Goal: Communication & Community: Answer question/provide support

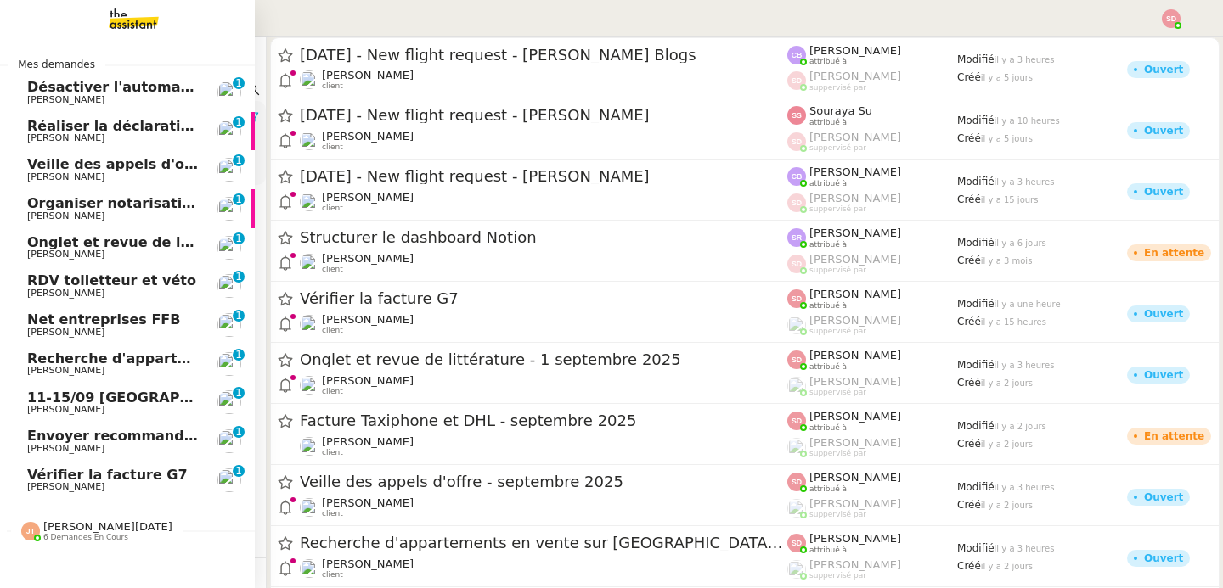
click at [54, 542] on span "6 demandes en cours" at bounding box center [85, 537] width 85 height 9
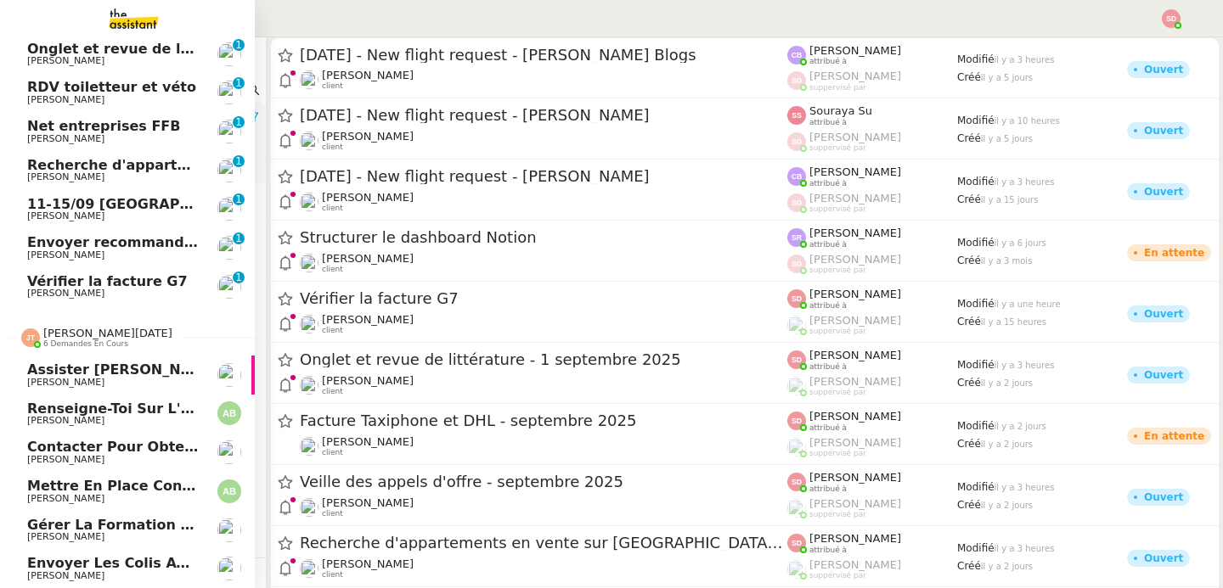
scroll to position [203, 0]
click at [74, 327] on span "[PERSON_NAME][DATE]" at bounding box center [107, 333] width 129 height 13
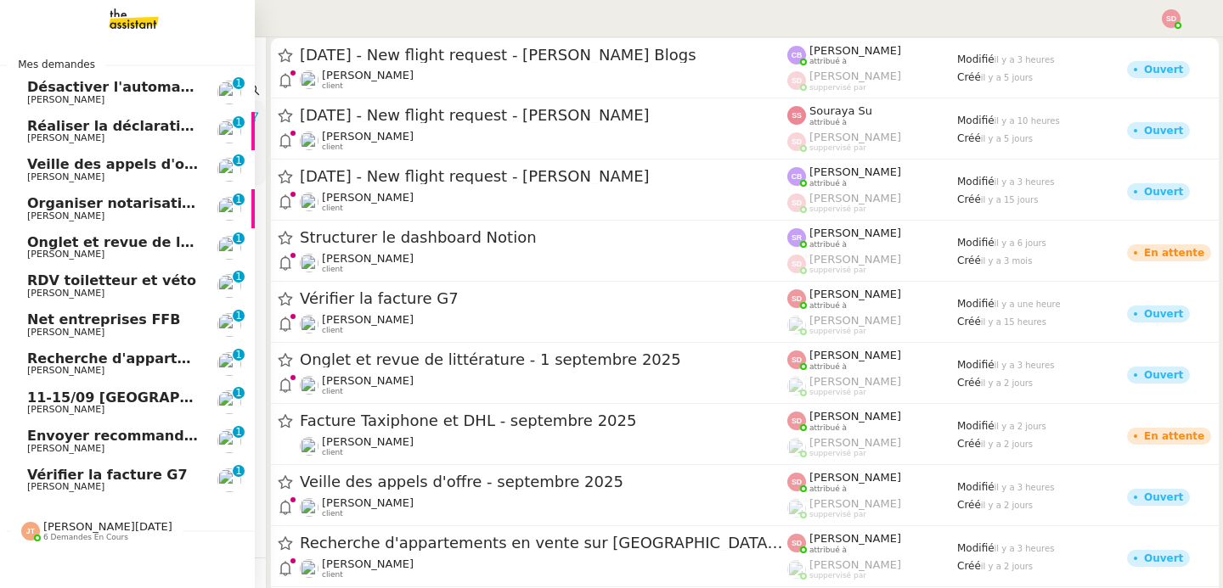
click at [189, 487] on link "Vérifier la facture G7 Fabien Bornancin 0 1 2 3 4 5 6 7 8 9" at bounding box center [127, 480] width 255 height 39
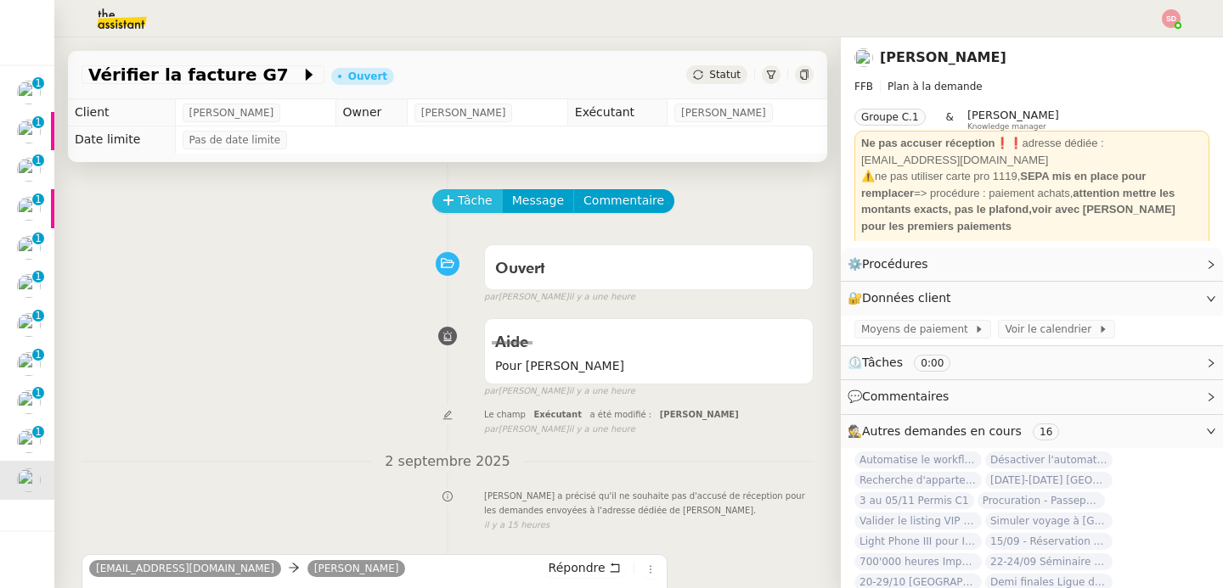
click at [442, 204] on icon at bounding box center [448, 200] width 12 height 12
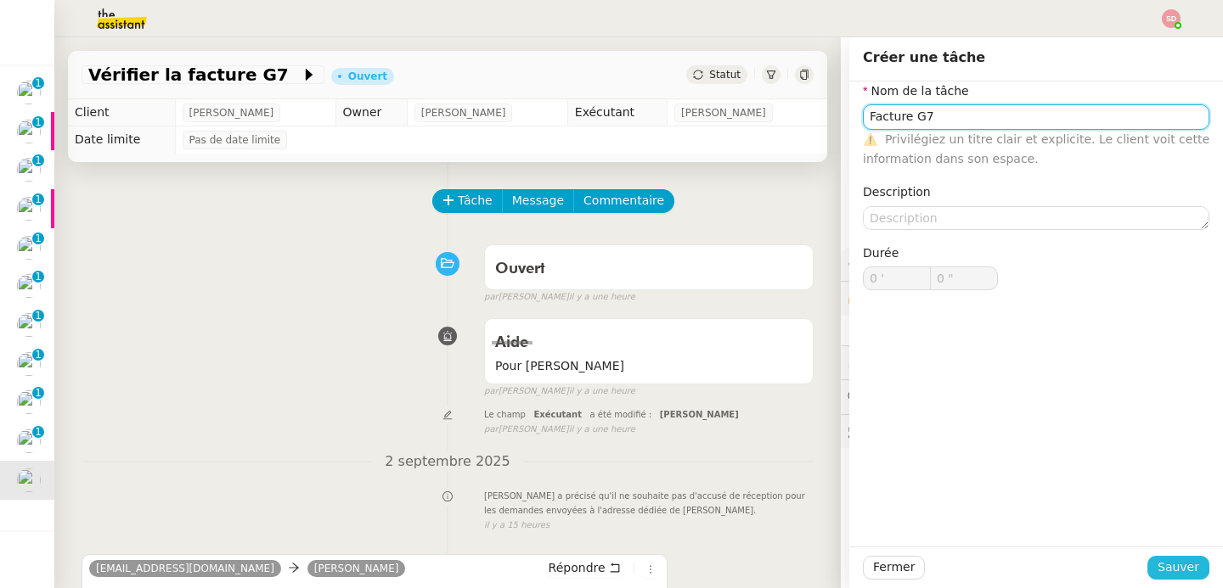
type input "Facture G7"
click at [1174, 564] on span "Sauver" at bounding box center [1178, 568] width 42 height 20
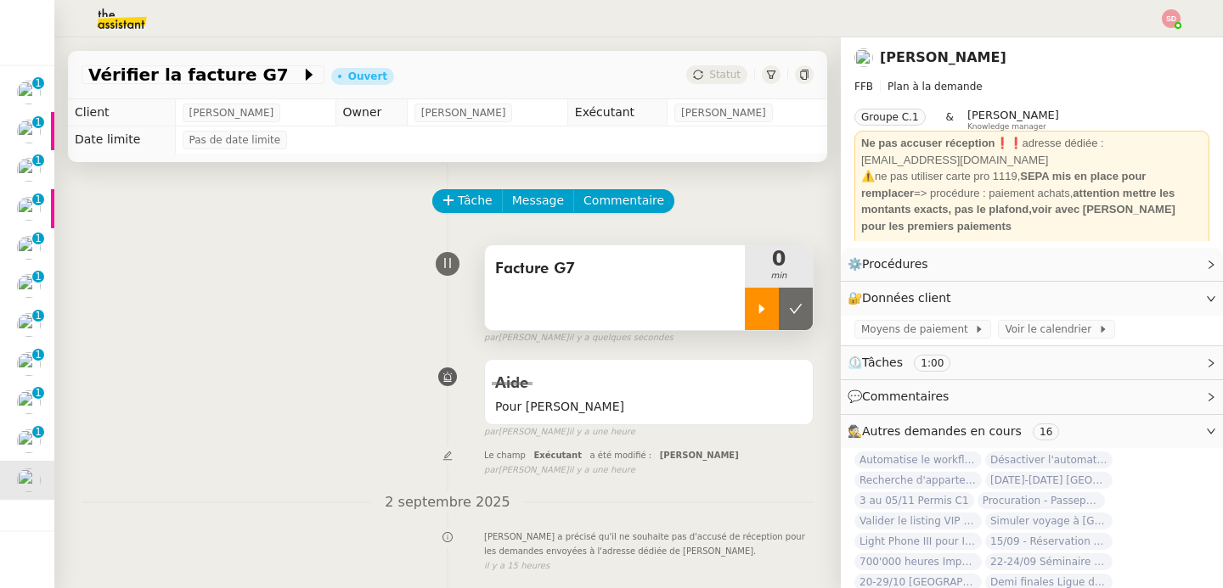
click at [755, 304] on icon at bounding box center [762, 309] width 14 height 14
click at [1144, 263] on link "Modifier" at bounding box center [1164, 265] width 48 height 20
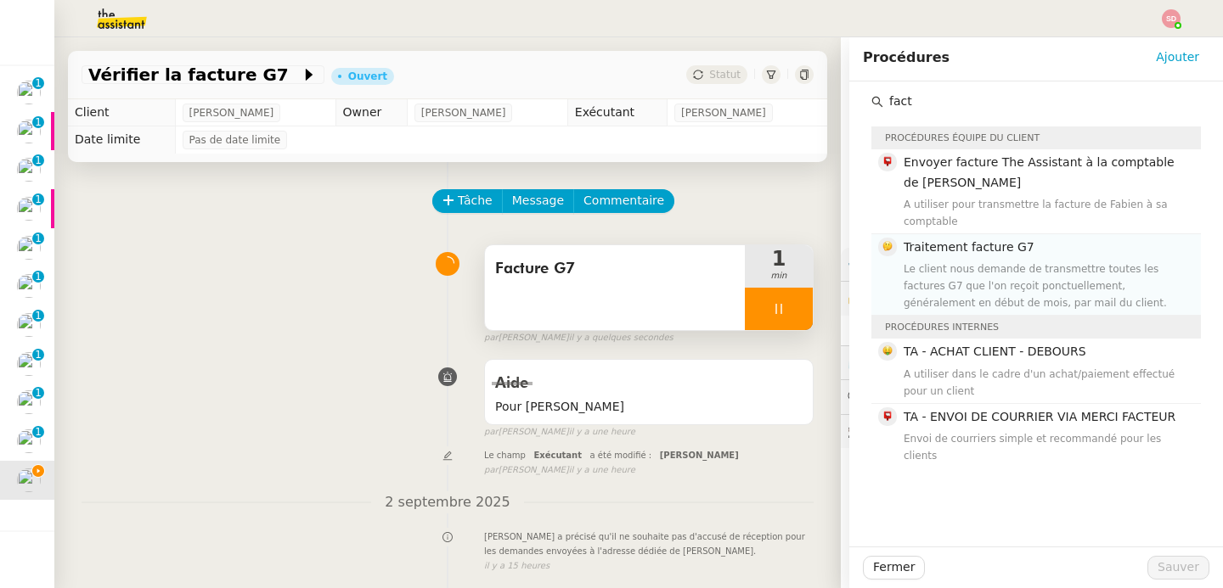
type input "fact"
click at [1048, 295] on div "Le client nous demande de transmettre toutes les factures G7 que l'on reçoit po…" at bounding box center [1046, 286] width 287 height 51
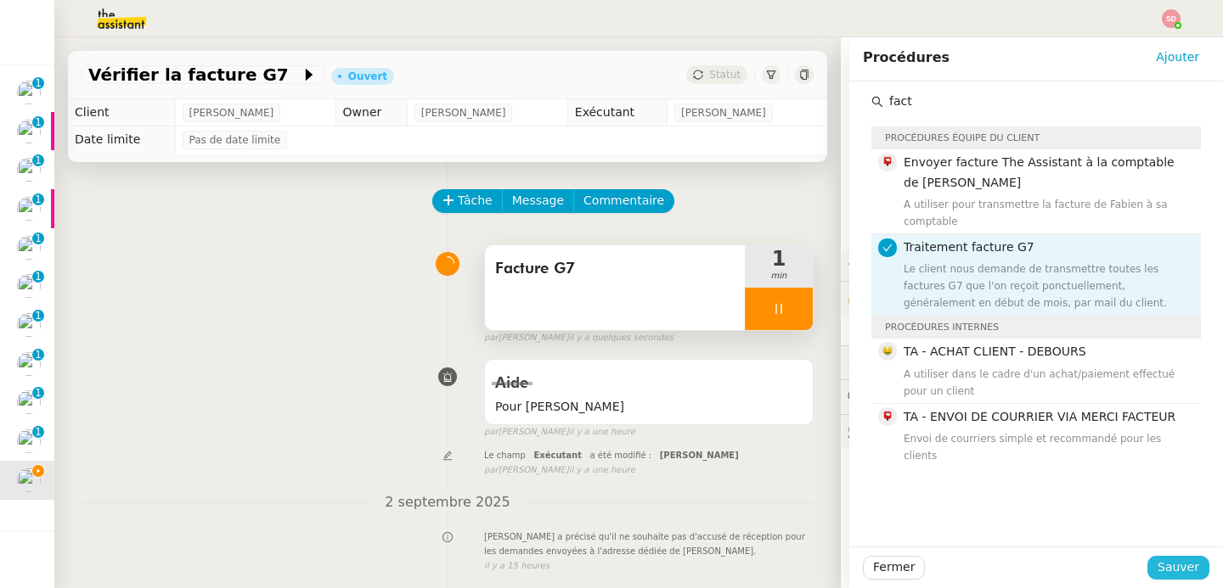
click at [1163, 566] on span "Sauver" at bounding box center [1178, 568] width 42 height 20
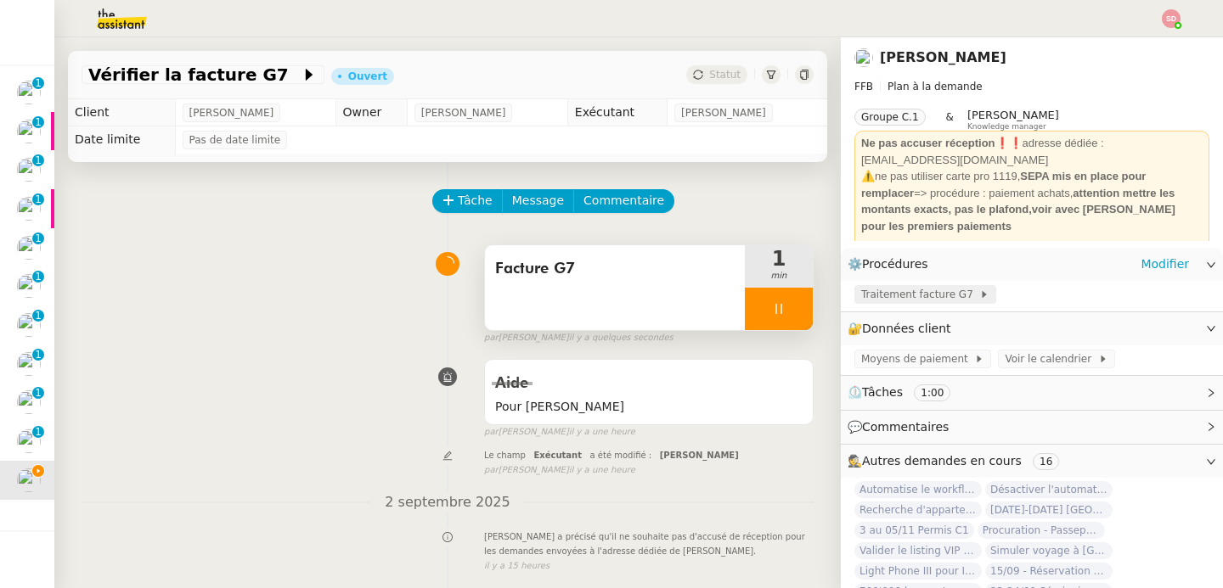
click at [909, 294] on span "Traitement facture G7" at bounding box center [920, 294] width 118 height 17
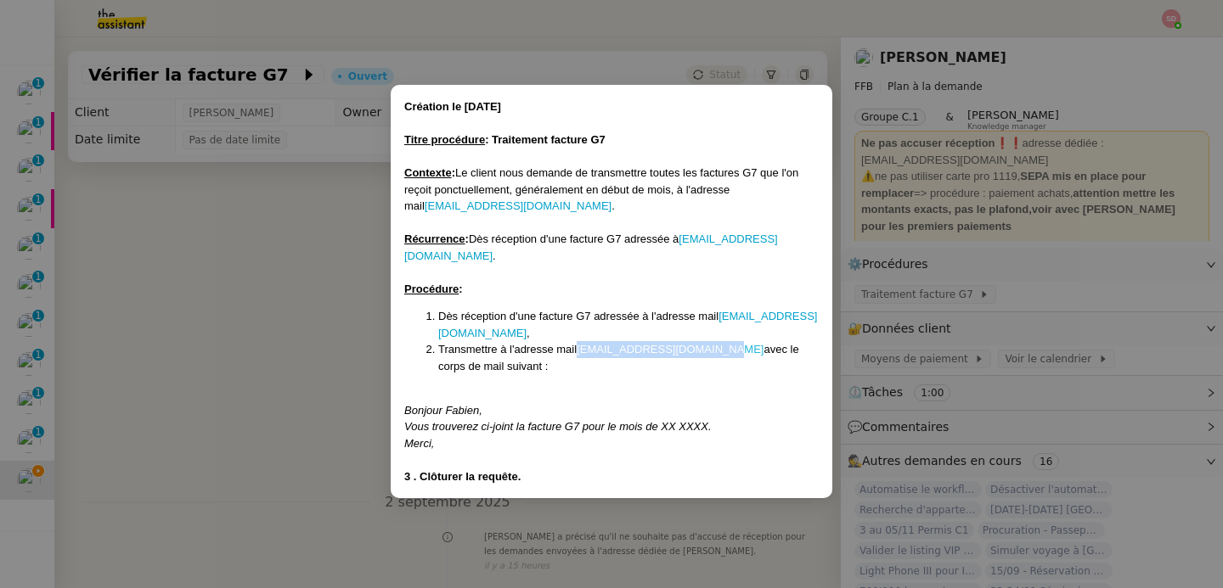
copy link "Fabienbornancin@gmail.com"
click at [273, 399] on nz-modal-container "Création le 05/02/2024 Titre procédure : Traitement facture G7 Contexte : Le cl…" at bounding box center [611, 294] width 1223 height 588
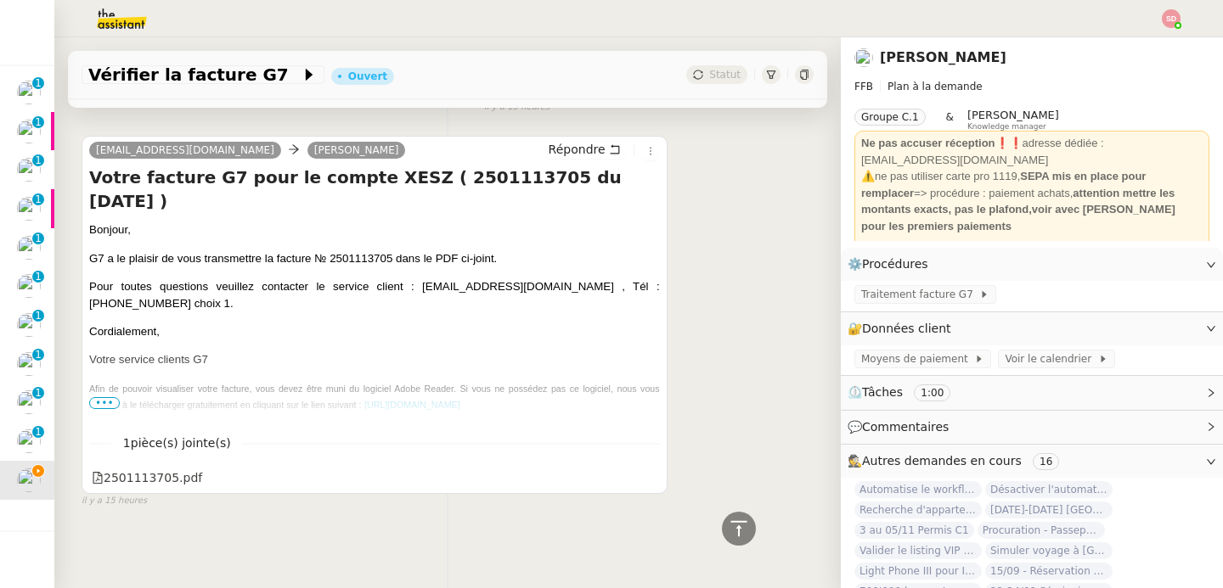
scroll to position [461, 0]
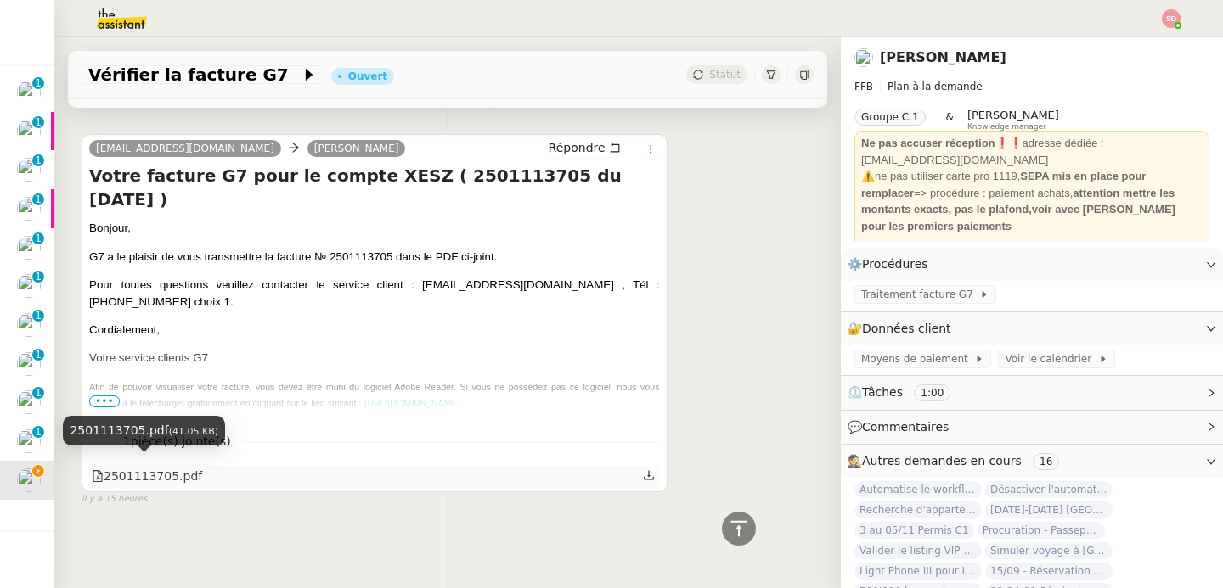
click at [170, 468] on div "2501113705.pdf" at bounding box center [147, 477] width 110 height 20
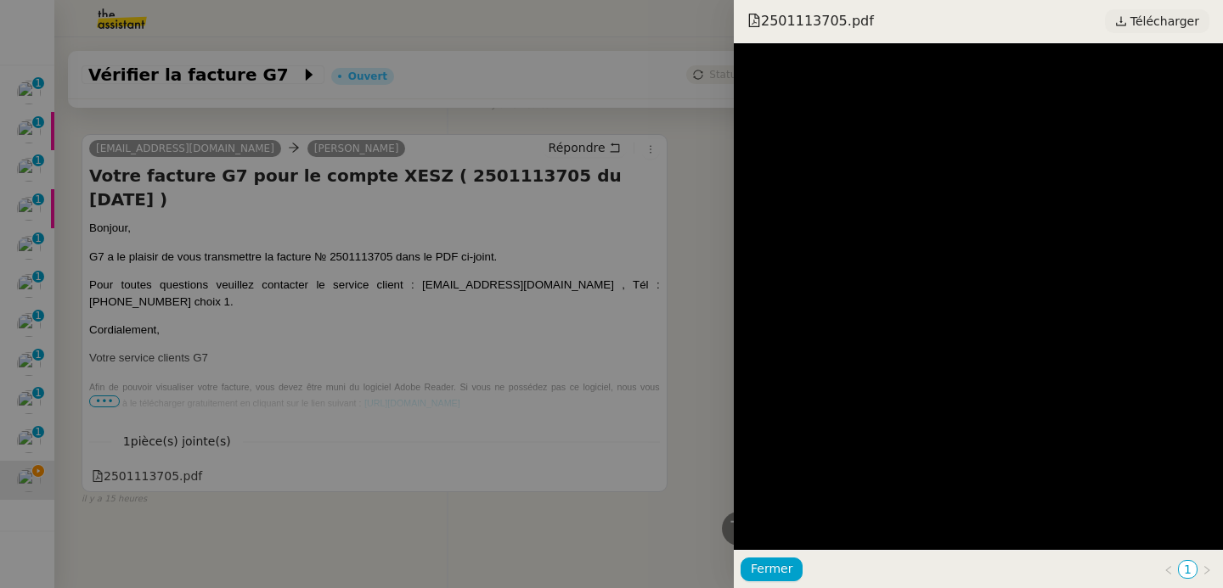
click at [1157, 10] on span "Télécharger" at bounding box center [1164, 21] width 69 height 22
click at [442, 259] on div at bounding box center [611, 294] width 1223 height 588
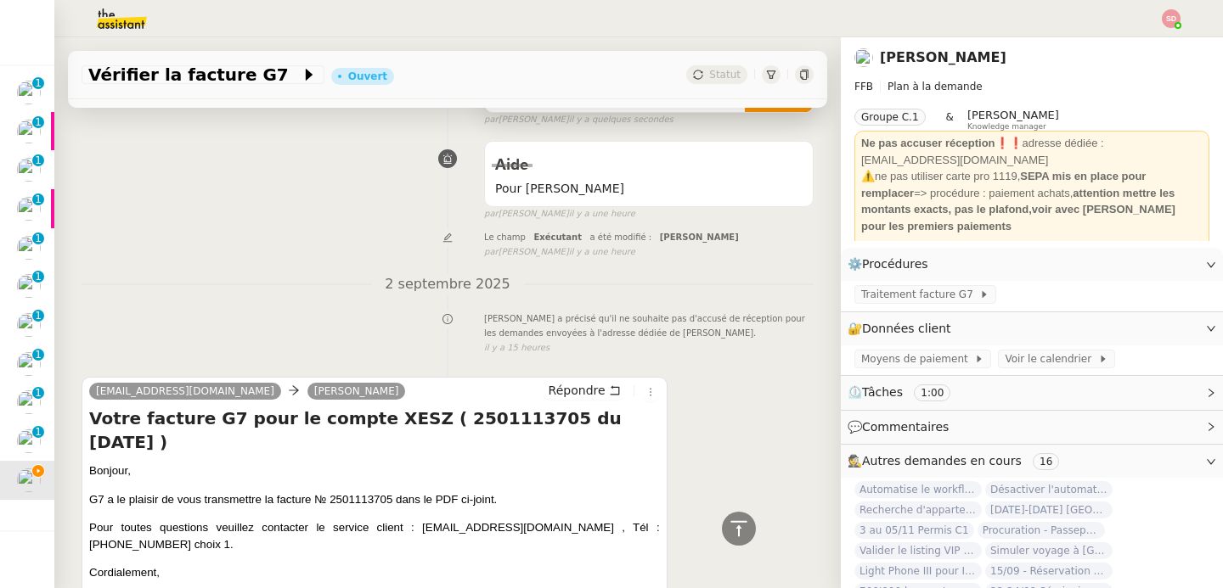
scroll to position [0, 0]
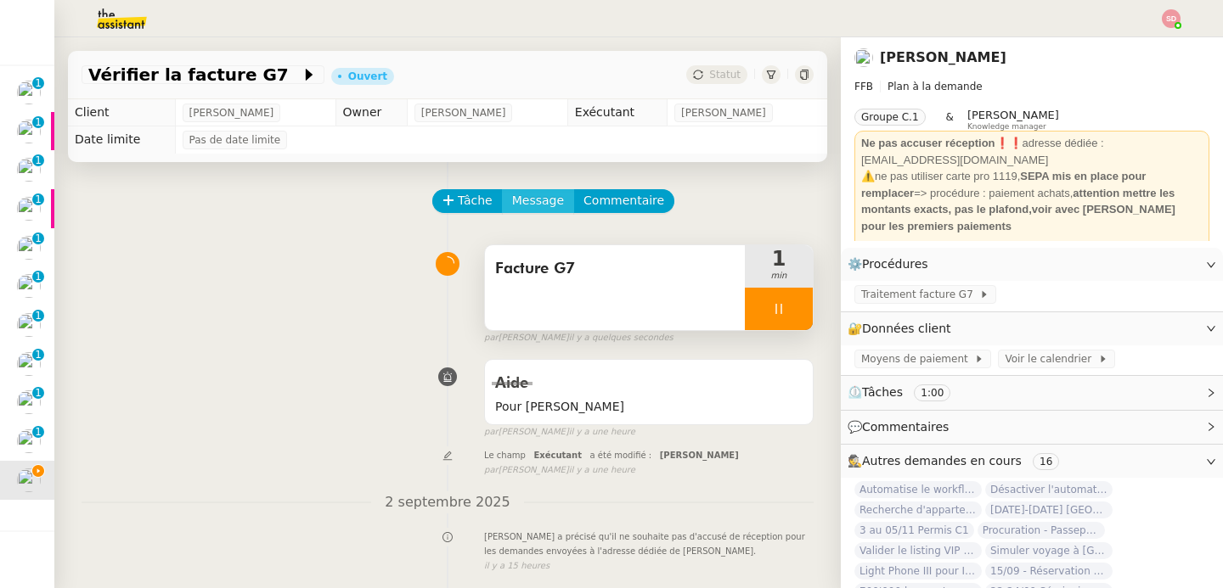
click at [521, 205] on span "Message" at bounding box center [538, 201] width 52 height 20
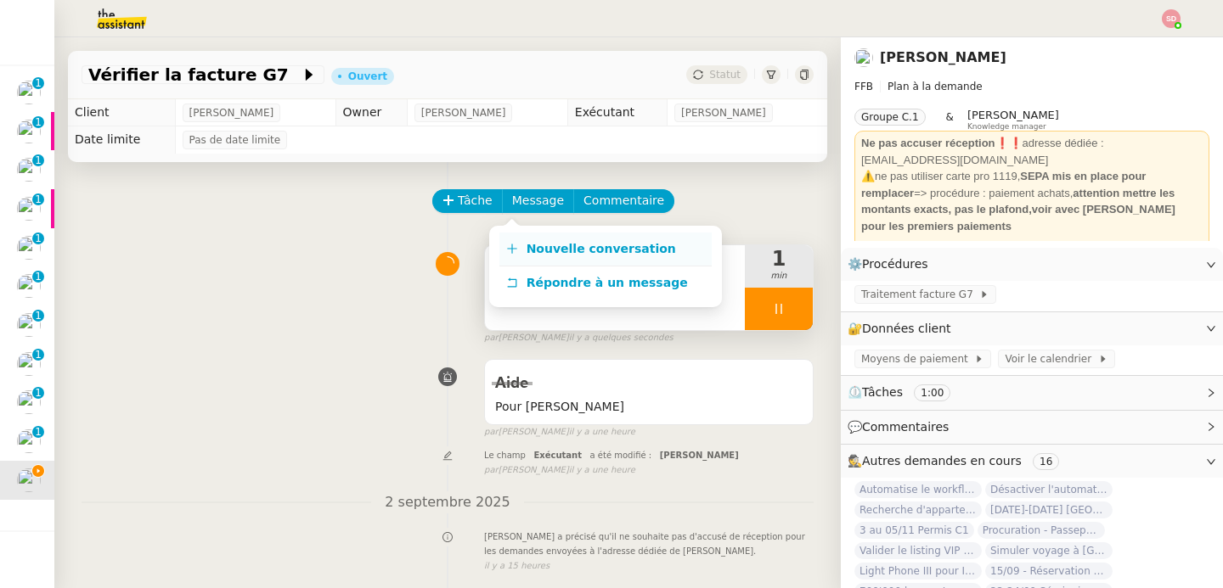
click at [517, 259] on link "Nouvelle conversation" at bounding box center [605, 250] width 212 height 34
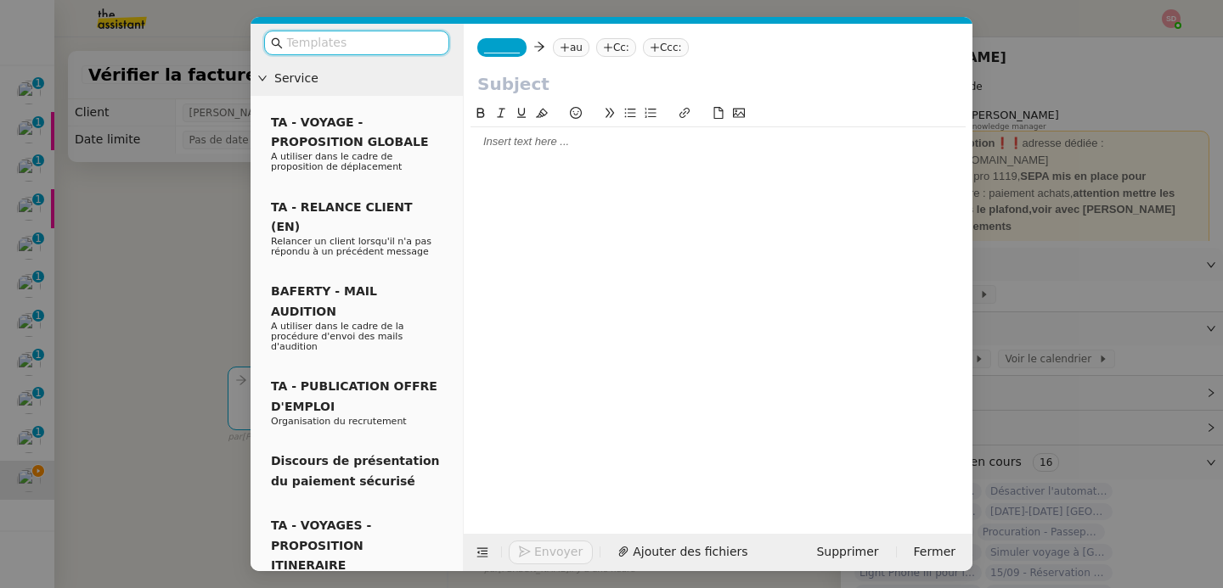
click at [506, 44] on span "_______" at bounding box center [502, 48] width 36 height 12
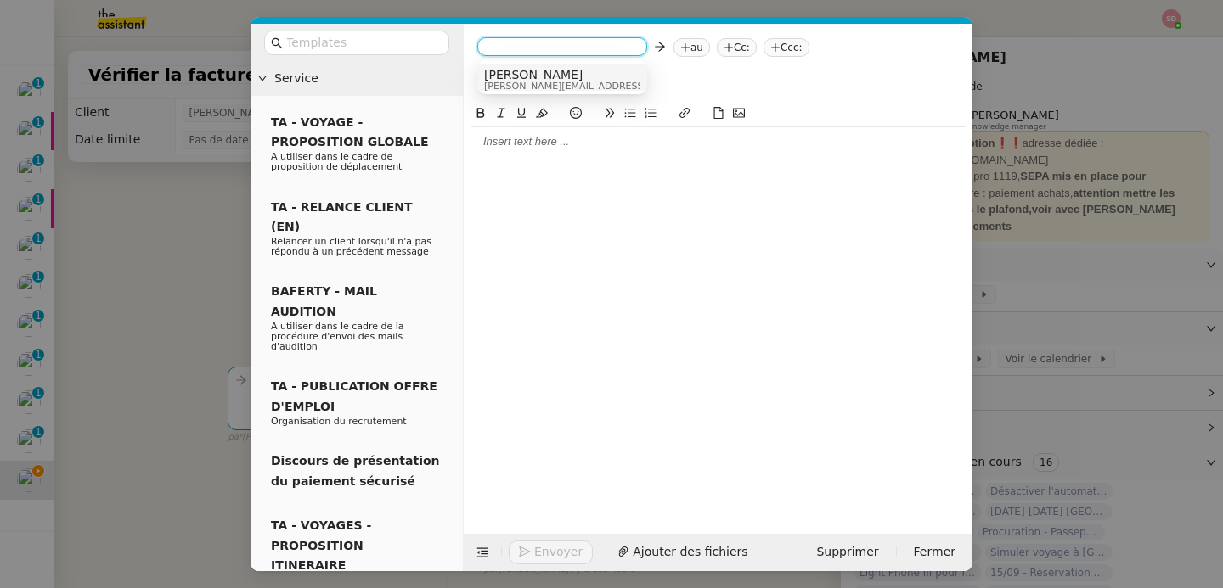
click at [507, 76] on span "[PERSON_NAME]" at bounding box center [604, 75] width 241 height 14
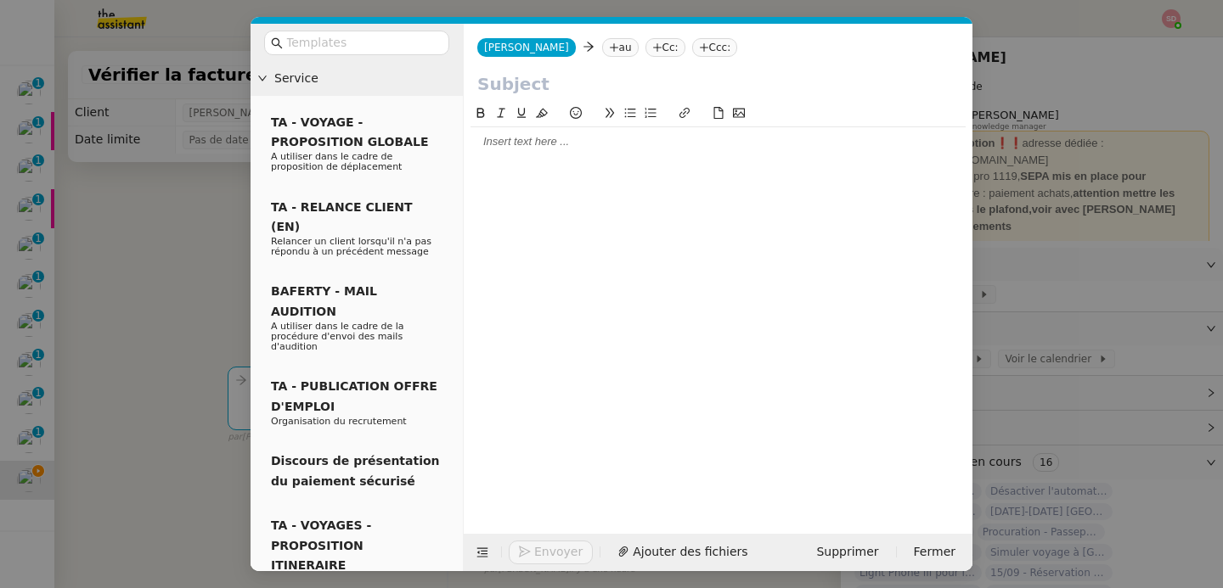
click at [602, 42] on nz-tag "au" at bounding box center [620, 47] width 37 height 19
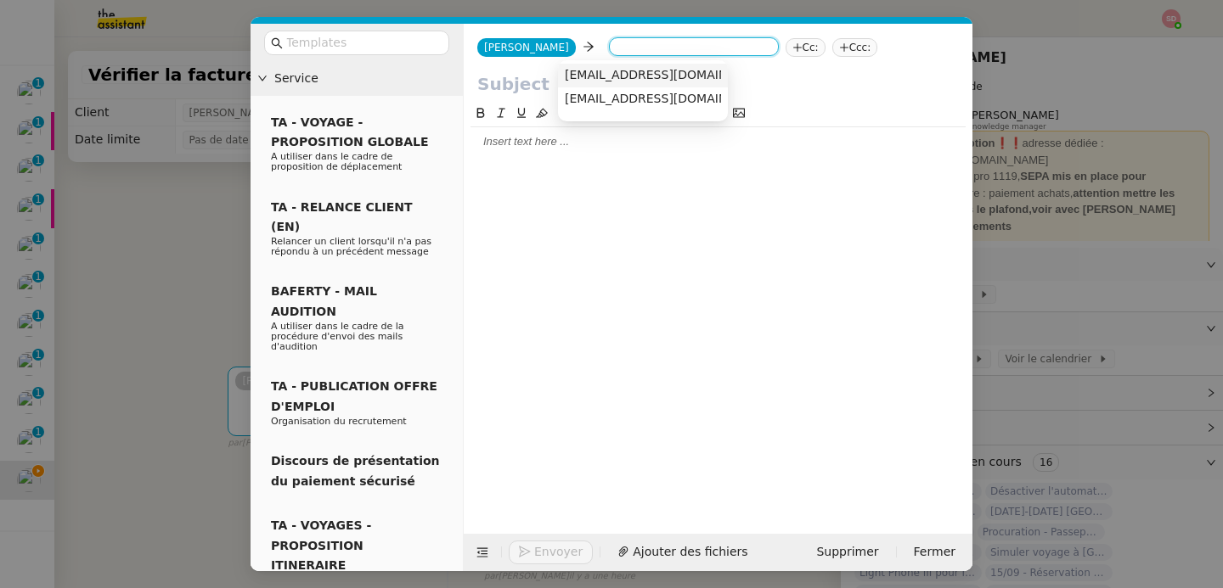
paste input "Fabienbornancin@gmail.com"
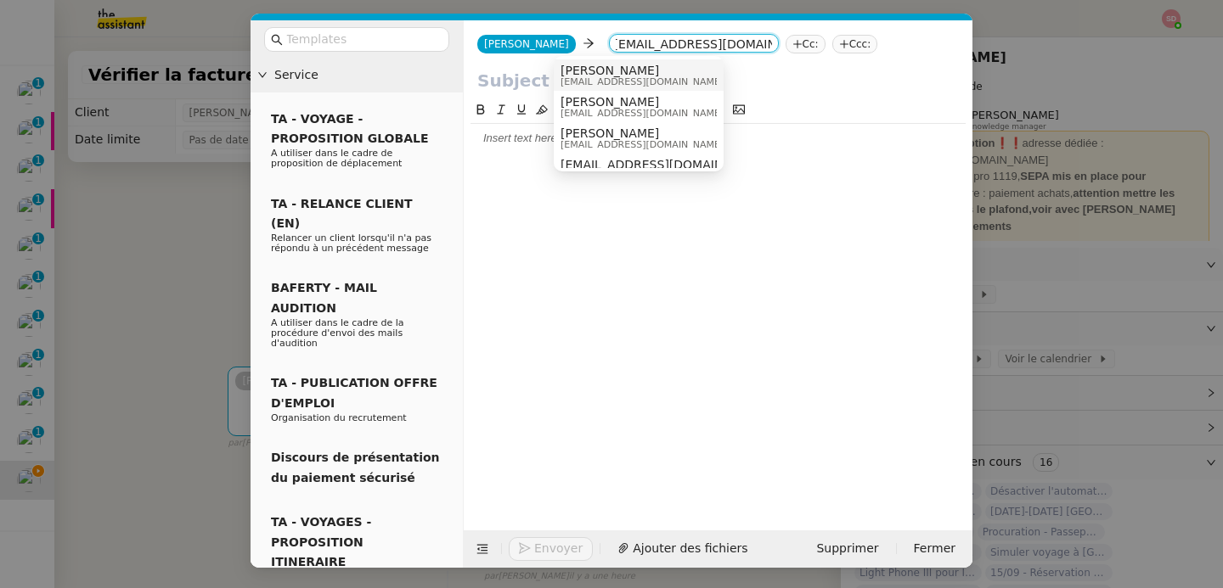
scroll to position [9, 0]
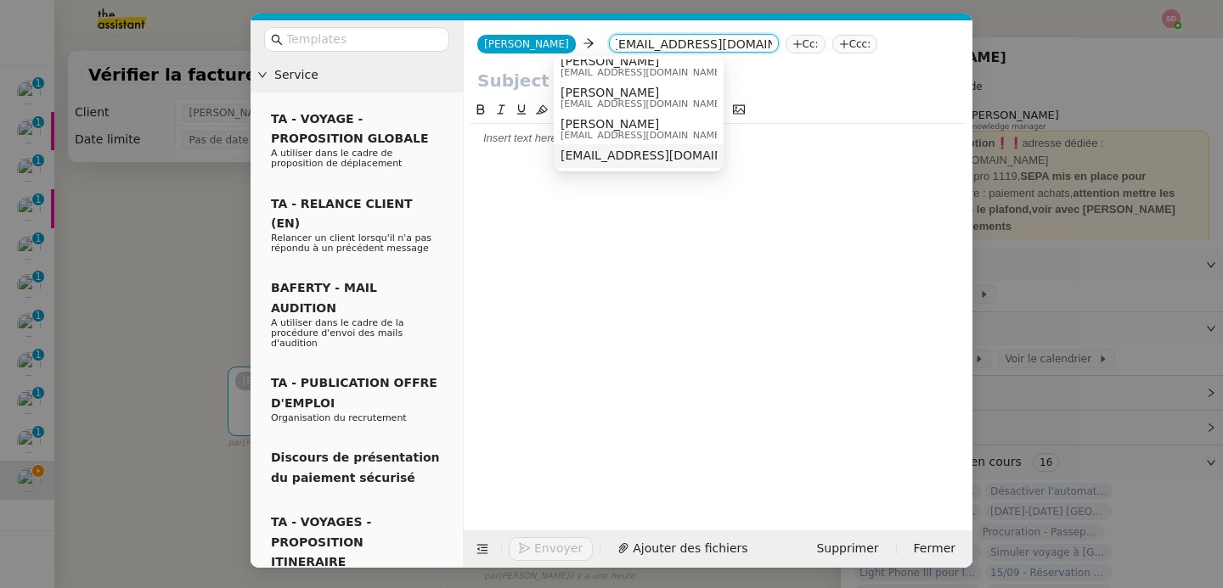
type input "Fabienbornancin@gmail.com"
click at [591, 160] on span "Fabienbornancin@gmail.com" at bounding box center [664, 156] width 208 height 14
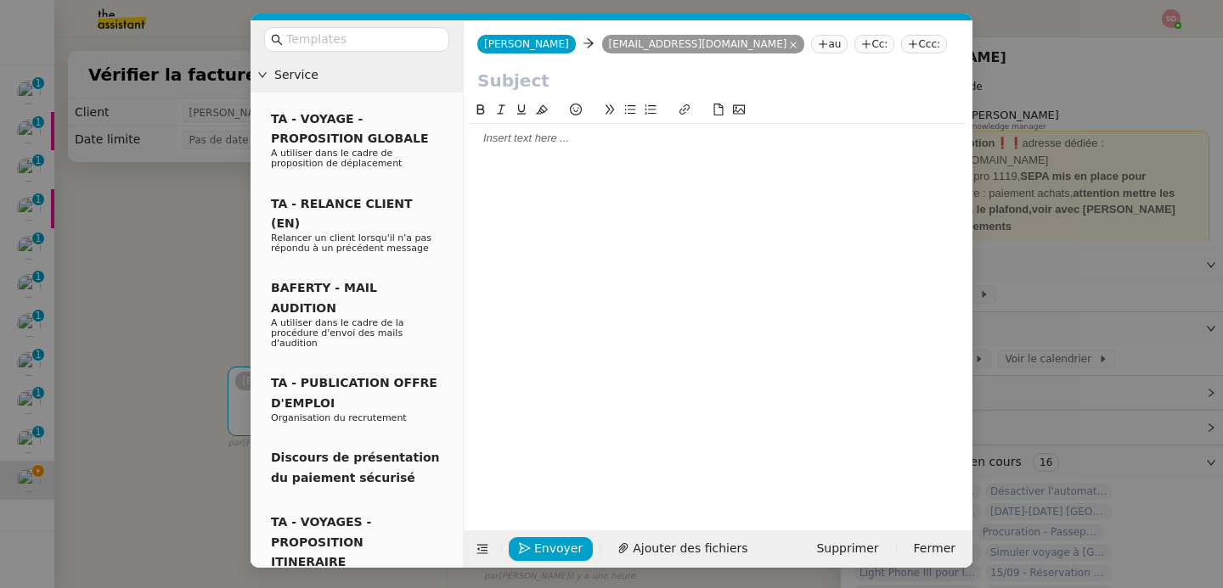
scroll to position [0, 0]
click at [555, 87] on input "text" at bounding box center [717, 80] width 481 height 25
type input "Facture G7 aout 2025"
click at [537, 145] on div at bounding box center [717, 138] width 495 height 15
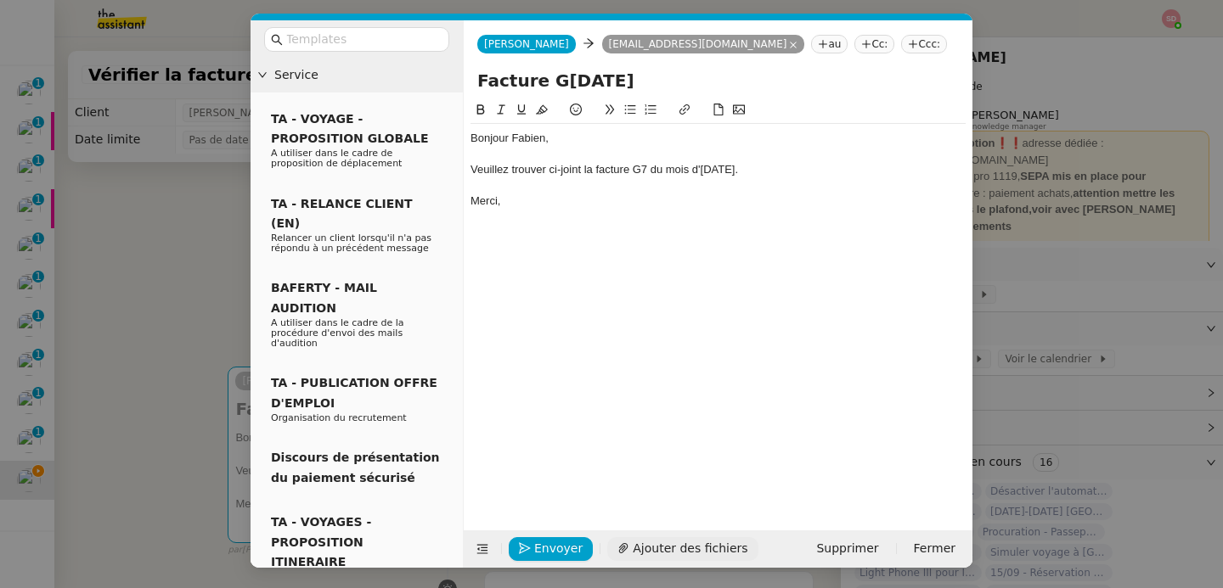
click at [649, 549] on span "Ajouter des fichiers" at bounding box center [690, 549] width 115 height 20
click at [538, 549] on span "Envoyer" at bounding box center [558, 549] width 48 height 20
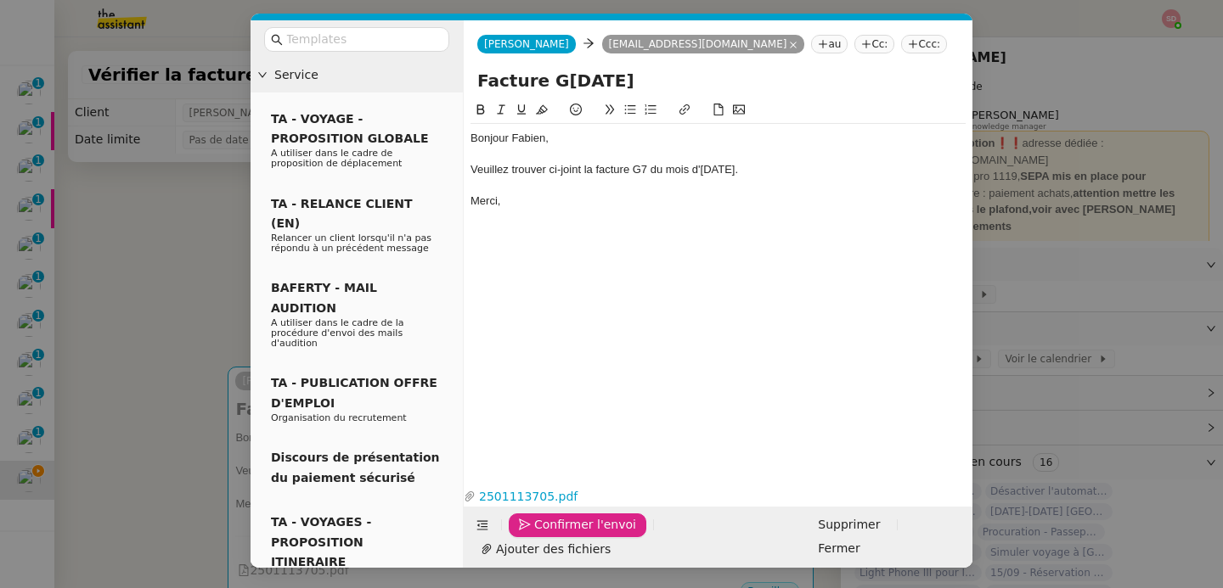
click at [538, 535] on span "Confirmer l'envoi" at bounding box center [585, 525] width 102 height 20
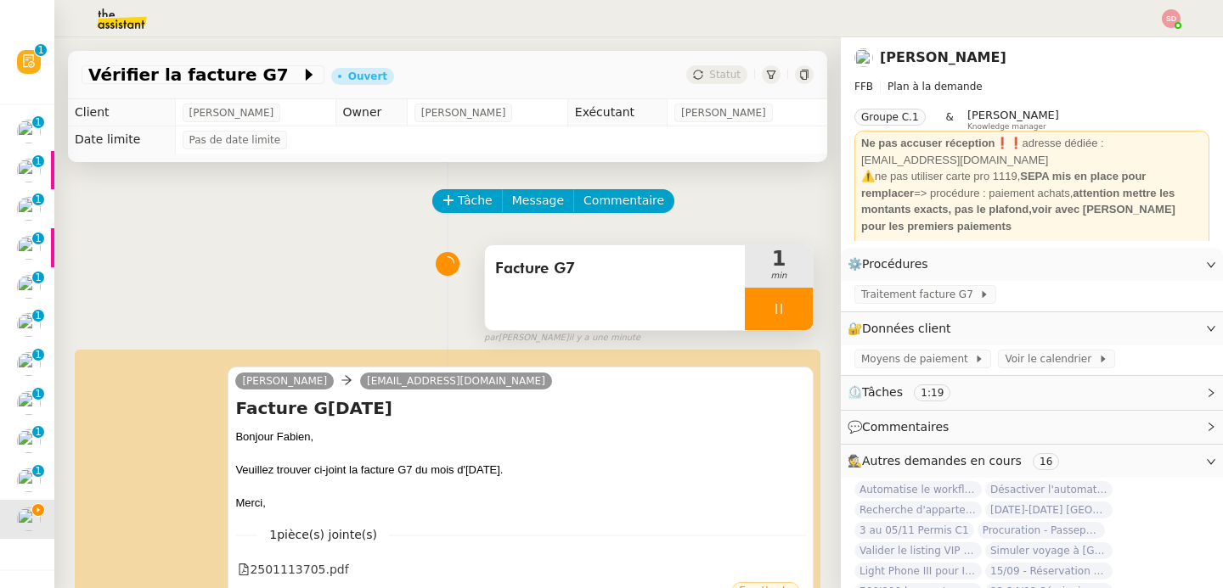
click at [776, 306] on div at bounding box center [779, 309] width 68 height 42
click at [789, 306] on icon at bounding box center [796, 309] width 14 height 14
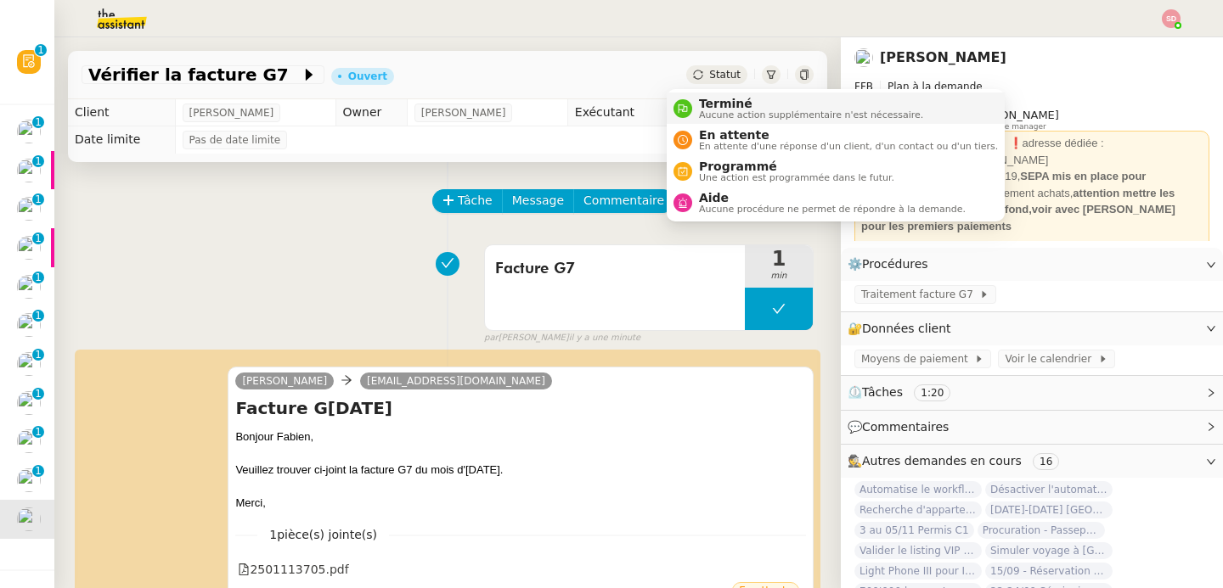
click at [699, 101] on span "Terminé" at bounding box center [811, 104] width 224 height 14
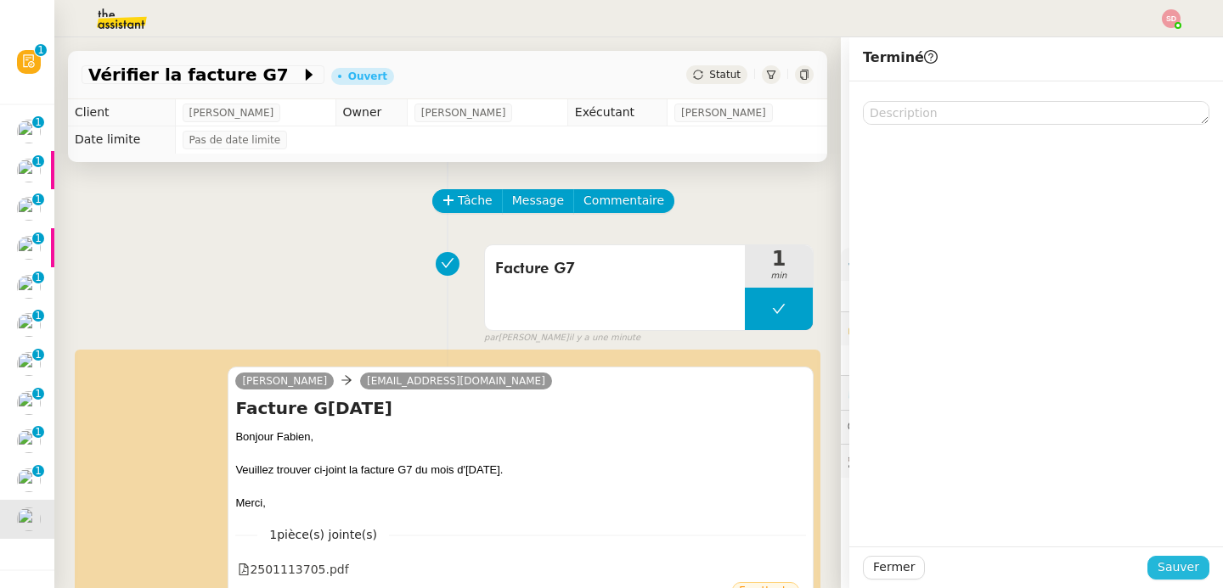
click at [1167, 571] on span "Sauver" at bounding box center [1178, 568] width 42 height 20
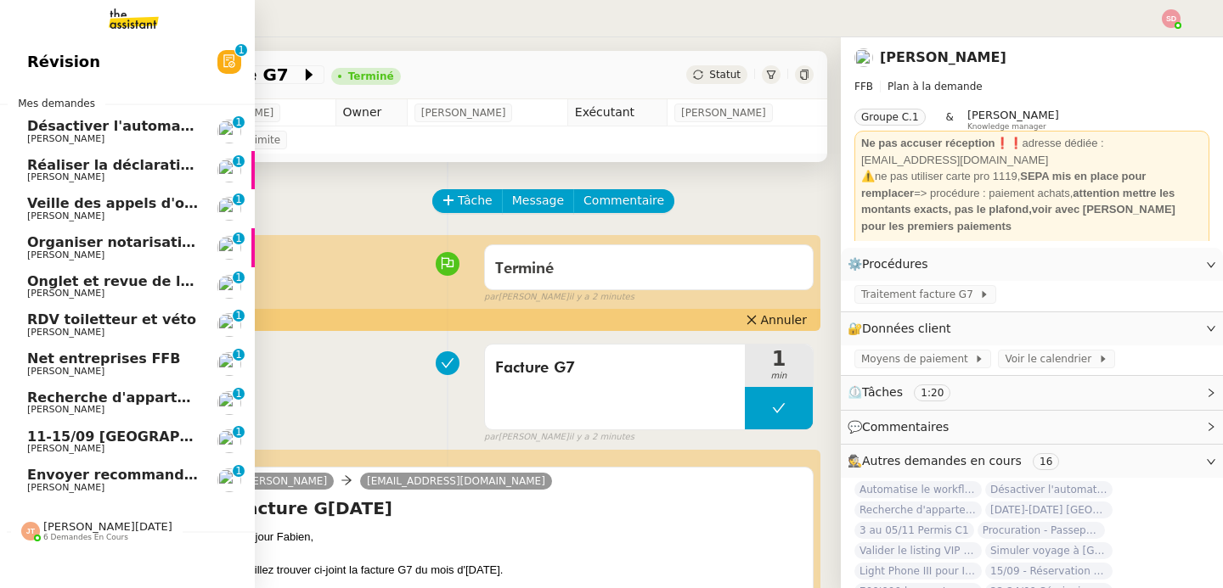
click at [130, 487] on span "Nicolas Clavé" at bounding box center [113, 488] width 172 height 10
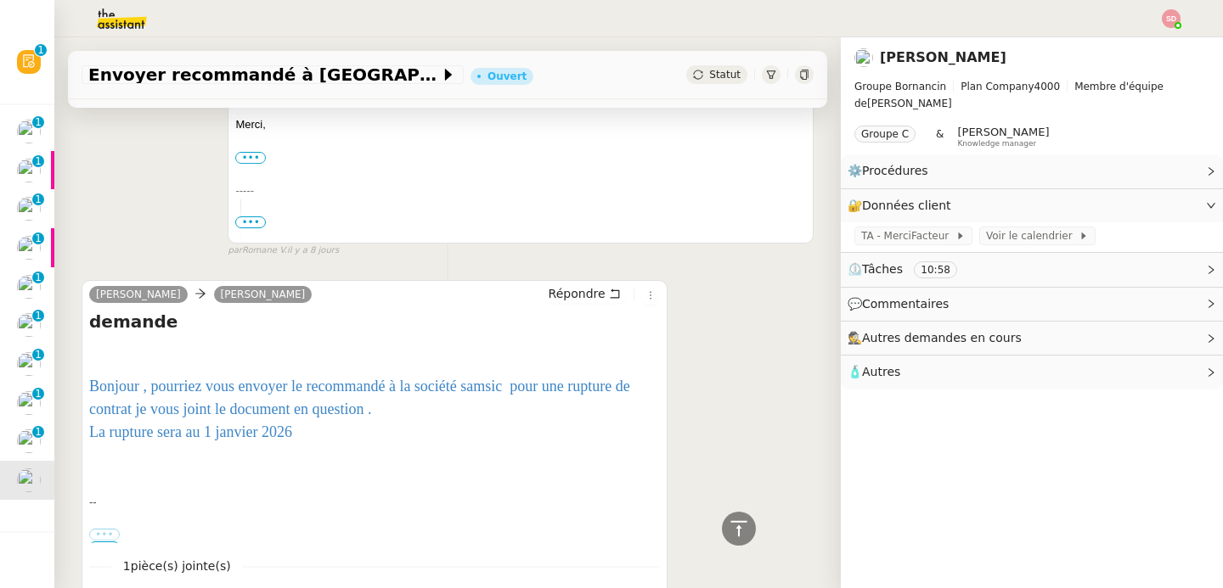
scroll to position [2866, 0]
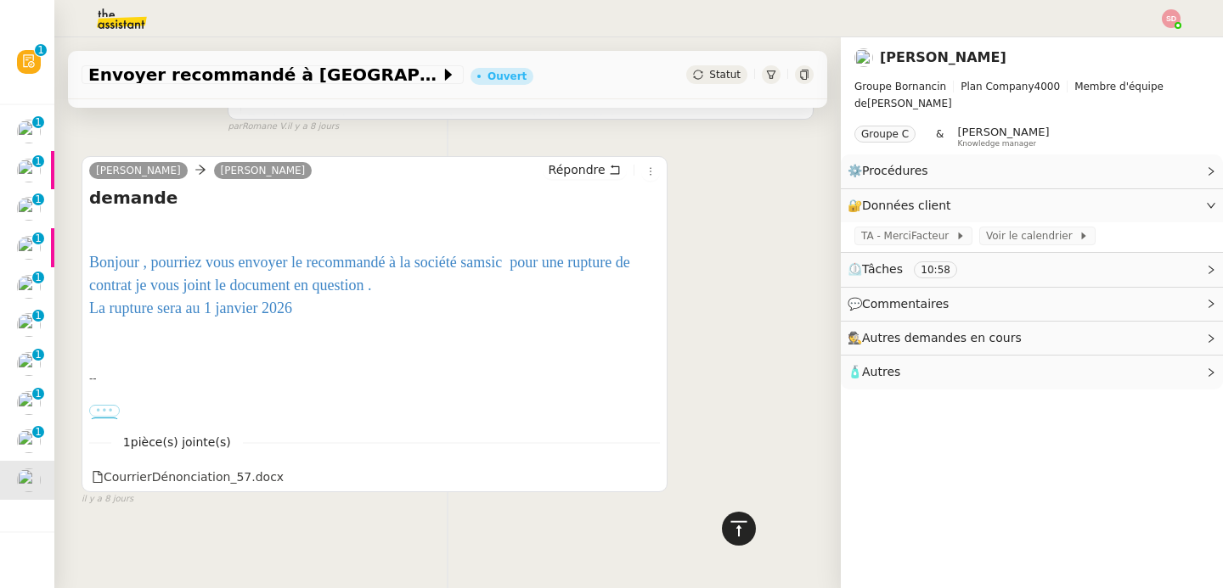
click at [722, 524] on div at bounding box center [739, 529] width 34 height 34
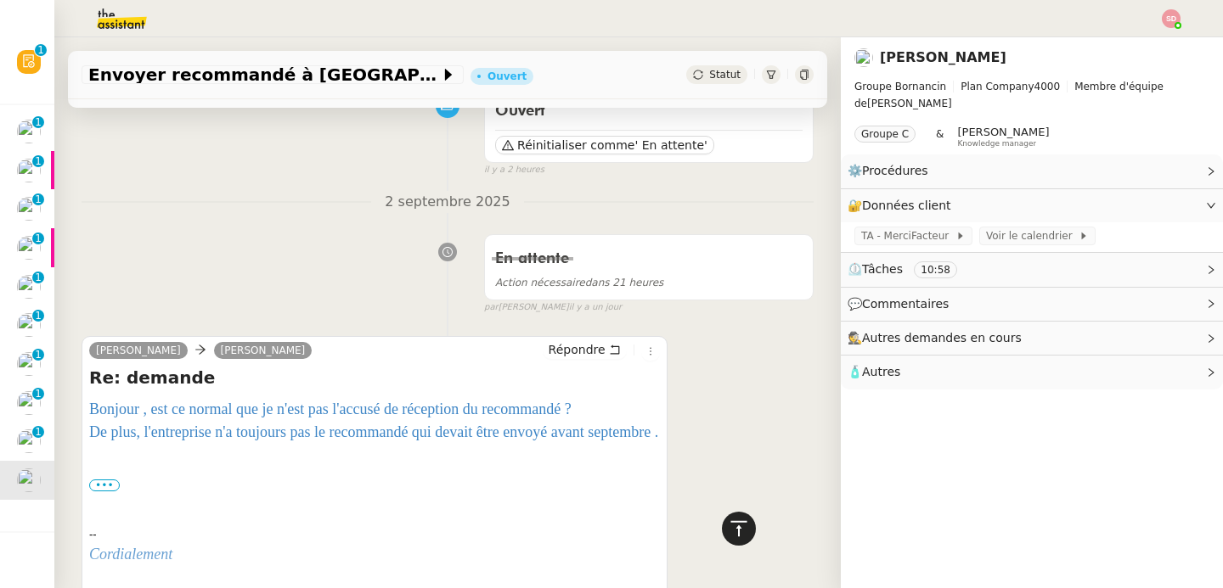
scroll to position [0, 0]
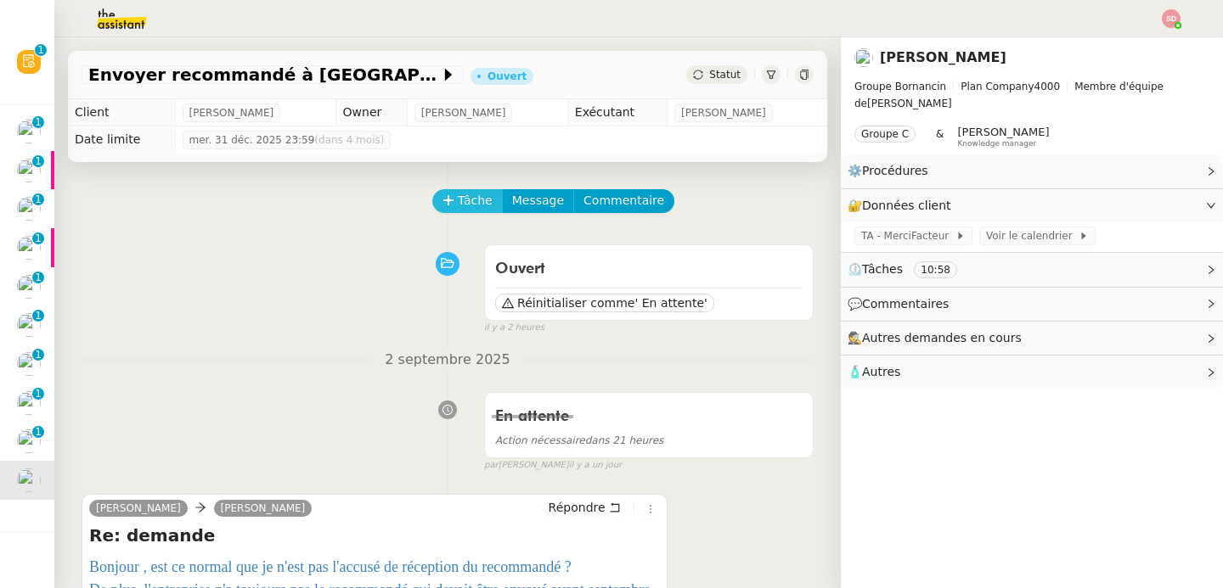
click at [445, 192] on button "Tâche" at bounding box center [467, 201] width 70 height 24
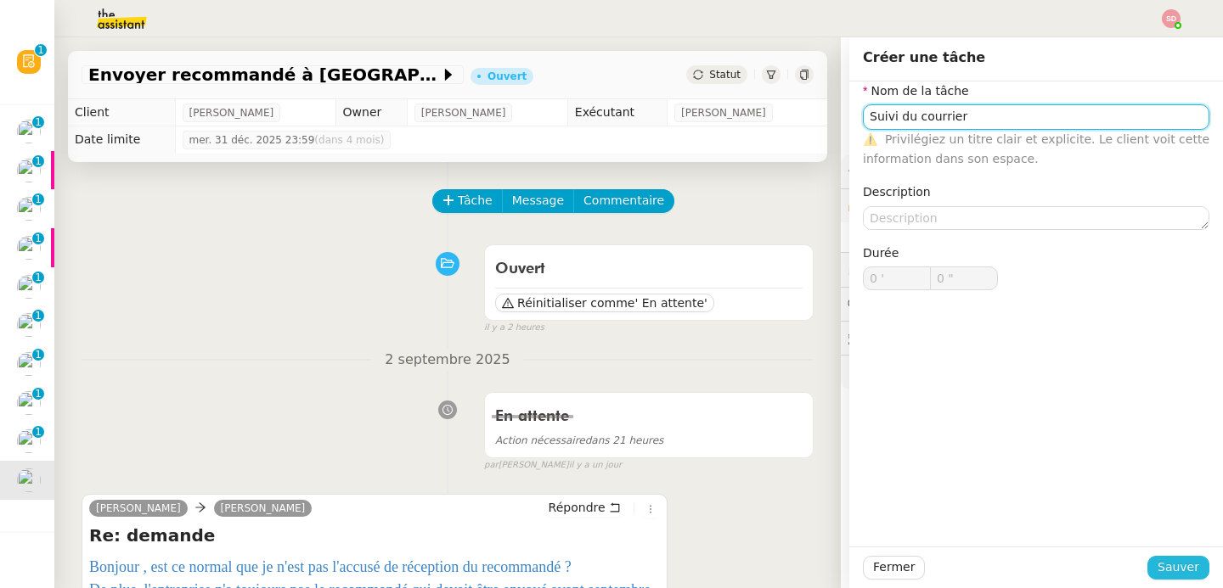
type input "Suivi du courrier"
click at [1157, 573] on span "Sauver" at bounding box center [1178, 568] width 42 height 20
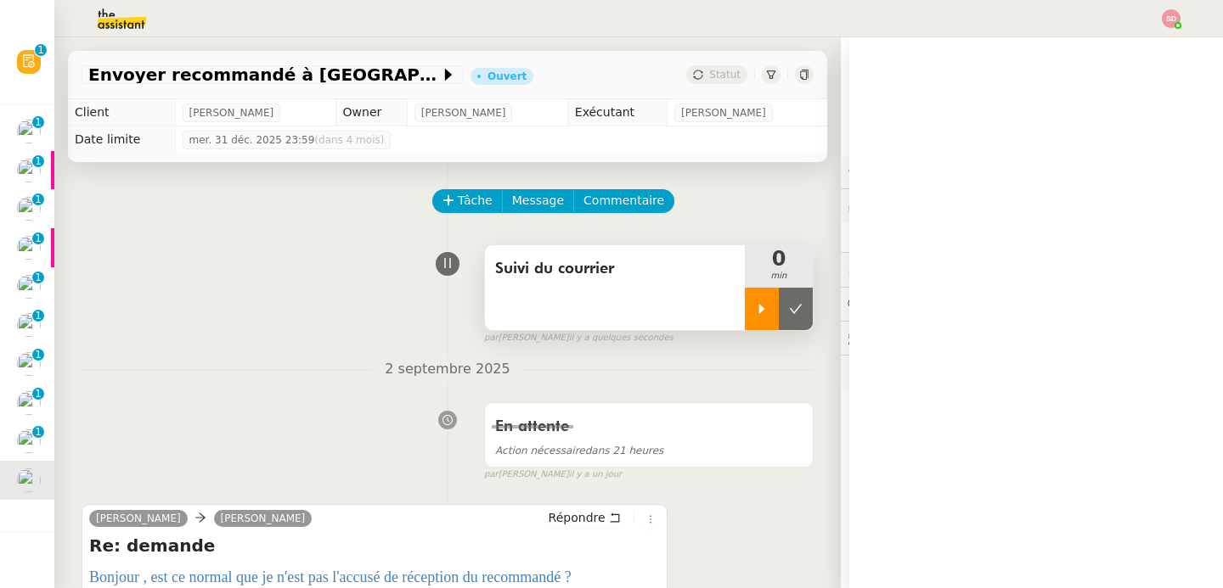
click at [745, 300] on div at bounding box center [762, 309] width 34 height 42
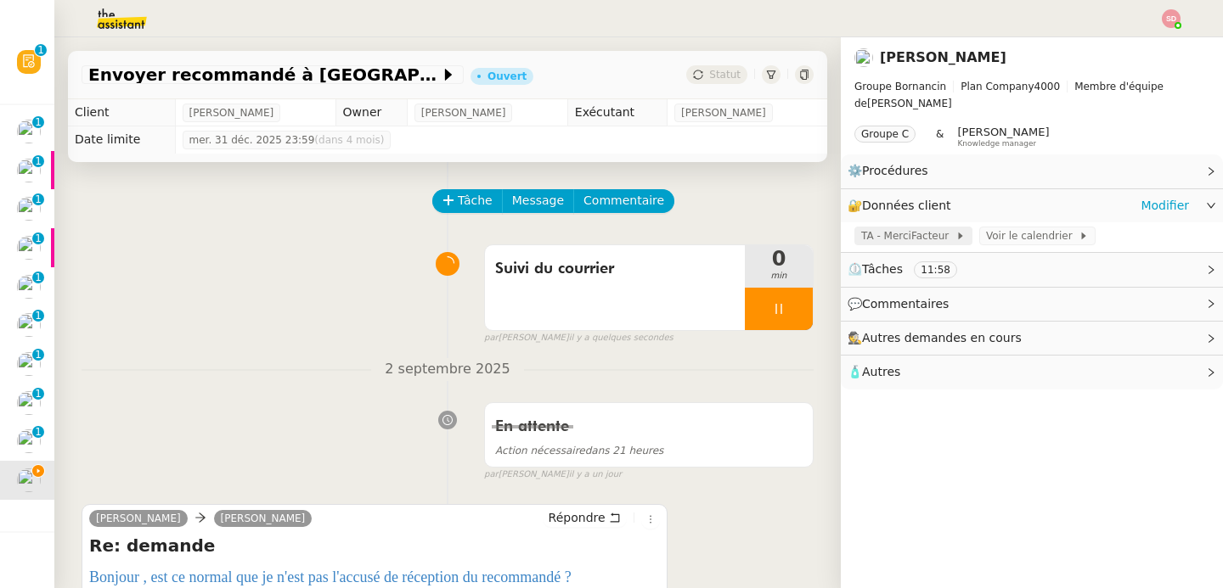
click at [906, 229] on span "TA - MerciFacteur" at bounding box center [908, 236] width 94 height 17
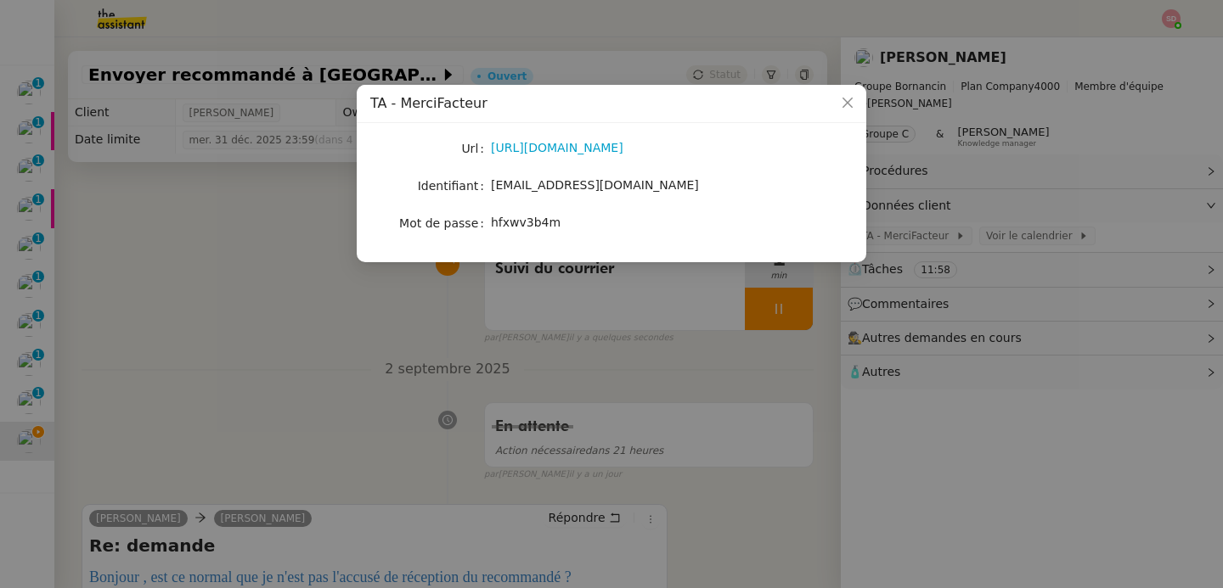
click at [499, 222] on span "hfxwv3b4m" at bounding box center [526, 223] width 70 height 14
copy span "hfxwv3b4m"
click at [591, 147] on link "https://www.merci-facteur.com/pro/" at bounding box center [557, 148] width 132 height 14
click at [282, 256] on nz-modal-container "TA - MerciFacteur Url https://www.merci-facteur.com/pro/ Identifiant groupe.fre…" at bounding box center [611, 294] width 1223 height 588
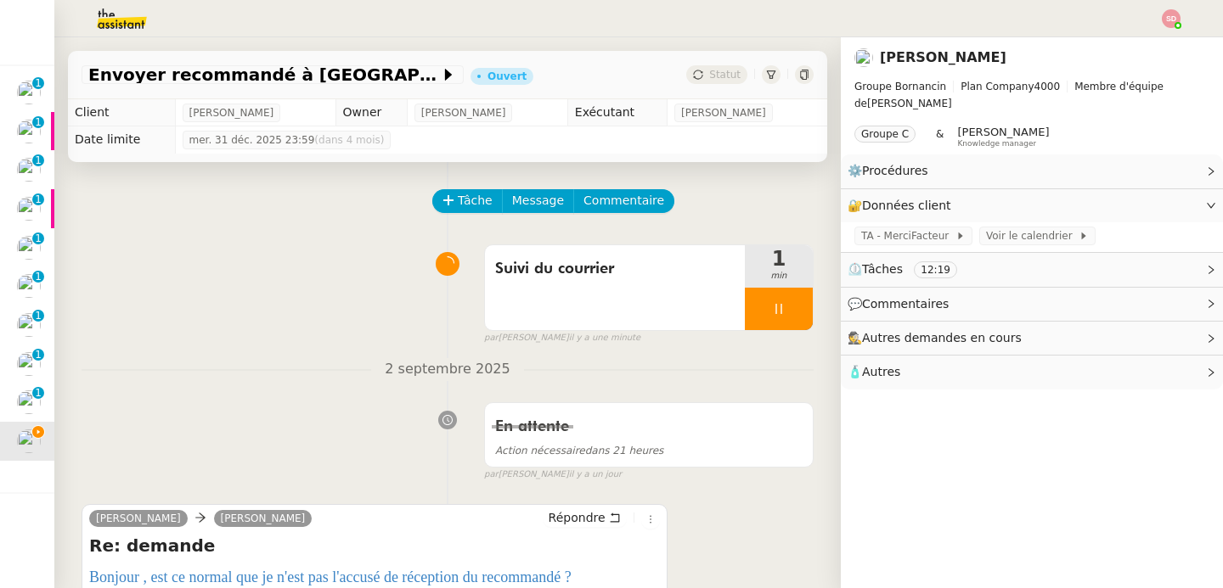
scroll to position [288, 0]
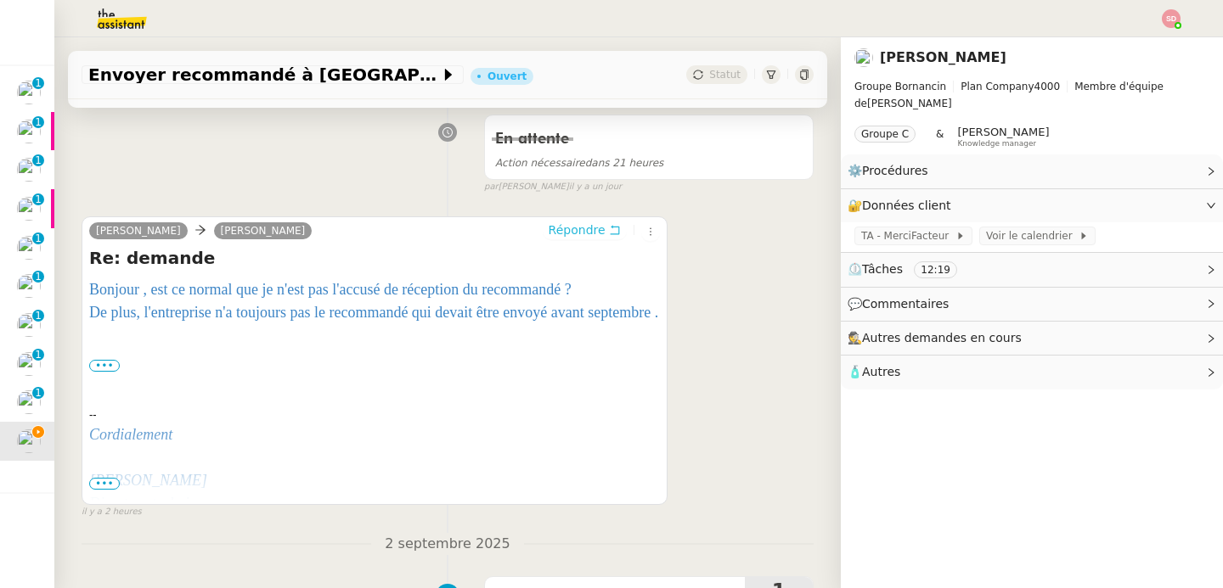
click at [572, 230] on span "Répondre" at bounding box center [577, 230] width 57 height 17
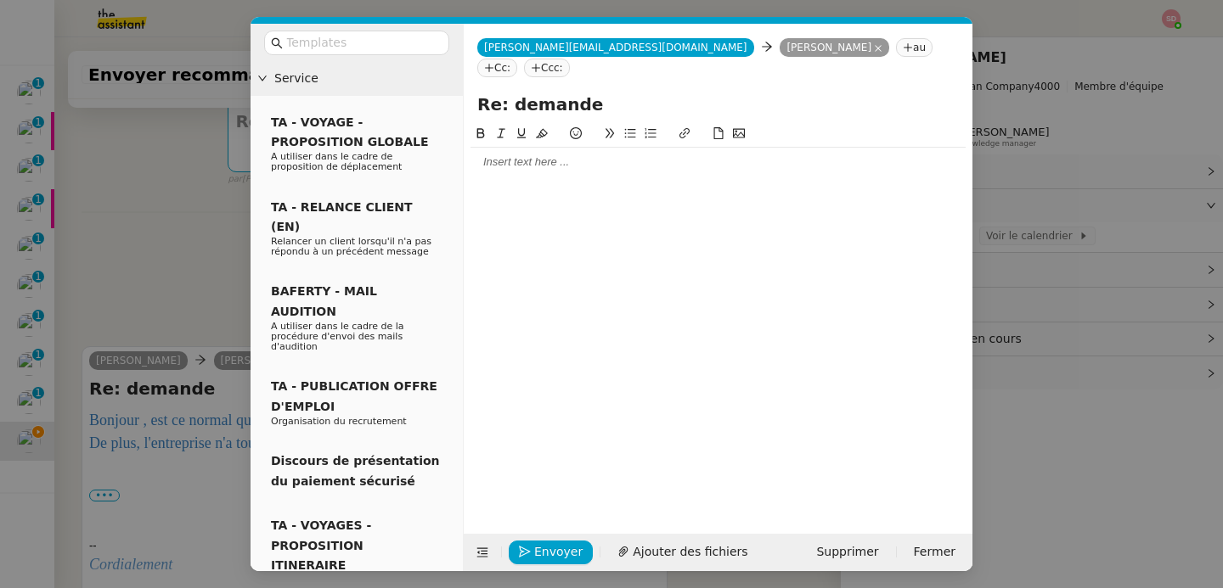
click at [521, 150] on div at bounding box center [717, 162] width 495 height 29
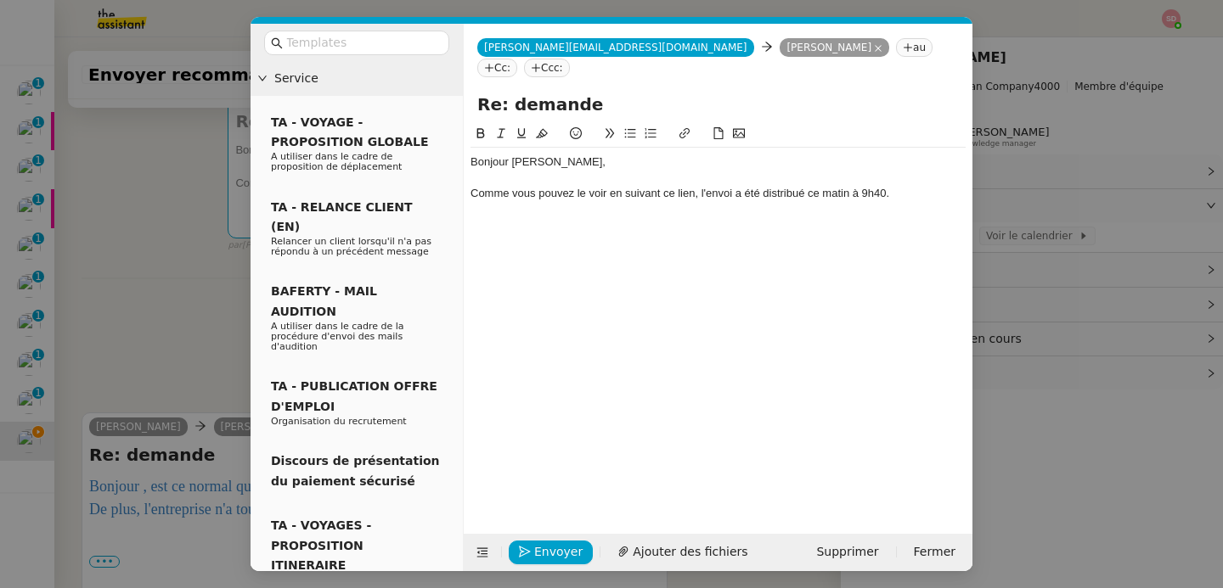
click at [183, 321] on nz-modal-container "Service TA - VOYAGE - PROPOSITION GLOBALE A utiliser dans le cadre de propositi…" at bounding box center [611, 294] width 1223 height 588
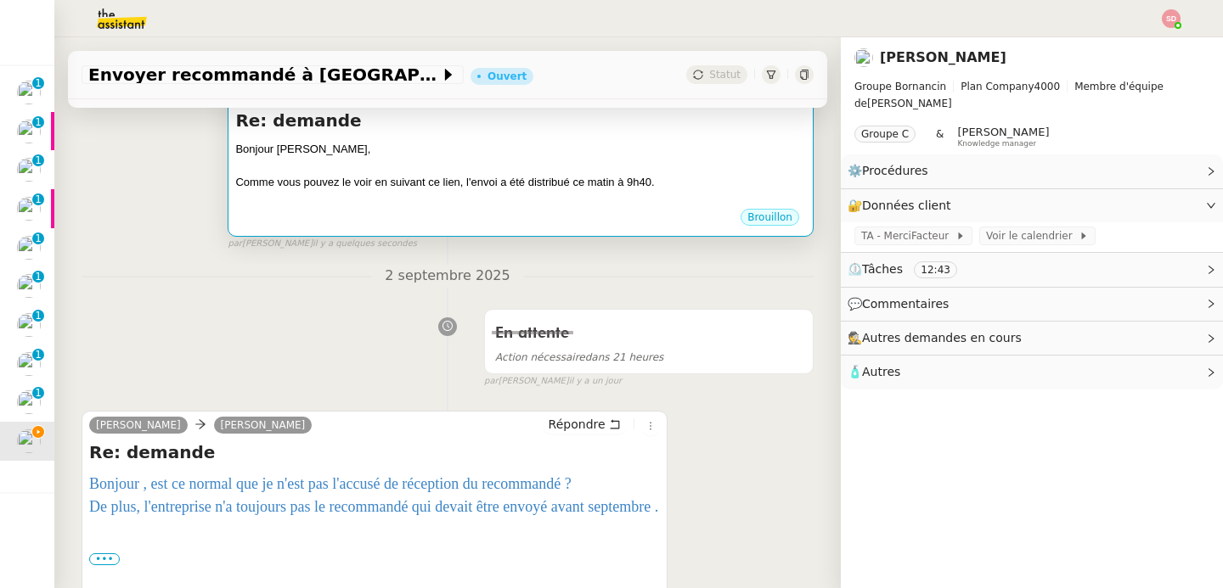
click at [447, 189] on div "Comme vous pouvez le voir en suivant ce lien, l'envoi a été distribué ce matin …" at bounding box center [520, 182] width 571 height 17
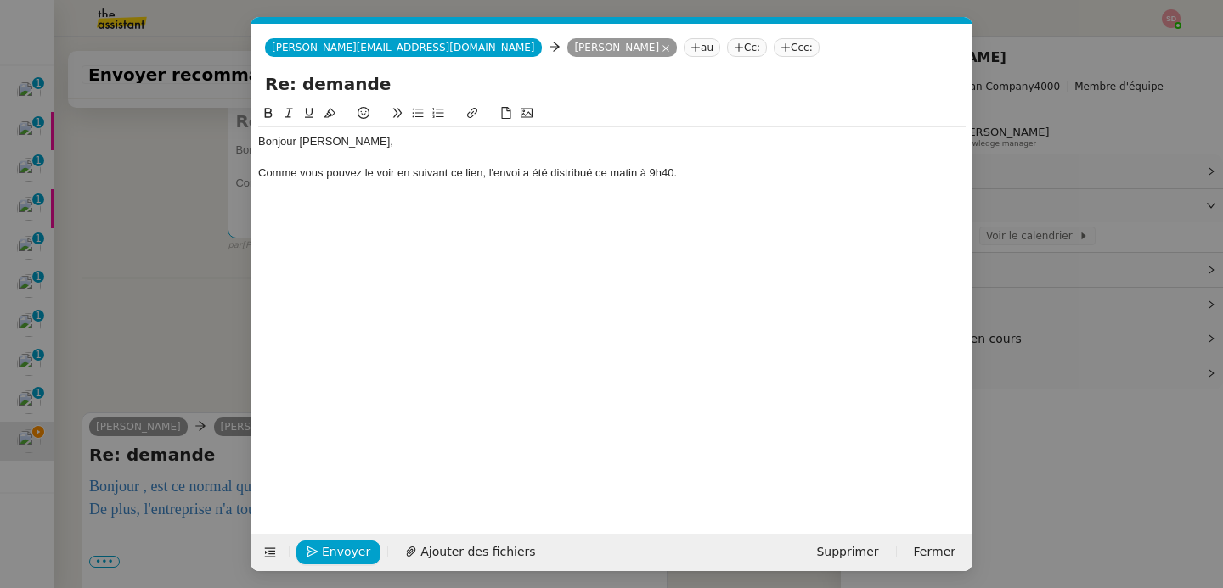
scroll to position [0, 36]
click at [719, 177] on div "Comme vous pouvez le voir en suivant ce lien, l'envoi a été distribué ce matin …" at bounding box center [611, 173] width 707 height 15
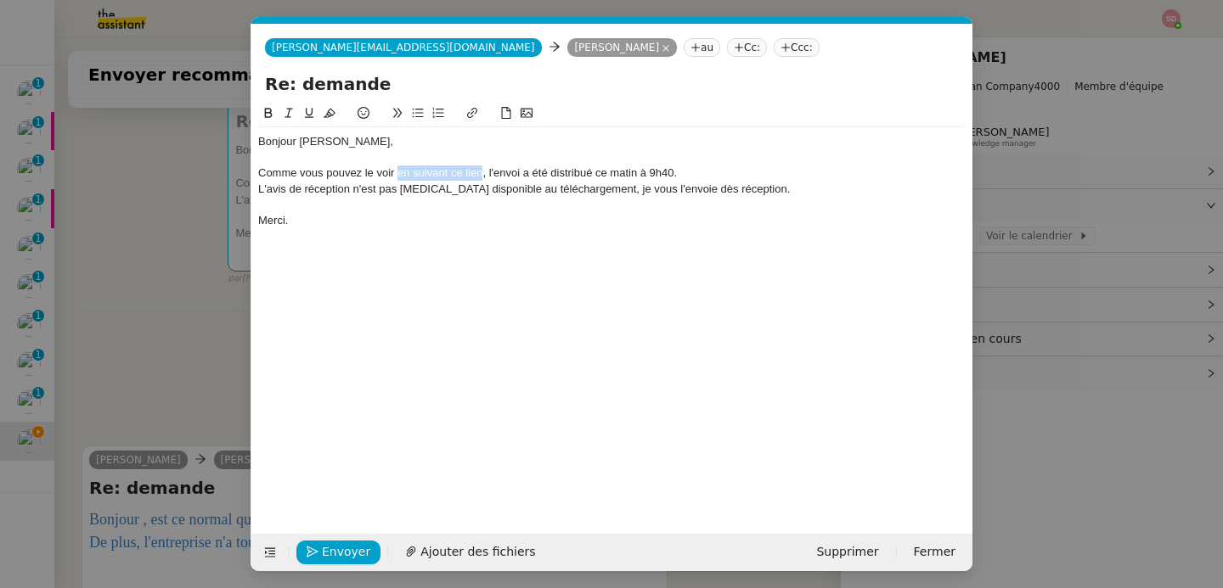
drag, startPoint x: 397, startPoint y: 171, endPoint x: 481, endPoint y: 168, distance: 83.3
click at [481, 168] on div "Comme vous pouvez le voir en suivant ce lien, l'envoi a été distribué ce matin …" at bounding box center [611, 173] width 707 height 15
click at [470, 120] on button at bounding box center [472, 114] width 20 height 20
paste input "https://www.laposte.fr/outils/suivre-vos-envois?code=87500127961374D"
type input "https://www.laposte.fr/outils/suivre-vos-envois?code=87500127961374D"
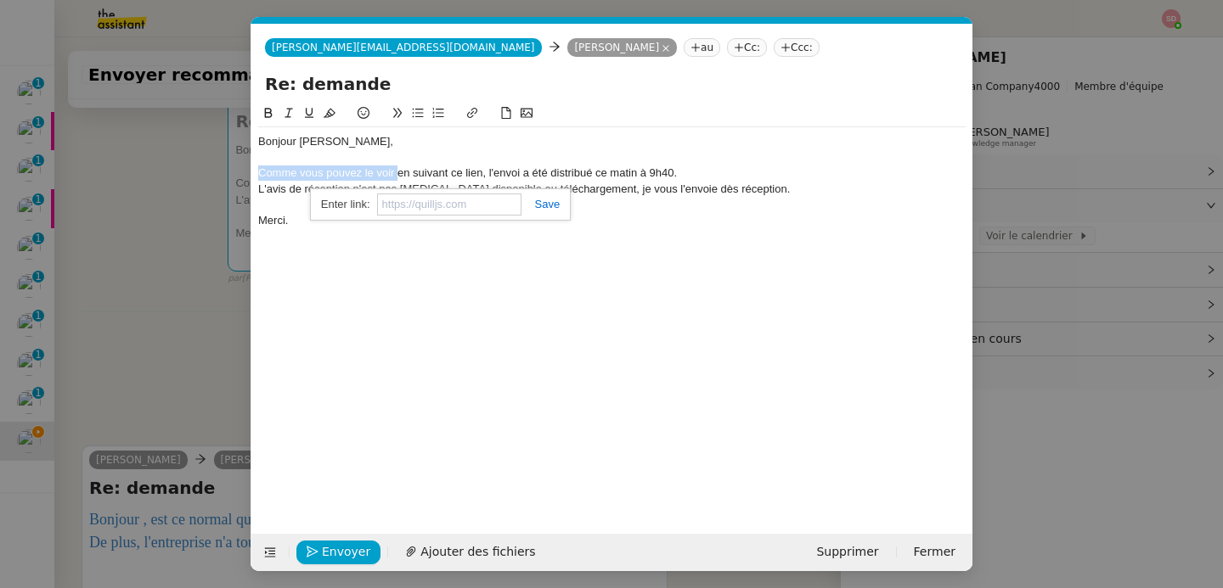
scroll to position [0, 0]
click at [404, 260] on div "Bonjour Nicolas, Comme vous pouvez le voir en suivant ce lien , l'envoi a été d…" at bounding box center [611, 306] width 707 height 404
click at [458, 172] on link "en suivant ce lien" at bounding box center [436, 172] width 85 height 13
click at [453, 201] on link "https://www.laposte.fr/outils/suivre-vos-envois?code=87500127961374D" at bounding box center [397, 205] width 116 height 22
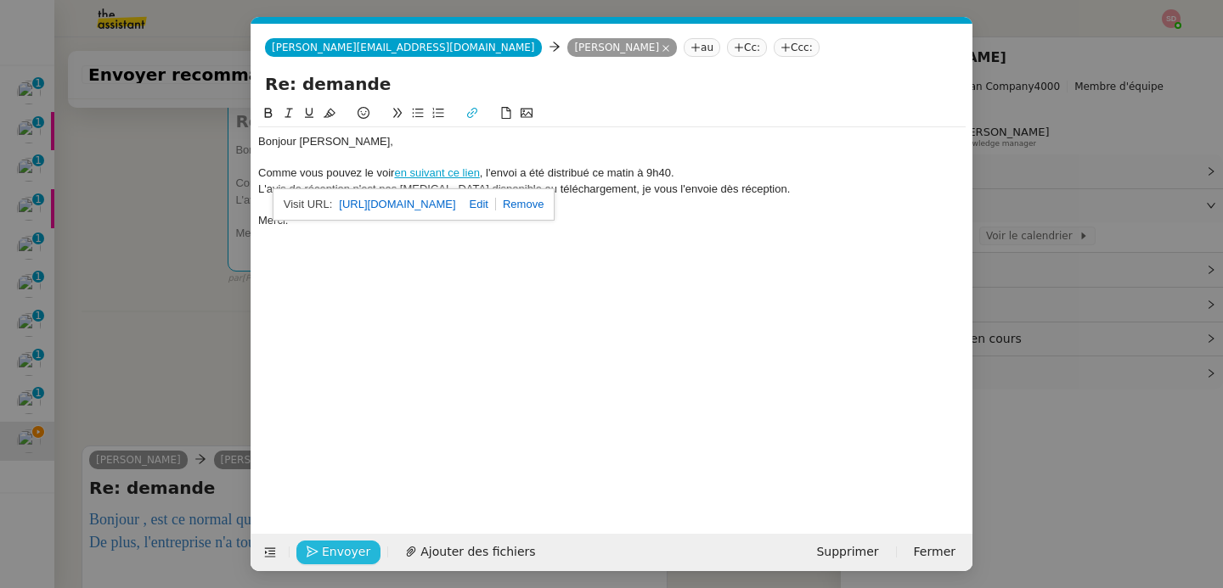
click at [313, 564] on button "Envoyer" at bounding box center [338, 553] width 84 height 24
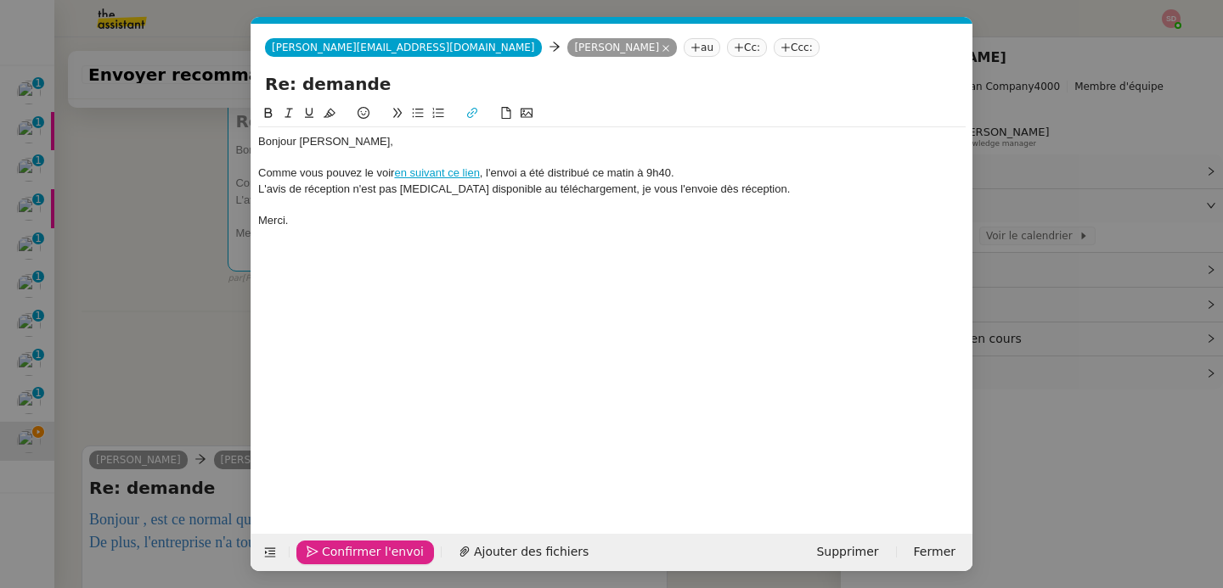
click at [313, 564] on button "Confirmer l'envoi" at bounding box center [365, 553] width 138 height 24
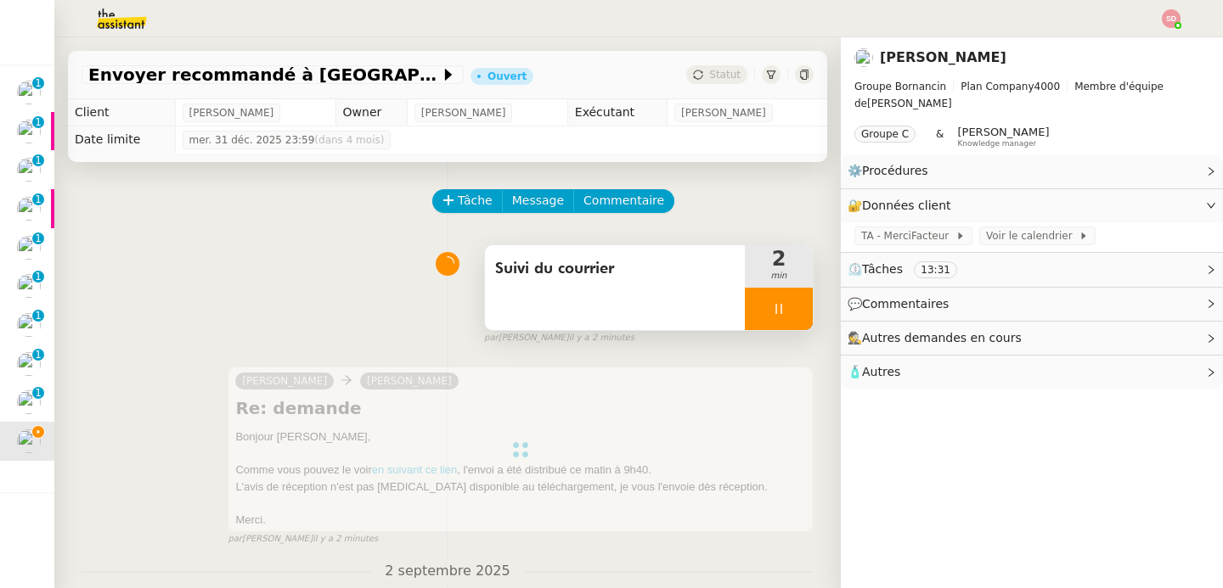
click at [775, 310] on div at bounding box center [779, 309] width 68 height 42
click at [789, 310] on icon at bounding box center [796, 309] width 14 height 14
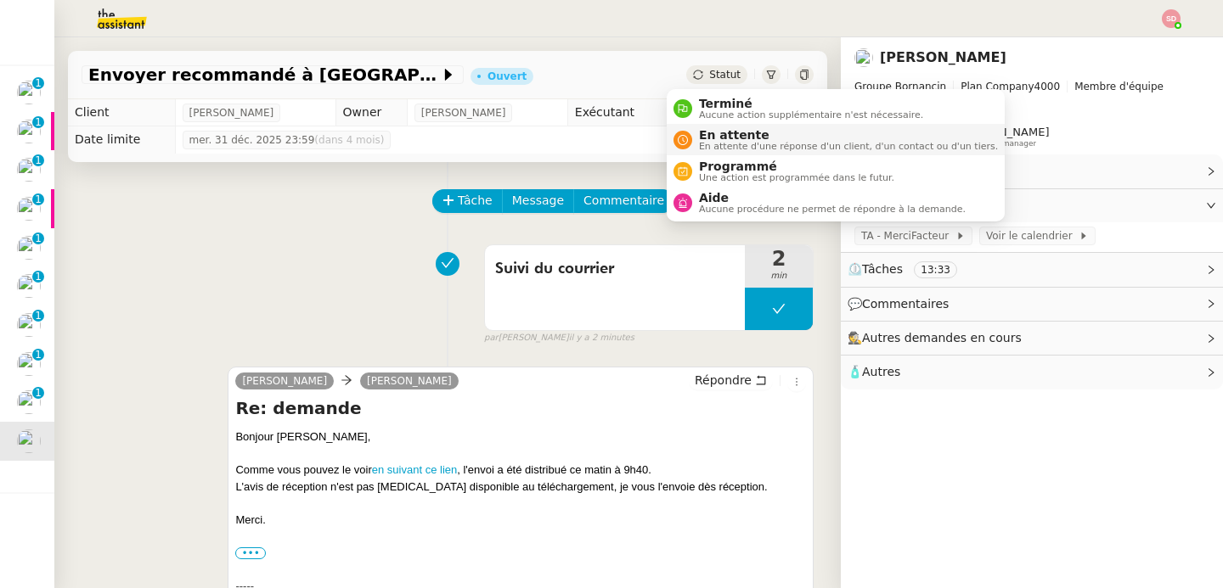
click at [706, 134] on span "En attente" at bounding box center [848, 135] width 299 height 14
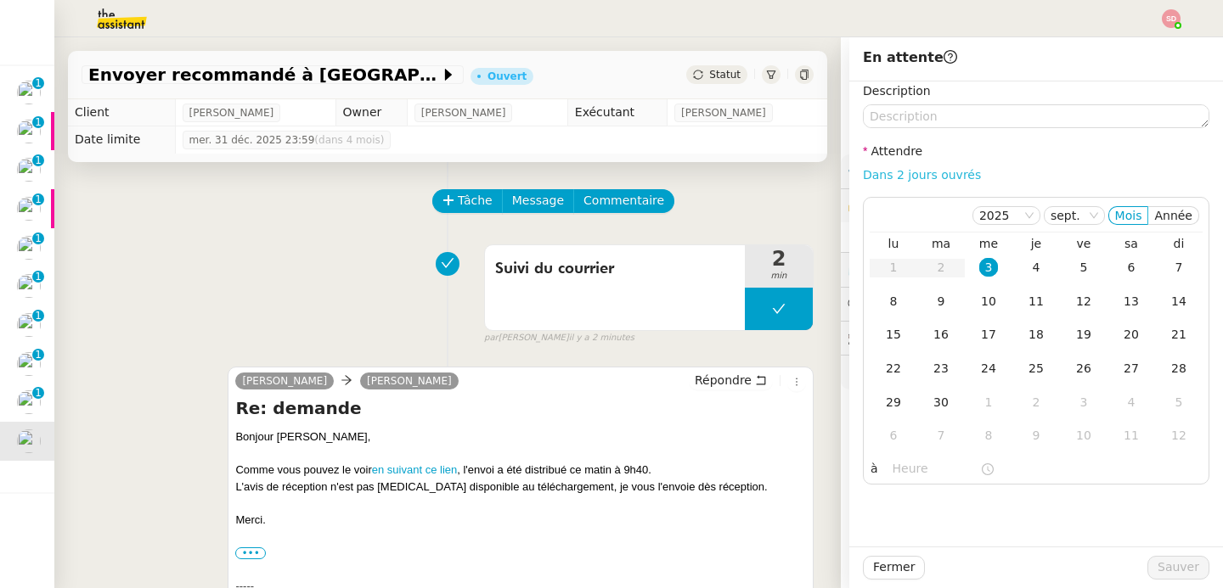
click at [935, 170] on link "Dans 2 jours ouvrés" at bounding box center [922, 175] width 118 height 14
type input "07:00"
click at [1172, 570] on span "Sauver" at bounding box center [1178, 568] width 42 height 20
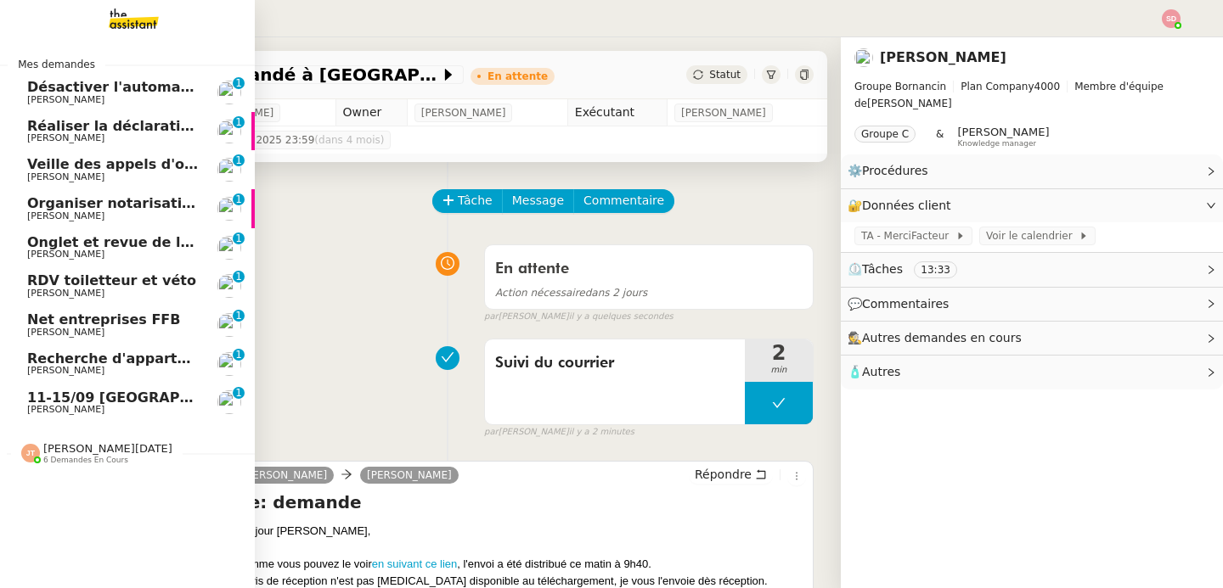
click at [145, 98] on span "Fabien Bornancin" at bounding box center [113, 100] width 172 height 10
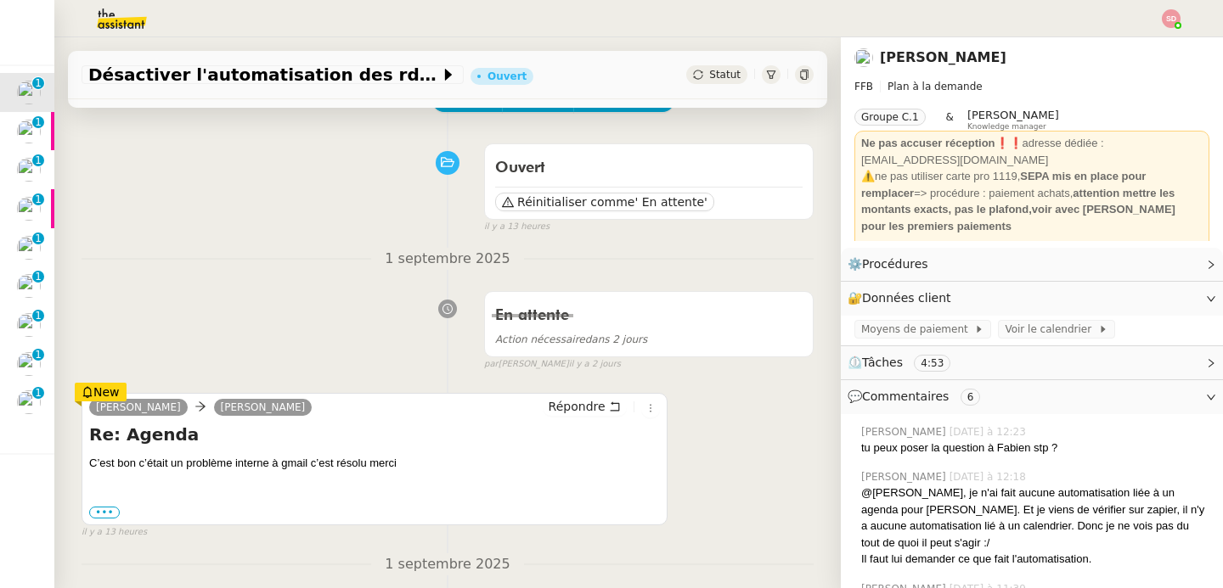
scroll to position [110, 0]
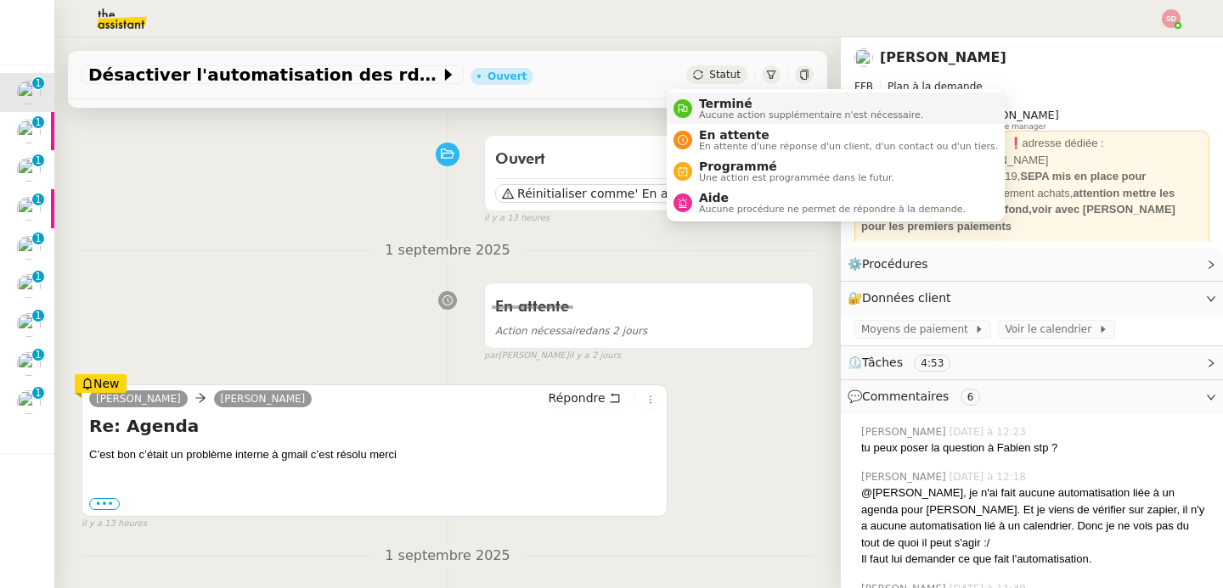
click at [682, 108] on icon at bounding box center [683, 109] width 10 height 10
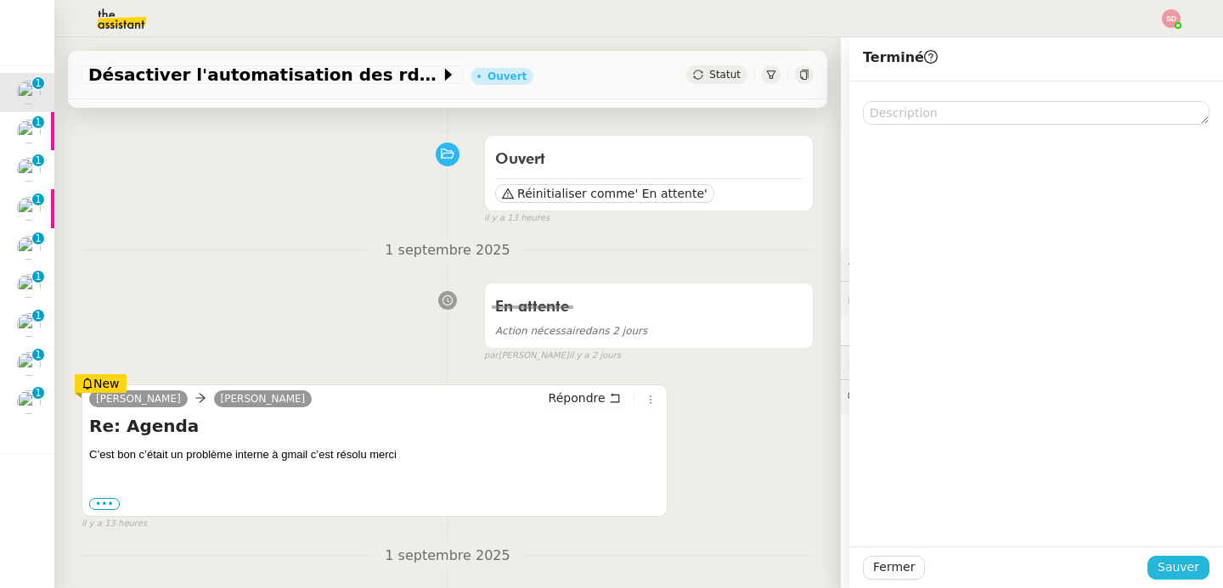
click at [1193, 564] on button "Sauver" at bounding box center [1178, 568] width 62 height 24
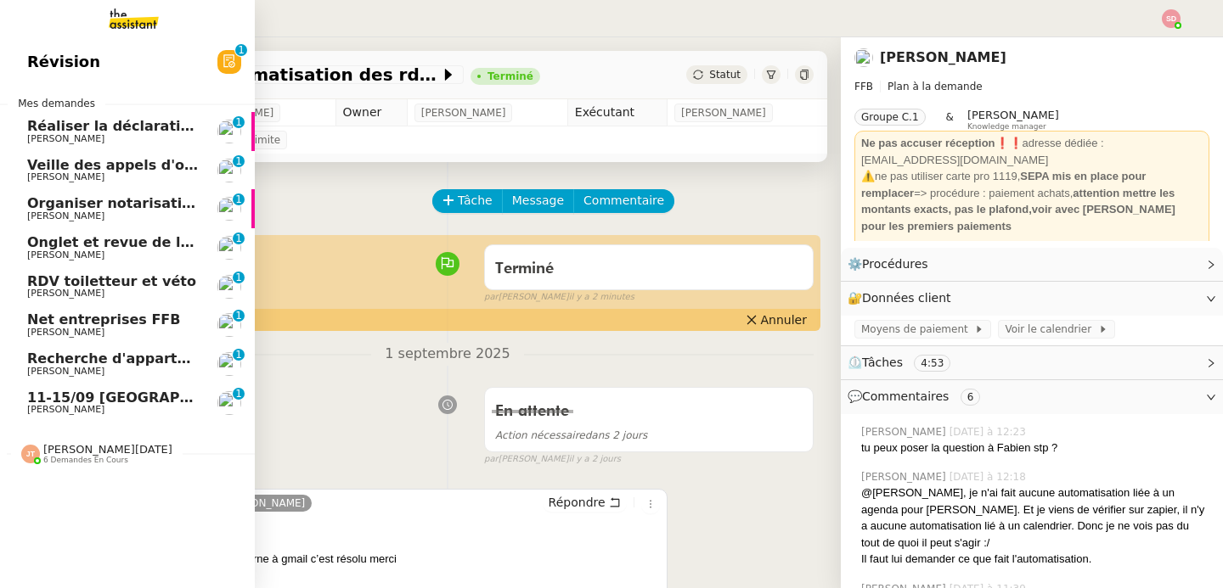
click at [27, 132] on span "Réaliser la déclaration phytosanitaire 2024" at bounding box center [192, 126] width 331 height 16
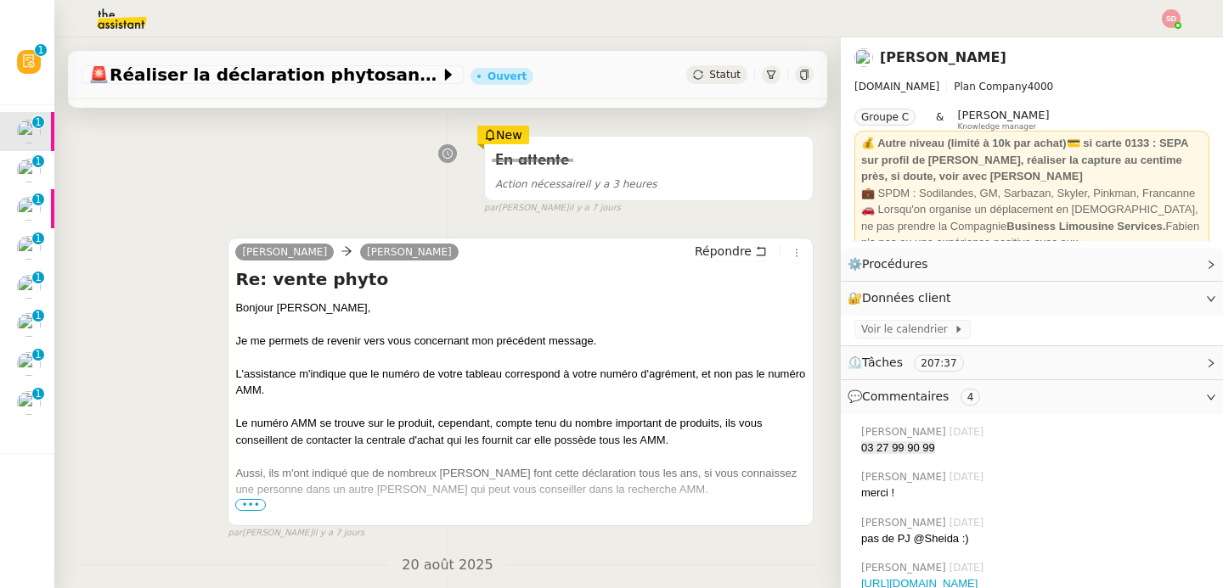
scroll to position [299, 0]
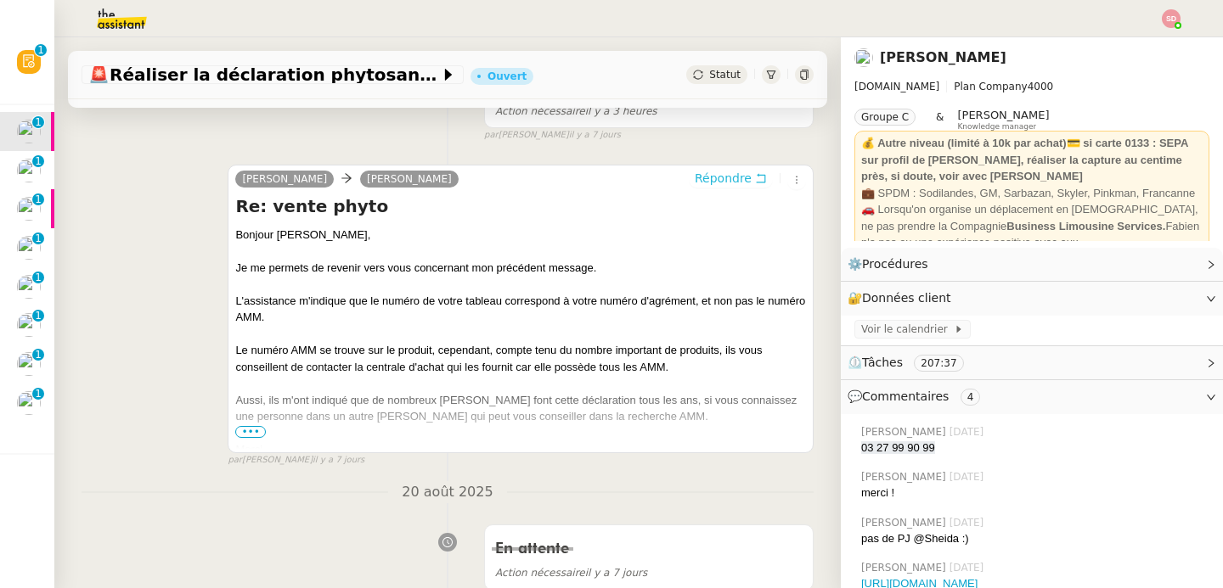
click at [709, 185] on span "Répondre" at bounding box center [723, 178] width 57 height 17
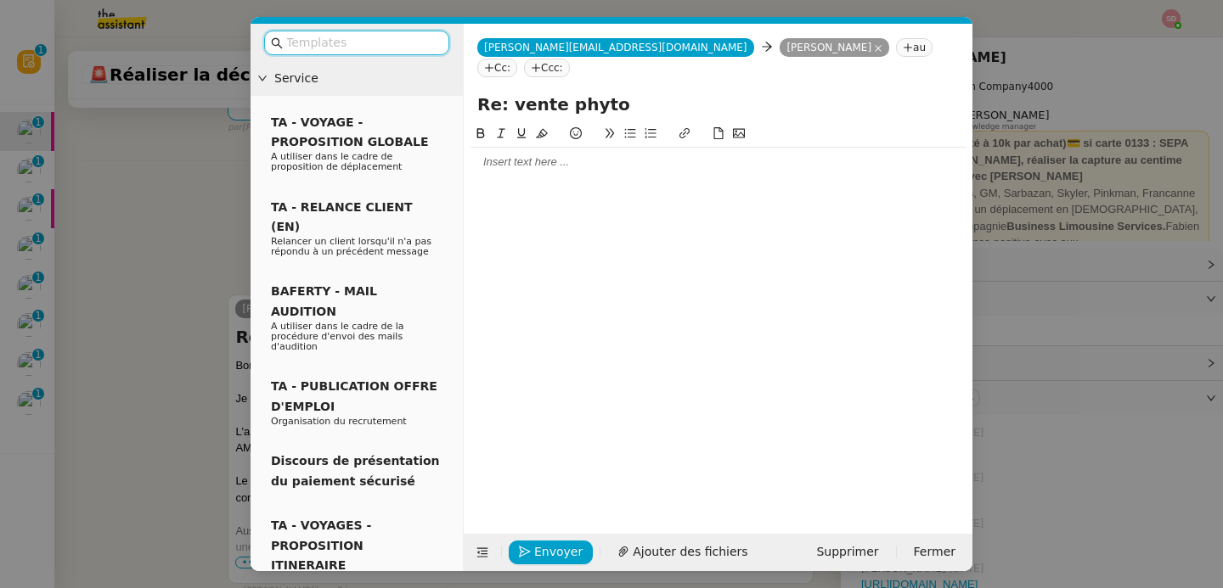
scroll to position [429, 0]
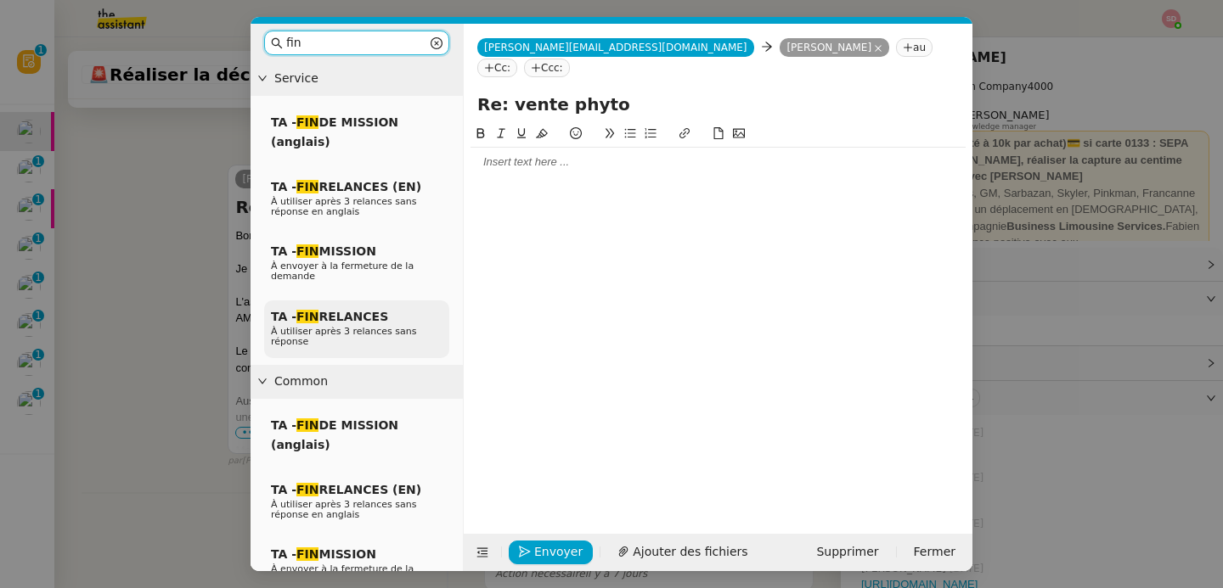
type input "fin"
click at [380, 327] on span "À utiliser après 3 relances sans réponse" at bounding box center [344, 336] width 146 height 21
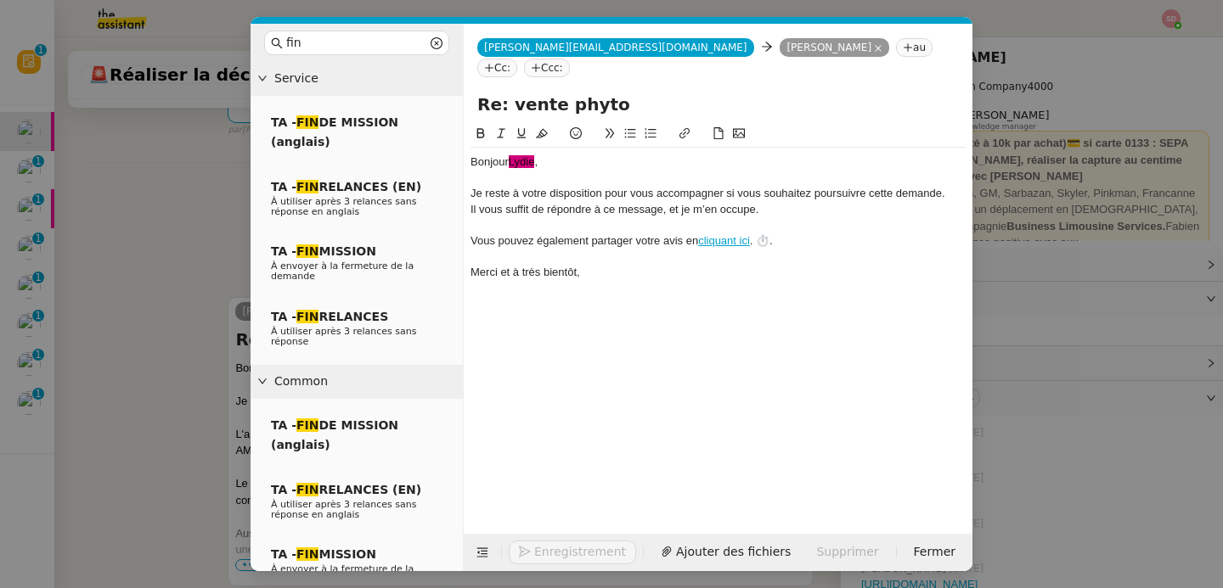
scroll to position [561, 0]
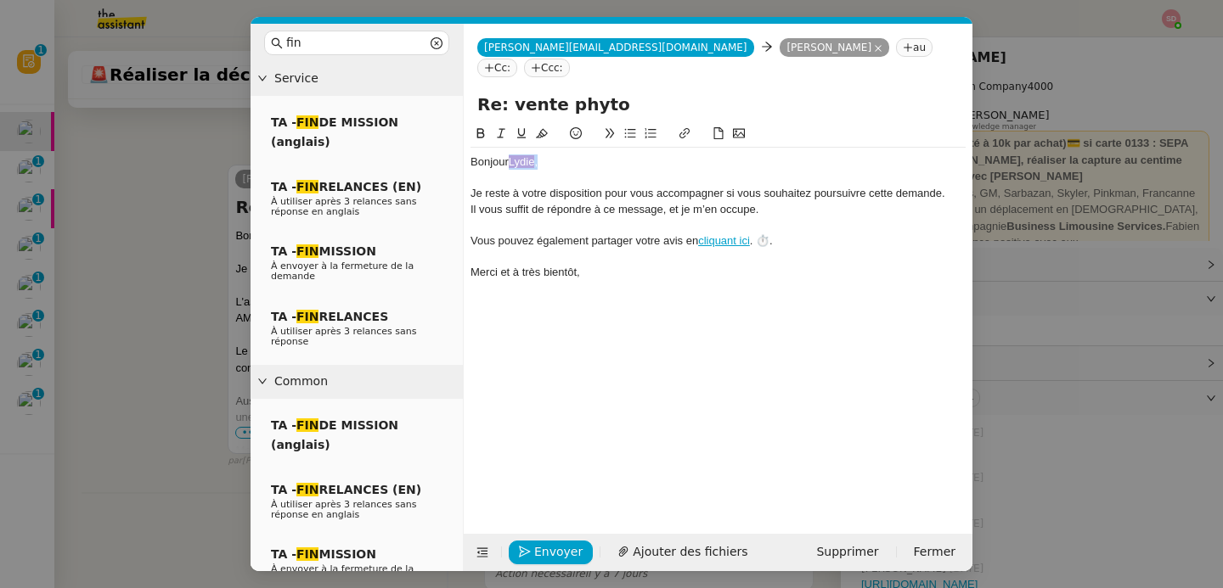
drag, startPoint x: 571, startPoint y: 142, endPoint x: 509, endPoint y: 145, distance: 62.9
click at [509, 155] on div "Bonjour ﻿Lydie﻿ ," at bounding box center [717, 162] width 495 height 15
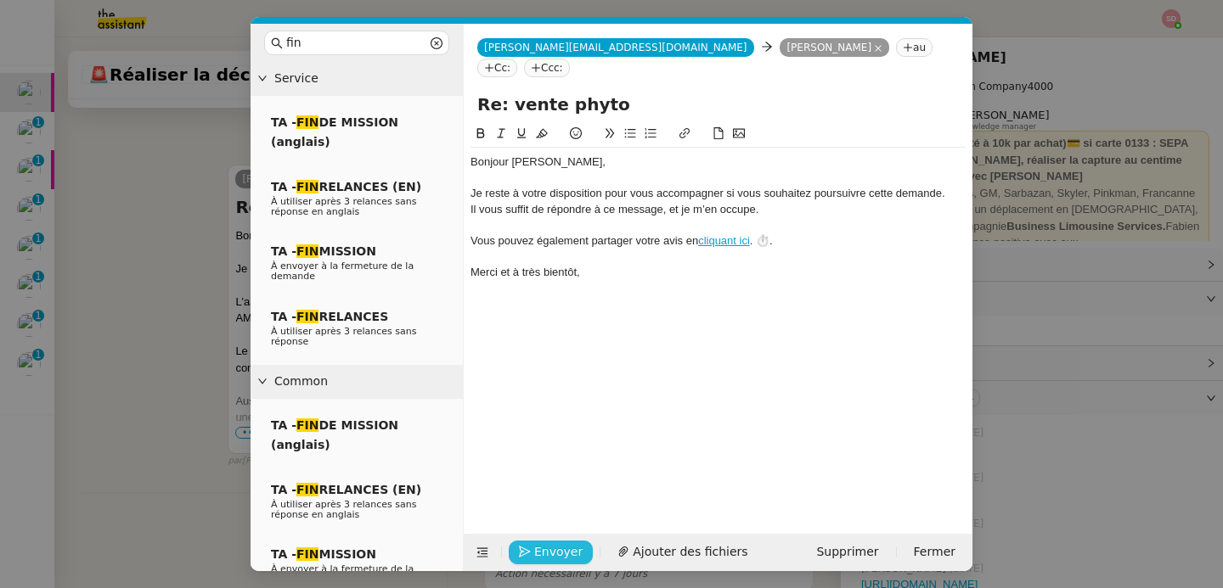
click at [561, 554] on span "Envoyer" at bounding box center [558, 553] width 48 height 20
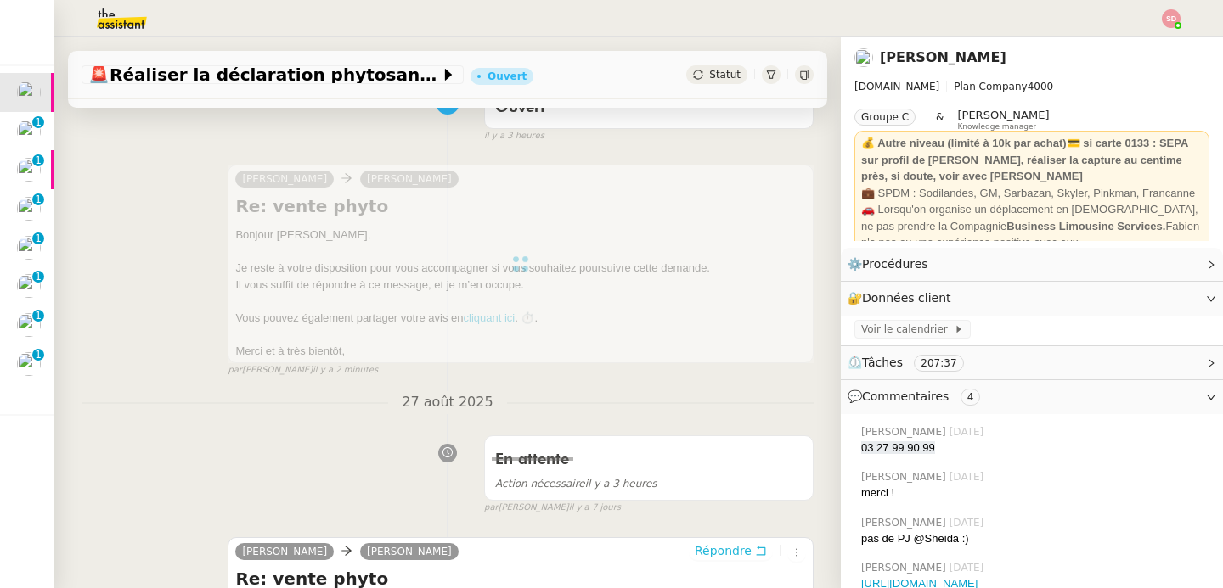
scroll to position [0, 0]
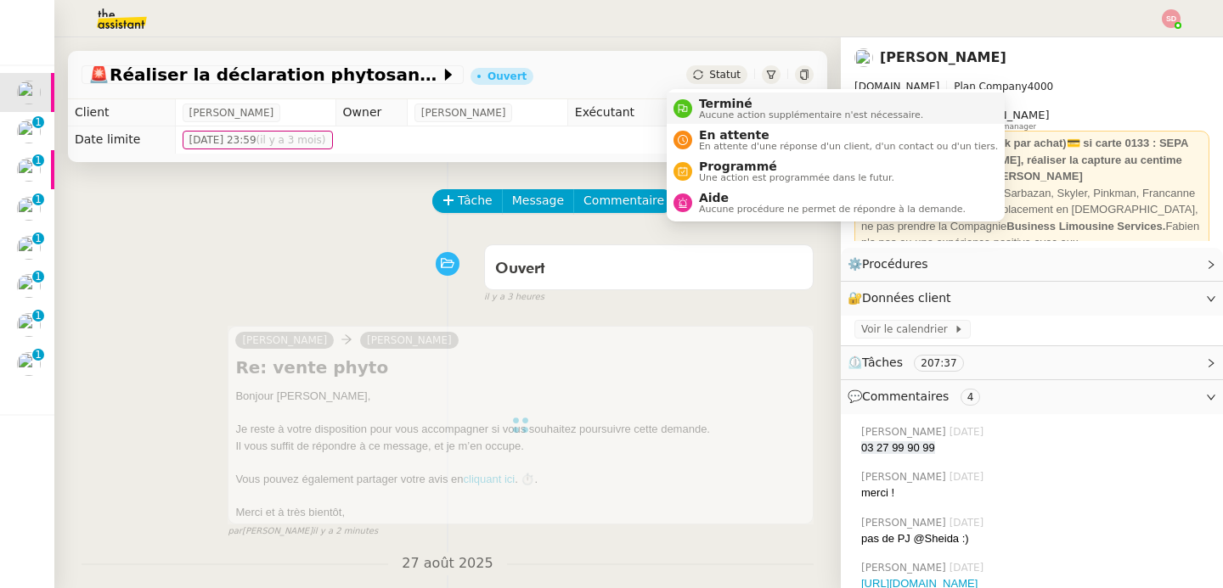
click at [683, 99] on nz-avatar at bounding box center [682, 108] width 19 height 19
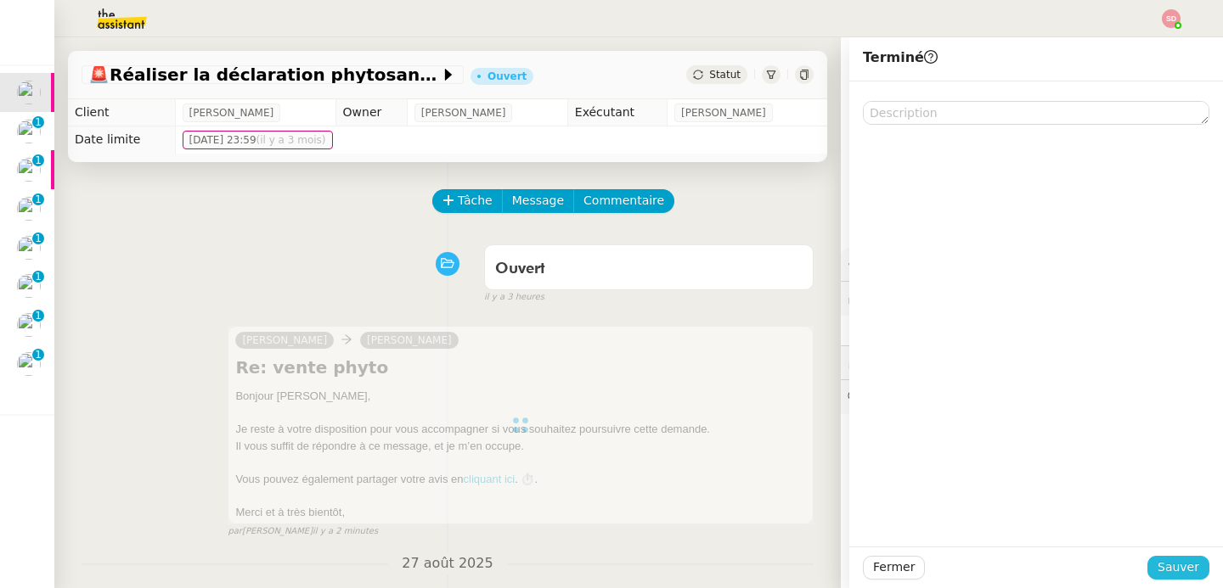
click at [1181, 560] on span "Sauver" at bounding box center [1178, 568] width 42 height 20
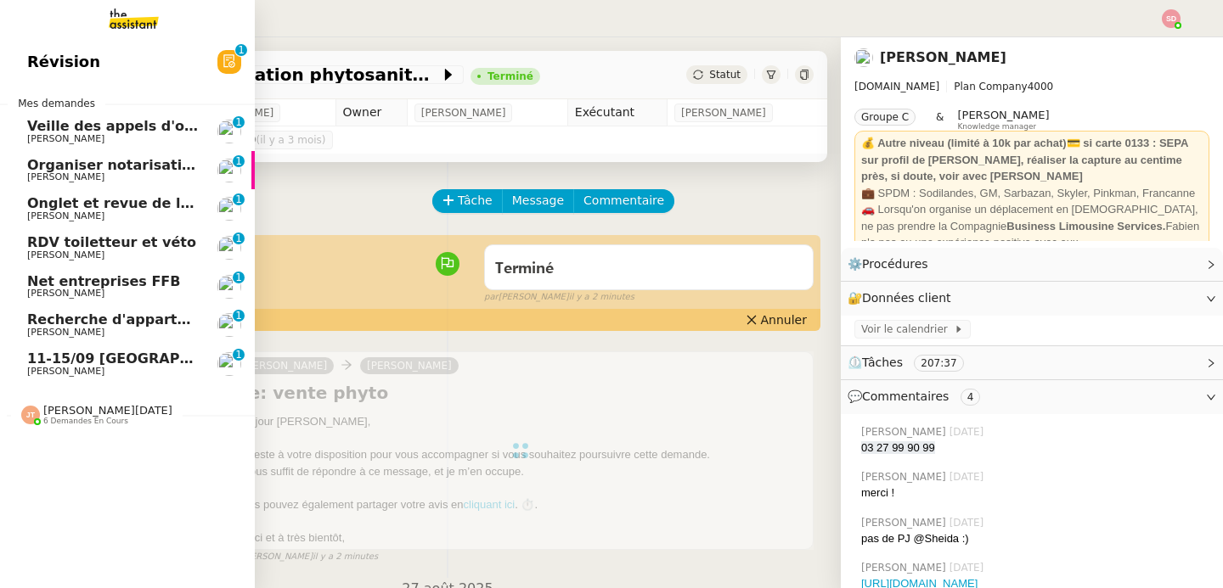
click at [27, 125] on span "Veille des appels d'offre - septembre 2025" at bounding box center [189, 126] width 324 height 16
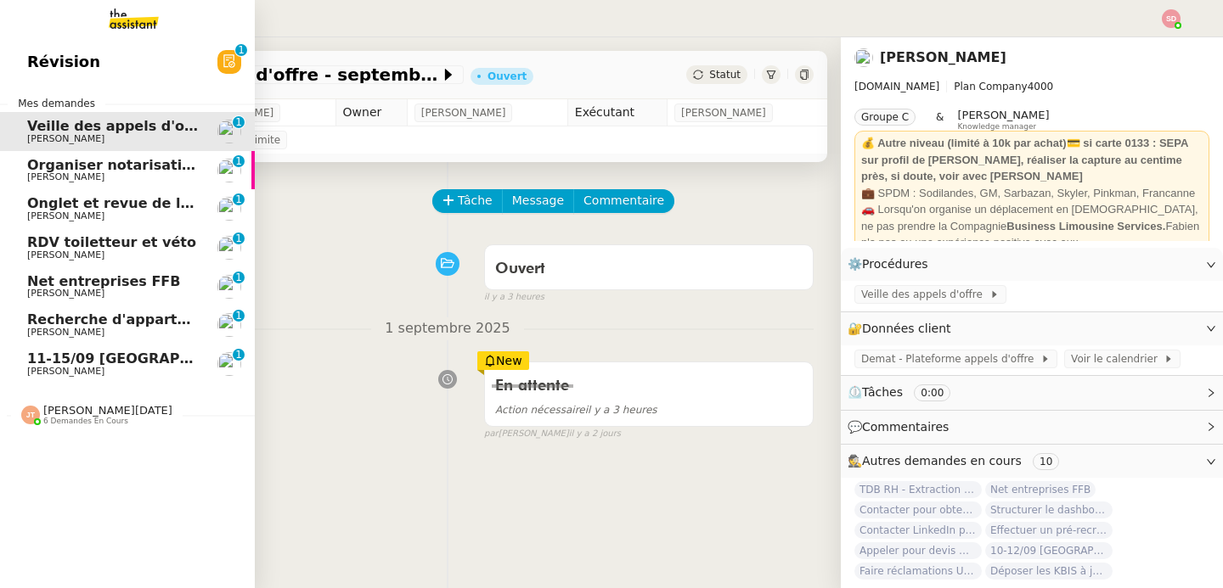
click at [38, 177] on span "[PERSON_NAME]" at bounding box center [65, 177] width 77 height 11
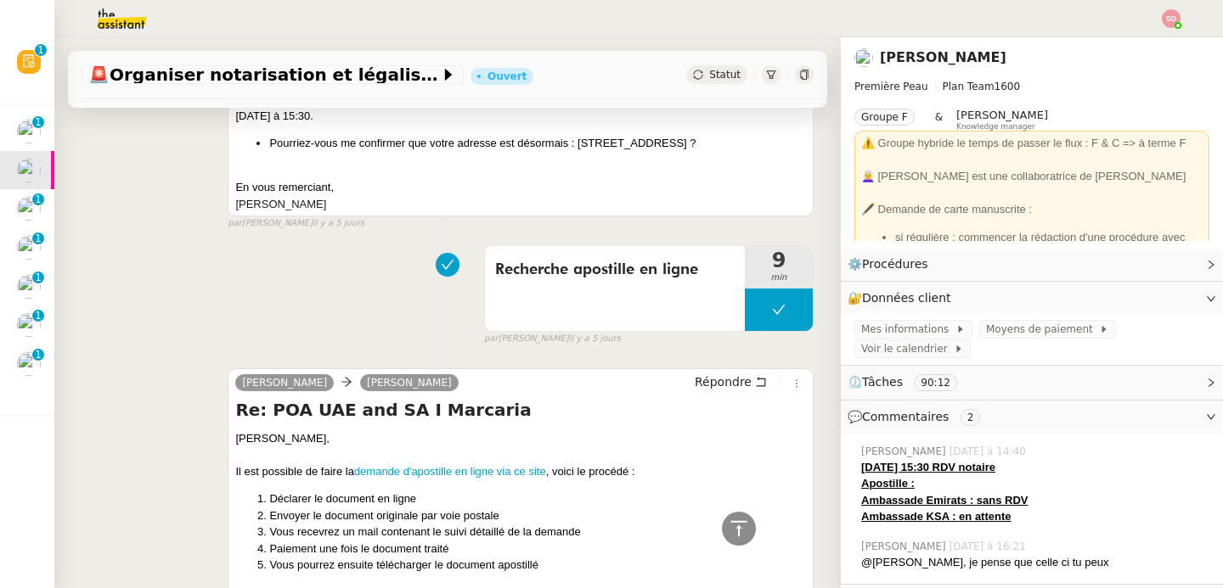
scroll to position [2980, 0]
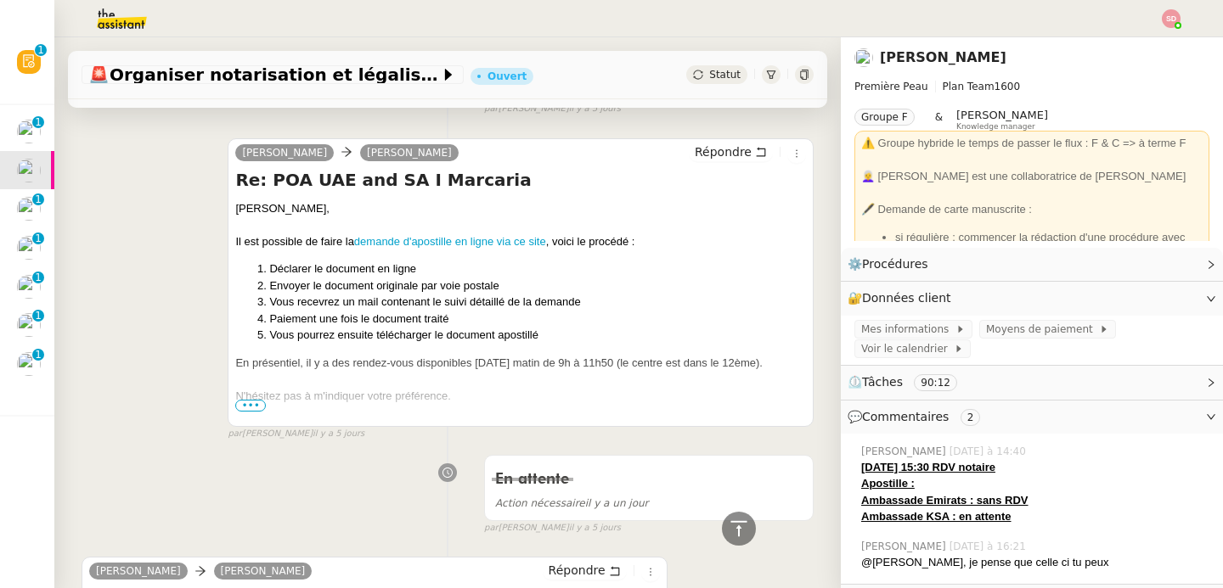
click at [250, 400] on span "•••" at bounding box center [250, 406] width 31 height 12
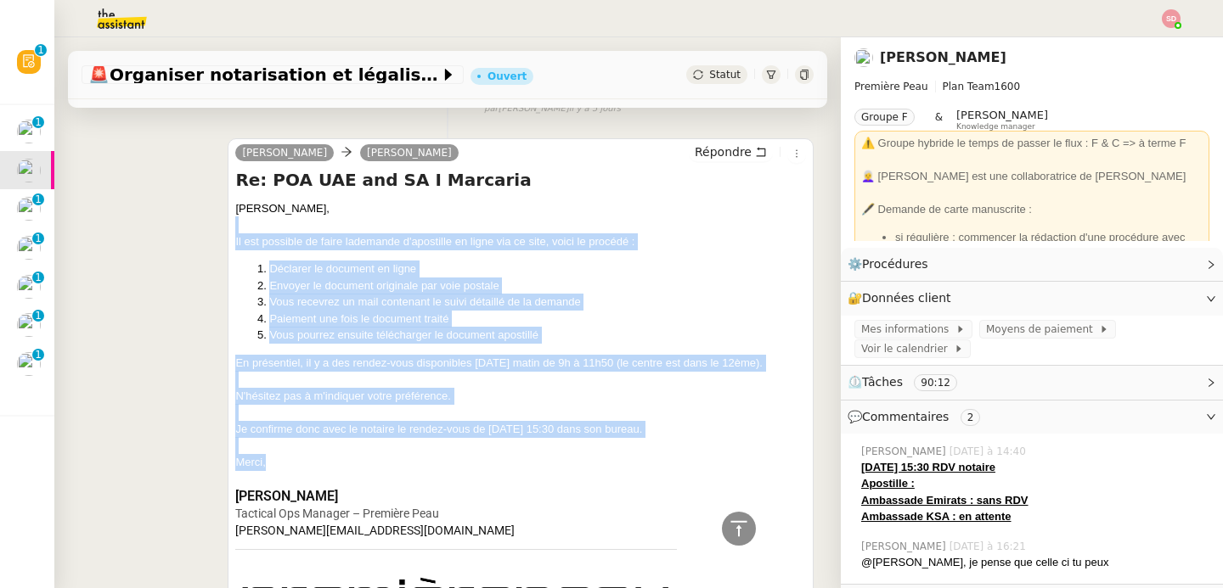
drag, startPoint x: 226, startPoint y: 153, endPoint x: 335, endPoint y: 385, distance: 257.2
click at [335, 385] on div "camille Pierre Mergui Répondre Re: POA UAE and SA I Marcaria Pierre, Il est pos…" at bounding box center [521, 522] width 586 height 768
copy div "Il est possible de faire la demande d'apostille en ligne via ce site , voici le…"
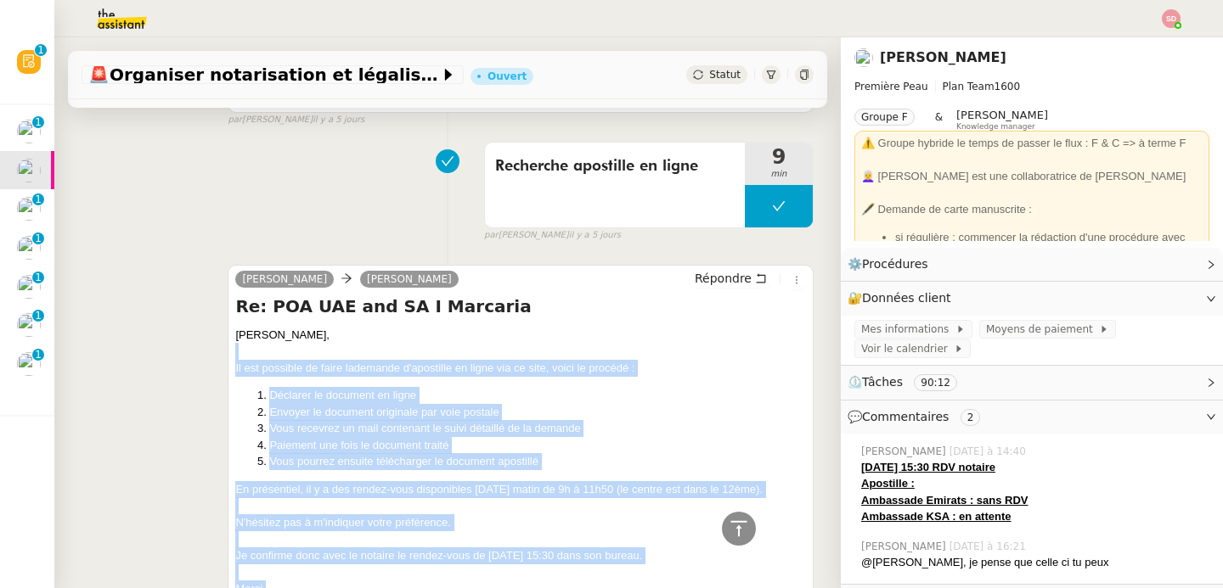
scroll to position [2819, 0]
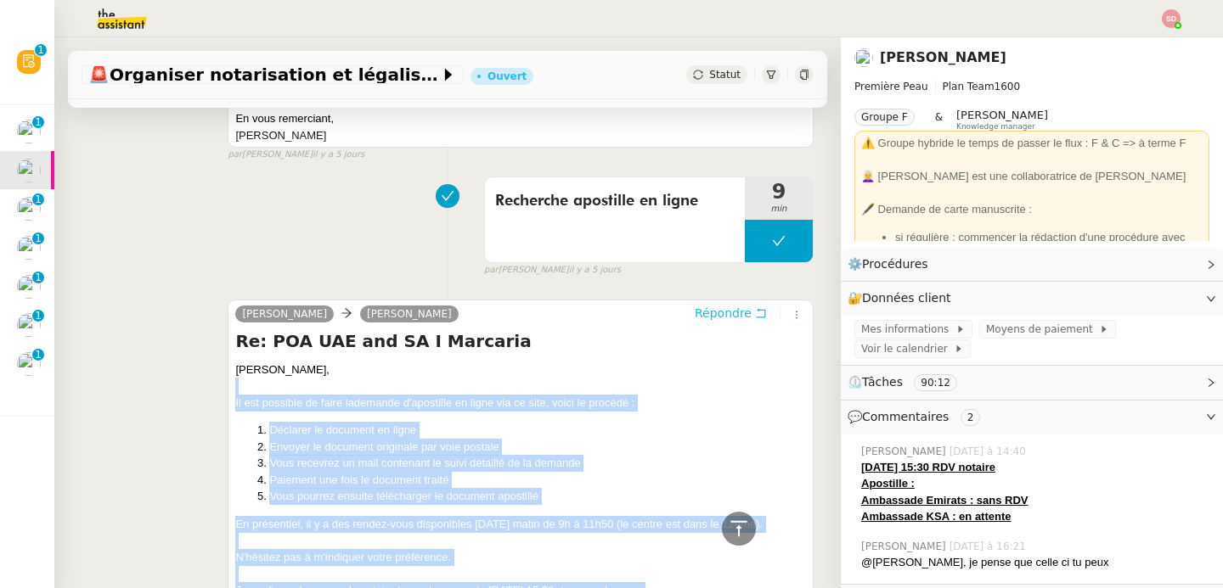
click at [697, 305] on span "Répondre" at bounding box center [723, 313] width 57 height 17
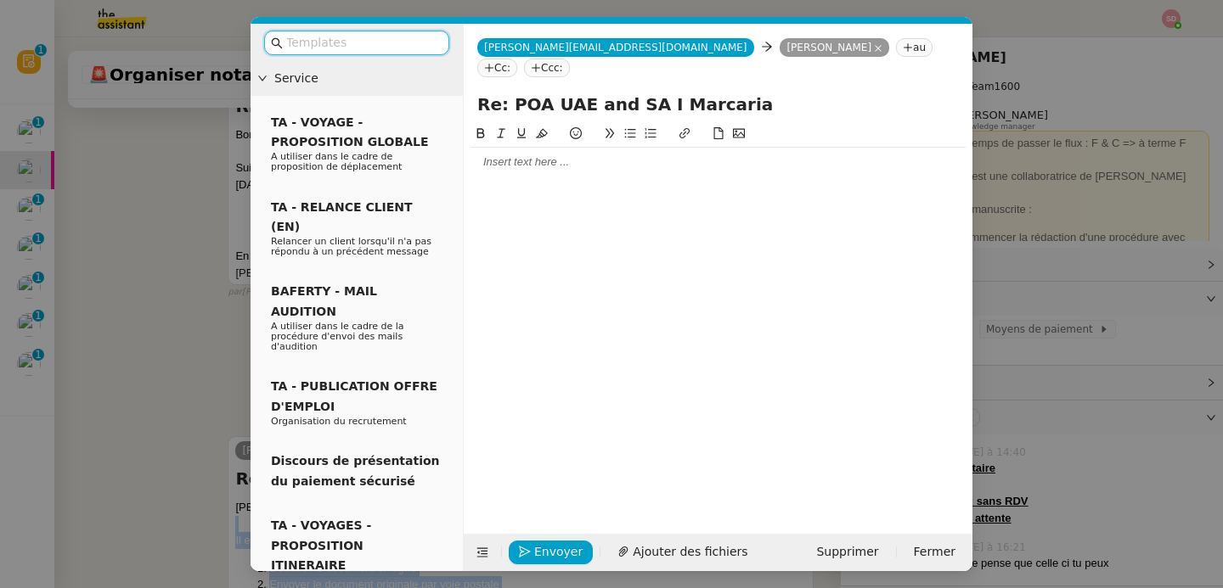
scroll to position [2954, 0]
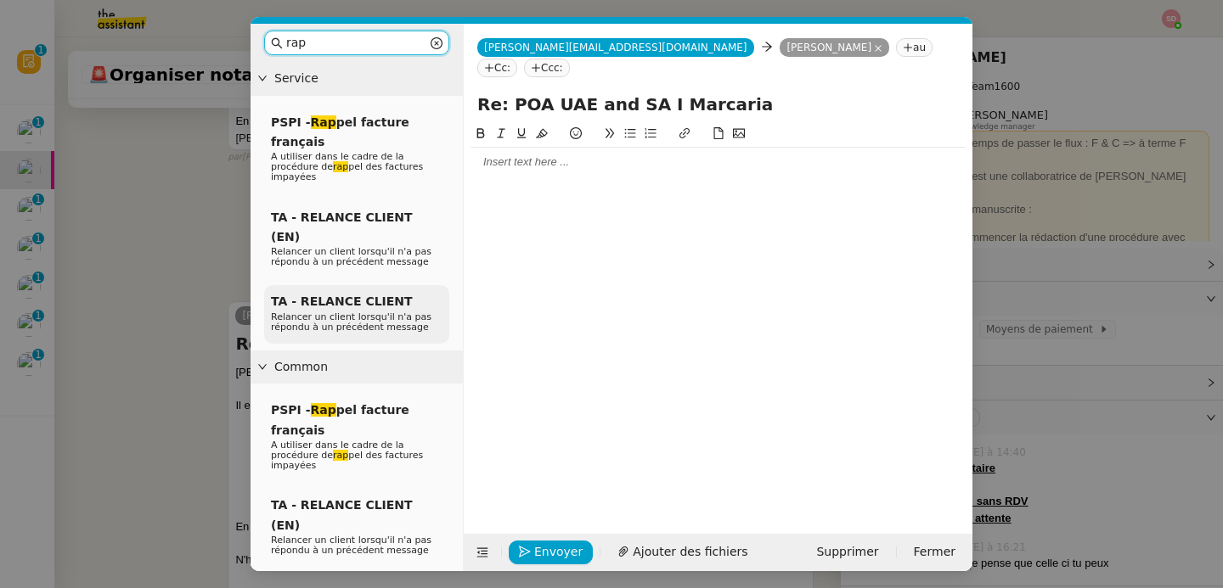
type input "rap"
click at [363, 312] on span "Relancer un client lorsqu'il n'a pas répondu à un précédent message" at bounding box center [351, 322] width 160 height 21
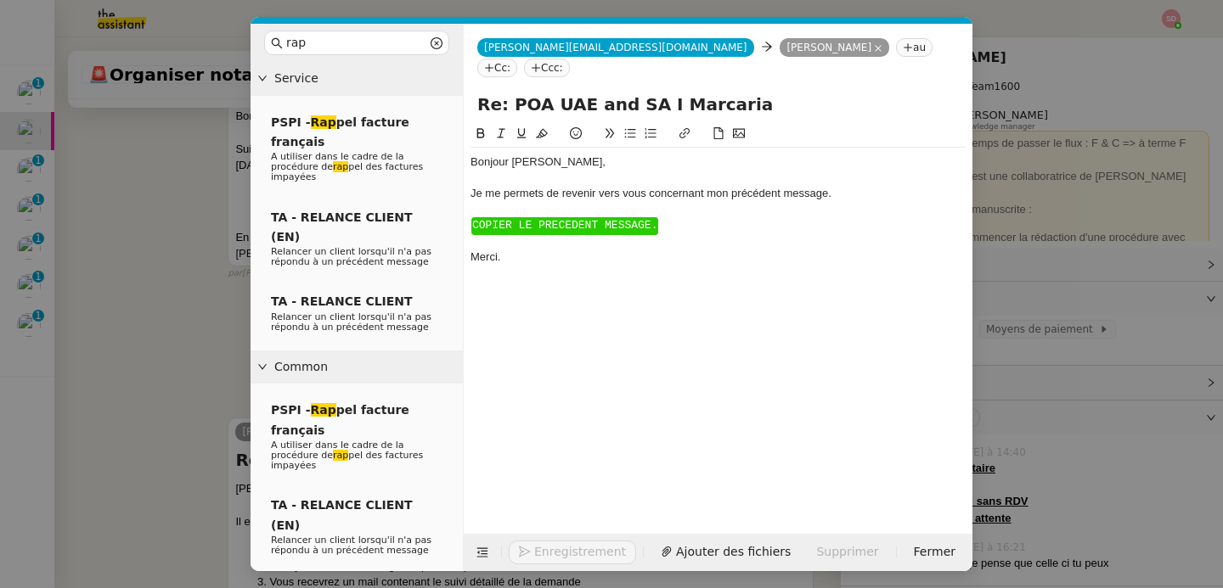
scroll to position [3070, 0]
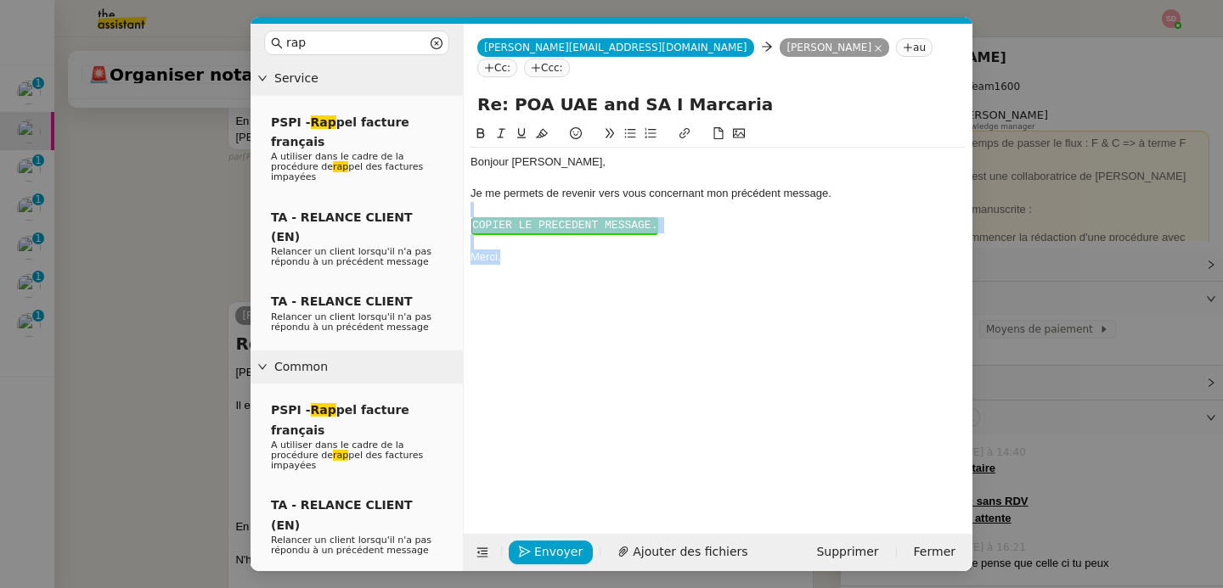
drag, startPoint x: 540, startPoint y: 254, endPoint x: 469, endPoint y: 191, distance: 95.1
click at [469, 191] on nz-spin "Bonjour ﻿Pierre﻿, Je me permets de revenir vers vous concernant mon précédent m…" at bounding box center [718, 319] width 509 height 391
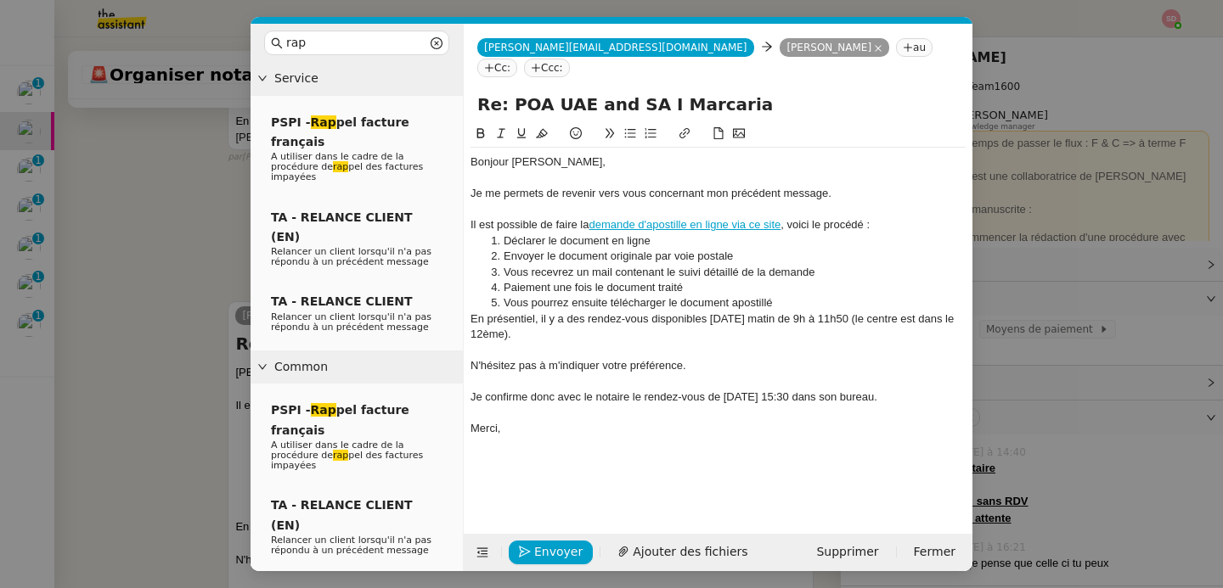
scroll to position [3177, 0]
click at [481, 556] on icon at bounding box center [482, 553] width 12 height 12
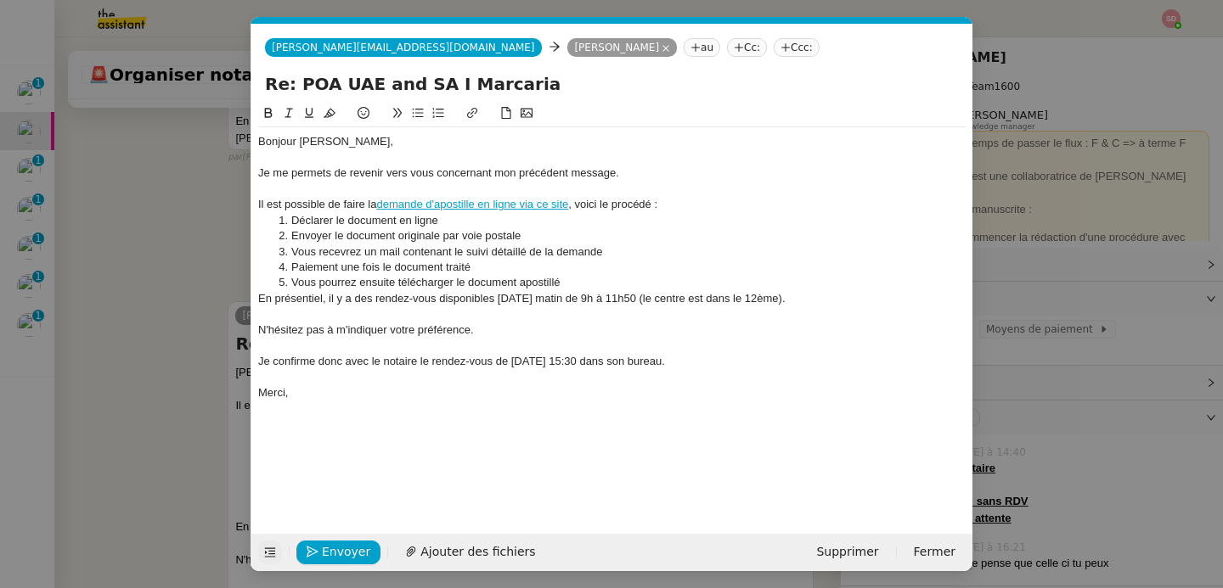
click at [387, 193] on div at bounding box center [611, 189] width 707 height 15
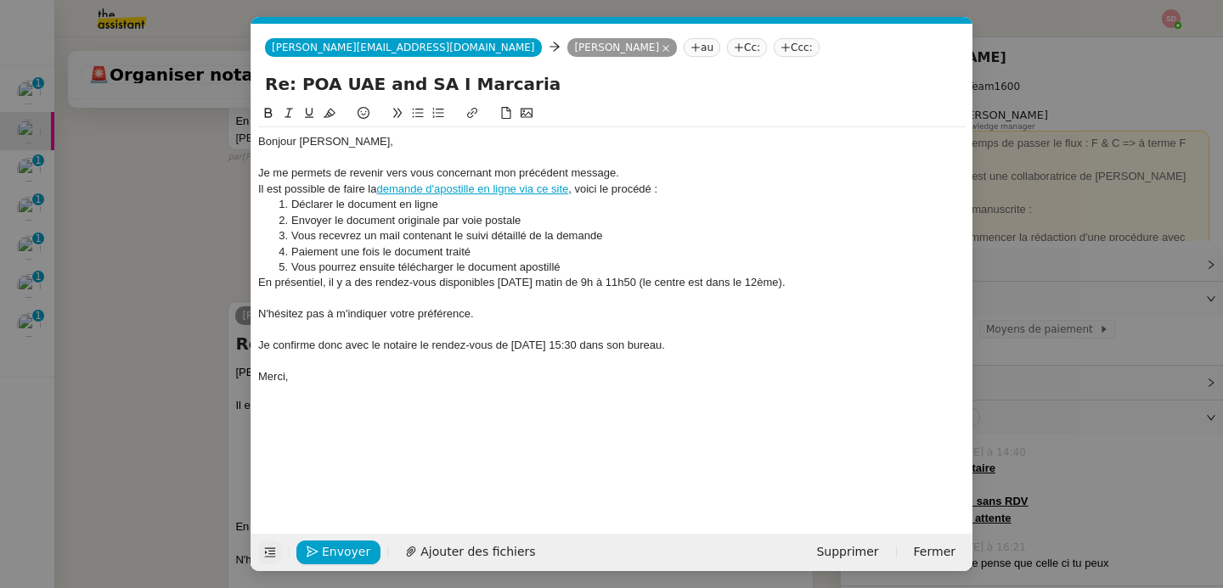
click at [297, 349] on div "Je confirme donc avec le notaire le rendez-vous de jeudi 15:30 dans son bureau." at bounding box center [611, 345] width 707 height 15
click at [436, 334] on div at bounding box center [611, 330] width 707 height 15
drag, startPoint x: 424, startPoint y: 346, endPoint x: 228, endPoint y: 342, distance: 195.3
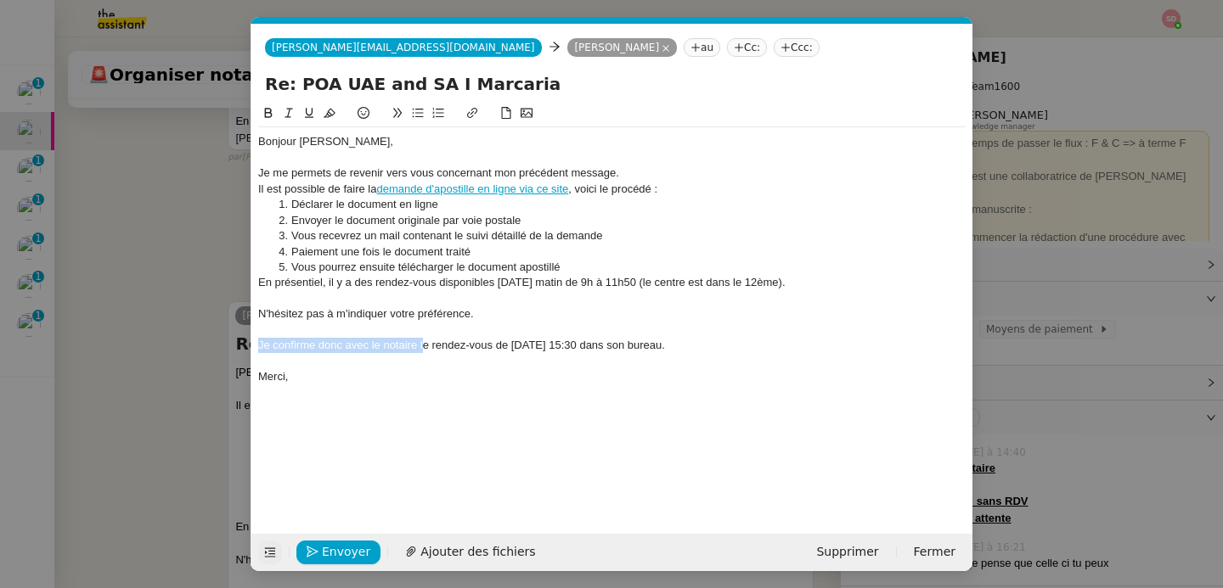
click at [228, 342] on nz-modal-container "rap Service PSPI - Rap pel facture français A utiliser dans le cadre de la proc…" at bounding box center [611, 294] width 1223 height 588
click at [335, 352] on div "Le rendez-vous de jeudi 15:30 dans son bureau." at bounding box center [611, 345] width 707 height 15
click at [503, 347] on div "Le rendez-vous est confirmé avec le notaire jeudi 15:30 dans son bureau." at bounding box center [611, 345] width 707 height 15
click at [150, 350] on nz-modal-container "rap Service PSPI - Rap pel facture français A utiliser dans le cadre de la proc…" at bounding box center [611, 294] width 1223 height 588
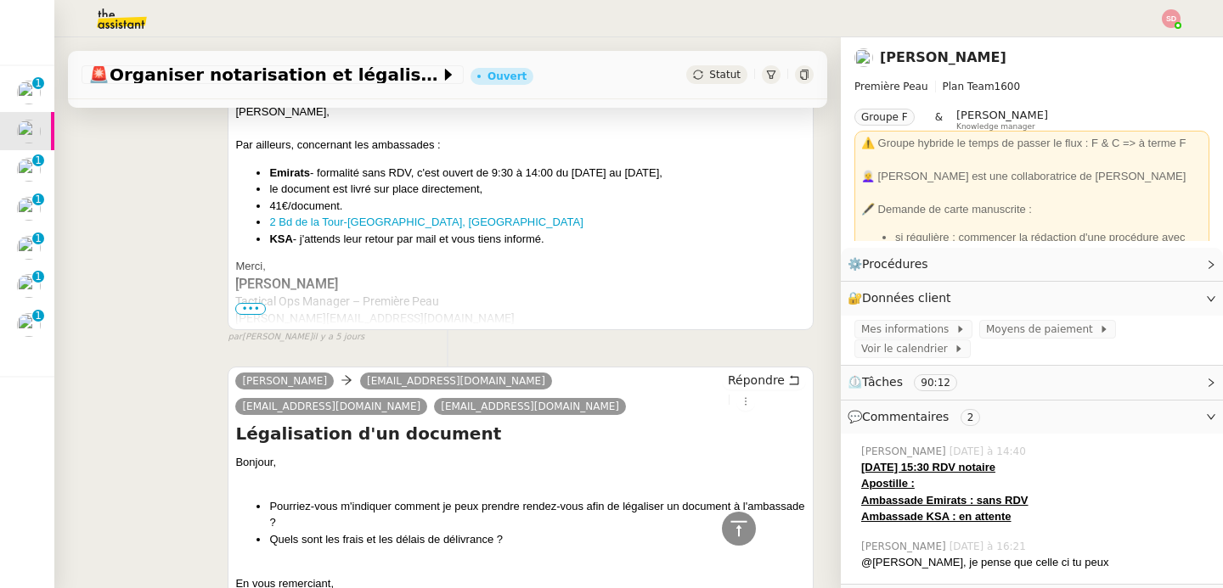
scroll to position [1649, 0]
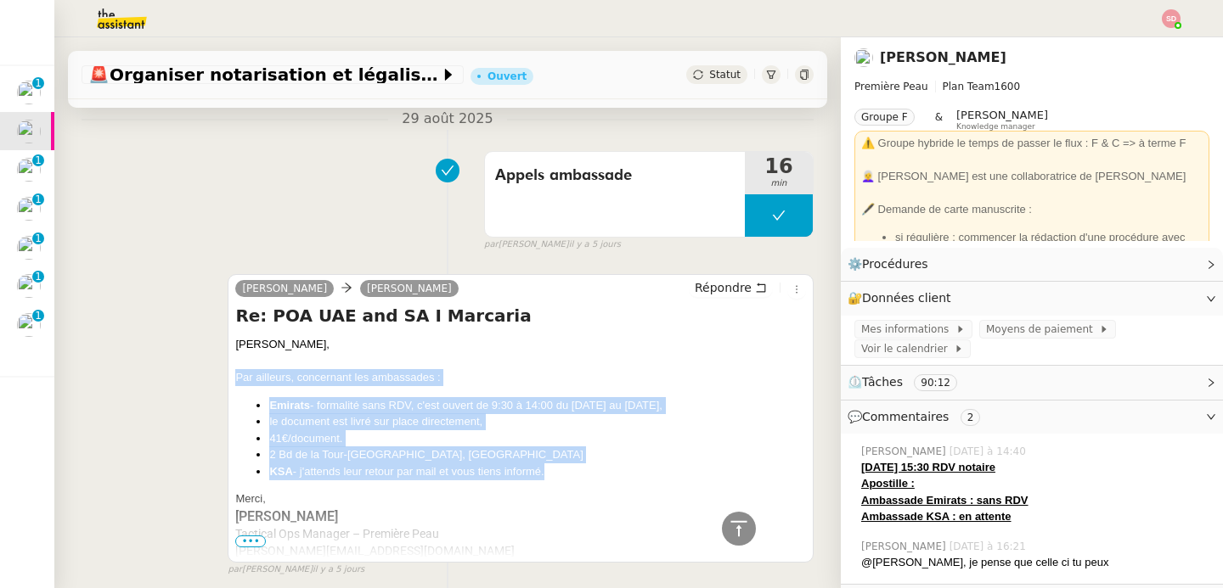
drag, startPoint x: 230, startPoint y: 303, endPoint x: 464, endPoint y: 414, distance: 258.6
click at [464, 414] on div "camille Pierre Mergui Répondre Re: POA UAE and SA I Marcaria Pierre, Par ailleu…" at bounding box center [521, 418] width 586 height 289
copy div "Par ailleurs, concernant les ambassades : Emirats - formalité sans RDV, c'est o…"
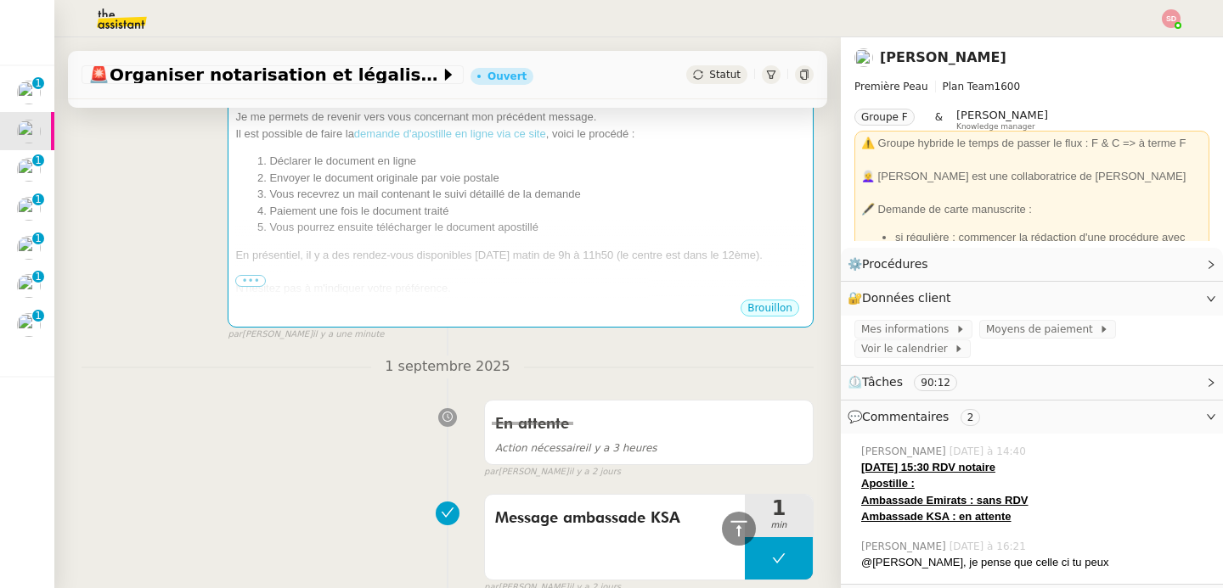
scroll to position [0, 0]
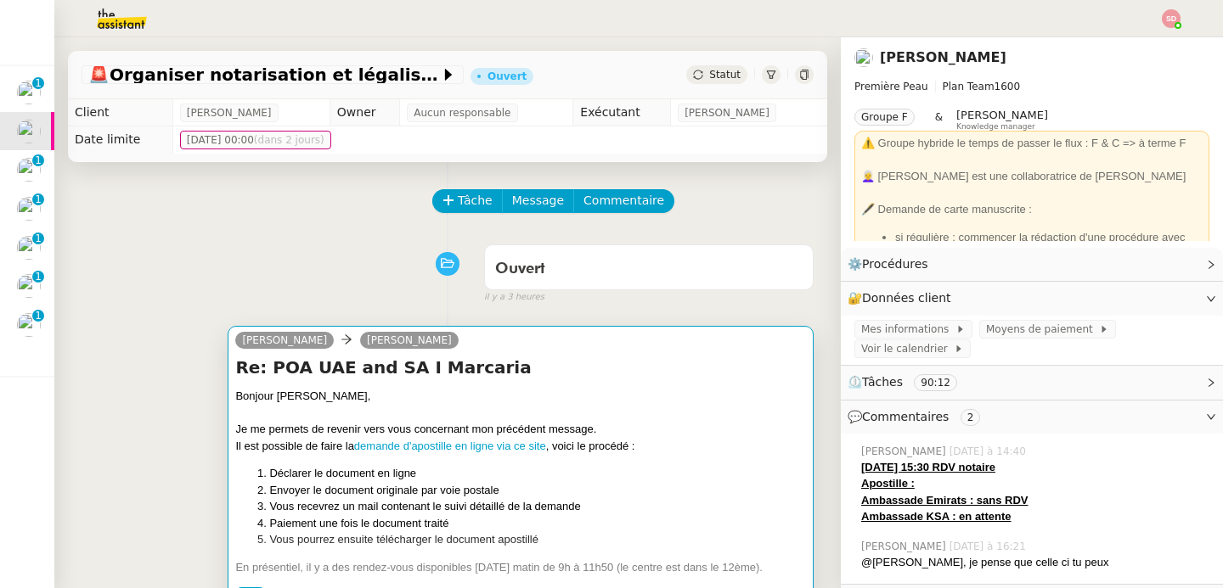
click at [608, 434] on div "Je me permets de revenir vers vous concernant mon précédent message." at bounding box center [520, 429] width 571 height 17
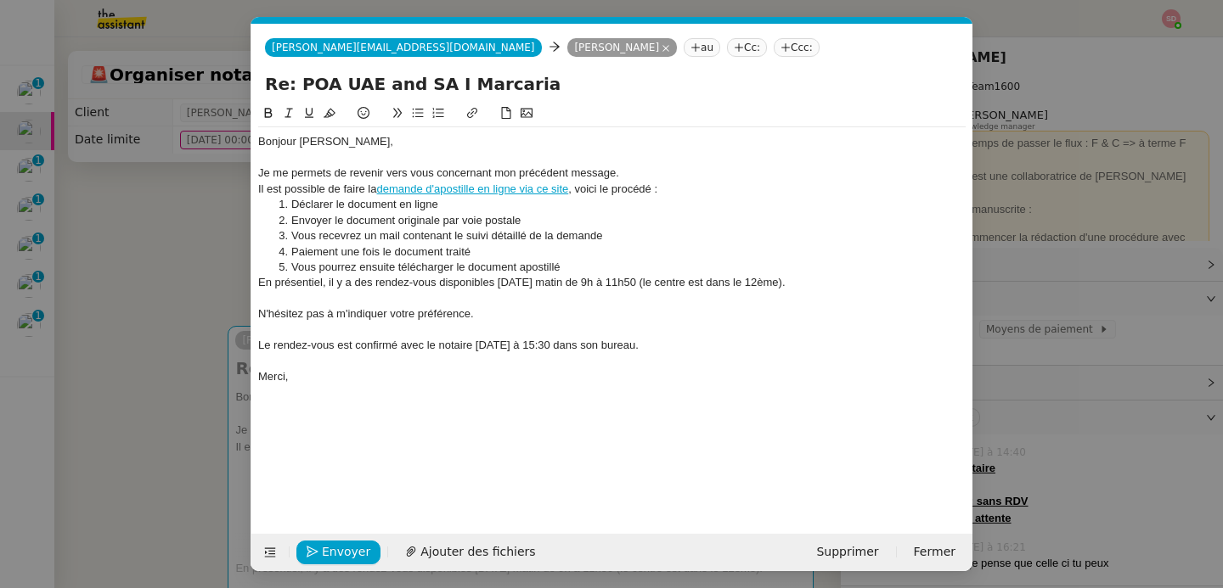
scroll to position [0, 53]
click at [429, 298] on div at bounding box center [611, 298] width 707 height 15
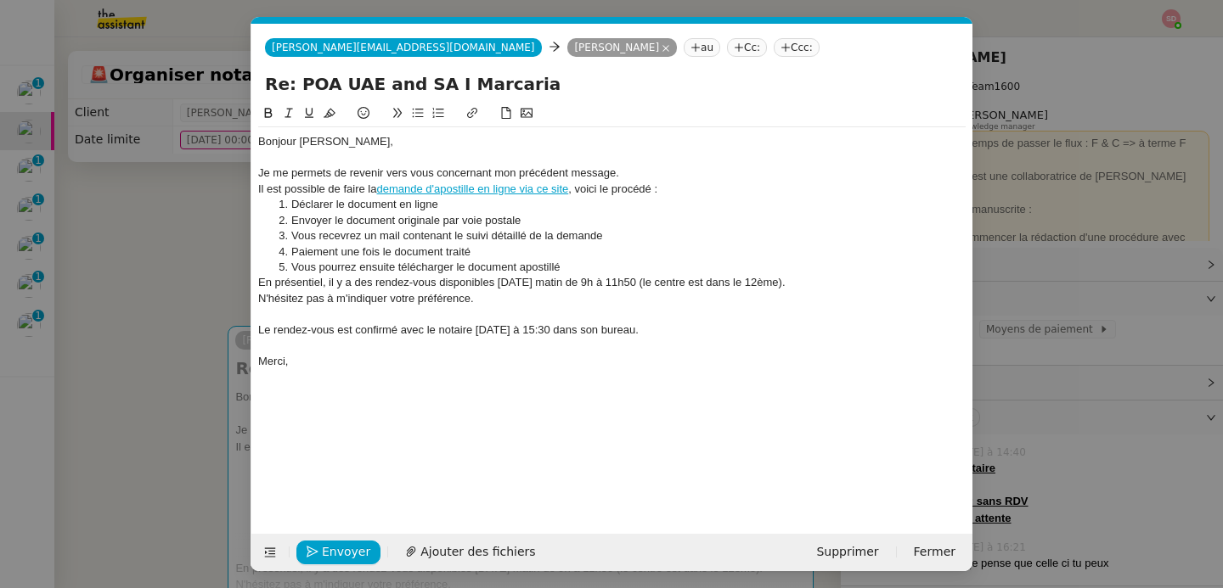
click at [667, 336] on div "Le rendez-vous est confirmé avec le notaire jeudi à 15:30 dans son bureau." at bounding box center [611, 330] width 707 height 15
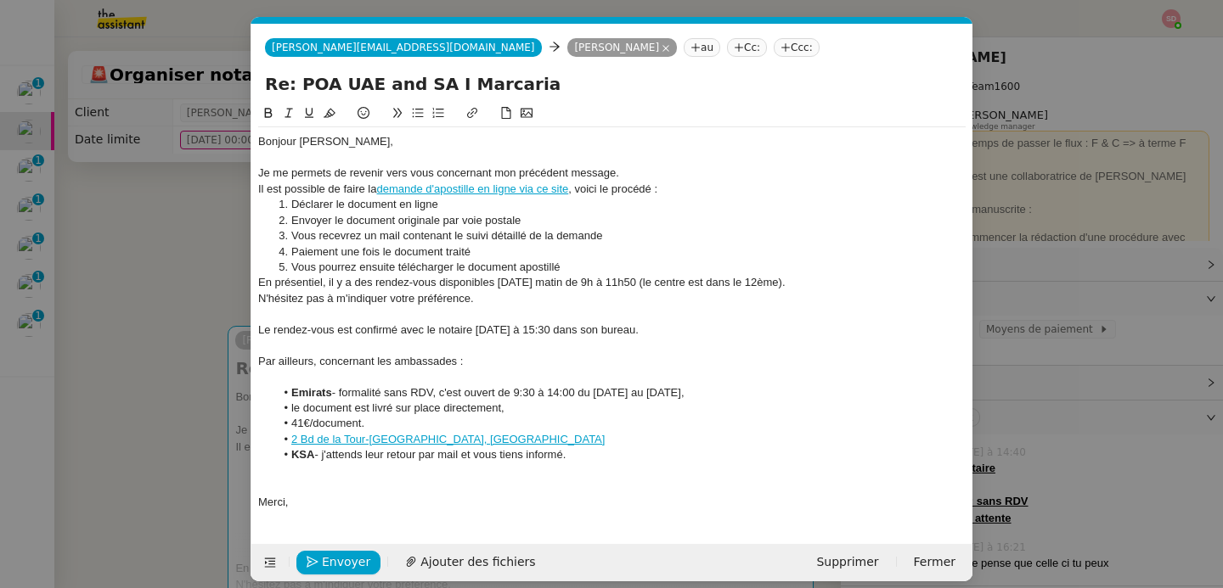
scroll to position [0, 0]
click at [536, 367] on div "Par ailleurs, concernant les ambassades :" at bounding box center [611, 361] width 707 height 15
click at [448, 373] on div at bounding box center [611, 376] width 707 height 15
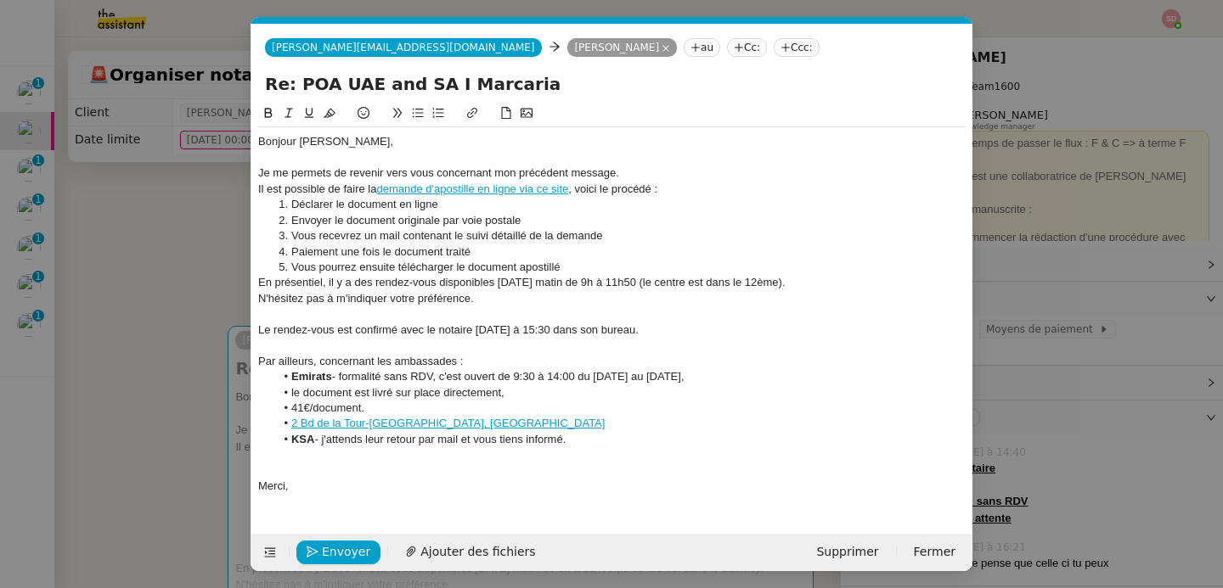
click at [386, 472] on div at bounding box center [611, 471] width 707 height 15
click at [352, 331] on div "Le rendez-vous est confirmé avec le notaire jeudi à 15:30 dans son bureau." at bounding box center [611, 330] width 707 height 15
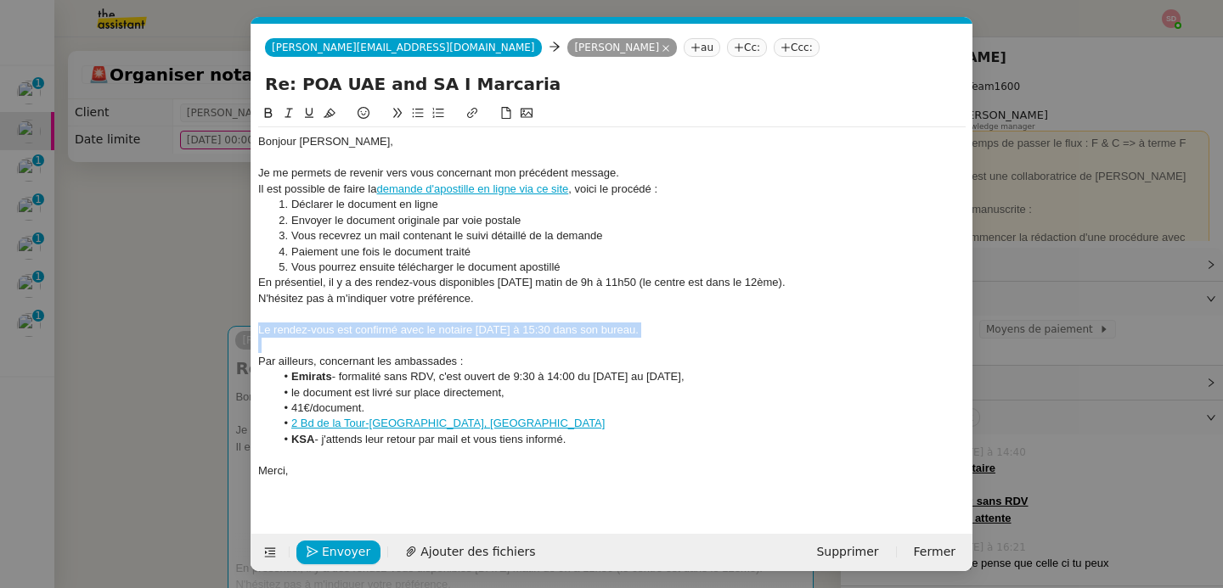
click at [352, 331] on div "Le rendez-vous est confirmé avec le notaire jeudi à 15:30 dans son bureau." at bounding box center [611, 330] width 707 height 15
click at [265, 110] on icon at bounding box center [269, 113] width 8 height 10
click at [449, 331] on strong "Le rendez-vous est confirmé avec le notaire jeudi à 15:30 dans son bureau." at bounding box center [460, 330] width 404 height 13
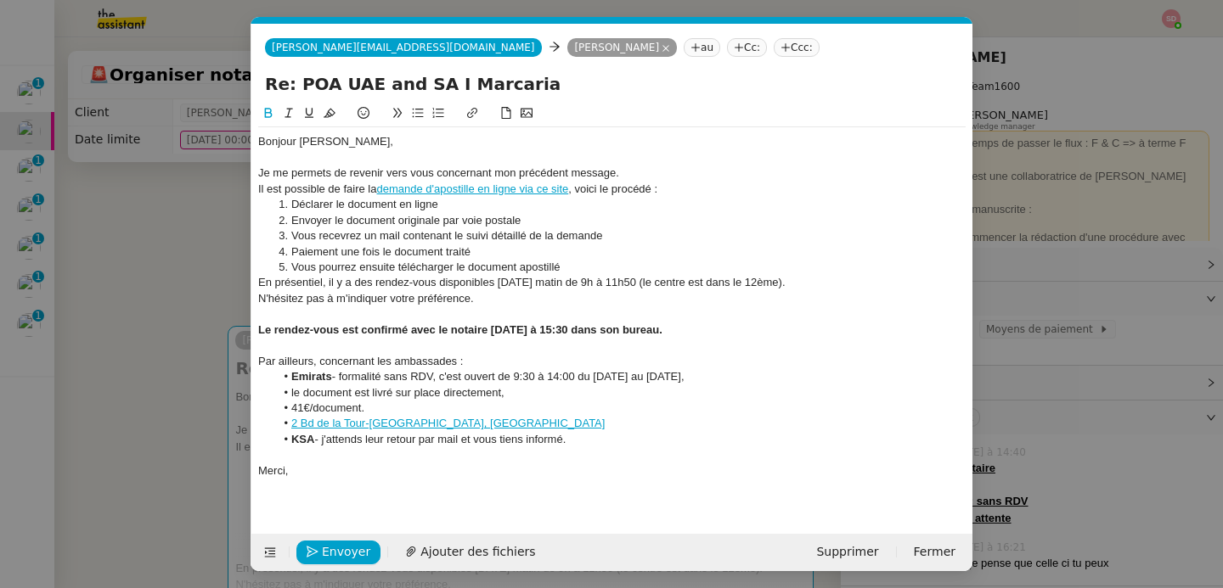
click at [423, 360] on div "Par ailleurs, concernant les ambassades :" at bounding box center [611, 361] width 707 height 15
click at [266, 115] on icon at bounding box center [268, 113] width 12 height 12
drag, startPoint x: 368, startPoint y: 191, endPoint x: 678, endPoint y: 189, distance: 309.9
click at [678, 189] on div "Il est possible de faire la demande d'apostille en ligne via ce site , voici le…" at bounding box center [611, 189] width 707 height 15
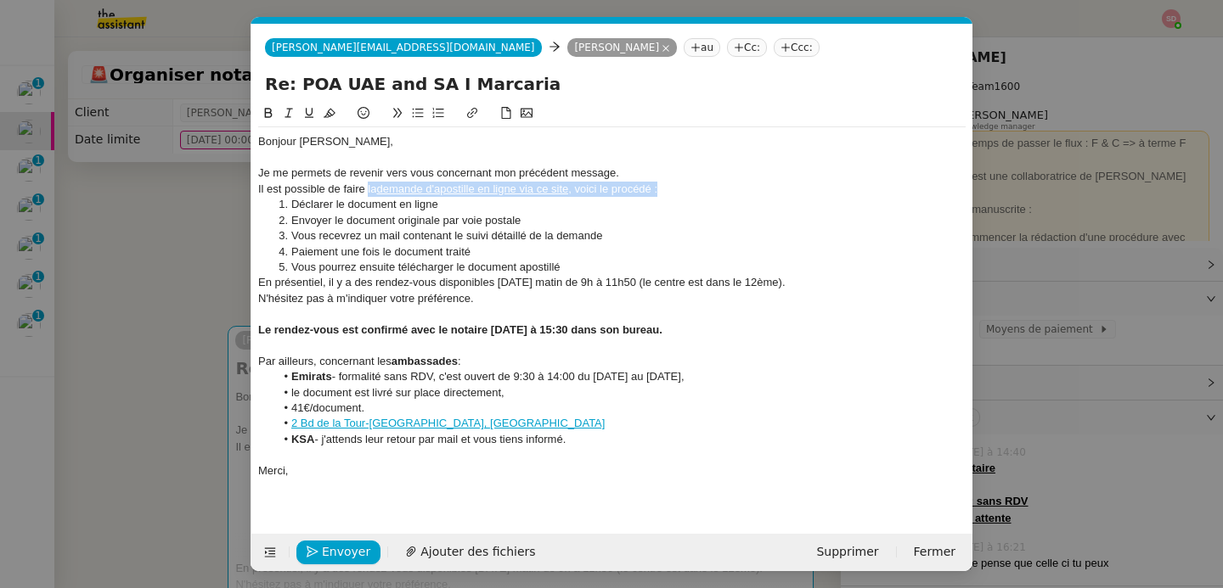
click at [273, 111] on icon at bounding box center [268, 113] width 12 height 12
click at [443, 227] on li "Envoyer le document originale par voie postale" at bounding box center [620, 220] width 691 height 15
click at [279, 284] on div "En présentiel, il y a des rendez-vous disponibles vendredi matin de 9h à 11h50 …" at bounding box center [611, 282] width 707 height 15
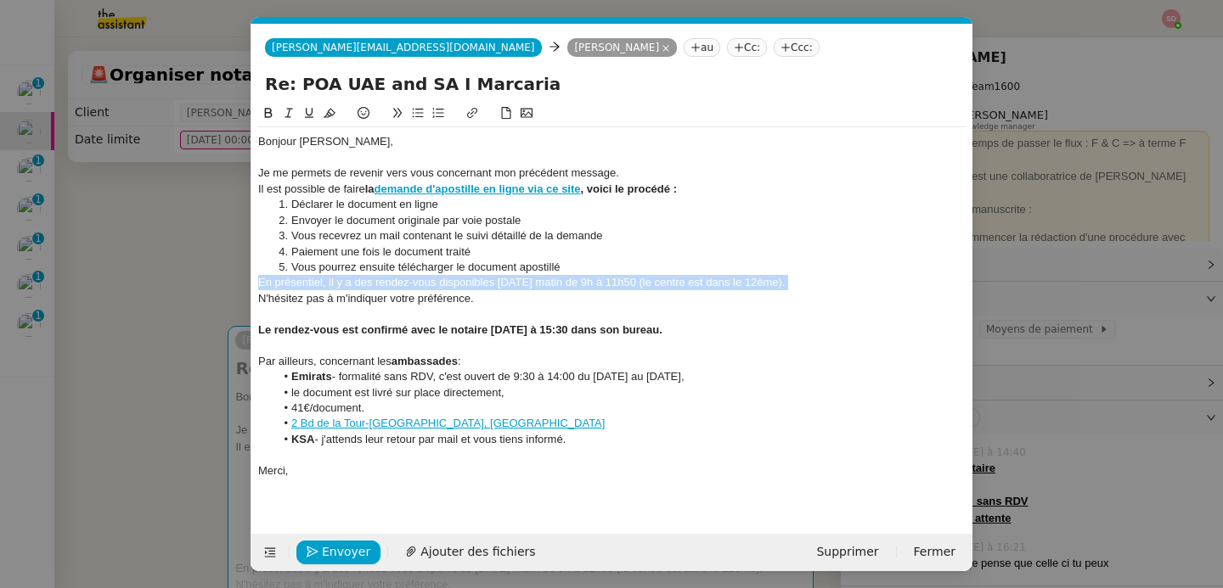
click at [279, 284] on div "En présentiel, il y a des rendez-vous disponibles vendredi matin de 9h à 11h50 …" at bounding box center [611, 282] width 707 height 15
click at [267, 110] on icon at bounding box center [268, 113] width 12 height 12
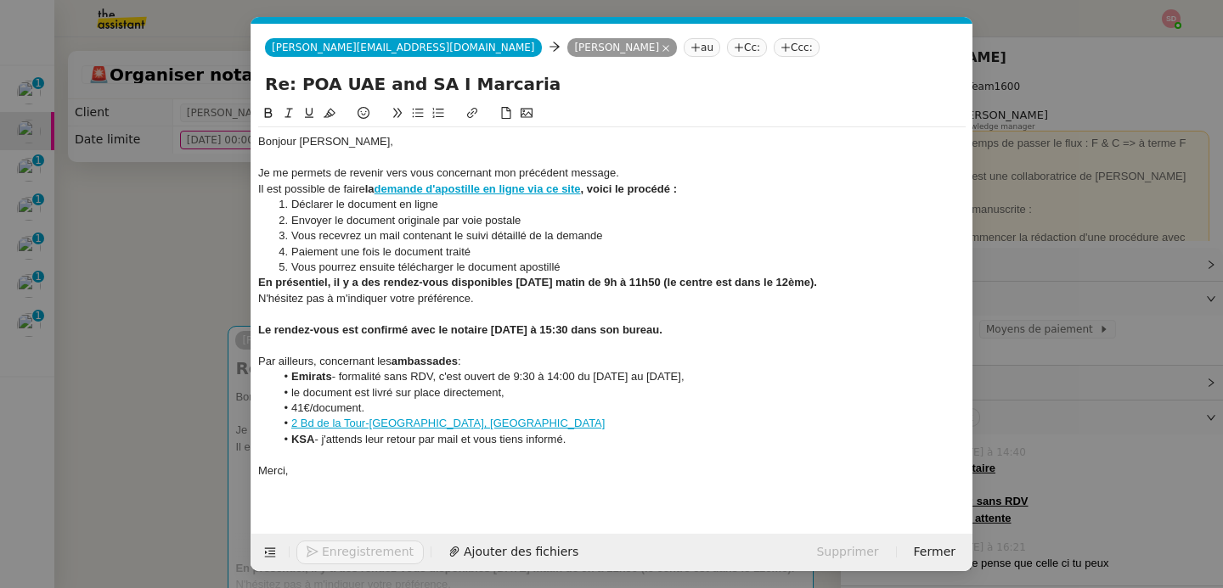
click at [515, 305] on div "N'hésitez pas à m'indiquer votre préférence." at bounding box center [611, 298] width 707 height 15
click at [329, 563] on button "Envoyer" at bounding box center [338, 553] width 84 height 24
click at [329, 563] on button "Confirmer l'envoi" at bounding box center [365, 553] width 138 height 24
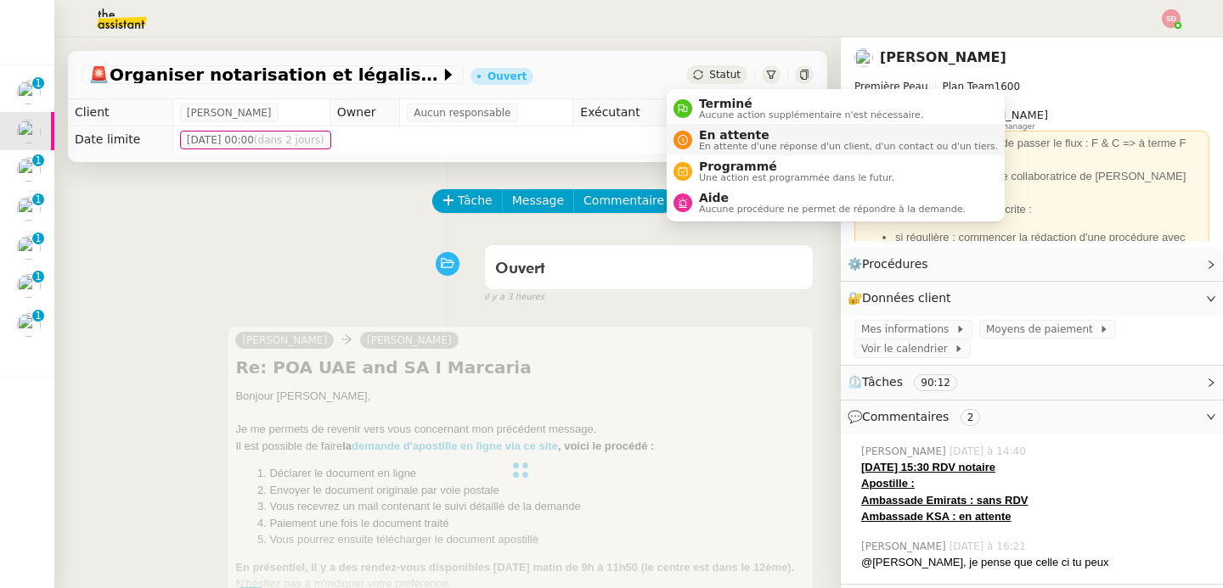
click at [681, 136] on icon at bounding box center [683, 140] width 10 height 10
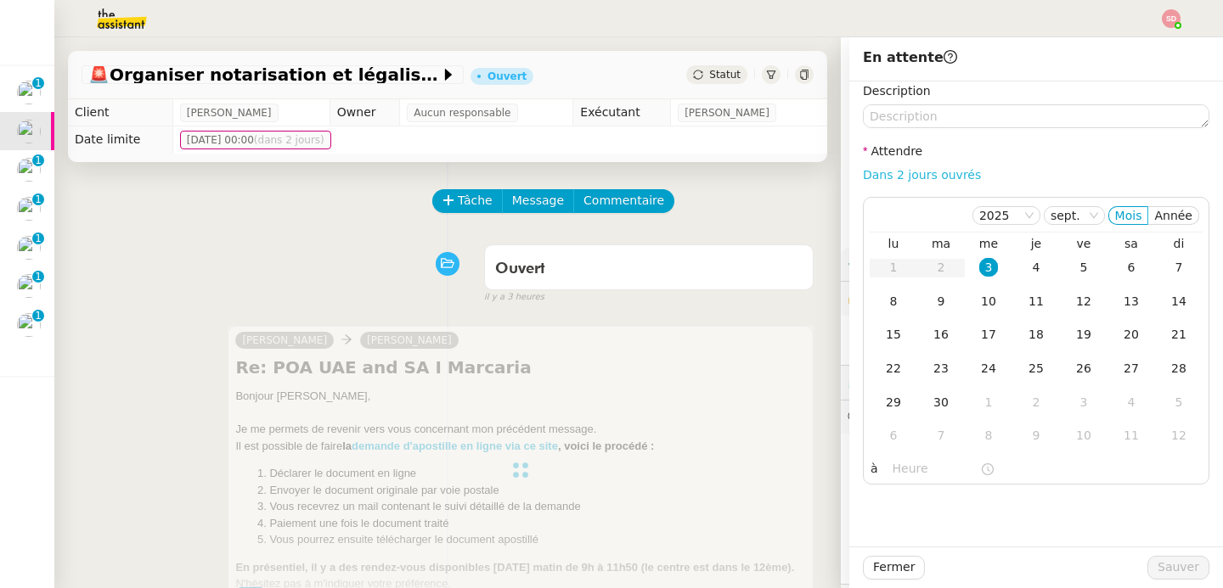
click at [872, 172] on link "Dans 2 jours ouvrés" at bounding box center [922, 175] width 118 height 14
type input "07:00"
click at [1175, 572] on span "Sauver" at bounding box center [1178, 568] width 42 height 20
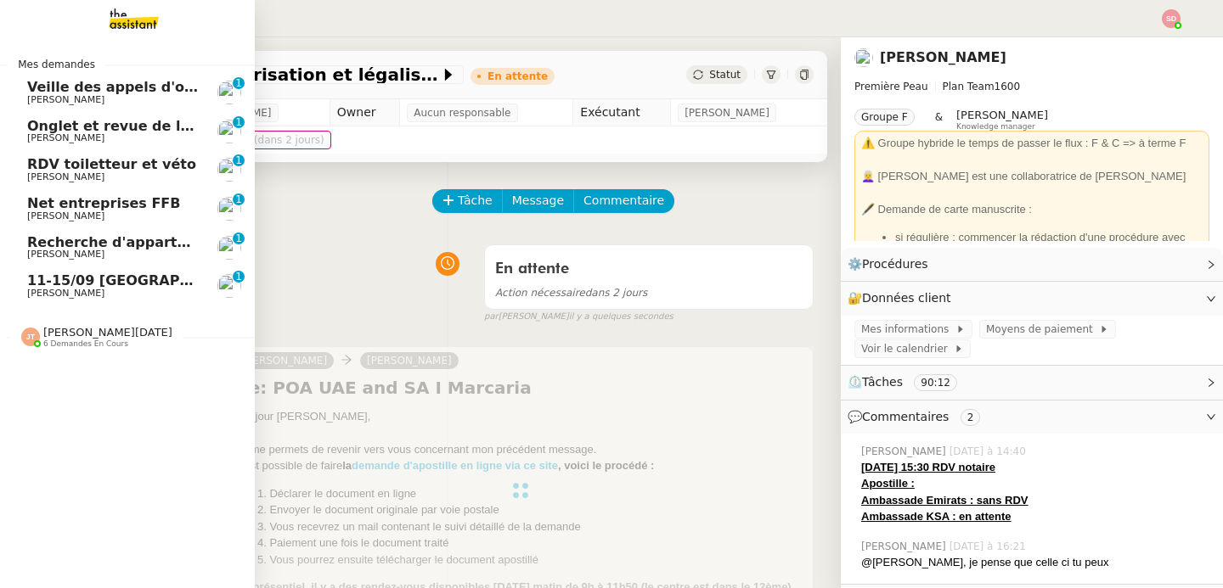
click at [35, 178] on span "[PERSON_NAME]" at bounding box center [65, 177] width 77 height 11
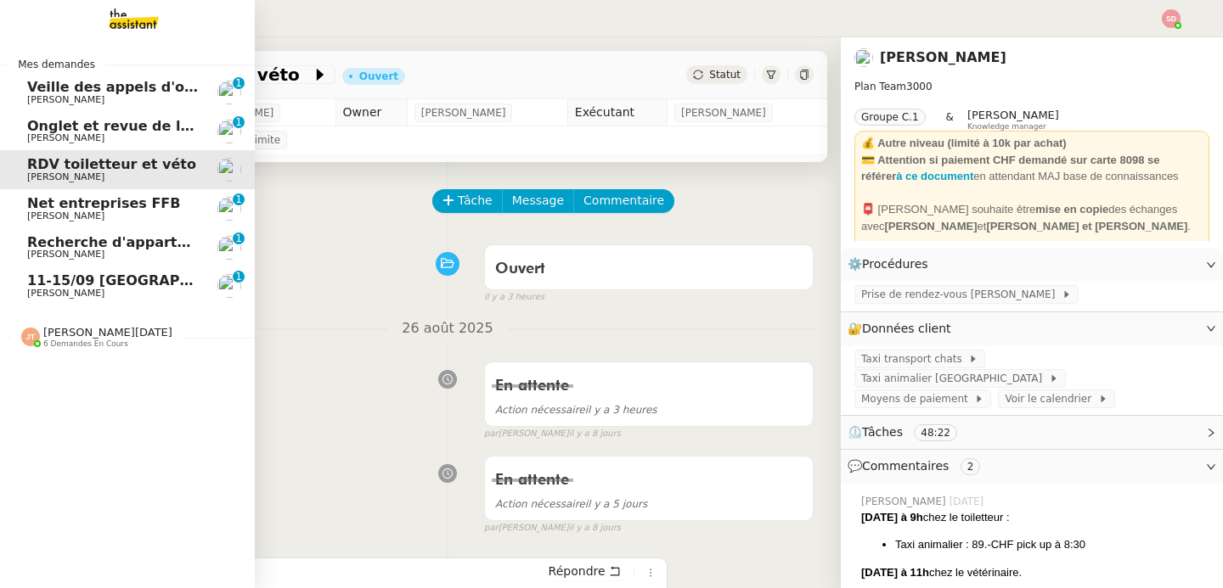
click at [45, 217] on span "[PERSON_NAME]" at bounding box center [65, 216] width 77 height 11
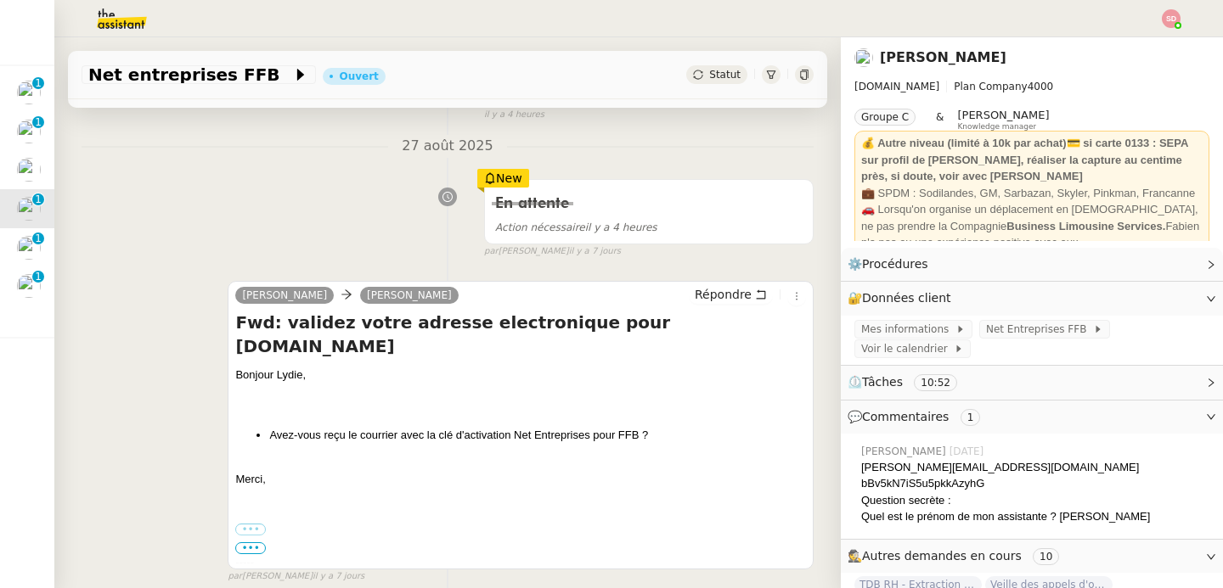
scroll to position [255, 0]
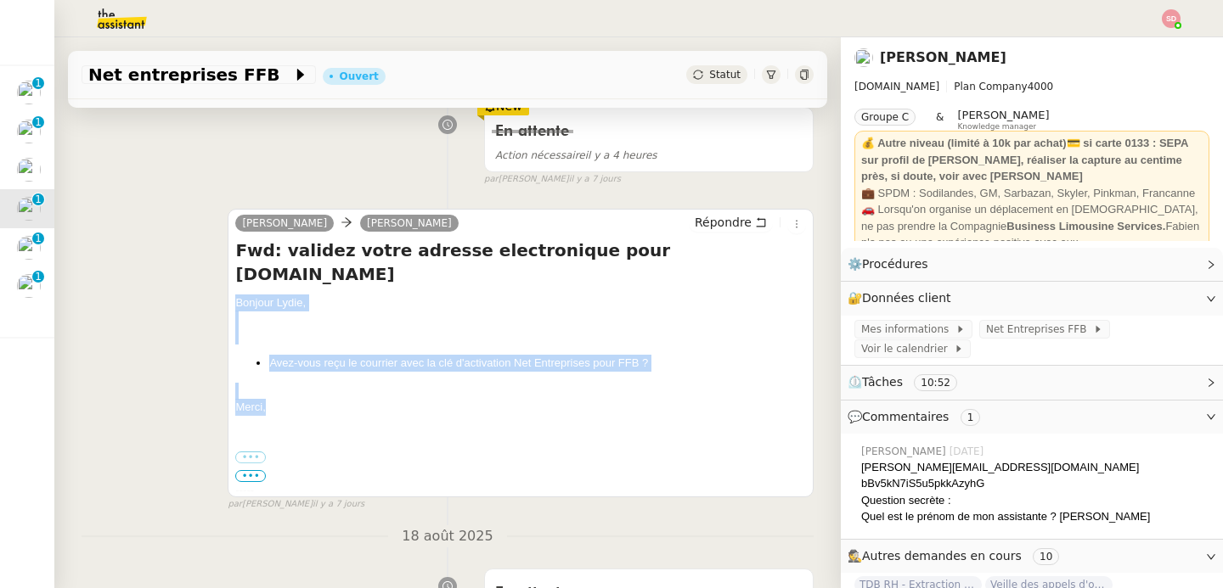
drag, startPoint x: 229, startPoint y: 274, endPoint x: 285, endPoint y: 388, distance: 126.8
click at [285, 388] on div "camille Lydie Laulon Répondre Fwd: validez votre adresse electronique pour net-…" at bounding box center [521, 353] width 586 height 289
copy div "Bonjour Lydie, Avez-vous reçu le courrier avec la clé d'activation Net Entrepri…"
click at [726, 228] on span "Répondre" at bounding box center [723, 222] width 57 height 17
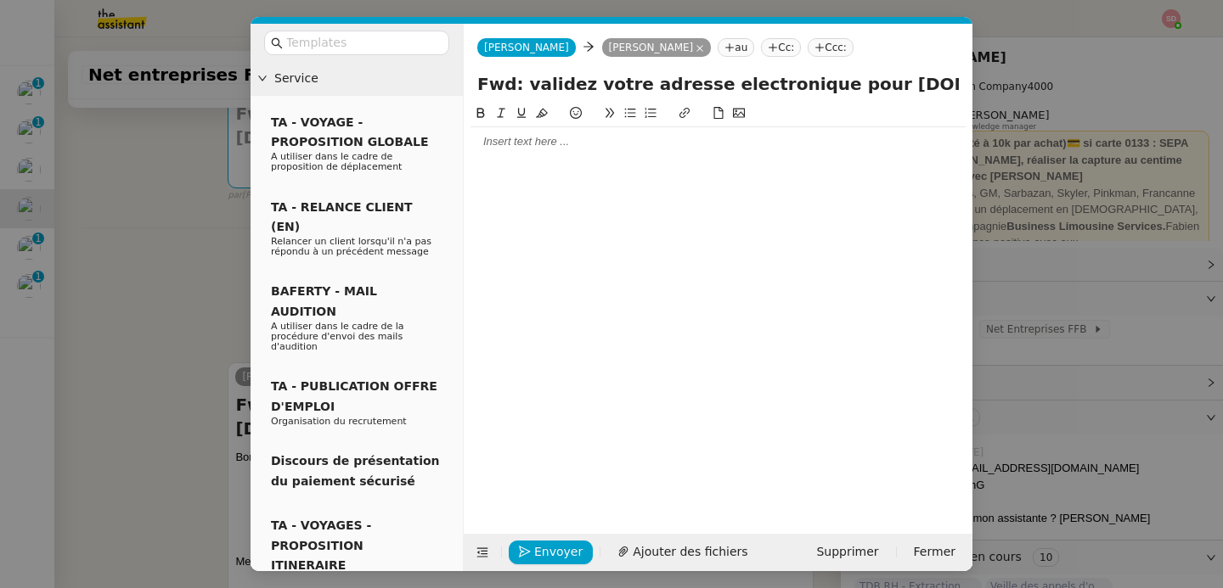
click at [513, 155] on div at bounding box center [717, 141] width 495 height 29
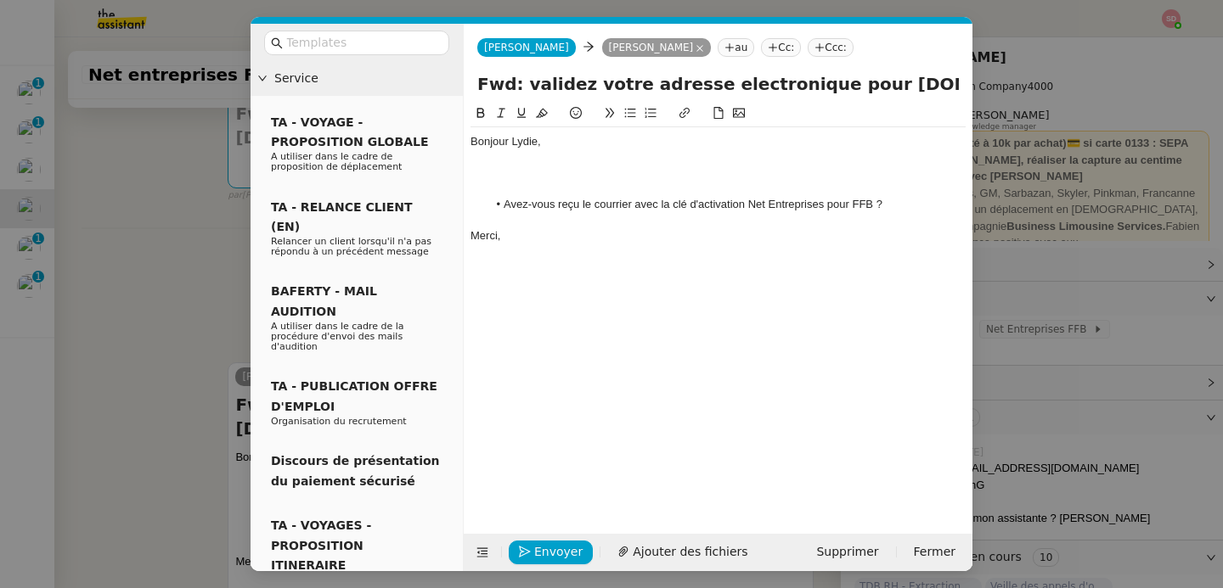
scroll to position [0, 0]
click at [513, 189] on div at bounding box center [717, 189] width 495 height 15
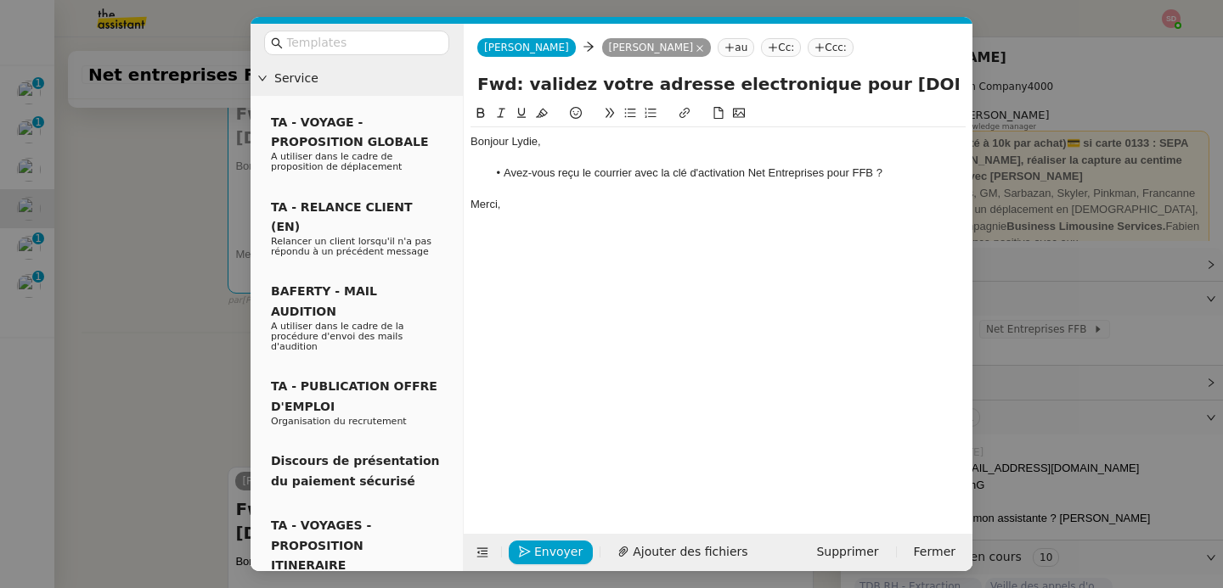
click at [532, 566] on div "Envoyer Ajouter des fichiers Supprimer Fermer" at bounding box center [718, 552] width 509 height 37
click at [532, 557] on button "Envoyer" at bounding box center [551, 553] width 84 height 24
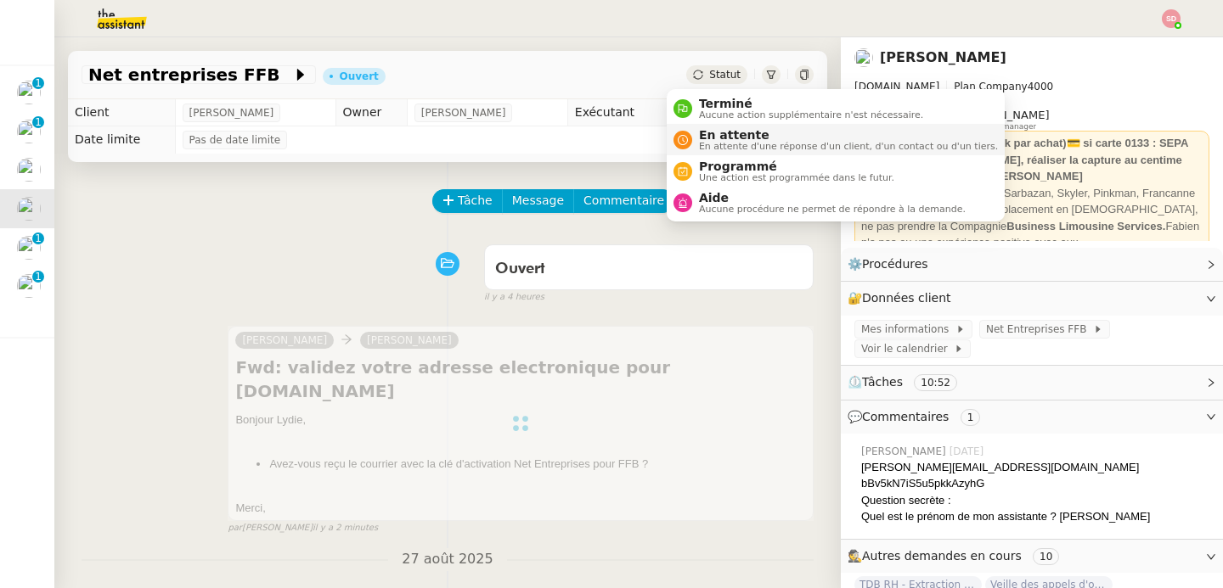
click at [695, 138] on div "En attente En attente d'une réponse d'un client, d'un contact ou d'un tiers." at bounding box center [845, 139] width 306 height 23
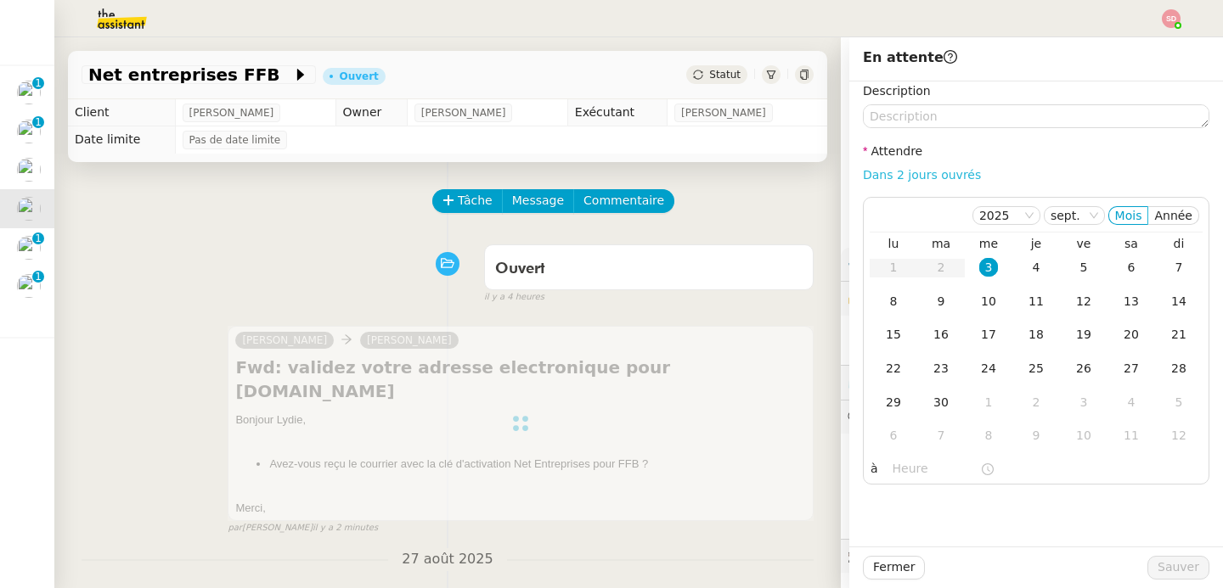
click at [923, 173] on link "Dans 2 jours ouvrés" at bounding box center [922, 175] width 118 height 14
type input "07:00"
drag, startPoint x: 979, startPoint y: 292, endPoint x: 988, endPoint y: 312, distance: 21.6
click at [979, 292] on div "10" at bounding box center [988, 301] width 19 height 19
click at [1180, 570] on span "Sauver" at bounding box center [1178, 568] width 42 height 20
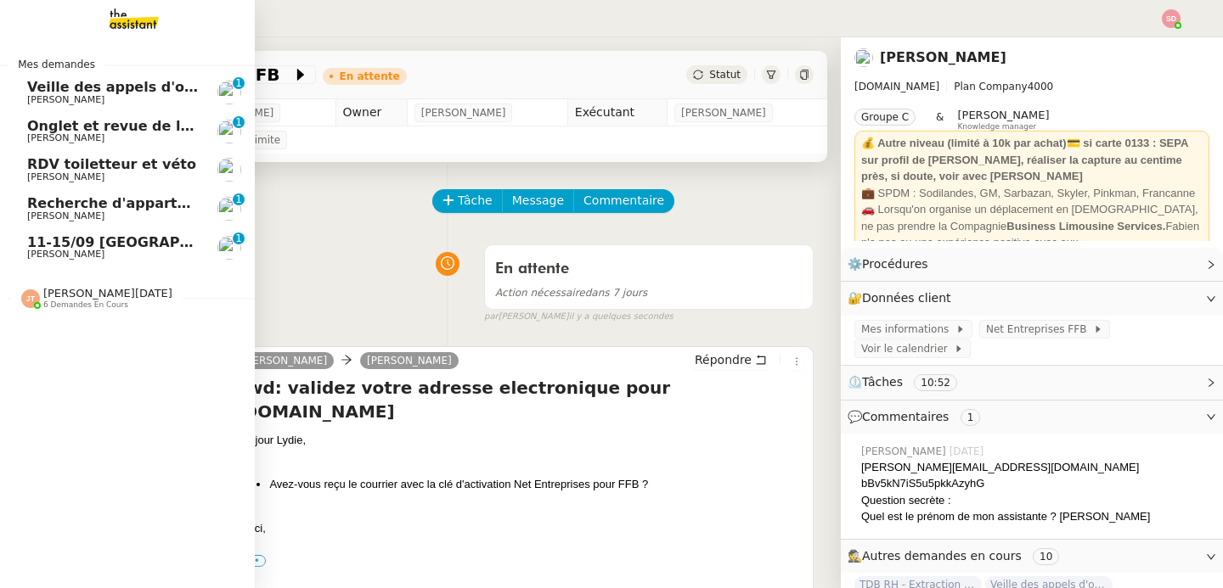
click at [38, 246] on span "11-15/09 [GEOGRAPHIC_DATA] - [GEOGRAPHIC_DATA] + cartons" at bounding box center [269, 242] width 484 height 16
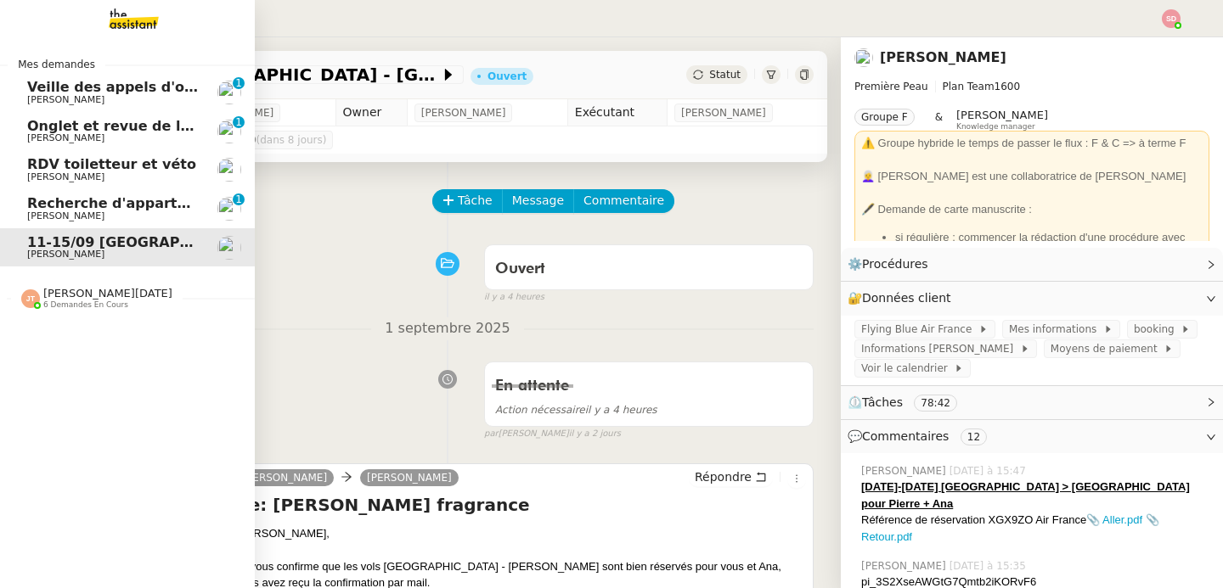
click at [114, 123] on span "Onglet et revue de littérature - 1 septembre 2025" at bounding box center [218, 126] width 382 height 16
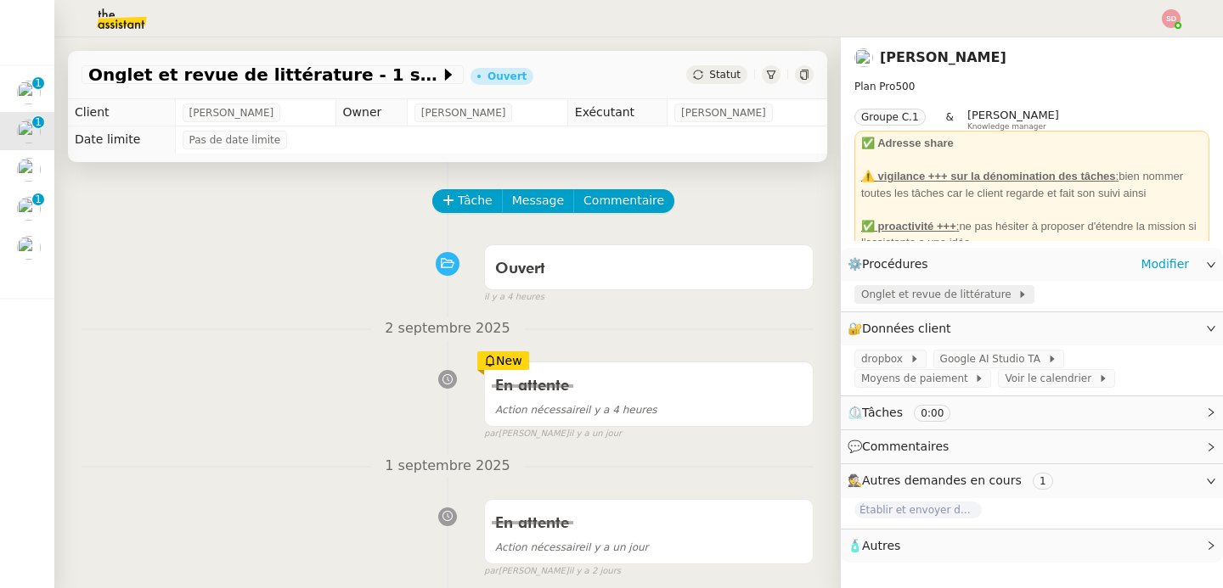
click at [913, 296] on span "Onglet et revue de littérature" at bounding box center [939, 294] width 156 height 17
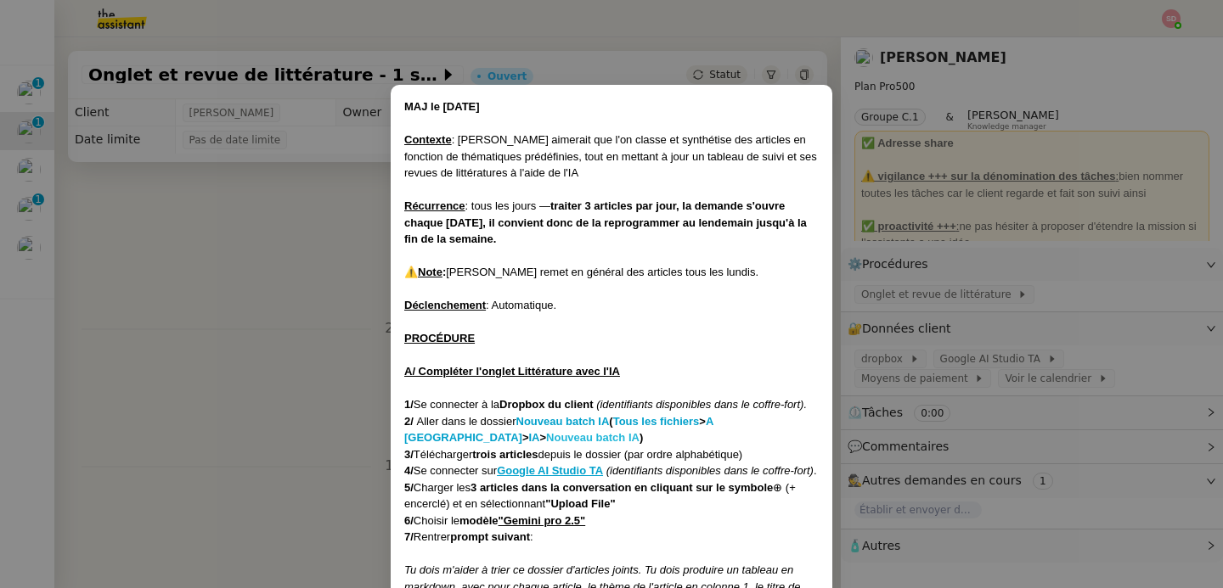
click at [546, 440] on strong "Nouveau batch IA" at bounding box center [592, 437] width 93 height 13
click at [208, 407] on nz-modal-container "MAJ le 21/07/2025 Contexte : Jean-Baptiste aimerait que l'on classe et synthéti…" at bounding box center [611, 294] width 1223 height 588
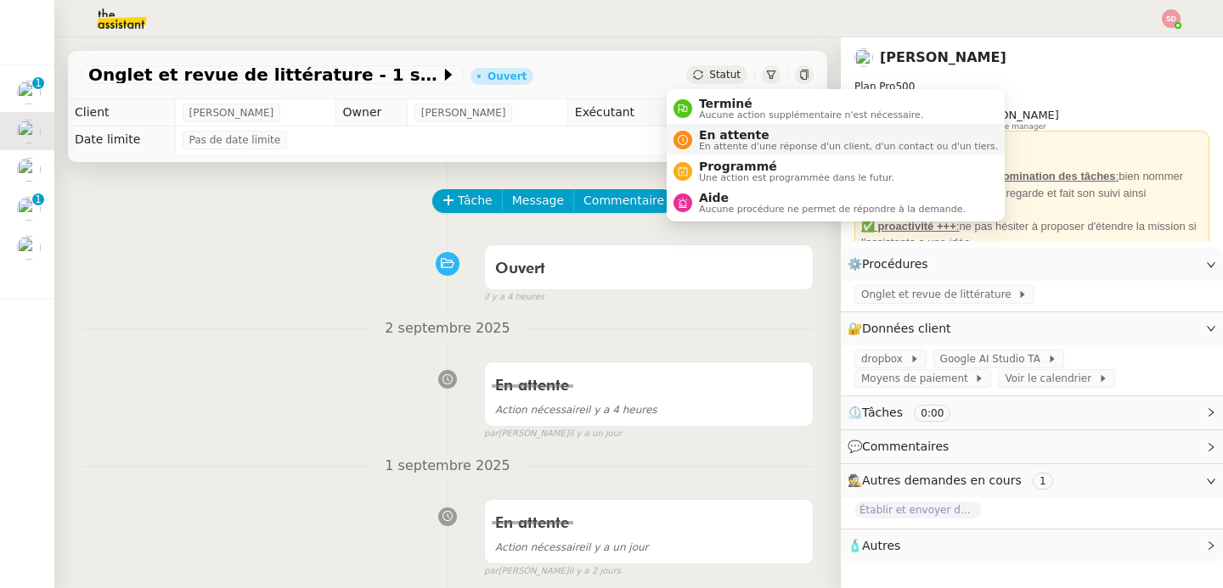
click at [682, 150] on div "En attente En attente d'une réponse d'un client, d'un contact ou d'un tiers." at bounding box center [835, 139] width 324 height 23
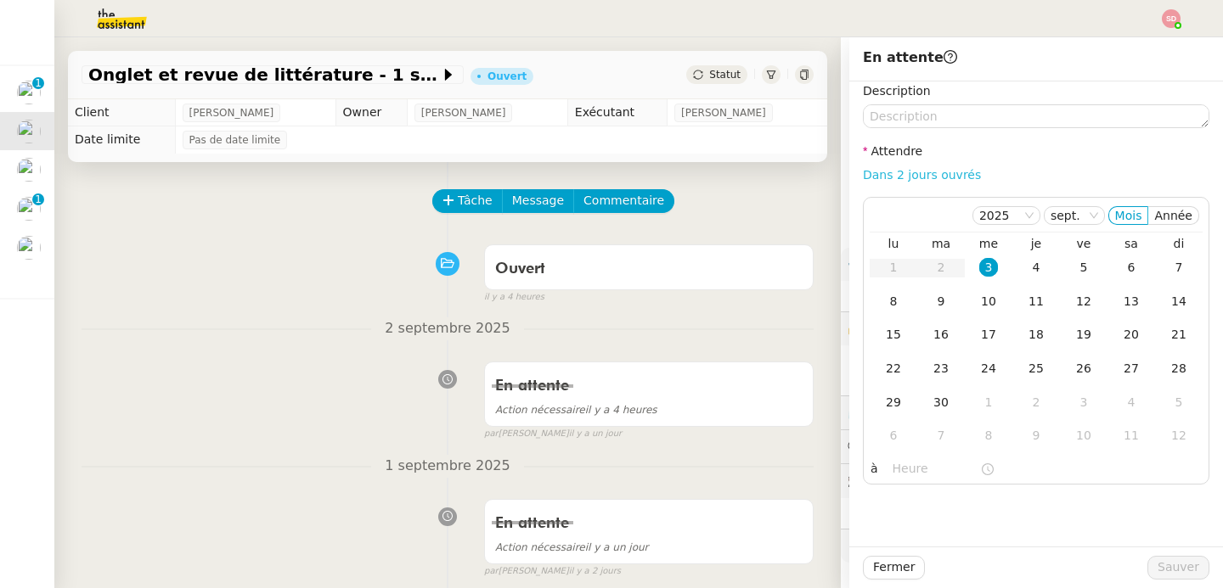
click at [946, 175] on link "Dans 2 jours ouvrés" at bounding box center [922, 175] width 118 height 14
type input "07:00"
click at [1034, 268] on td "4" at bounding box center [1036, 268] width 48 height 34
click at [1171, 571] on span "Sauver" at bounding box center [1178, 568] width 42 height 20
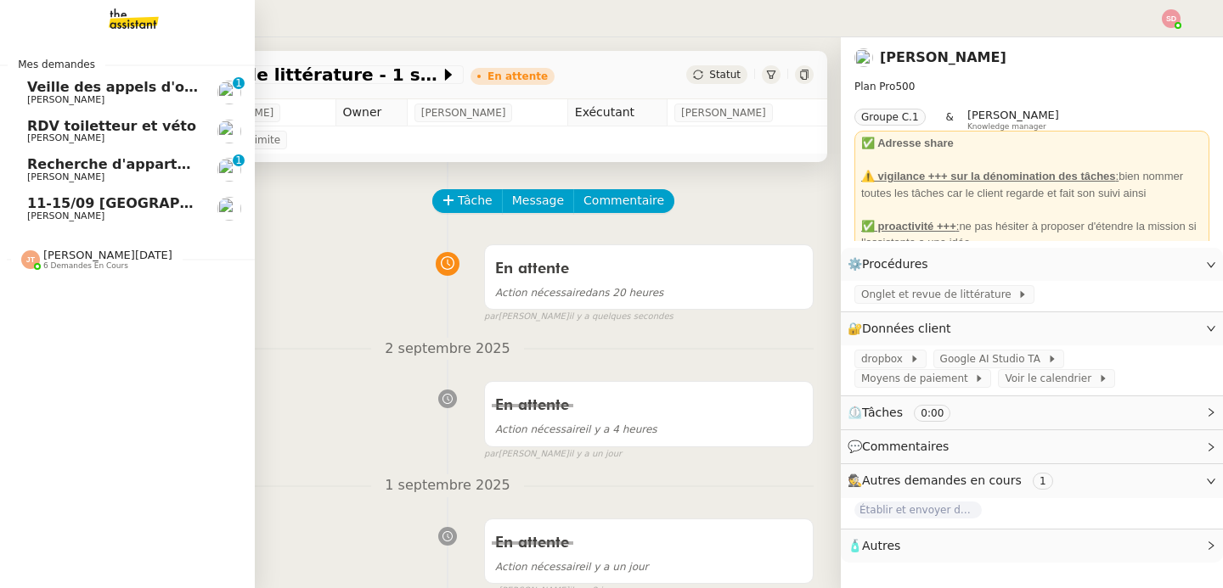
click at [9, 84] on link "Veille des appels d'offre - septembre 2025 Lydie Laulon 0 1 2 3 4 5 6 7 8 9" at bounding box center [127, 92] width 255 height 39
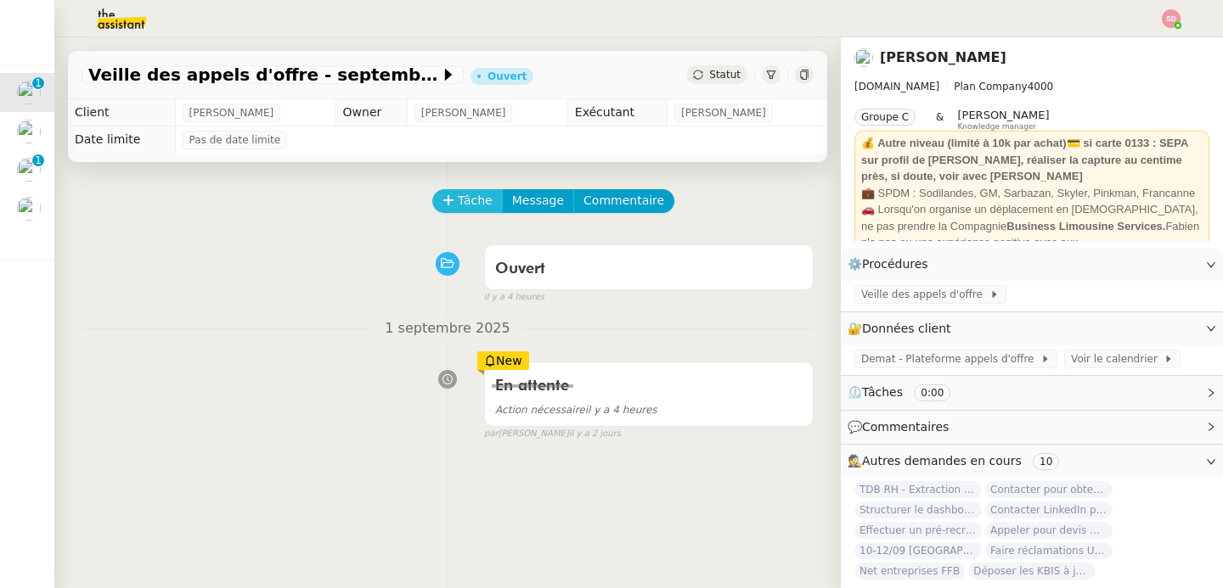
click at [458, 200] on span "Tâche" at bounding box center [475, 201] width 35 height 20
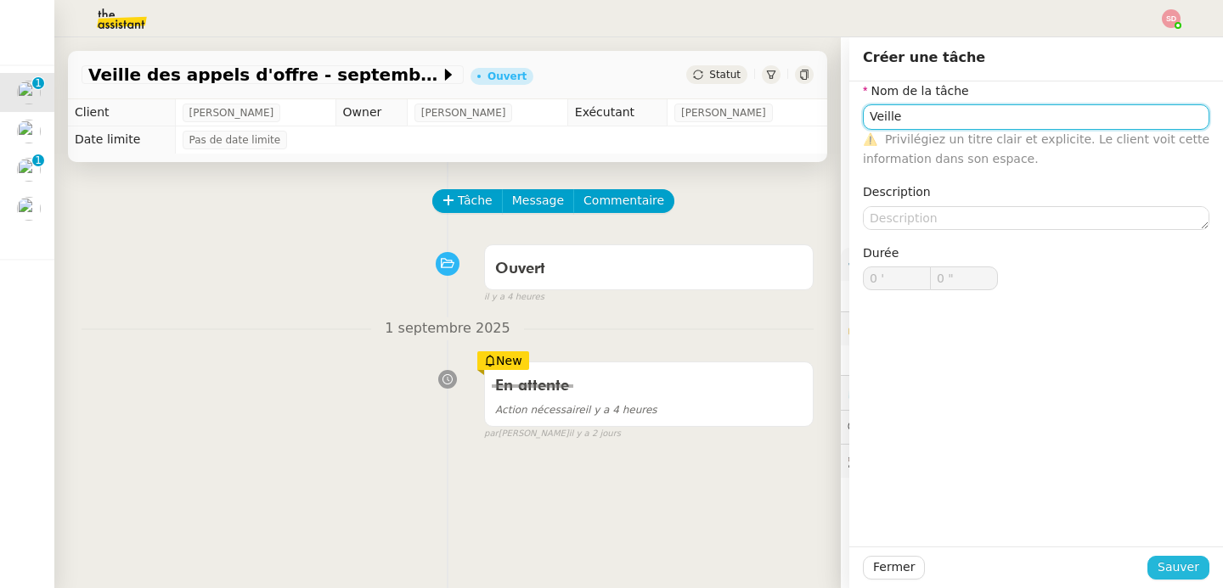
type input "Veille"
click at [1179, 567] on span "Sauver" at bounding box center [1178, 568] width 42 height 20
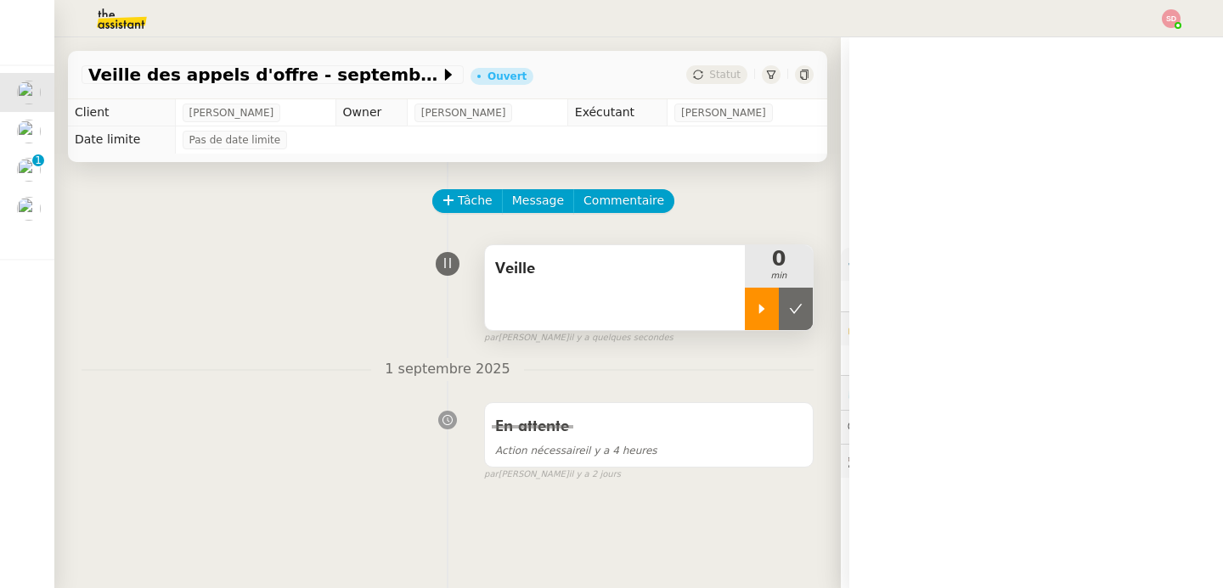
click at [755, 310] on icon at bounding box center [762, 309] width 14 height 14
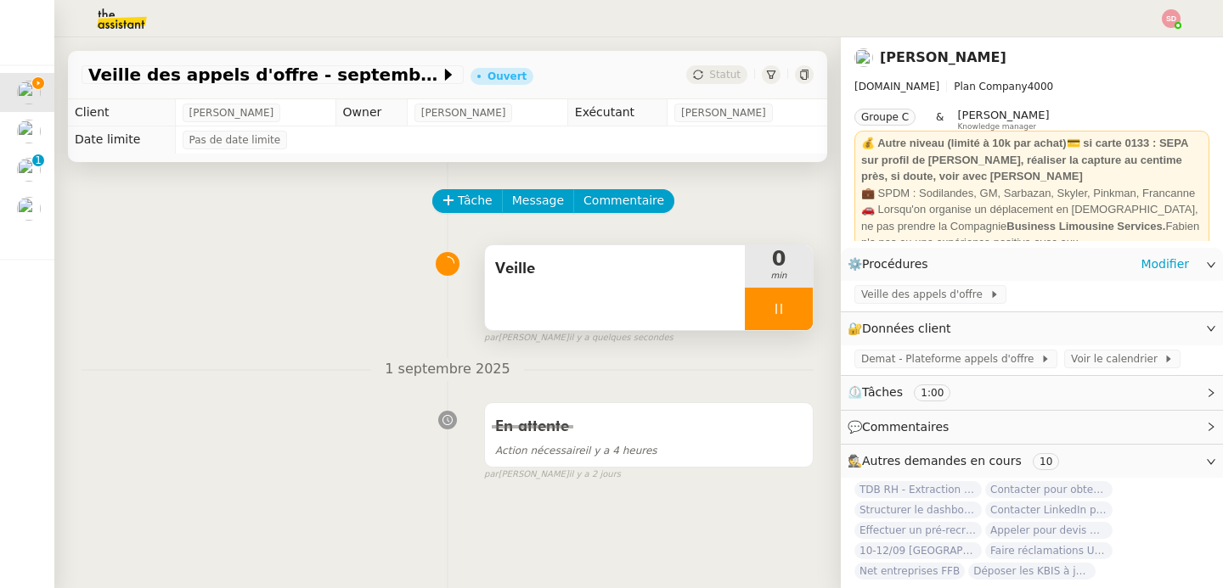
click at [903, 287] on span "Veille des appels d'offre" at bounding box center [925, 294] width 128 height 17
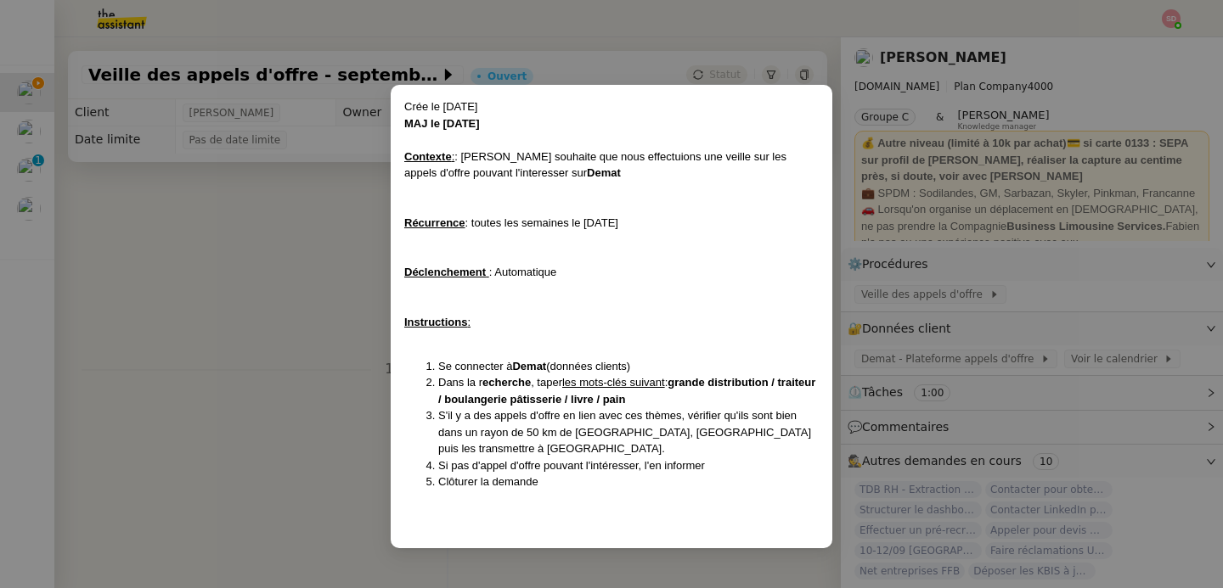
click at [982, 301] on nz-modal-container "Crée le 22/01/2024 MAJ le 08/07/2024 Contexte : : Lydie souhaite que nous effec…" at bounding box center [611, 294] width 1223 height 588
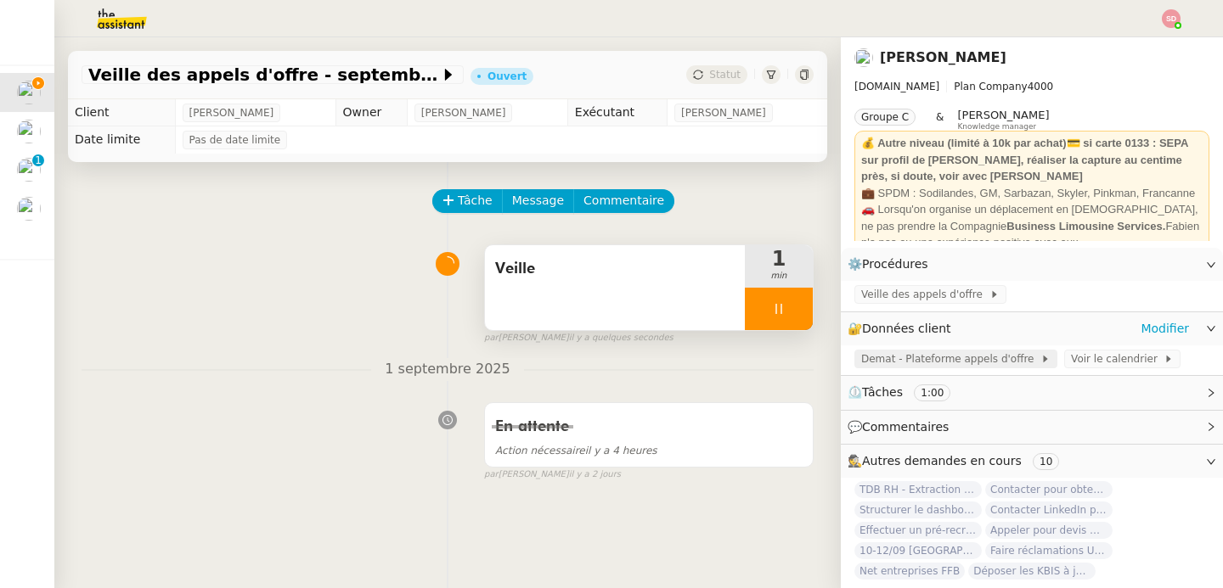
click at [954, 360] on span "Demat - Plateforme appels d'offre" at bounding box center [950, 359] width 179 height 17
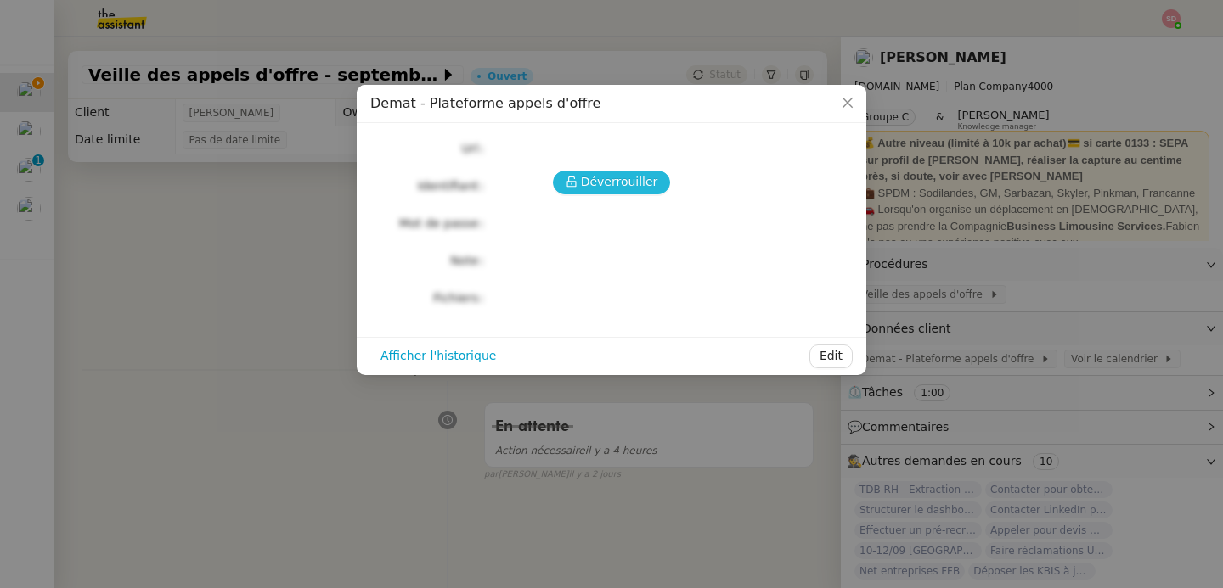
click at [569, 171] on button "Déverrouiller" at bounding box center [612, 183] width 118 height 24
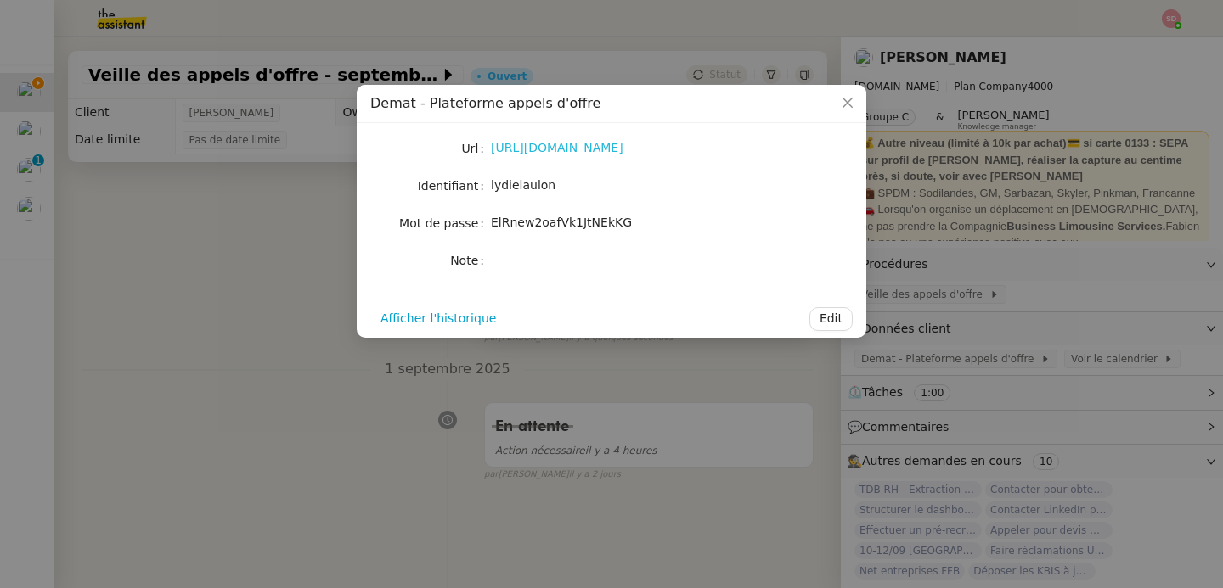
click at [577, 154] on link "https://demat-ampa.fr/?page=Entreprise.EntrepriseAdvancedSearch&searchAnnCons" at bounding box center [557, 148] width 132 height 14
click at [344, 220] on nz-modal-container "Demat - Plateforme appels d'offre Url https://demat-ampa.fr/?page=Entreprise.En…" at bounding box center [611, 294] width 1223 height 588
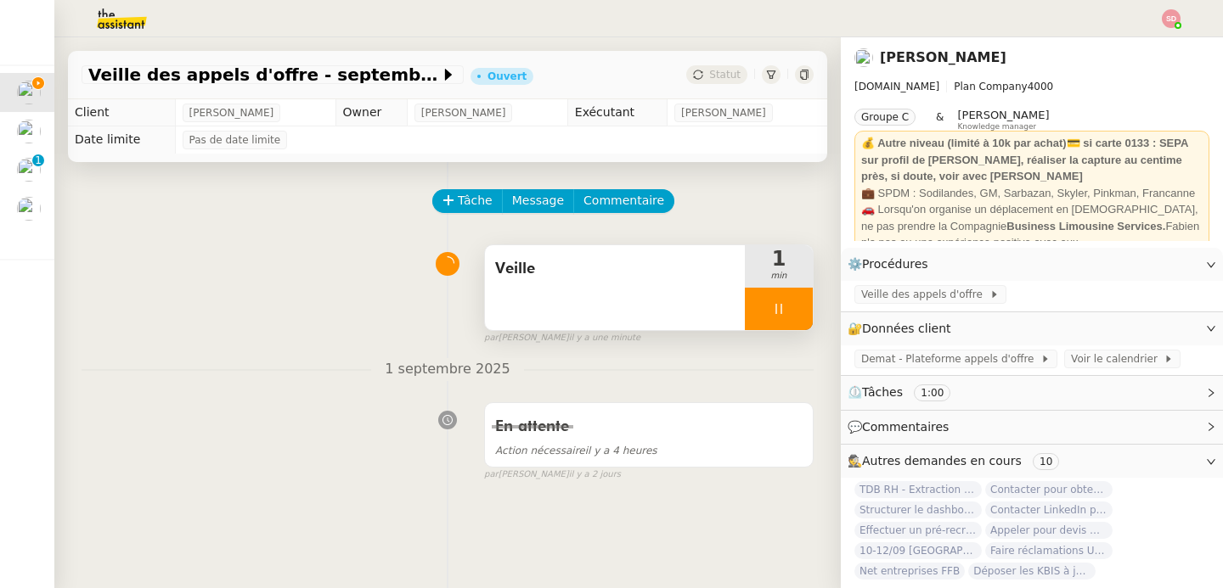
click at [765, 318] on div at bounding box center [779, 309] width 68 height 42
click at [779, 318] on button at bounding box center [796, 309] width 34 height 42
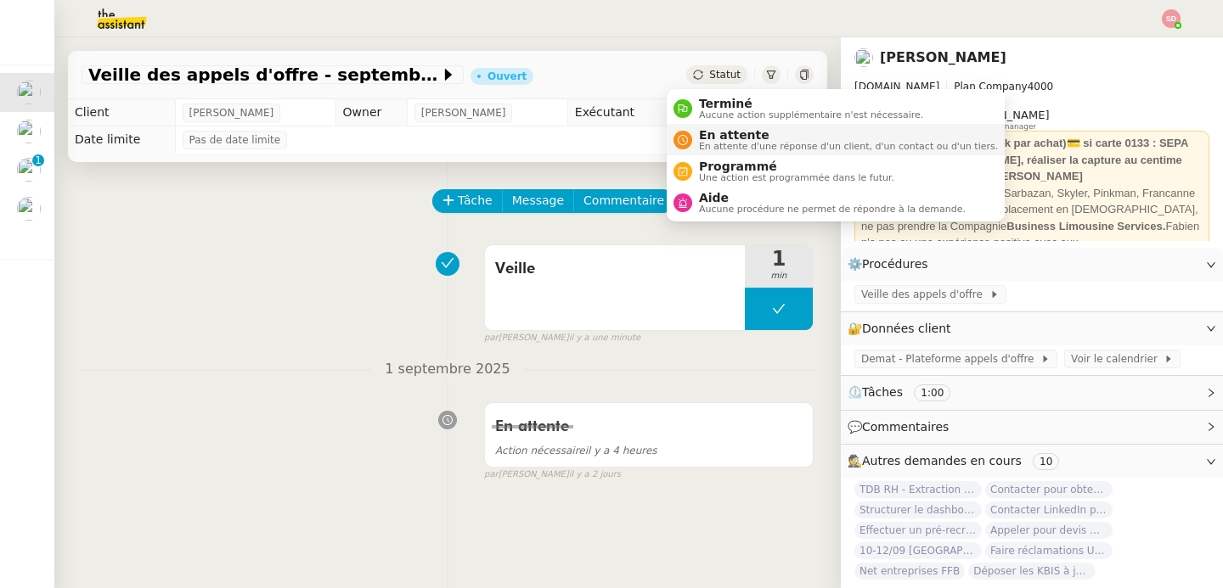
click at [709, 149] on span "En attente d'une réponse d'un client, d'un contact ou d'un tiers." at bounding box center [848, 146] width 299 height 9
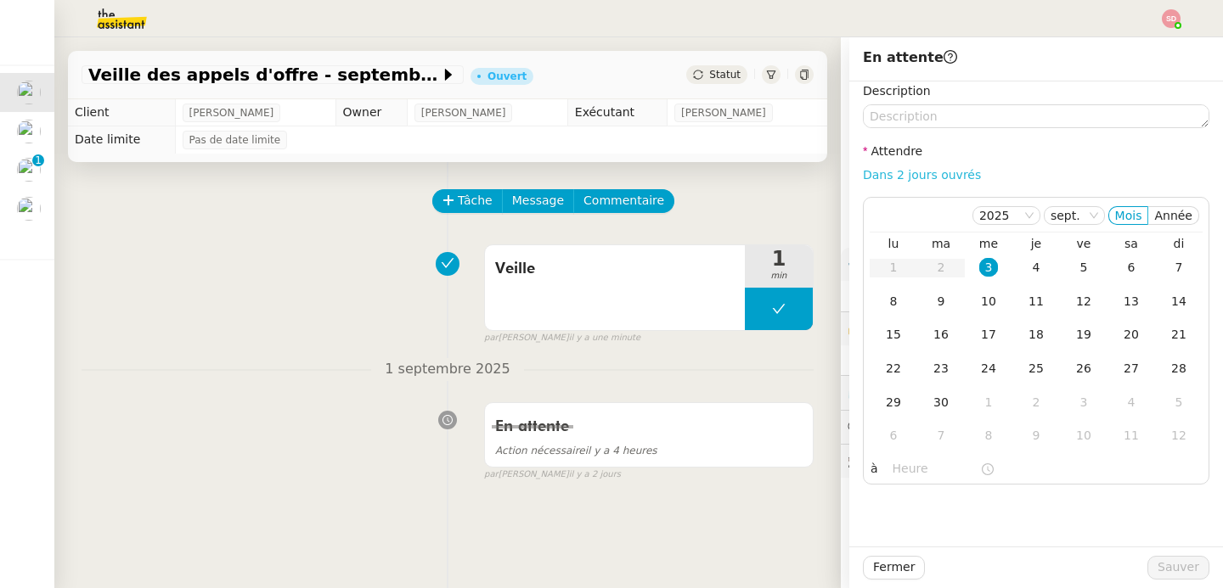
click at [919, 170] on link "Dans 2 jours ouvrés" at bounding box center [922, 175] width 118 height 14
type input "07:00"
click at [982, 306] on div "10" at bounding box center [988, 301] width 19 height 19
click at [1175, 565] on span "Sauver" at bounding box center [1178, 568] width 42 height 20
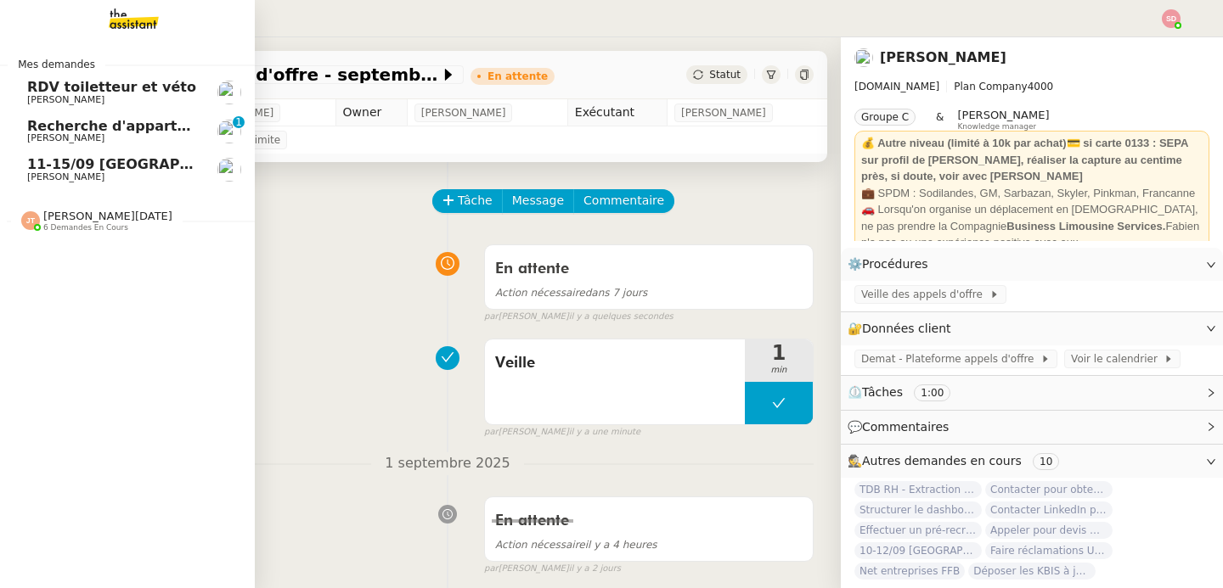
click at [85, 206] on span "Jean-Noël De Tinguy 6 demandes en cours" at bounding box center [134, 214] width 255 height 36
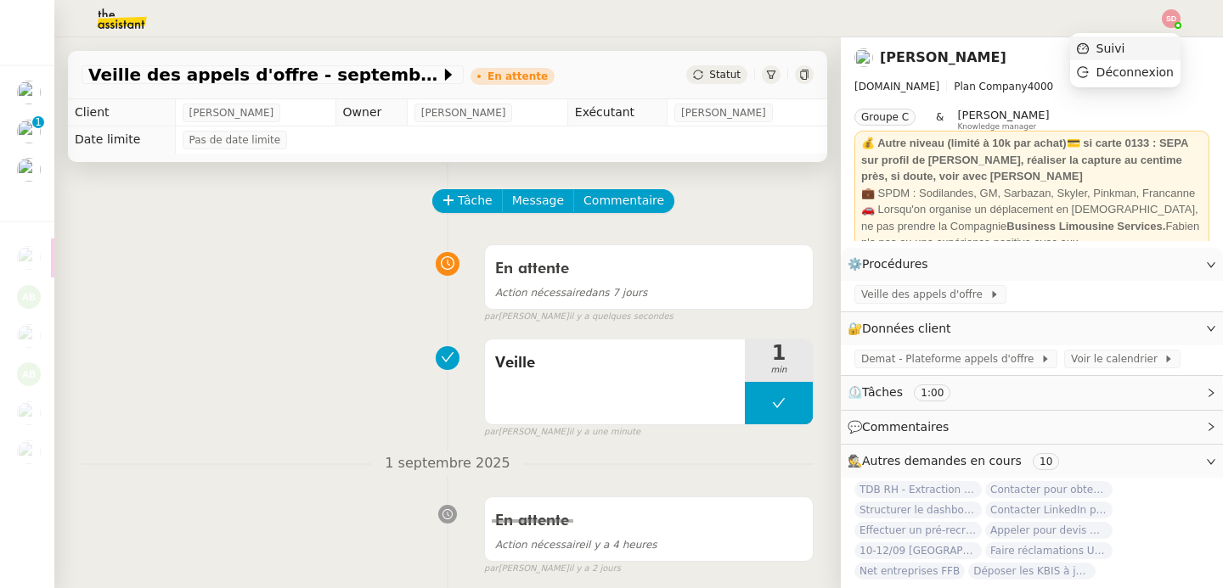
click at [1154, 48] on li "Suivi" at bounding box center [1125, 49] width 110 height 24
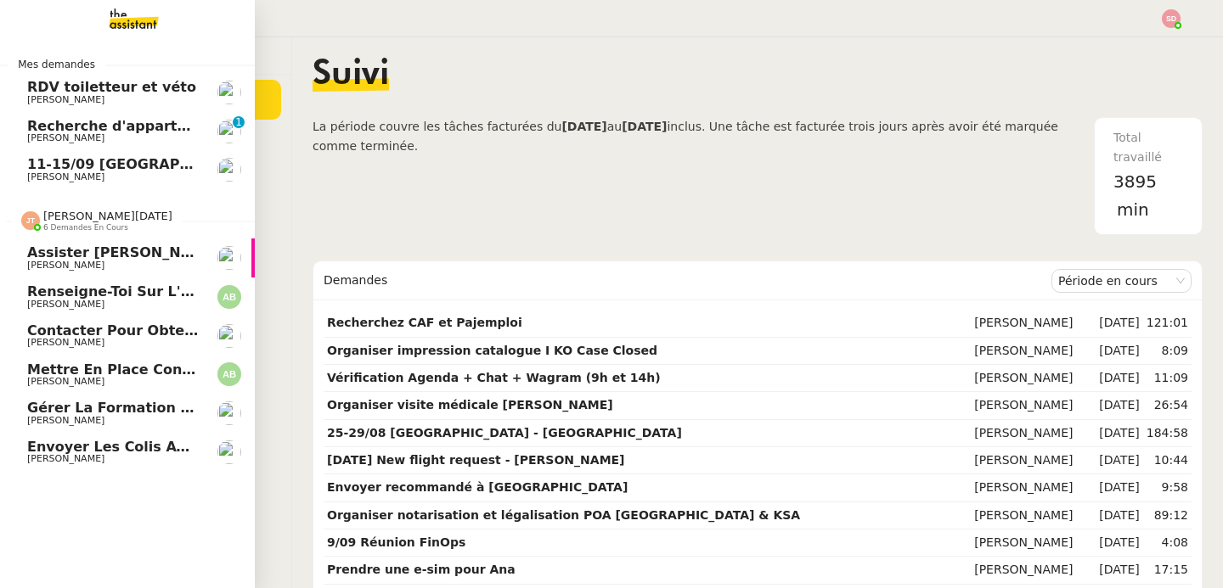
click at [45, 217] on span "[PERSON_NAME][DATE]" at bounding box center [107, 216] width 129 height 13
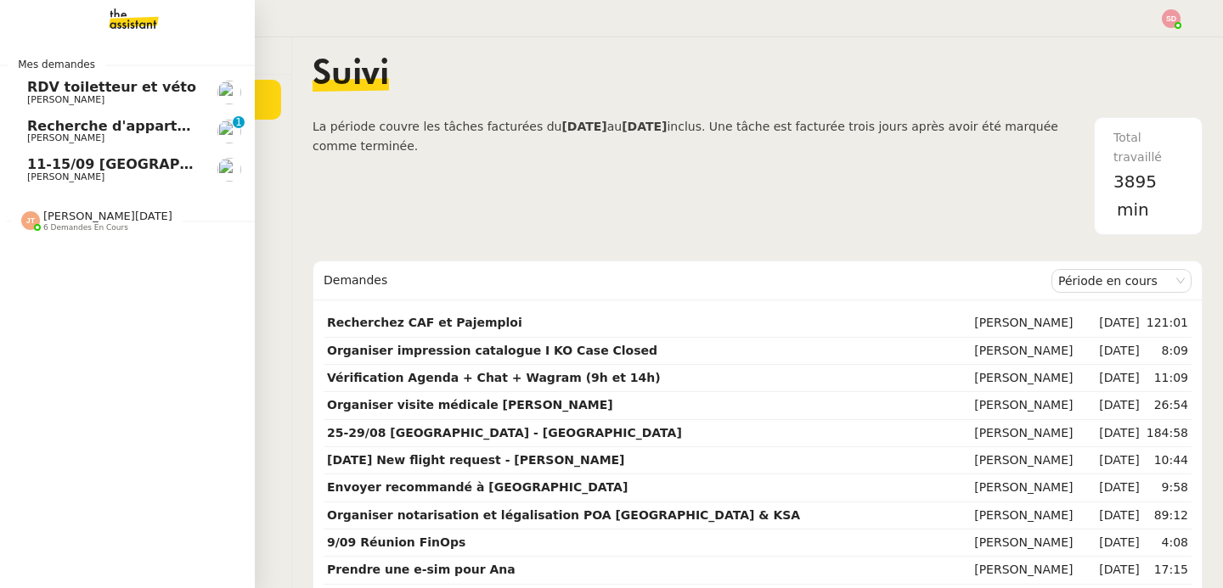
click at [170, 121] on span "Recherche d'appartements en vente sur Paris - septembre 2025" at bounding box center [296, 126] width 538 height 16
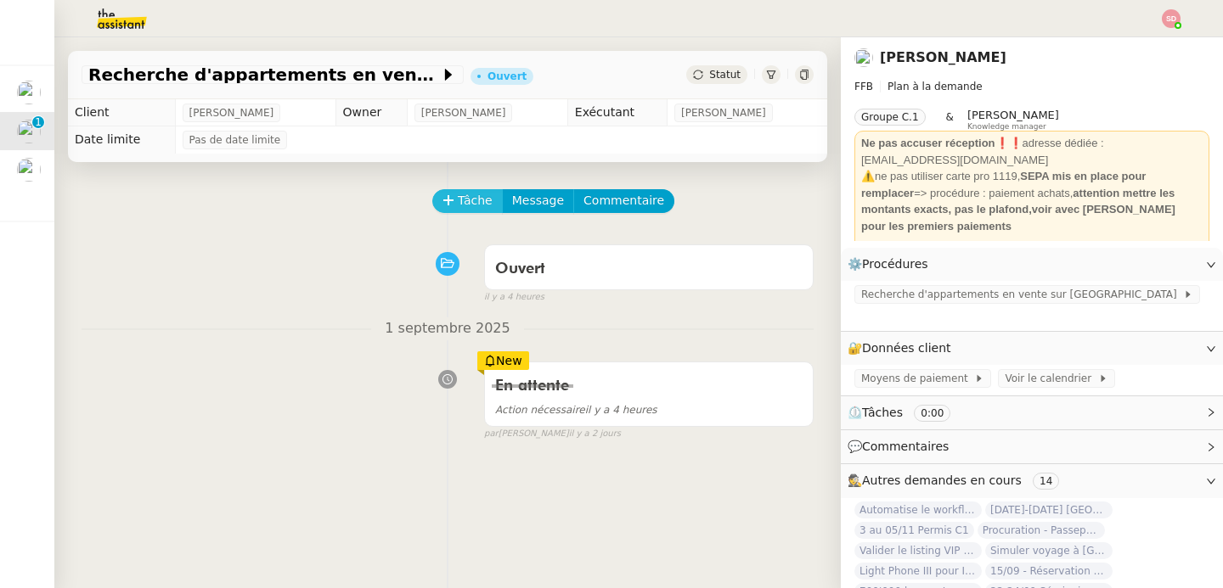
click at [458, 200] on span "Tâche" at bounding box center [475, 201] width 35 height 20
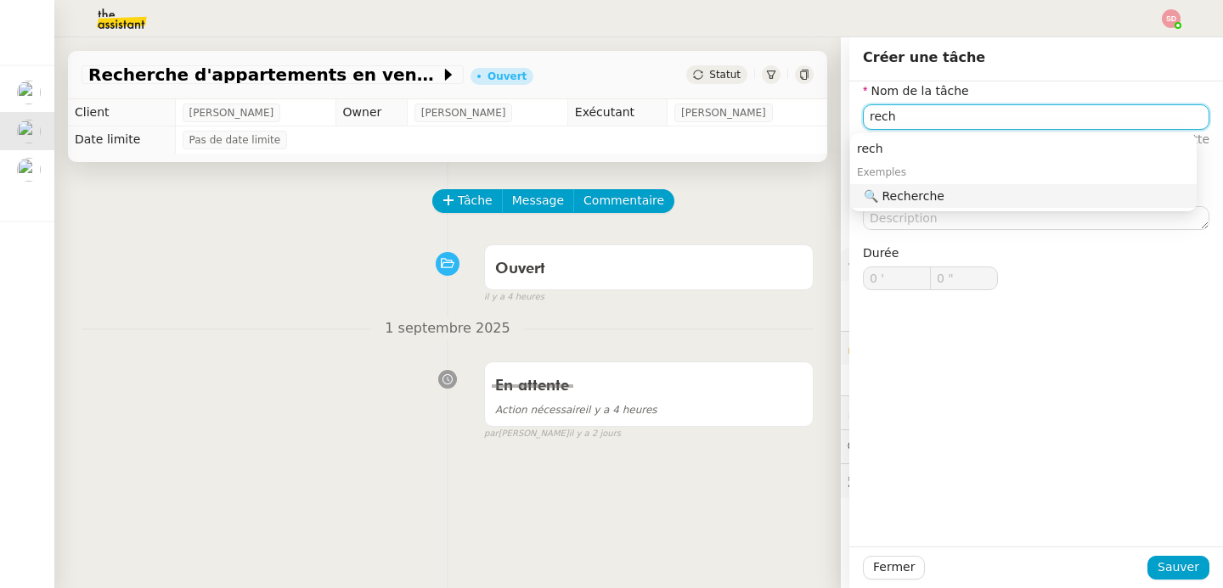
click at [946, 200] on div "🔍 Recherche" at bounding box center [1027, 196] width 326 height 15
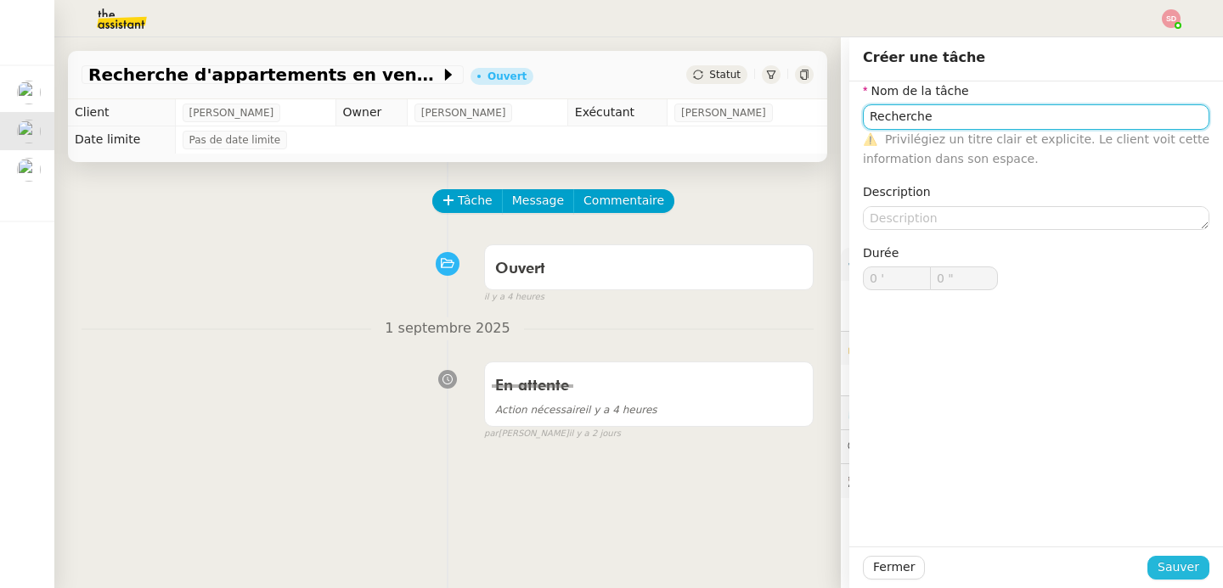
type input "Recherche"
click at [1176, 562] on span "Sauver" at bounding box center [1178, 568] width 42 height 20
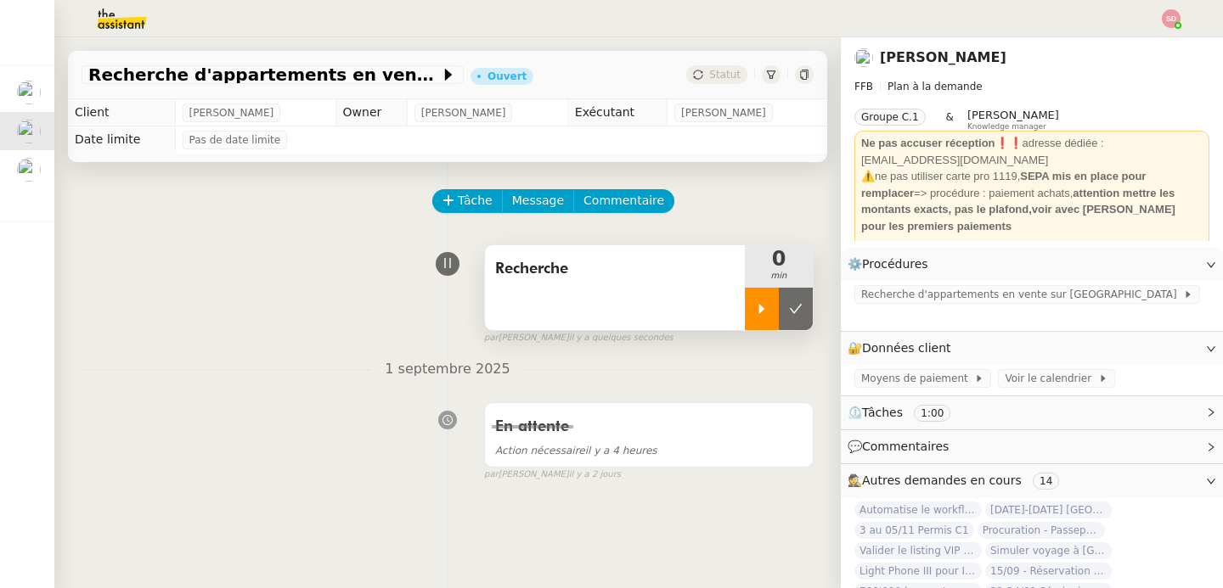
click at [749, 319] on div at bounding box center [762, 309] width 34 height 42
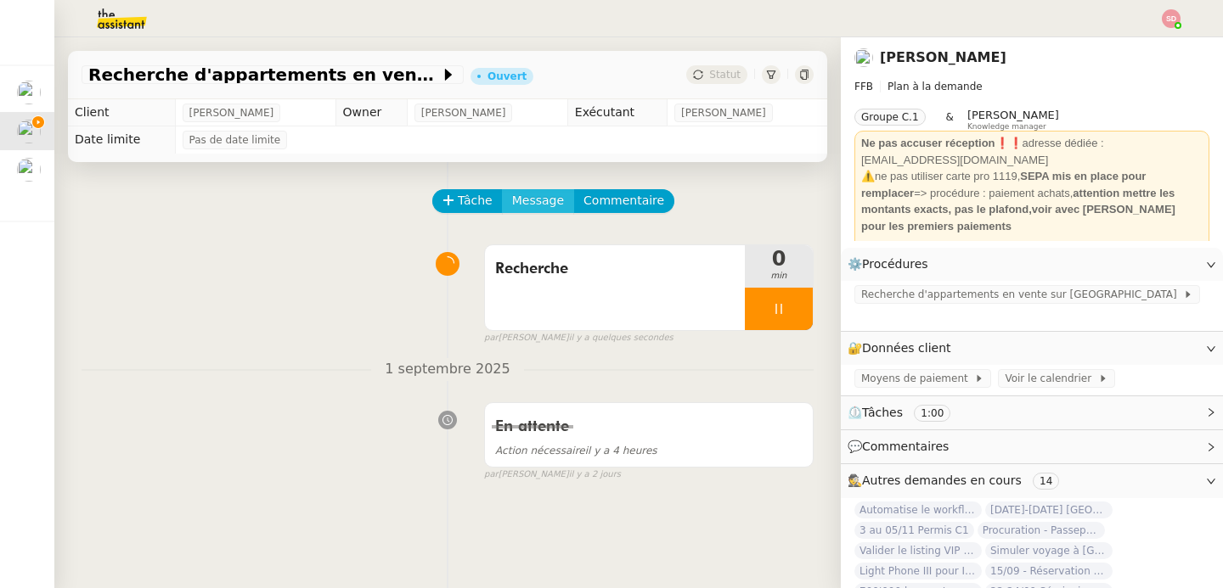
click at [528, 199] on span "Message" at bounding box center [538, 201] width 52 height 20
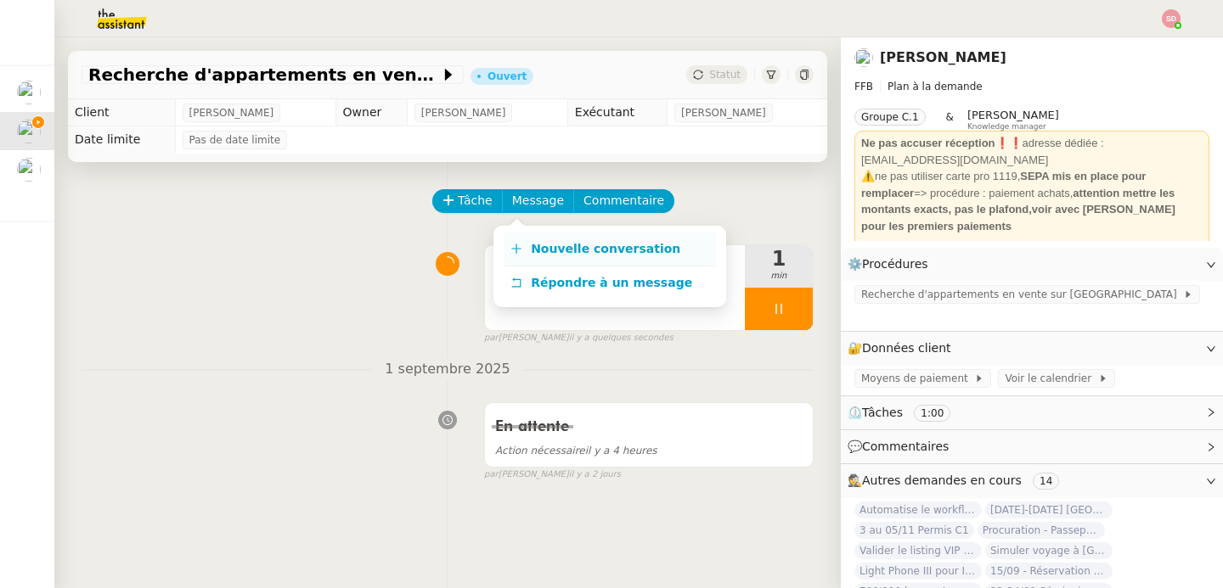
click at [531, 244] on span "Nouvelle conversation" at bounding box center [605, 249] width 149 height 14
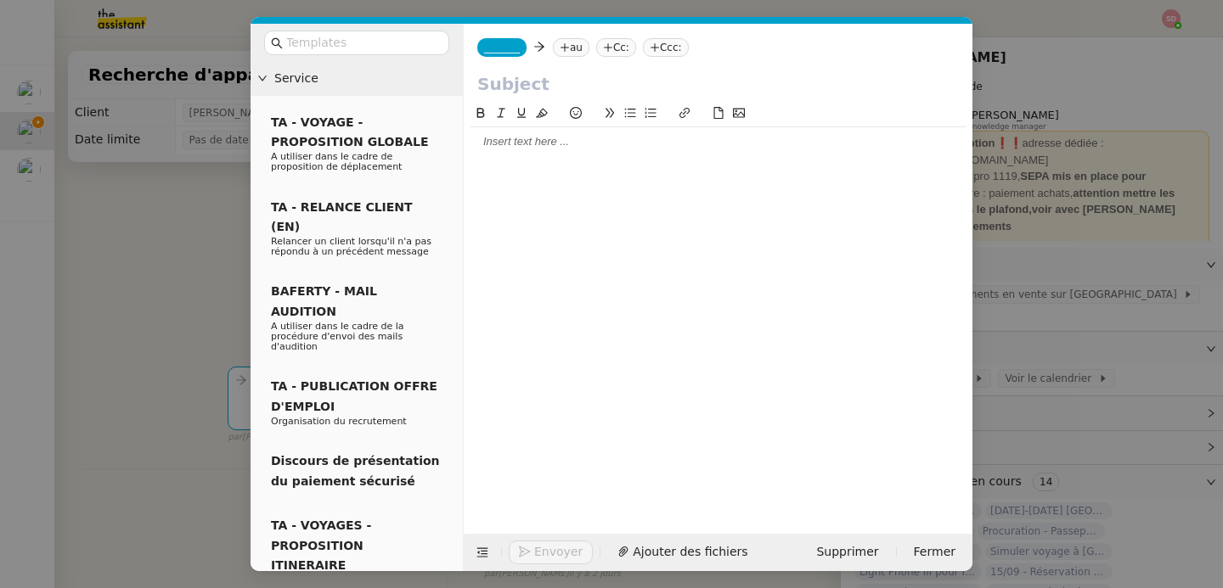
click at [504, 56] on nz-tag "_______" at bounding box center [501, 47] width 49 height 19
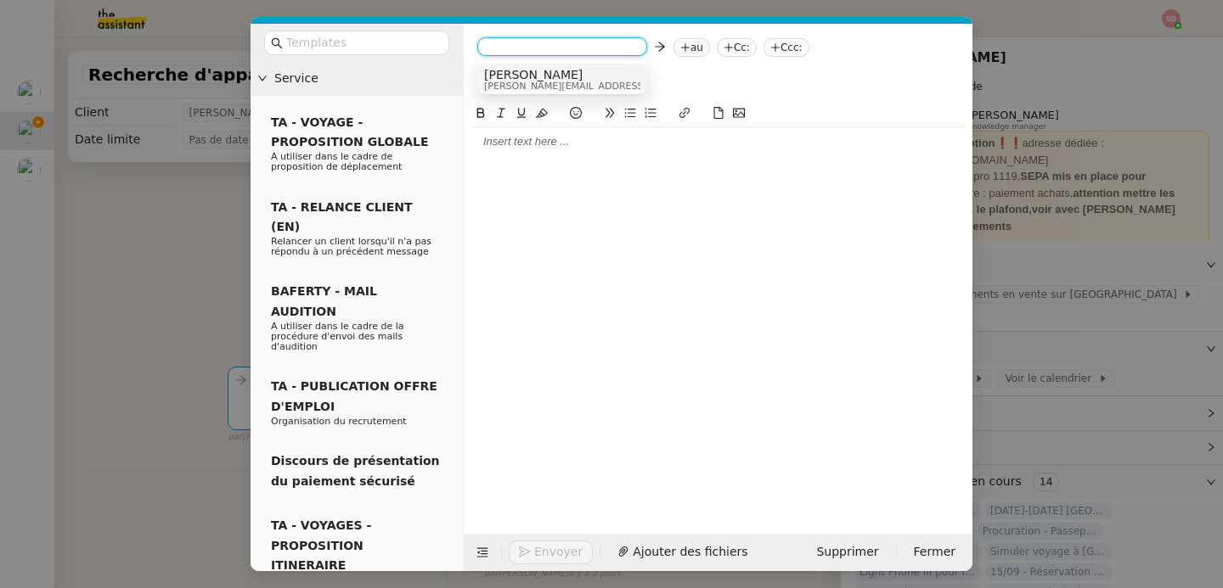
click at [532, 78] on span "[PERSON_NAME]" at bounding box center [604, 75] width 241 height 14
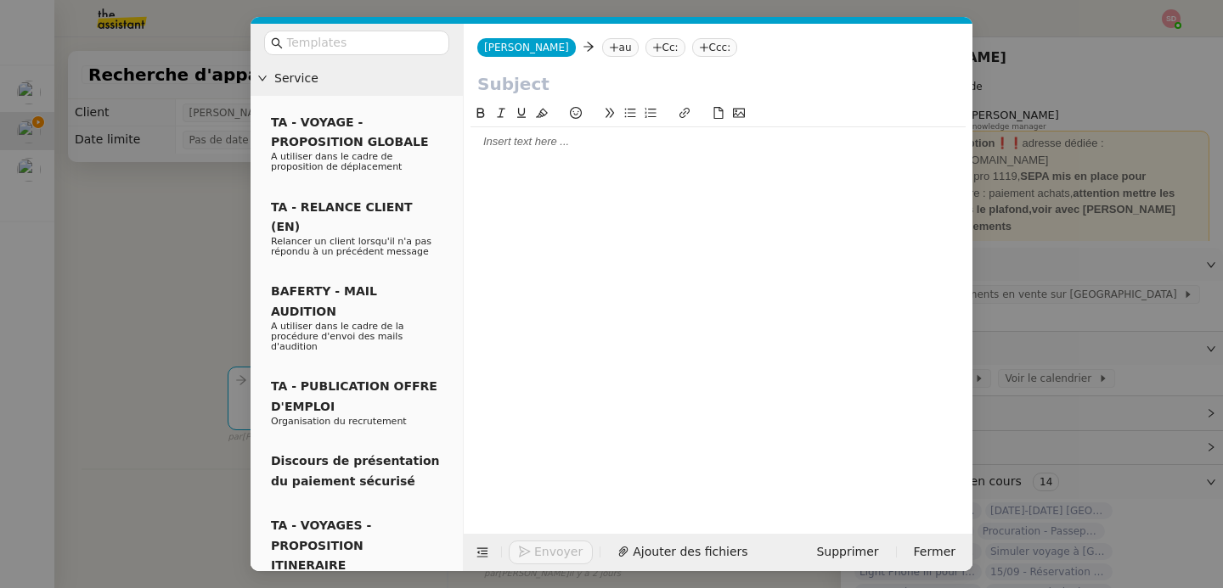
click at [613, 46] on icon at bounding box center [613, 47] width 1 height 8
type input "fb"
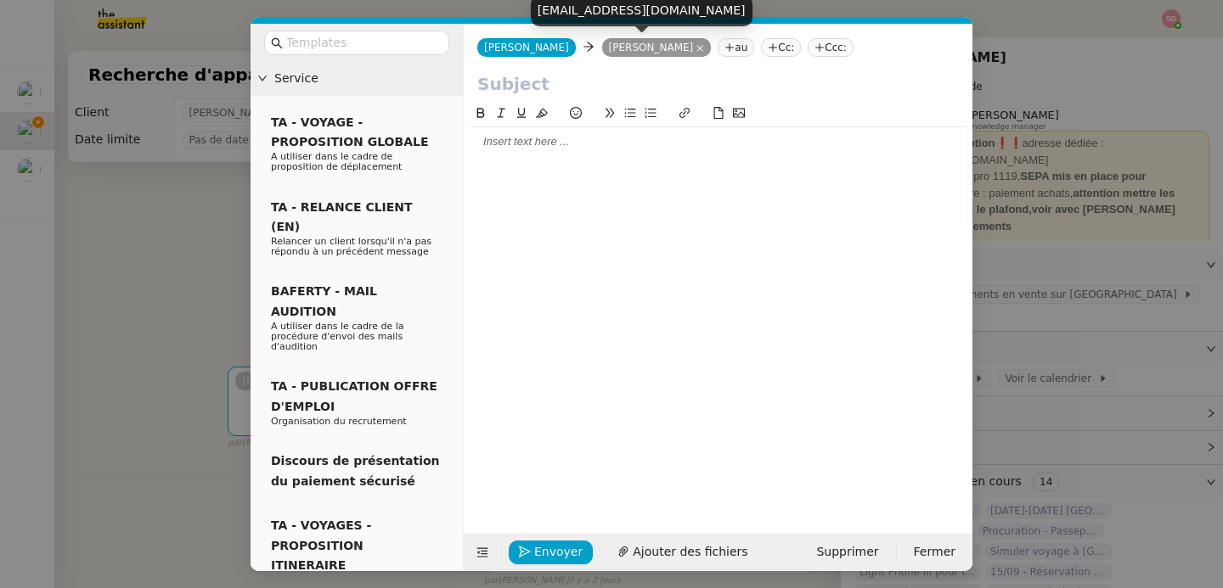
click at [565, 99] on div at bounding box center [718, 87] width 509 height 32
click at [555, 87] on input "text" at bounding box center [717, 83] width 481 height 25
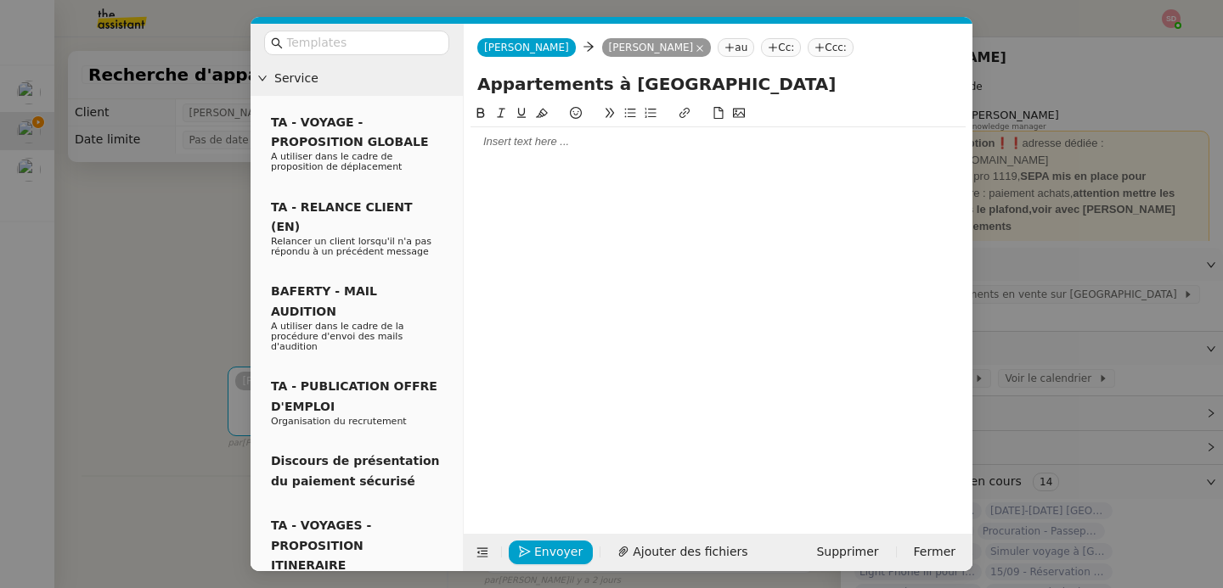
type input "Appartements à Paris"
click at [505, 146] on div at bounding box center [717, 141] width 495 height 15
click at [472, 553] on icon at bounding box center [482, 553] width 22 height 12
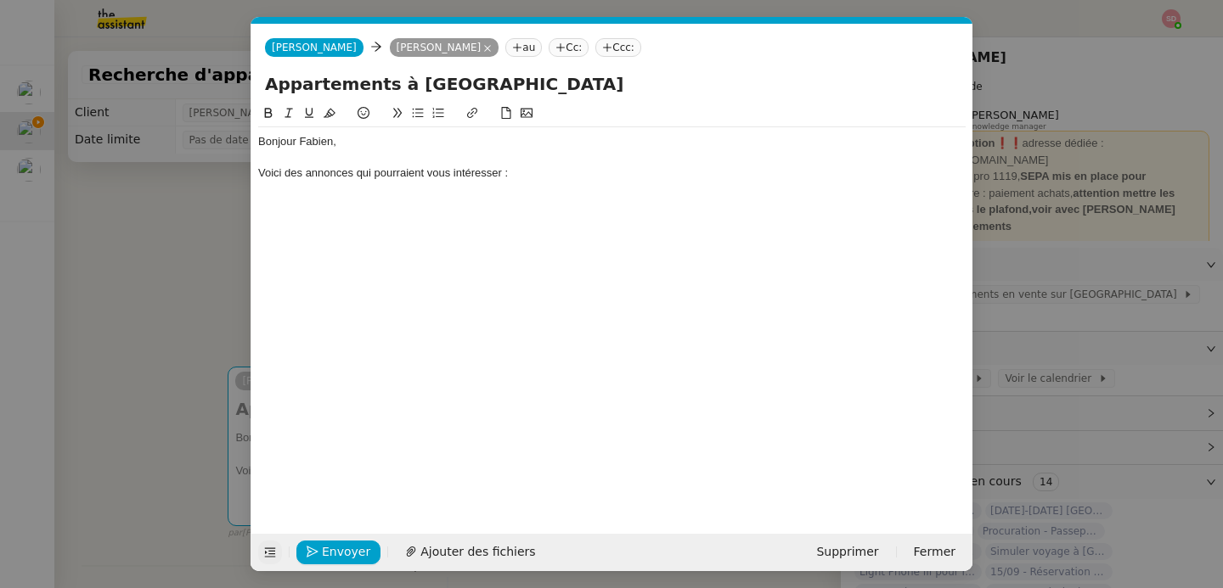
click at [76, 373] on nz-modal-container "Service TA - VOYAGE - PROPOSITION GLOBALE A utiliser dans le cadre de propositi…" at bounding box center [611, 294] width 1223 height 588
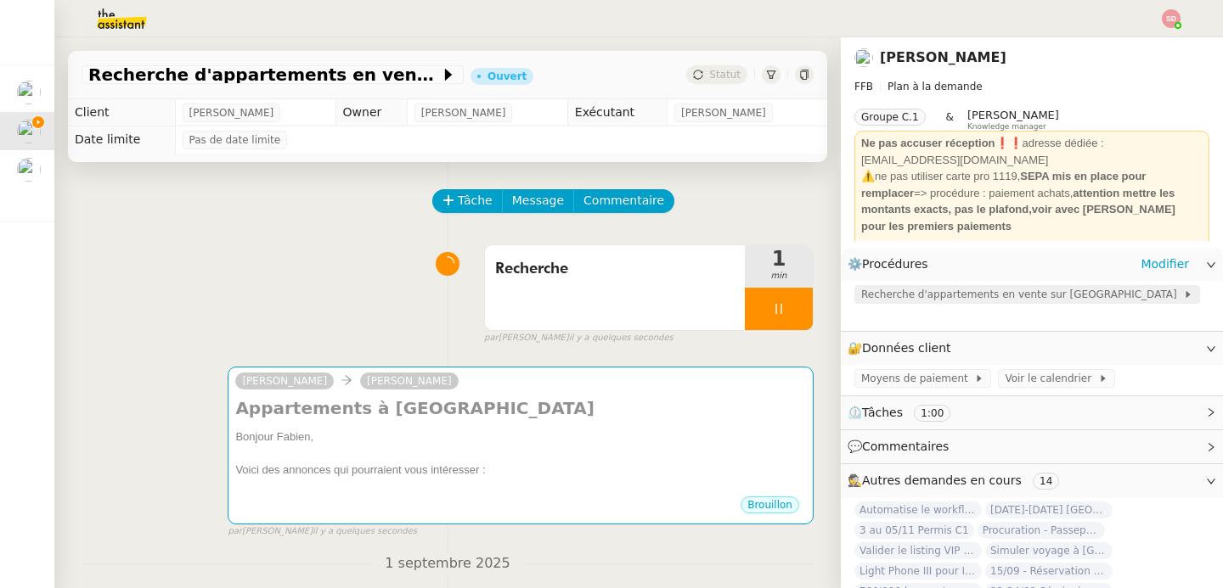
click at [942, 290] on span "Recherche d'appartements en vente sur Paris" at bounding box center [1022, 294] width 322 height 17
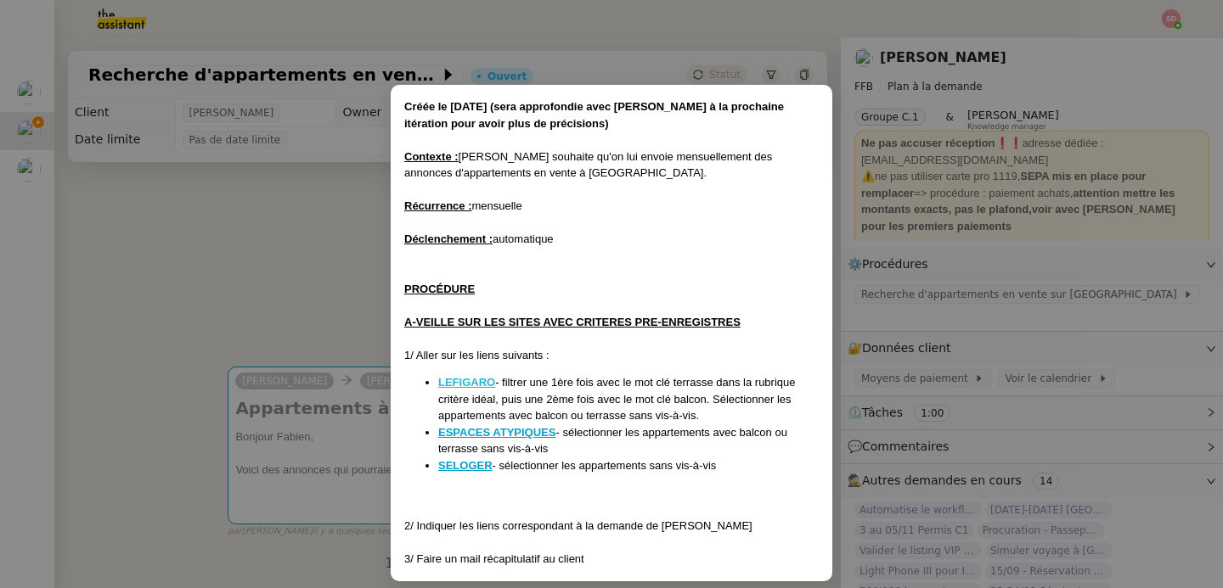
click at [484, 382] on u "LEFIGARO" at bounding box center [466, 382] width 57 height 13
click at [134, 177] on nz-modal-container "Créée le 02/01/2025 (sera approfondie avec Fabien à la prochaine itération pour…" at bounding box center [611, 294] width 1223 height 588
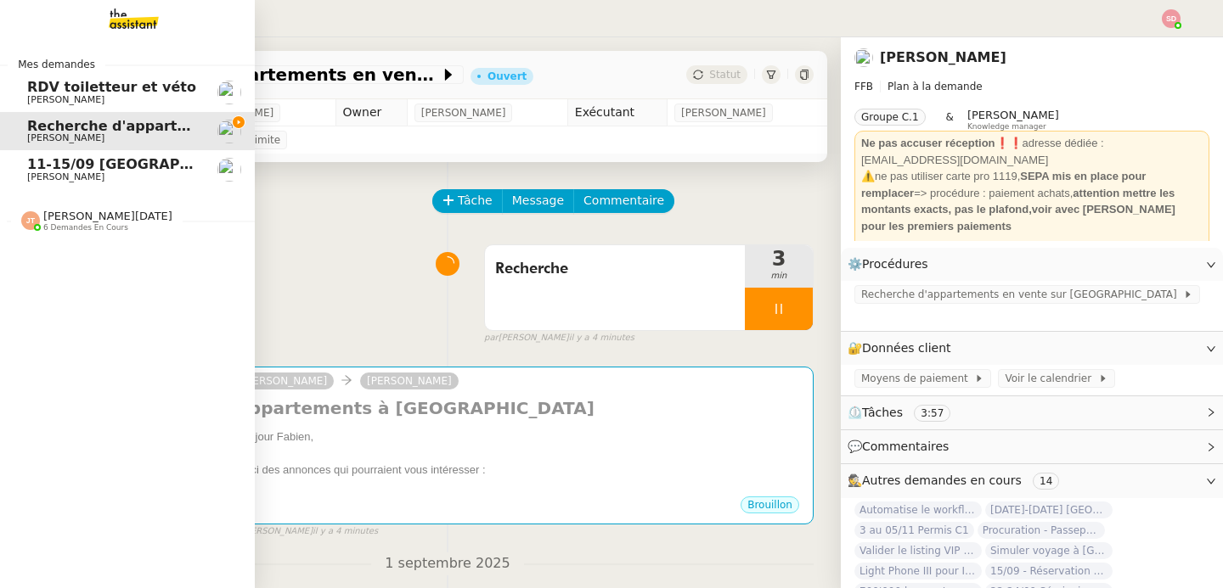
click at [27, 211] on div at bounding box center [30, 220] width 19 height 19
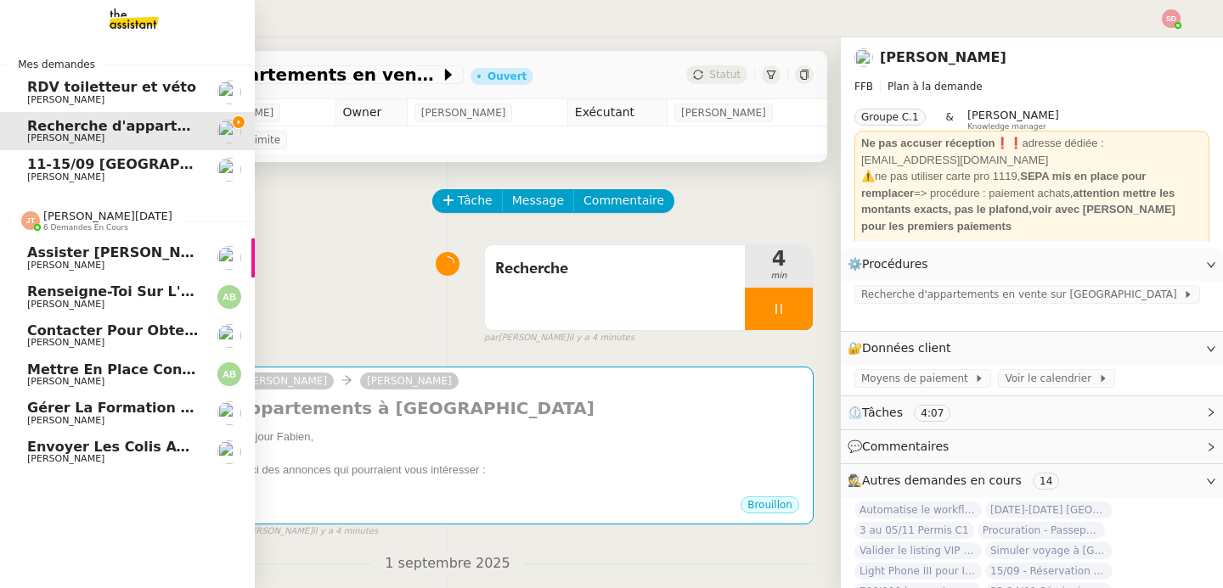
click at [173, 292] on span "Renseigne-toi sur l'église pour la messe" at bounding box center [184, 292] width 315 height 16
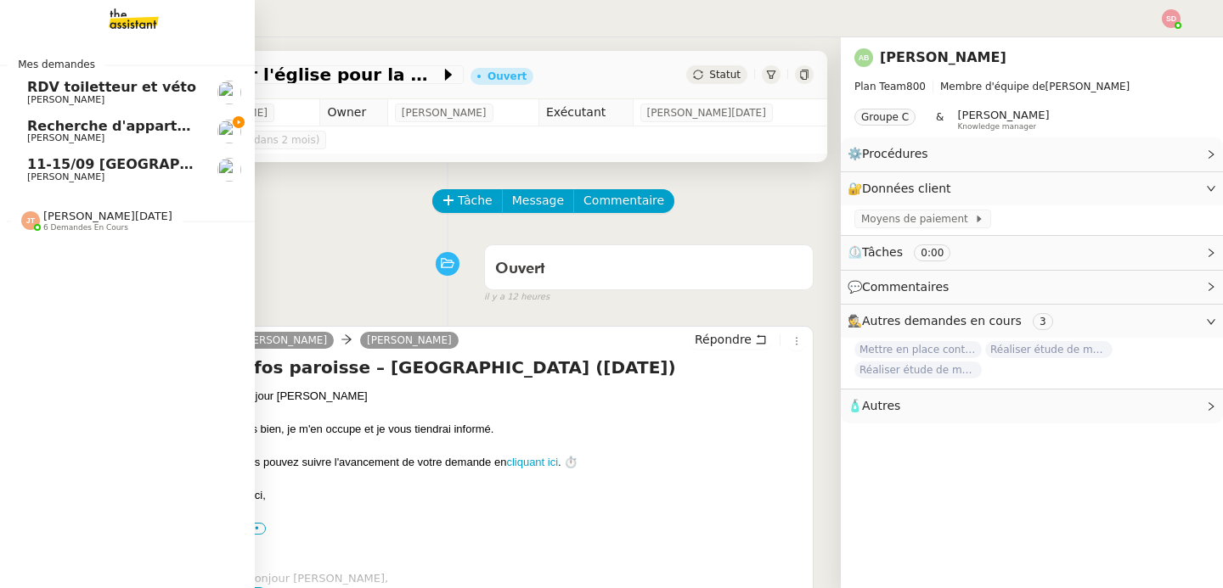
click at [36, 135] on span "Fabien Bornancin" at bounding box center [65, 137] width 77 height 11
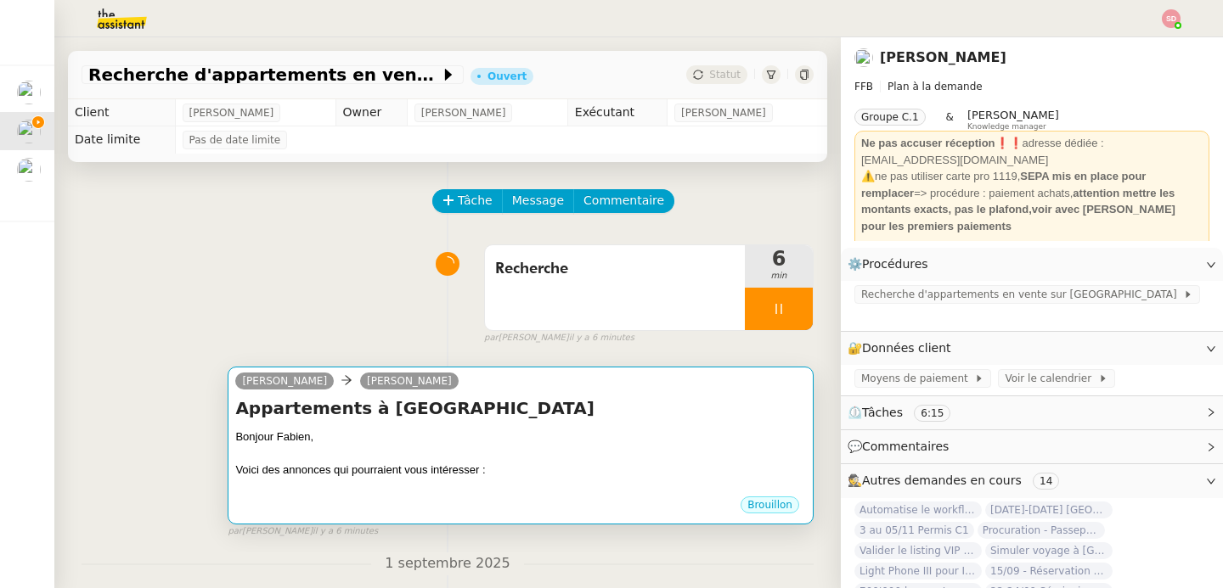
click at [484, 432] on div "Bonjour Fabien," at bounding box center [520, 437] width 571 height 17
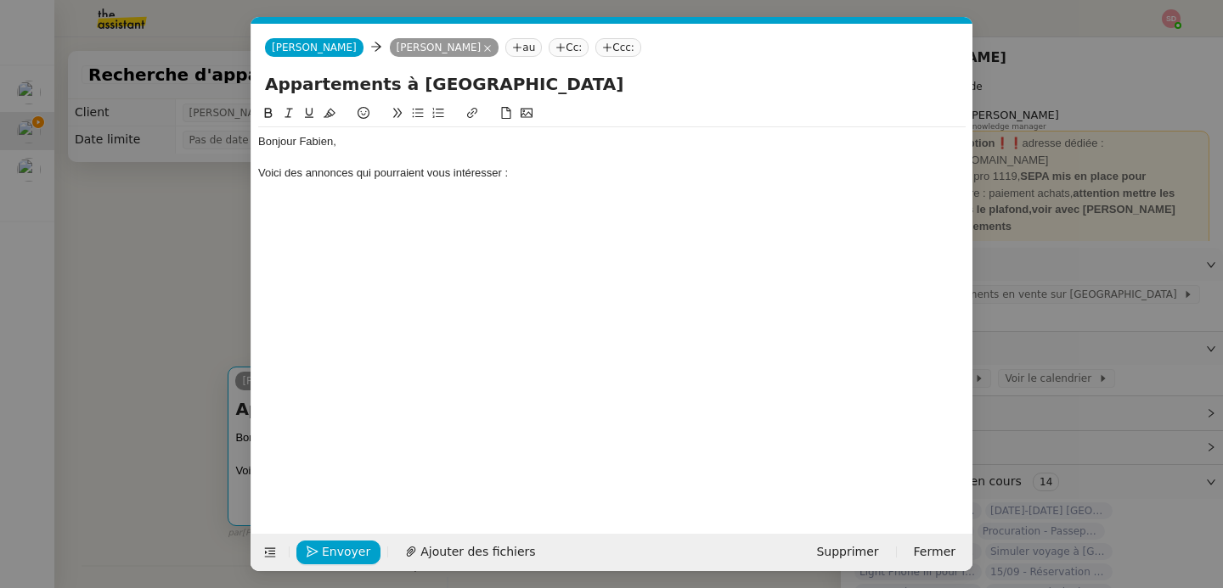
scroll to position [0, 36]
click at [555, 176] on div "Voici des annonces qui pourraient vous intéresser :" at bounding box center [611, 173] width 707 height 15
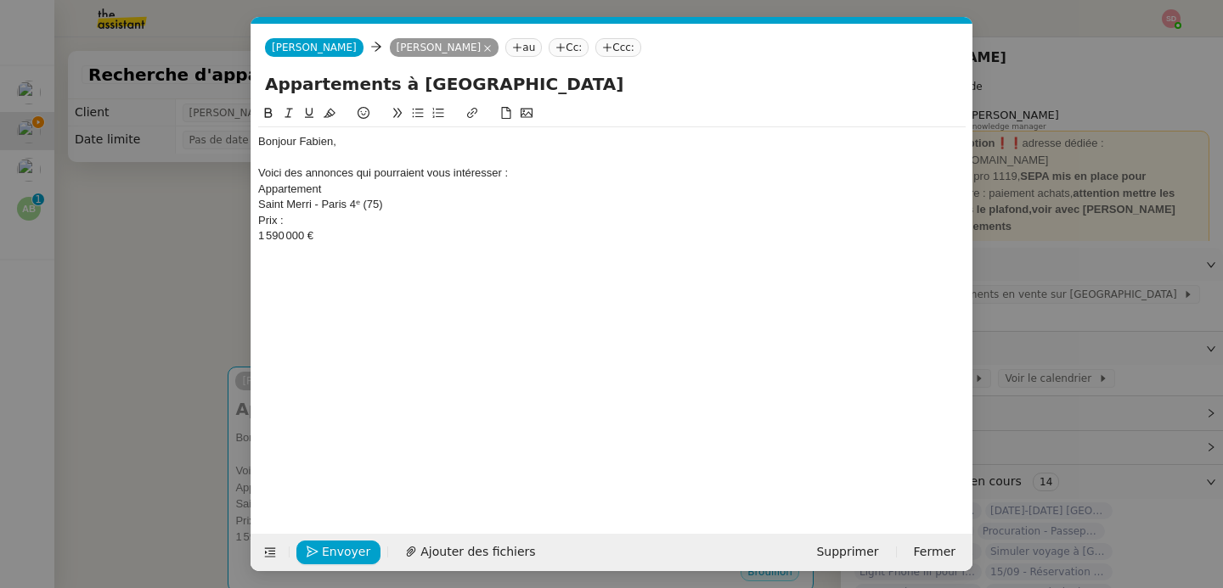
click at [259, 204] on div "Saint Merri - Paris 4ᵉ (75)" at bounding box center [611, 204] width 707 height 15
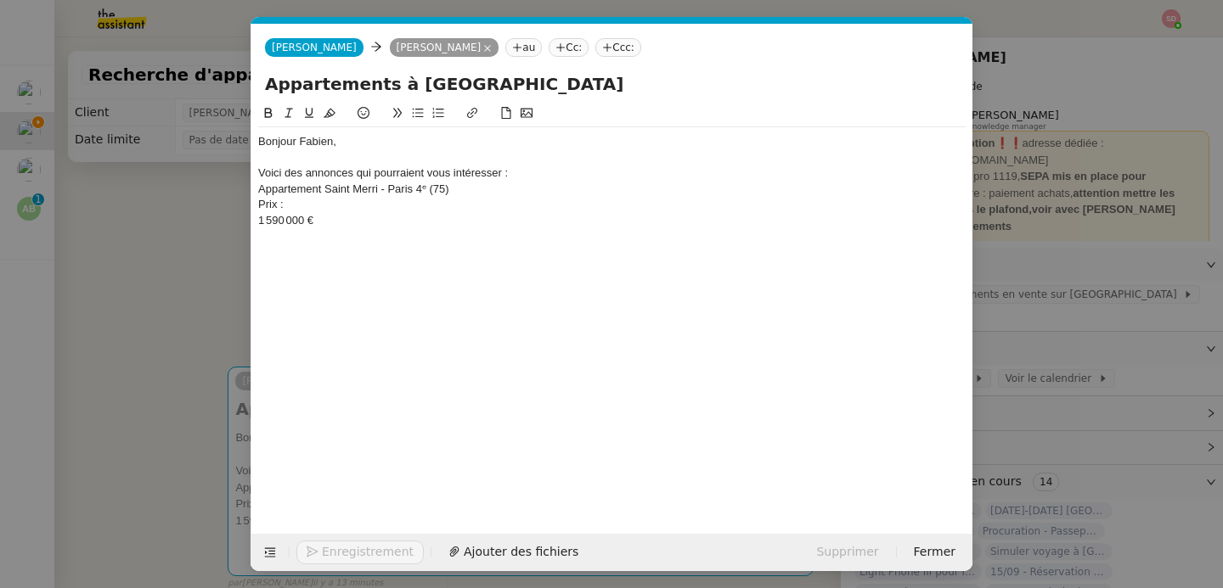
click at [268, 205] on div "Prix :" at bounding box center [611, 204] width 707 height 15
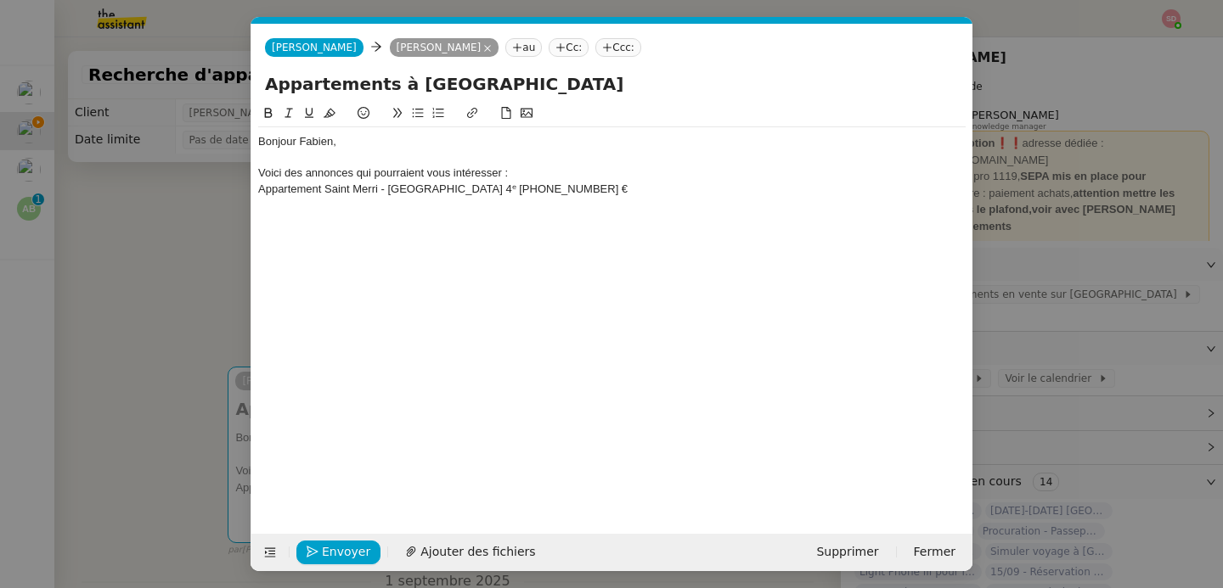
click at [281, 192] on div "Appartement Saint Merri - Paris 4ᵉ (75) 1 590 000 €" at bounding box center [611, 189] width 707 height 15
click at [472, 113] on icon at bounding box center [472, 113] width 10 height 10
paste input "https://proprietes.lefigaro.fr/annonces/appartement-paris-ile+de+france-france/…"
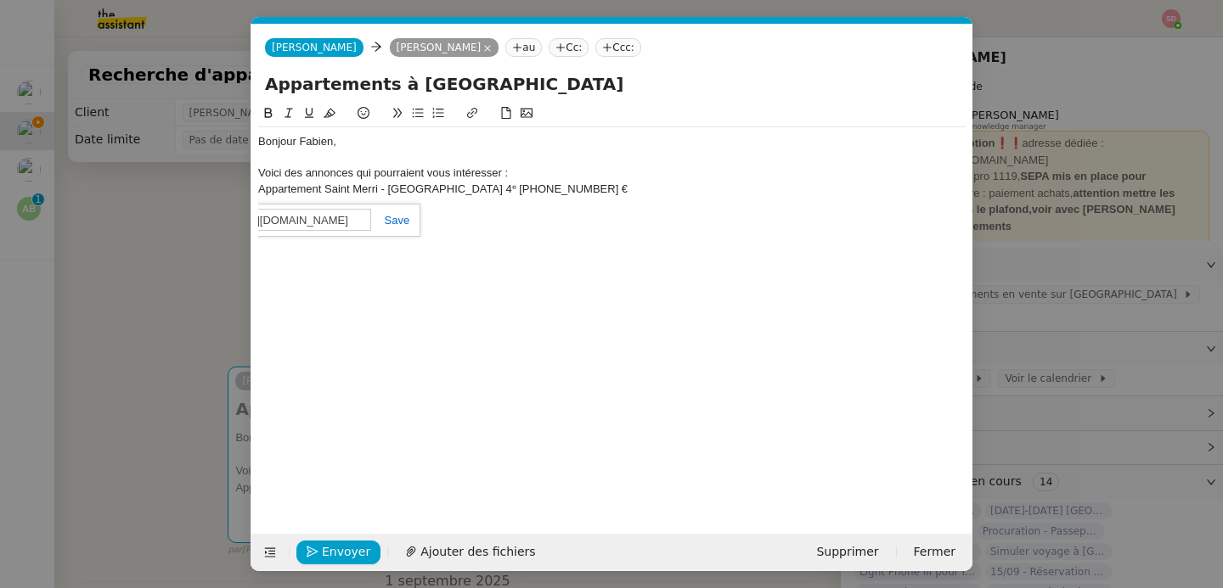
click at [397, 222] on link at bounding box center [390, 220] width 39 height 13
click at [547, 197] on div at bounding box center [611, 204] width 707 height 15
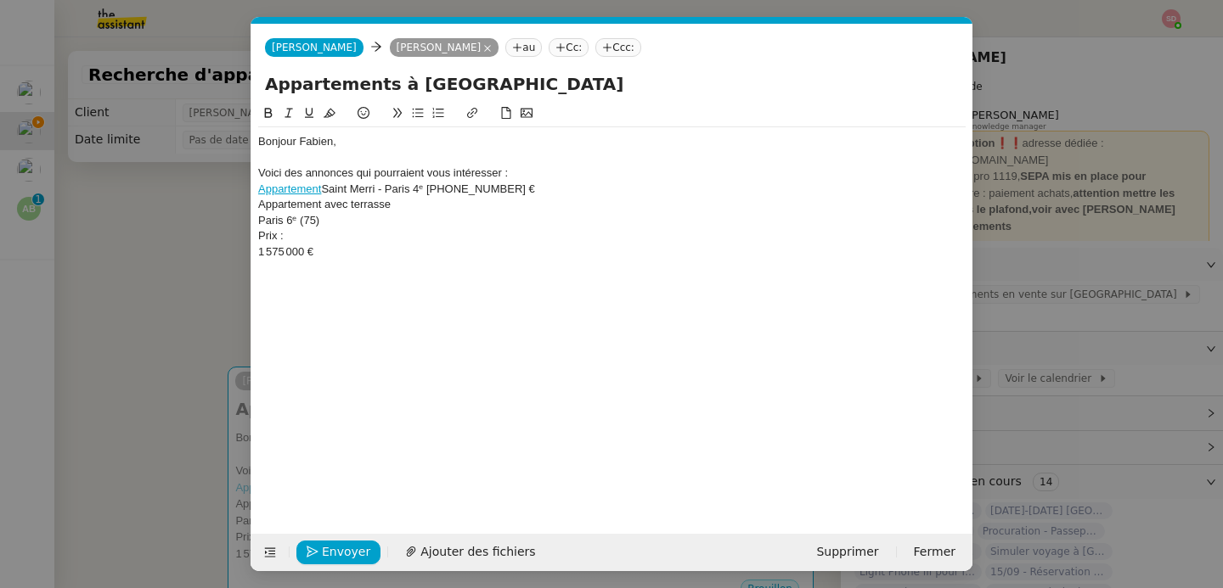
click at [259, 222] on div "Paris 6ᵉ (75)" at bounding box center [611, 220] width 707 height 15
click at [256, 226] on nz-spin "Bonjour Fabien, Voici des annonces qui pourraient vous intéresser : Appartement…" at bounding box center [611, 309] width 721 height 411
click at [262, 226] on div "Prix :" at bounding box center [611, 220] width 707 height 15
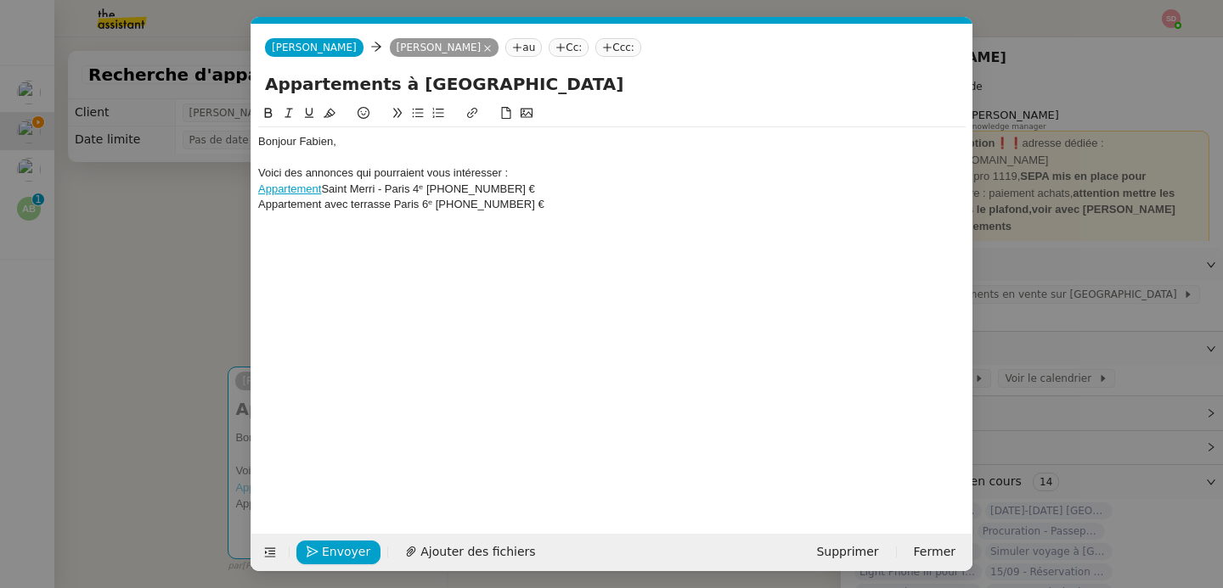
click at [301, 207] on div "Appartement avec terrasse Paris 6ᵉ (75) 1 575 000 €" at bounding box center [611, 204] width 707 height 15
click at [474, 110] on icon at bounding box center [472, 113] width 12 height 12
paste input "https://proprietes.lefigaro.fr/annonces/appartement-paris-ile+de+france-france/…"
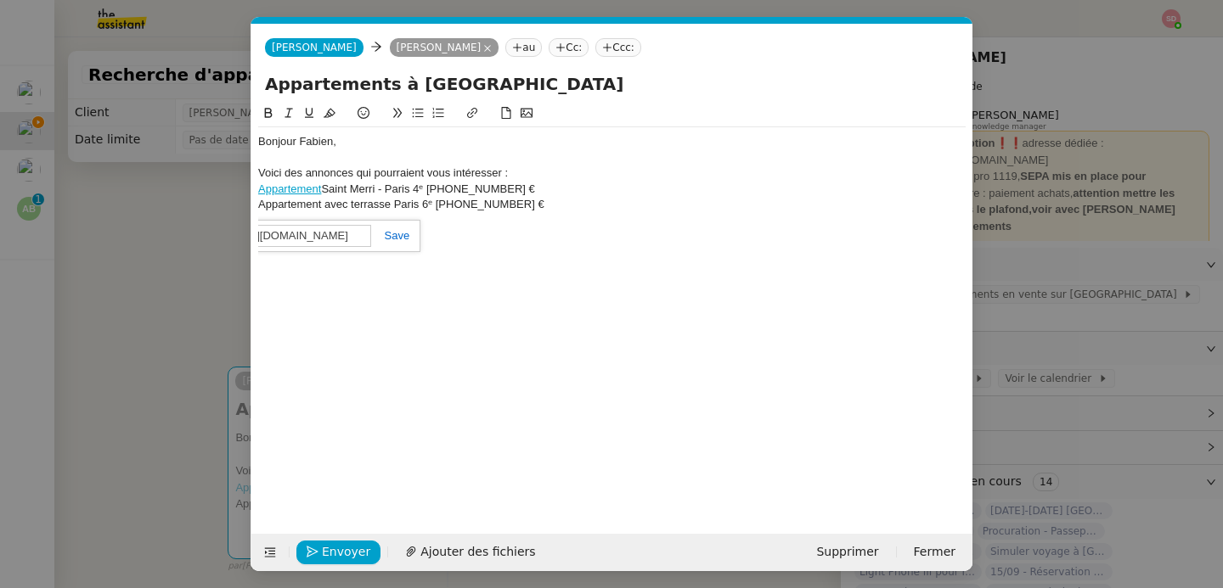
click at [391, 238] on link at bounding box center [390, 235] width 39 height 13
click at [446, 200] on div "Appartement avec terrasse Paris 6ᵉ (75) 1 575 000 €" at bounding box center [611, 204] width 707 height 15
click at [401, 220] on div at bounding box center [611, 220] width 707 height 15
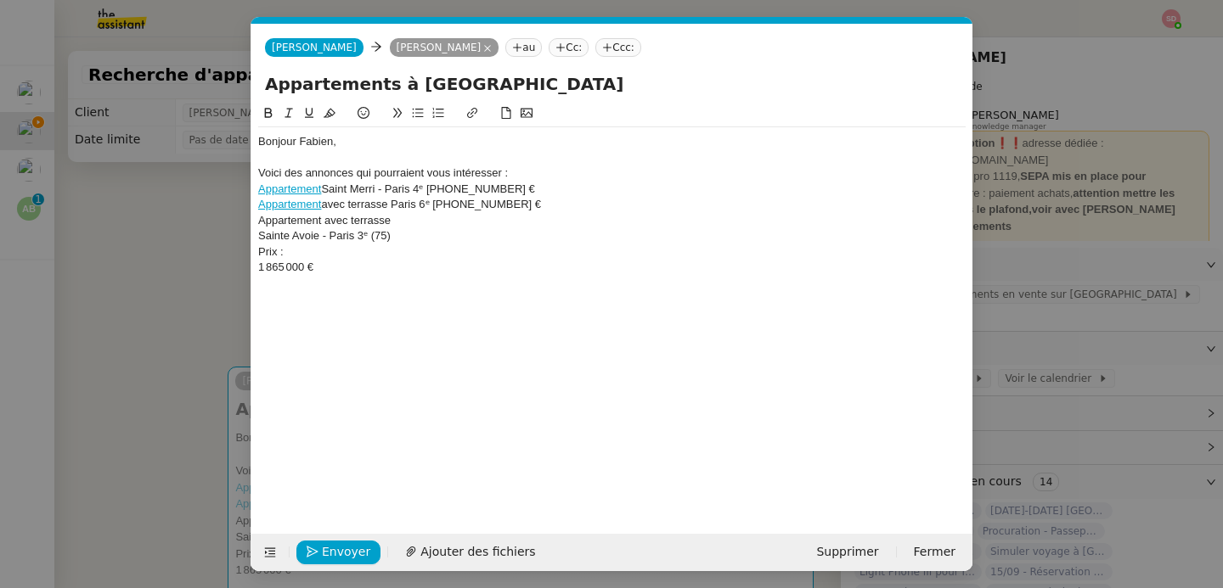
click at [256, 234] on nz-spin "Bonjour Fabien, Voici des annonces qui pourraient vous intéresser : Appartement…" at bounding box center [611, 309] width 721 height 411
click at [260, 237] on div "Sainte Avoie - Paris 3ᵉ (75)" at bounding box center [611, 235] width 707 height 15
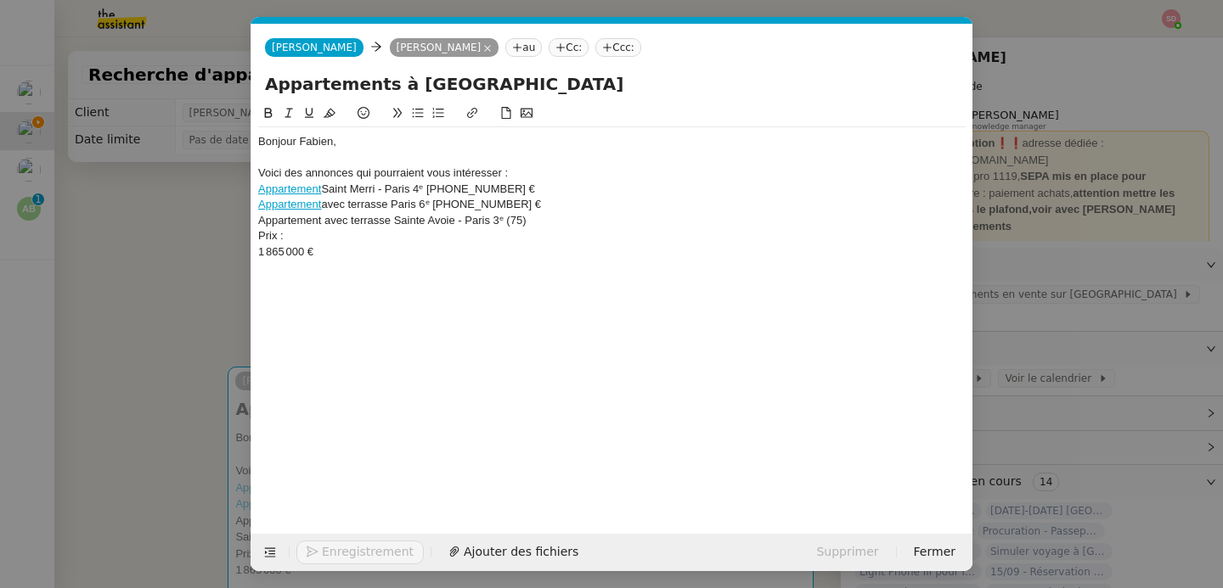
click at [277, 239] on div "Prix :" at bounding box center [611, 235] width 707 height 15
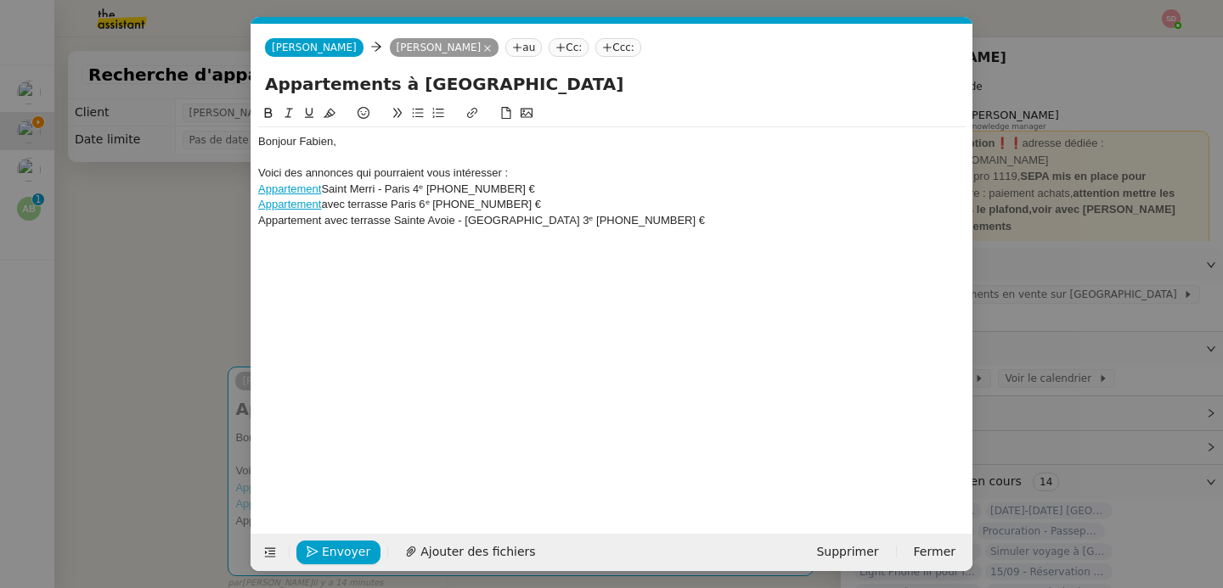
click at [300, 223] on div "Appartement avec terrasse Sainte Avoie - Paris 3ᵉ (75) 1 865 000 €" at bounding box center [611, 220] width 707 height 15
click at [474, 114] on icon at bounding box center [472, 113] width 10 height 10
paste input "https://proprietes.lefigaro.fr/annonces/appartement-paris-ile+de+france-france/…"
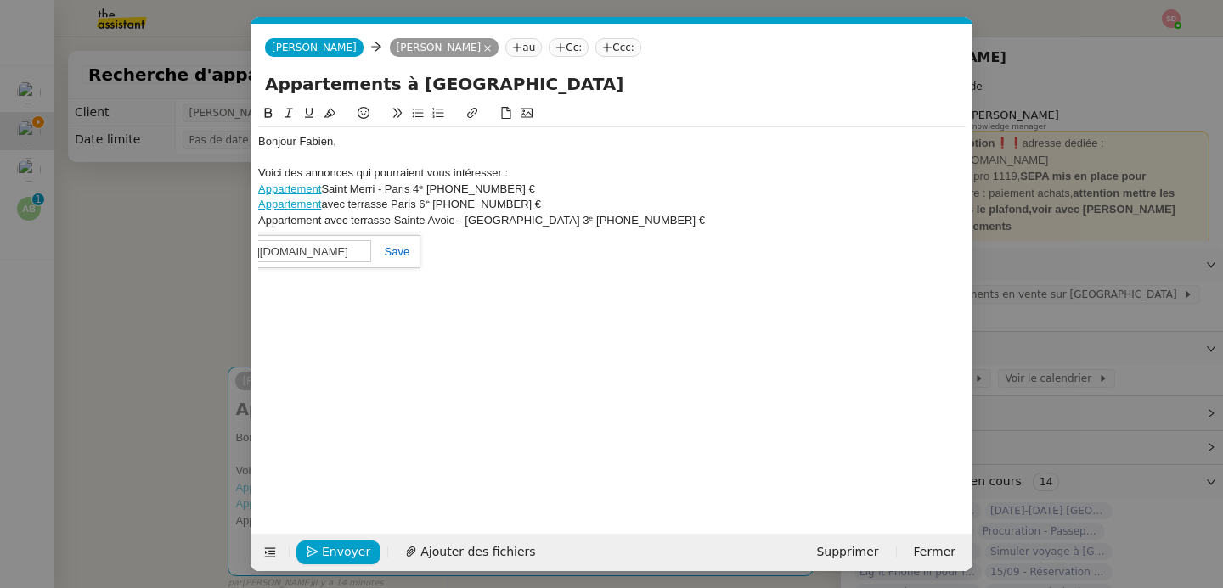
click at [396, 249] on link at bounding box center [390, 251] width 39 height 13
click at [397, 244] on div "Bonjour Fabien, Voici des annonces qui pourraient vous intéresser : Appartement…" at bounding box center [611, 188] width 707 height 123
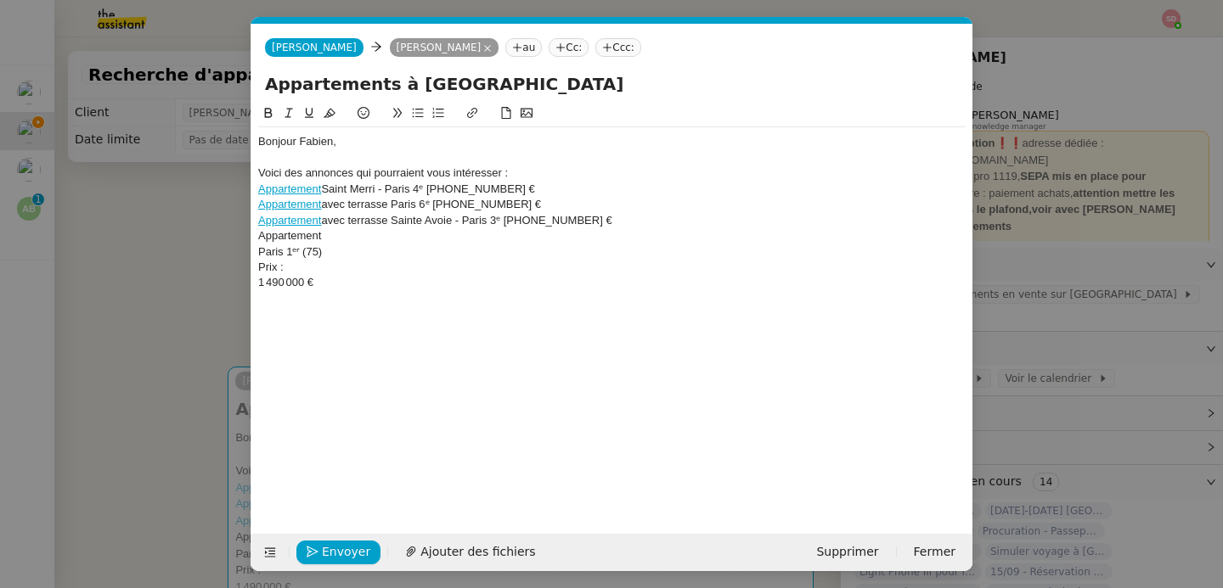
click at [258, 253] on div "Paris 1ᵉʳ (75)" at bounding box center [611, 252] width 707 height 15
click at [273, 251] on div "Prix :" at bounding box center [611, 252] width 707 height 15
click at [268, 234] on div "Appartement Paris 1ᵉʳ (75) 1 490 000 €" at bounding box center [611, 235] width 707 height 15
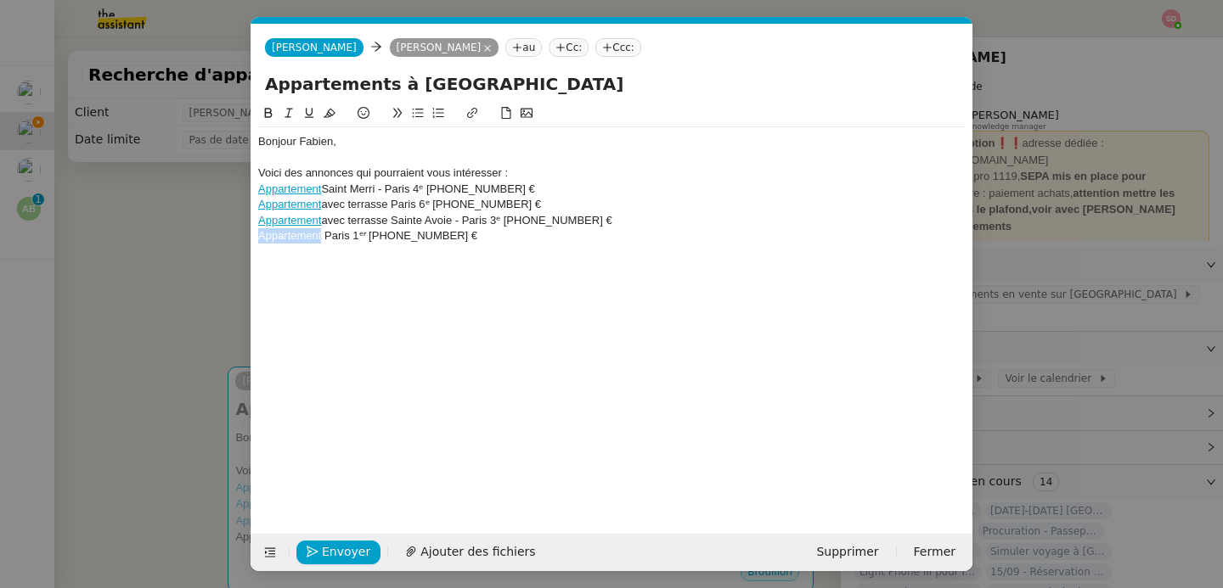
click at [268, 234] on div "Appartement Paris 1ᵉʳ (75) 1 490 000 €" at bounding box center [611, 235] width 707 height 15
click at [470, 113] on icon at bounding box center [472, 113] width 12 height 12
paste input "https://proprietes.lefigaro.fr/annonces/appartement-paris-ile+de+france-france/…"
type input "https://proprietes.lefigaro.fr/annonces/appartement-paris-ile+de+france-france/…"
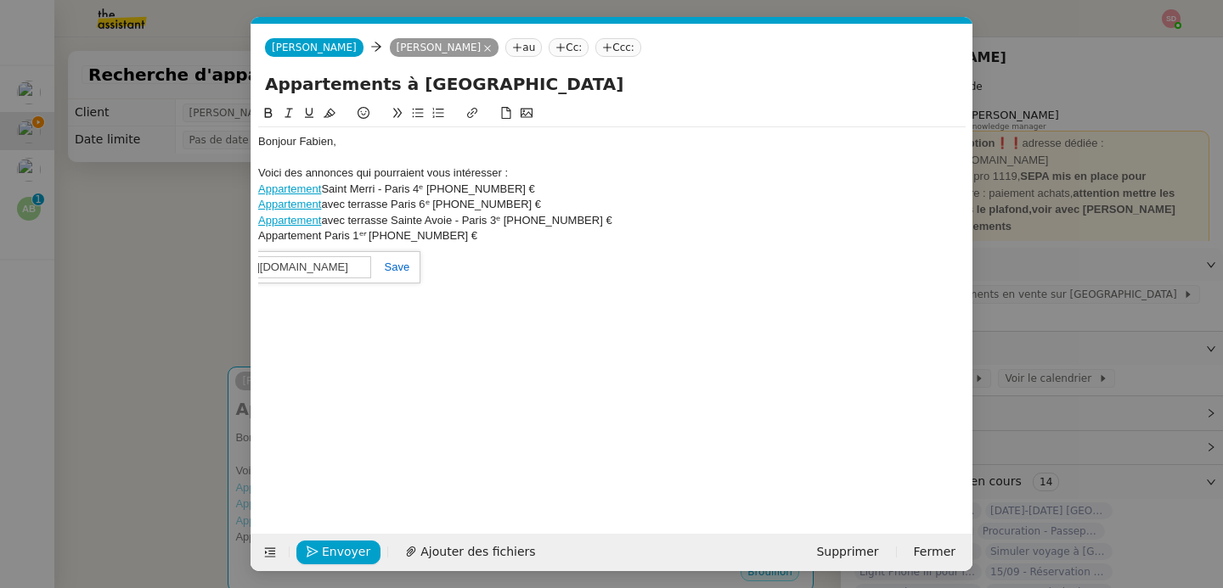
click at [397, 264] on link at bounding box center [390, 267] width 39 height 13
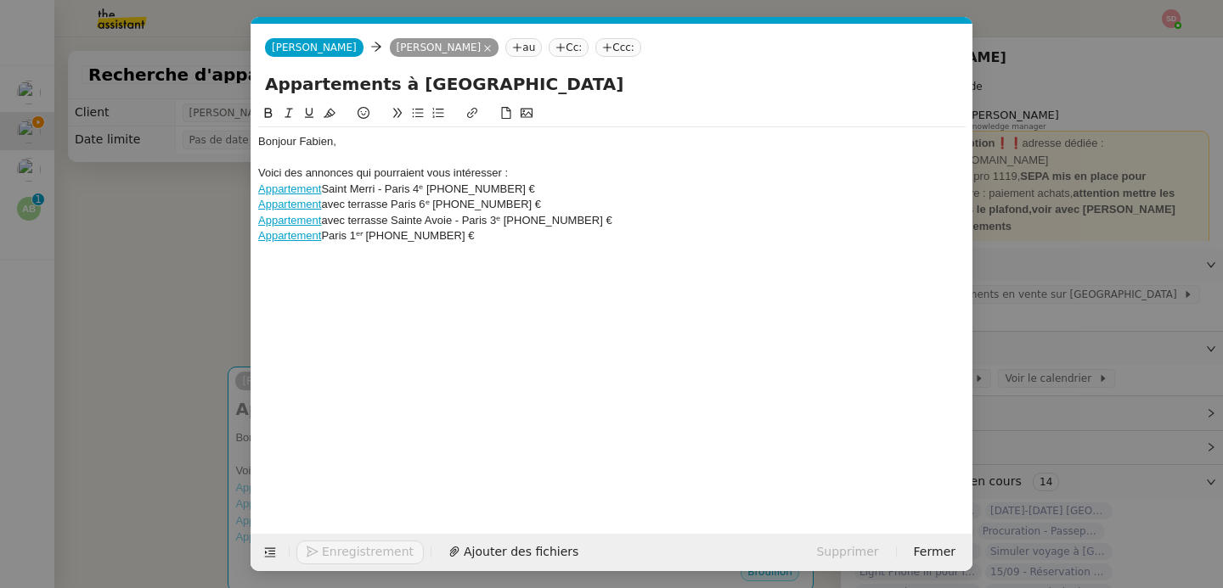
click at [182, 254] on nz-modal-container "Service TA - VOYAGE - PROPOSITION GLOBALE A utiliser dans le cadre de propositi…" at bounding box center [611, 294] width 1223 height 588
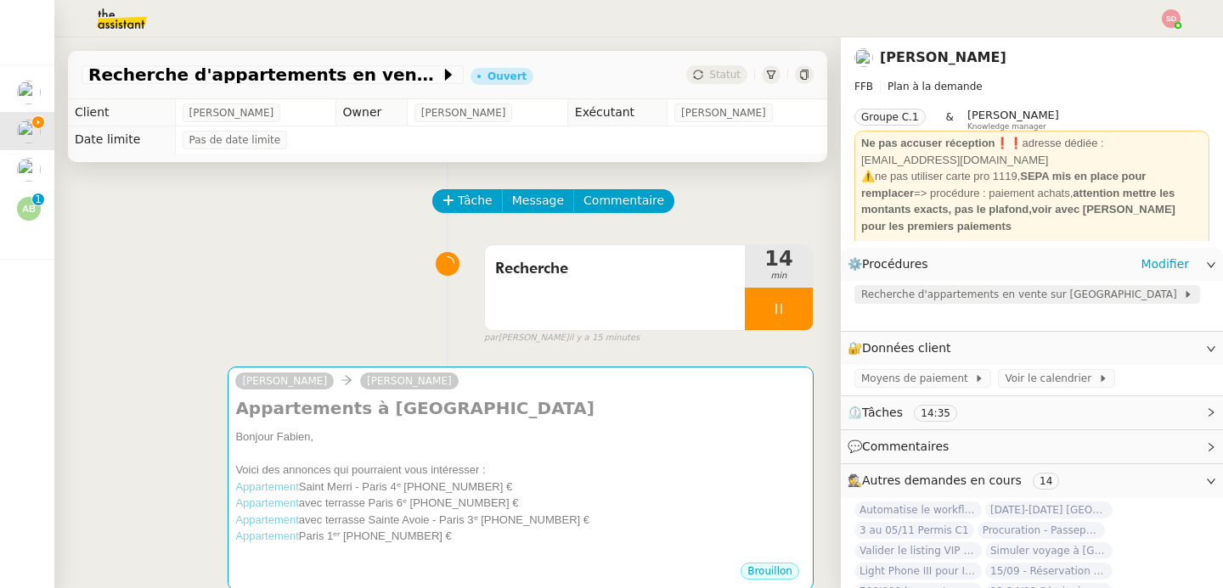
click at [940, 297] on span "Recherche d'appartements en vente sur Paris" at bounding box center [1022, 294] width 322 height 17
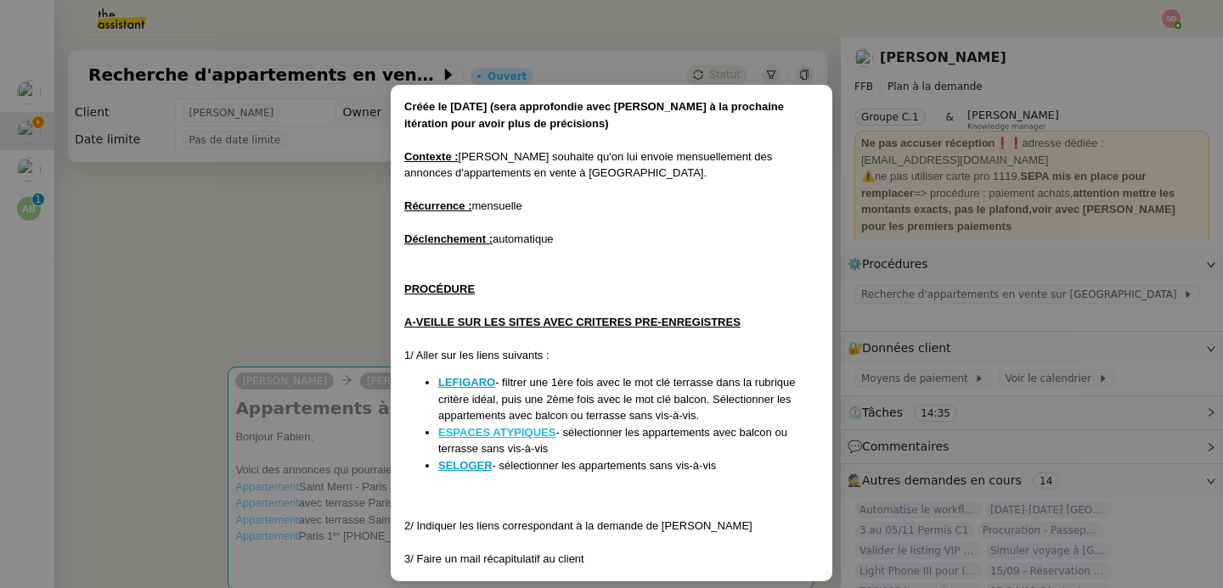
click at [532, 430] on u "ESPACES ATYPIQUES" at bounding box center [496, 432] width 117 height 13
click at [332, 289] on nz-modal-container "Créée le 02/01/2025 (sera approfondie avec Fabien à la prochaine itération pour…" at bounding box center [611, 294] width 1223 height 588
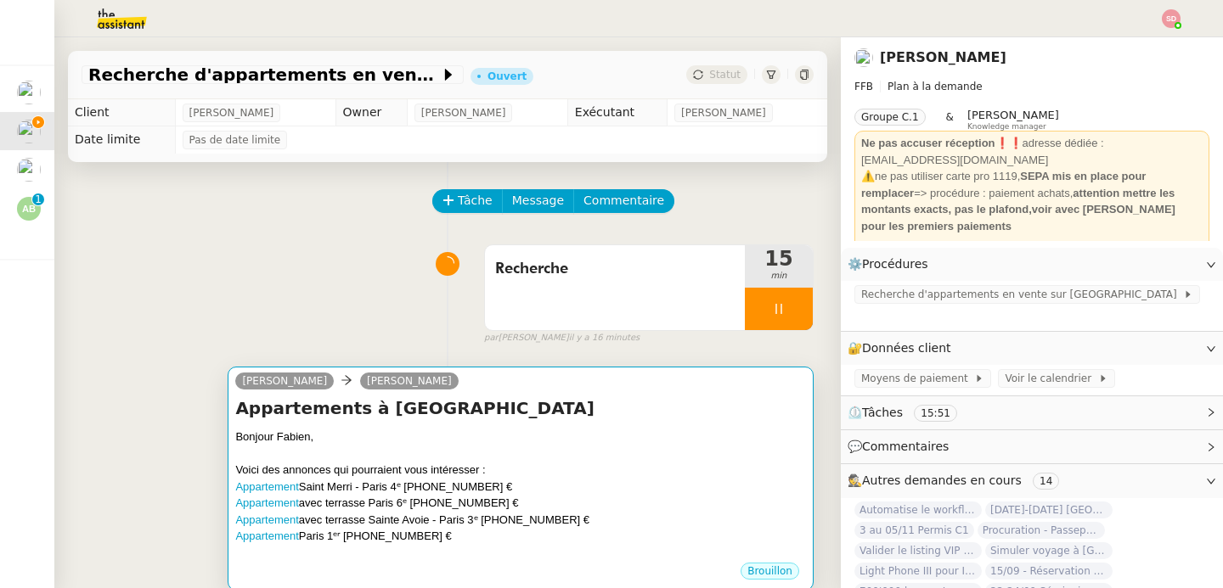
click at [531, 425] on div "Appartements à Paris Bonjour Fabien, Voici des annonces qui pourraient vous int…" at bounding box center [520, 479] width 571 height 165
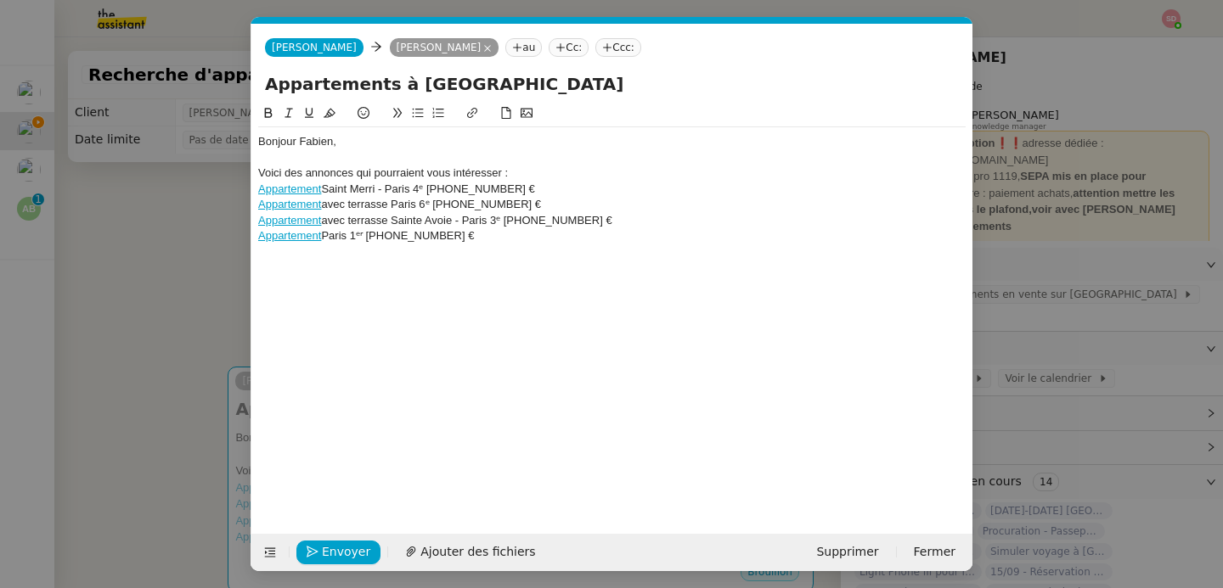
scroll to position [0, 36]
click at [501, 248] on div "Bonjour Fabien, Voici des annonces qui pourraient vous intéresser : Appartement…" at bounding box center [611, 188] width 707 height 123
drag, startPoint x: 604, startPoint y: 256, endPoint x: 523, endPoint y: 256, distance: 80.7
click at [523, 256] on div "Duplex en dernier étage avec balcon – Île de la Cité - 1 600 000 €" at bounding box center [611, 252] width 707 height 15
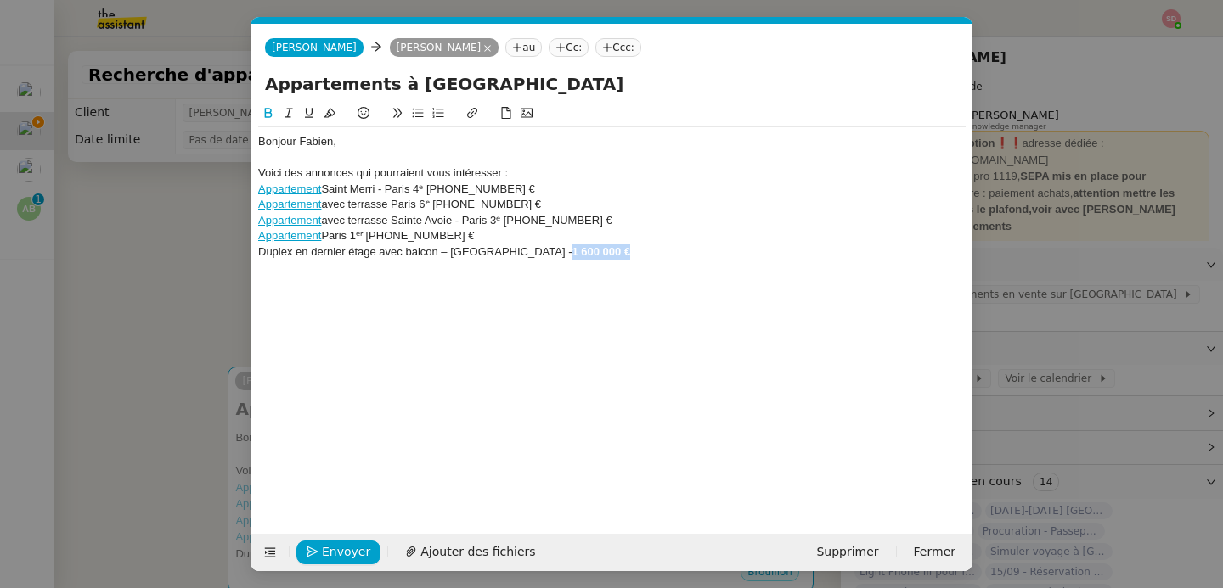
click at [273, 115] on icon at bounding box center [268, 113] width 12 height 12
click at [263, 256] on div "Duplex en dernier étage avec balcon – Île de la Cité - 1 600 000 €" at bounding box center [611, 252] width 707 height 15
click at [469, 110] on icon at bounding box center [472, 113] width 12 height 12
paste input "https://www.espaces-atypiques.com/ventes/75001-paris-duplex-en-dernier-etage-av…"
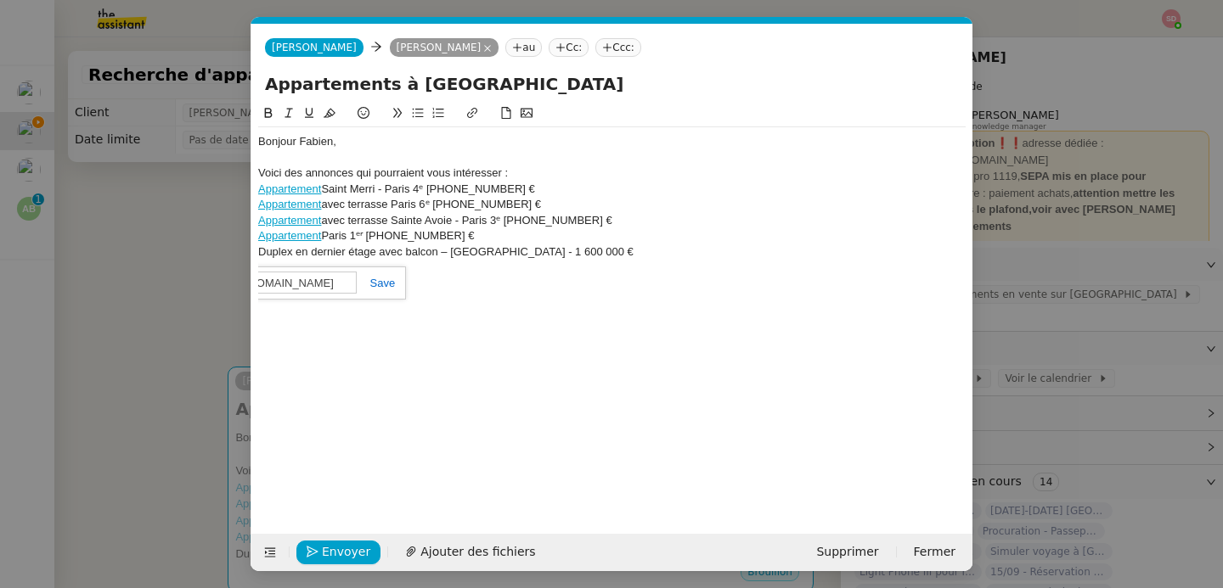
scroll to position [0, 424]
type input "https://www.espaces-atypiques.com/ventes/75001-paris-duplex-en-dernier-etage-av…"
click at [380, 278] on link at bounding box center [376, 283] width 39 height 13
click at [380, 273] on div "Bonjour Fabien, Voici des annonces qui pourraient vous intéresser : Appartement…" at bounding box center [611, 306] width 707 height 404
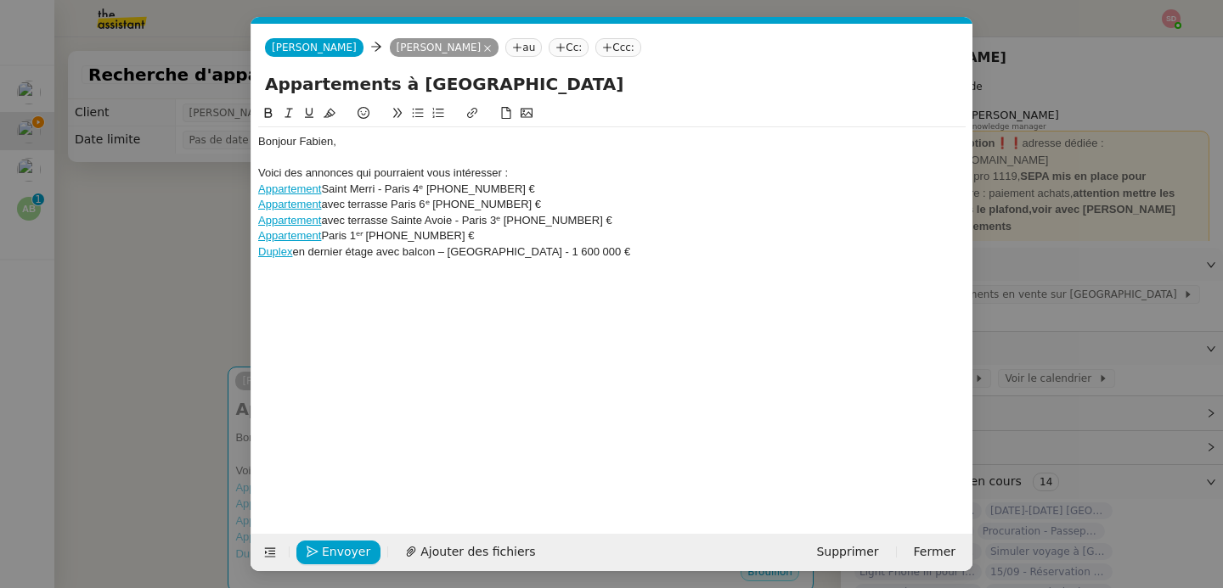
click at [162, 300] on nz-modal-container "Service TA - VOYAGE - PROPOSITION GLOBALE A utiliser dans le cadre de propositi…" at bounding box center [611, 294] width 1223 height 588
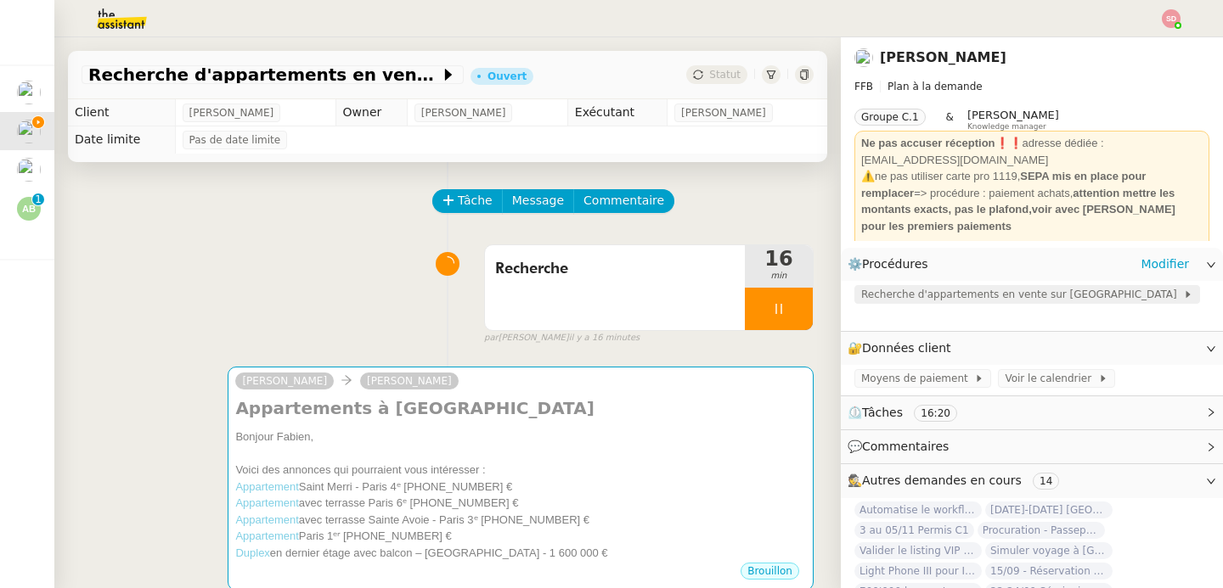
click at [861, 290] on span "Recherche d'appartements en vente sur Paris" at bounding box center [1022, 294] width 322 height 17
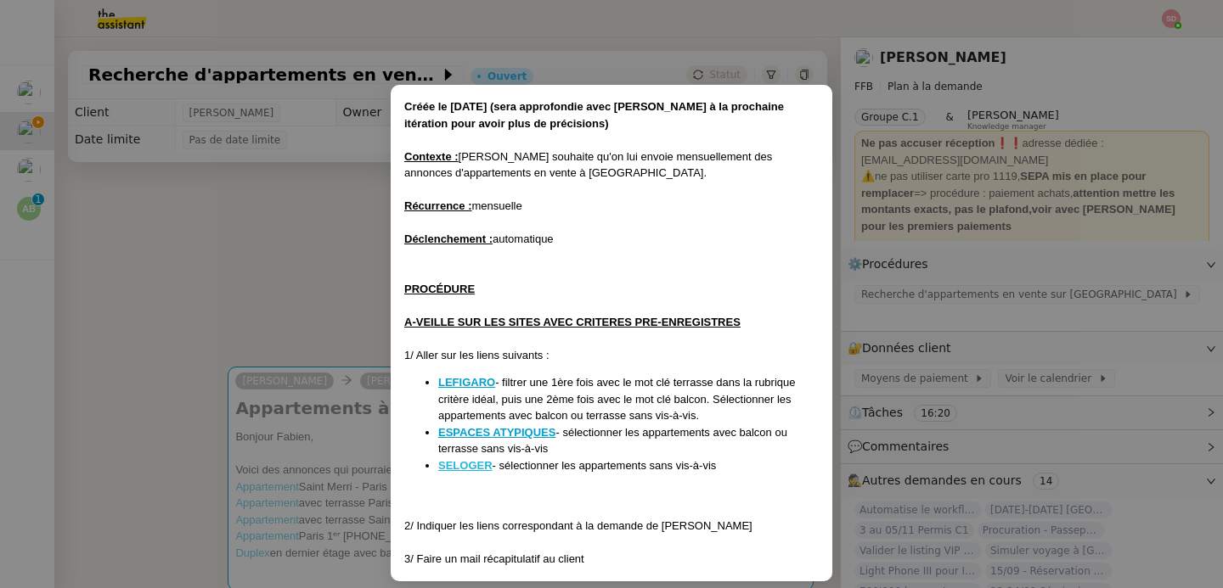
click at [476, 468] on u "SELOGER" at bounding box center [465, 465] width 54 height 13
click at [266, 318] on nz-modal-container "Créée le 02/01/2025 (sera approfondie avec Fabien à la prochaine itération pour…" at bounding box center [611, 294] width 1223 height 588
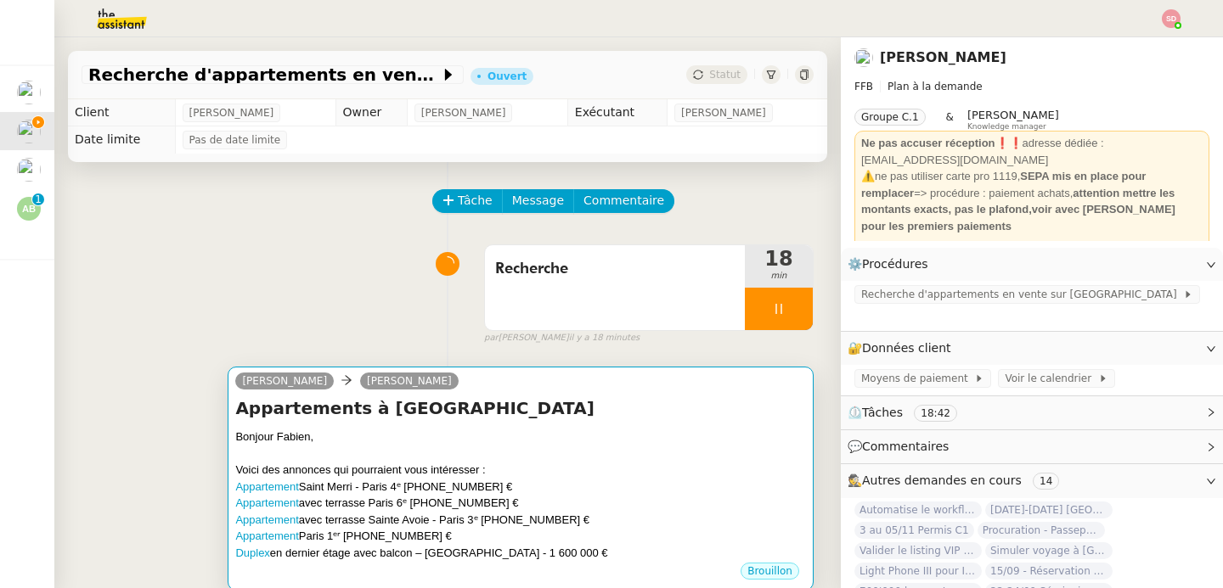
click at [542, 442] on div "Bonjour Fabien," at bounding box center [520, 437] width 571 height 17
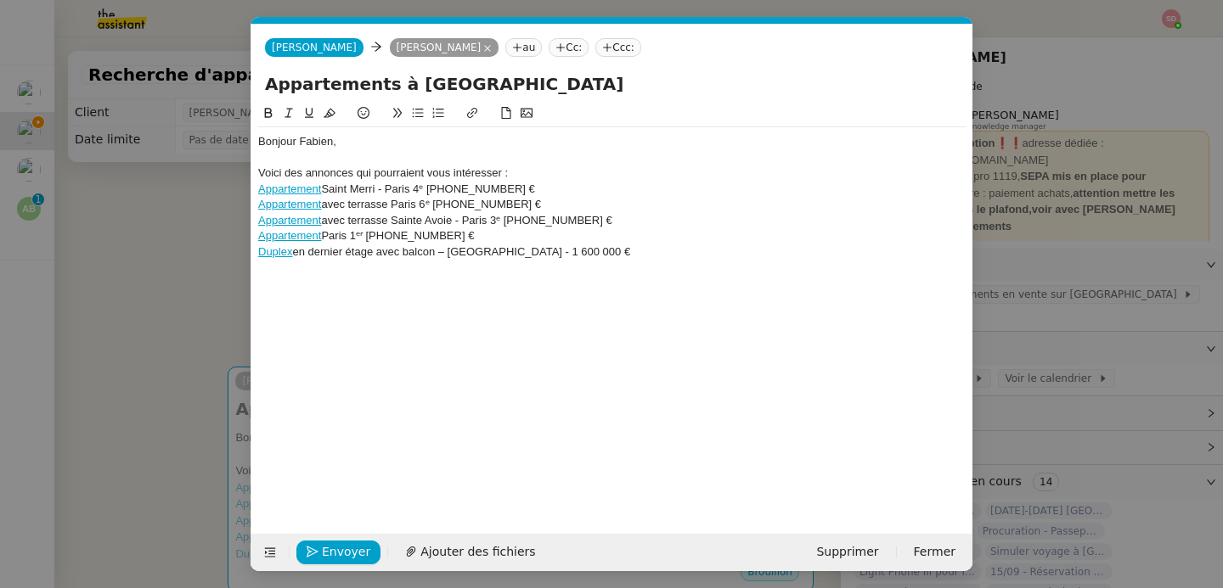
scroll to position [0, 36]
click at [640, 254] on div "Duplex en dernier étage avec balcon – Île de la Cité - 1 600 000 €" at bounding box center [611, 252] width 707 height 15
paste div
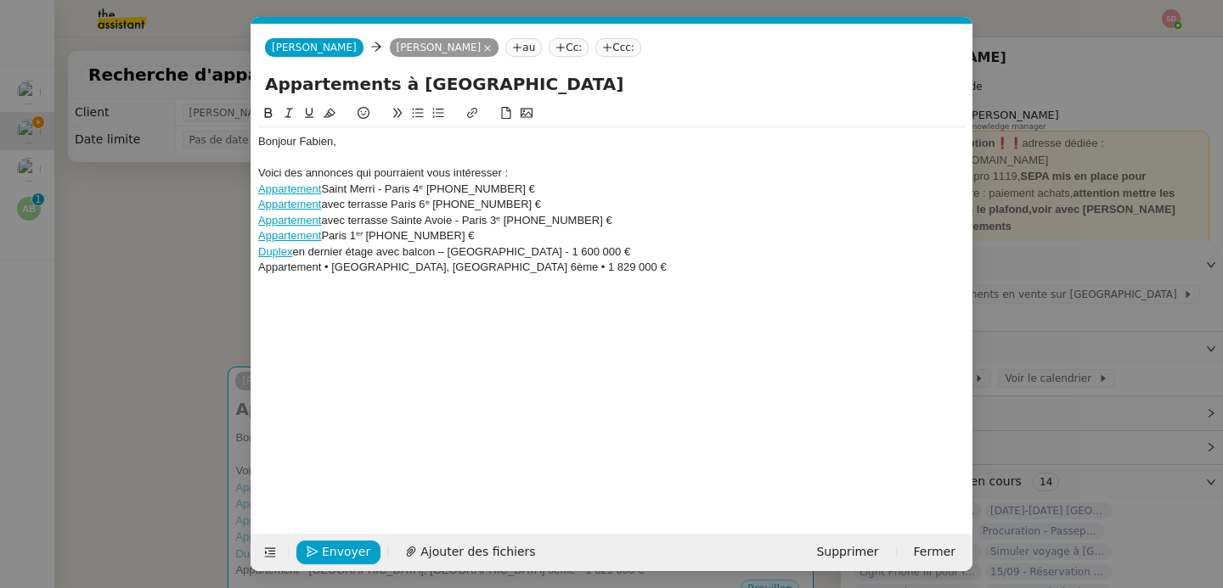
click at [273, 268] on div "Appartement • Saint Placide, Paris 6ème • 1 829 000 €" at bounding box center [611, 267] width 707 height 15
click at [474, 113] on icon at bounding box center [472, 113] width 12 height 12
paste input "https://www.bellesdemeures.com/annonces/vente/tt-2-tb-1-pl-48197/249003589/#?cm…"
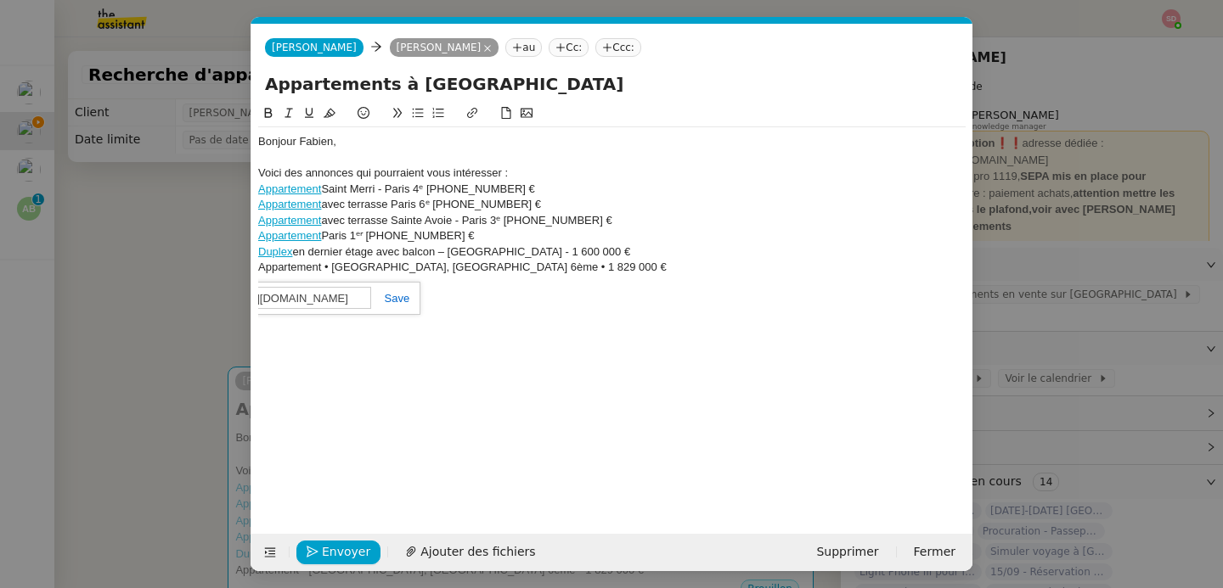
type input "https://www.bellesdemeures.com/annonces/vente/tt-2-tb-1-pl-48197/249003589/#?cm…"
click at [398, 301] on link at bounding box center [390, 298] width 39 height 13
click at [406, 282] on div "Bonjour Fabien, Voici des annonces qui pourraient vous intéresser : Appartement…" at bounding box center [611, 204] width 707 height 155
click at [183, 208] on nz-modal-container "Service TA - VOYAGE - PROPOSITION GLOBALE A utiliser dans le cadre de propositi…" at bounding box center [611, 294] width 1223 height 588
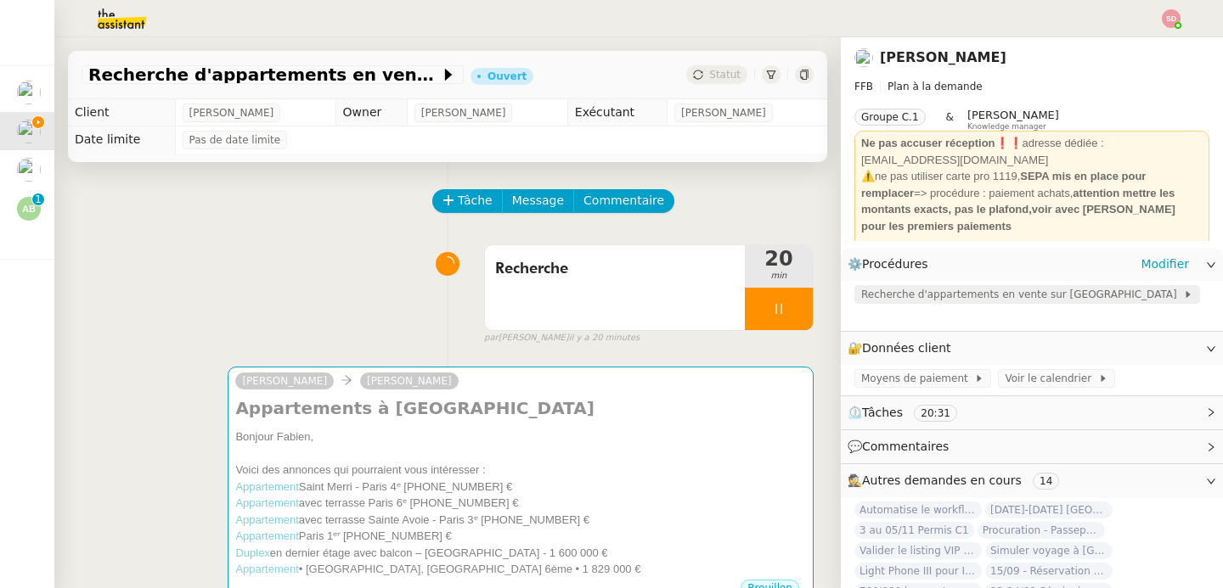
click at [892, 298] on span "Recherche d'appartements en vente sur Paris" at bounding box center [1022, 294] width 322 height 17
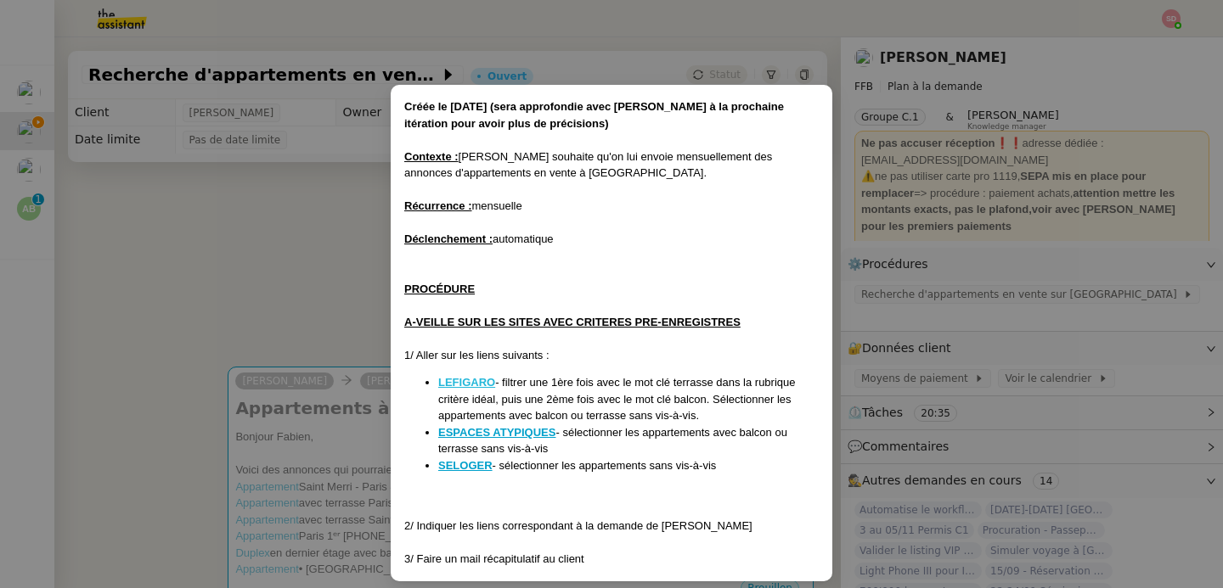
click at [466, 385] on u "LEFIGARO" at bounding box center [466, 382] width 57 height 13
click at [323, 288] on nz-modal-container "Créée le 02/01/2025 (sera approfondie avec Fabien à la prochaine itération pour…" at bounding box center [611, 294] width 1223 height 588
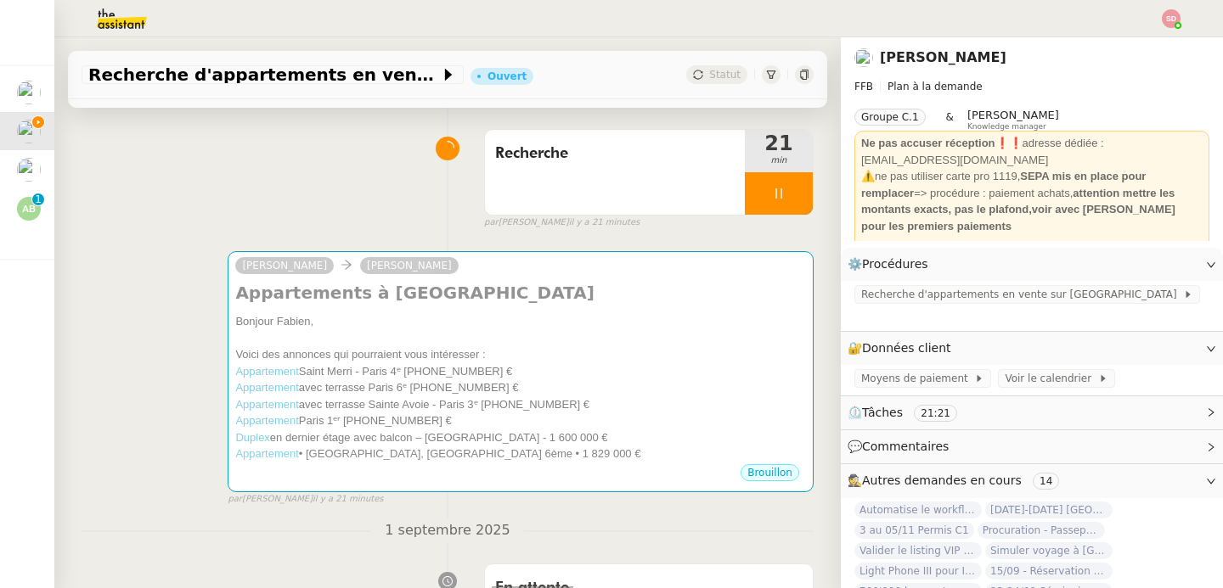
scroll to position [122, 0]
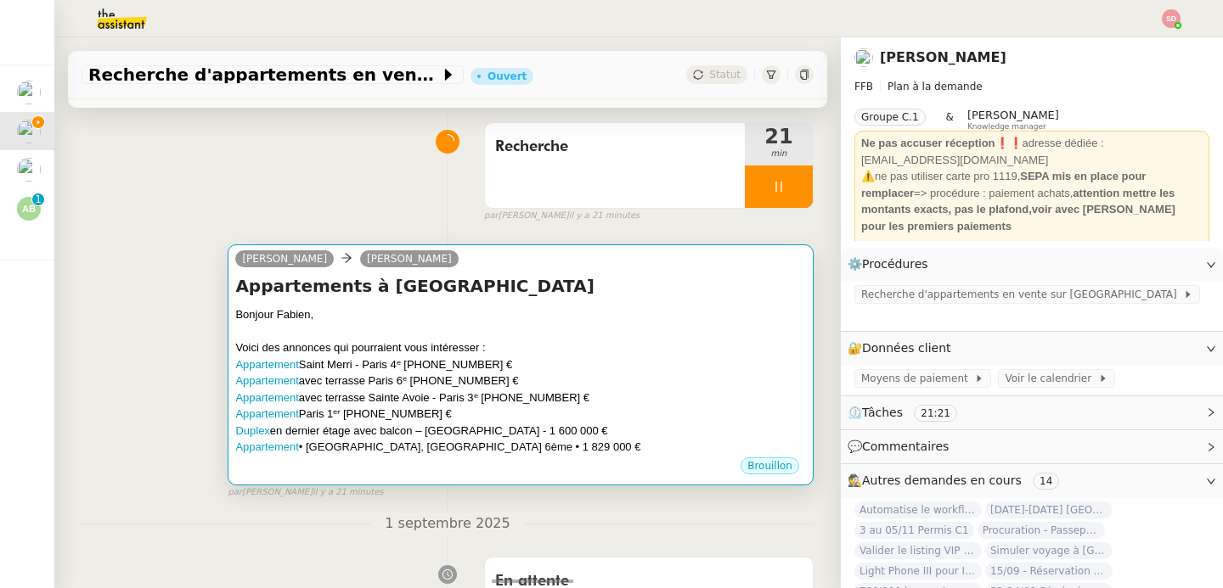
click at [617, 305] on div "Appartements à Paris Bonjour Fabien, Voici des annonces qui pourraient vous int…" at bounding box center [520, 365] width 571 height 182
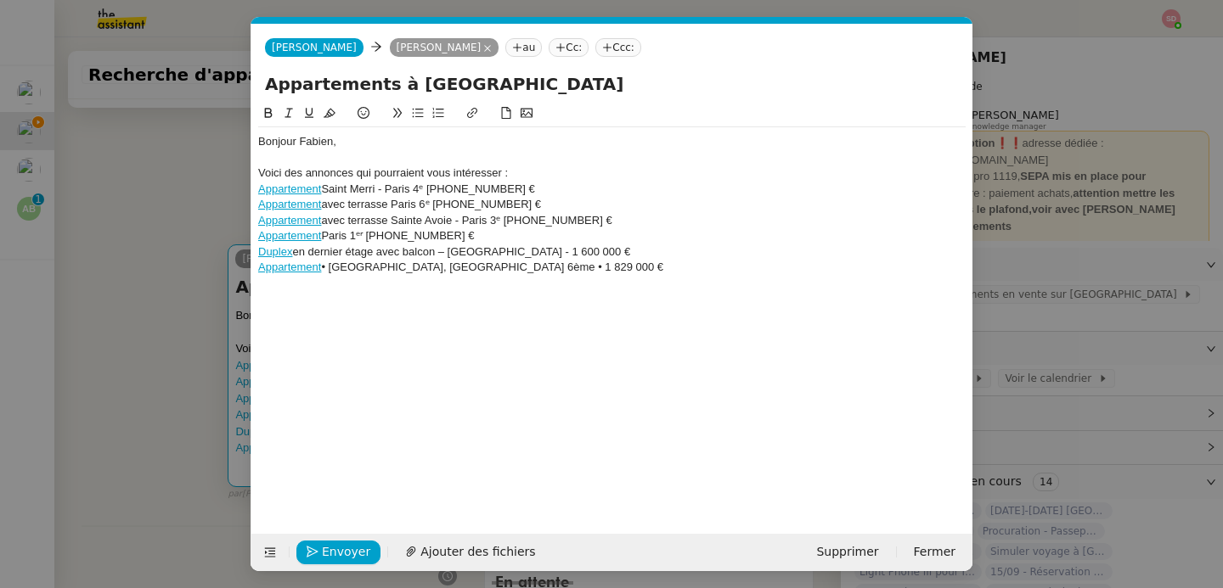
scroll to position [0, 36]
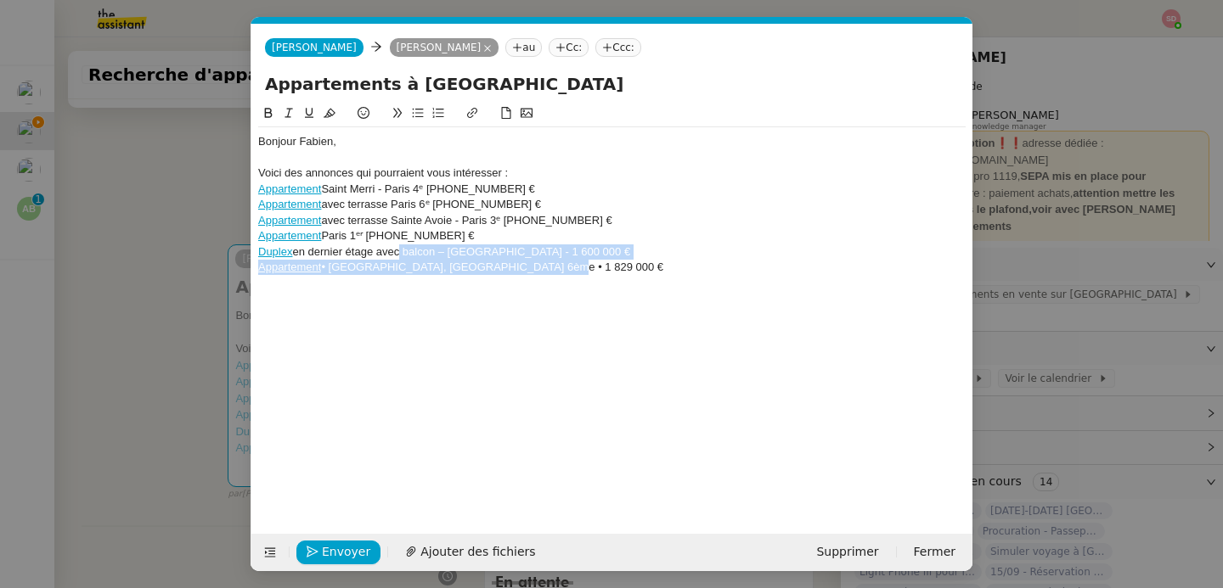
drag, startPoint x: 540, startPoint y: 271, endPoint x: 396, endPoint y: 245, distance: 146.7
click at [396, 245] on div "Bonjour Fabien, Voici des annonces qui pourraient vous intéresser : Appartement…" at bounding box center [611, 204] width 707 height 155
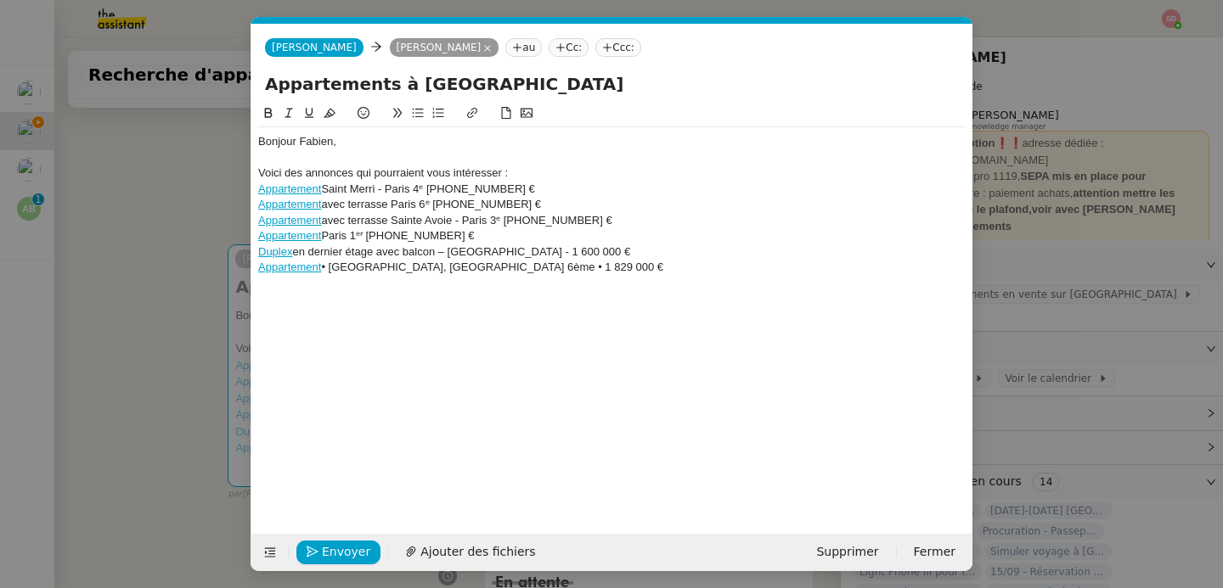
click at [568, 270] on div "Appartement • Saint Placide, Paris 6ème • 1 829 000 €" at bounding box center [611, 267] width 707 height 15
click at [166, 275] on nz-modal-container "Service TA - VOYAGE - PROPOSITION GLOBALE A utiliser dans le cadre de propositi…" at bounding box center [611, 294] width 1223 height 588
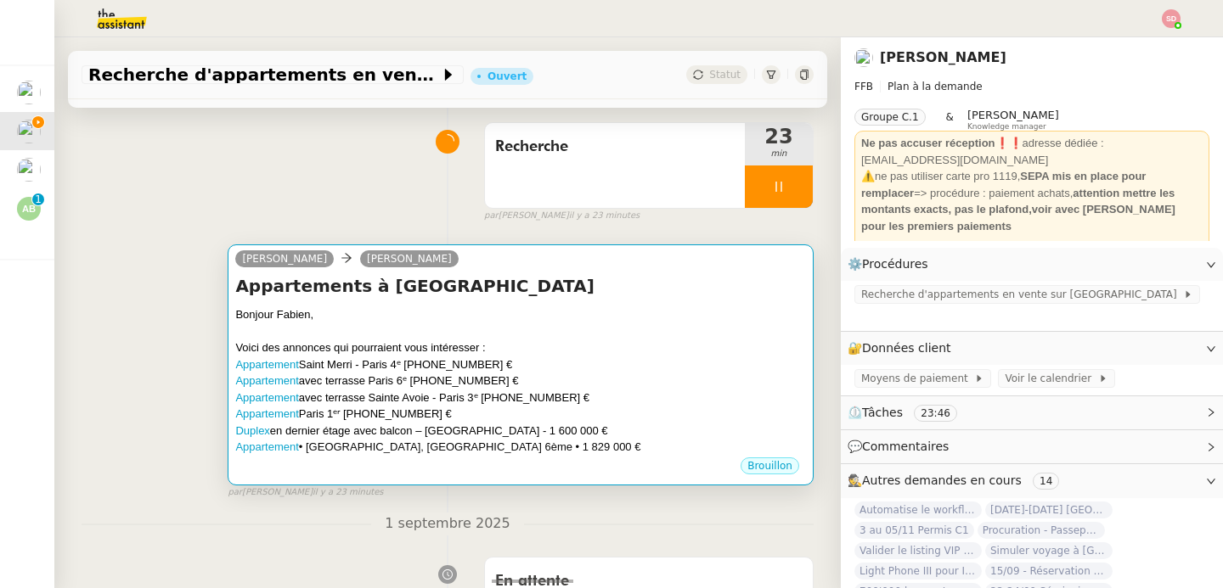
scroll to position [0, 0]
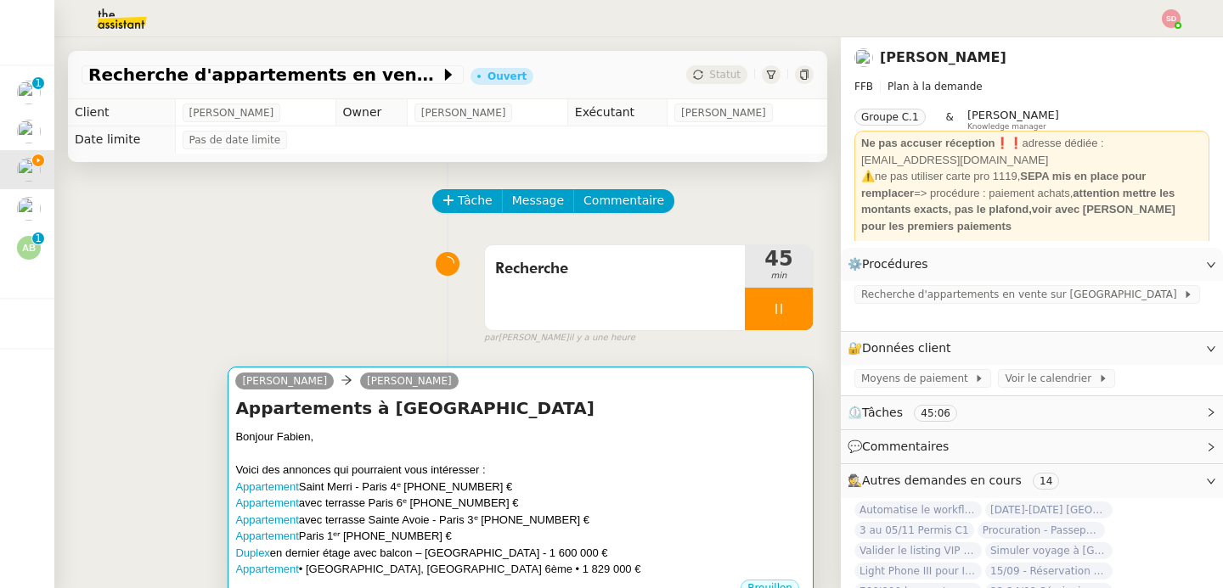
click at [640, 408] on h4 "Appartements à Paris" at bounding box center [520, 409] width 571 height 24
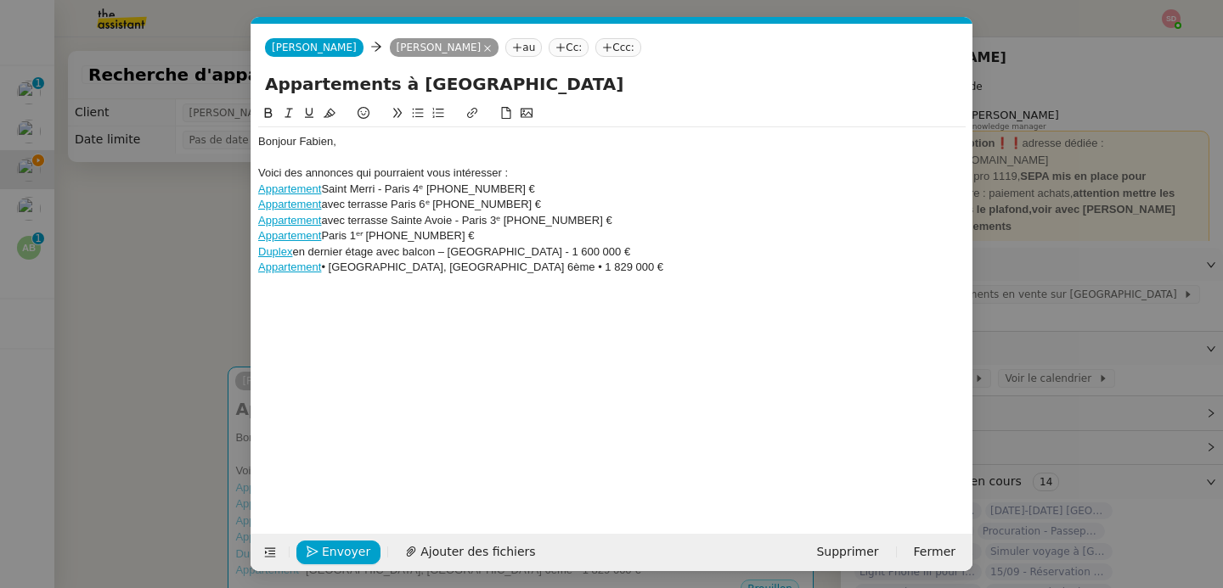
scroll to position [0, 36]
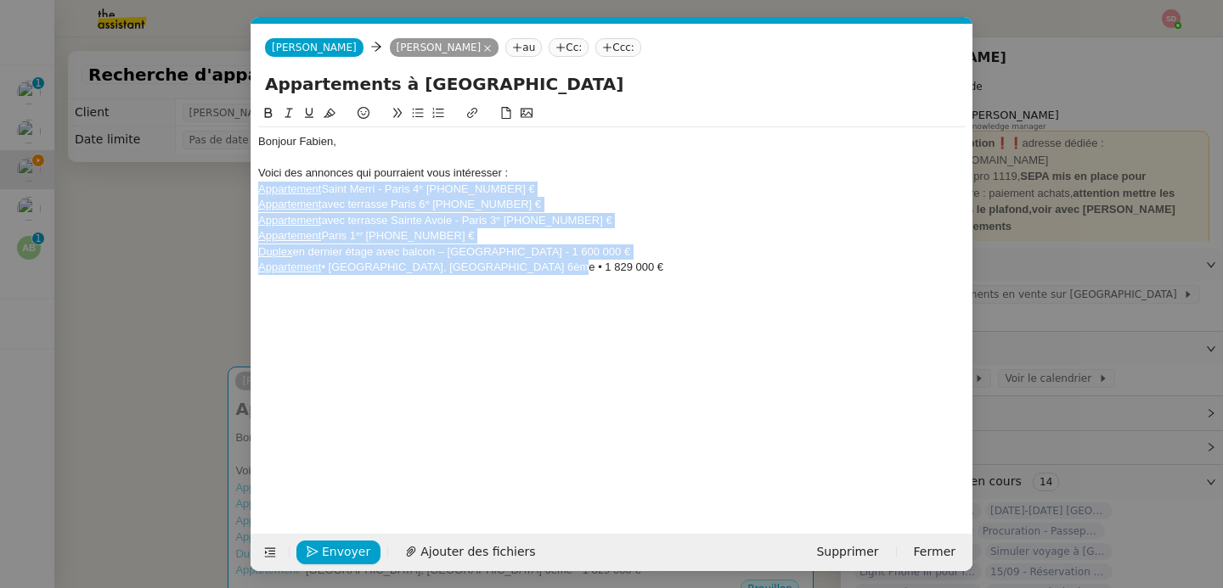
drag, startPoint x: 554, startPoint y: 271, endPoint x: 239, endPoint y: 188, distance: 326.6
click at [239, 188] on nz-modal-container "Service TA - VOYAGE - PROPOSITION GLOBALE A utiliser dans le cadre de propositi…" at bounding box center [611, 294] width 1223 height 588
click at [414, 109] on icon at bounding box center [418, 113] width 12 height 12
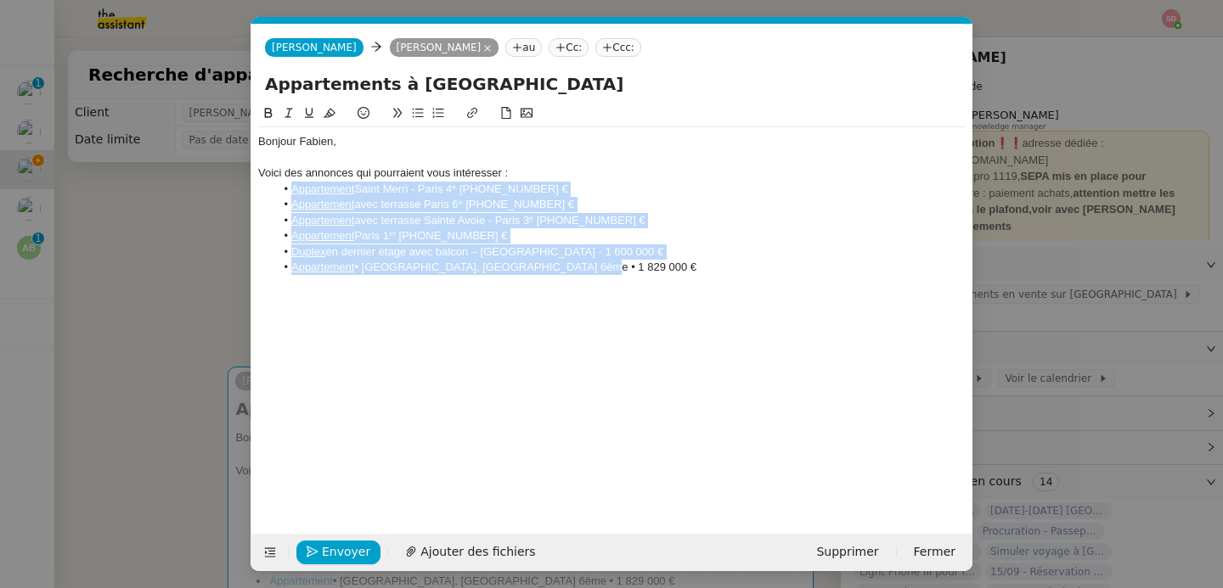
click at [623, 279] on div "Bonjour Fabien, Voici des annonces qui pourraient vous intéresser : Appartement…" at bounding box center [611, 204] width 707 height 155
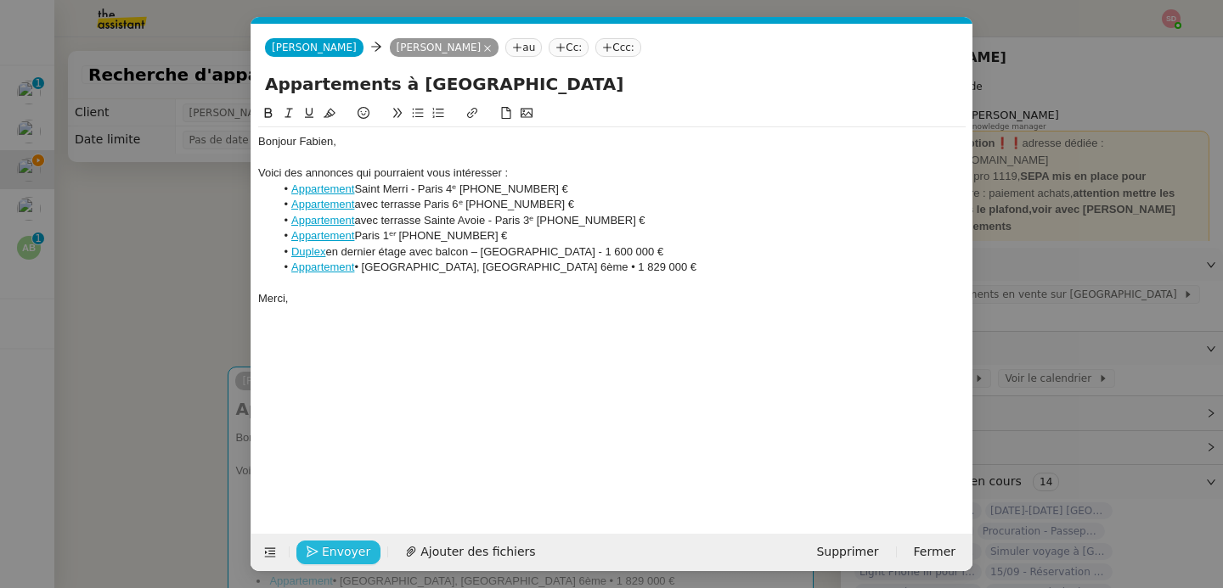
click at [311, 549] on icon "button" at bounding box center [313, 553] width 12 height 12
click at [310, 549] on icon "button" at bounding box center [313, 553] width 12 height 12
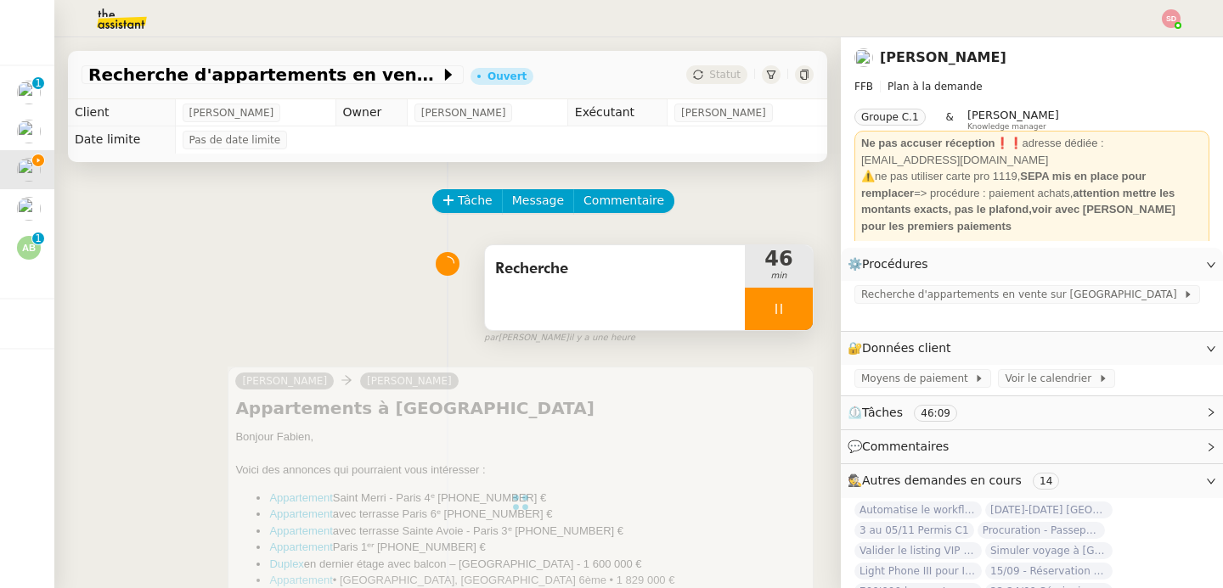
click at [779, 312] on div at bounding box center [779, 309] width 68 height 42
click at [806, 312] on icon at bounding box center [813, 309] width 14 height 14
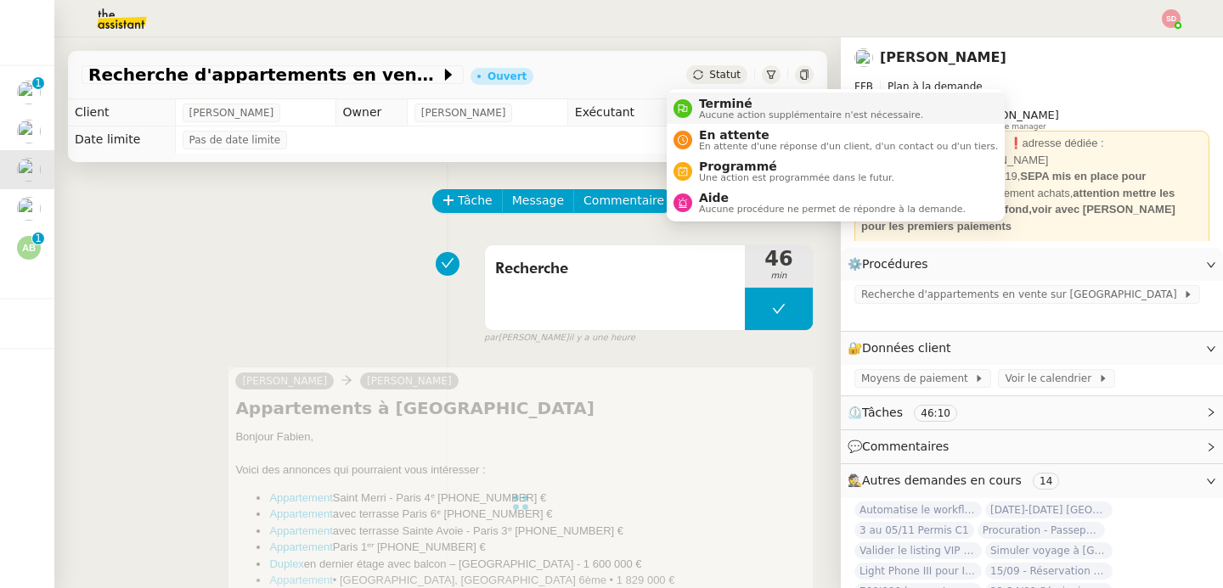
click at [679, 106] on icon at bounding box center [683, 109] width 10 height 10
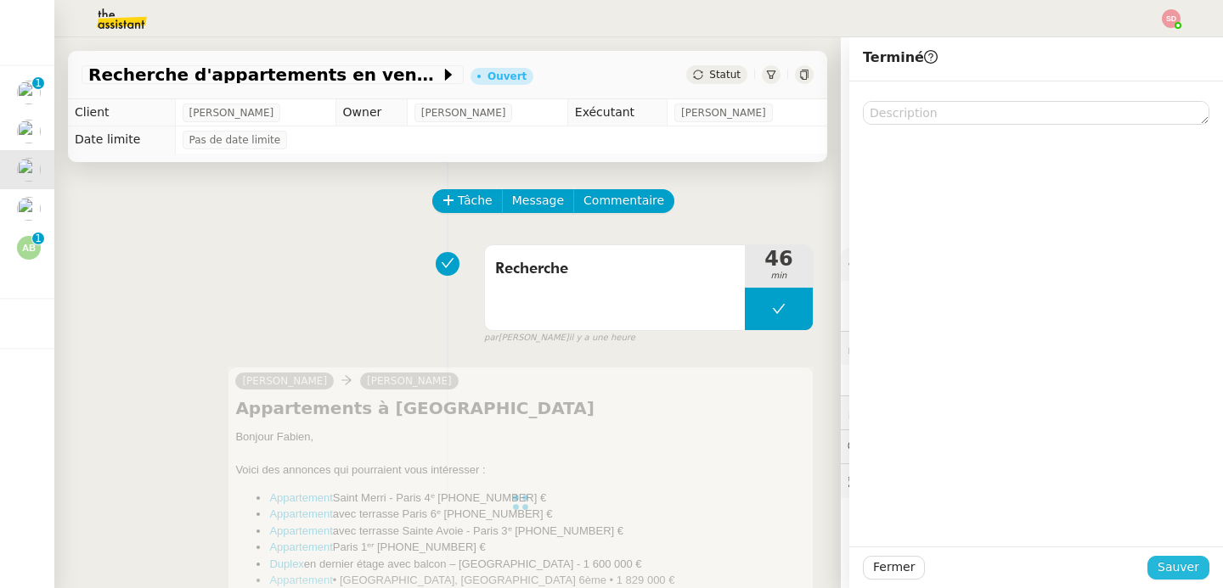
click at [1157, 565] on span "Sauver" at bounding box center [1178, 568] width 42 height 20
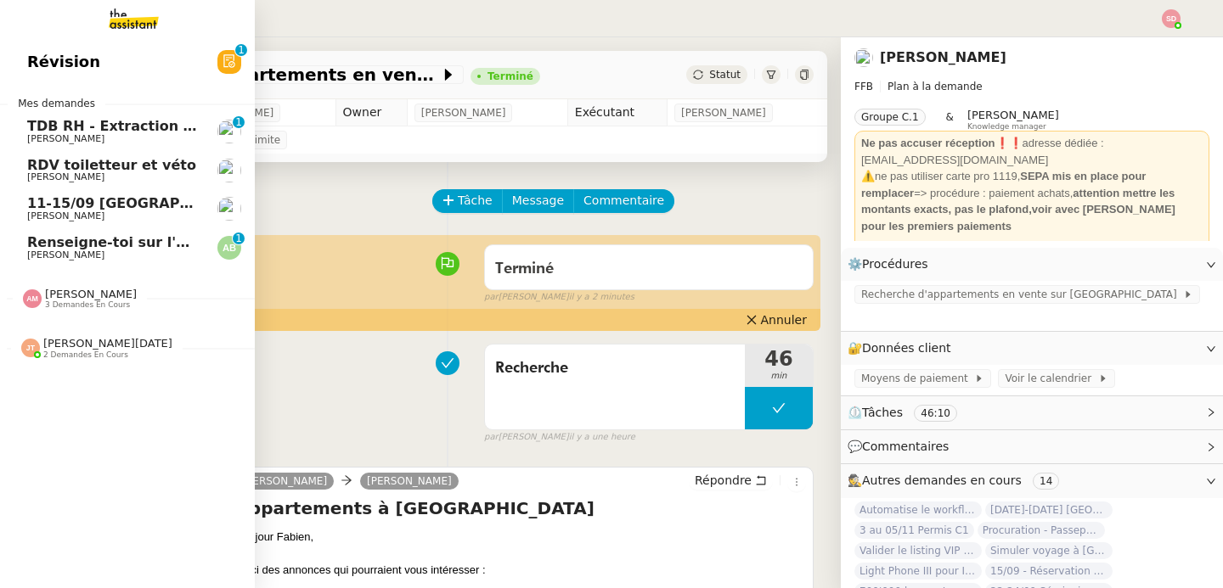
click at [203, 121] on link "TDB RH - Extraction et mise à jour Absences / Turnover - sept. 2025 Lydie Laulo…" at bounding box center [127, 131] width 255 height 39
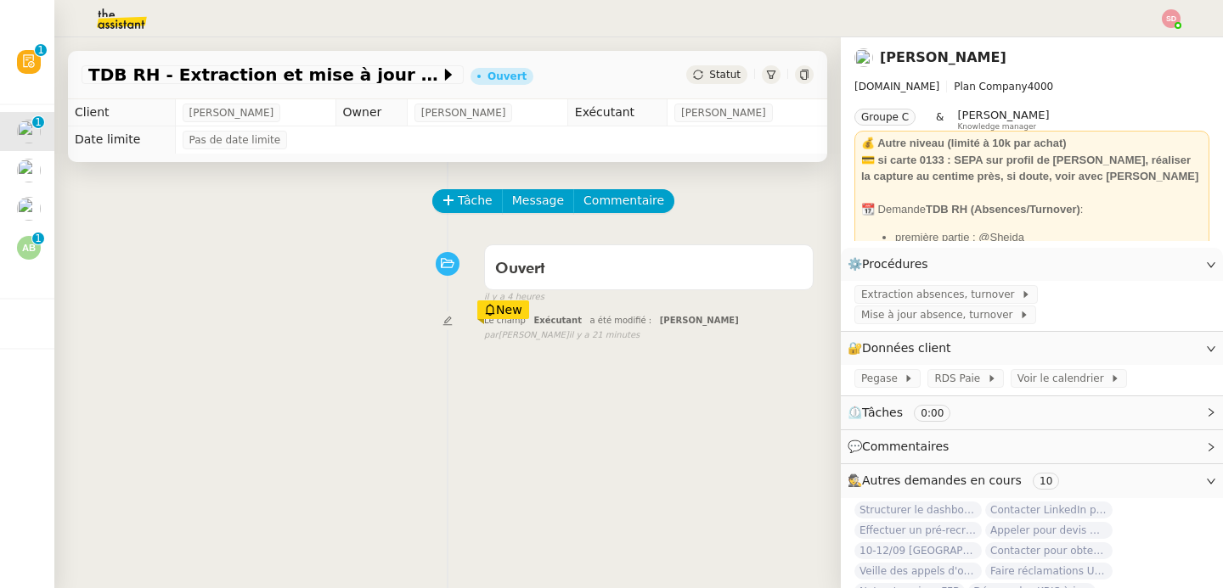
click at [79, 78] on div "TDB RH - Extraction et mise à jour Absences / Turnover - sept. 2025 Ouvert Stat…" at bounding box center [447, 75] width 759 height 48
copy div "TDB RH - Extraction et mise à jour Absences / Turnover - [DATE]"
click at [442, 199] on icon at bounding box center [448, 200] width 12 height 12
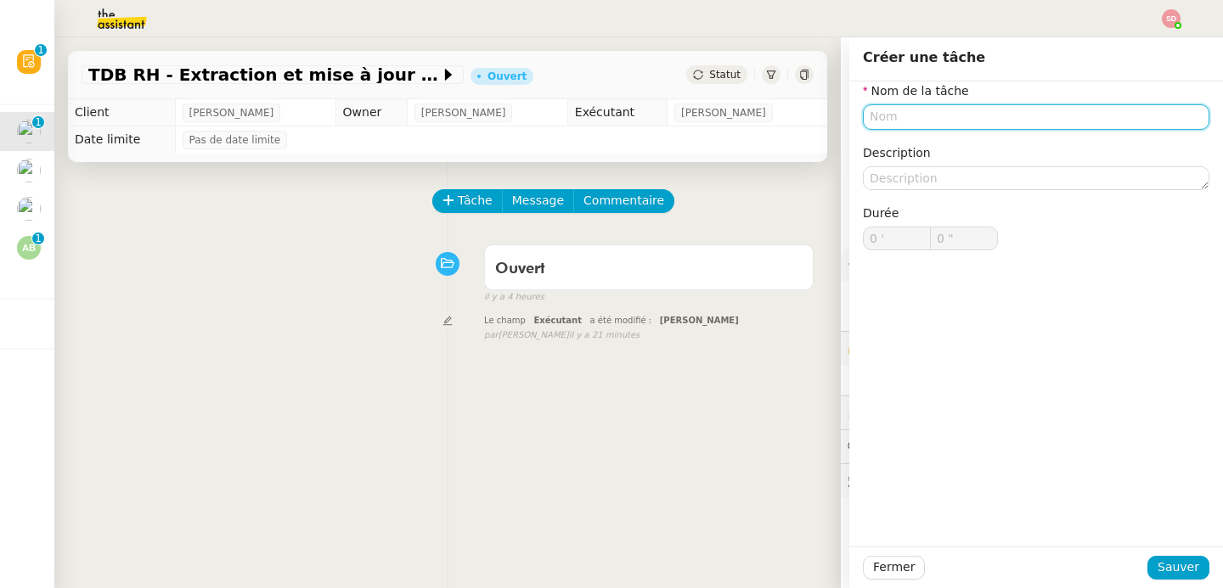
paste input "TDB RH - Extraction et mise à jour Absences / Turnover - [DATE]"
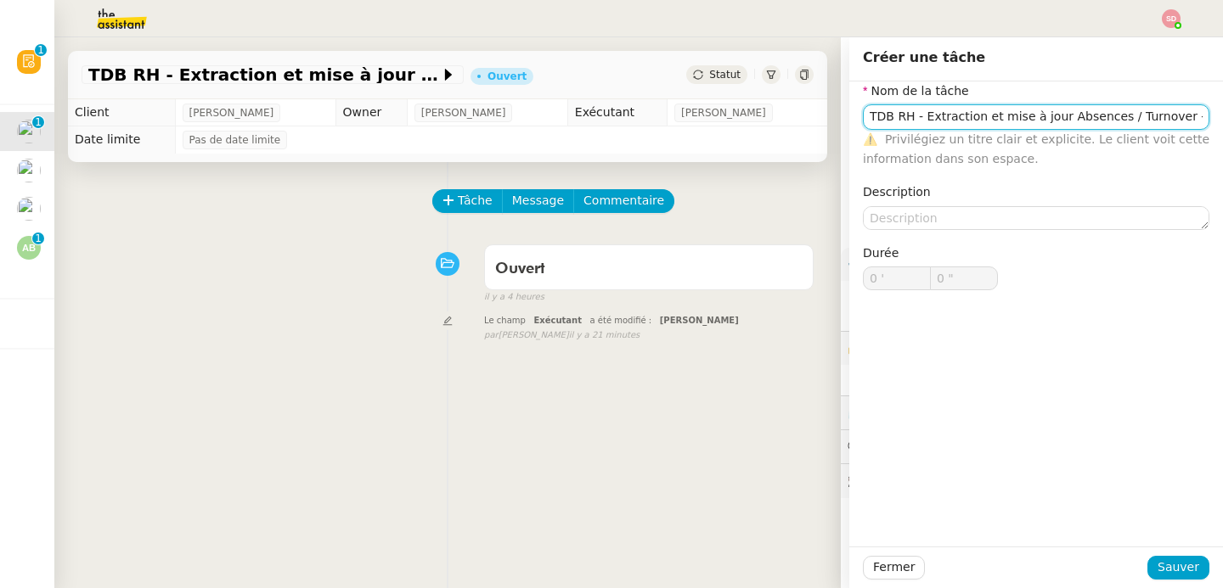
scroll to position [0, 51]
type input "TDB RH - Extraction et mise à jour Absences / Turnover - [DATE]"
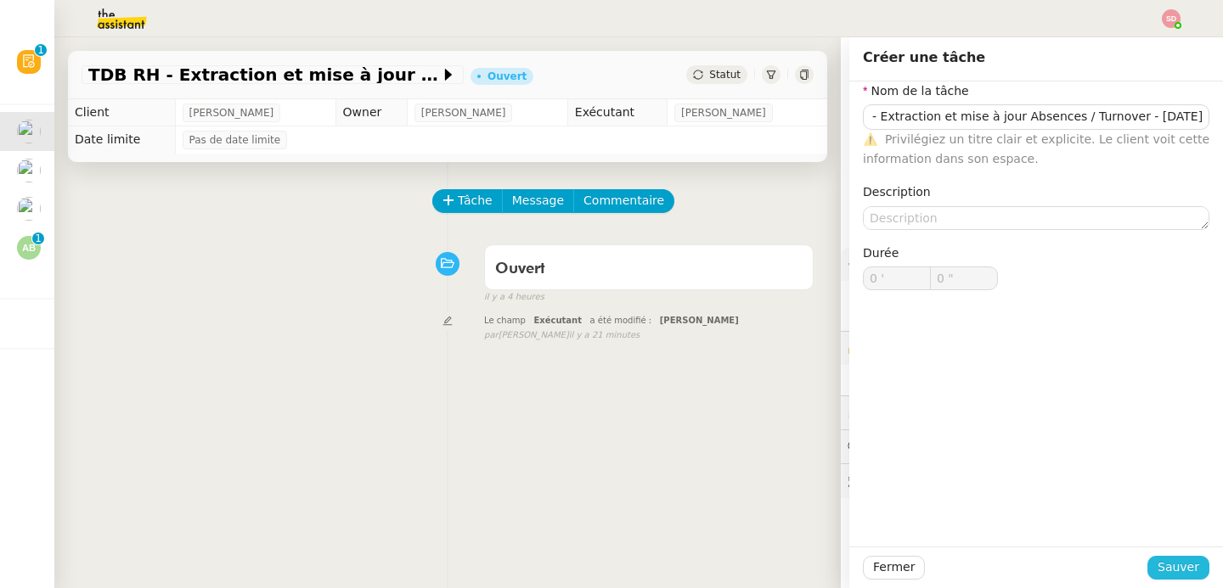
click at [1172, 570] on span "Sauver" at bounding box center [1178, 568] width 42 height 20
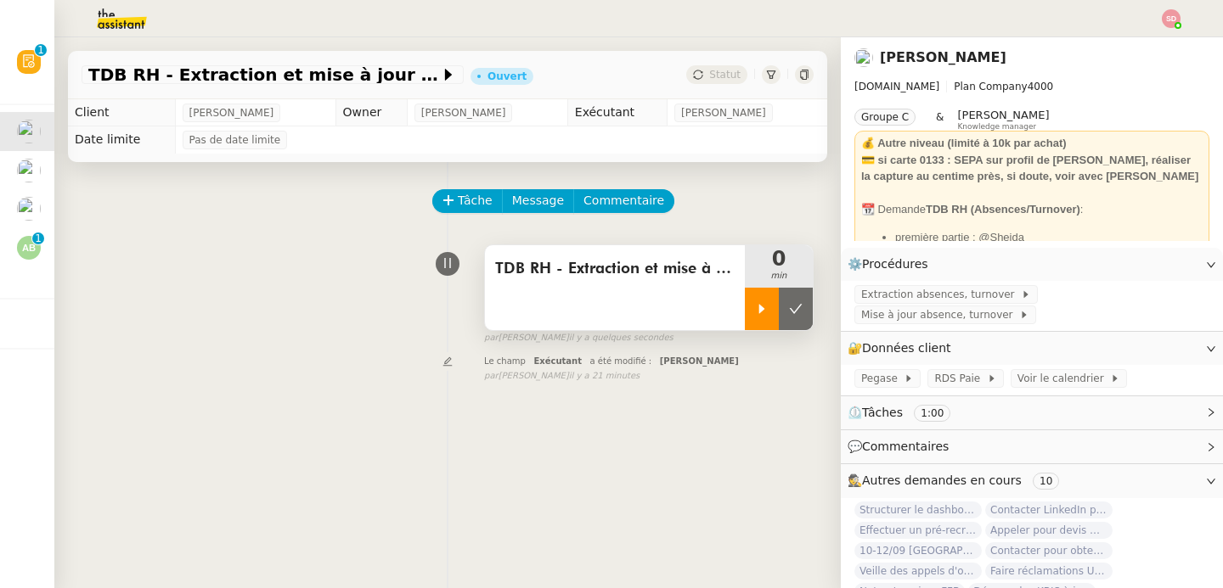
click at [745, 312] on div at bounding box center [762, 309] width 34 height 42
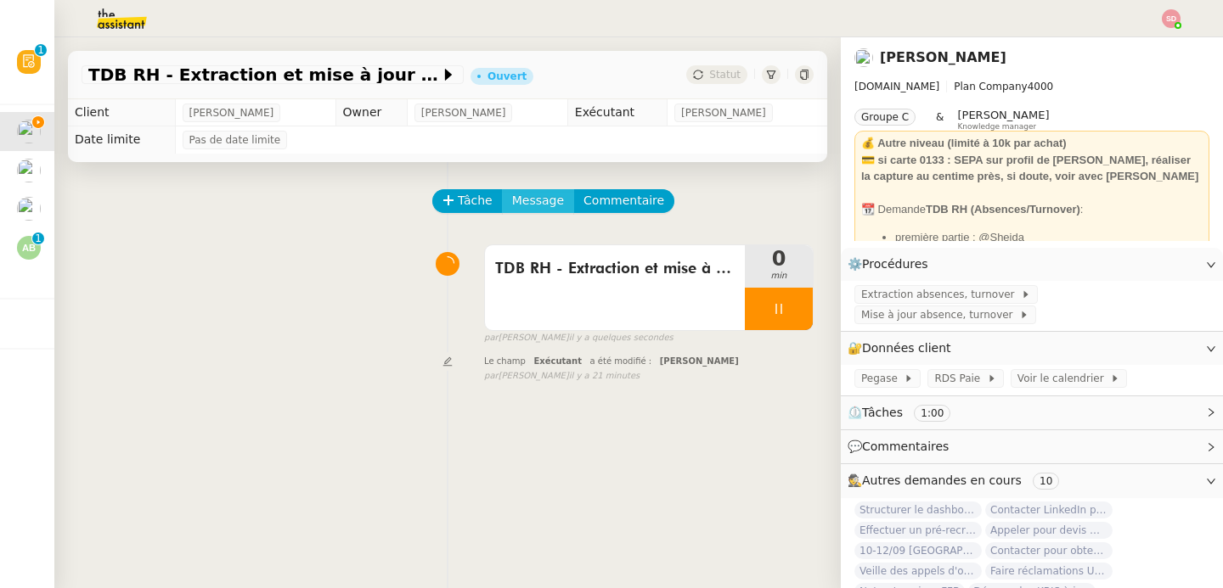
click at [512, 191] on span "Message" at bounding box center [538, 201] width 52 height 20
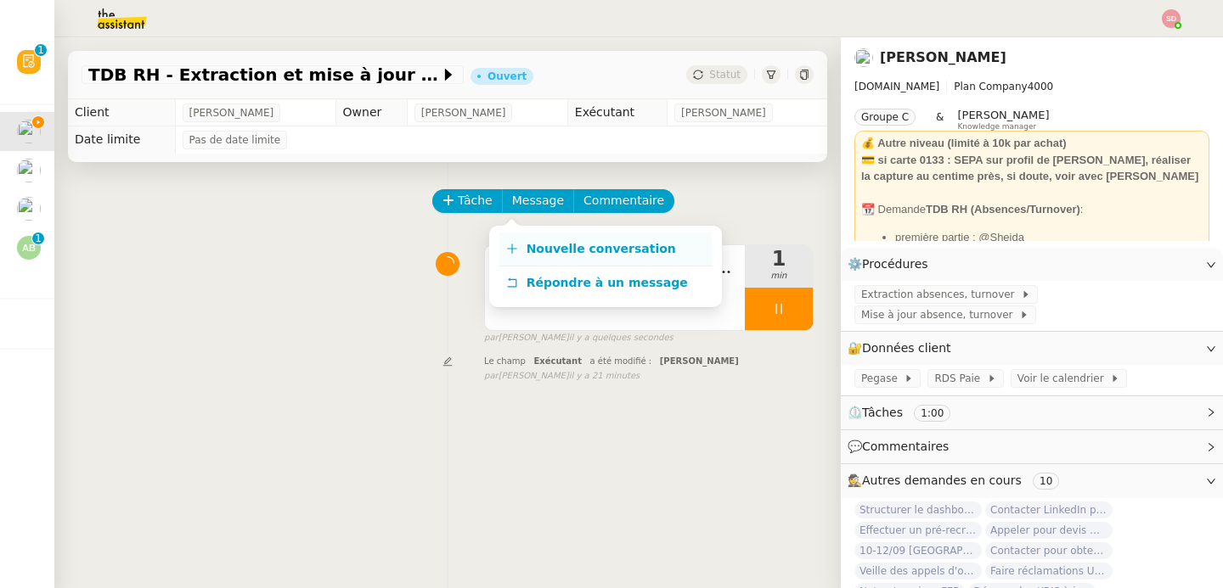
click at [521, 252] on link "Nouvelle conversation" at bounding box center [605, 250] width 212 height 34
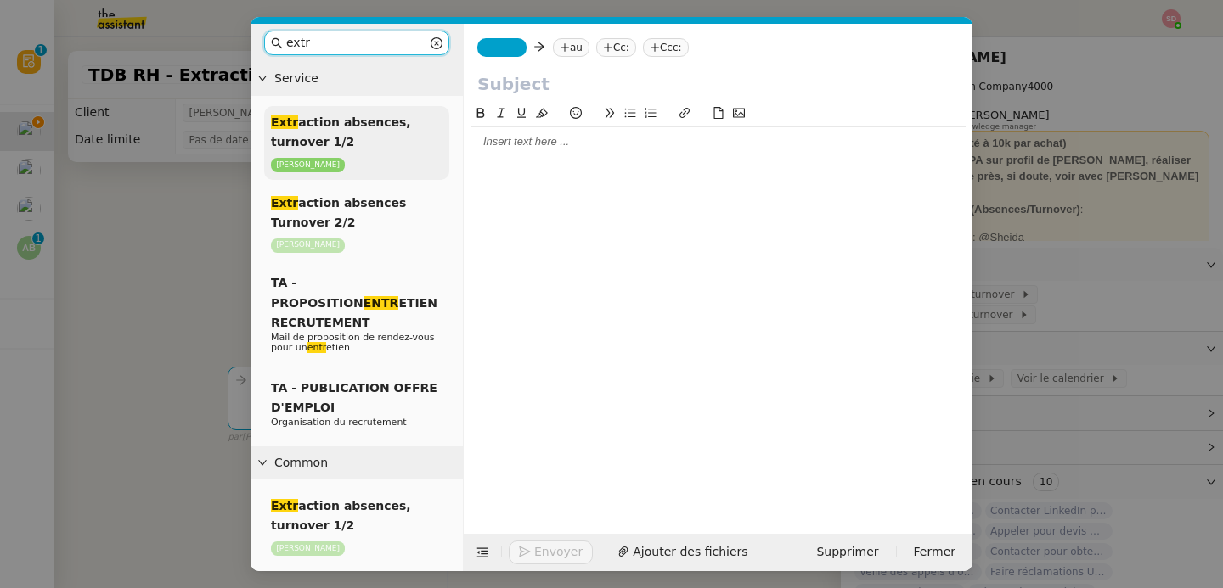
type input "extr"
click at [367, 146] on div "Extr action absences, turnover 1/2 Lydie Laulon" at bounding box center [356, 143] width 185 height 74
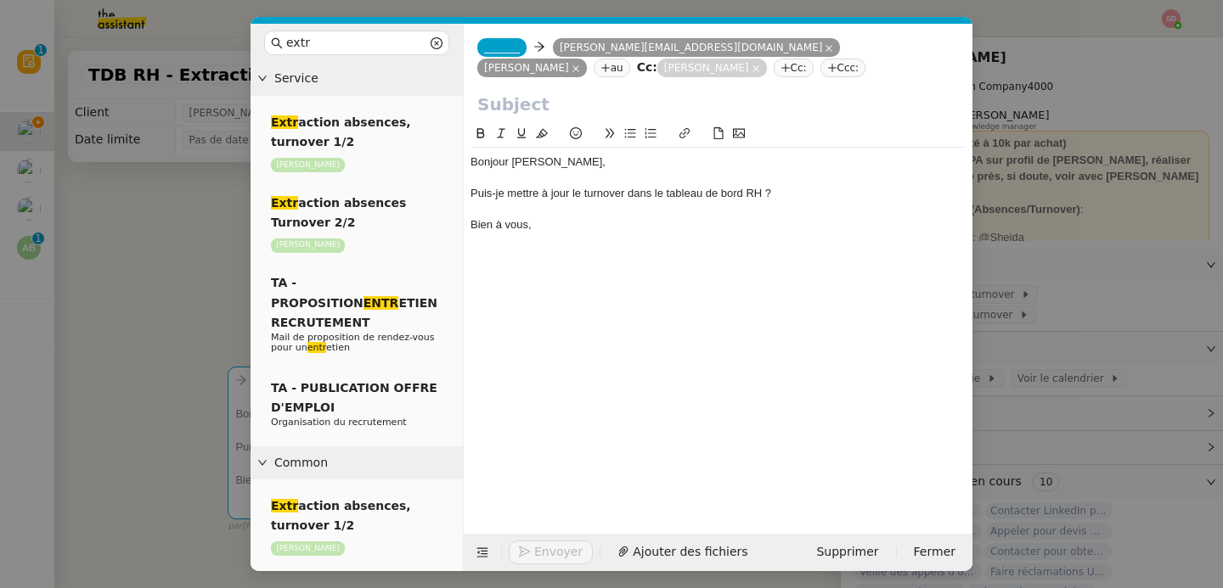
click at [574, 103] on input "text" at bounding box center [717, 104] width 481 height 25
paste input "TDB RH - Extraction et mise à jour Absences / Turnover - [DATE]"
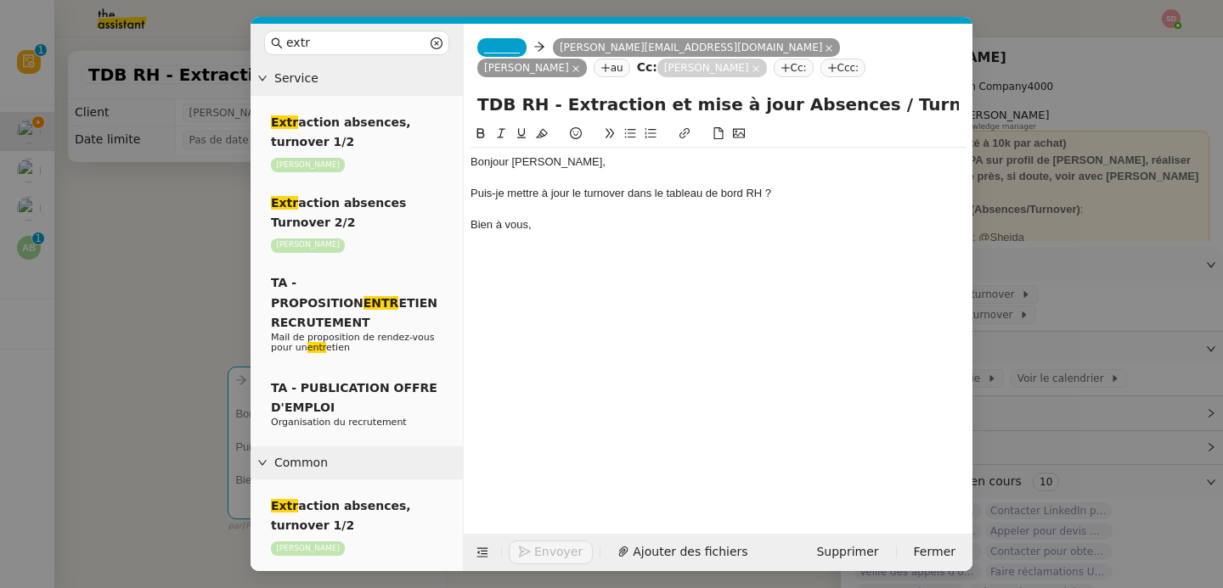
scroll to position [0, 68]
type input "TDB RH - Extraction et mise à jour Absences / Turnover - [DATE]"
click at [586, 246] on div "Bonjour Camille, Alison, Puis-je mettre à jour le turnover dans le tableau de b…" at bounding box center [717, 316] width 495 height 384
click at [509, 40] on nz-tag "_______" at bounding box center [501, 47] width 49 height 19
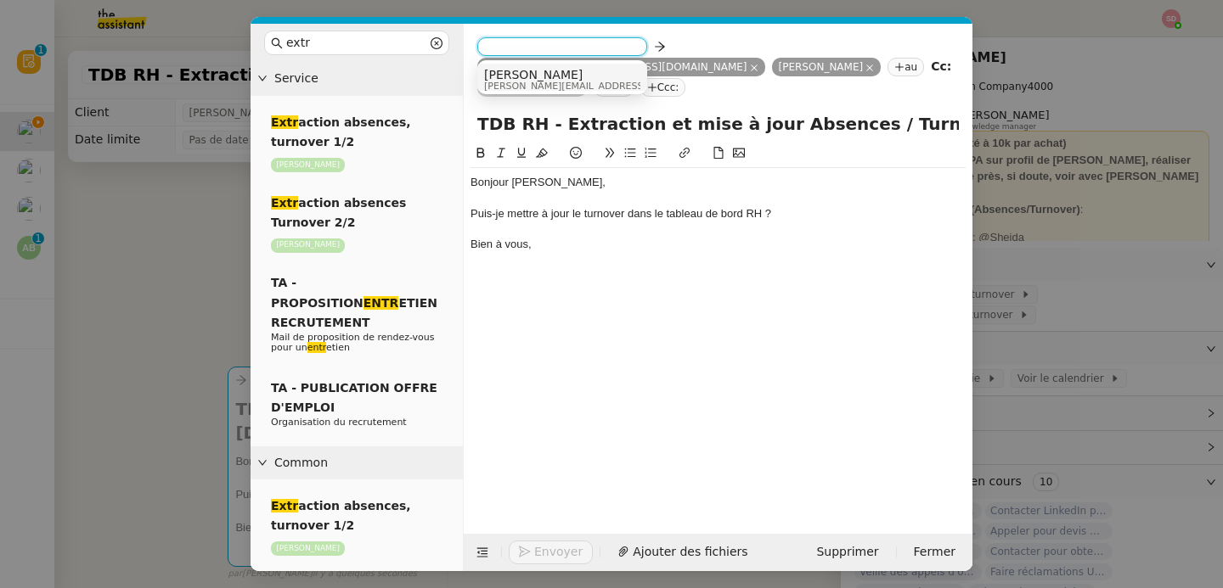
click at [559, 82] on span "[PERSON_NAME][EMAIL_ADDRESS][DOMAIN_NAME]" at bounding box center [604, 86] width 241 height 9
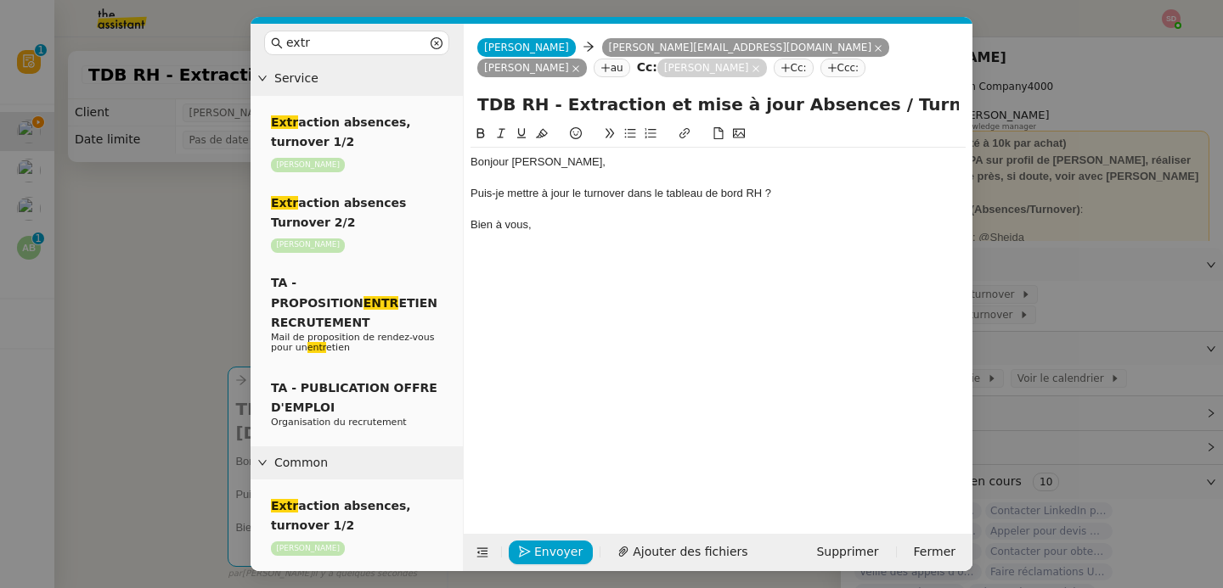
click at [594, 217] on div "Bien à vous," at bounding box center [717, 224] width 495 height 15
click at [529, 562] on button "Envoyer" at bounding box center [551, 553] width 84 height 24
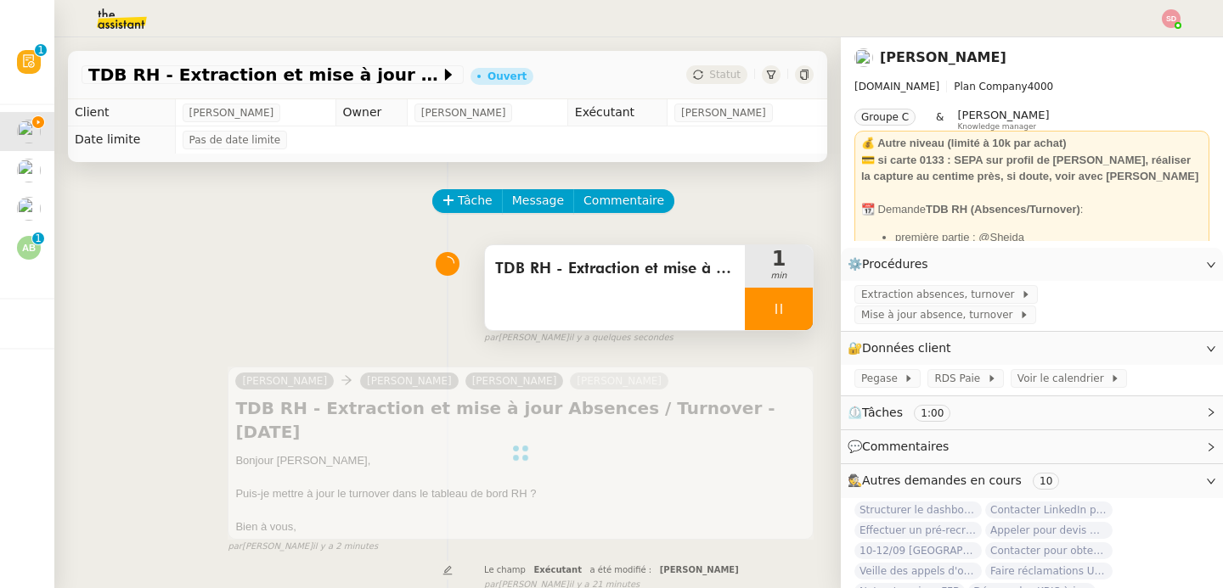
click at [775, 301] on div at bounding box center [779, 309] width 68 height 42
click at [779, 301] on button at bounding box center [796, 309] width 34 height 42
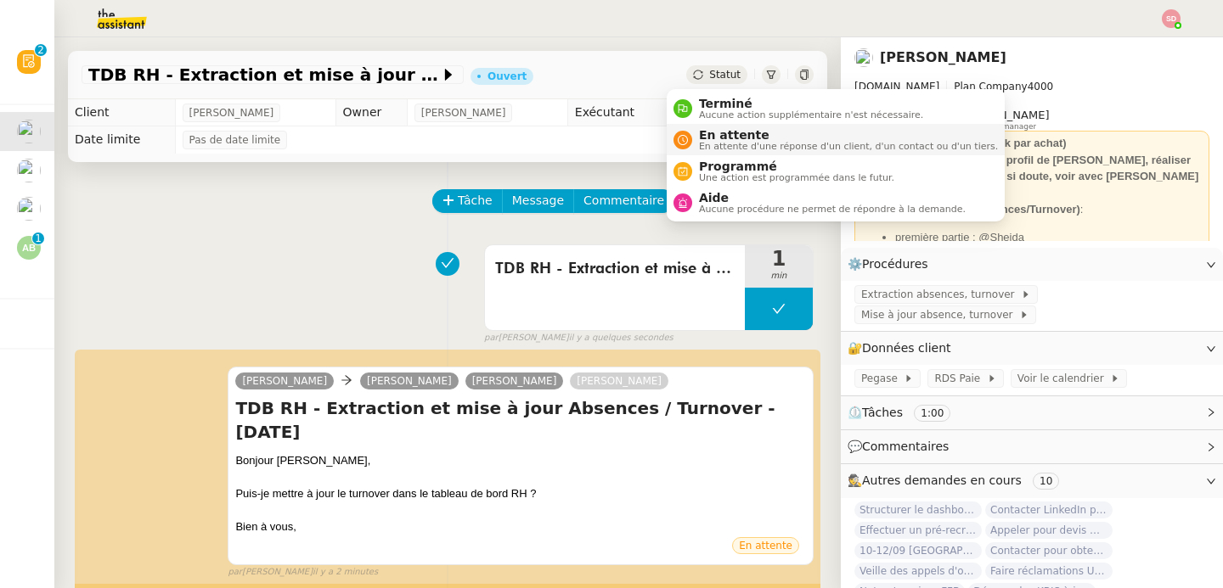
click at [706, 139] on span "En attente" at bounding box center [848, 135] width 299 height 14
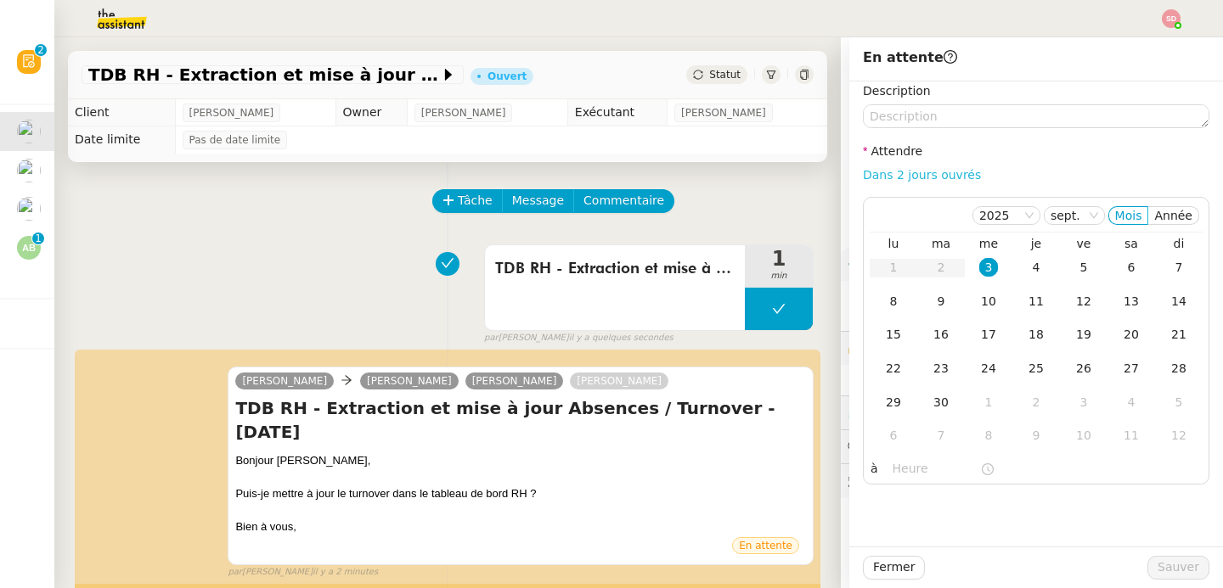
click at [947, 172] on link "Dans 2 jours ouvrés" at bounding box center [922, 175] width 118 height 14
type input "07:00"
click at [1162, 570] on span "Sauver" at bounding box center [1178, 568] width 42 height 20
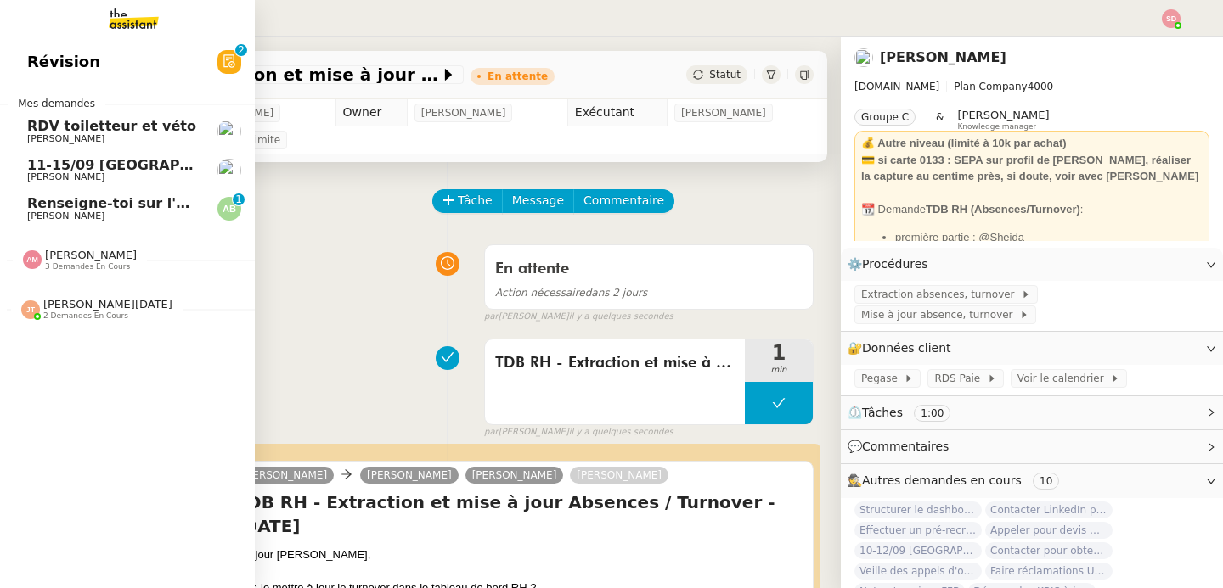
click at [6, 200] on link "Renseigne-toi sur l'[DEMOGRAPHIC_DATA] pour la [DEMOGRAPHIC_DATA] [PERSON_NAME]…" at bounding box center [127, 208] width 255 height 39
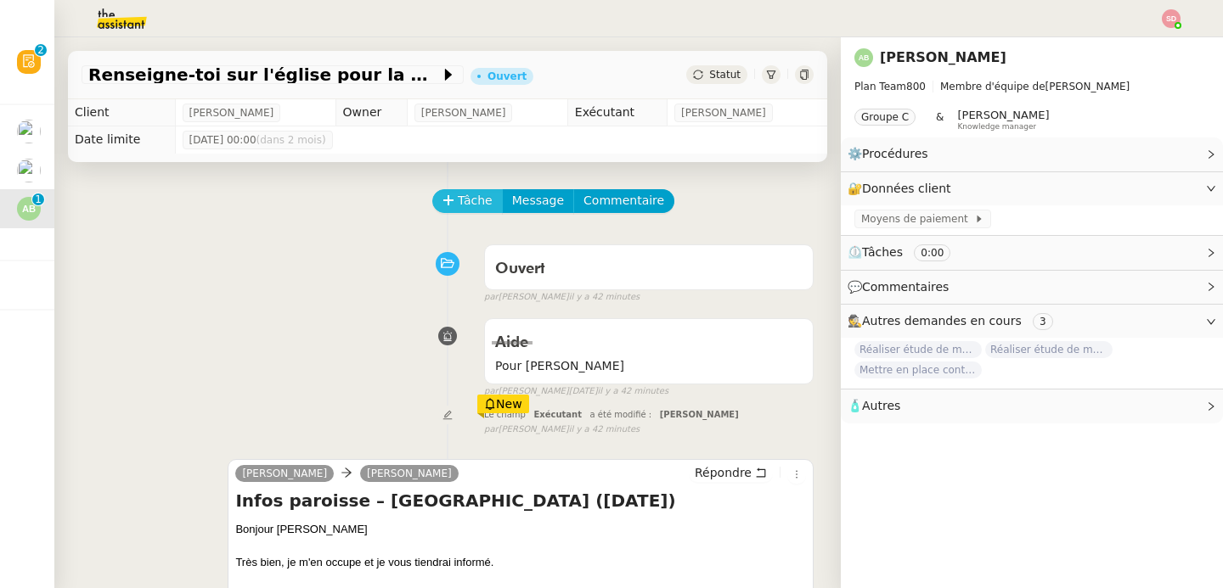
click at [445, 197] on button "Tâche" at bounding box center [467, 201] width 70 height 24
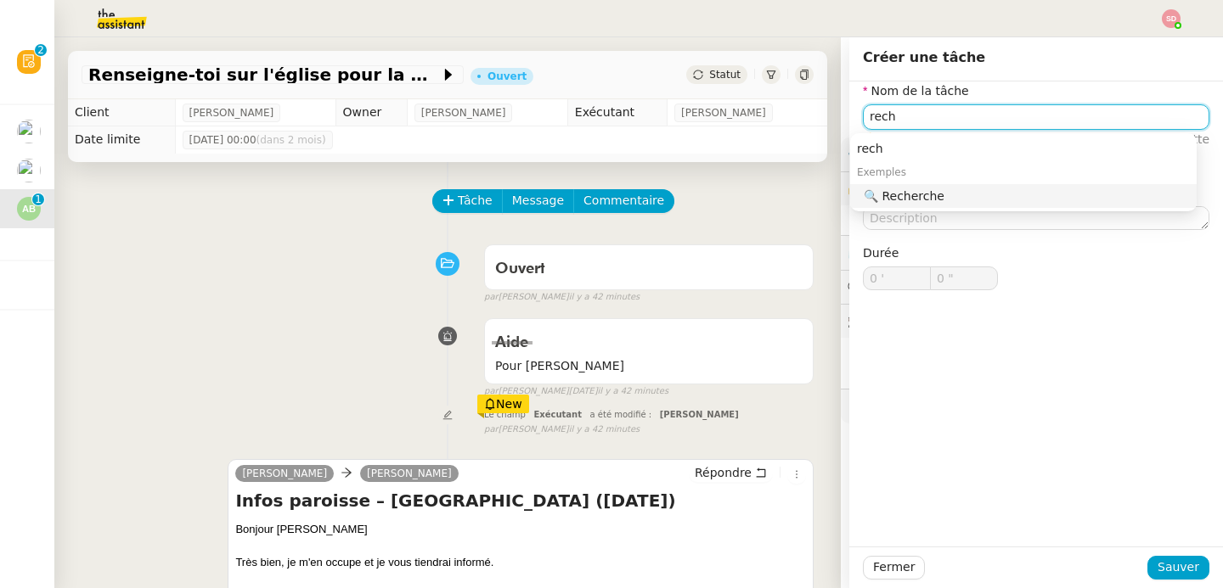
click at [984, 191] on div "🔍 Recherche" at bounding box center [1027, 196] width 326 height 15
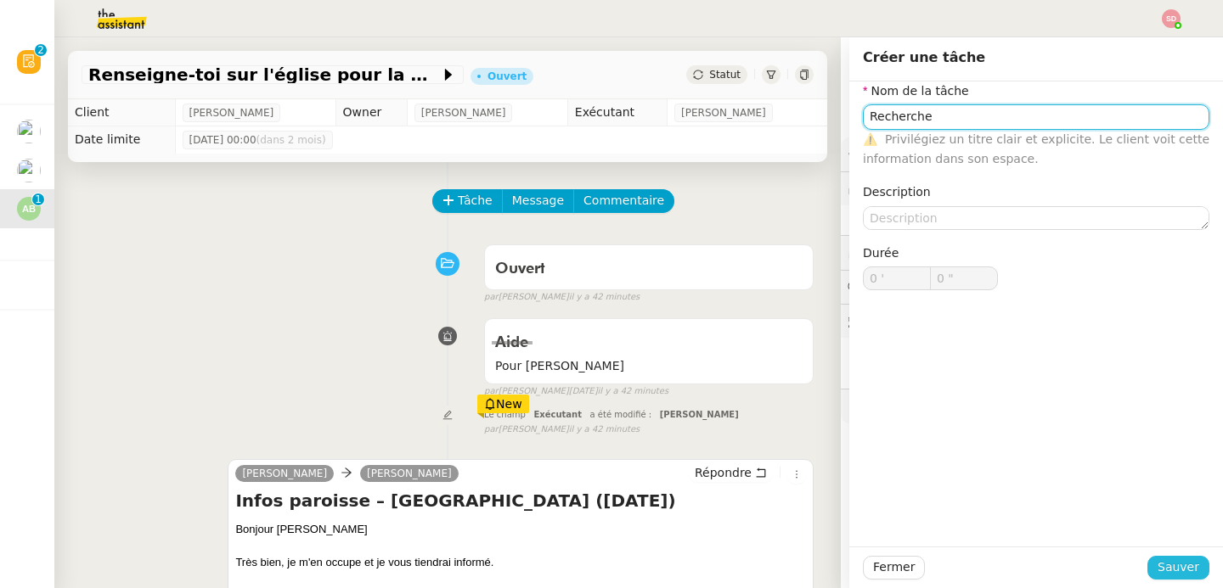
type input "Recherche"
click at [1157, 563] on span "Sauver" at bounding box center [1178, 568] width 42 height 20
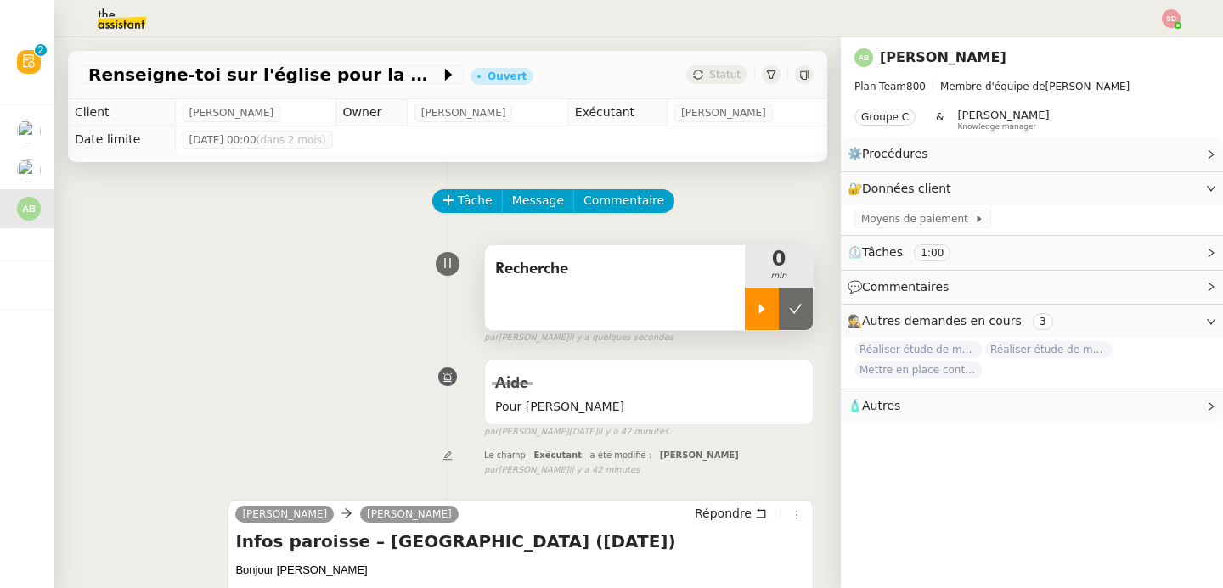
click at [745, 295] on div at bounding box center [762, 309] width 34 height 42
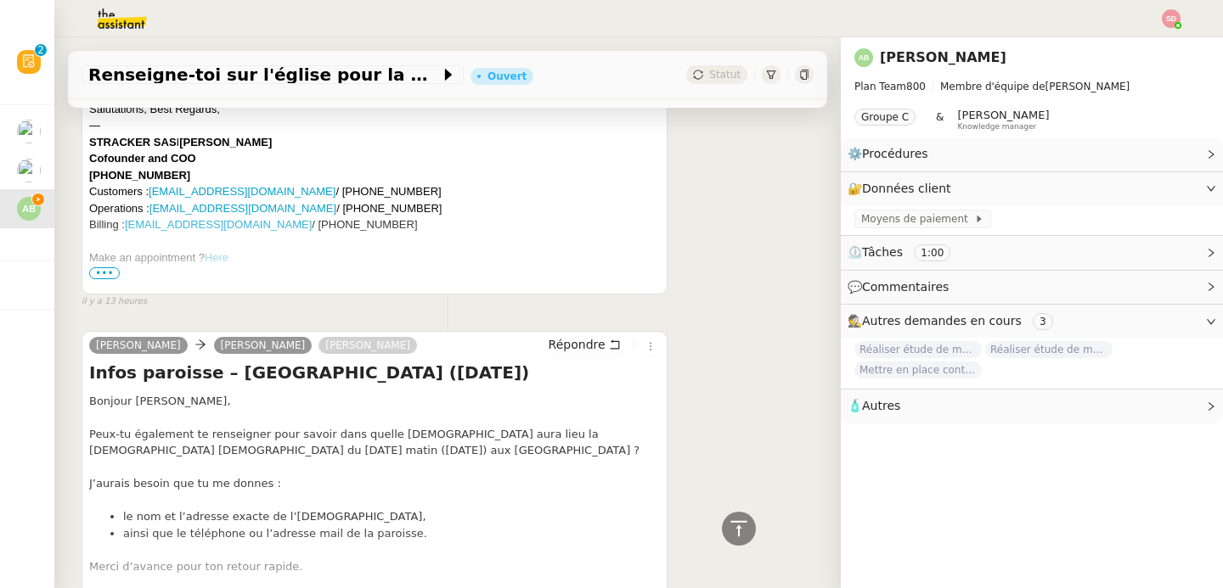
scroll to position [998, 0]
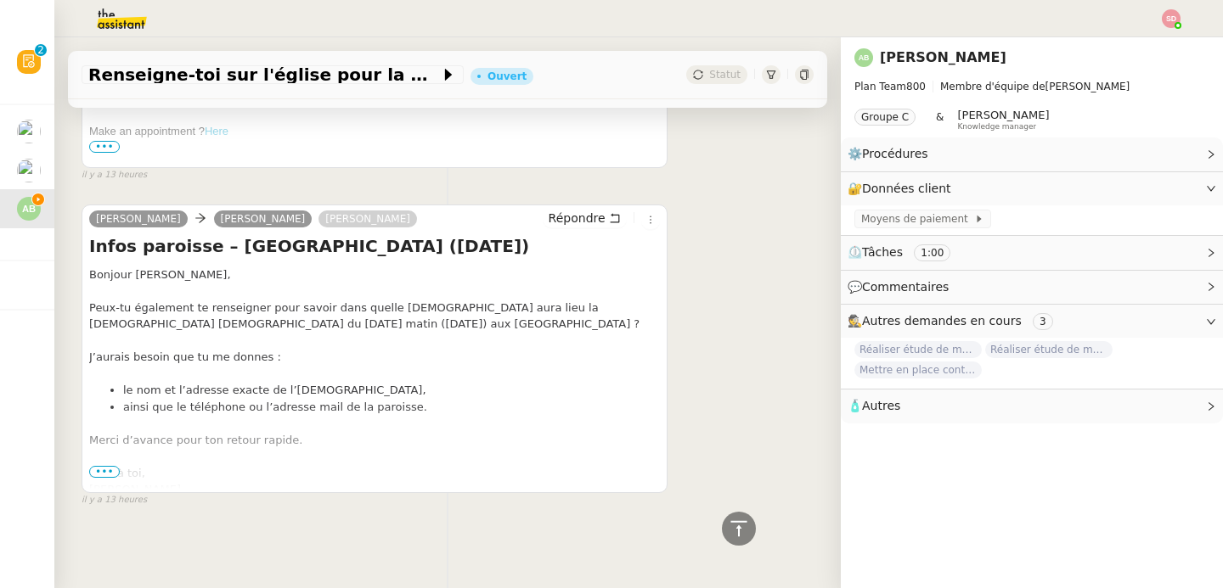
click at [93, 466] on span "•••" at bounding box center [104, 472] width 31 height 12
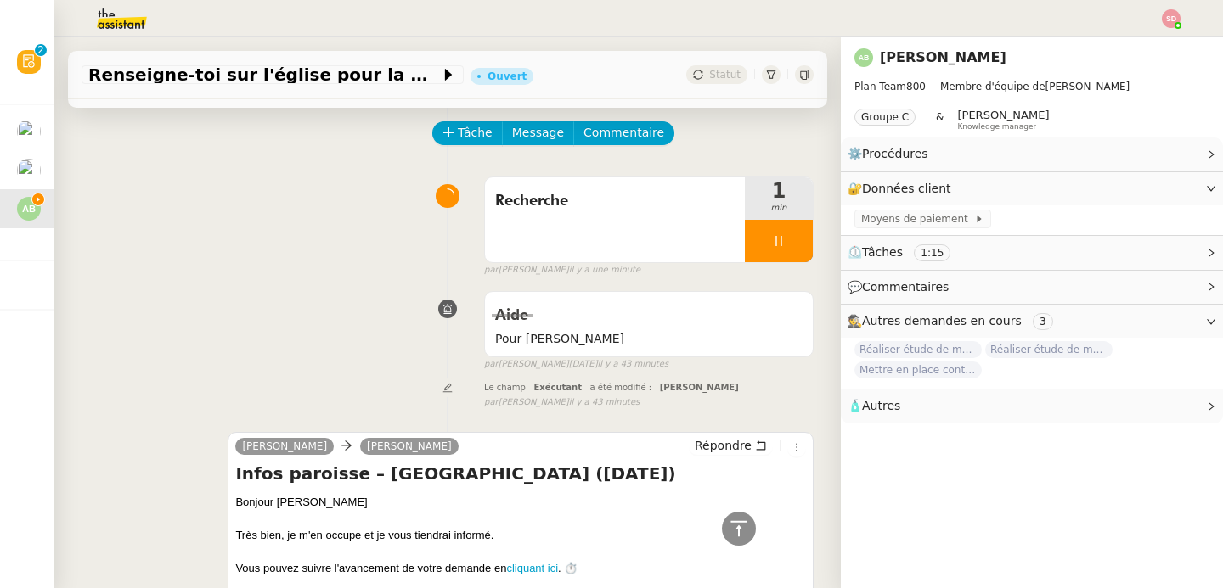
scroll to position [0, 0]
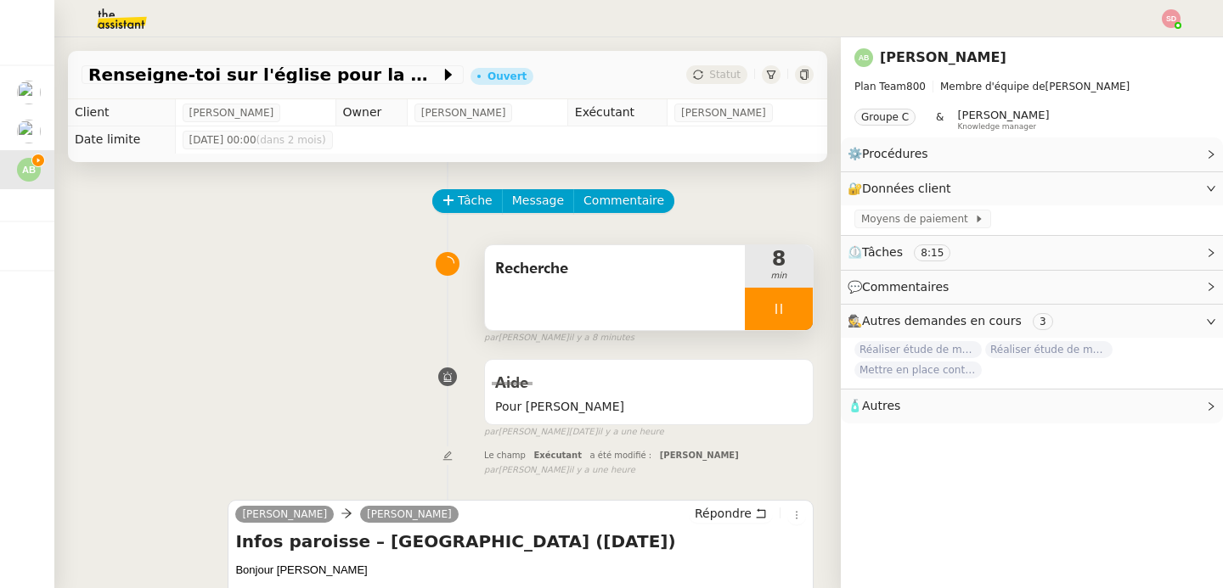
click at [768, 307] on div at bounding box center [779, 309] width 68 height 42
click at [202, 251] on div "Recherche 8 min false par Sheida D. il y a 42 minutes" at bounding box center [448, 291] width 732 height 109
click at [745, 301] on div at bounding box center [762, 309] width 34 height 42
click at [762, 294] on div at bounding box center [779, 309] width 68 height 42
click at [779, 300] on button at bounding box center [796, 309] width 34 height 42
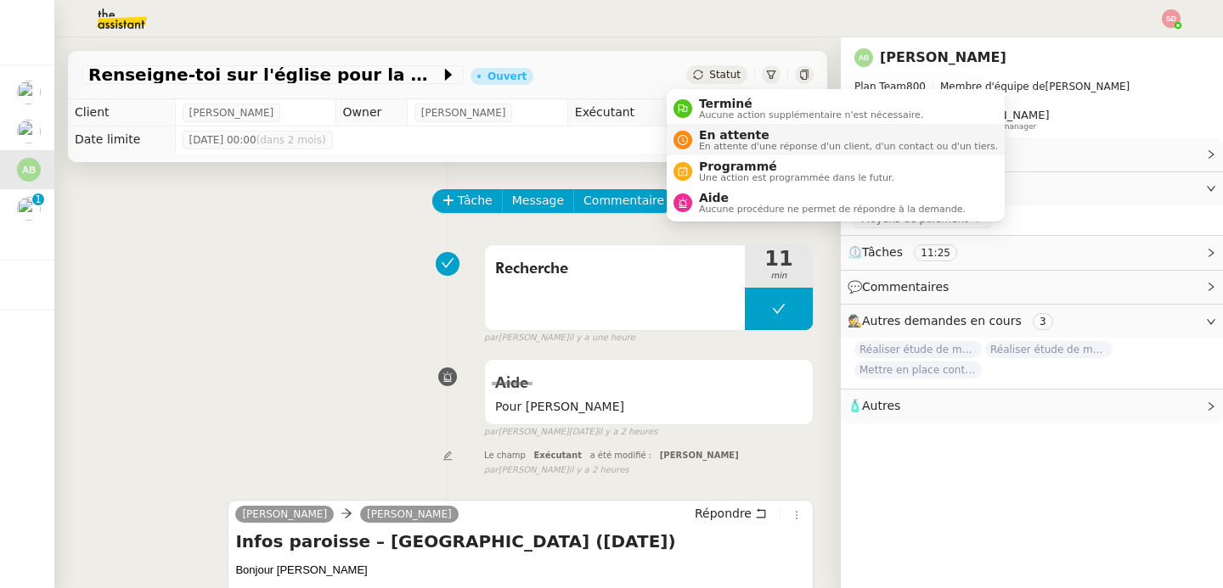
click at [717, 139] on span "En attente" at bounding box center [848, 135] width 299 height 14
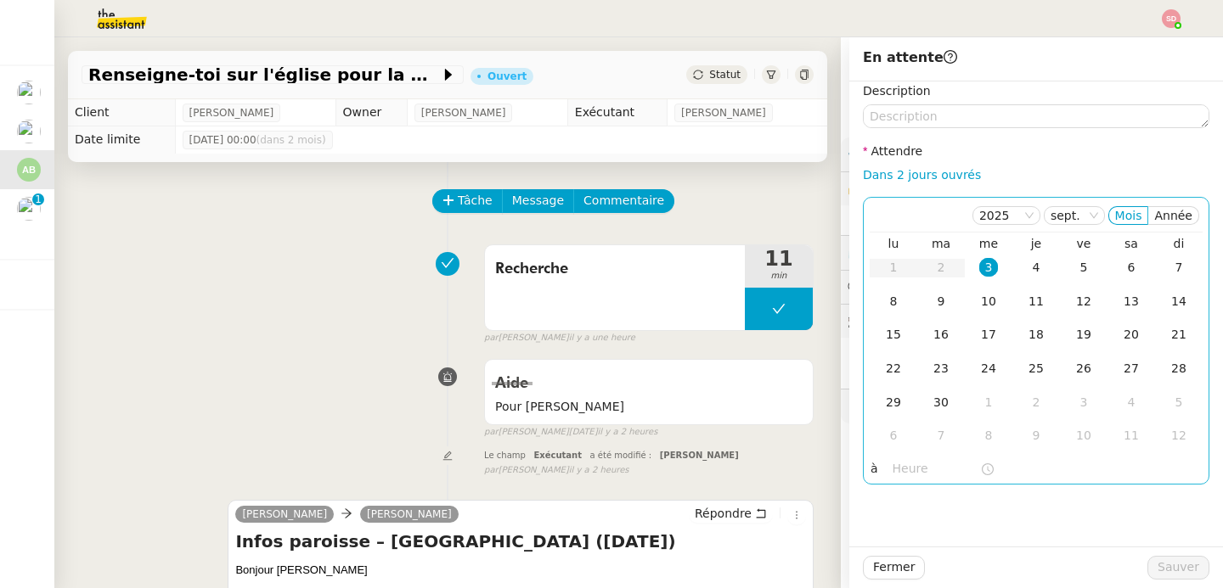
click at [892, 470] on input "text" at bounding box center [935, 469] width 87 height 20
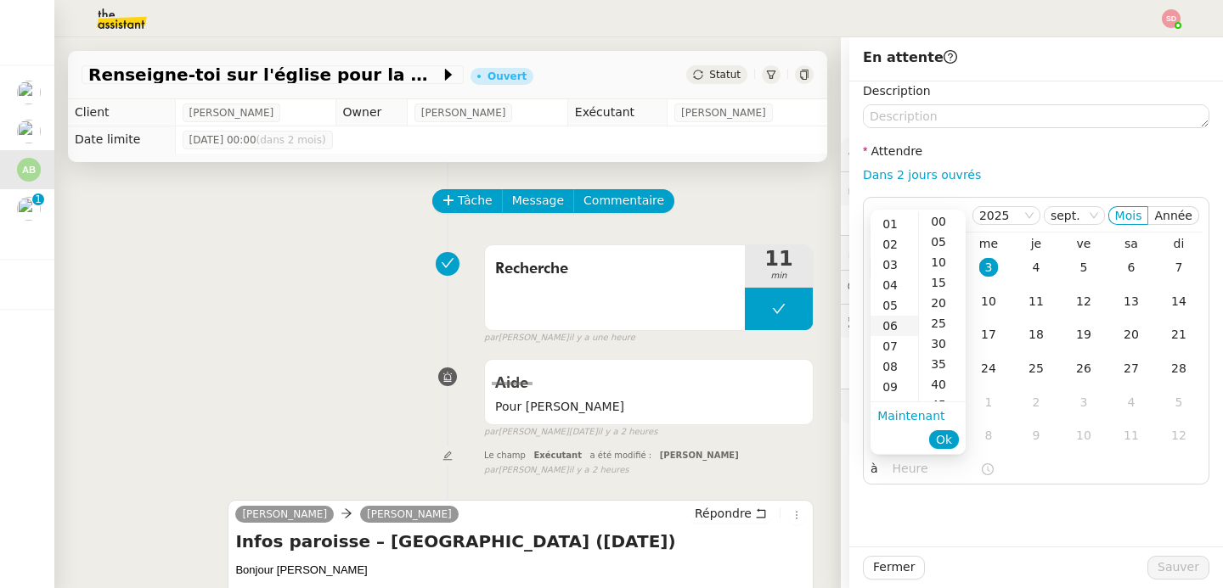
scroll to position [115, 0]
click at [891, 392] on div "14" at bounding box center [894, 392] width 48 height 20
click at [943, 219] on div "00" at bounding box center [942, 221] width 47 height 20
type input "14:00"
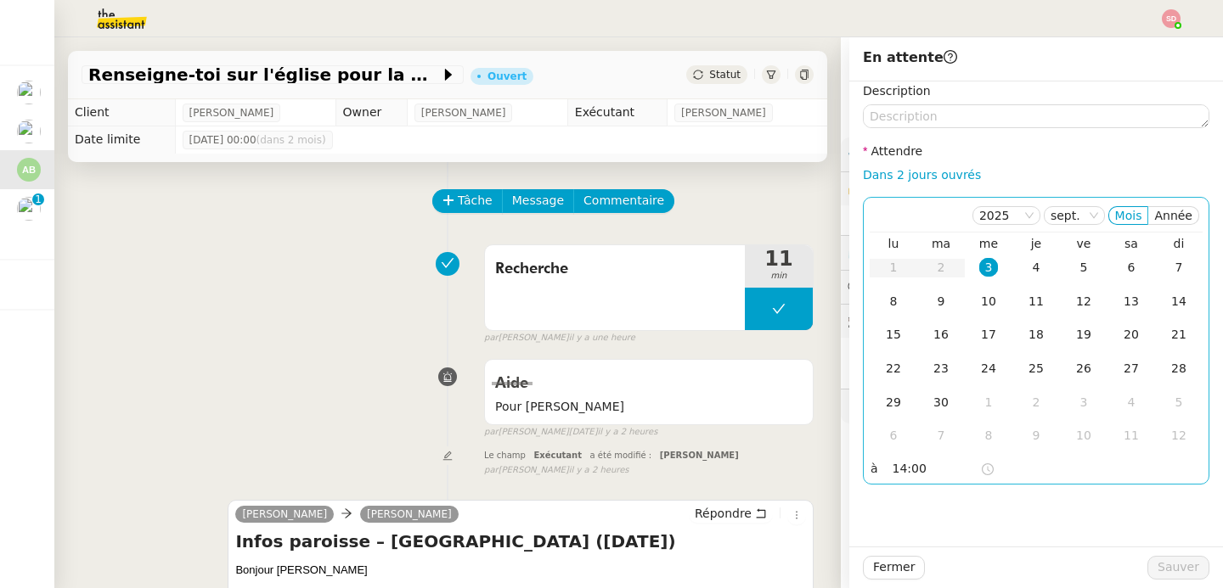
click at [979, 273] on div "3" at bounding box center [988, 267] width 19 height 19
click at [1157, 563] on span "Sauver" at bounding box center [1178, 568] width 42 height 20
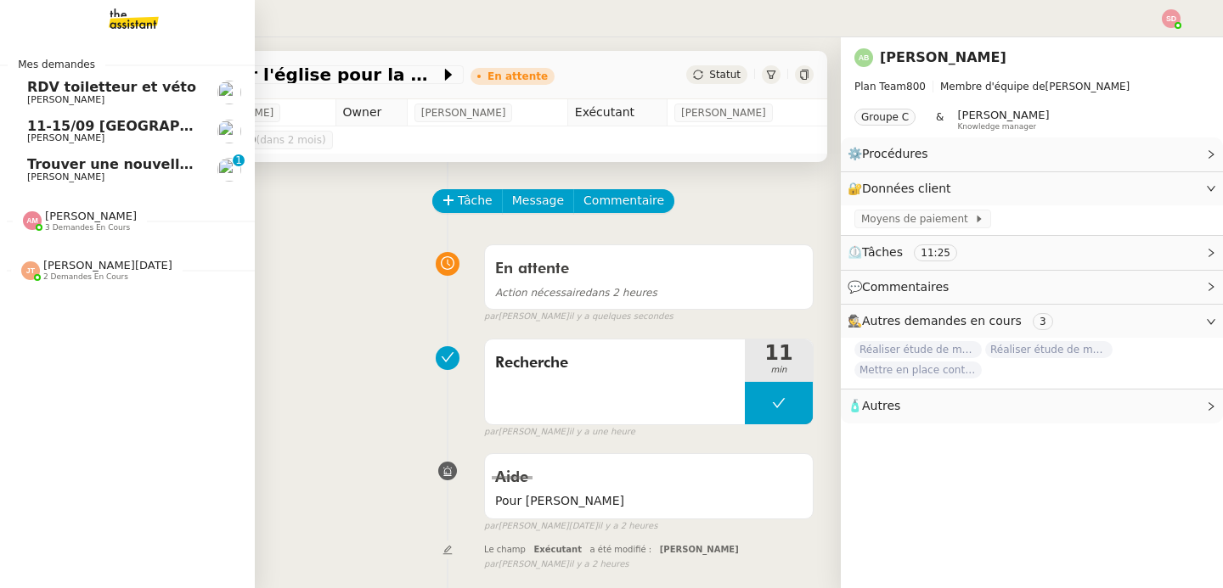
click at [27, 173] on span "[PERSON_NAME]" at bounding box center [65, 177] width 77 height 11
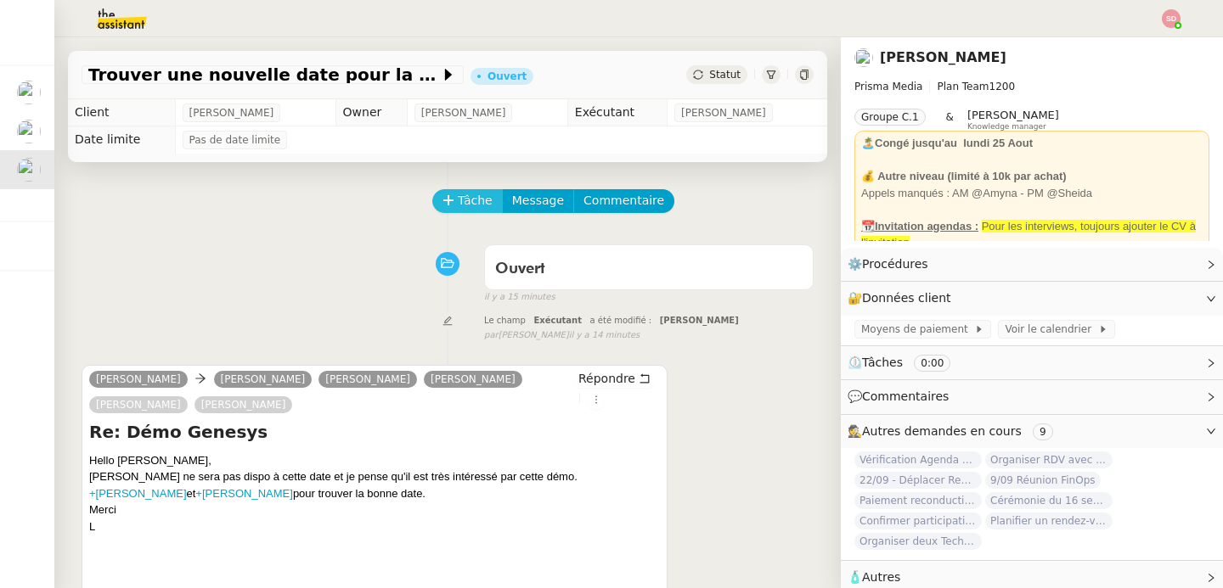
click at [463, 193] on span "Tâche" at bounding box center [475, 201] width 35 height 20
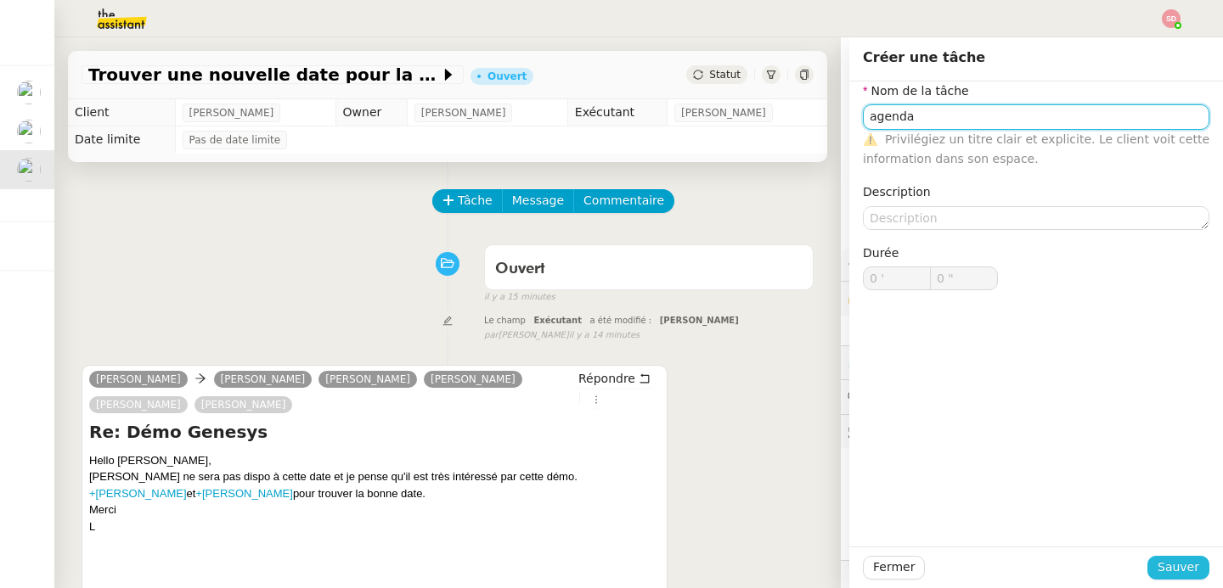
type input "agenda"
click at [1182, 564] on span "Sauver" at bounding box center [1178, 568] width 42 height 20
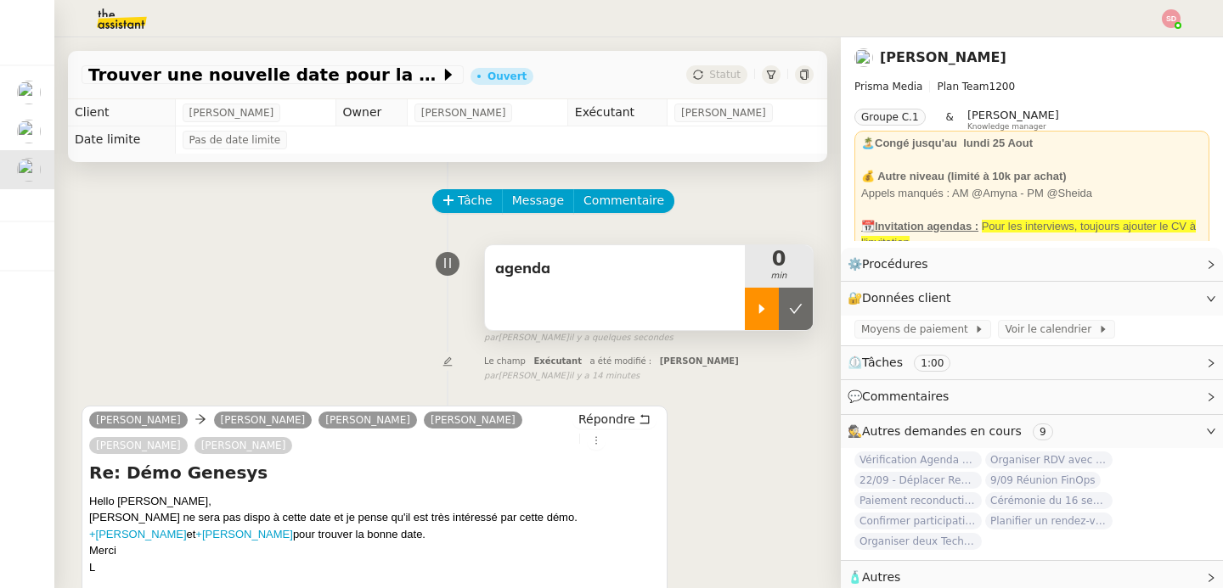
click at [748, 314] on div at bounding box center [762, 309] width 34 height 42
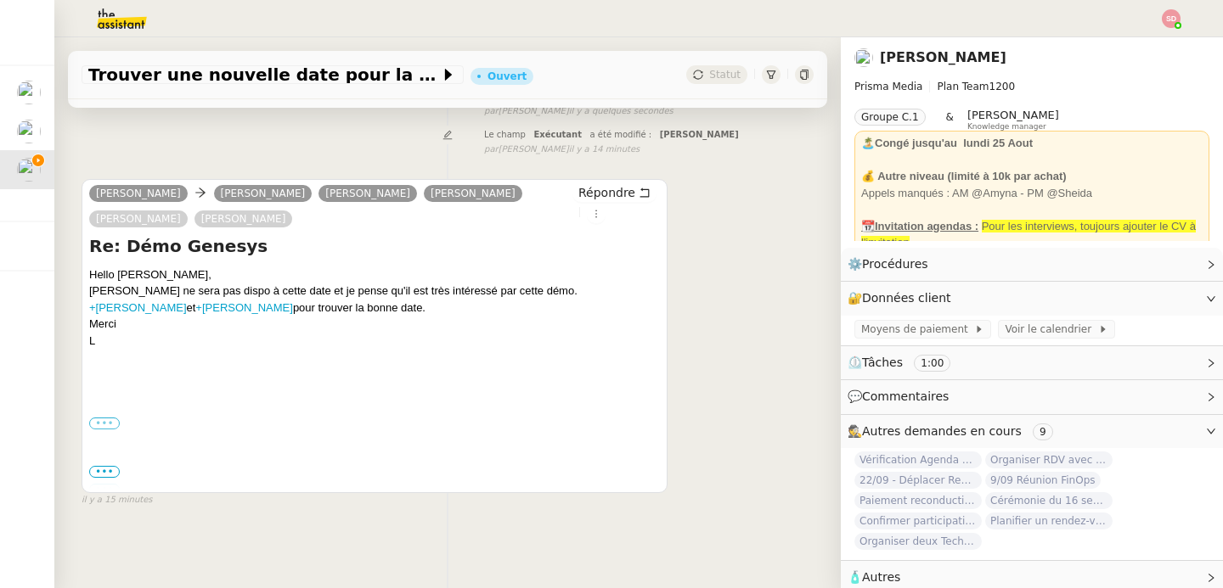
click at [116, 418] on label "•••" at bounding box center [104, 424] width 31 height 12
click at [0, 0] on input "•••" at bounding box center [0, 0] width 0 height 0
click at [110, 466] on span "•••" at bounding box center [104, 472] width 31 height 12
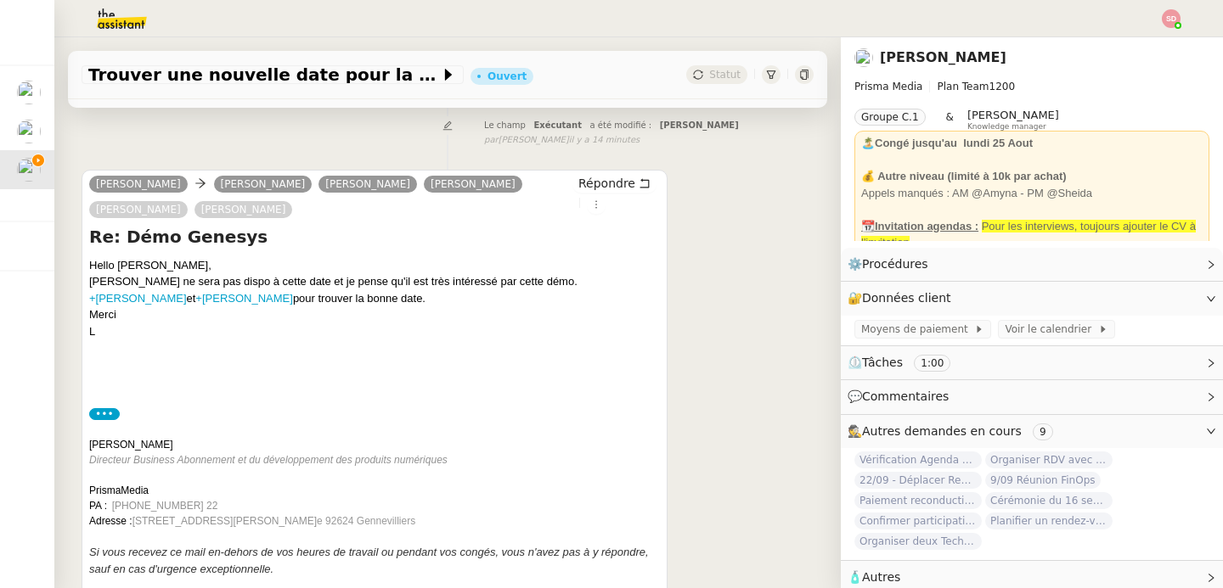
scroll to position [401, 0]
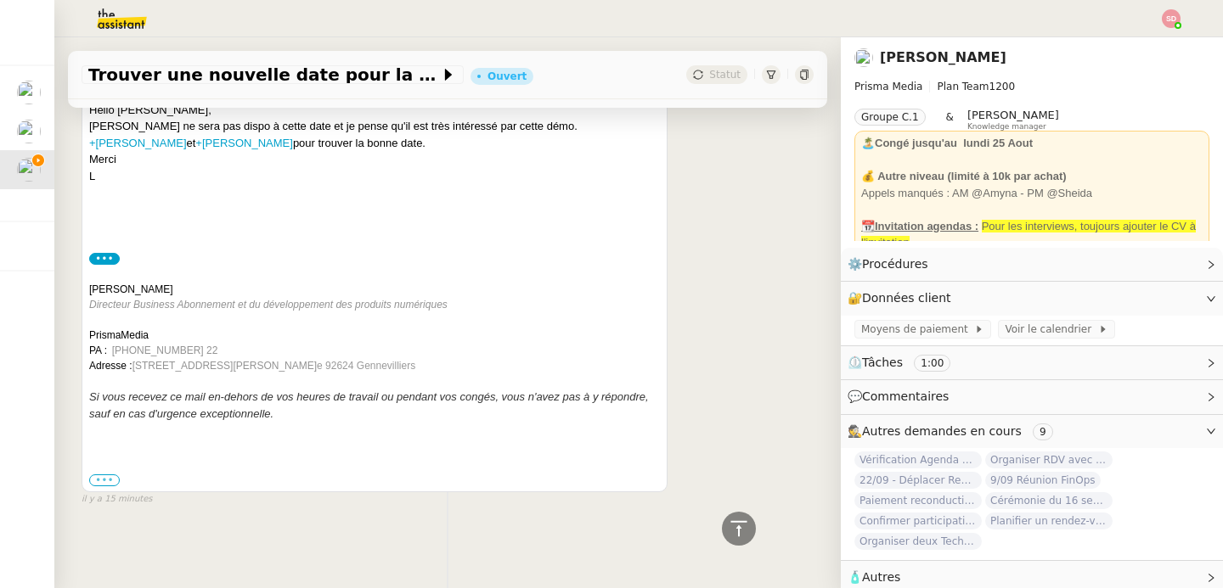
click at [110, 475] on label "•••" at bounding box center [104, 481] width 31 height 12
click at [0, 0] on input "•••" at bounding box center [0, 0] width 0 height 0
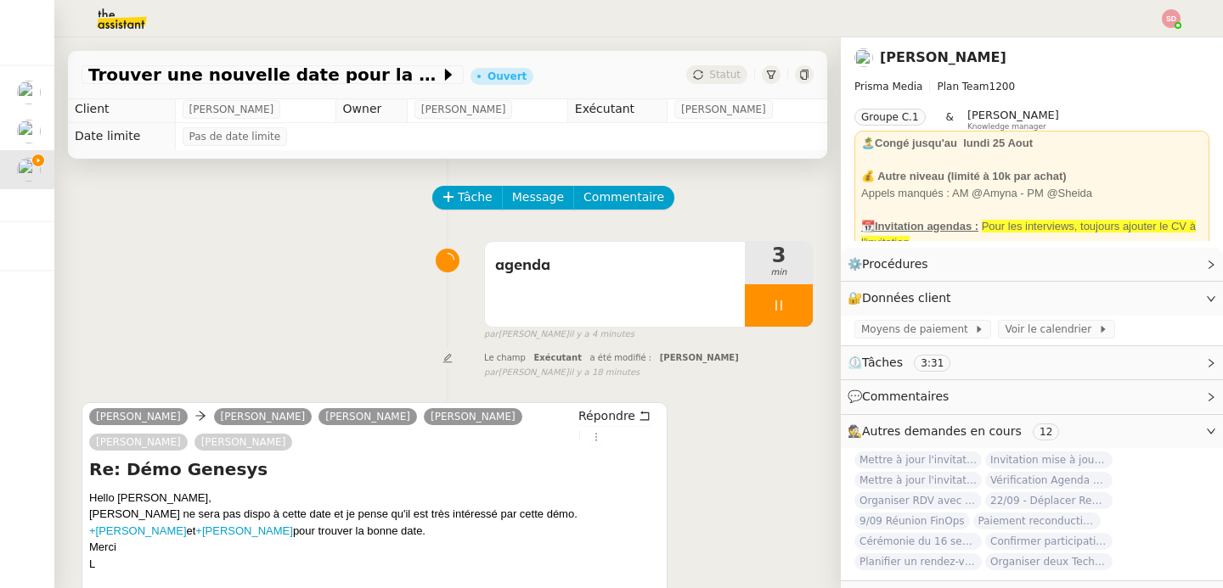
scroll to position [0, 0]
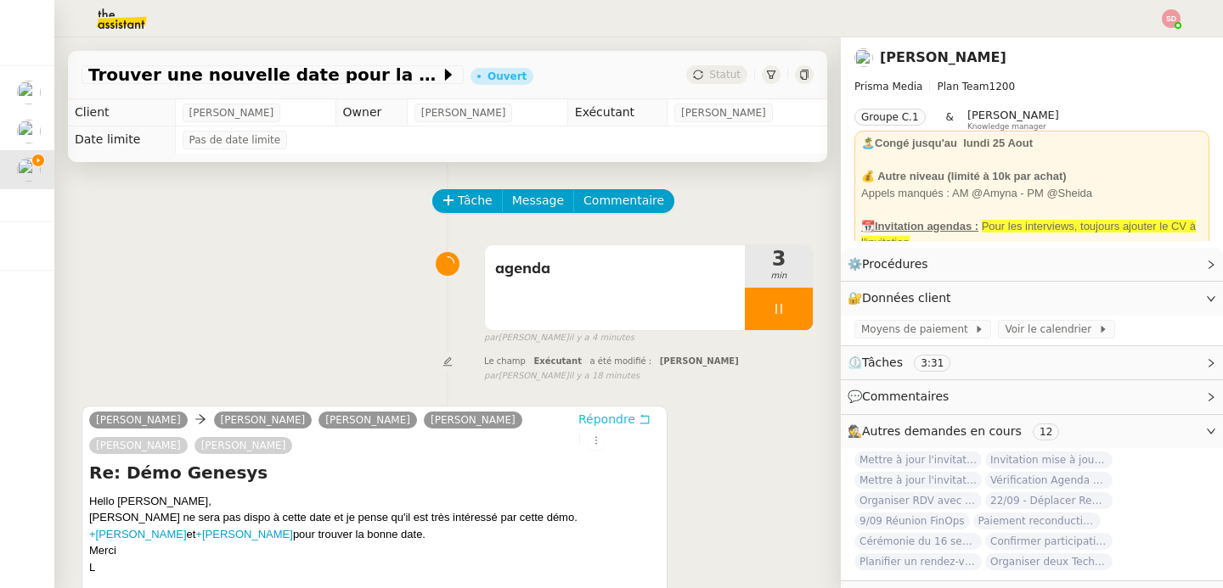
click at [612, 425] on button "Répondre" at bounding box center [614, 419] width 84 height 19
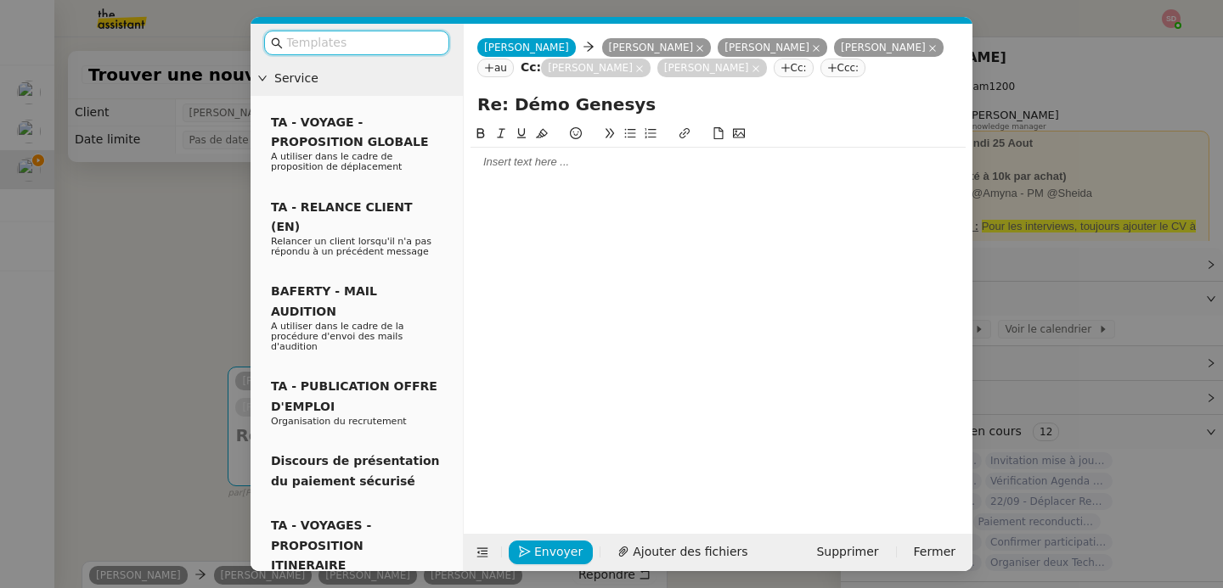
click at [563, 170] on div at bounding box center [717, 162] width 495 height 15
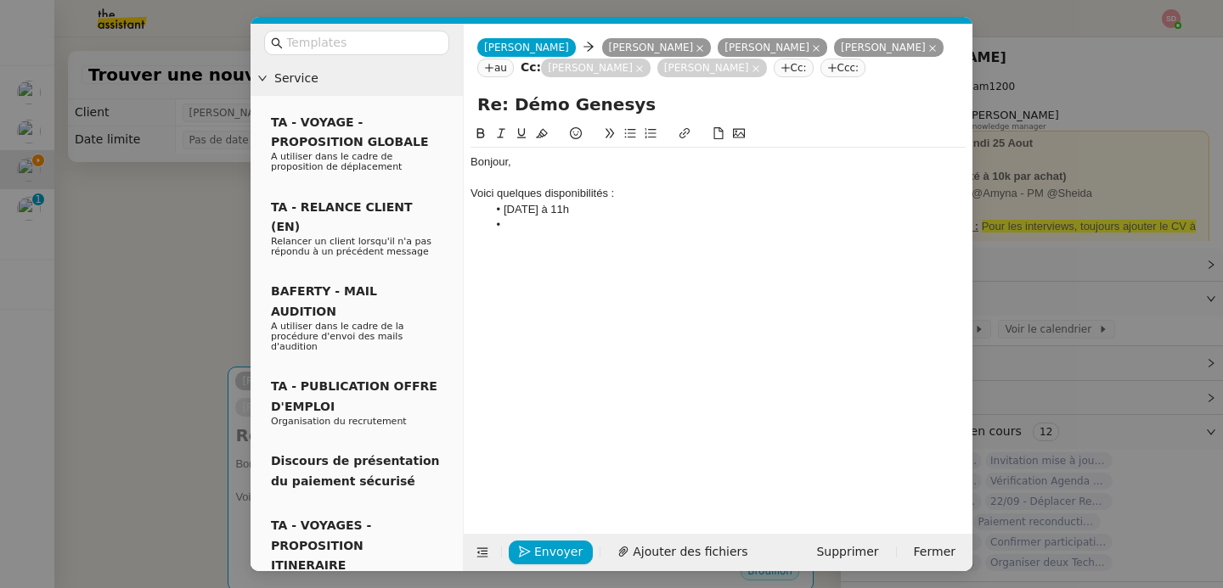
click at [656, 187] on div "Voici quelques disponibilités :" at bounding box center [717, 193] width 495 height 15
click at [545, 273] on li at bounding box center [726, 272] width 479 height 15
click at [739, 265] on div at bounding box center [717, 272] width 495 height 15
click at [731, 260] on li "12 septembre à 11h" at bounding box center [726, 256] width 479 height 15
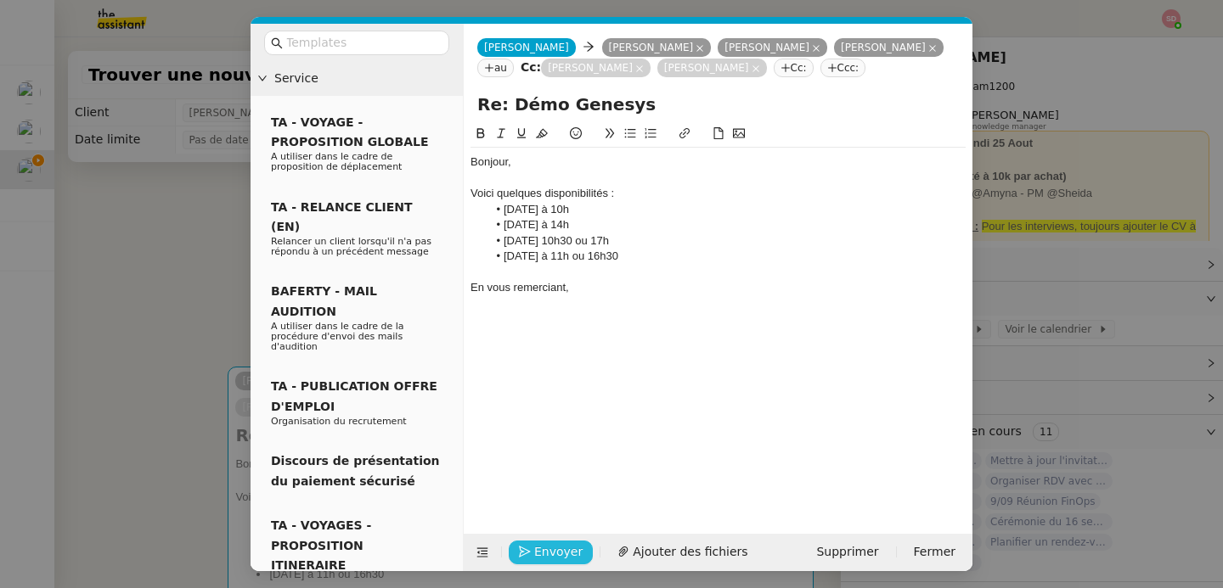
click at [537, 553] on span "Envoyer" at bounding box center [558, 553] width 48 height 20
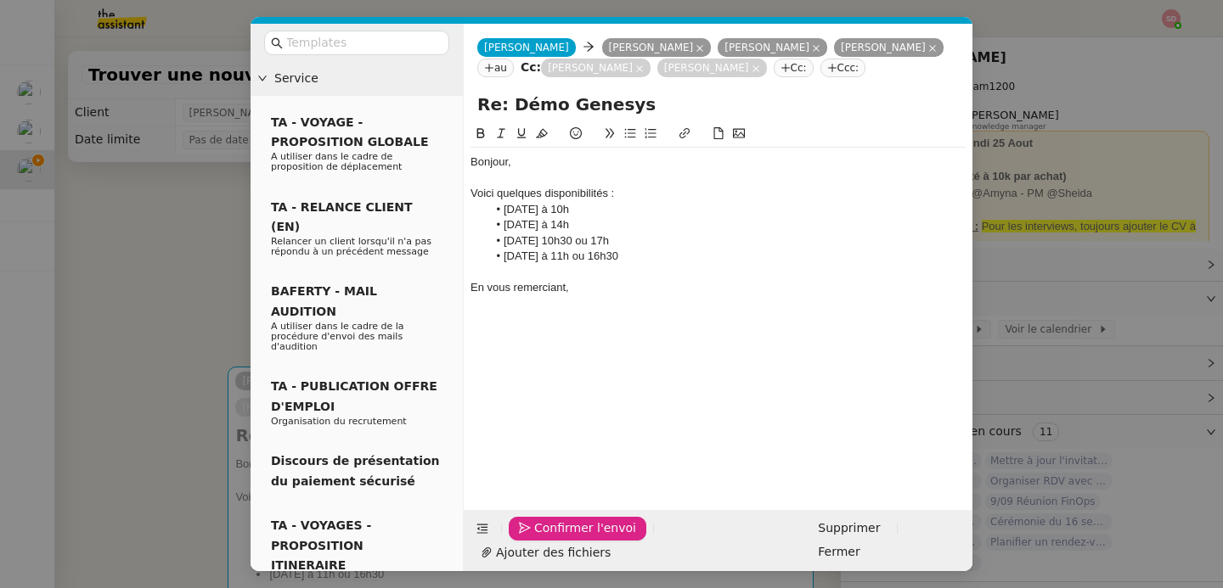
click at [537, 538] on span "Confirmer l'envoi" at bounding box center [585, 529] width 102 height 20
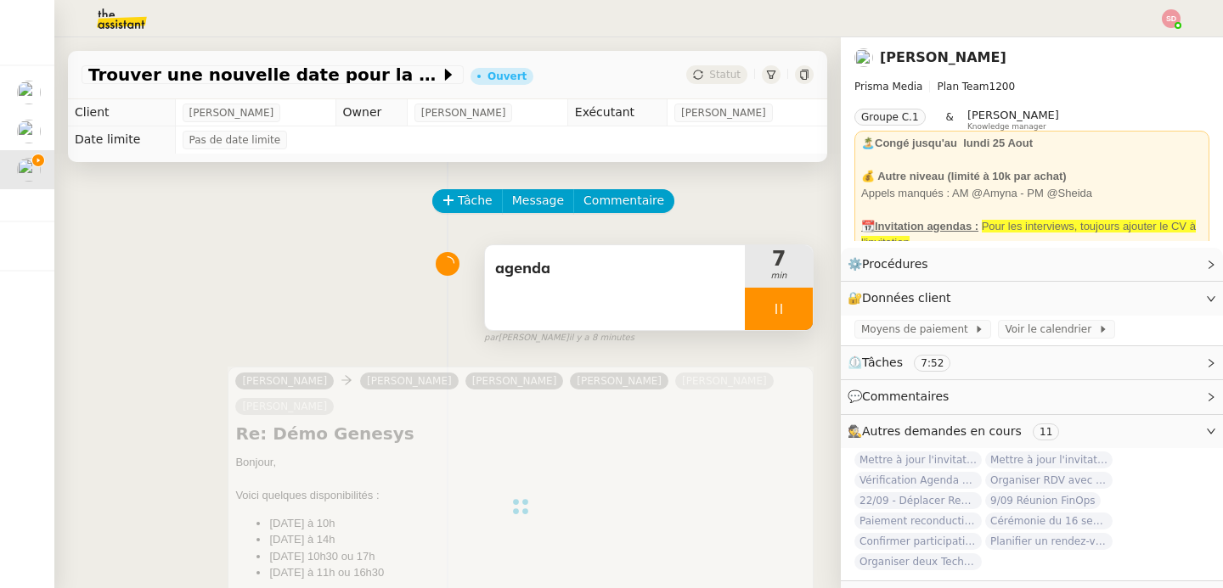
click at [772, 302] on icon at bounding box center [779, 309] width 14 height 14
click at [779, 302] on button at bounding box center [796, 309] width 34 height 42
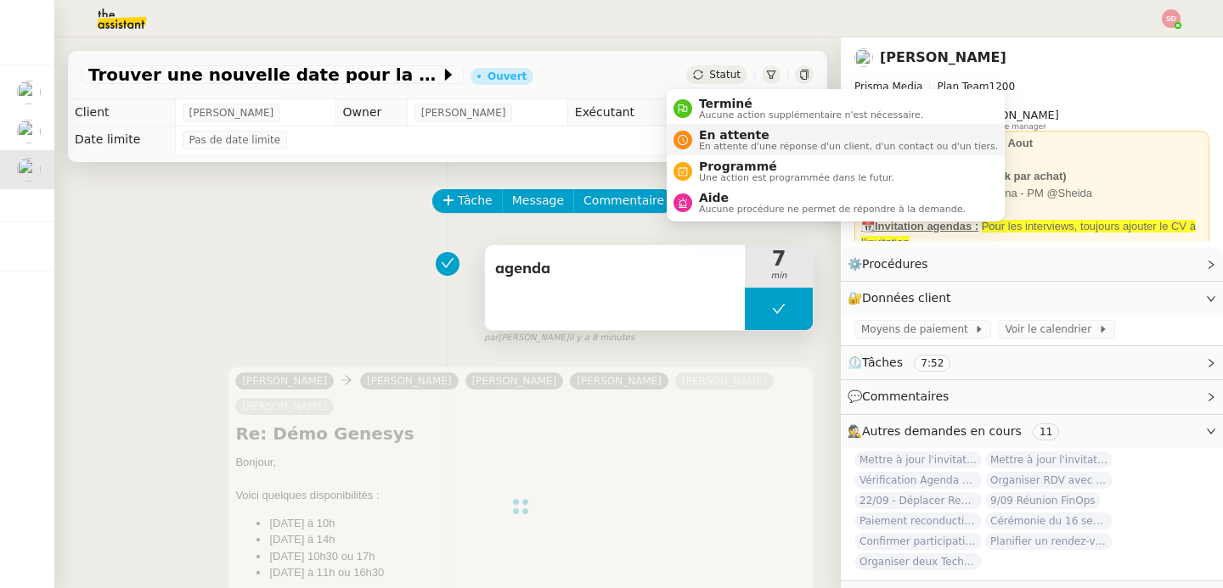
click at [706, 142] on span "En attente d'une réponse d'un client, d'un contact ou d'un tiers." at bounding box center [848, 146] width 299 height 9
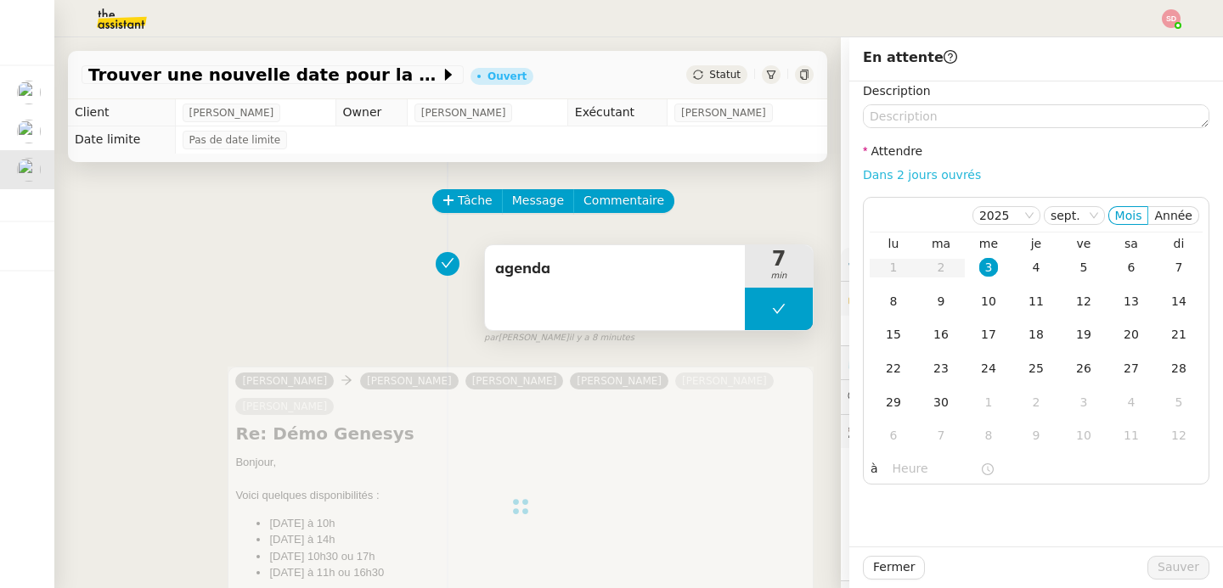
click at [932, 173] on link "Dans 2 jours ouvrés" at bounding box center [922, 175] width 118 height 14
type input "07:00"
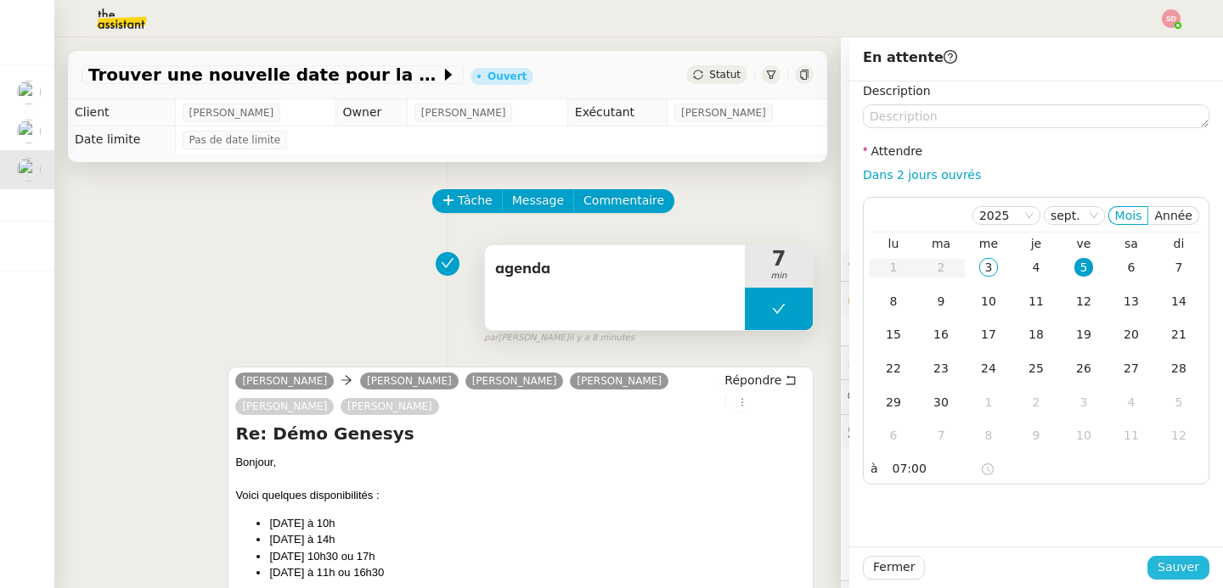
click at [1174, 570] on span "Sauver" at bounding box center [1178, 568] width 42 height 20
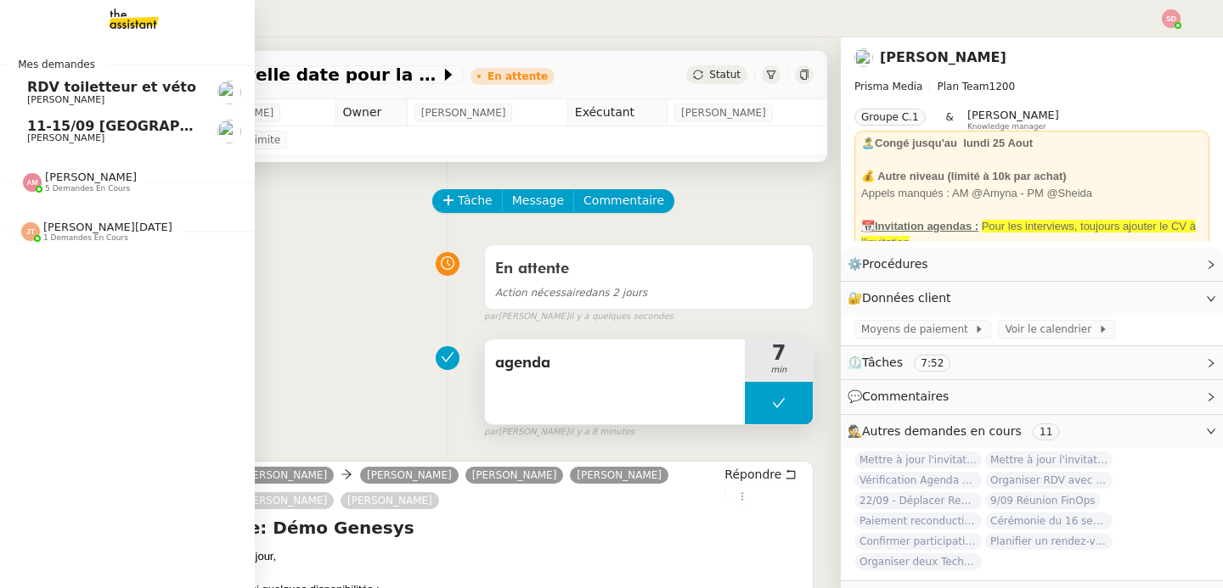
click at [93, 93] on span "RDV toiletteur et véto" at bounding box center [111, 87] width 169 height 16
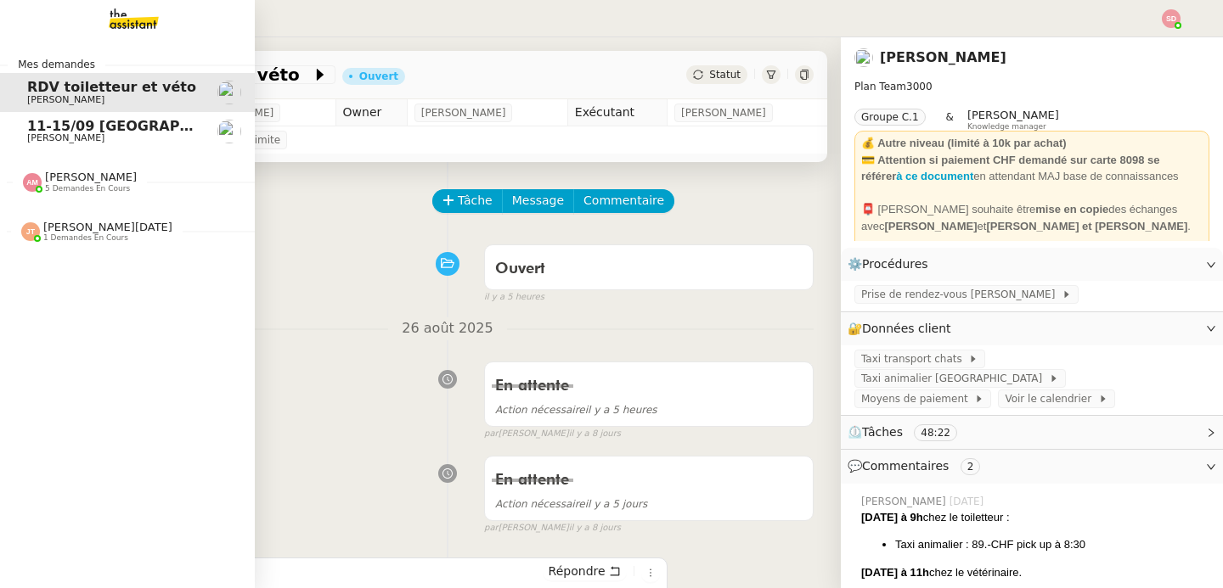
click at [99, 182] on span "[PERSON_NAME]" at bounding box center [91, 177] width 92 height 13
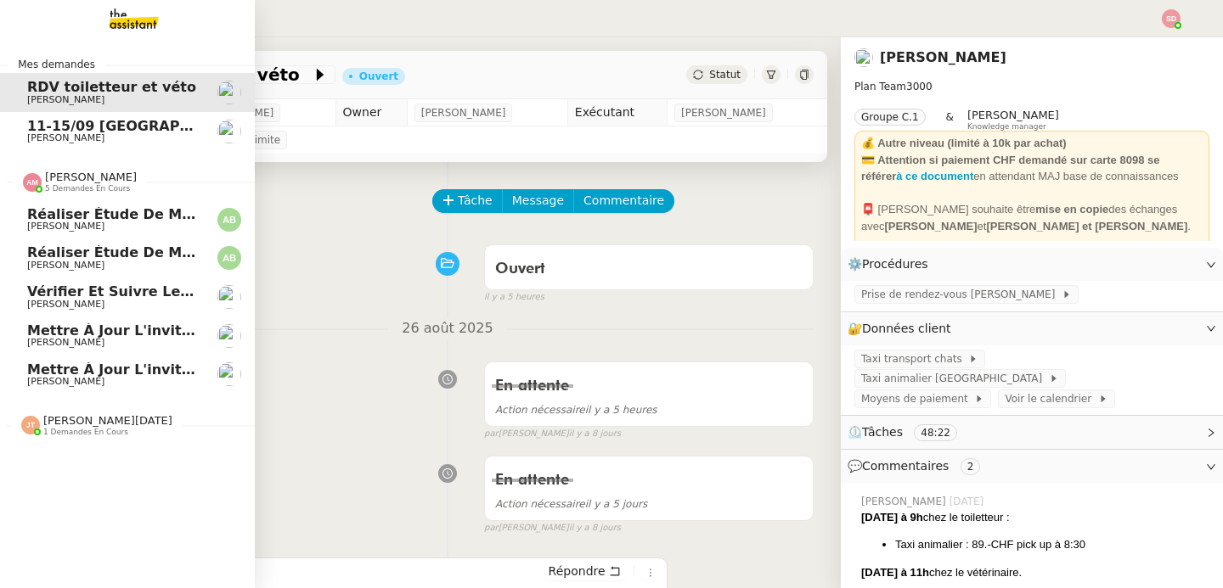
click at [108, 217] on span "Réaliser étude de marché T-shirts personnalisés" at bounding box center [213, 214] width 372 height 16
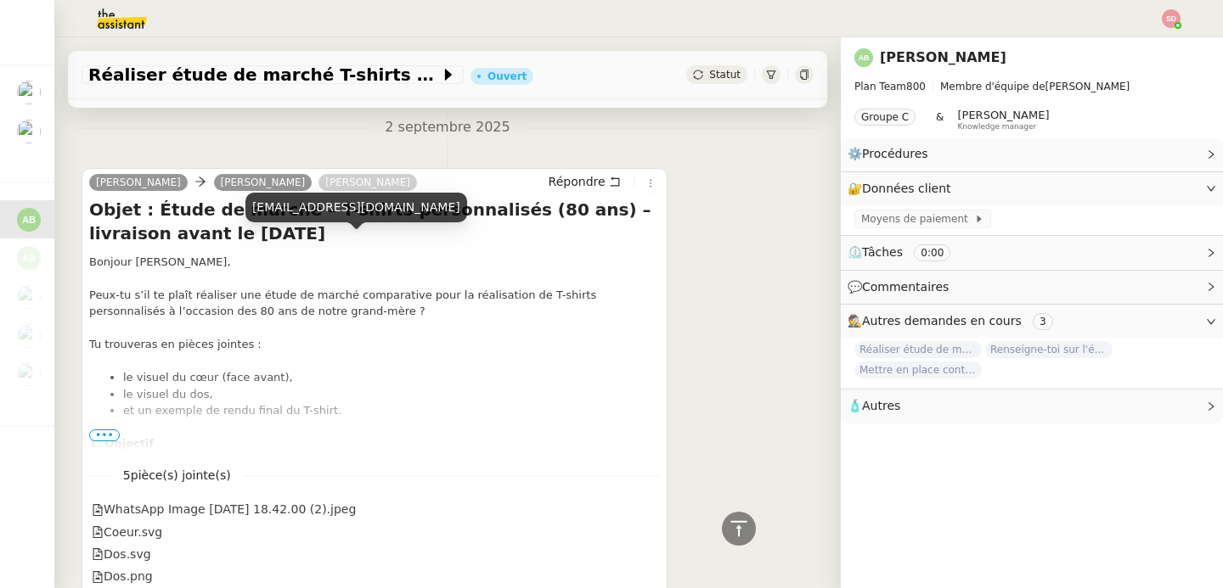
scroll to position [713, 0]
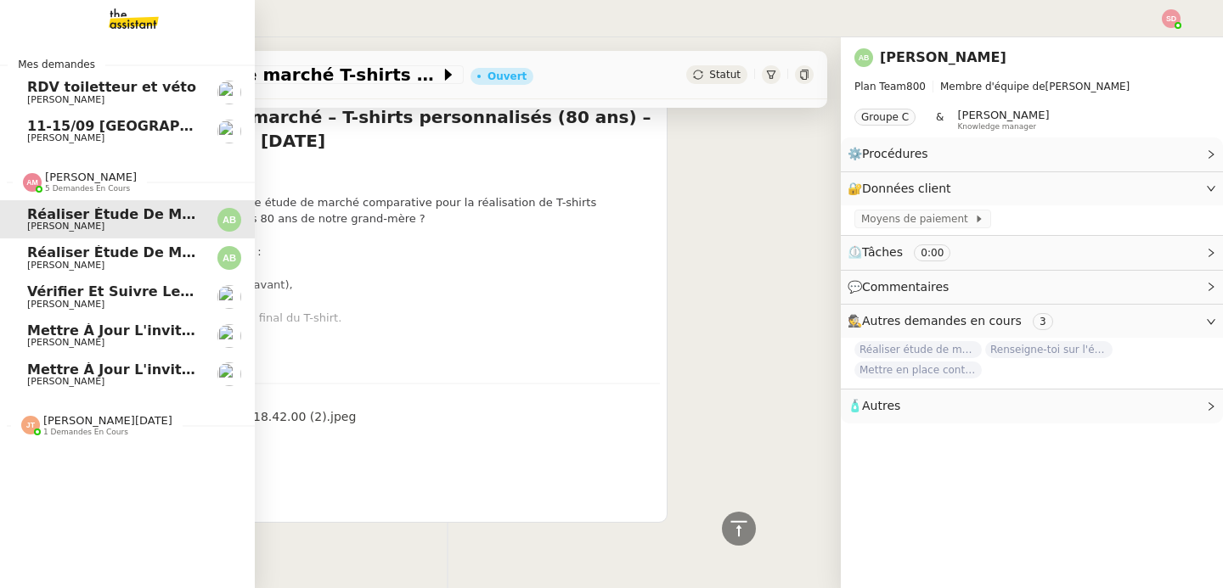
click at [13, 251] on link "Réaliser étude de marché tireuse à bière [PERSON_NAME]" at bounding box center [127, 258] width 255 height 39
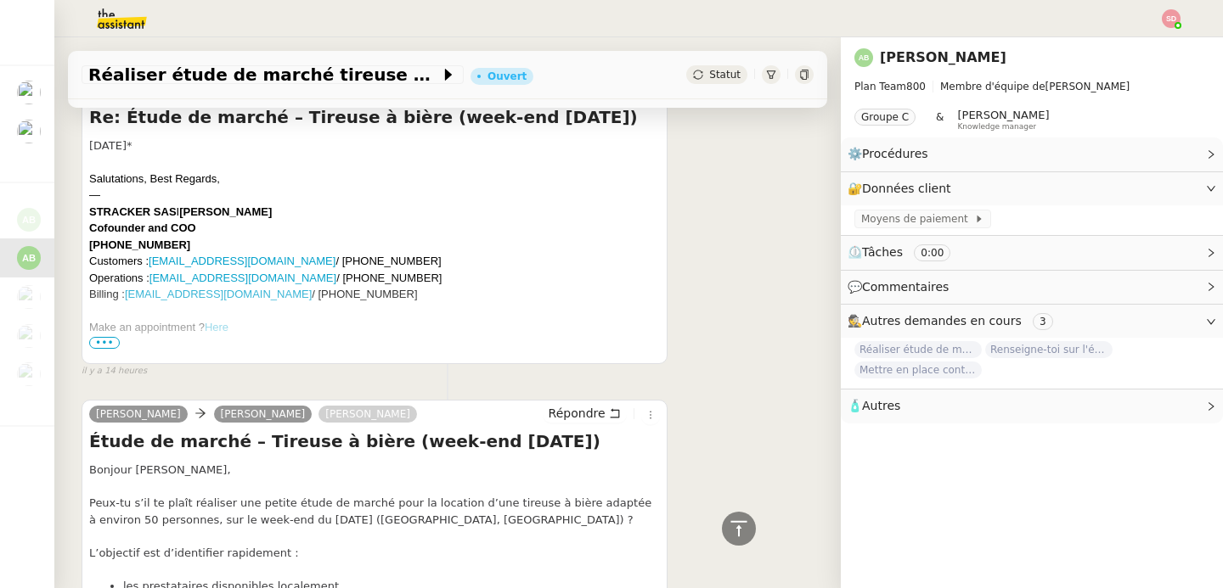
scroll to position [919, 0]
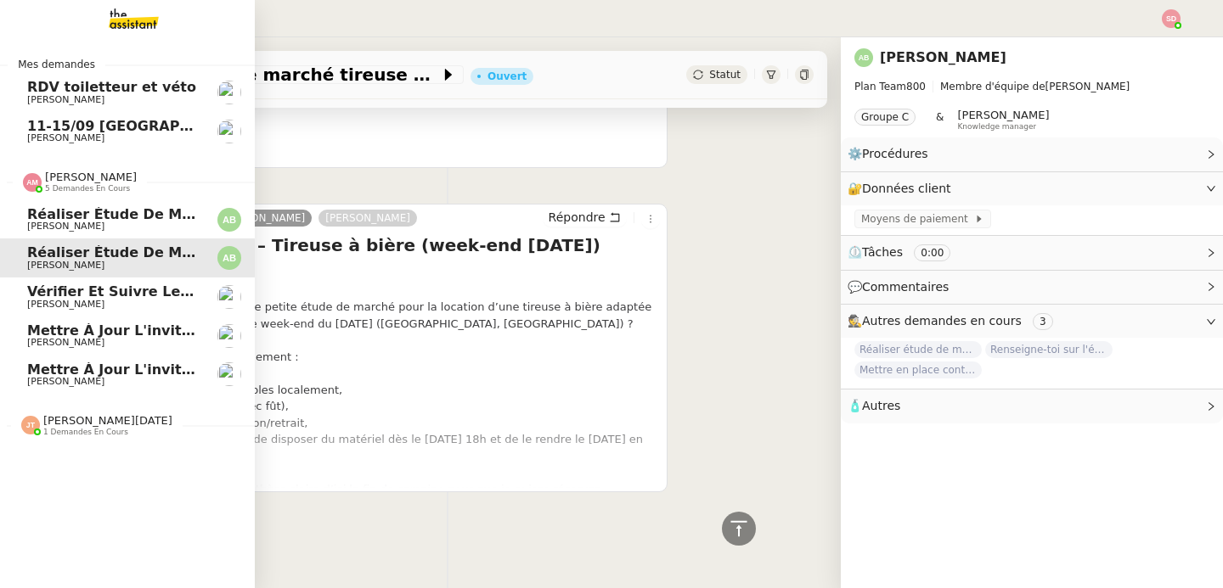
click at [27, 304] on span "[PERSON_NAME]" at bounding box center [65, 304] width 77 height 11
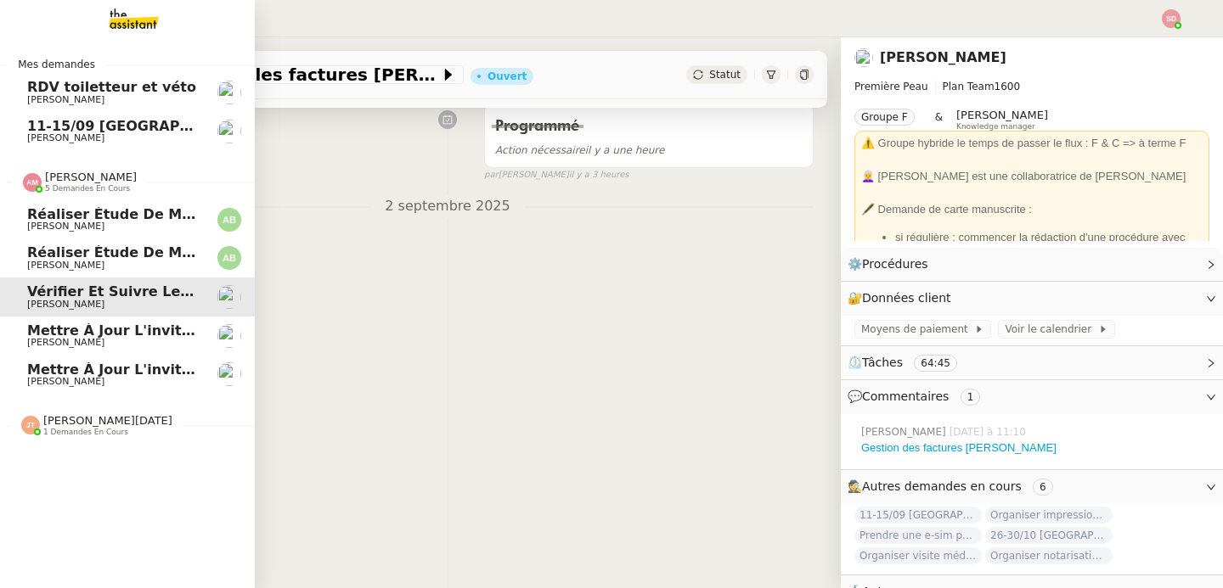
scroll to position [225, 0]
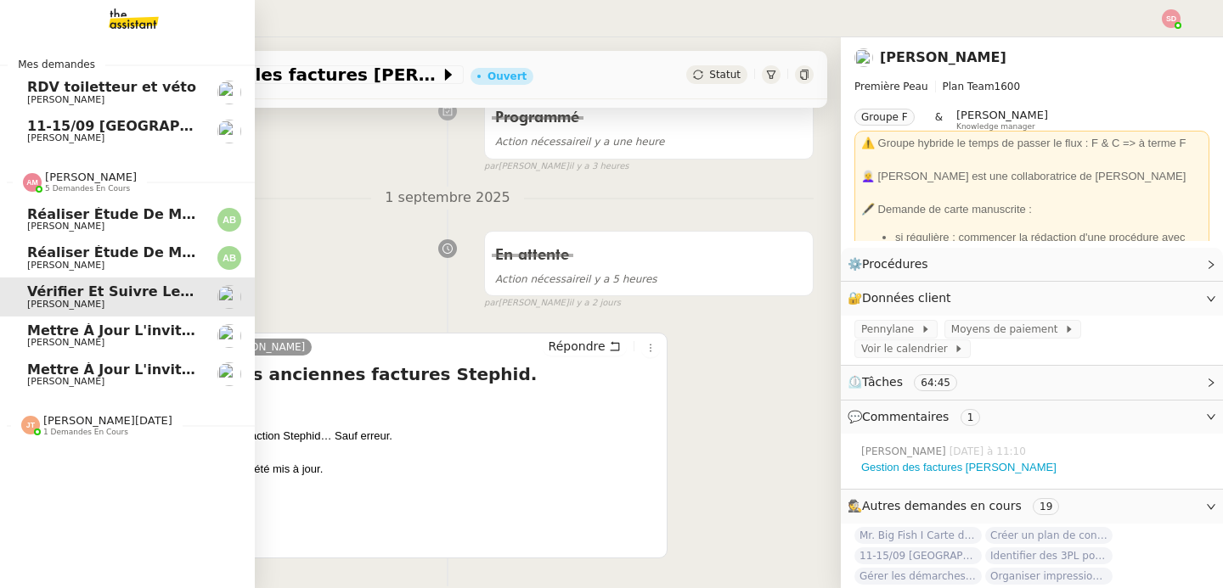
click at [98, 335] on span "Mettre à jour l'invitation Comex" at bounding box center [152, 331] width 250 height 16
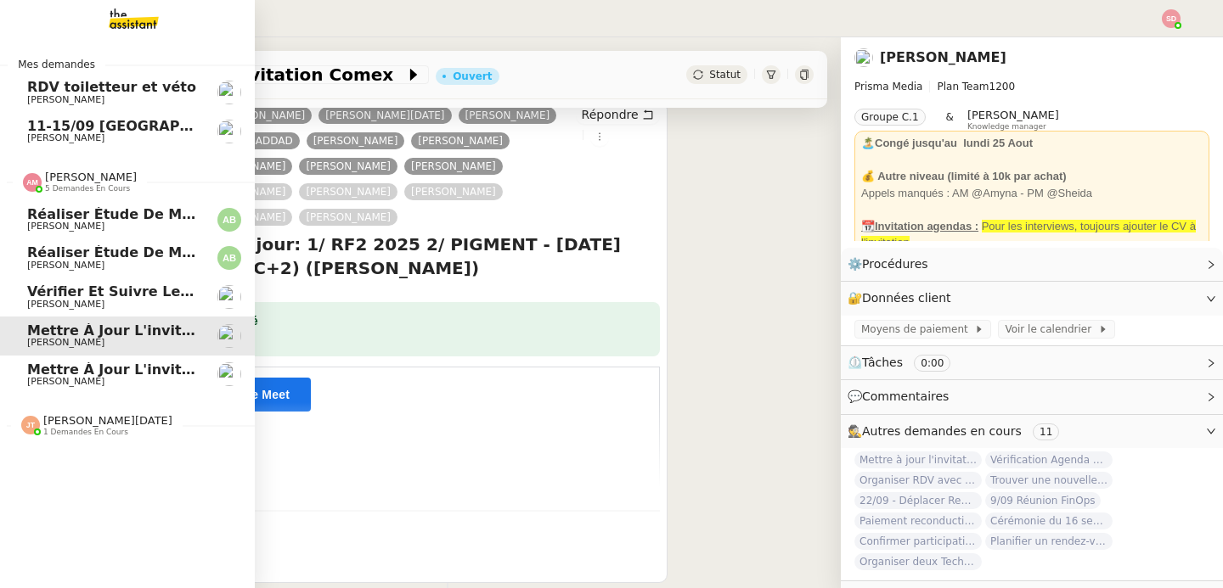
click at [106, 372] on span "Mettre à jour l'invitation PIGMENT" at bounding box center [161, 370] width 268 height 16
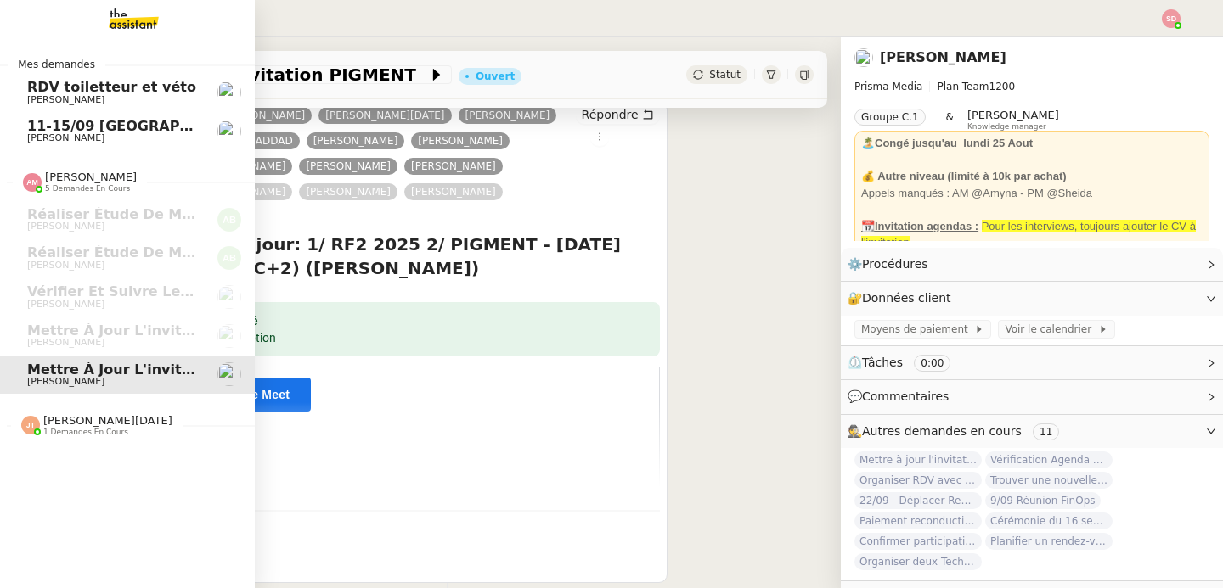
click at [99, 419] on span "[PERSON_NAME][DATE]" at bounding box center [107, 420] width 129 height 13
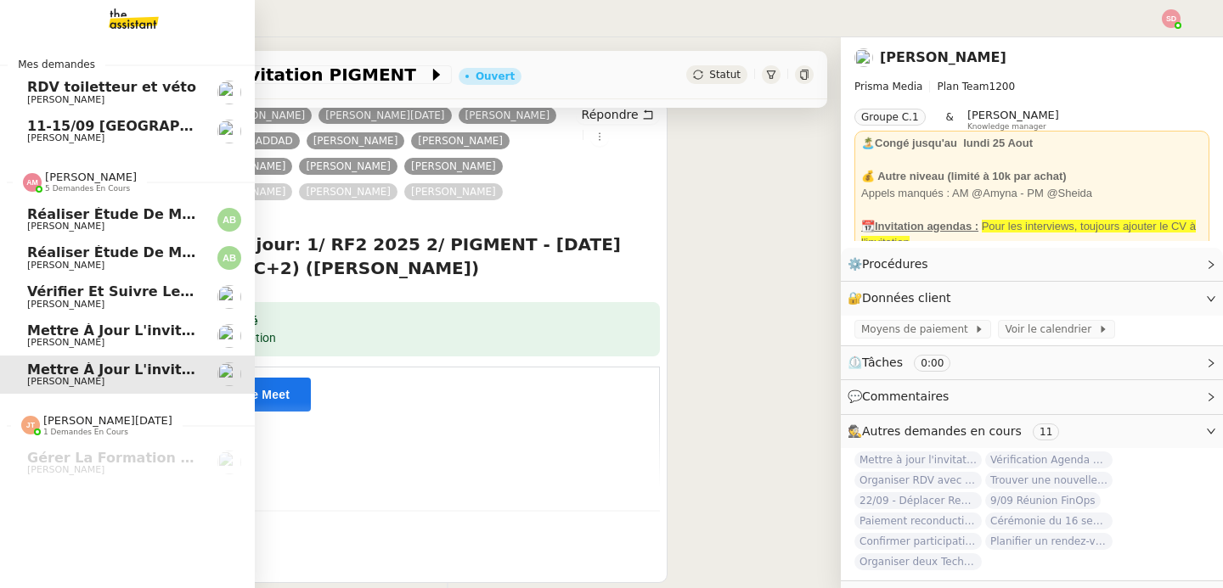
click at [92, 181] on span "[PERSON_NAME]" at bounding box center [91, 177] width 92 height 13
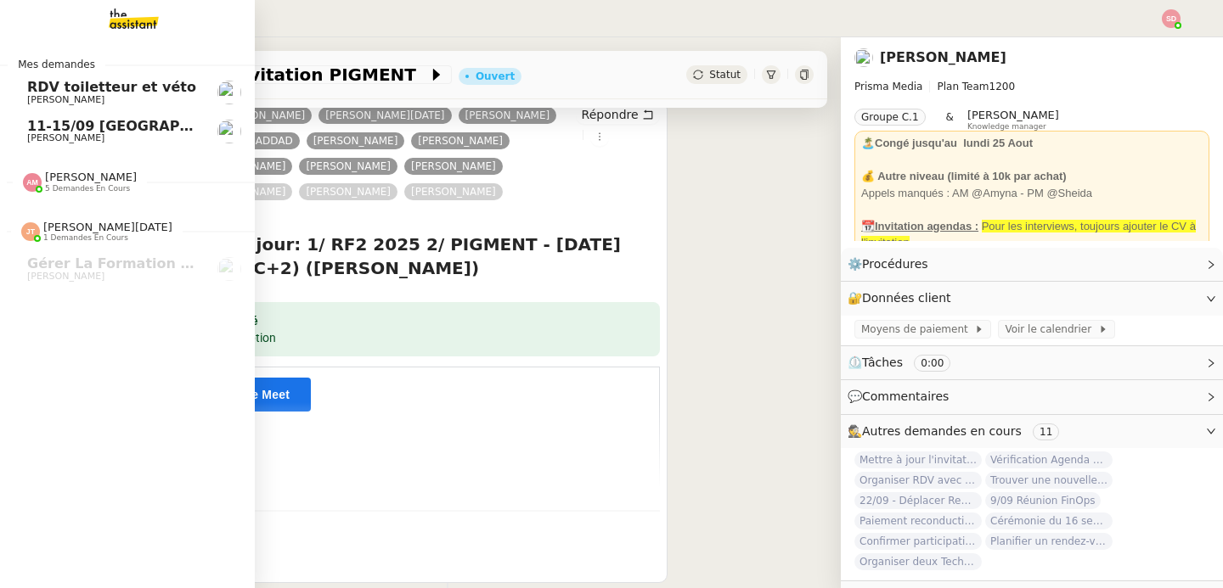
click at [112, 133] on span "[PERSON_NAME]" at bounding box center [113, 138] width 172 height 10
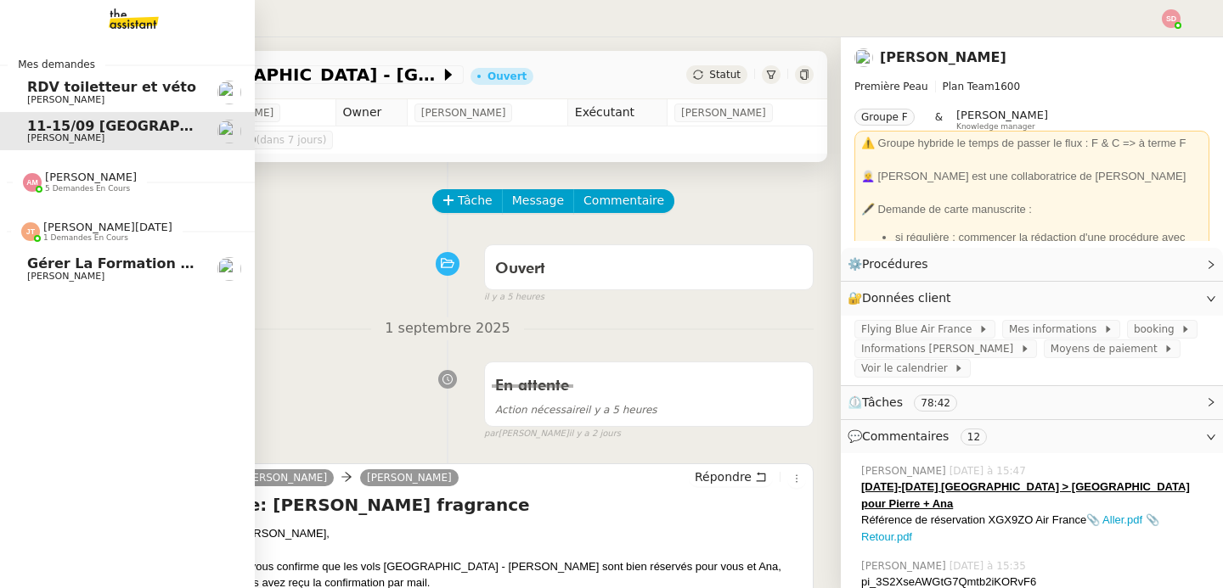
click at [43, 241] on span "1 demandes en cours" at bounding box center [85, 238] width 85 height 9
click at [162, 87] on span "RDV toiletteur et véto" at bounding box center [113, 87] width 172 height 15
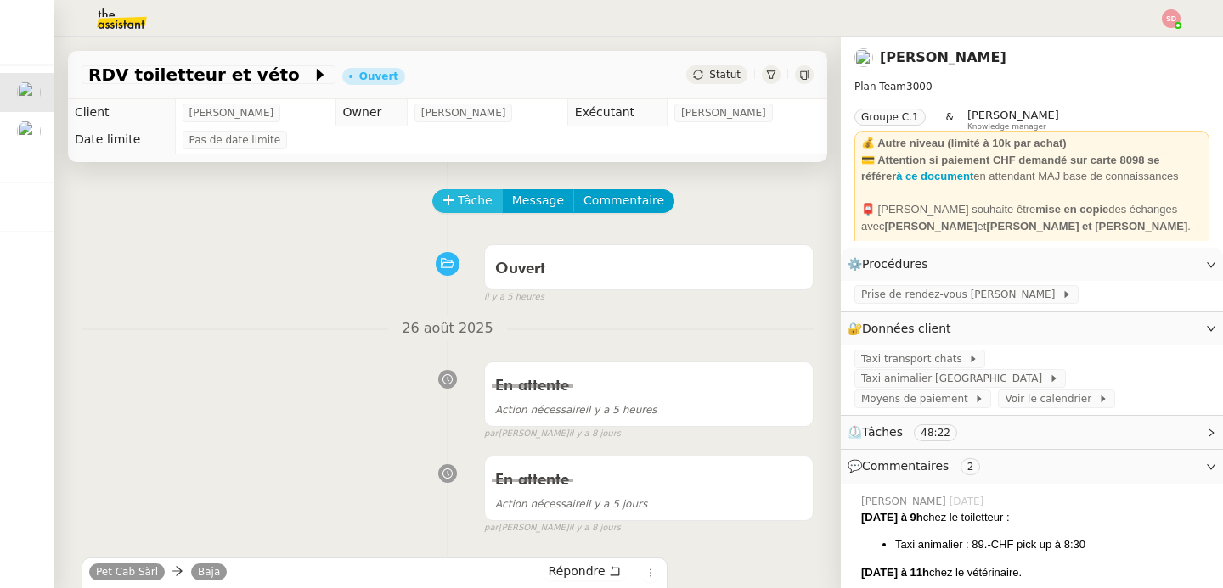
click at [458, 195] on span "Tâche" at bounding box center [475, 201] width 35 height 20
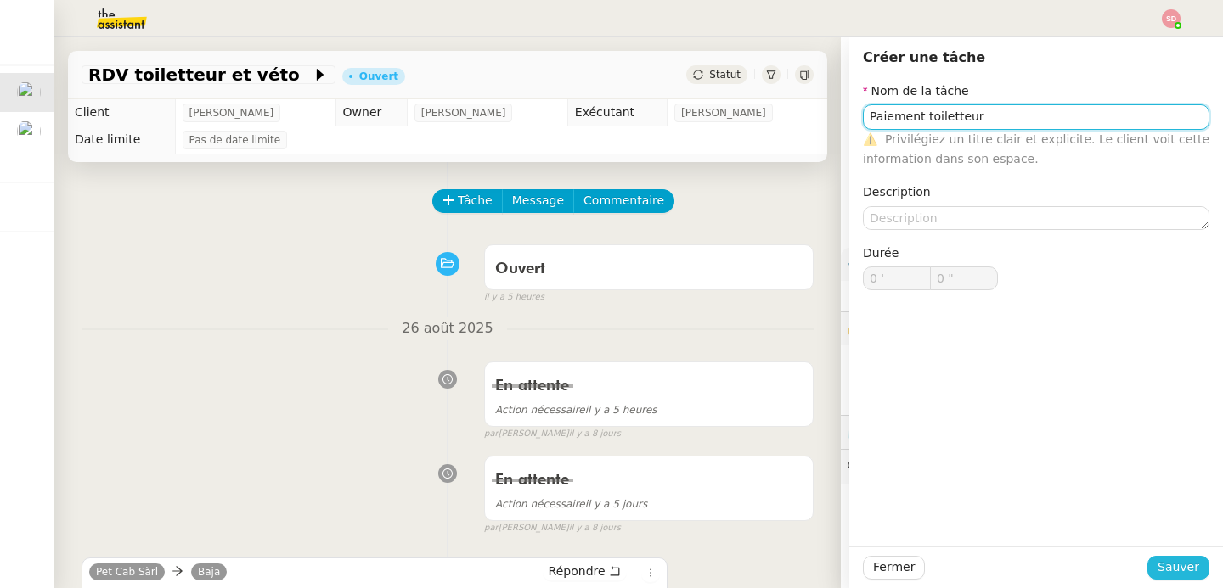
type input "Paiement toiletteur"
click at [1176, 561] on span "Sauver" at bounding box center [1178, 568] width 42 height 20
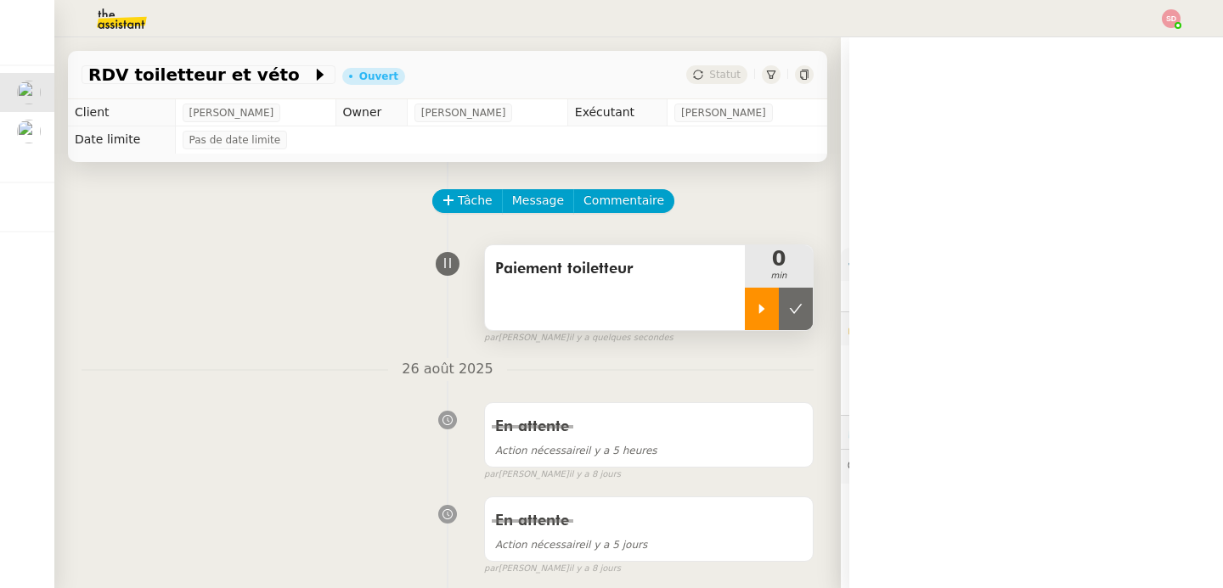
click at [745, 306] on div at bounding box center [762, 309] width 34 height 42
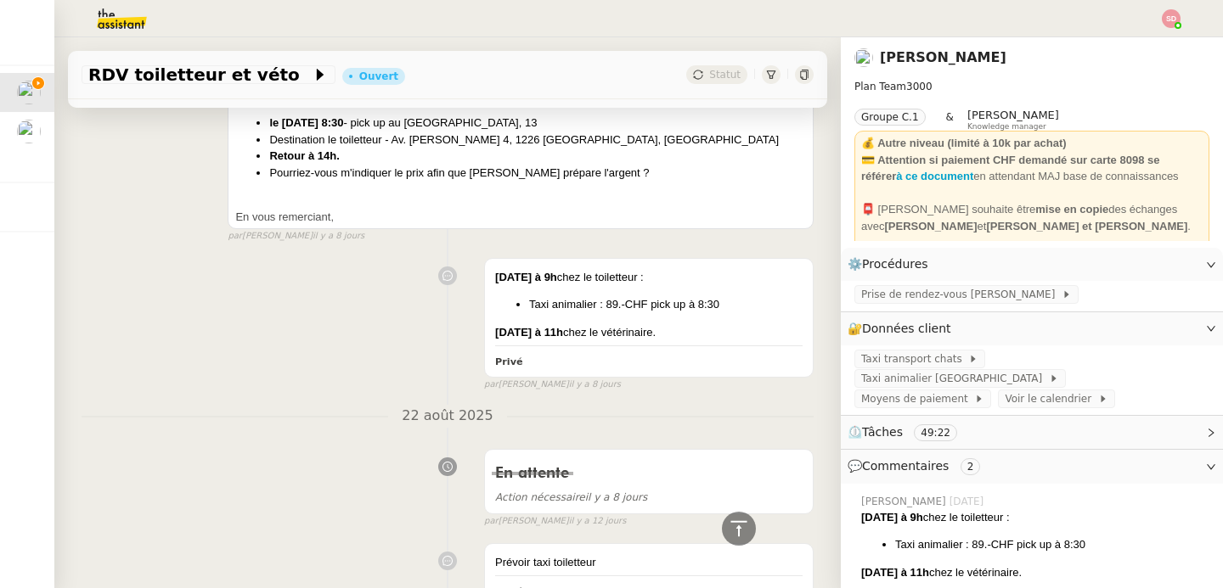
scroll to position [2293, 0]
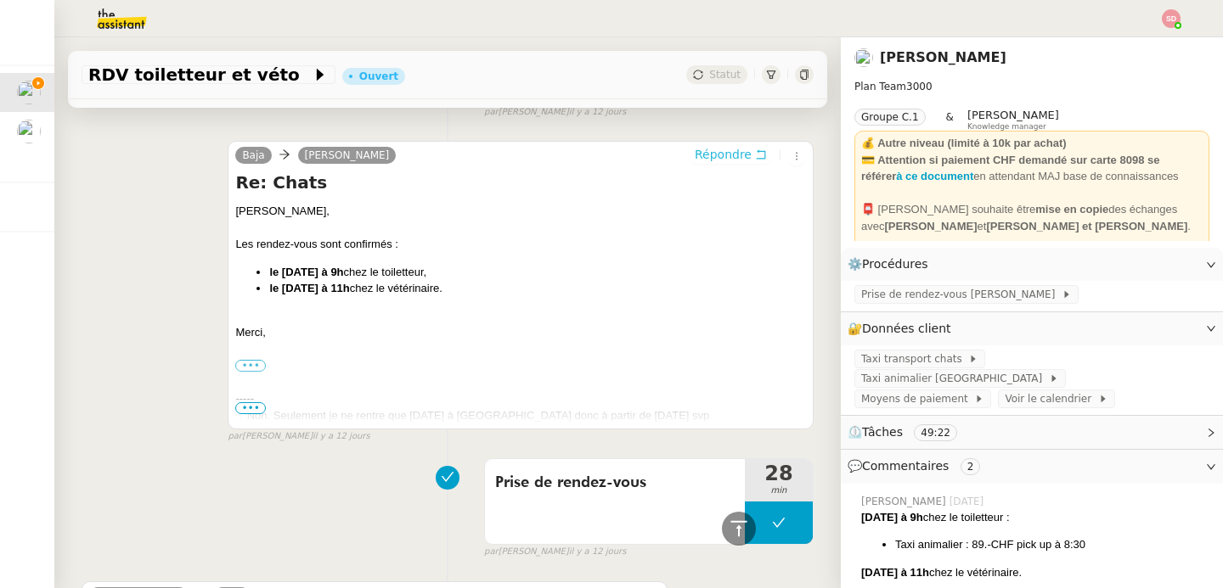
click at [705, 146] on span "Répondre" at bounding box center [723, 154] width 57 height 17
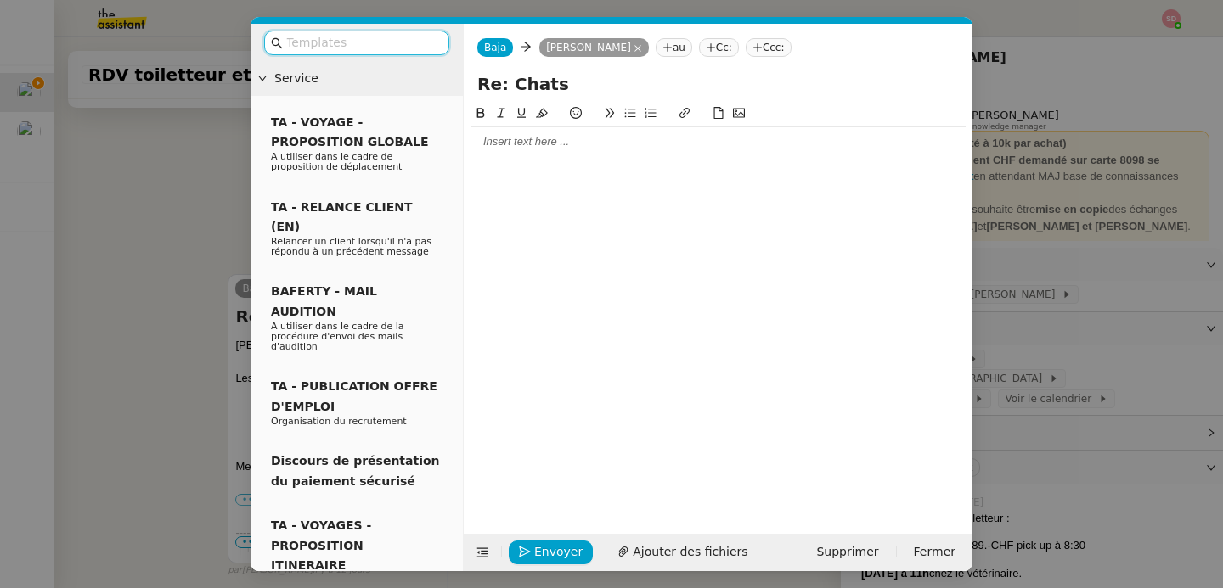
scroll to position [2427, 0]
click at [631, 138] on div at bounding box center [717, 141] width 495 height 15
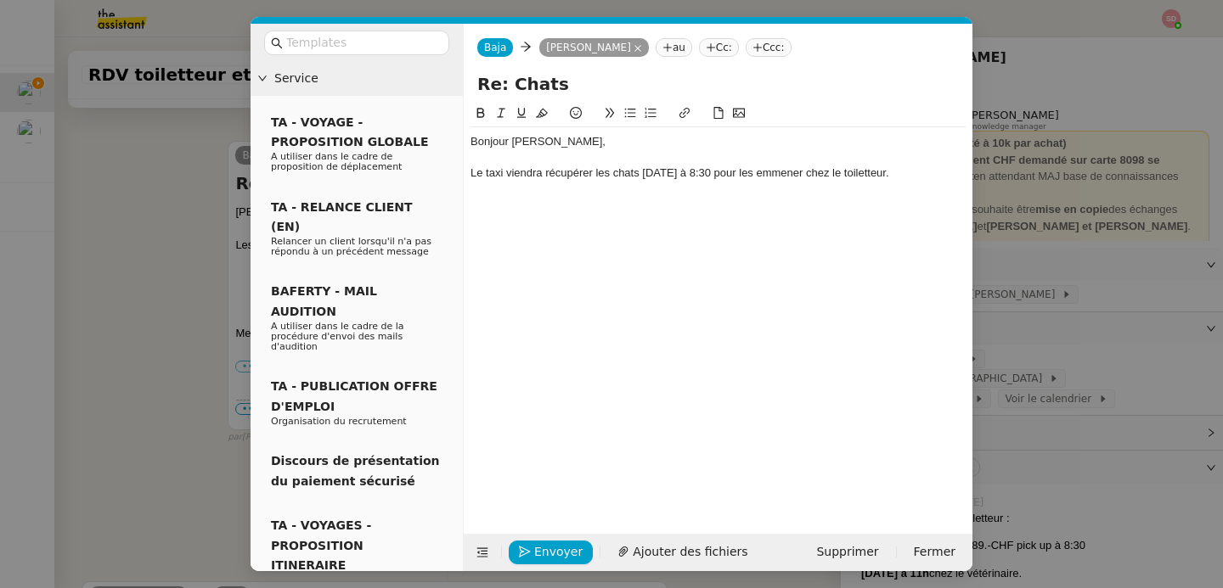
scroll to position [2493, 0]
click at [1094, 329] on nz-modal-container "Service TA - VOYAGE - PROPOSITION GLOBALE A utiliser dans le cadre de propositi…" at bounding box center [611, 294] width 1223 height 588
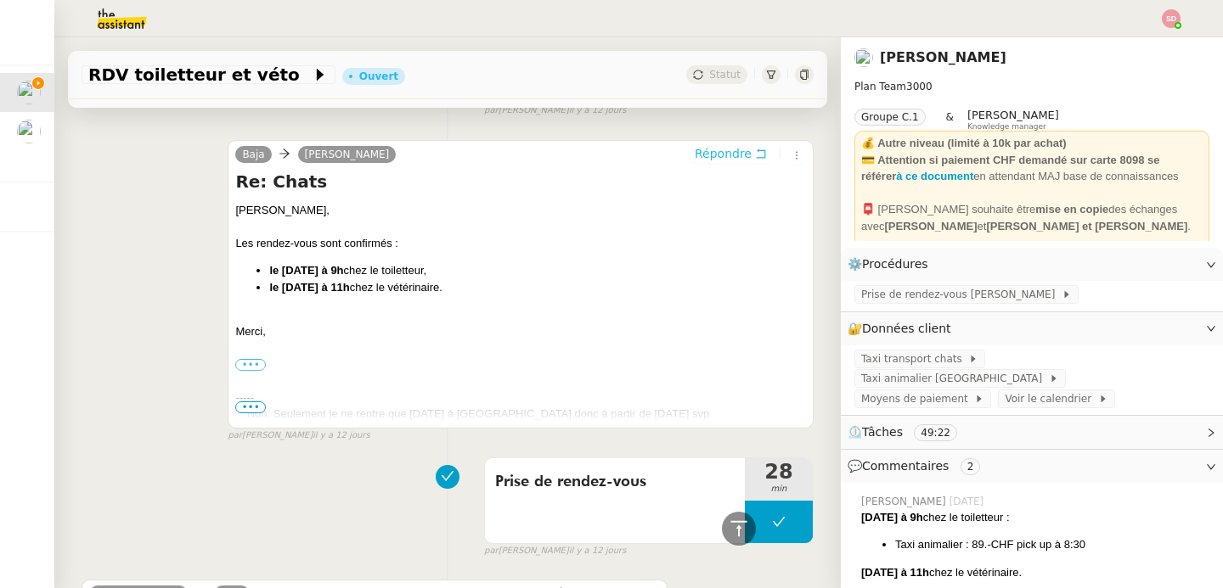
scroll to position [2488, 0]
drag, startPoint x: 960, startPoint y: 529, endPoint x: 1000, endPoint y: 521, distance: 40.8
click at [1000, 537] on li "Taxi animalier : 89.-CHF pick up à 8:30" at bounding box center [1052, 545] width 314 height 17
copy li "89.-CHF"
click at [729, 533] on icon at bounding box center [739, 529] width 20 height 20
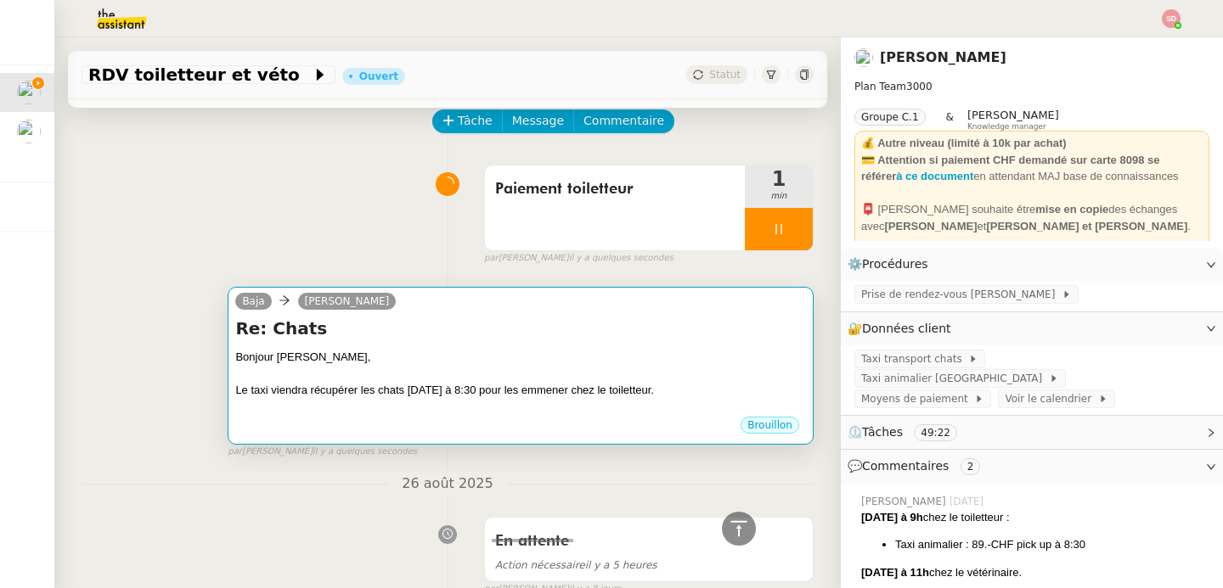
scroll to position [0, 0]
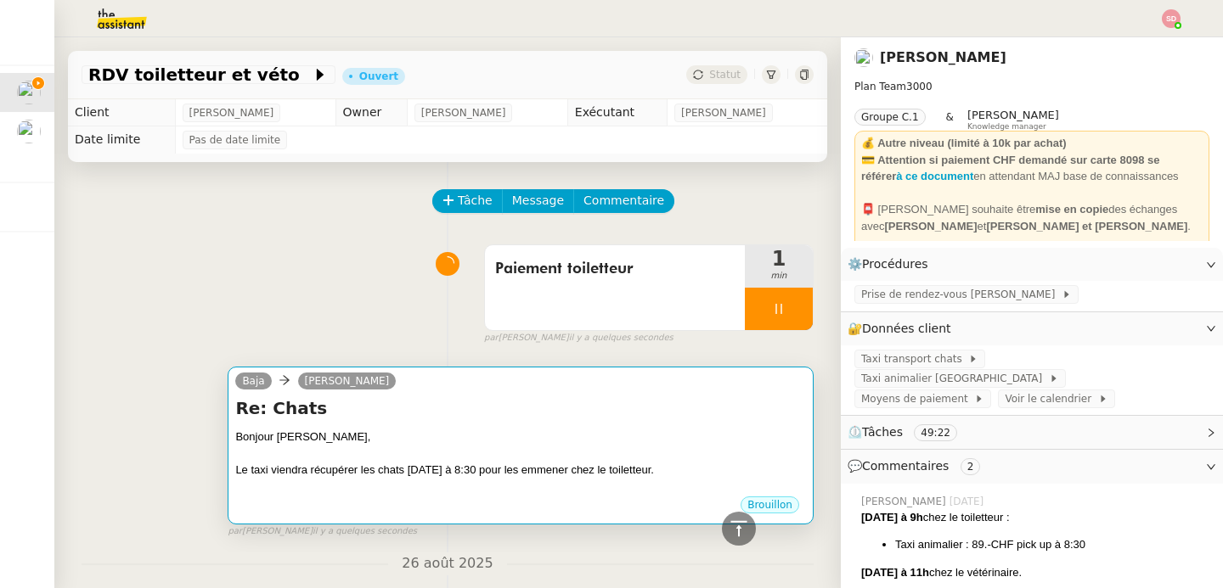
click at [537, 443] on div "Bonjour [PERSON_NAME]," at bounding box center [520, 437] width 571 height 17
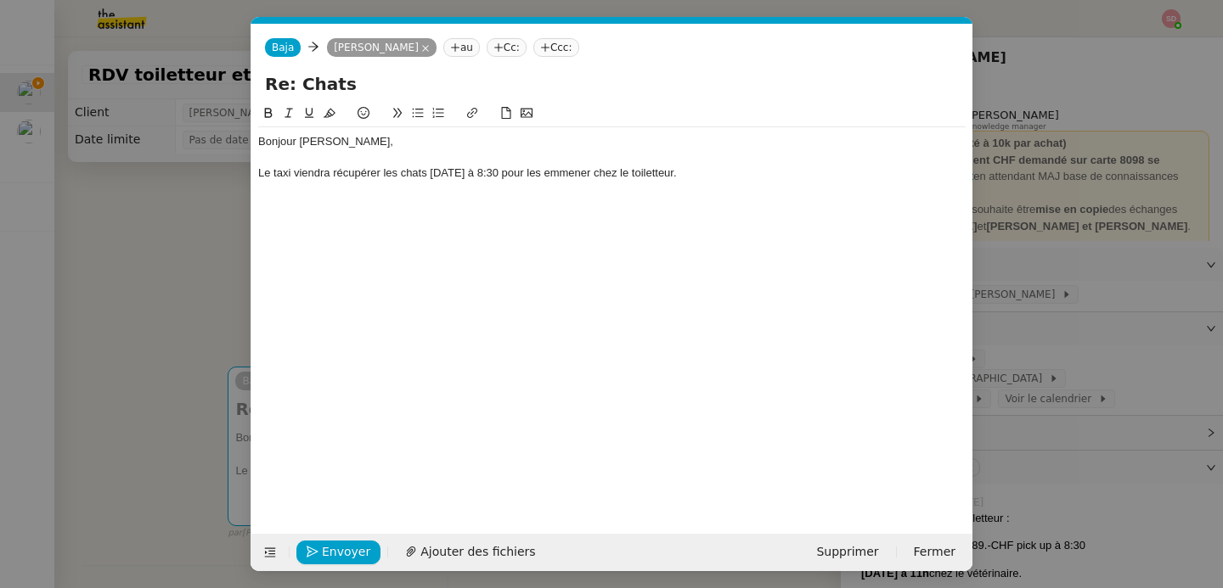
scroll to position [0, 36]
click at [738, 173] on div "Le taxi viendra récupérer les chats [DATE] à 8:30 pour les emmener chez le toil…" at bounding box center [611, 173] width 707 height 15
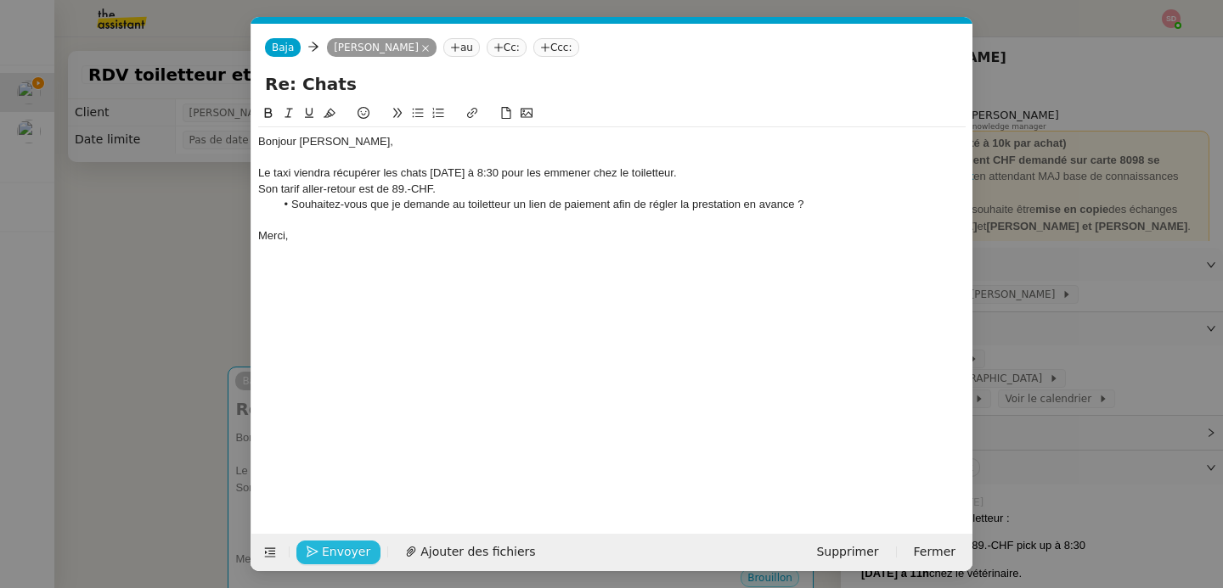
click at [324, 554] on span "Envoyer" at bounding box center [346, 553] width 48 height 20
click at [324, 554] on span "Confirmer l'envoi" at bounding box center [373, 553] width 102 height 20
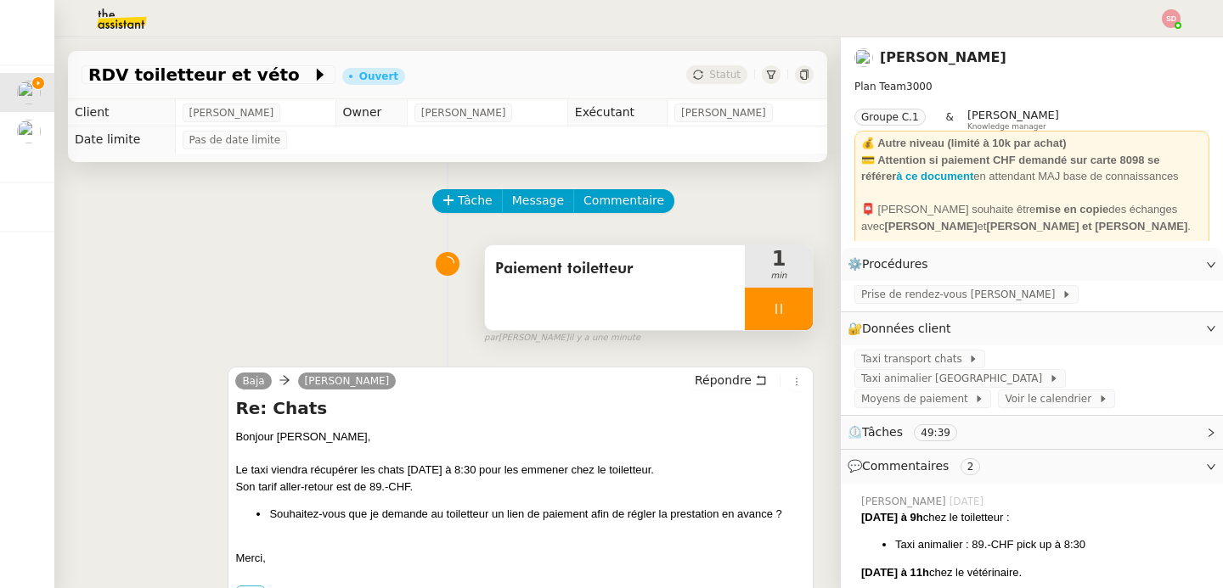
click at [772, 303] on icon at bounding box center [779, 309] width 14 height 14
click at [779, 304] on button at bounding box center [796, 309] width 34 height 42
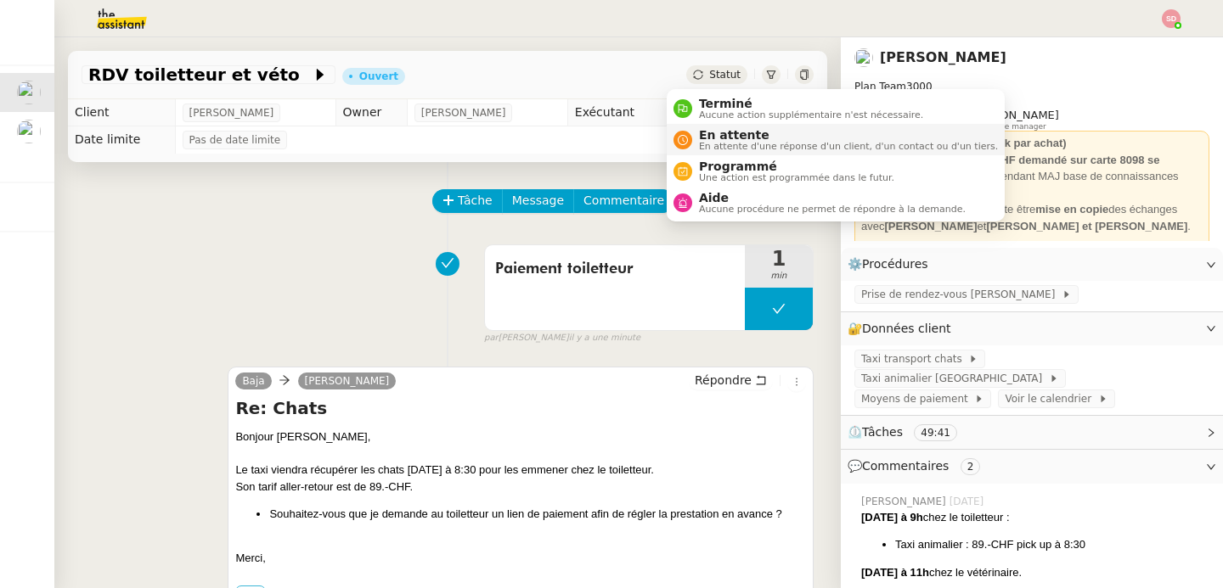
click at [706, 133] on span "En attente" at bounding box center [848, 135] width 299 height 14
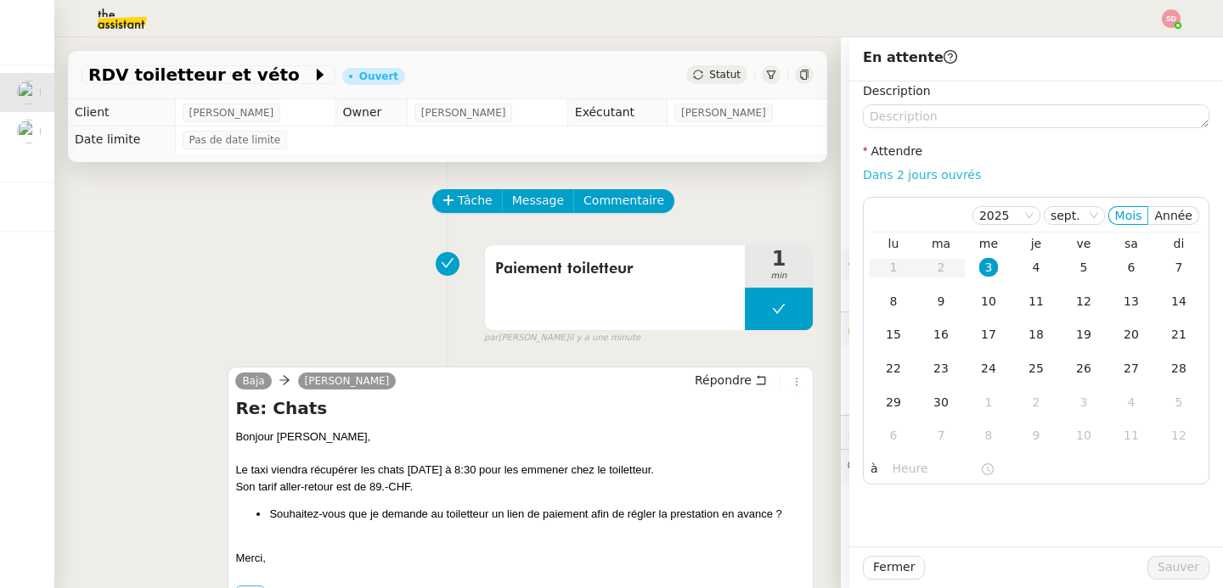
click at [914, 180] on link "Dans 2 jours ouvrés" at bounding box center [922, 175] width 118 height 14
type input "07:00"
click at [1157, 568] on span "Sauver" at bounding box center [1178, 568] width 42 height 20
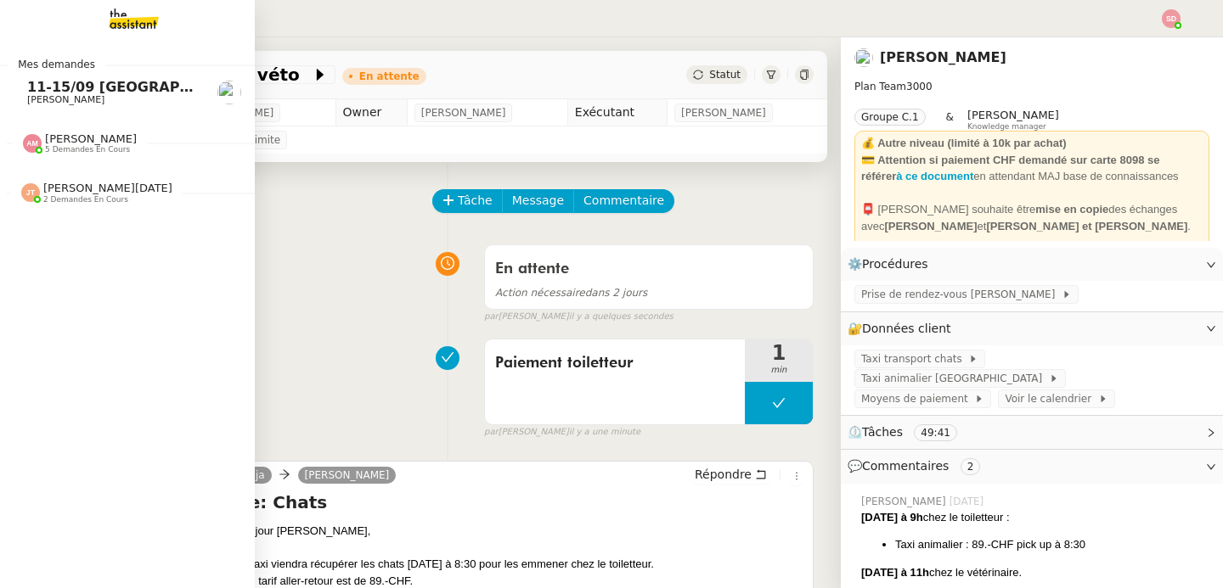
click at [67, 76] on link "11-15/09 [GEOGRAPHIC_DATA] - [GEOGRAPHIC_DATA] + cartons [PERSON_NAME]" at bounding box center [127, 92] width 255 height 39
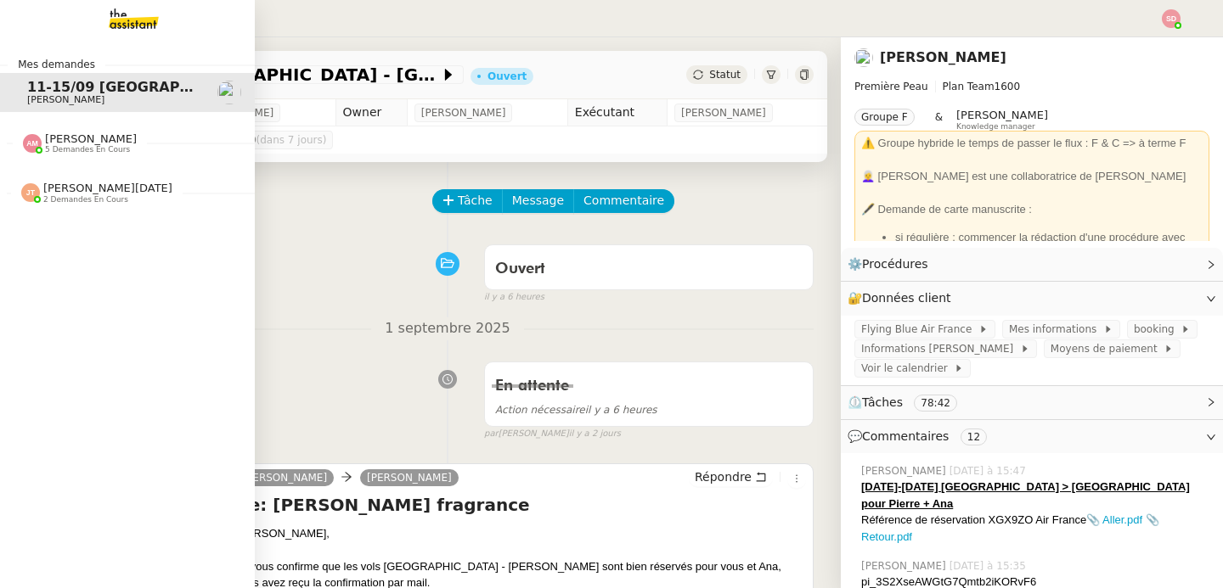
click at [71, 138] on span "[PERSON_NAME]" at bounding box center [91, 138] width 92 height 13
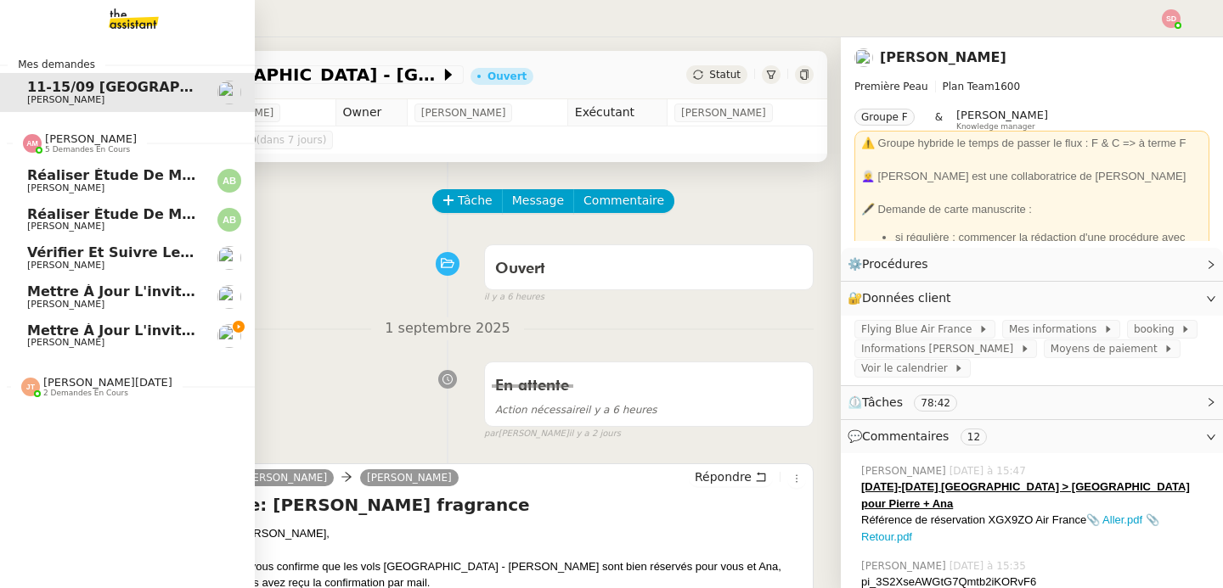
click at [82, 332] on span "Mettre à jour l'invitation PIGMENT" at bounding box center [161, 331] width 268 height 16
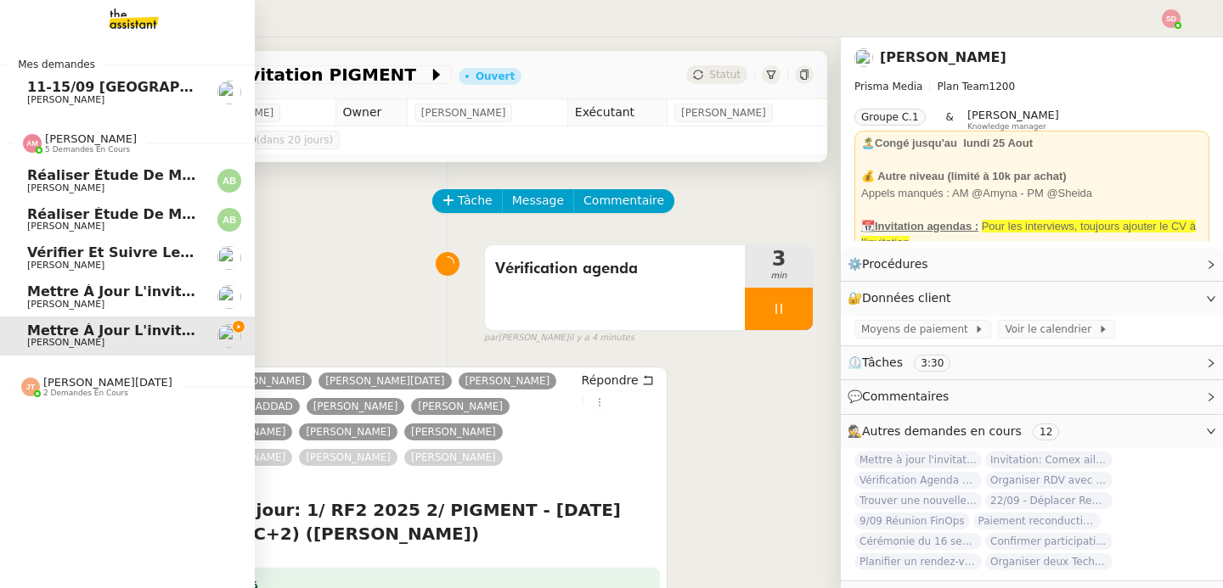
click at [98, 302] on span "[PERSON_NAME]" at bounding box center [113, 305] width 172 height 10
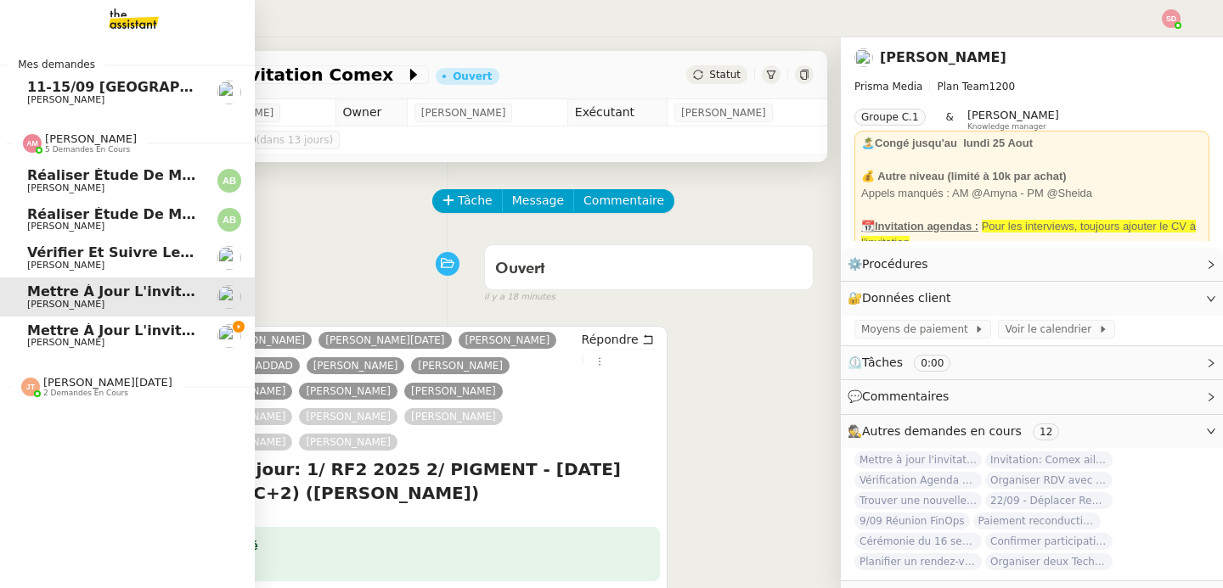
click at [50, 252] on span "Vérifier et suivre les factures [PERSON_NAME]" at bounding box center [208, 253] width 363 height 16
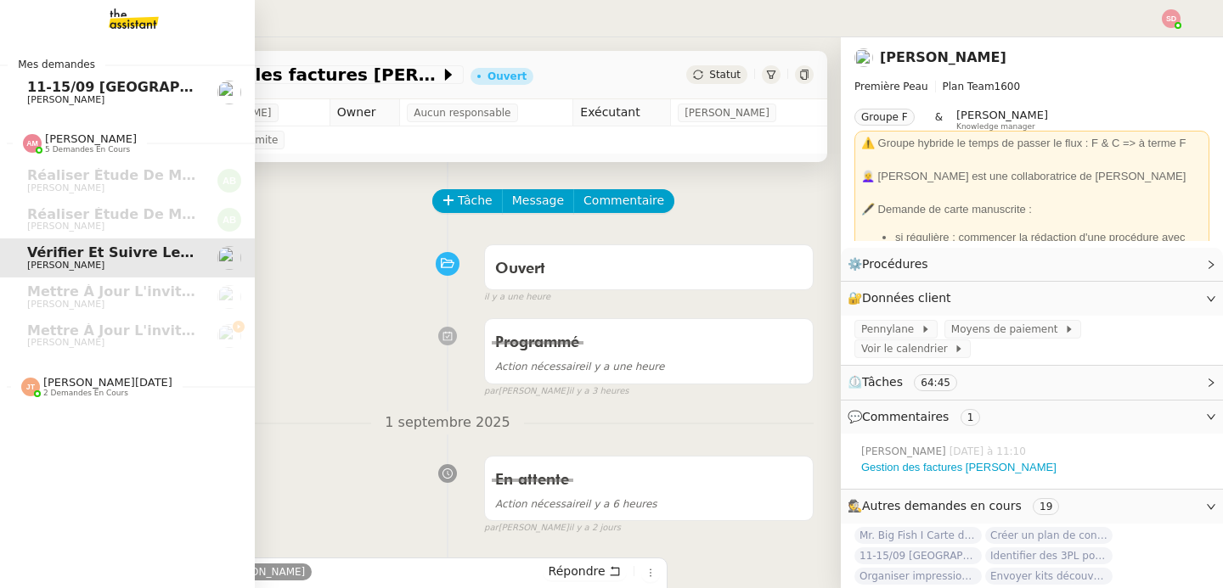
click at [70, 396] on span "2 demandes en cours" at bounding box center [85, 393] width 85 height 9
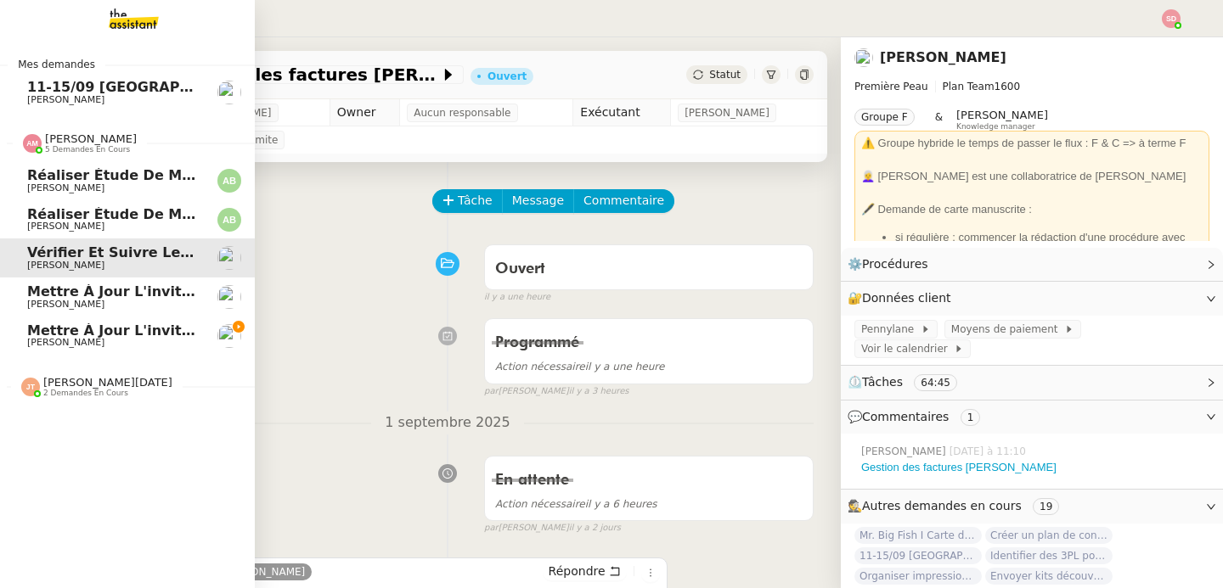
click at [102, 213] on span "Réaliser étude de marché tireuse à bière" at bounding box center [186, 214] width 319 height 16
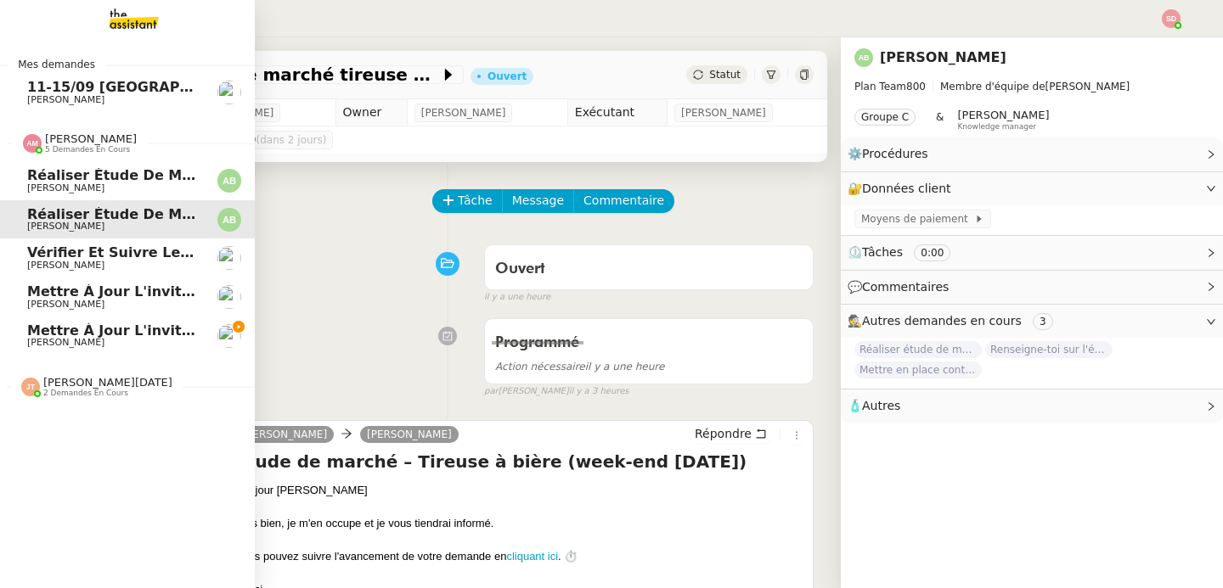
click at [118, 172] on span "Réaliser étude de marché T-shirts personnalisés" at bounding box center [213, 175] width 372 height 16
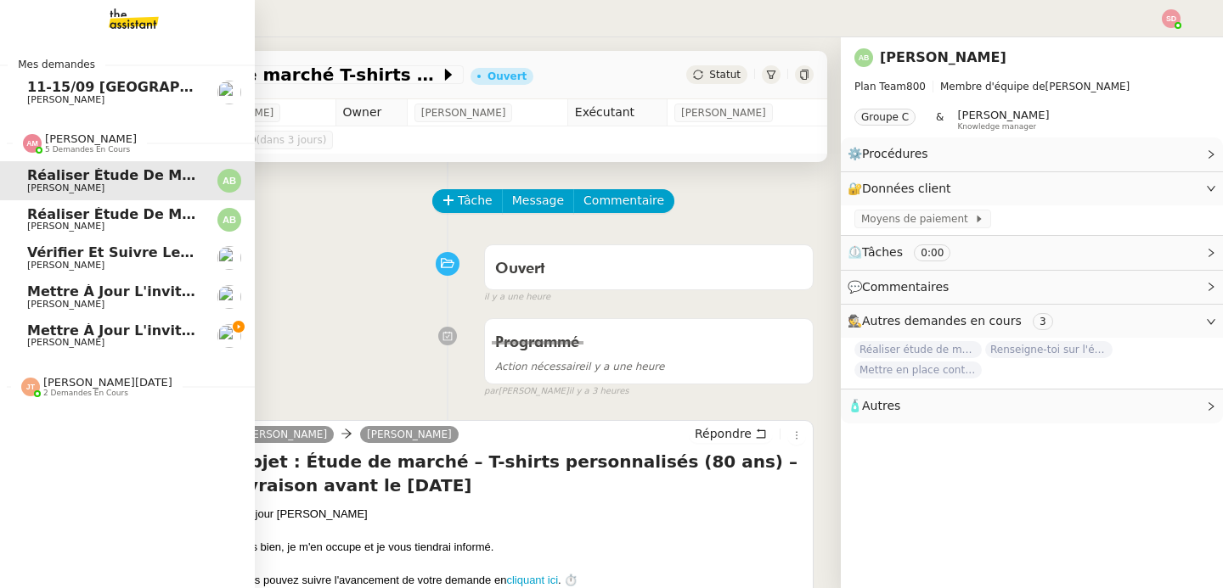
click at [45, 140] on span "[PERSON_NAME]" at bounding box center [91, 138] width 92 height 13
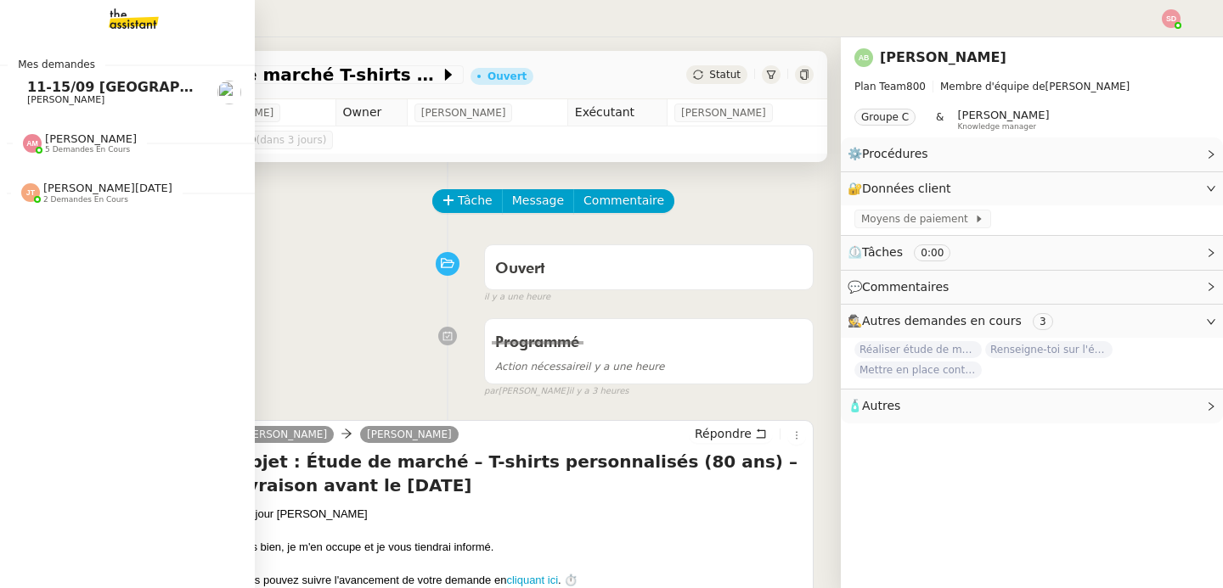
click at [127, 96] on span "[PERSON_NAME]" at bounding box center [113, 100] width 172 height 10
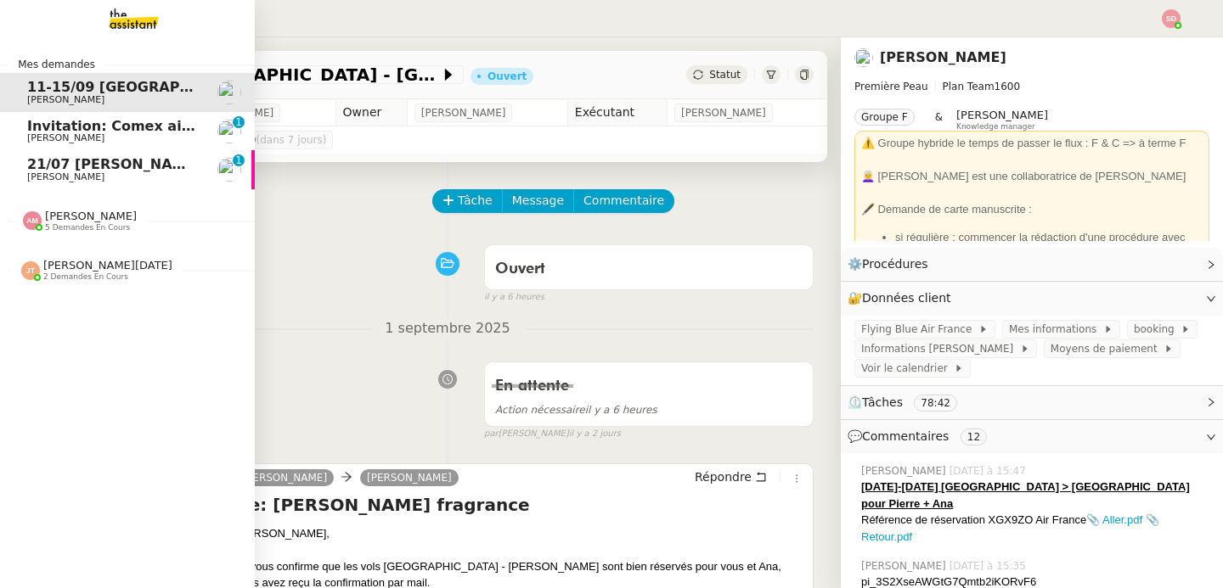
click at [80, 167] on span "21/07 [PERSON_NAME]" at bounding box center [114, 164] width 174 height 16
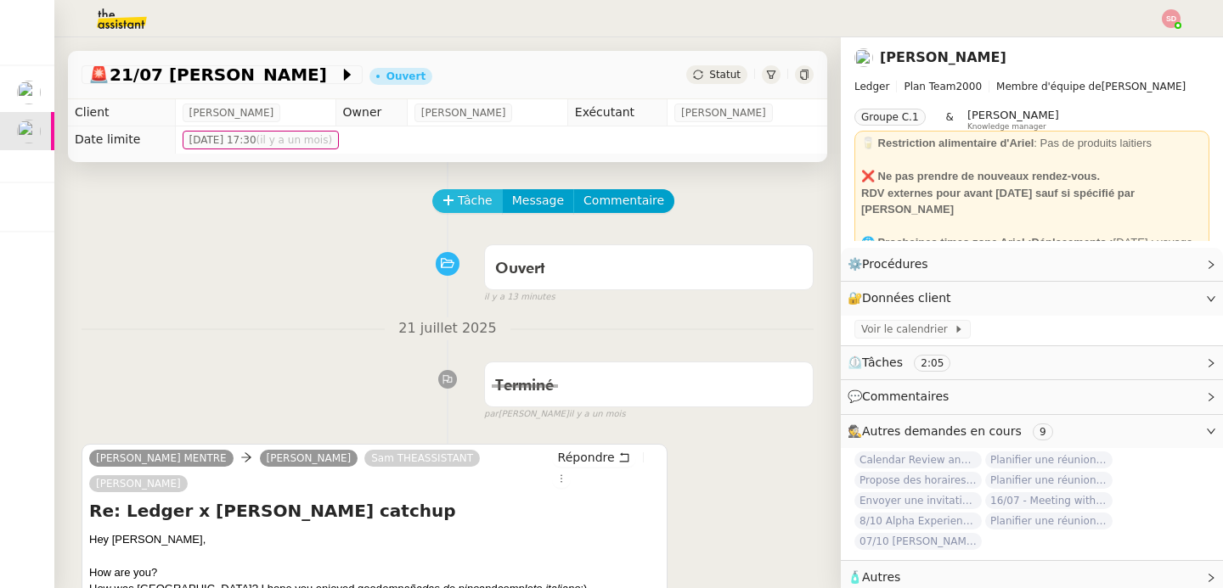
click at [458, 200] on span "Tâche" at bounding box center [475, 201] width 35 height 20
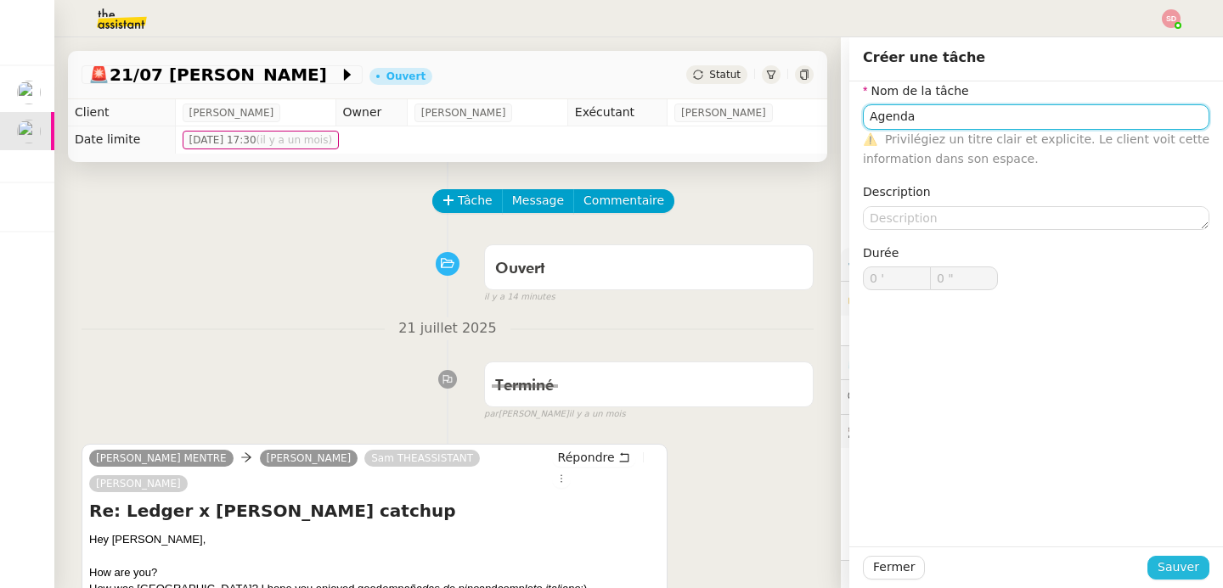
type input "Agenda"
click at [1179, 560] on span "Sauver" at bounding box center [1178, 568] width 42 height 20
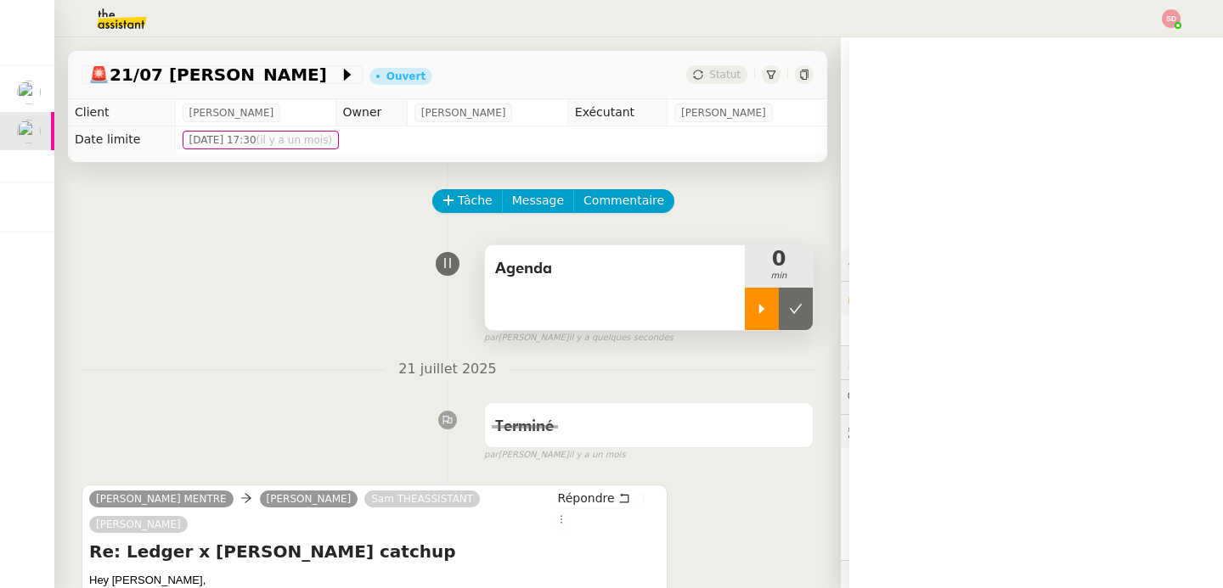
click at [755, 305] on icon at bounding box center [762, 309] width 14 height 14
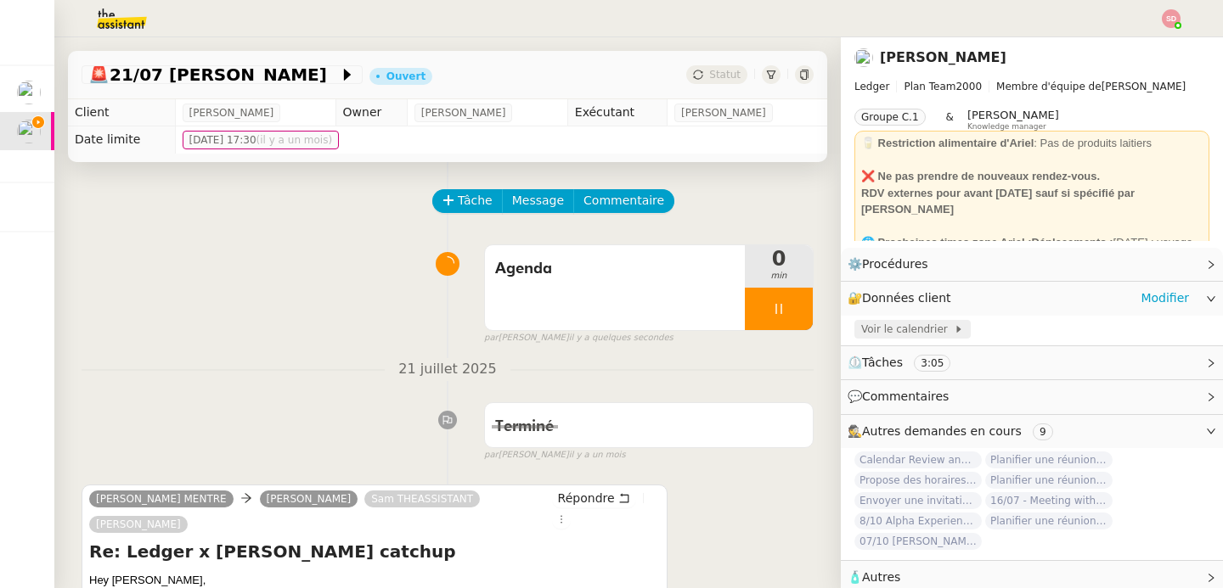
click at [892, 335] on span "Voir le calendrier" at bounding box center [907, 329] width 93 height 17
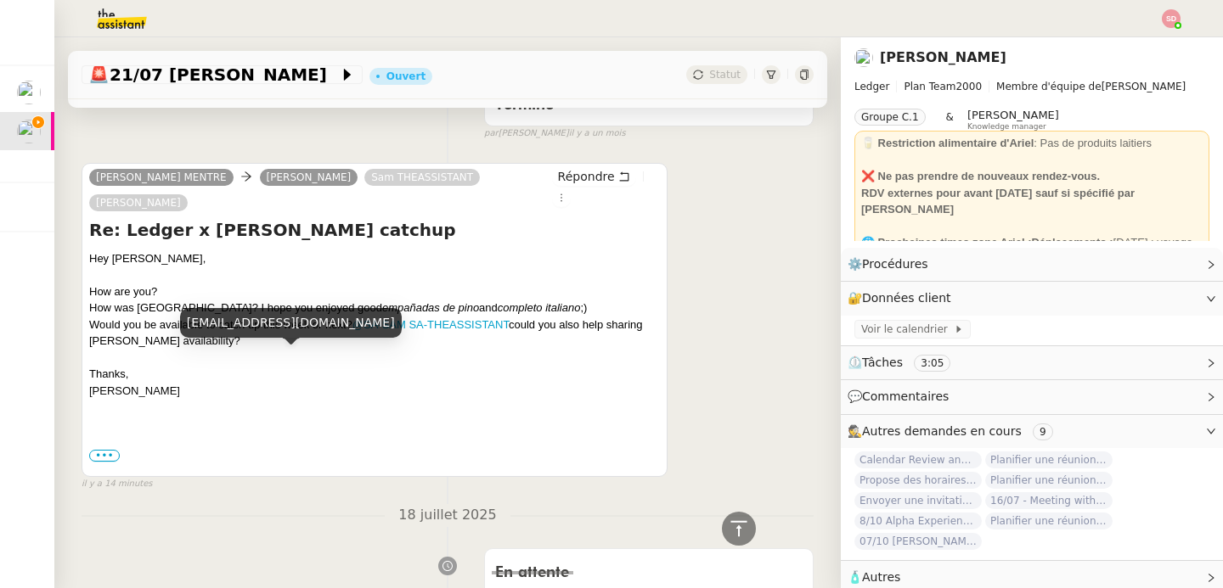
scroll to position [344, 0]
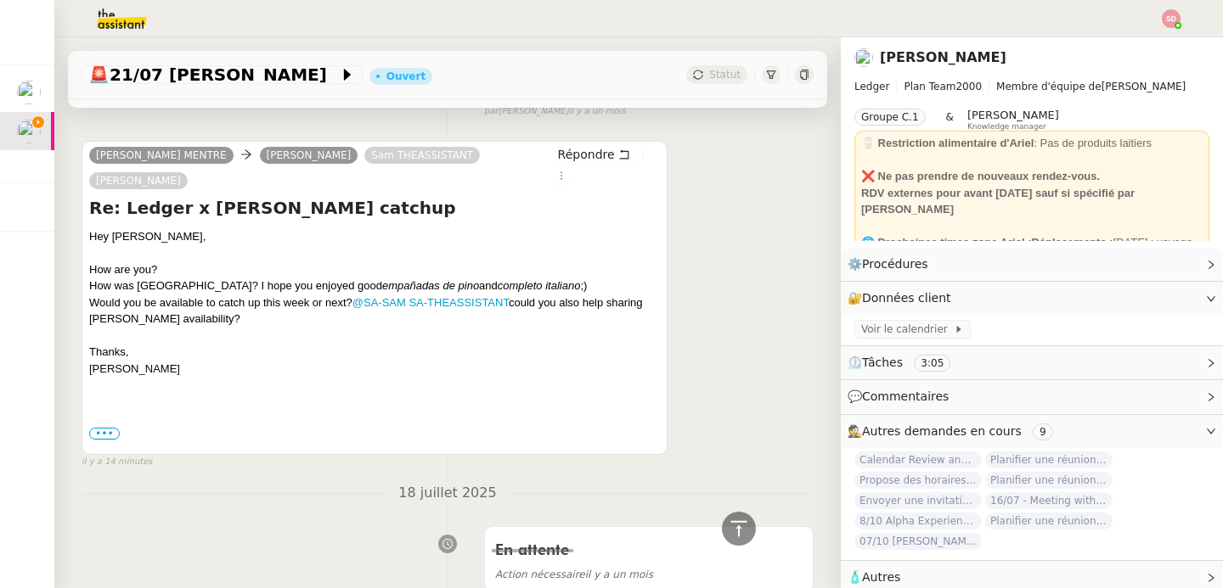
click at [114, 428] on span "•••" at bounding box center [104, 434] width 31 height 12
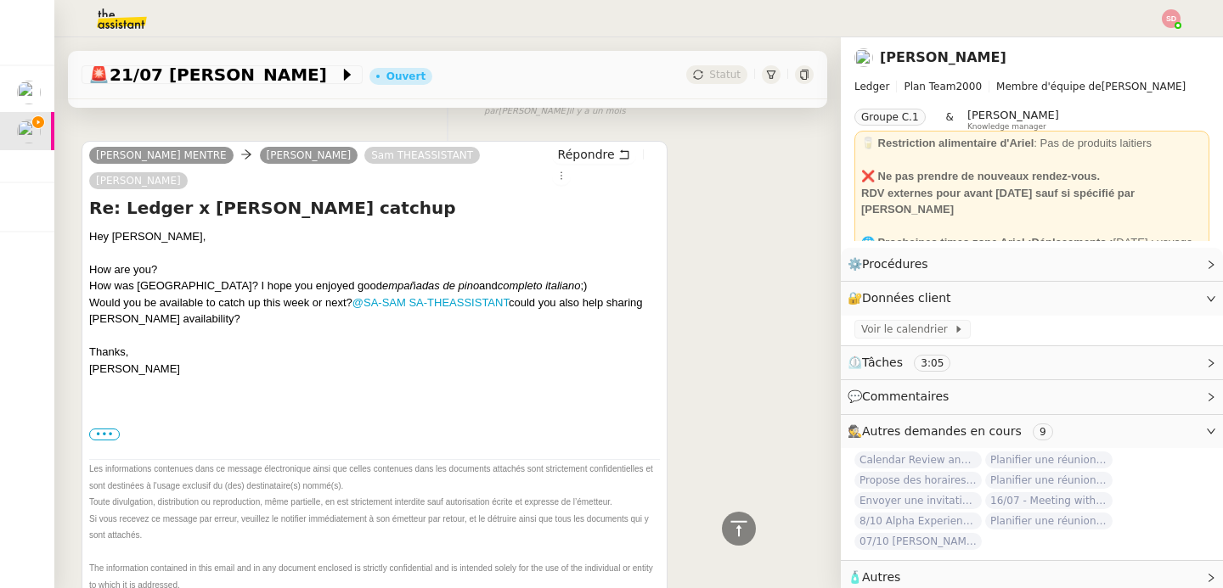
click at [114, 429] on label "•••" at bounding box center [104, 435] width 31 height 12
click at [0, 0] on input "•••" at bounding box center [0, 0] width 0 height 0
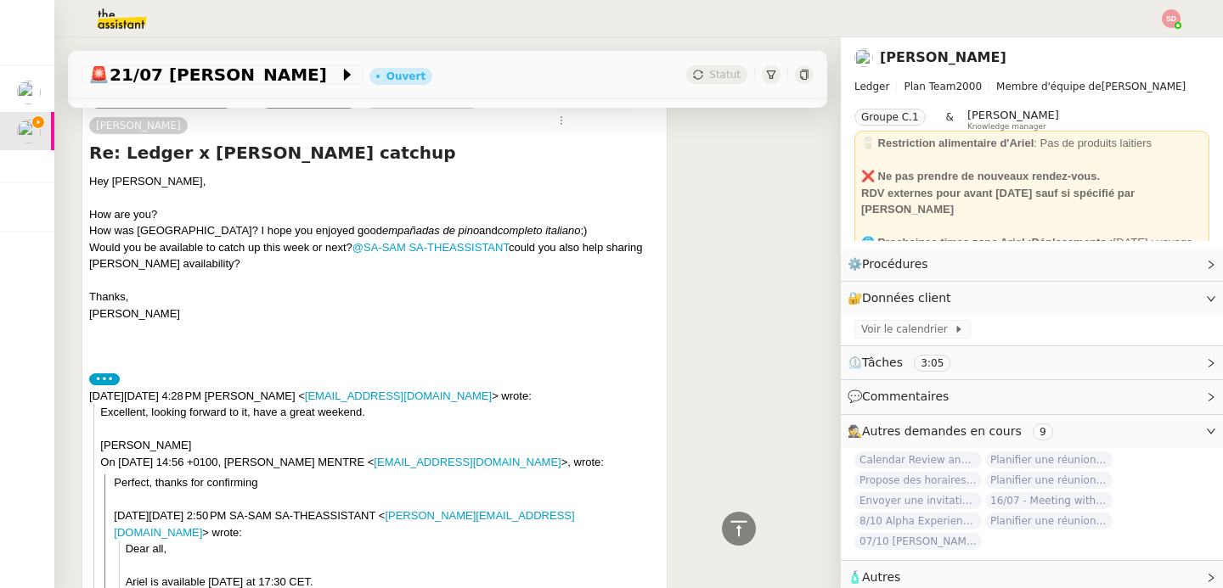
scroll to position [471, 0]
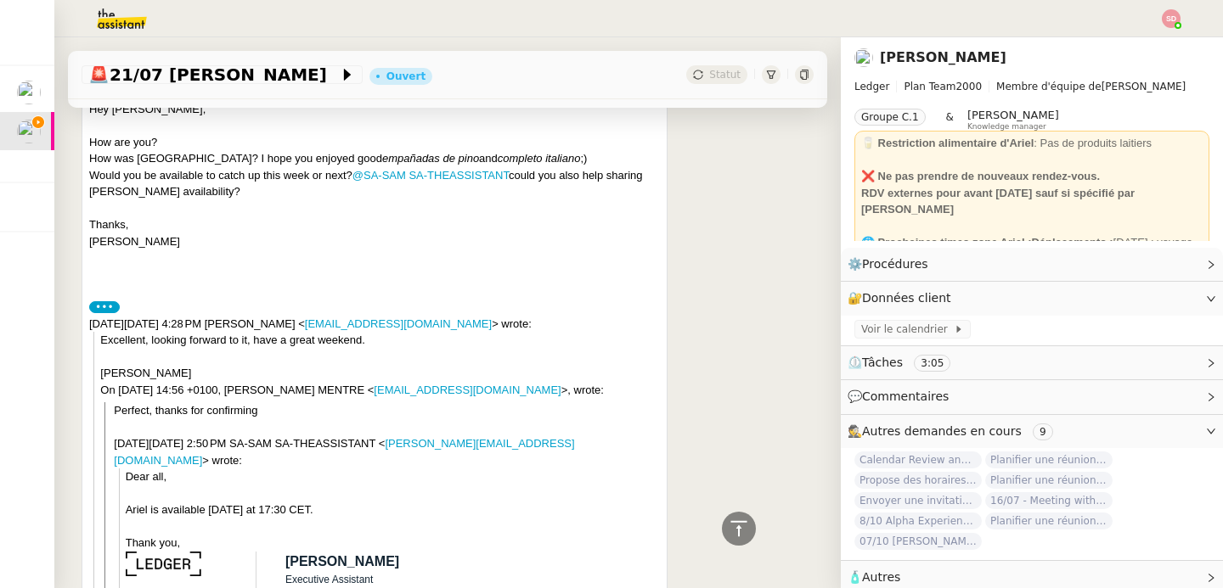
click at [101, 301] on label "•••" at bounding box center [104, 307] width 31 height 12
click at [0, 0] on input "•••" at bounding box center [0, 0] width 0 height 0
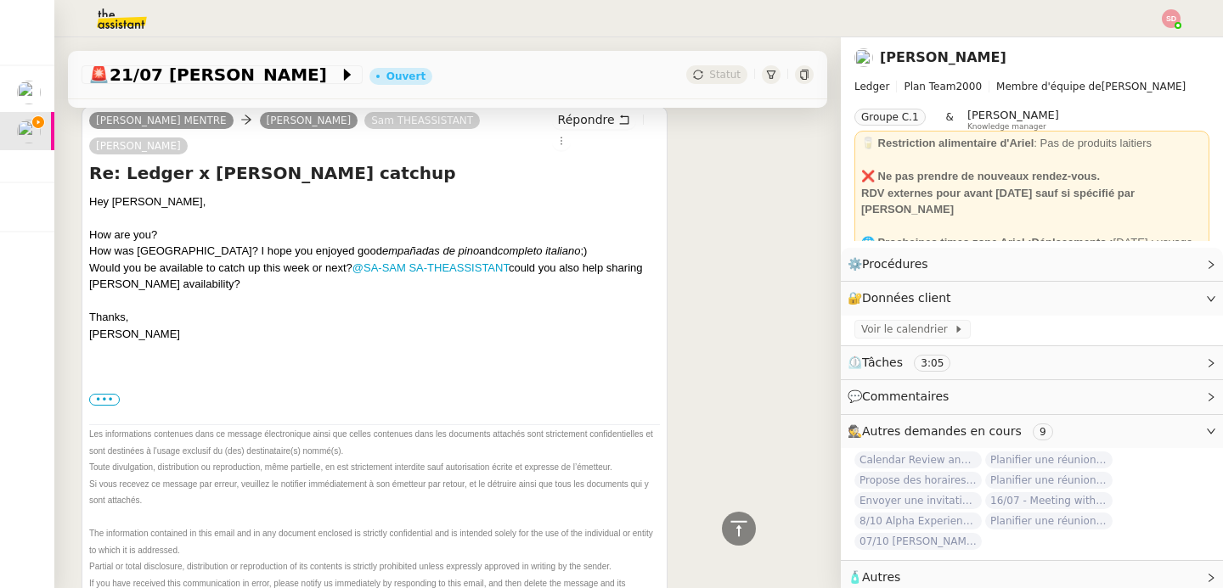
scroll to position [53, 0]
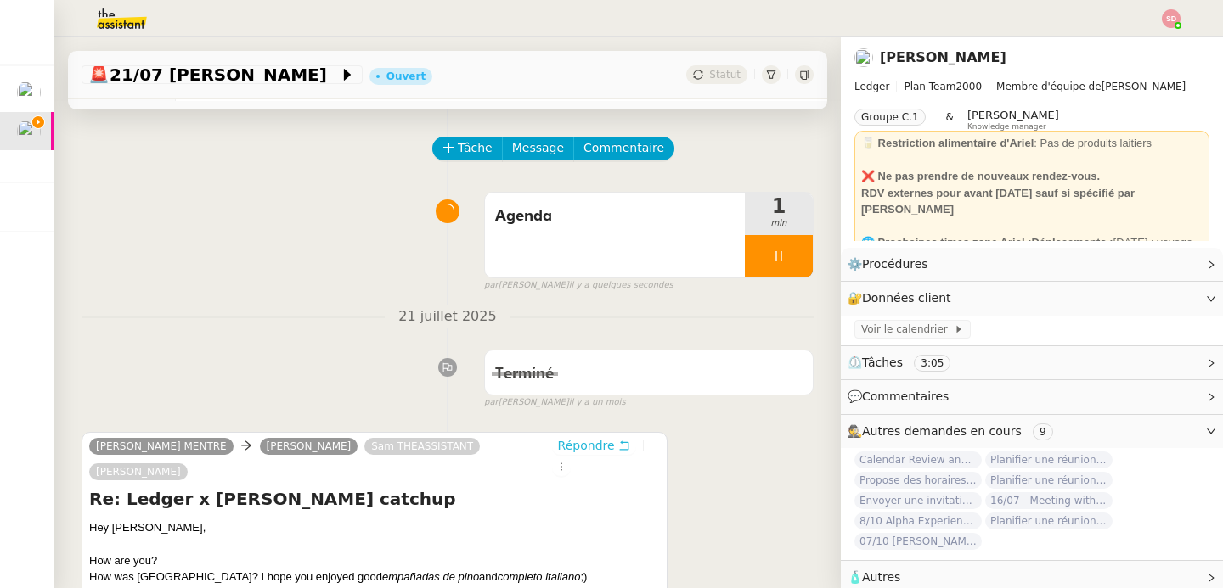
click at [561, 437] on span "Répondre" at bounding box center [586, 445] width 57 height 17
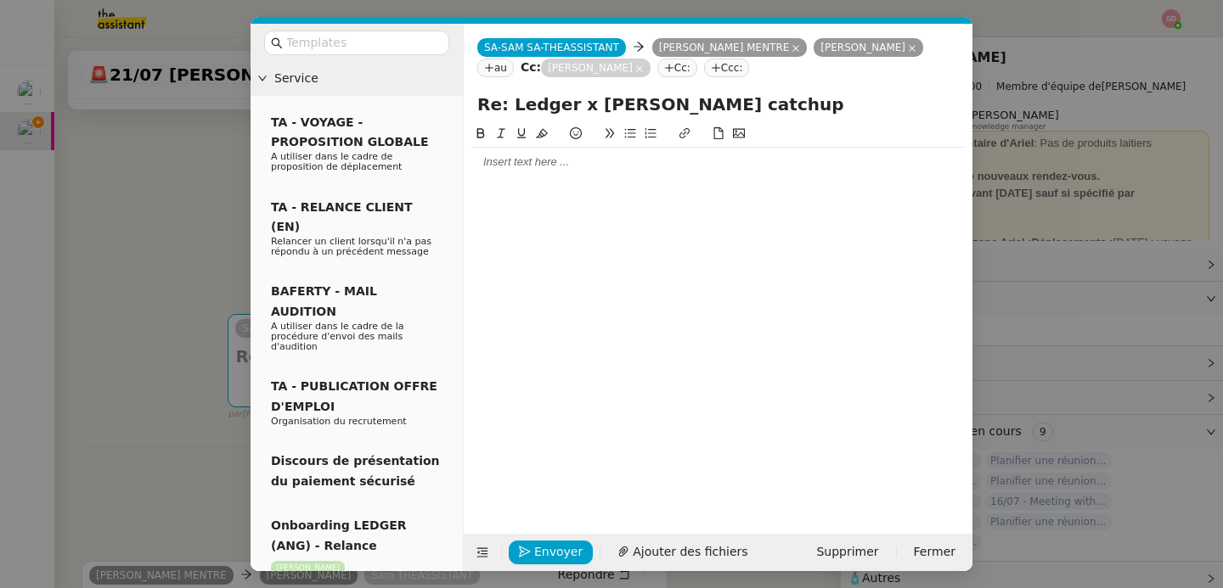
click at [601, 162] on div at bounding box center [717, 162] width 495 height 15
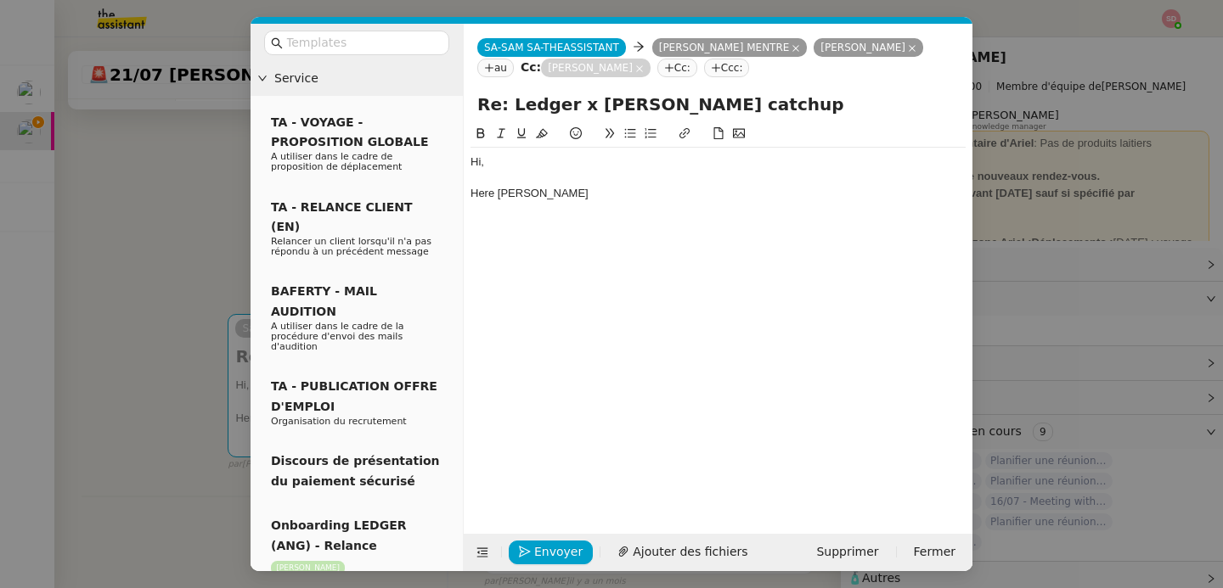
click at [198, 335] on nz-modal-container "Service TA - VOYAGE - PROPOSITION GLOBALE A utiliser dans le cadre de propositi…" at bounding box center [611, 294] width 1223 height 588
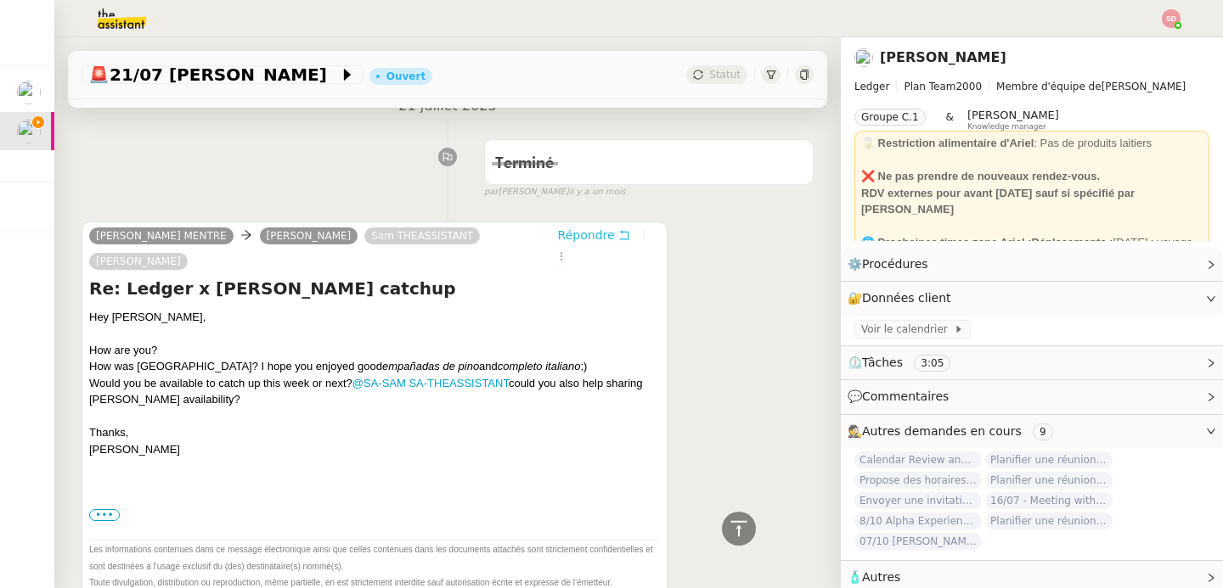
scroll to position [475, 0]
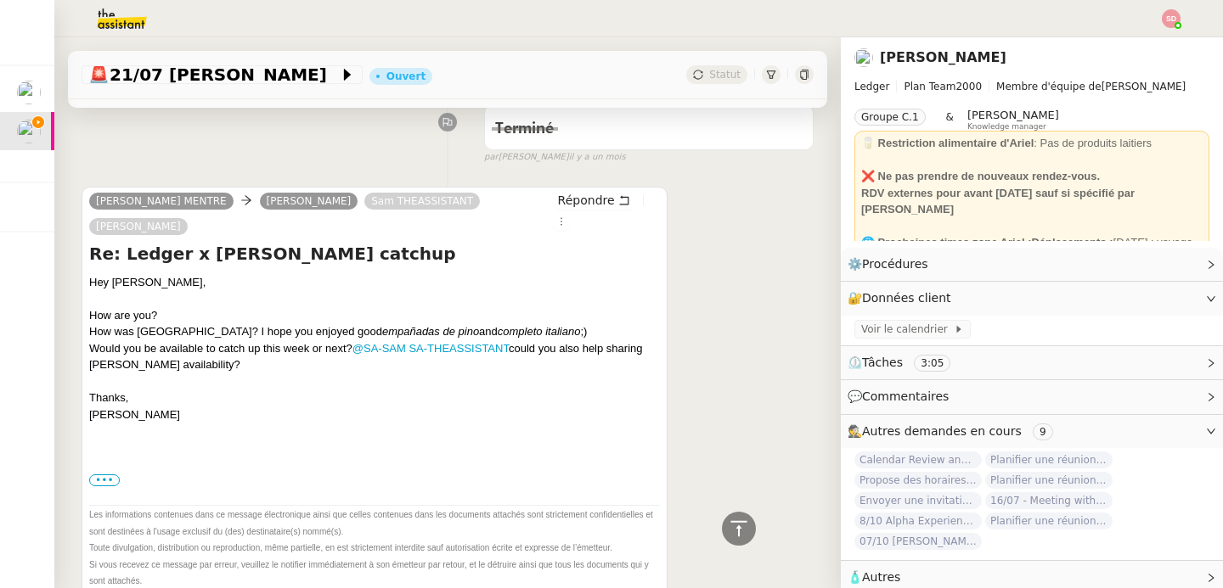
click at [199, 341] on div "Would you be available to catch up this week or next? @SA-SAM SA-THEASSISTANT c…" at bounding box center [374, 356] width 571 height 33
copy div "availability"
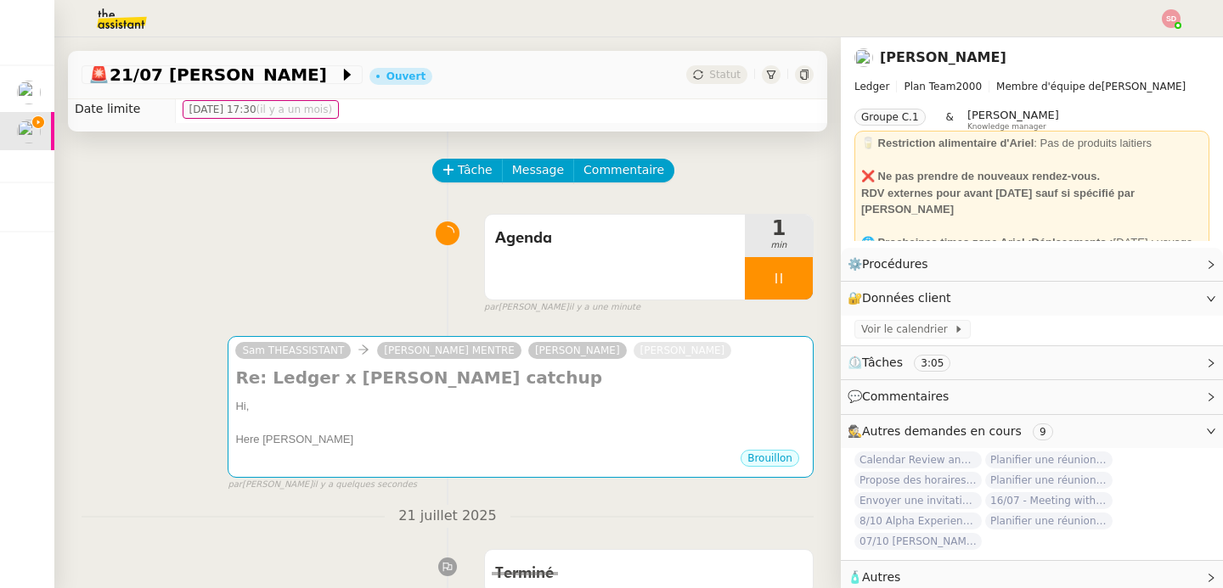
scroll to position [0, 0]
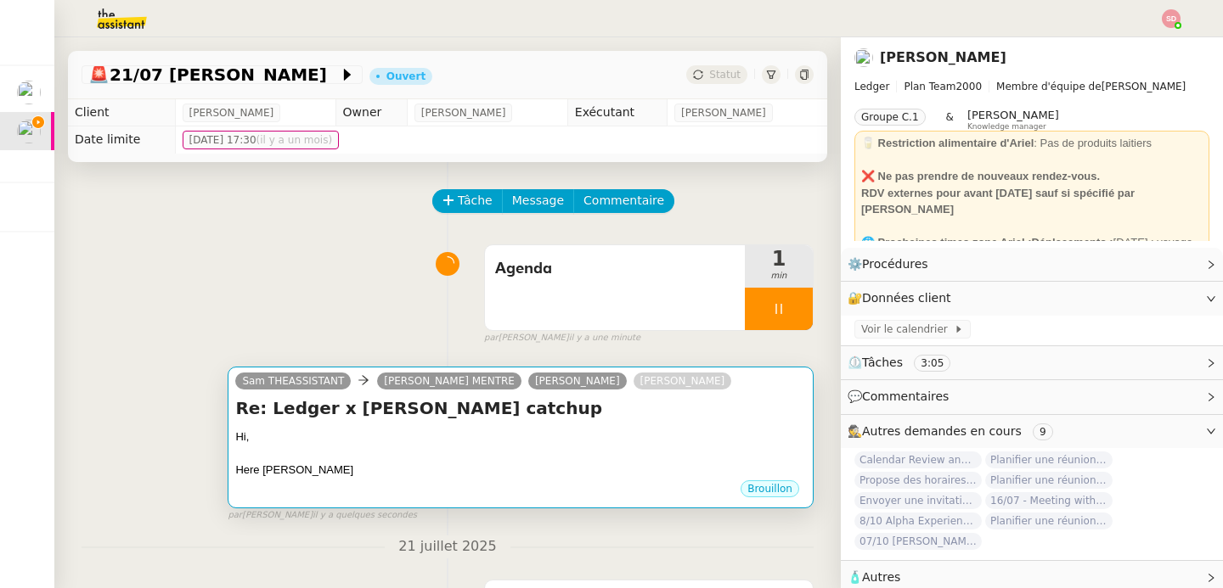
click at [526, 434] on div "Hi," at bounding box center [520, 437] width 571 height 17
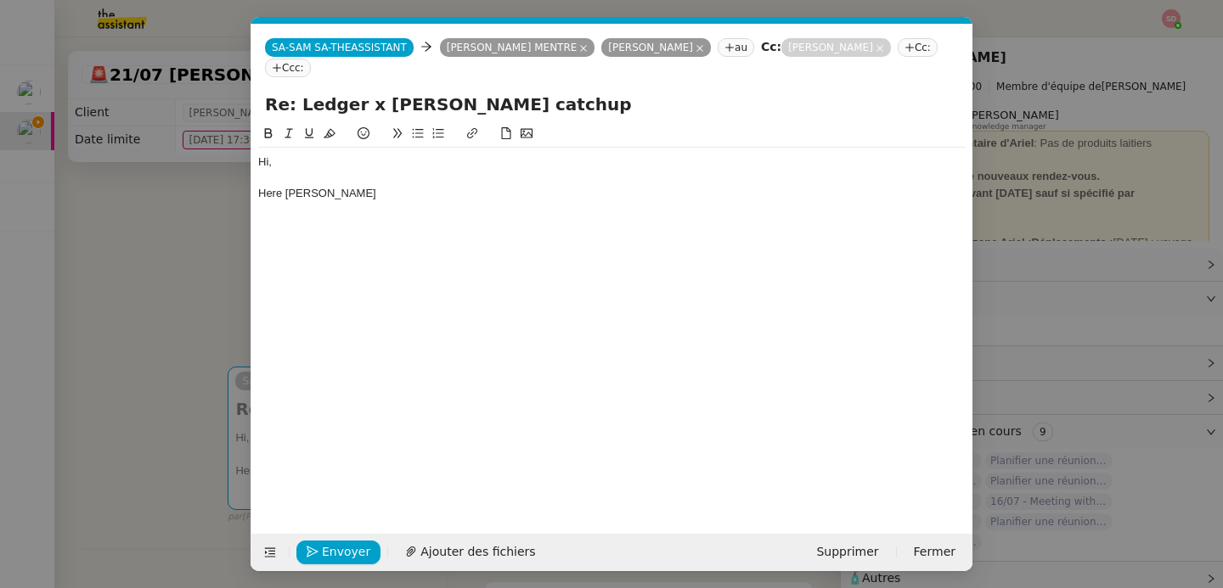
scroll to position [0, 36]
click at [413, 194] on div "Here [PERSON_NAME]" at bounding box center [611, 193] width 707 height 15
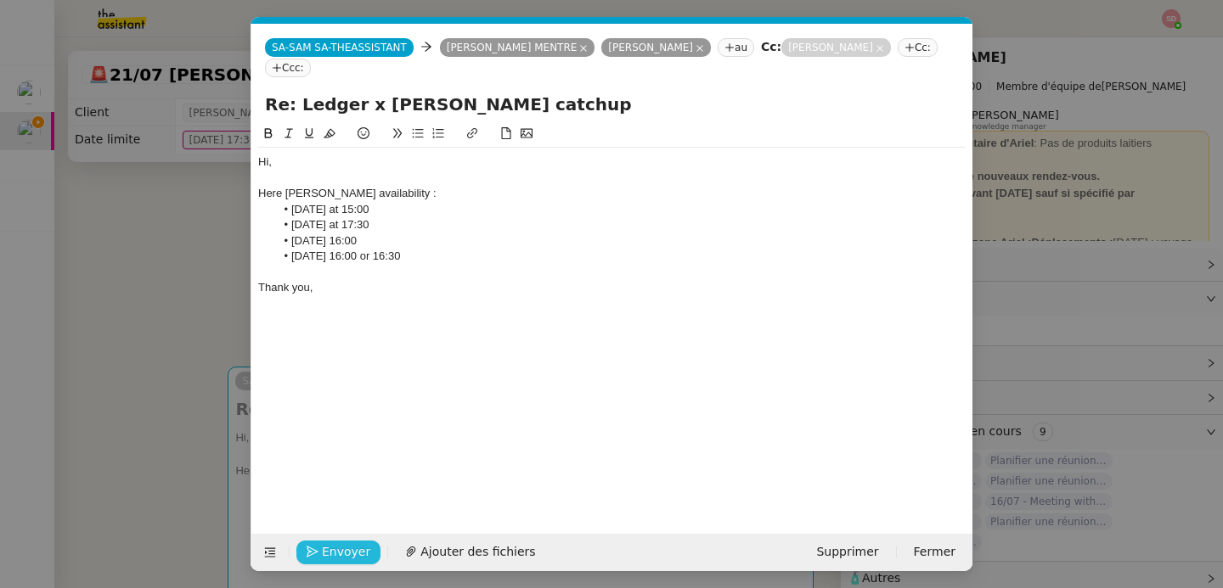
click at [319, 555] on button "Envoyer" at bounding box center [338, 553] width 84 height 24
click at [319, 555] on button "Confirmer l'envoi" at bounding box center [365, 553] width 138 height 24
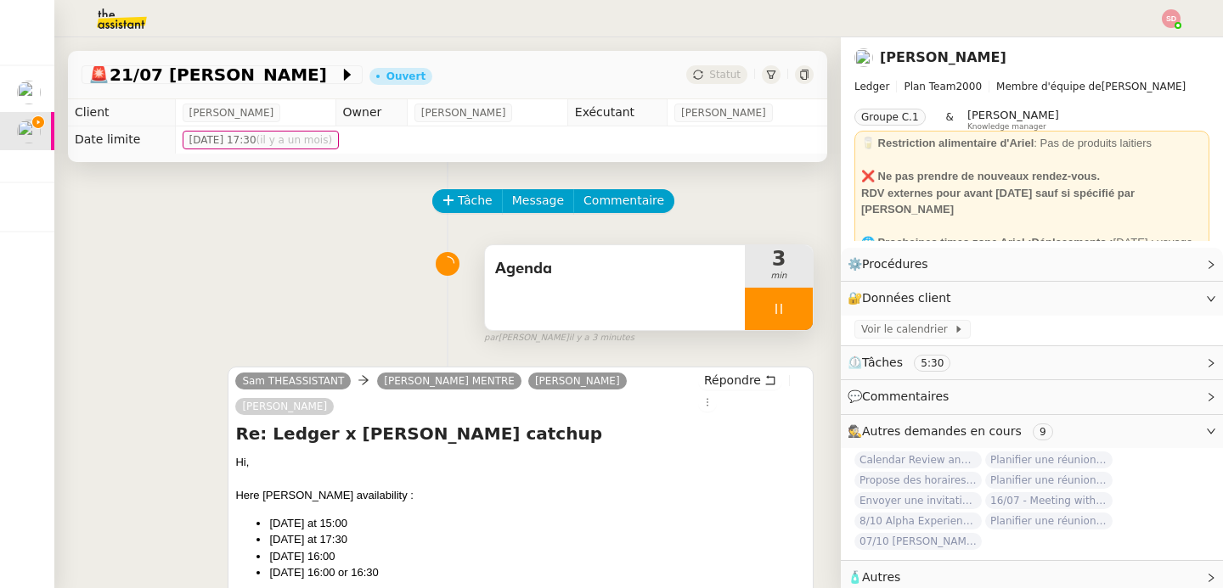
click at [780, 325] on div at bounding box center [779, 309] width 68 height 42
click at [813, 325] on button at bounding box center [813, 309] width 0 height 42
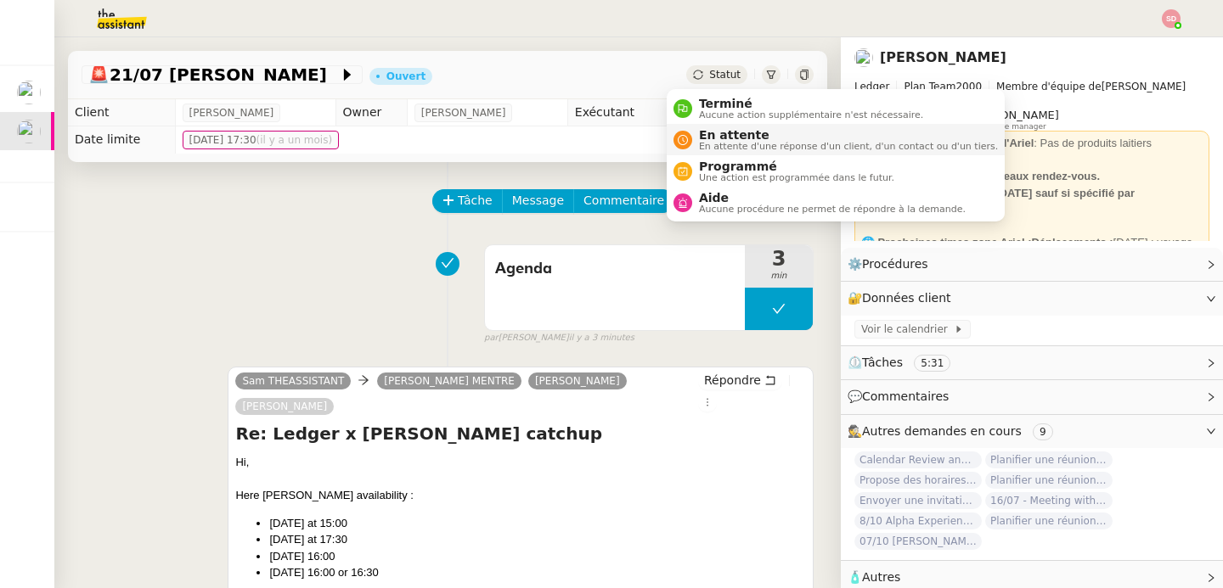
click at [704, 144] on span "En attente d'une réponse d'un client, d'un contact ou d'un tiers." at bounding box center [848, 146] width 299 height 9
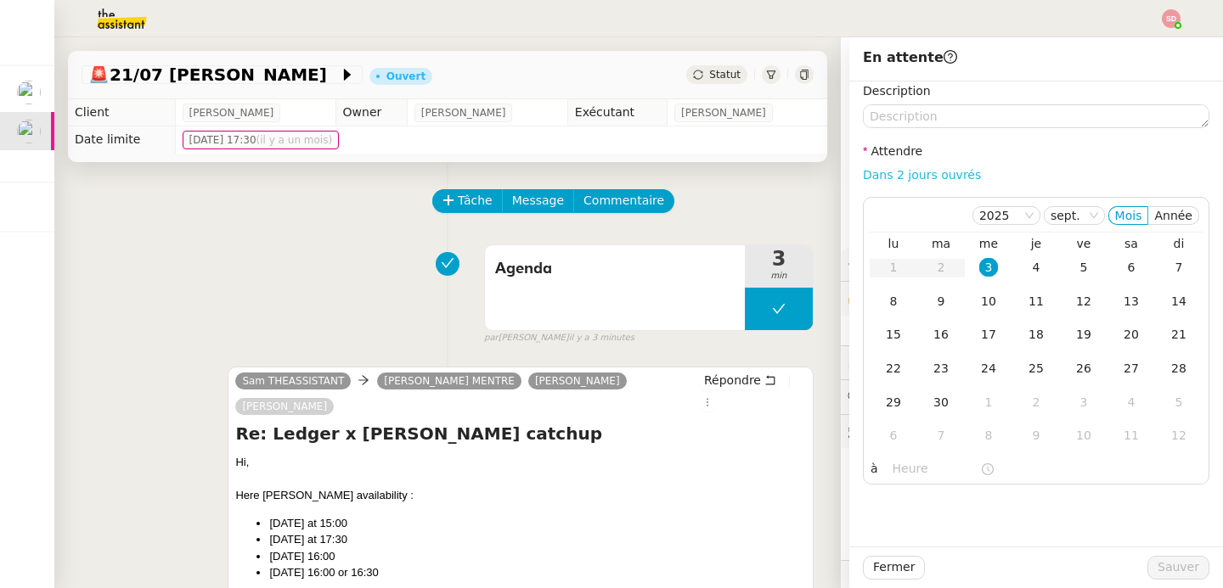
click at [927, 173] on link "Dans 2 jours ouvrés" at bounding box center [922, 175] width 118 height 14
type input "07:00"
click at [1162, 566] on span "Sauver" at bounding box center [1178, 568] width 42 height 20
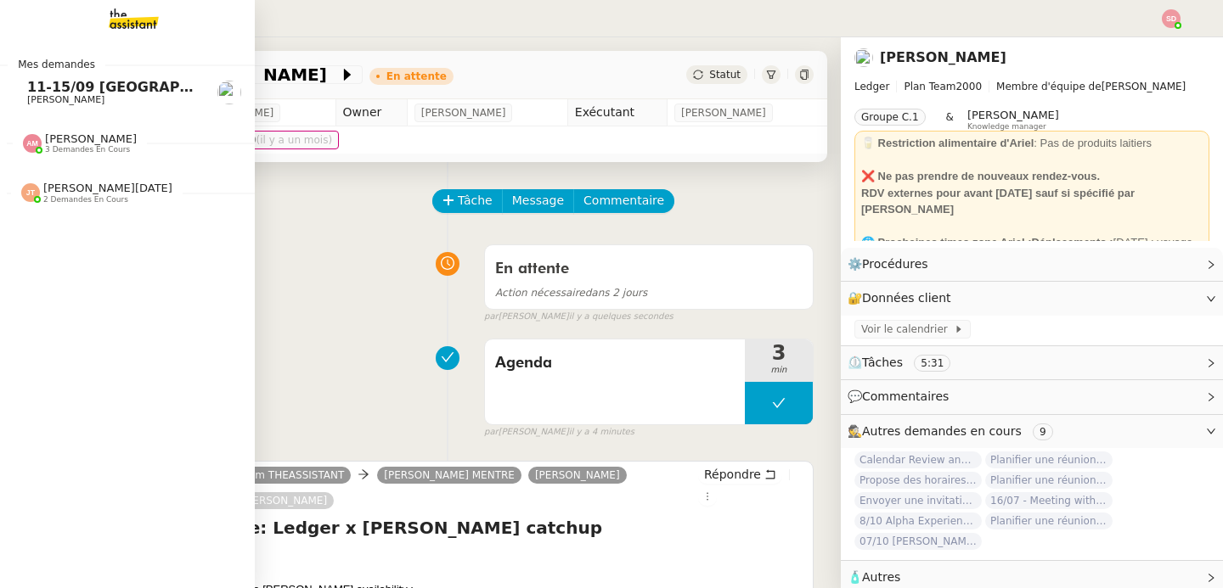
click at [44, 85] on span "11-15/09 [GEOGRAPHIC_DATA] - [GEOGRAPHIC_DATA] + cartons" at bounding box center [269, 87] width 484 height 16
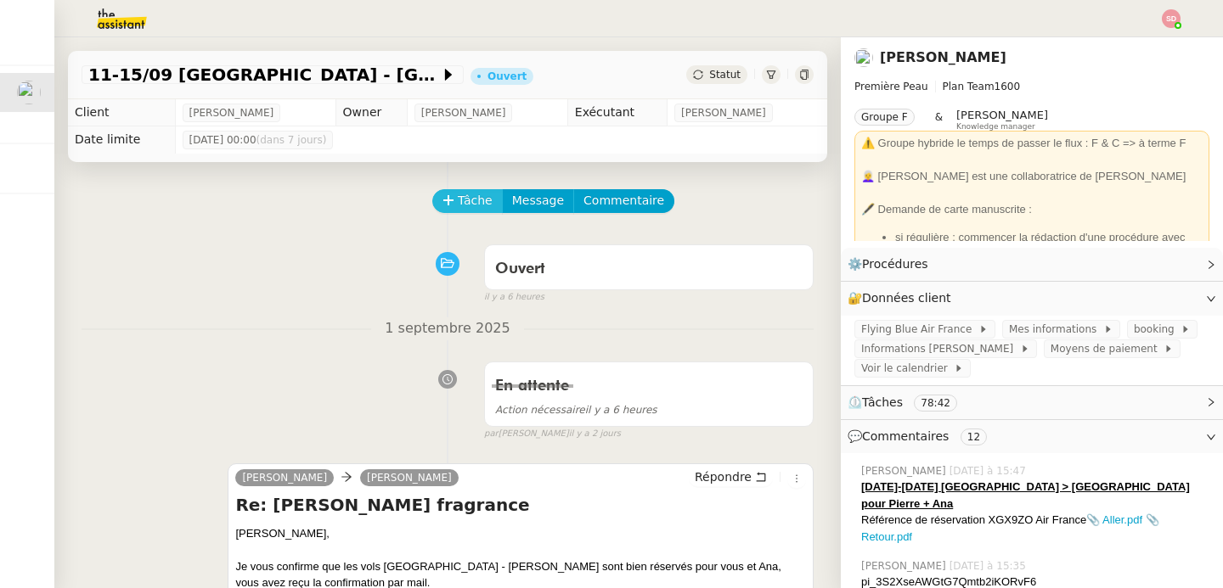
click at [458, 210] on span "Tâche" at bounding box center [475, 201] width 35 height 20
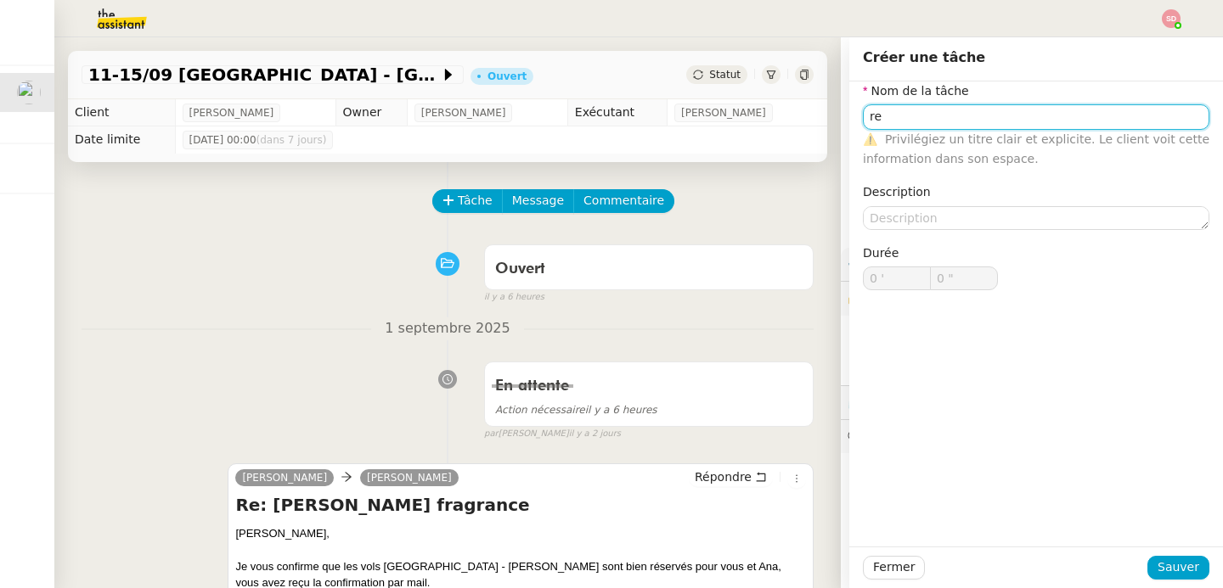
type input "r"
type input "Recherche cartons"
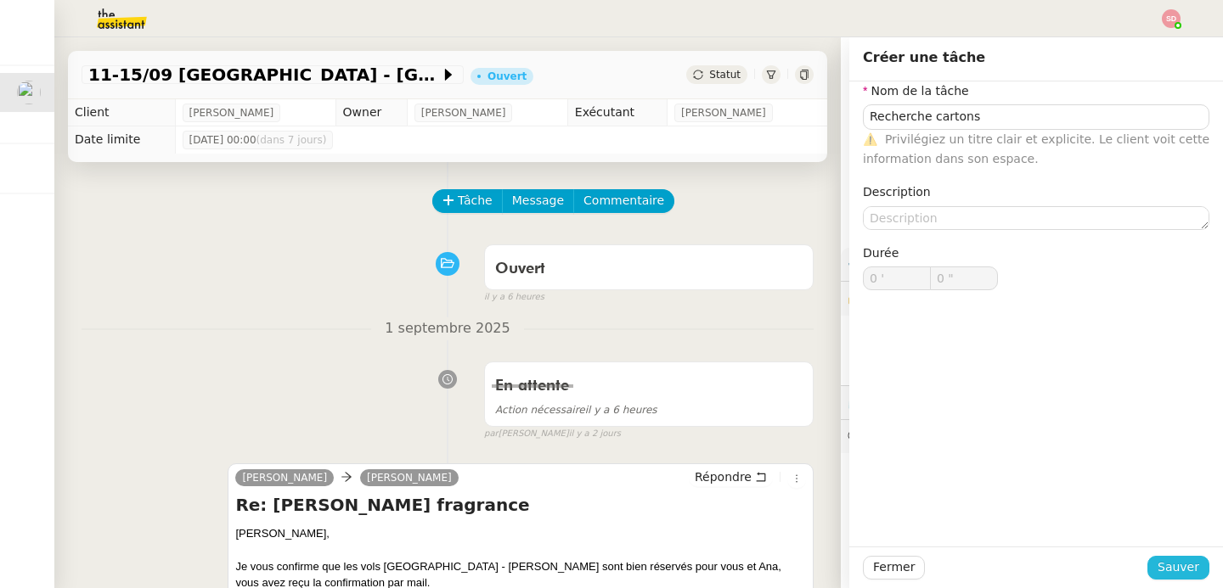
click at [1185, 571] on span "Sauver" at bounding box center [1178, 568] width 42 height 20
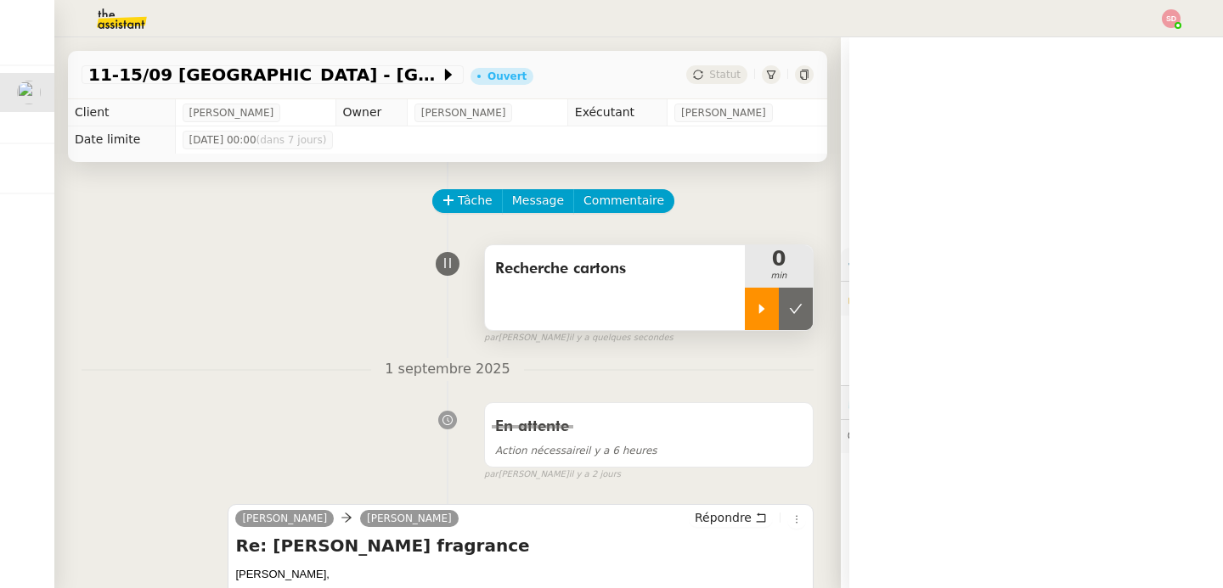
click at [755, 303] on icon at bounding box center [762, 309] width 14 height 14
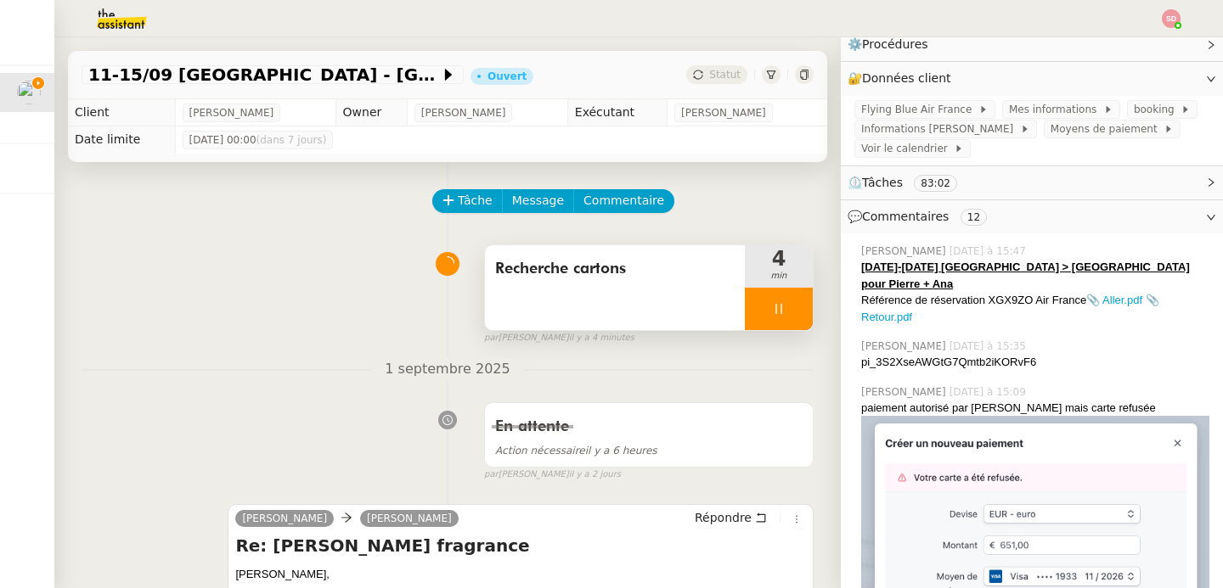
scroll to position [217, 0]
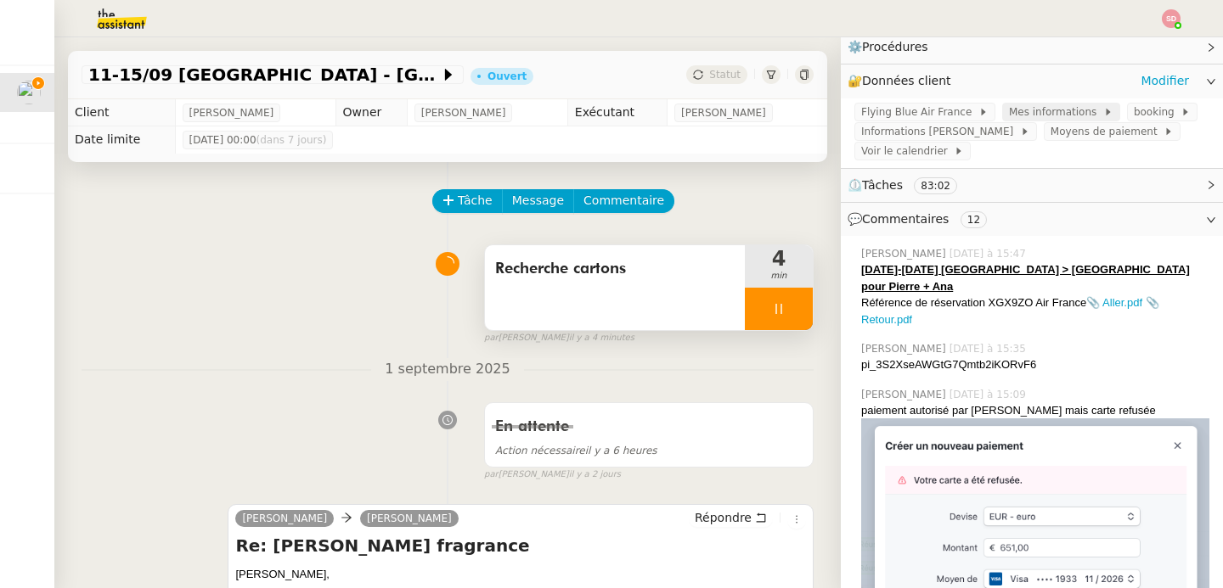
click at [1040, 105] on span "Mes informations" at bounding box center [1056, 112] width 94 height 17
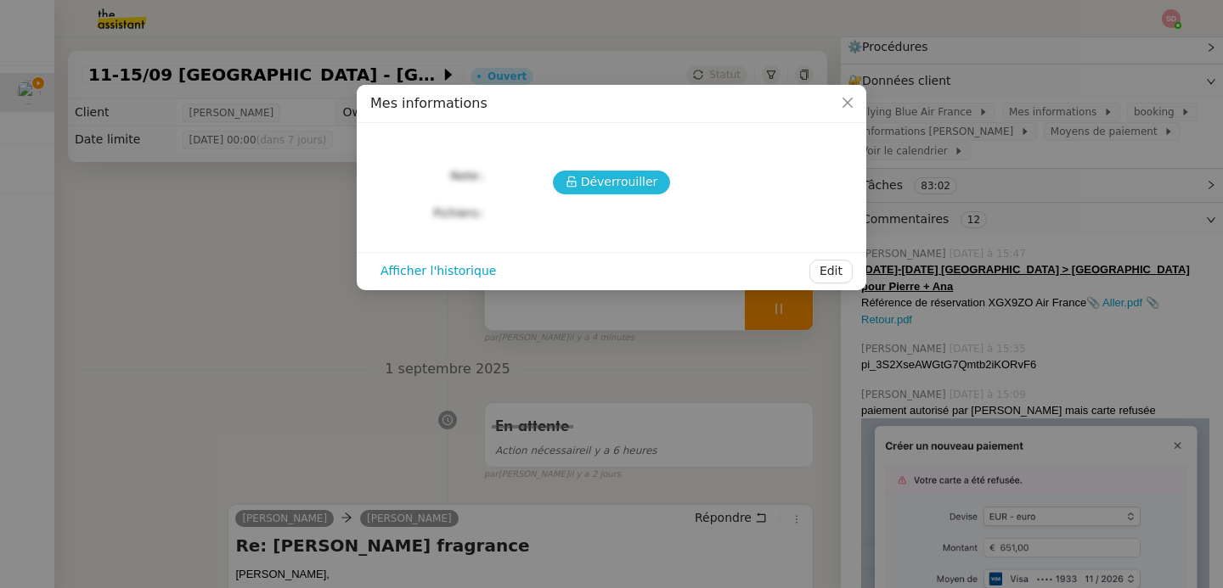
click at [574, 185] on icon at bounding box center [570, 182] width 9 height 11
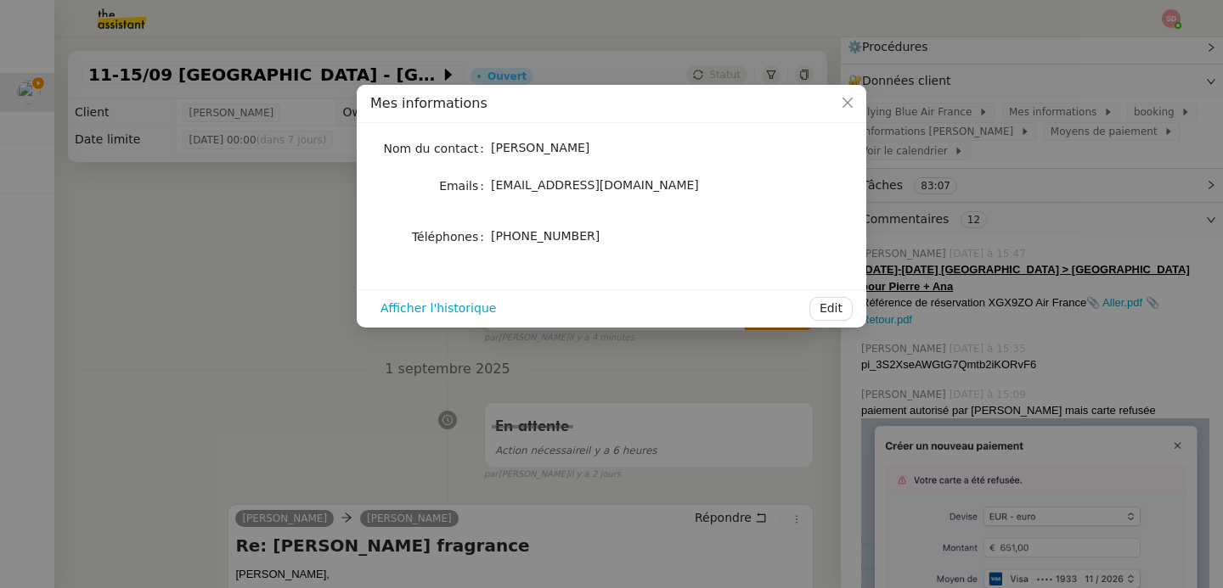
click at [548, 238] on span "[PHONE_NUMBER]" at bounding box center [545, 236] width 109 height 14
copy div "[PHONE_NUMBER] Afficher l'historique Edit"
click at [508, 234] on span "[PHONE_NUMBER]" at bounding box center [545, 236] width 109 height 14
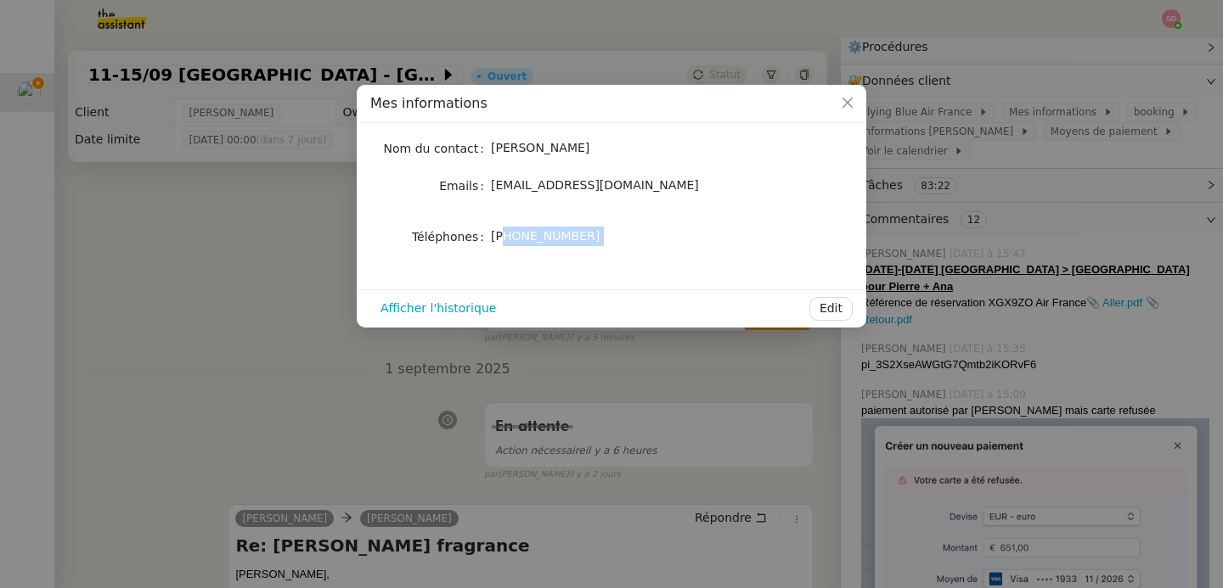
click at [588, 235] on div "[PHONE_NUMBER]" at bounding box center [631, 237] width 281 height 20
click at [590, 236] on div "[PHONE_NUMBER]" at bounding box center [631, 237] width 281 height 20
drag, startPoint x: 599, startPoint y: 232, endPoint x: 512, endPoint y: 238, distance: 87.7
click at [512, 238] on div "[PHONE_NUMBER]" at bounding box center [631, 237] width 281 height 20
copy span "783893035"
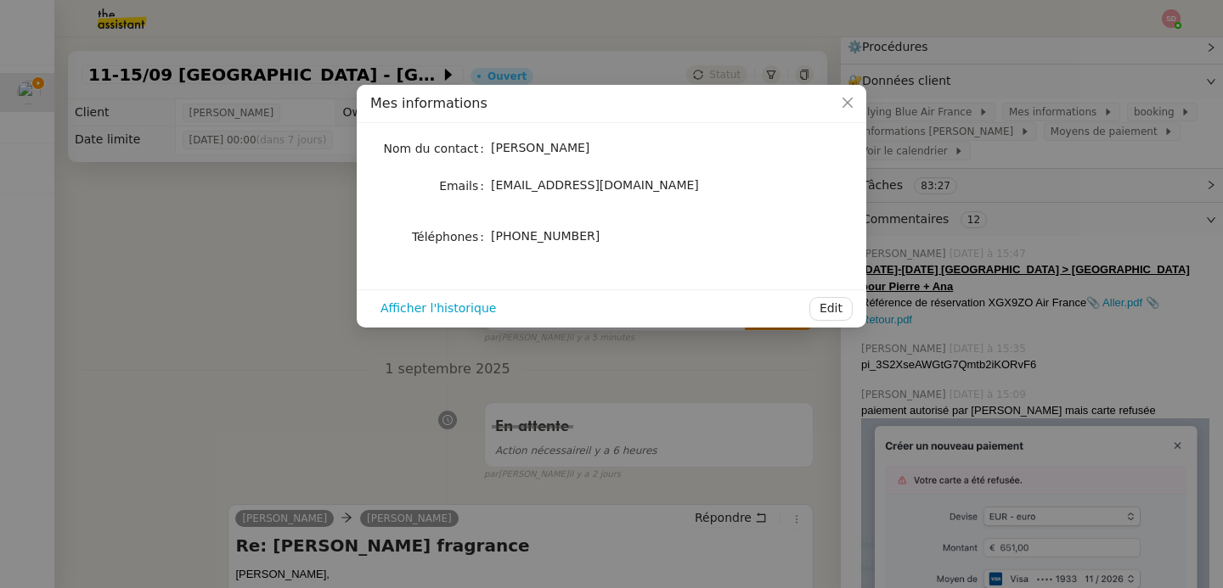
click at [264, 330] on nz-modal-container "Mes informations Nom du contact [PERSON_NAME] Emails [EMAIL_ADDRESS][DOMAIN_NAM…" at bounding box center [611, 294] width 1223 height 588
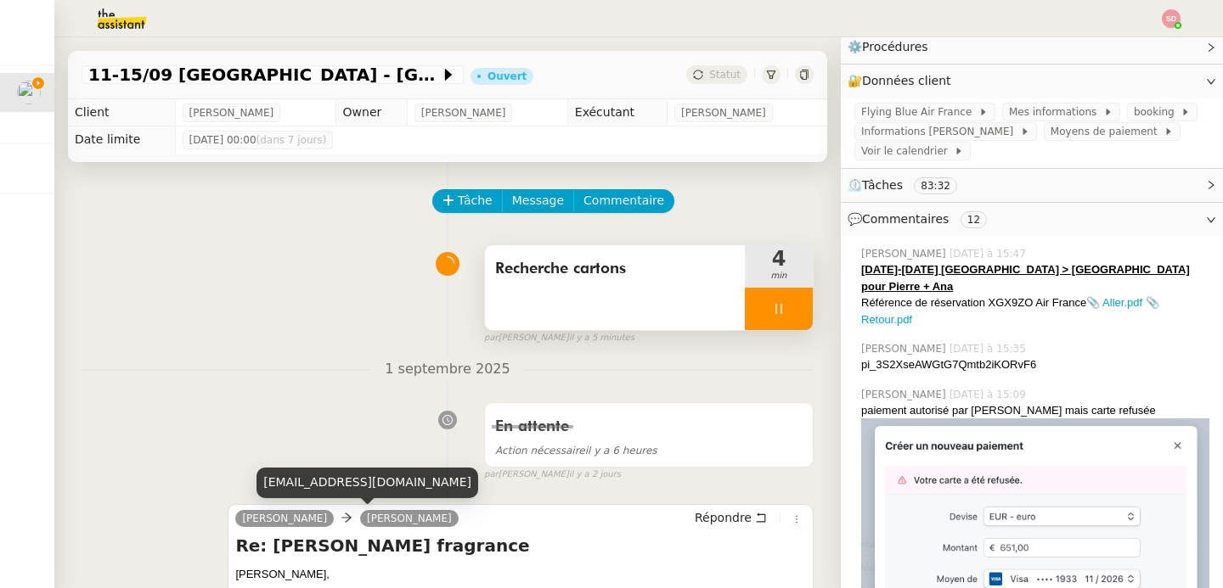
click at [354, 482] on div "[EMAIL_ADDRESS][DOMAIN_NAME]" at bounding box center [367, 483] width 222 height 30
copy div "[EMAIL_ADDRESS][DOMAIN_NAME]"
click at [342, 475] on div "[EMAIL_ADDRESS][DOMAIN_NAME]" at bounding box center [367, 483] width 222 height 30
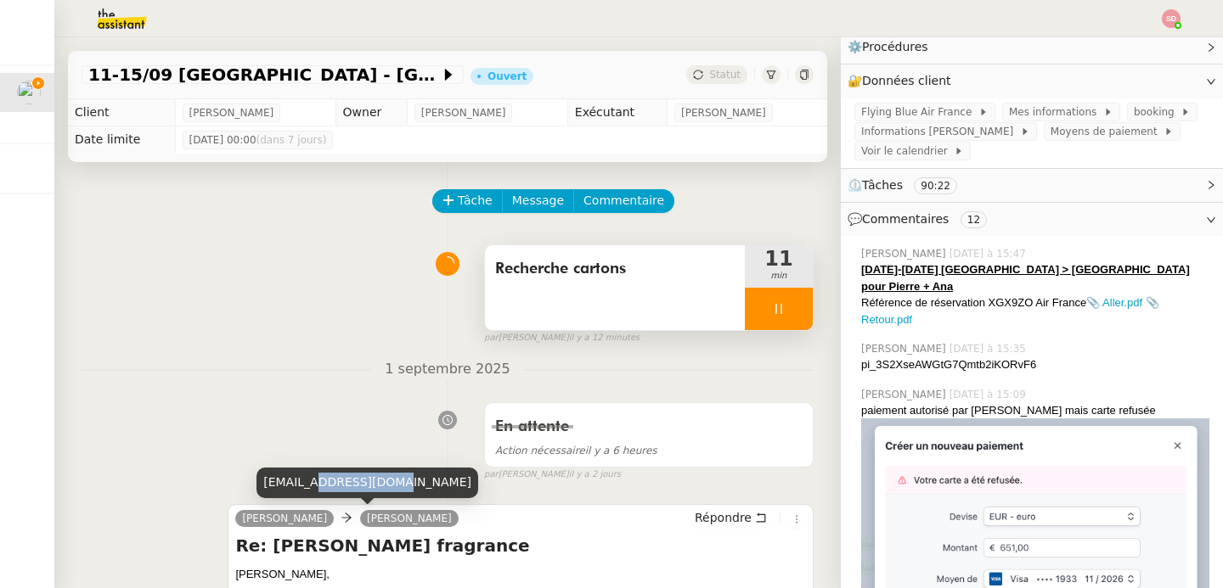
click at [342, 475] on div "[EMAIL_ADDRESS][DOMAIN_NAME]" at bounding box center [367, 483] width 222 height 30
copy div "[EMAIL_ADDRESS][DOMAIN_NAME]"
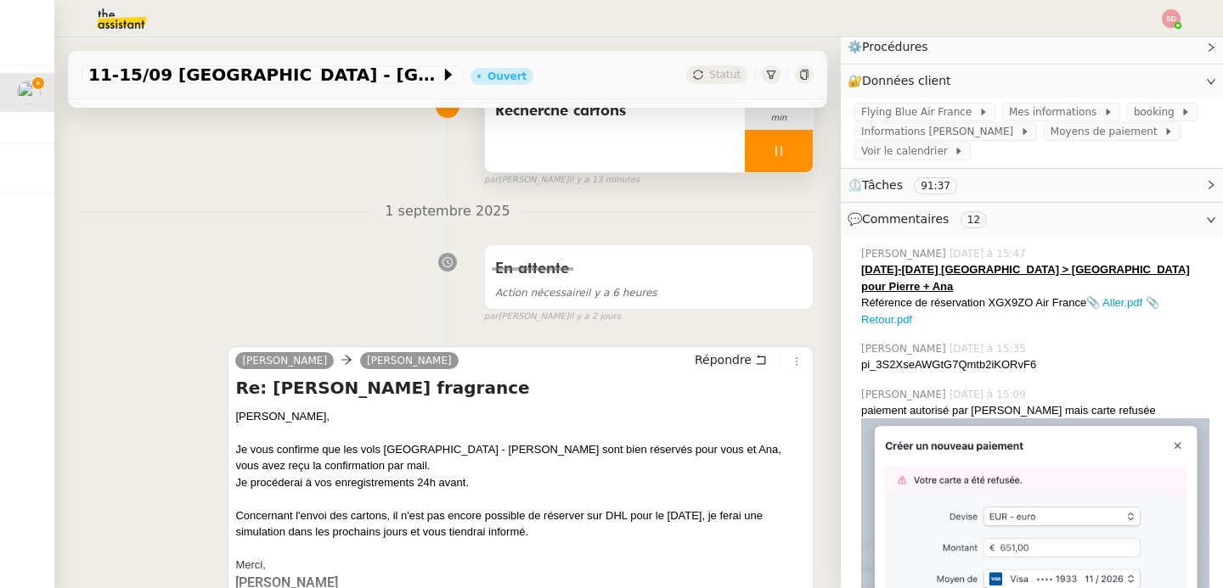
scroll to position [295, 0]
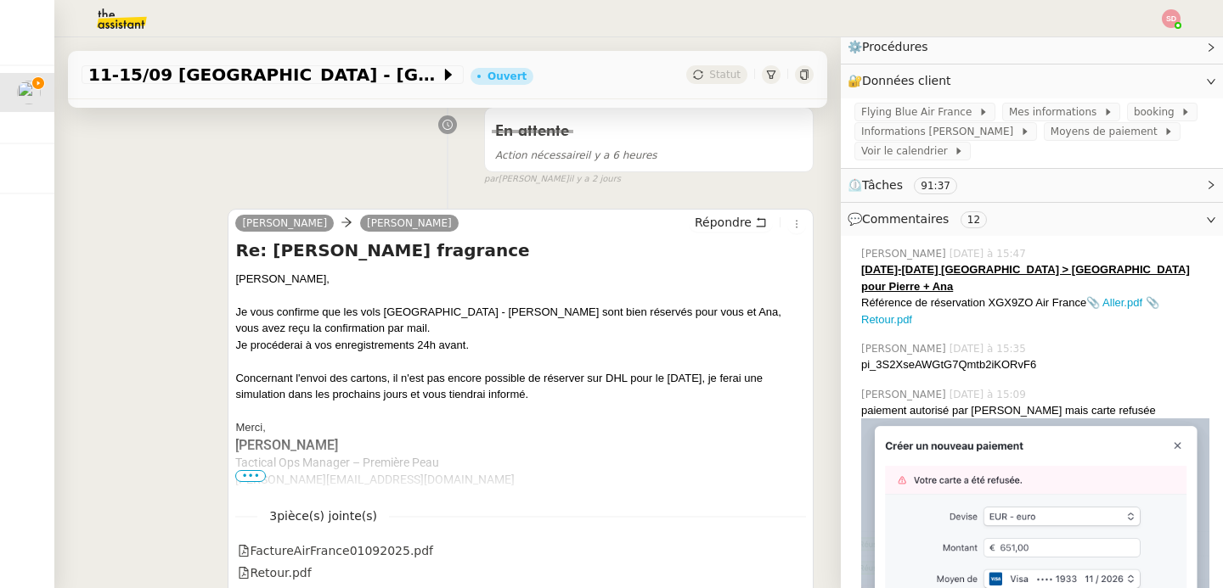
click at [708, 241] on h4 "Re: [PERSON_NAME] fragrance" at bounding box center [520, 251] width 571 height 24
click at [708, 227] on span "Répondre" at bounding box center [723, 222] width 57 height 17
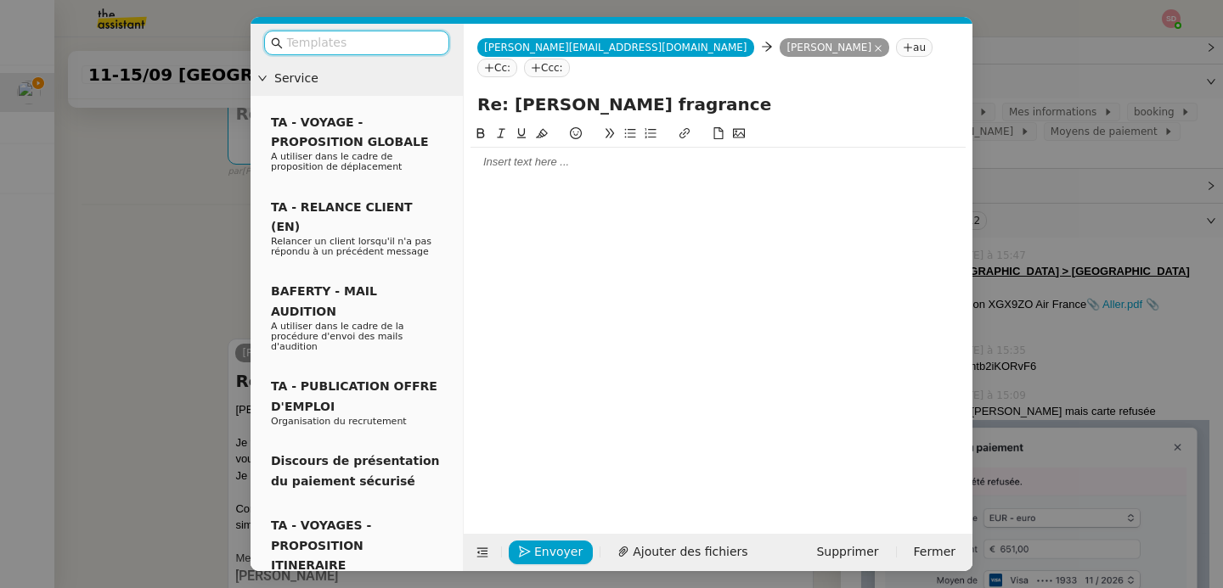
click at [520, 155] on div at bounding box center [717, 162] width 495 height 15
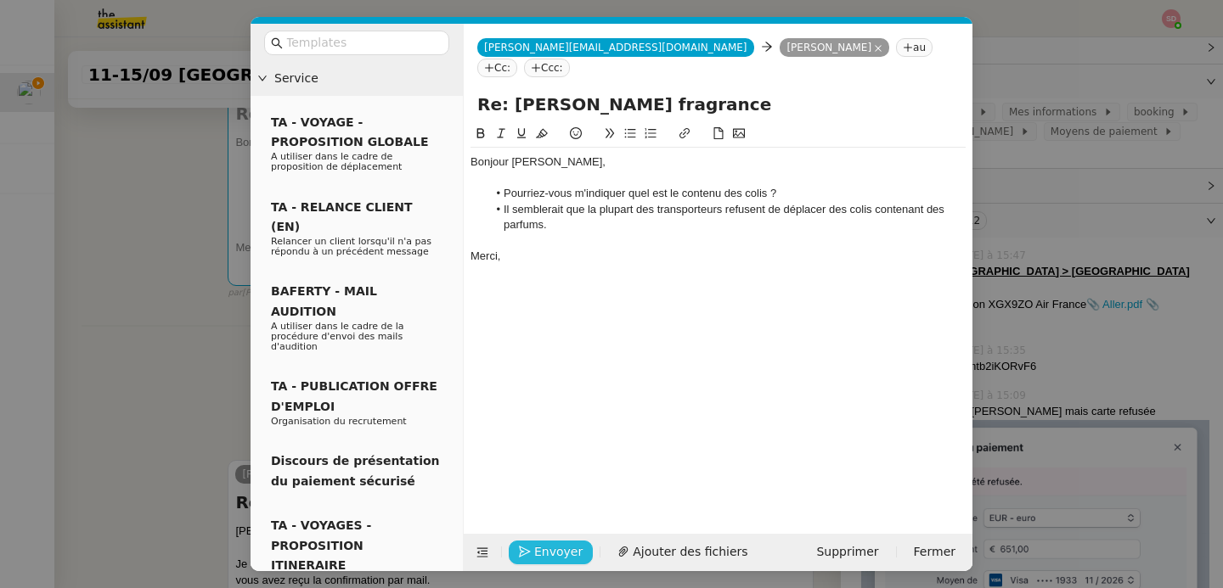
click at [535, 552] on span "Envoyer" at bounding box center [558, 553] width 48 height 20
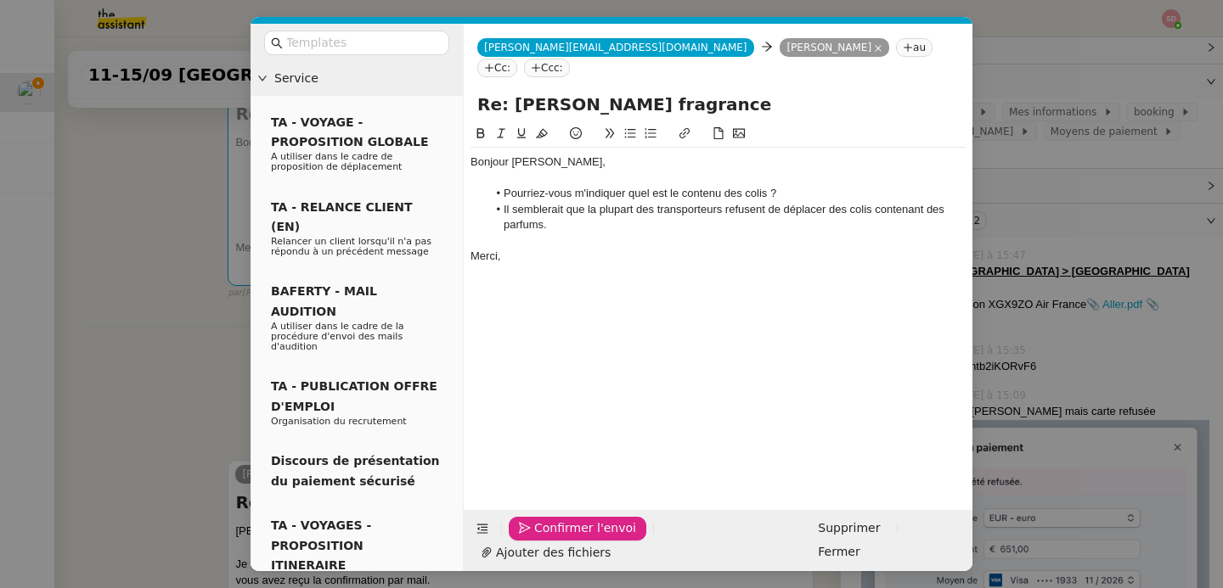
click at [535, 538] on span "Confirmer l'envoi" at bounding box center [585, 529] width 102 height 20
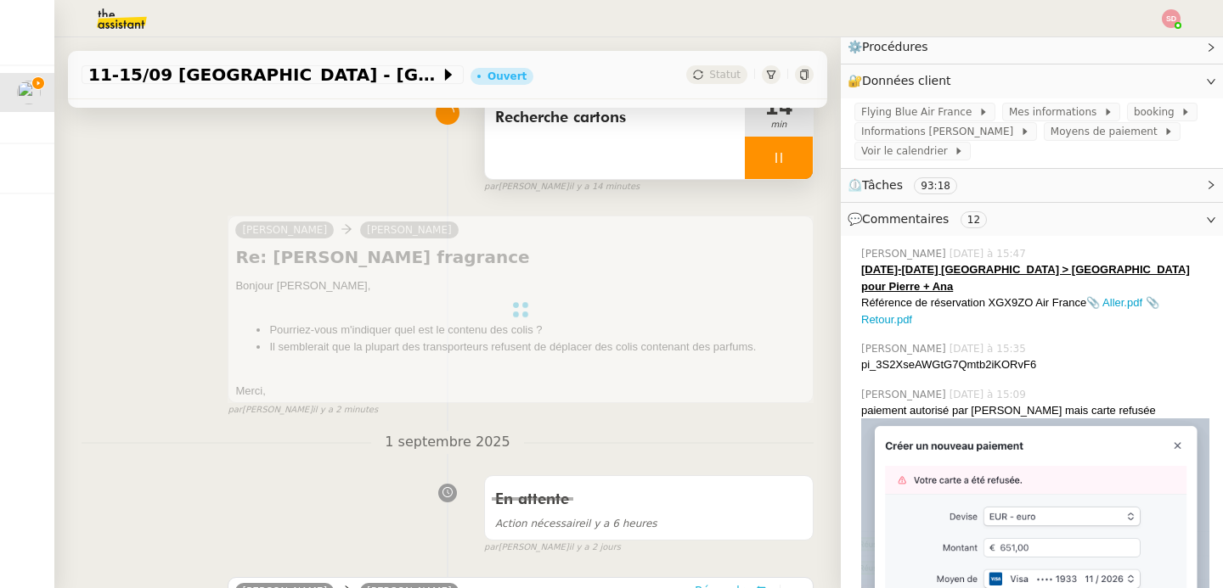
scroll to position [0, 0]
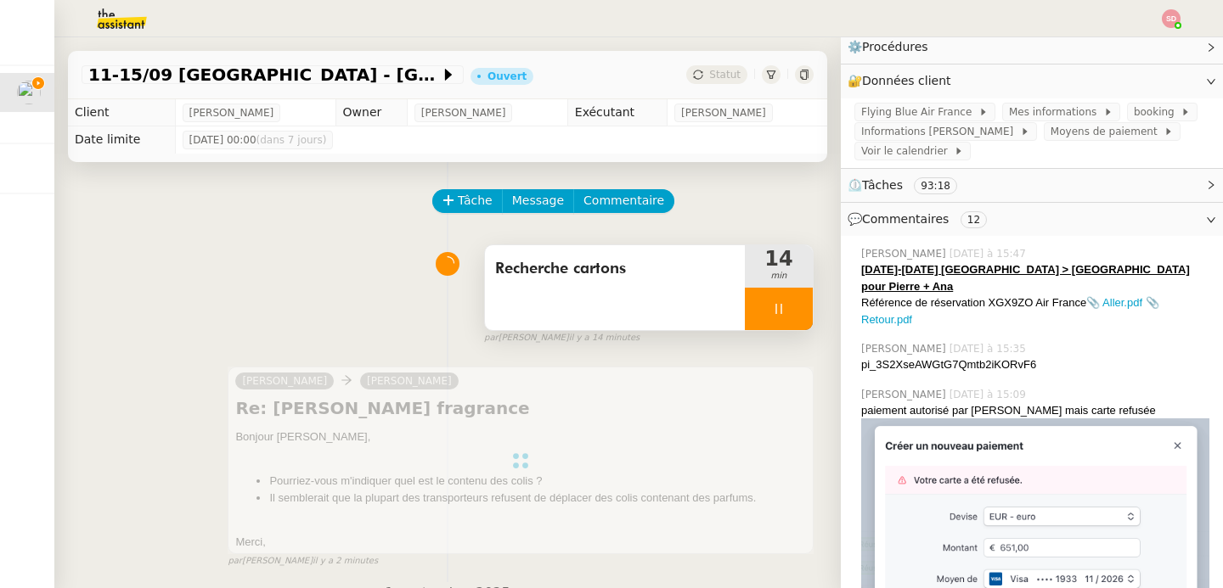
click at [771, 313] on div at bounding box center [779, 309] width 68 height 42
click at [789, 313] on icon at bounding box center [796, 309] width 14 height 14
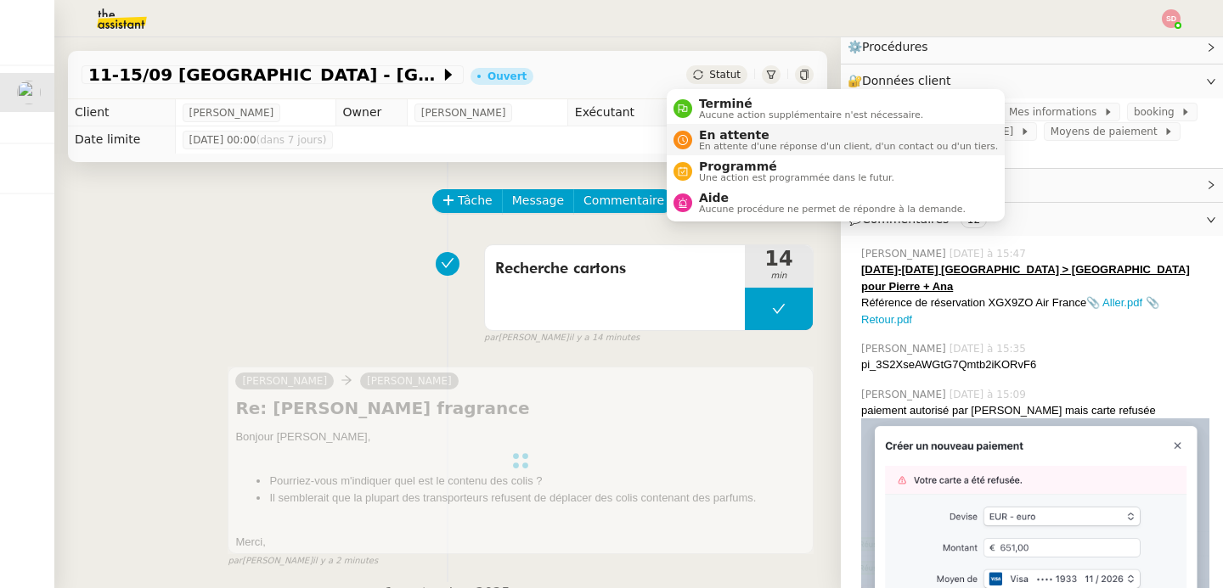
click at [684, 145] on nz-avatar at bounding box center [682, 140] width 19 height 19
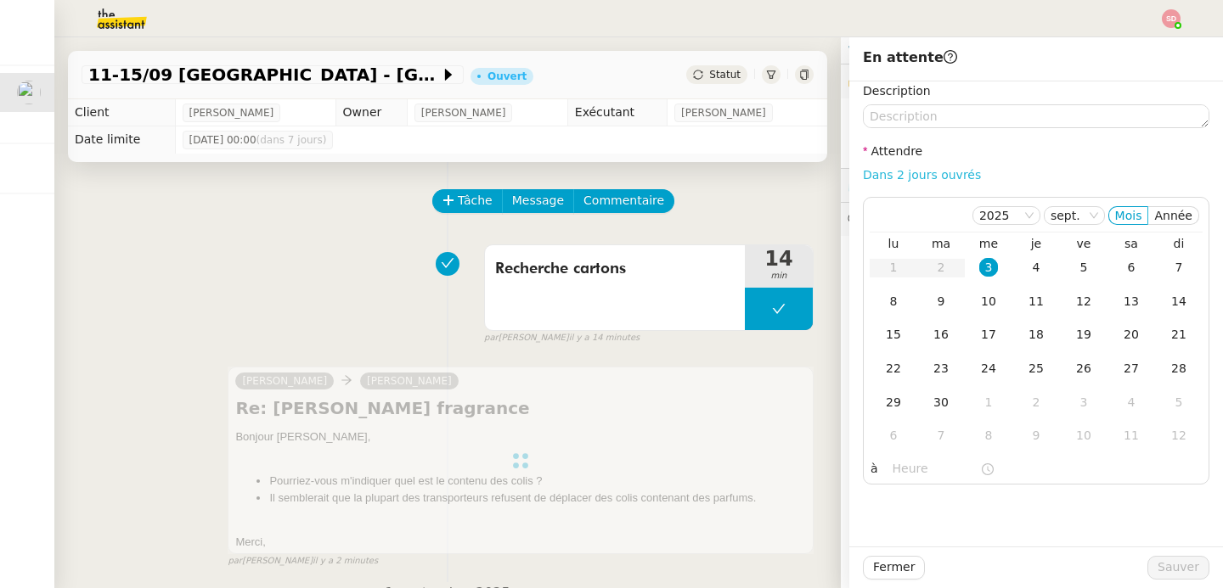
click at [915, 169] on link "Dans 2 jours ouvrés" at bounding box center [922, 175] width 118 height 14
type input "07:00"
click at [1170, 574] on span "Sauver" at bounding box center [1178, 568] width 42 height 20
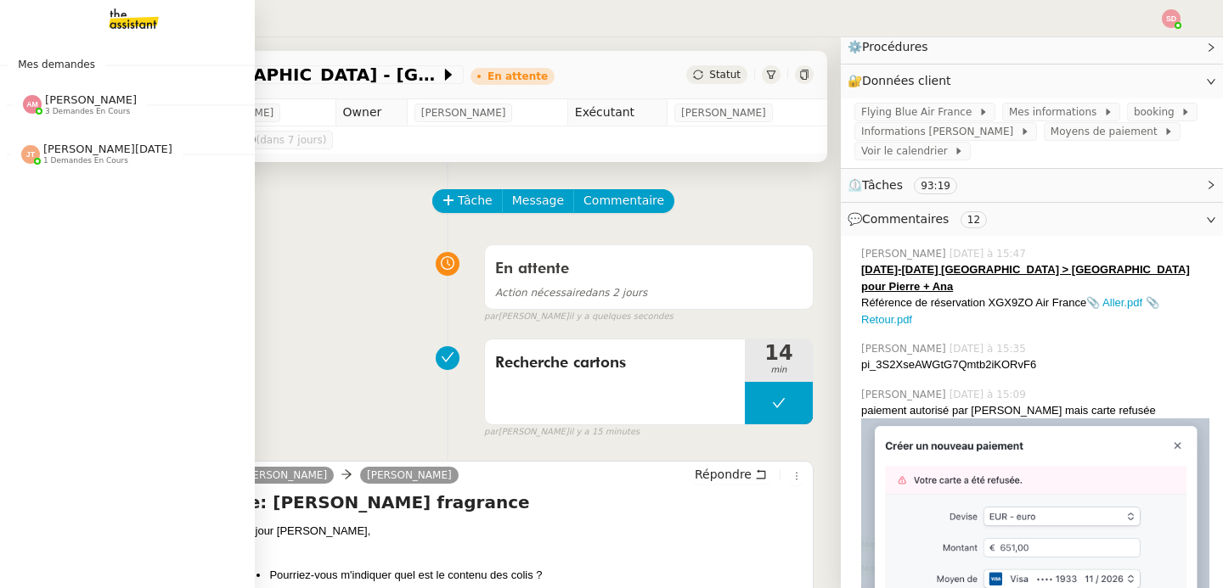
click at [45, 112] on span "3 demandes en cours" at bounding box center [87, 111] width 85 height 9
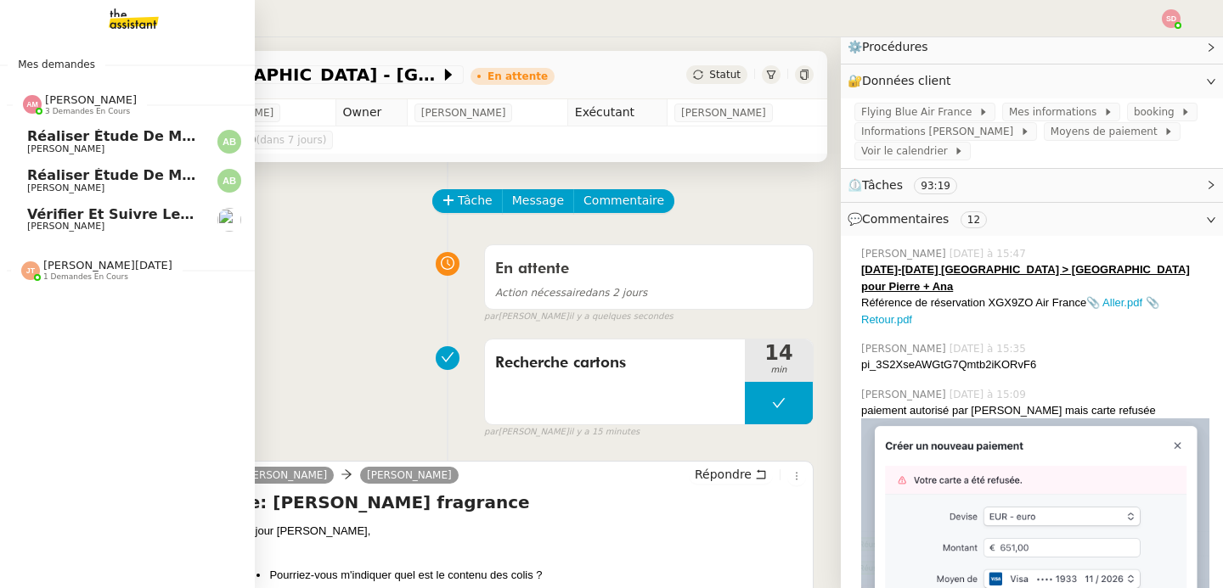
click at [45, 112] on span "3 demandes en cours" at bounding box center [87, 111] width 85 height 9
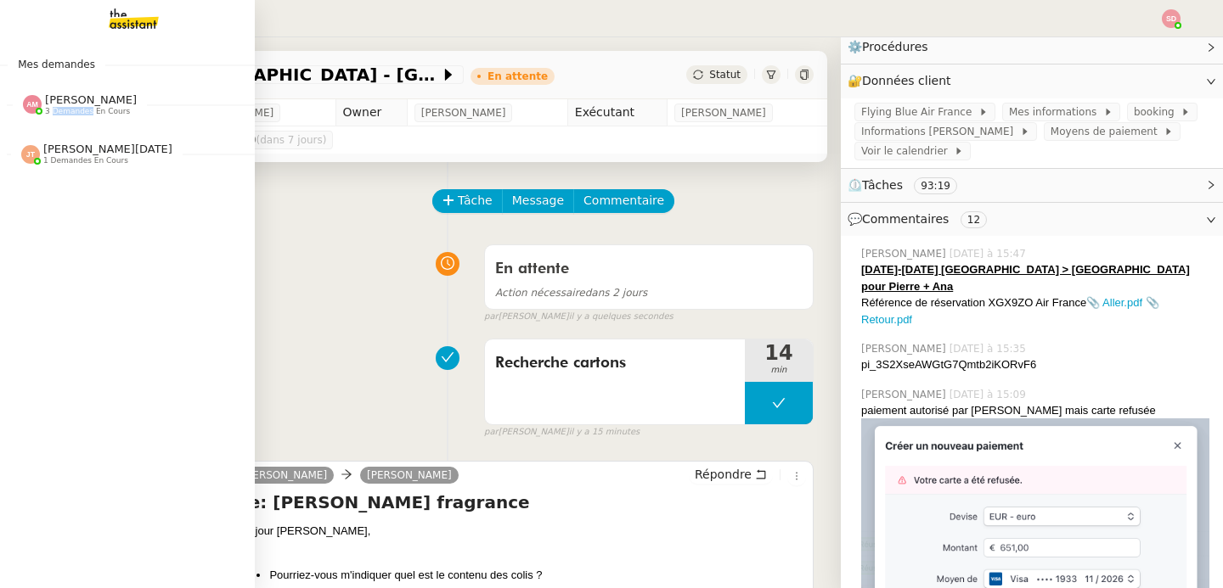
click at [45, 112] on span "3 demandes en cours" at bounding box center [87, 111] width 85 height 9
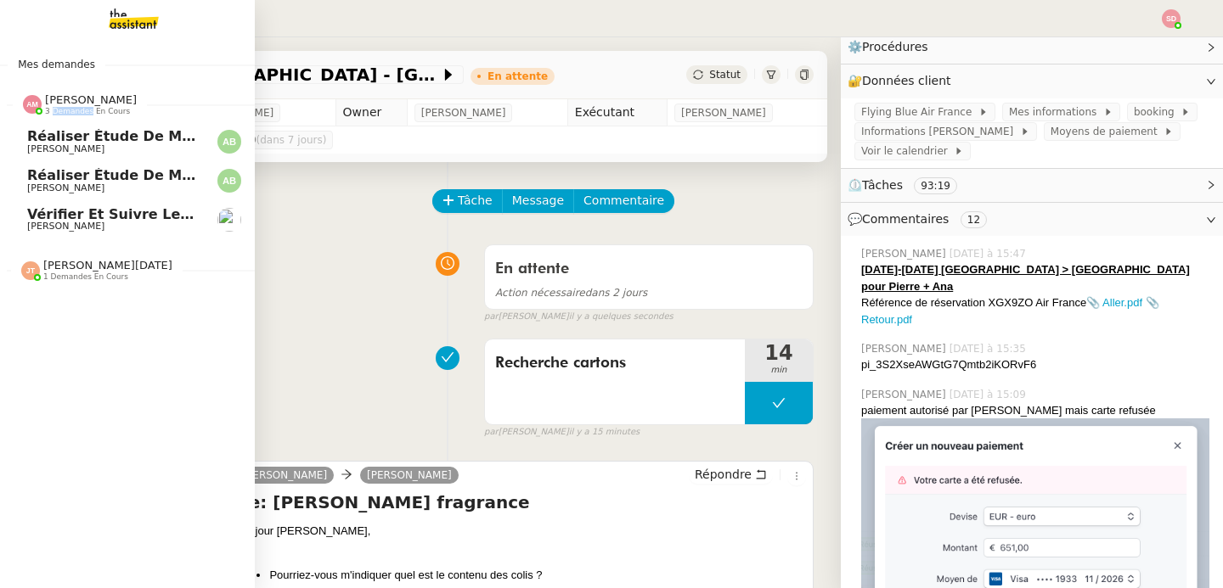
click at [76, 227] on span "[PERSON_NAME]" at bounding box center [65, 226] width 77 height 11
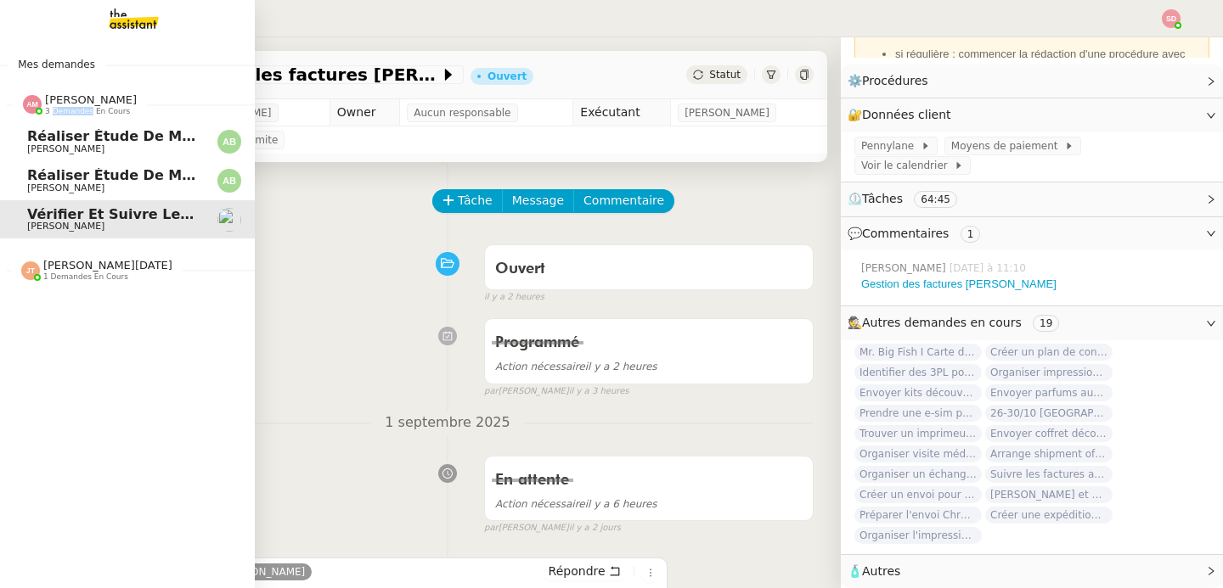
scroll to position [173, 0]
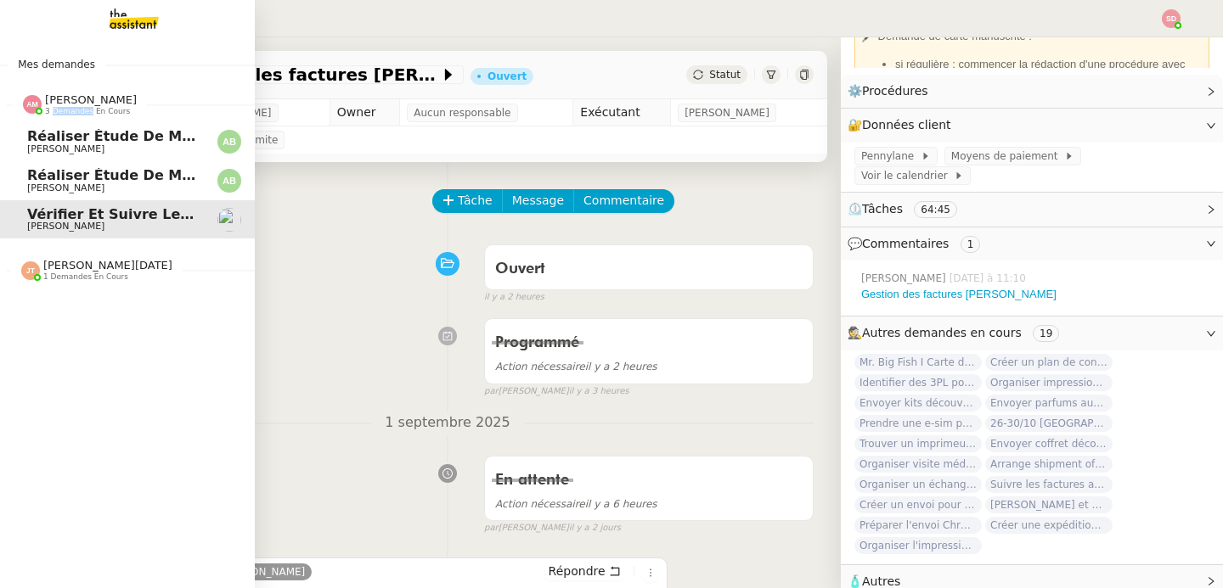
click at [105, 138] on span "Réaliser étude de marché T-shirts personnalisés" at bounding box center [213, 136] width 372 height 16
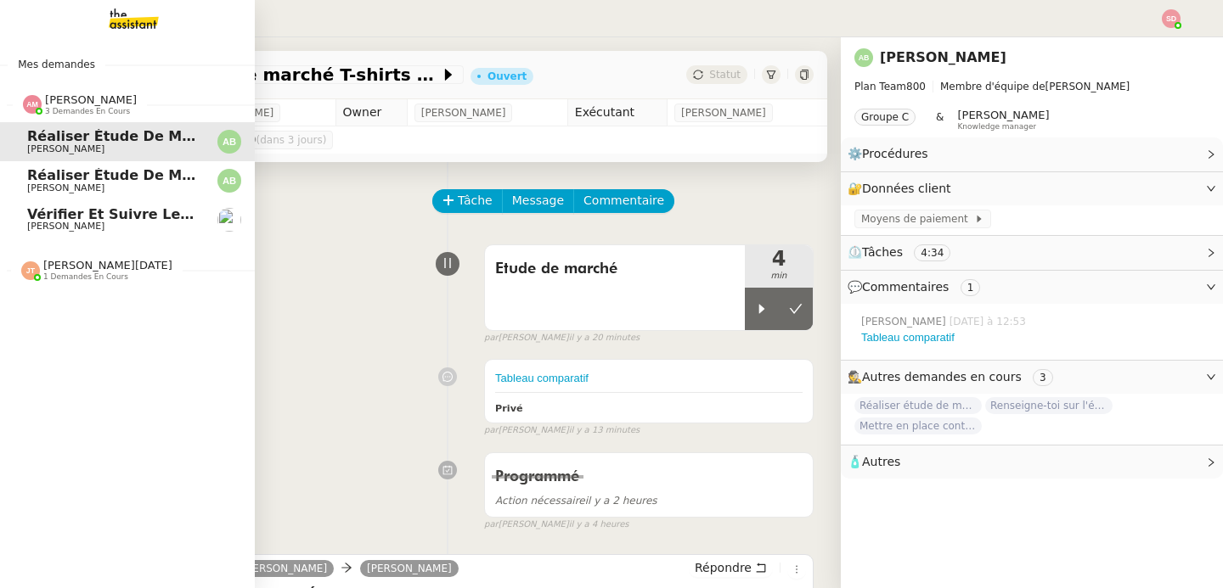
click at [90, 110] on span "3 demandes en cours" at bounding box center [87, 111] width 85 height 9
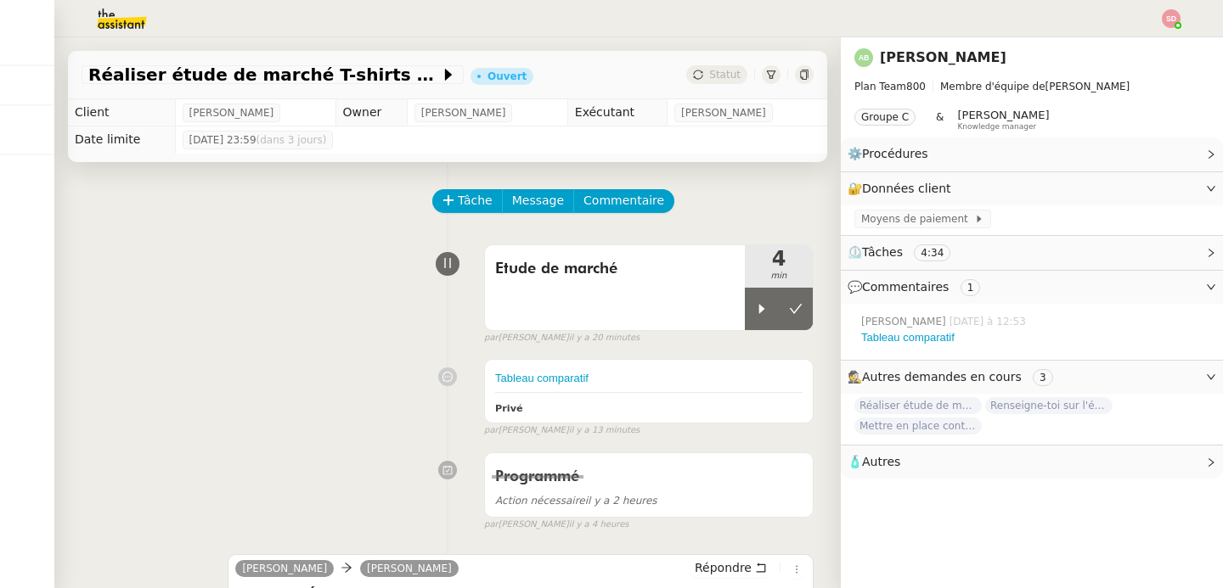
click at [324, 252] on div "Etude de marché 4 min false par [PERSON_NAME] il y a 20 minutes" at bounding box center [448, 291] width 732 height 109
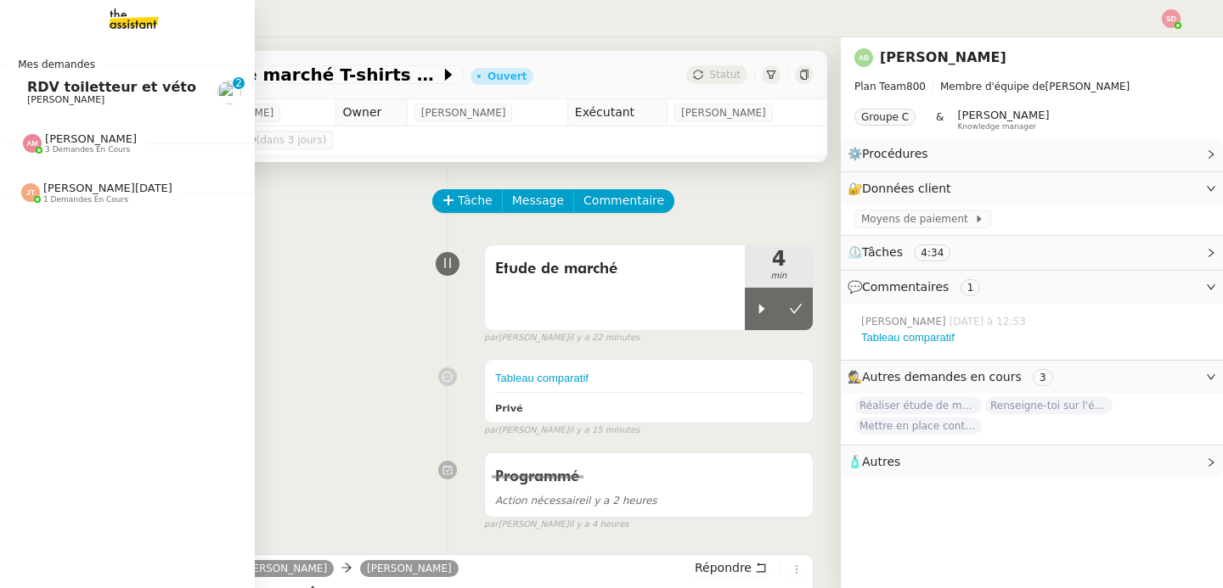
click at [27, 82] on span "RDV toiletteur et véto" at bounding box center [111, 87] width 169 height 16
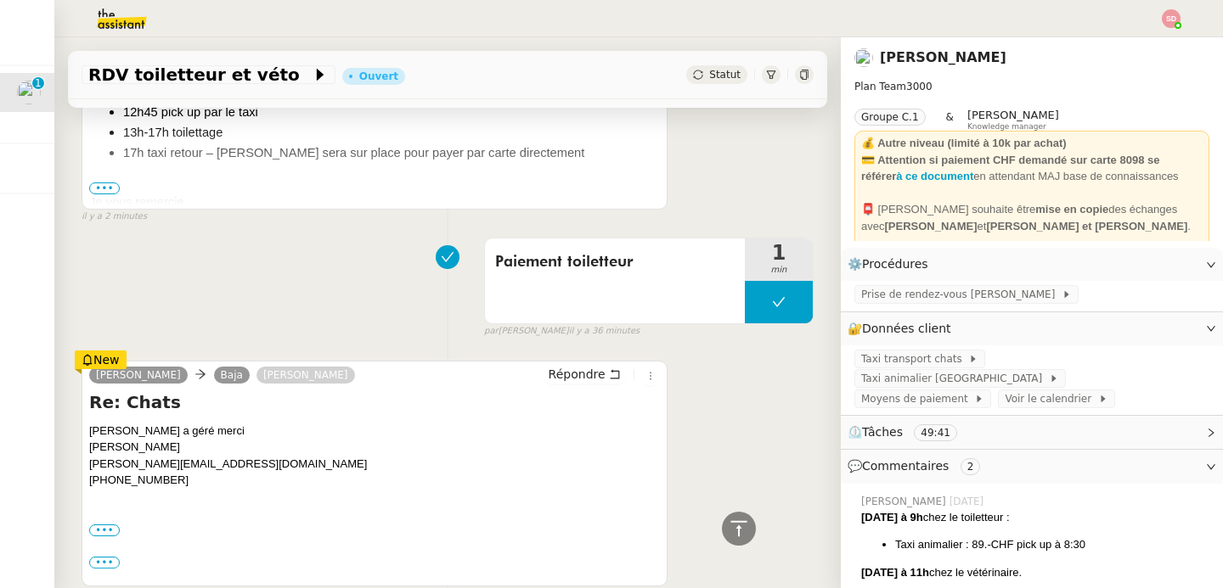
scroll to position [478, 0]
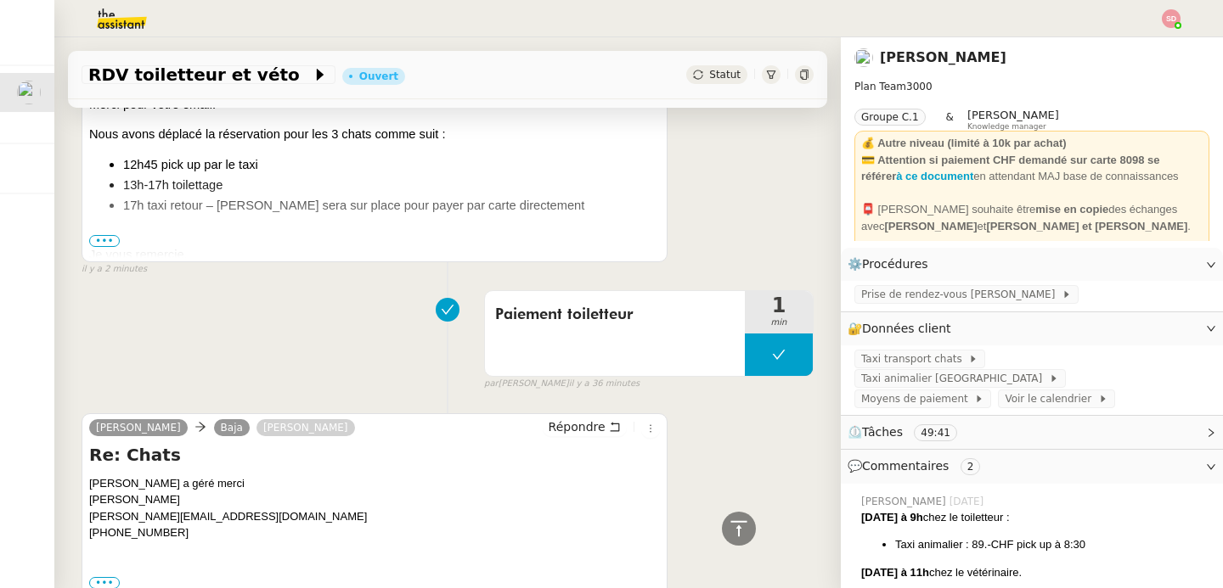
click at [100, 235] on span "•••" at bounding box center [104, 241] width 31 height 12
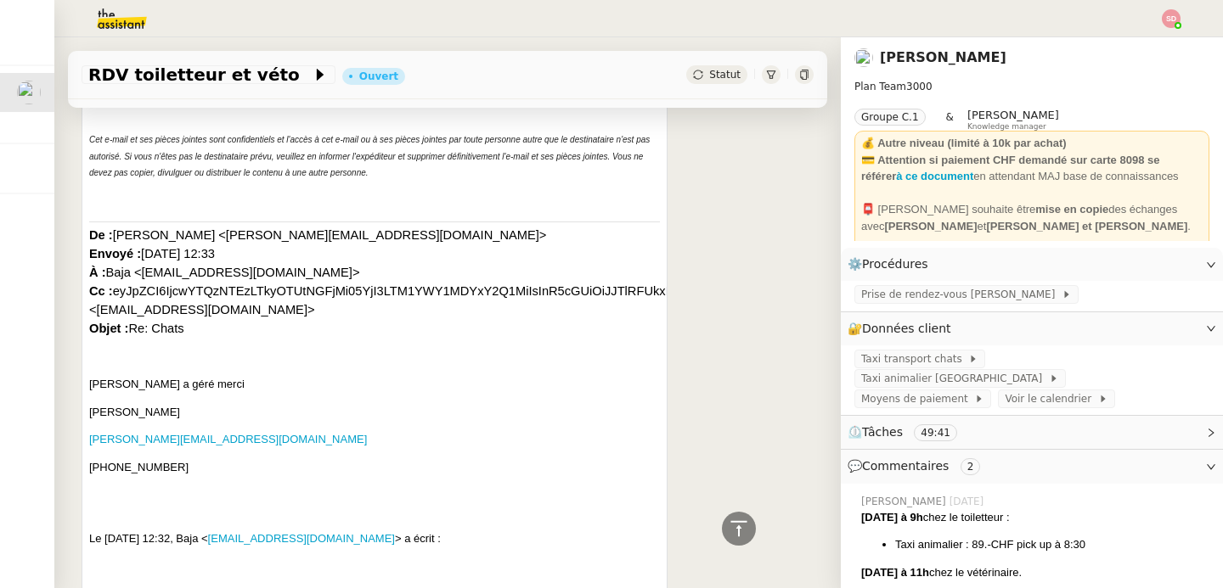
scroll to position [0, 0]
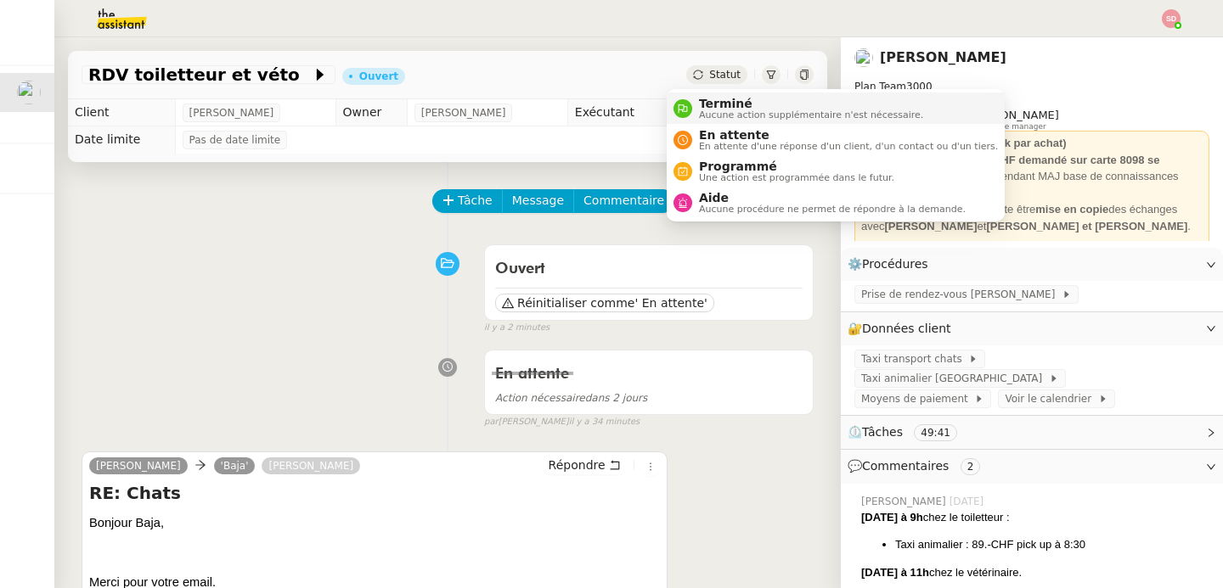
click at [682, 106] on icon at bounding box center [683, 109] width 10 height 10
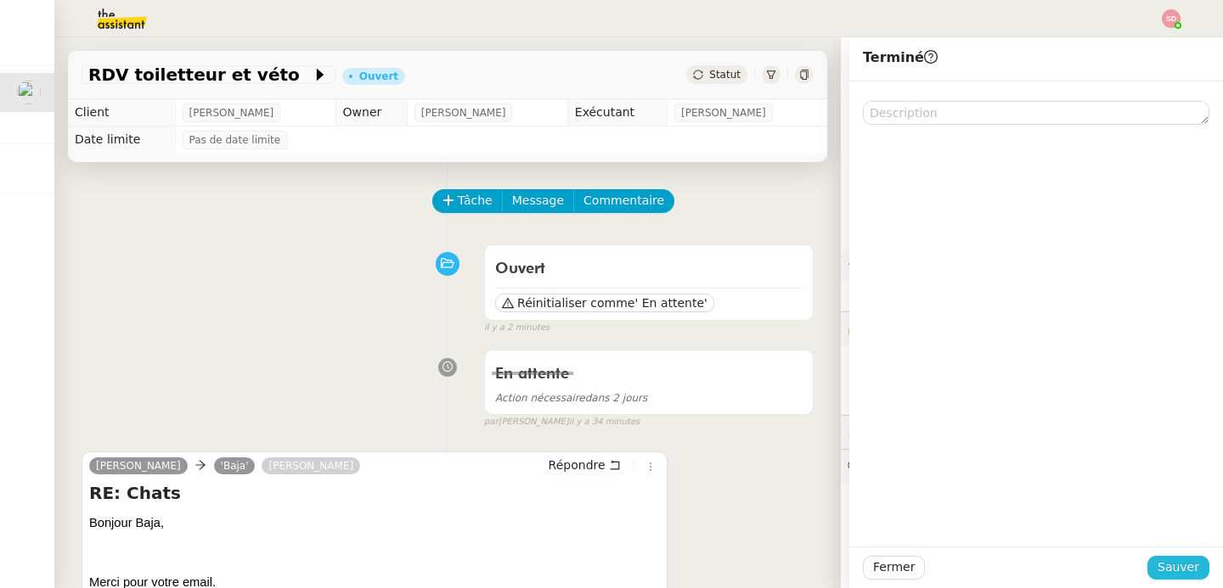
click at [1165, 559] on span "Sauver" at bounding box center [1178, 568] width 42 height 20
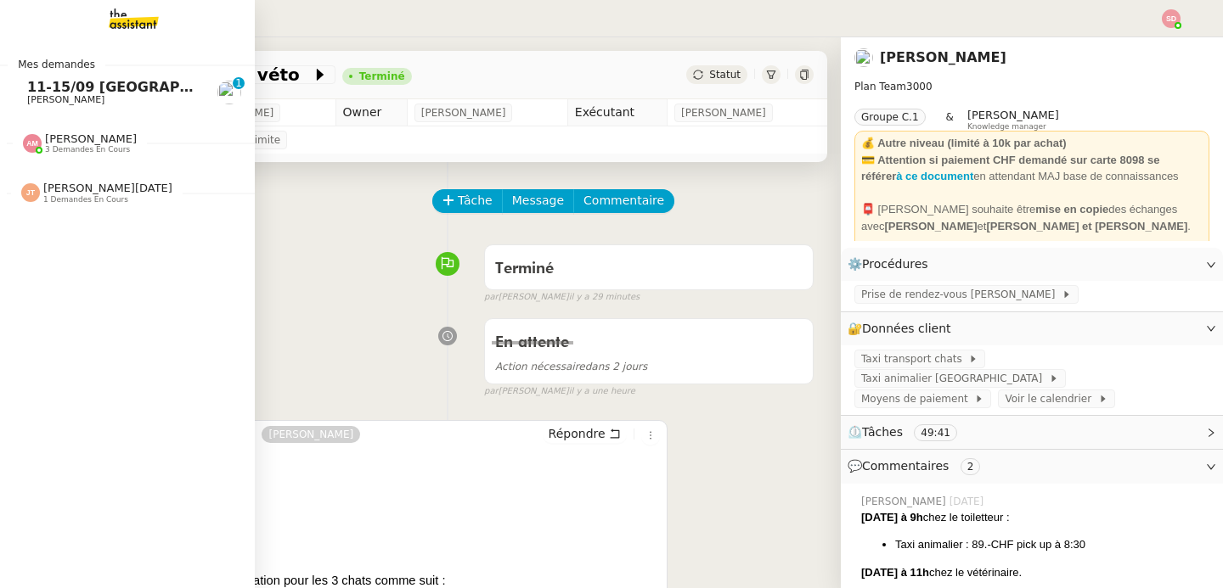
click at [47, 100] on span "[PERSON_NAME]" at bounding box center [65, 99] width 77 height 11
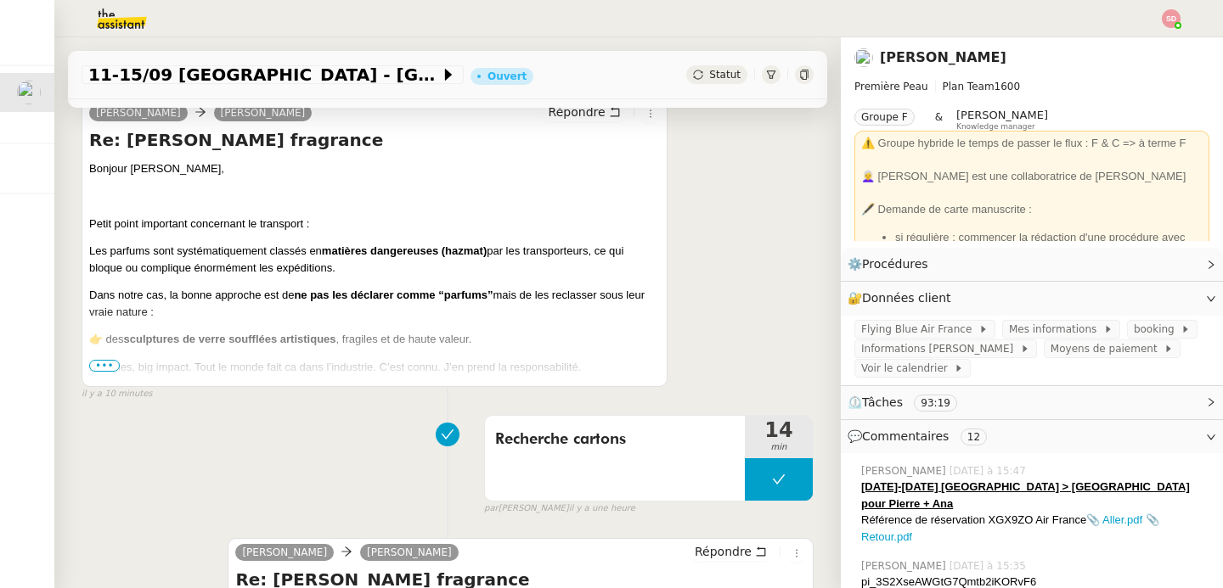
scroll to position [358, 0]
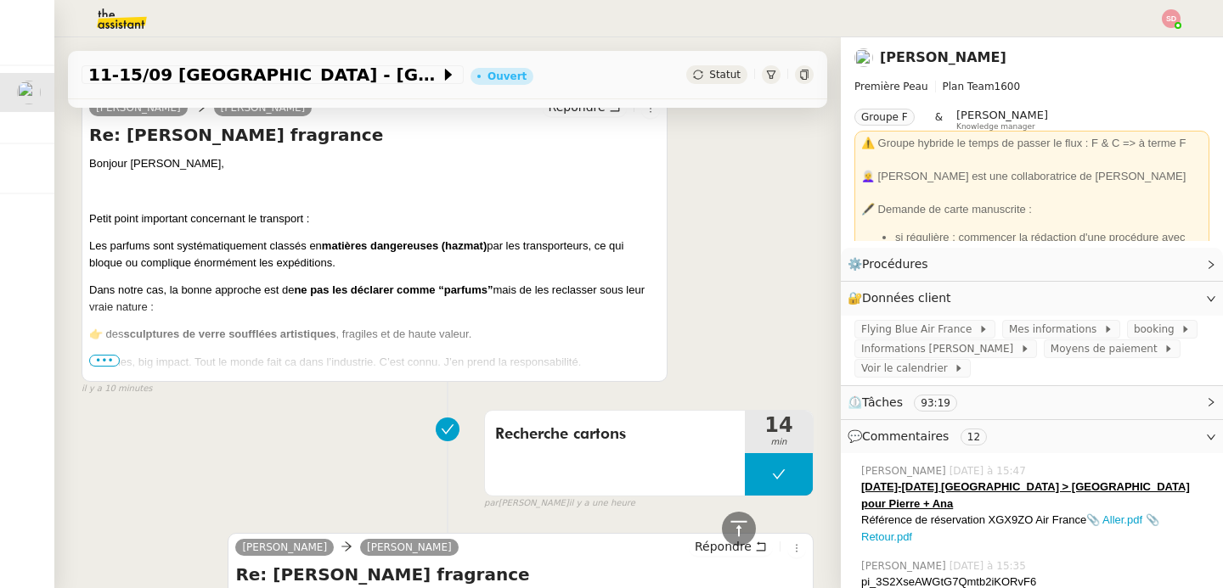
click at [111, 366] on span "•••" at bounding box center [104, 361] width 31 height 12
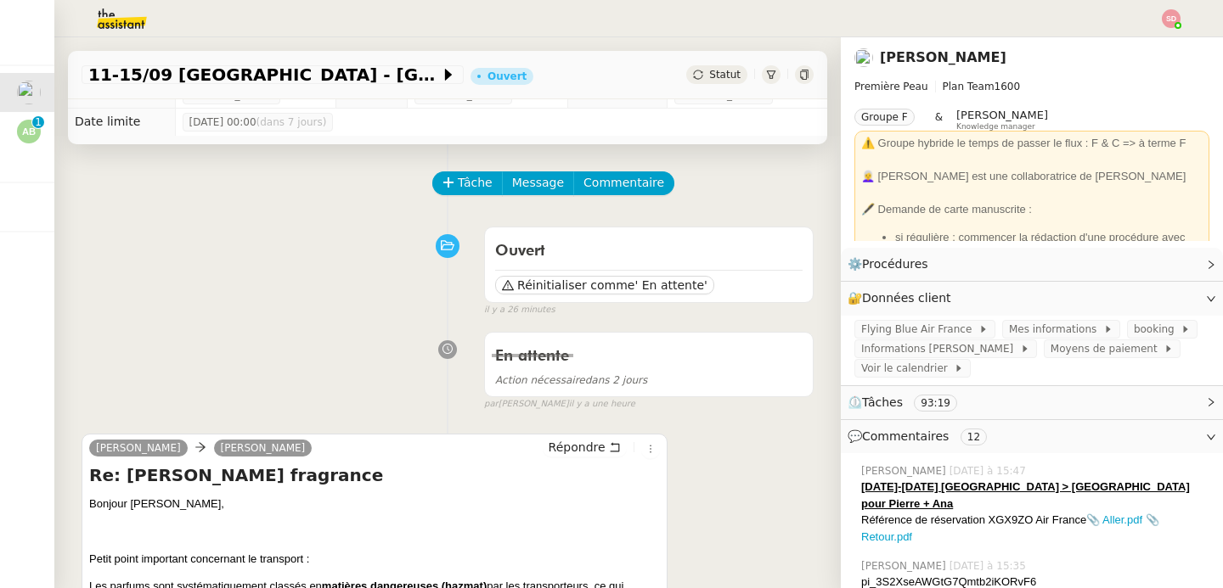
scroll to position [0, 0]
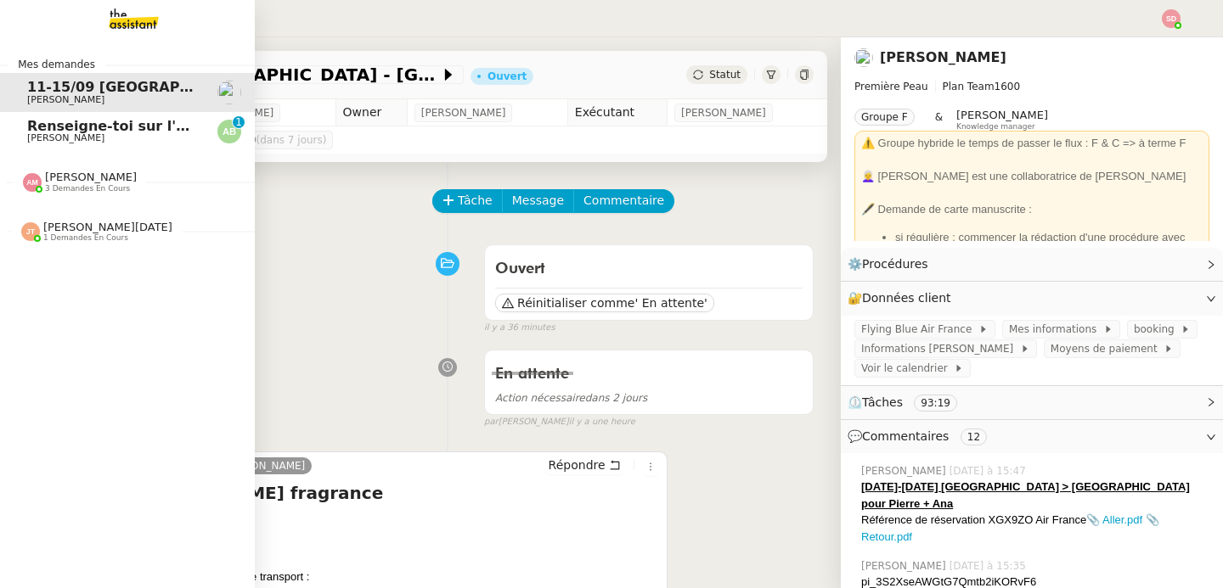
click at [27, 123] on span "Renseigne-toi sur l'église pour la messe" at bounding box center [180, 126] width 307 height 16
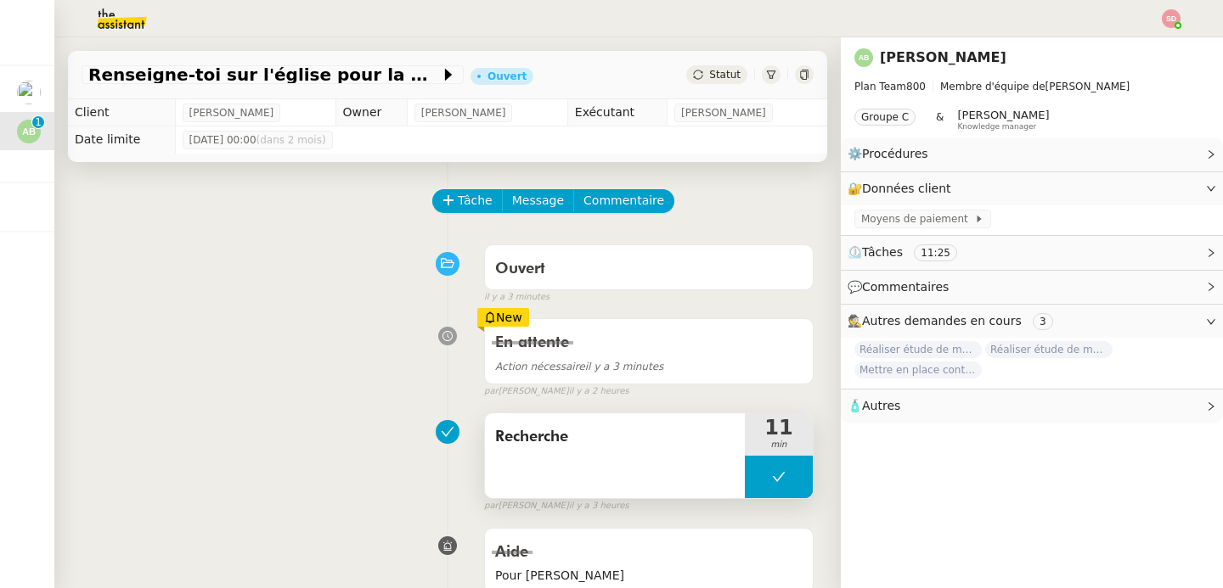
click at [745, 487] on button at bounding box center [779, 477] width 68 height 42
click at [745, 487] on div at bounding box center [762, 477] width 34 height 42
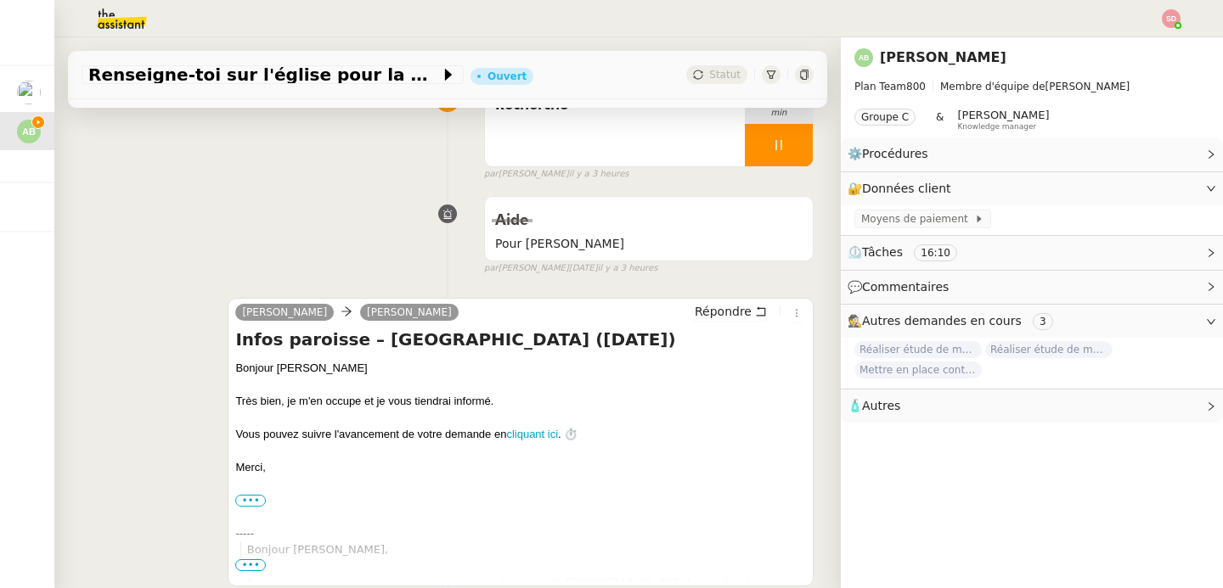
scroll to position [633, 0]
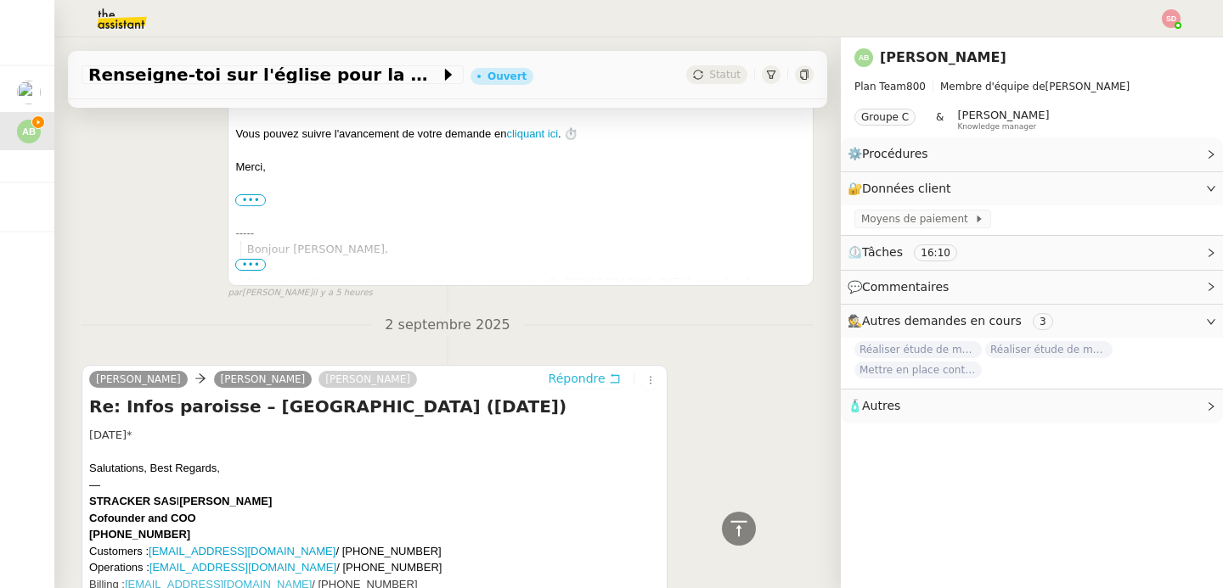
click at [566, 378] on span "Répondre" at bounding box center [577, 378] width 57 height 17
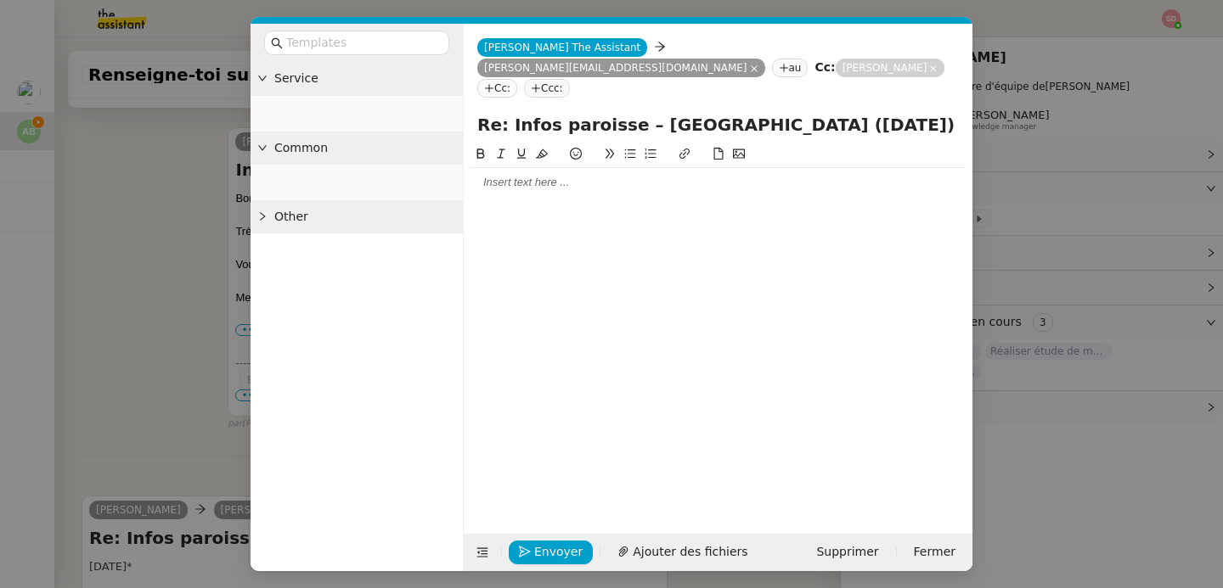
scroll to position [762, 0]
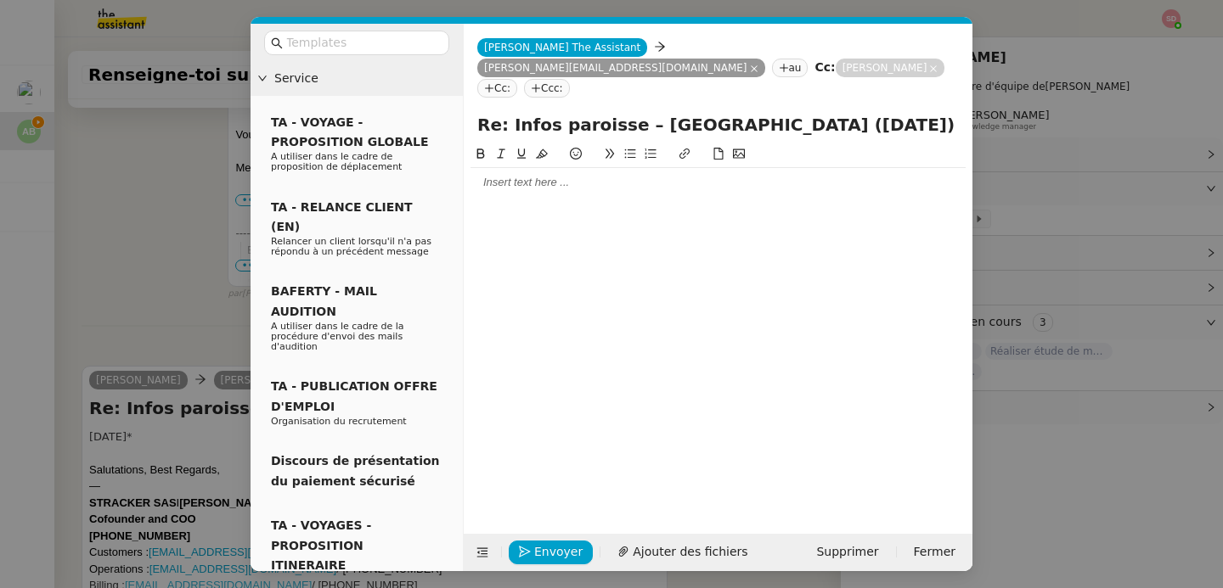
click at [531, 171] on div at bounding box center [717, 182] width 495 height 29
drag, startPoint x: 625, startPoint y: 194, endPoint x: 853, endPoint y: 197, distance: 227.6
click at [853, 206] on div "D'après la mairie, elle a lieu à l'[GEOGRAPHIC_DATA]" at bounding box center [717, 213] width 495 height 15
click at [683, 149] on icon at bounding box center [684, 154] width 10 height 10
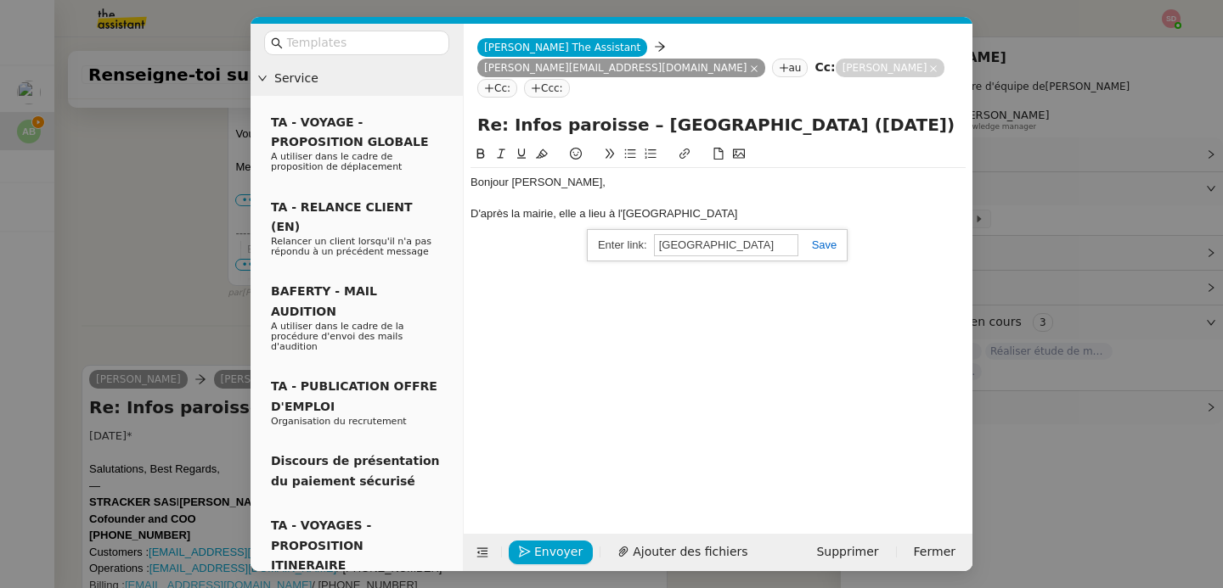
paste input "[URL][DOMAIN_NAME]"
type input "[URL][DOMAIN_NAME]"
click at [825, 239] on link at bounding box center [817, 245] width 39 height 13
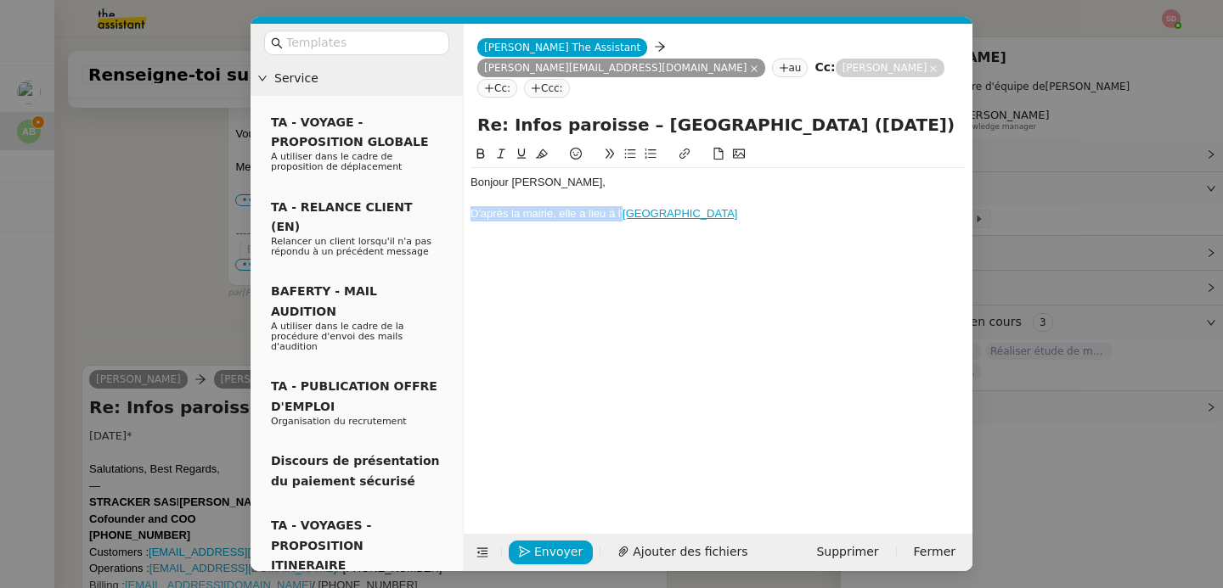
click at [830, 206] on div "D'après la mairie, elle a lieu à l' [GEOGRAPHIC_DATA]" at bounding box center [717, 213] width 495 height 15
click at [475, 544] on button at bounding box center [482, 553] width 24 height 24
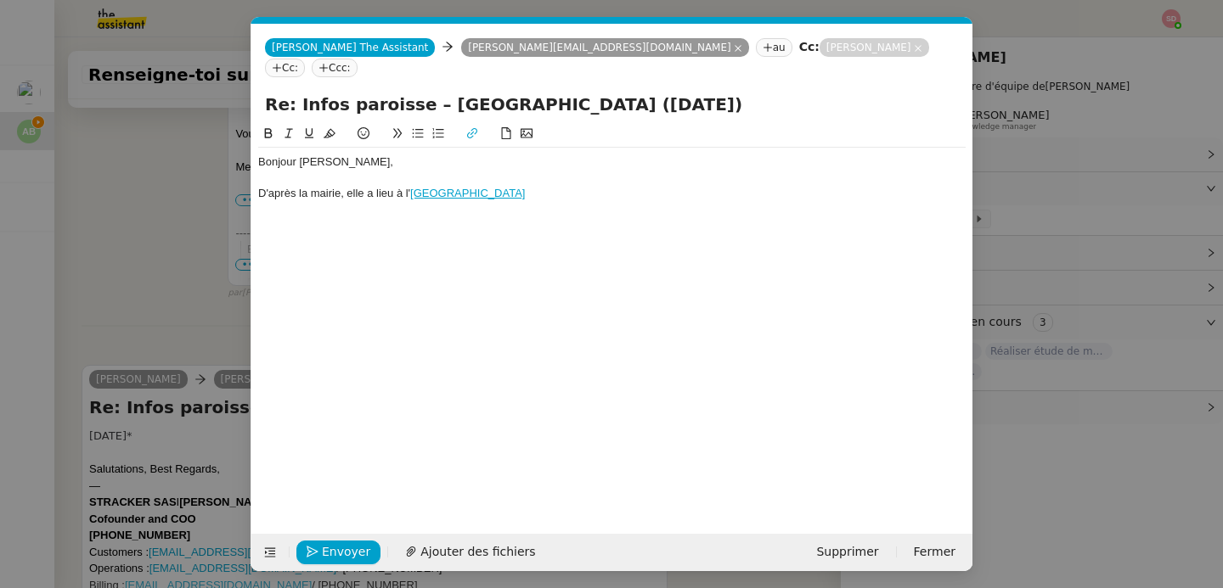
click at [627, 189] on div "Bonjour [PERSON_NAME], D'après la mairie, elle a lieu à l' [GEOGRAPHIC_DATA]" at bounding box center [611, 316] width 707 height 384
click at [629, 186] on div "D'après la mairie, elle a lieu à l' [GEOGRAPHIC_DATA]" at bounding box center [611, 193] width 707 height 15
click at [605, 202] on div "Je peux également me renseigner auprès de l'accueil de la maison paroissialle" at bounding box center [611, 209] width 707 height 15
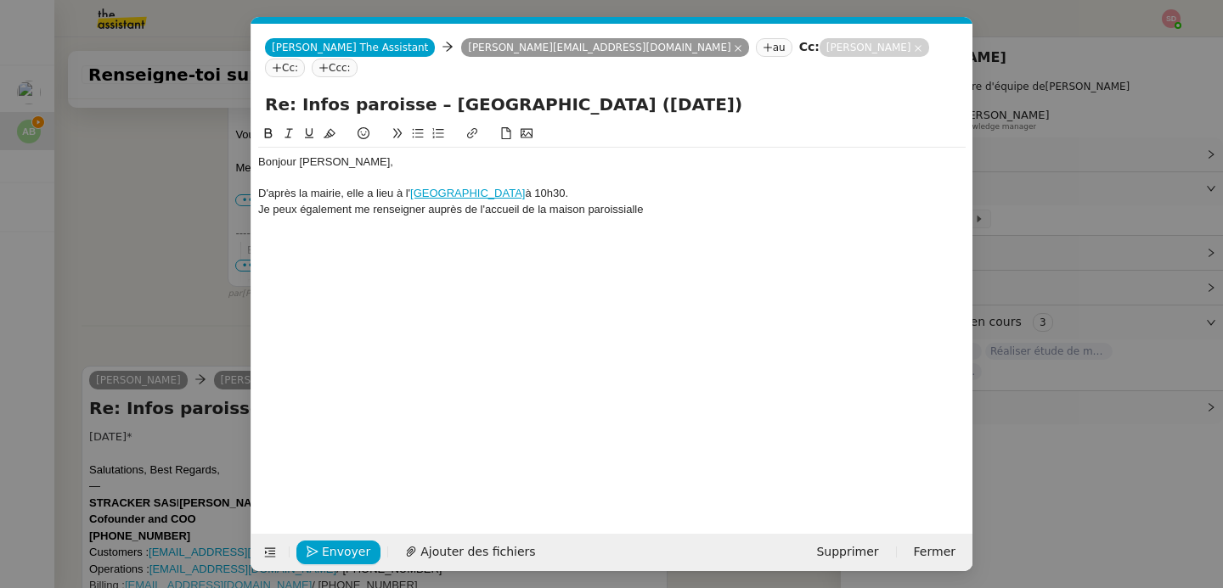
scroll to position [0, 0]
click at [616, 203] on strong "paroissiale" at bounding box center [614, 209] width 58 height 13
click at [264, 124] on button at bounding box center [268, 134] width 20 height 20
click at [694, 202] on div "Je peux également me renseigner auprès de l'accueil de la maison paroissiale" at bounding box center [611, 209] width 707 height 15
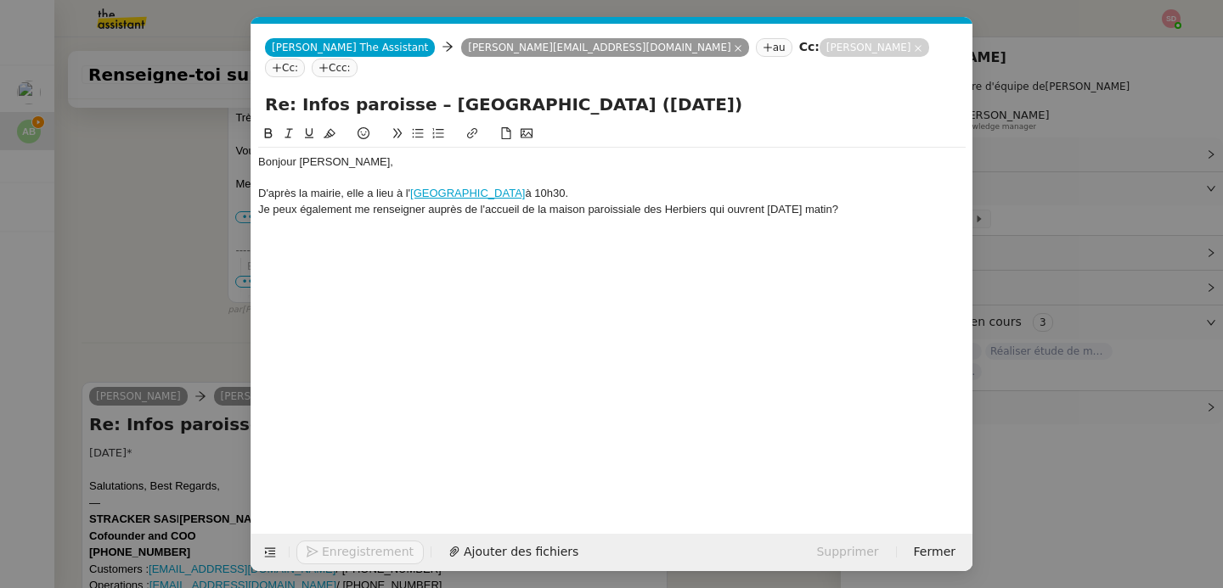
scroll to position [846, 0]
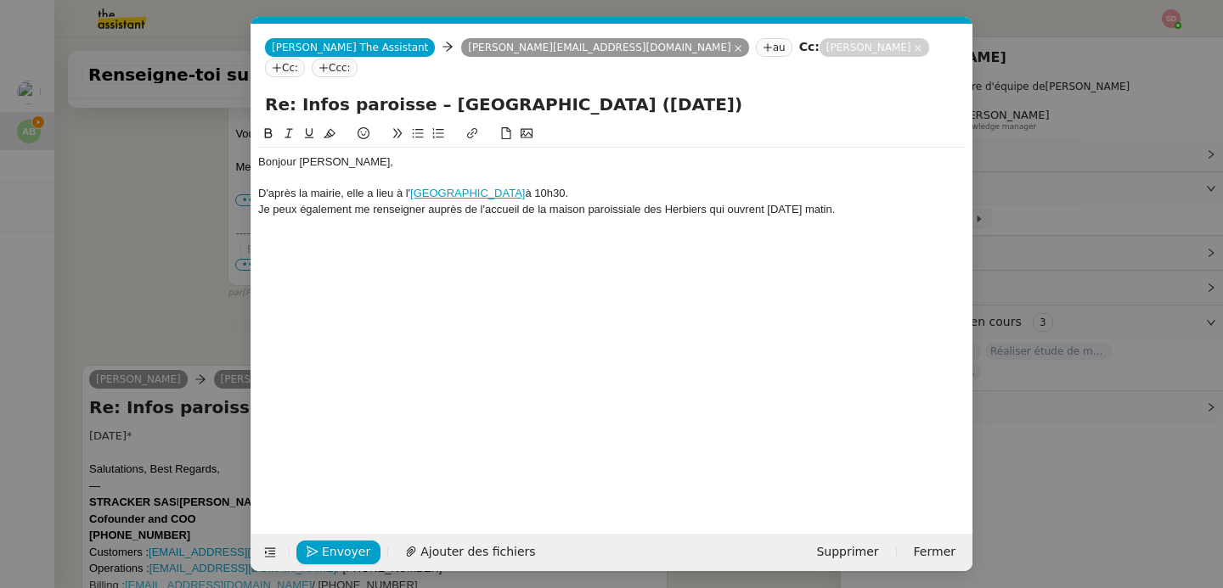
click at [763, 202] on div "Je peux également me renseigner auprès de l'accueil de la maison paroissiale de…" at bounding box center [611, 209] width 707 height 15
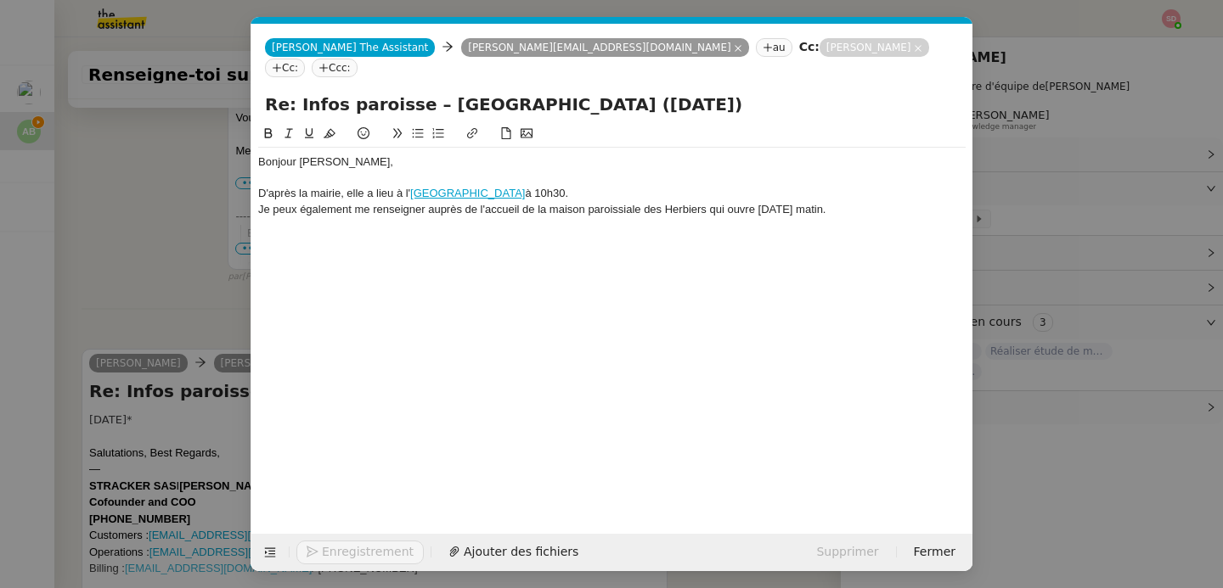
click at [865, 202] on div "Je peux également me renseigner auprès de l'accueil de la maison paroissiale de…" at bounding box center [611, 209] width 707 height 15
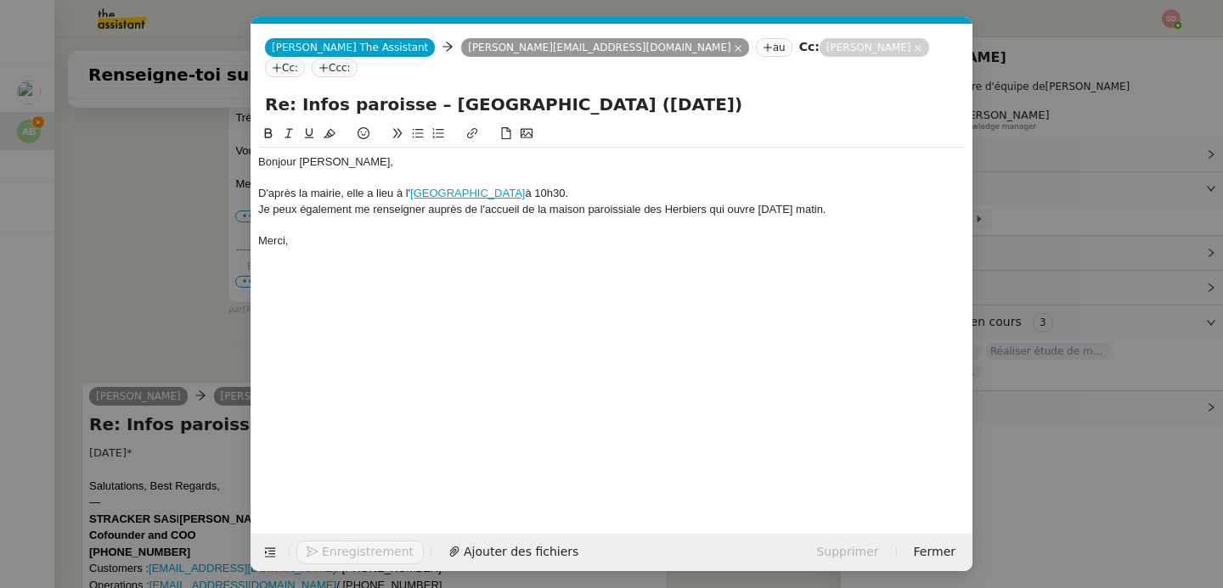
scroll to position [879, 0]
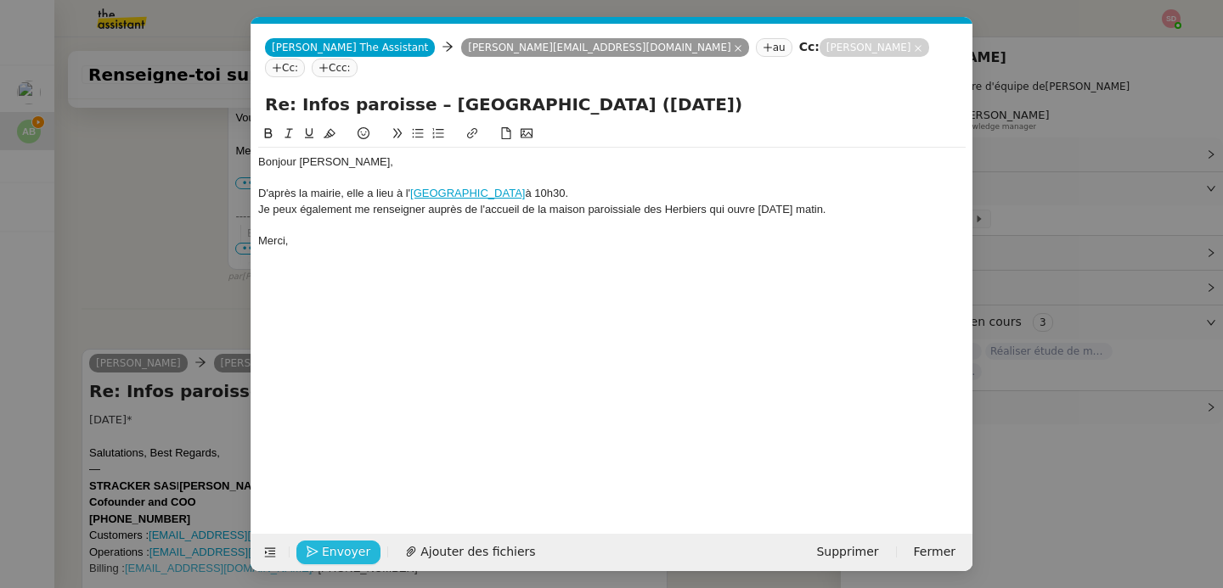
click at [349, 555] on span "Envoyer" at bounding box center [346, 553] width 48 height 20
click at [349, 555] on span "Confirmer l'envoi" at bounding box center [373, 553] width 102 height 20
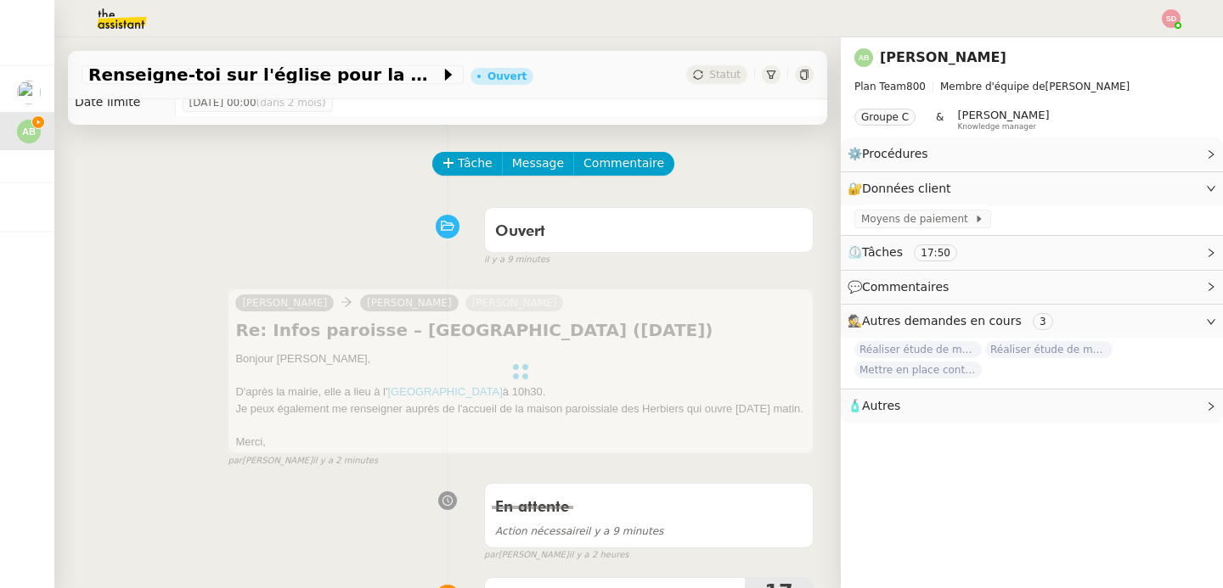
scroll to position [371, 0]
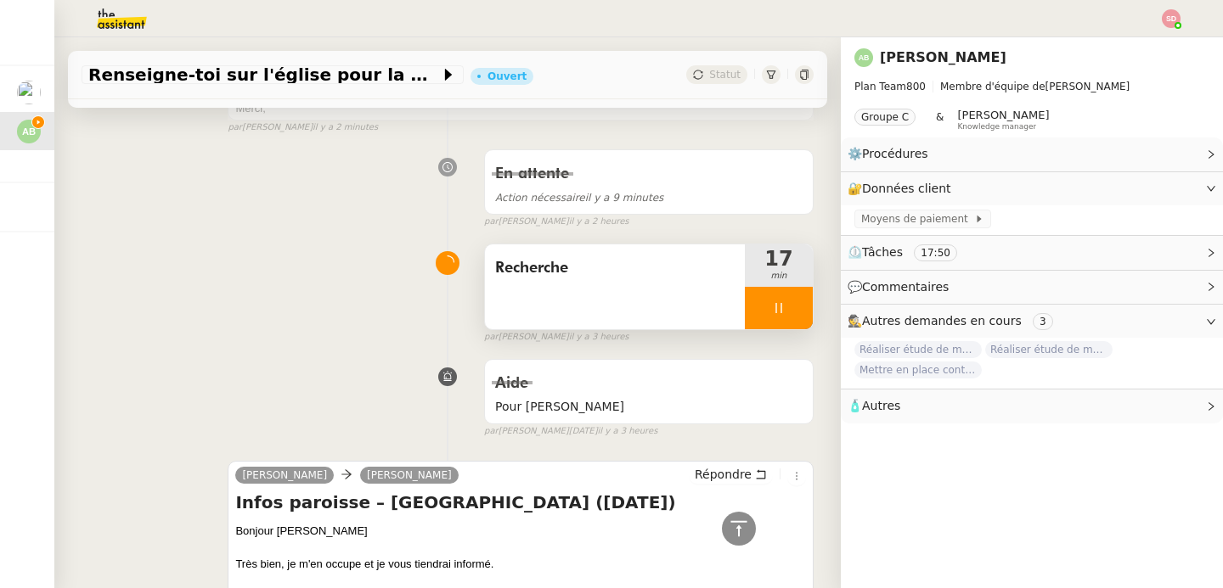
click at [779, 316] on div at bounding box center [779, 308] width 68 height 42
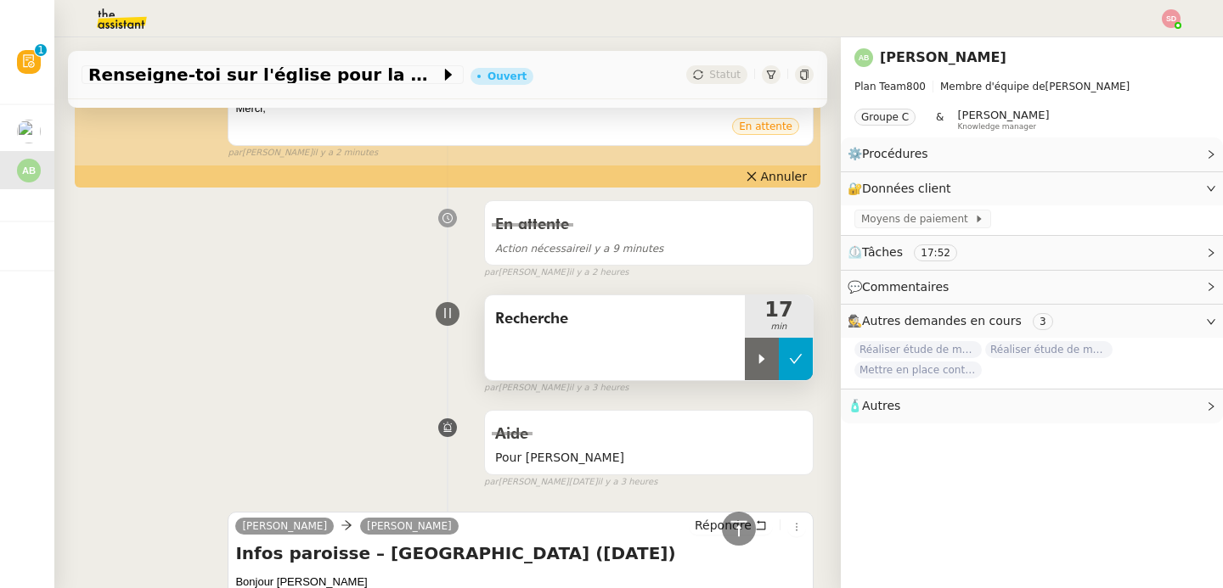
click at [790, 363] on icon at bounding box center [796, 358] width 13 height 9
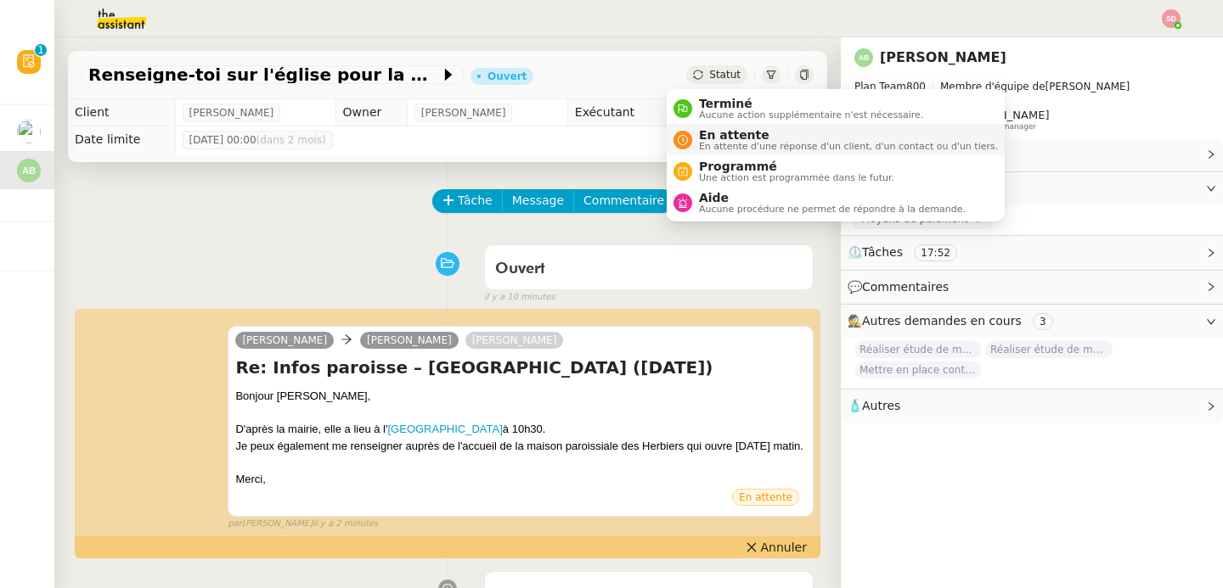
click at [689, 139] on nz-avatar at bounding box center [682, 140] width 19 height 19
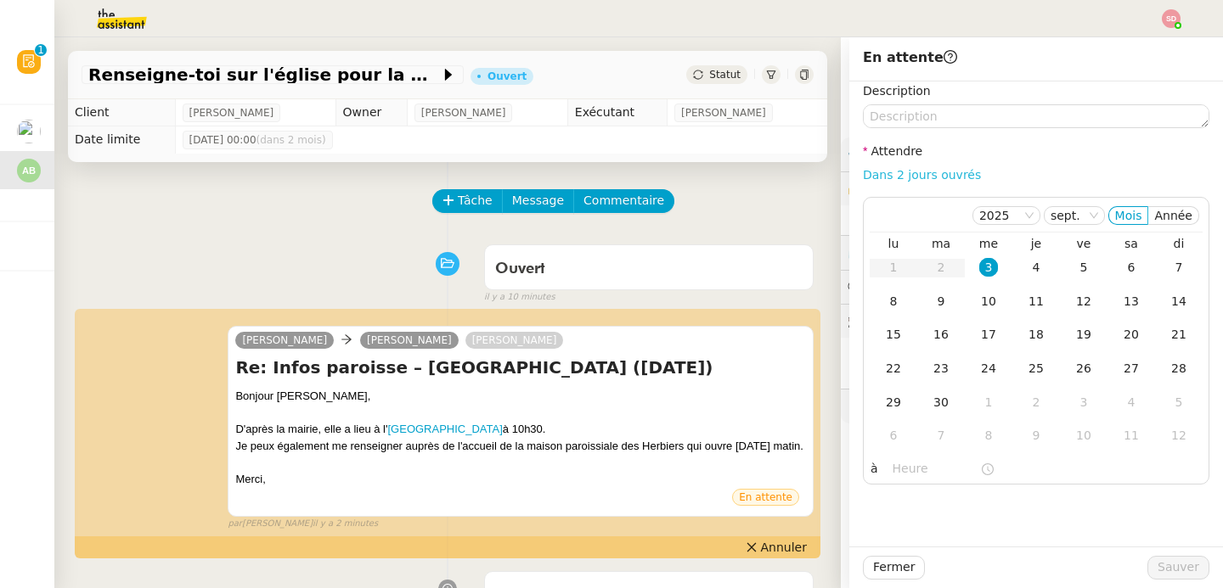
click at [925, 177] on link "Dans 2 jours ouvrés" at bounding box center [922, 175] width 118 height 14
type input "07:00"
click at [1027, 267] on div "4" at bounding box center [1036, 267] width 19 height 19
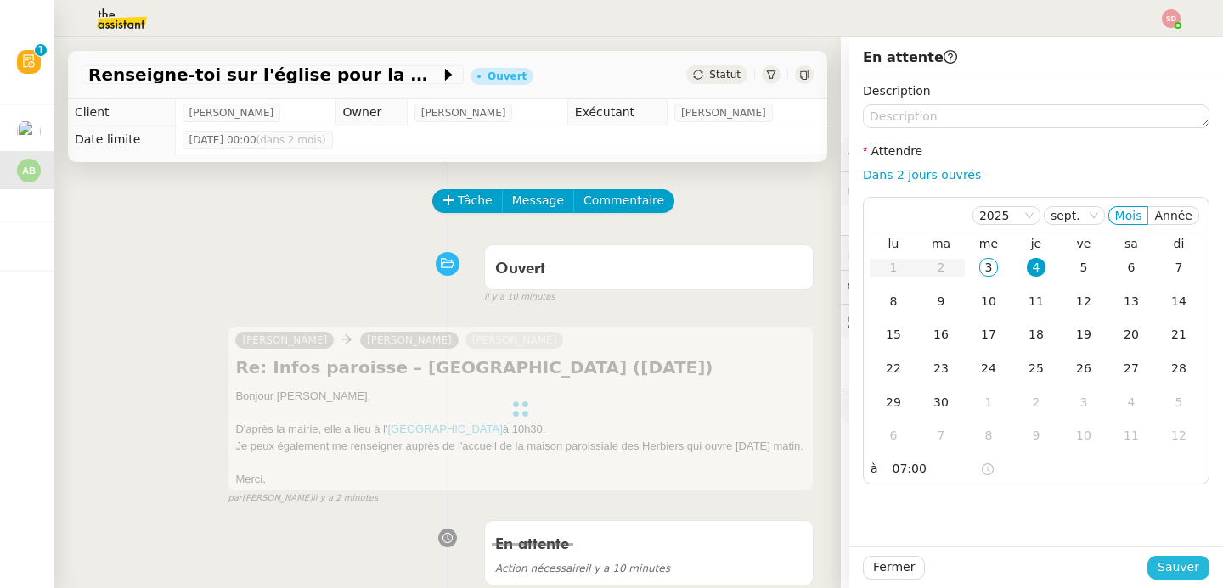
click at [1157, 562] on span "Sauver" at bounding box center [1178, 568] width 42 height 20
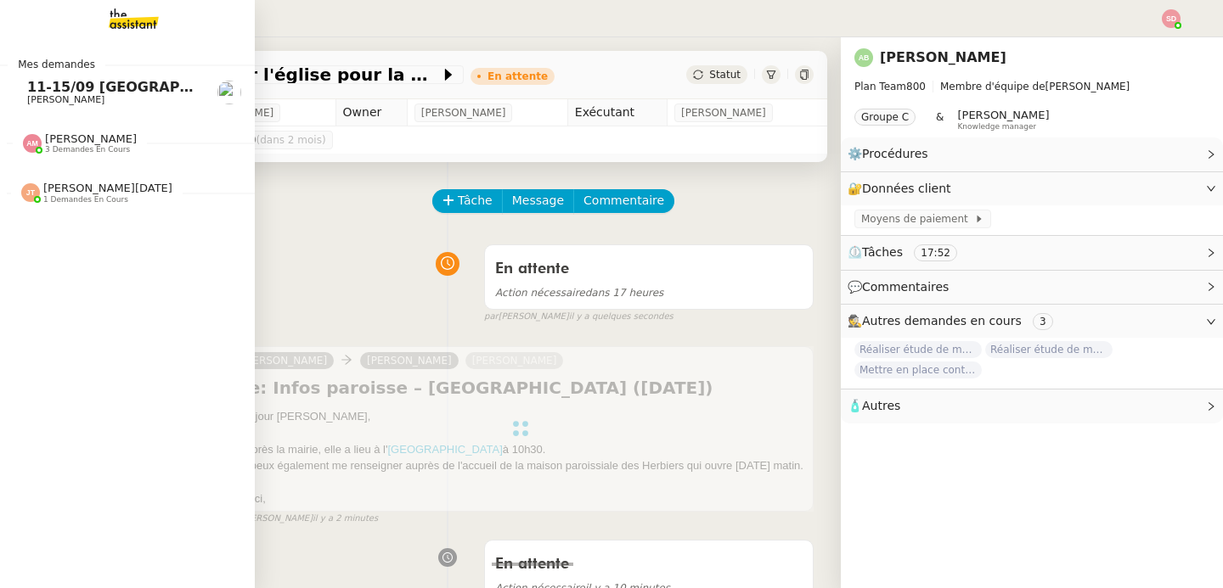
click at [39, 88] on span "11-15/09 [GEOGRAPHIC_DATA] - [GEOGRAPHIC_DATA] + cartons" at bounding box center [269, 87] width 484 height 16
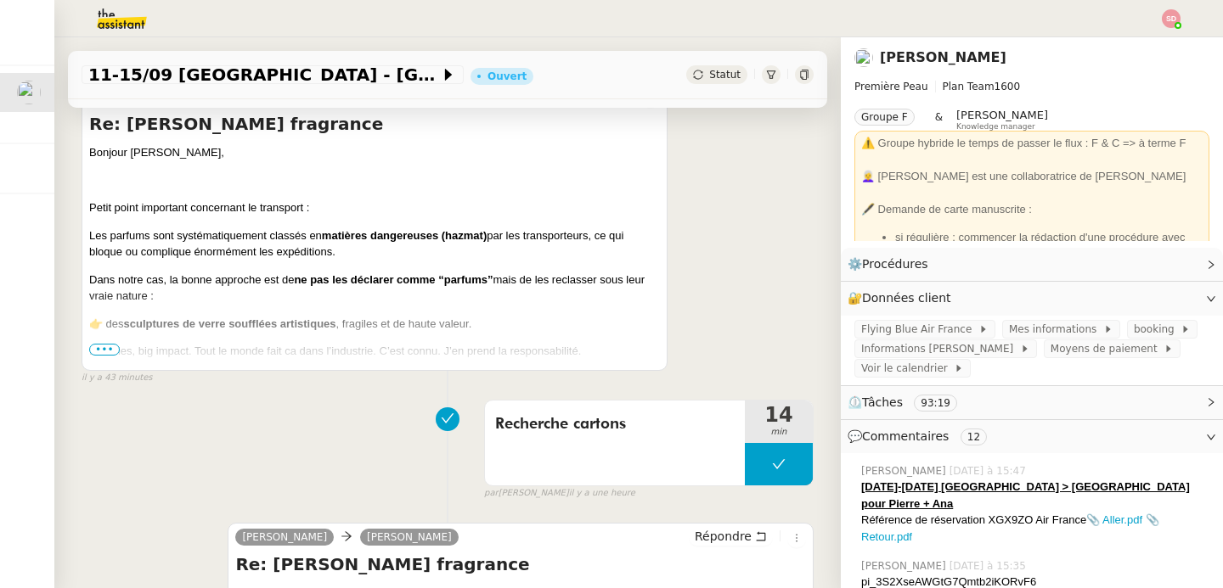
scroll to position [369, 0]
click at [114, 351] on span "•••" at bounding box center [104, 351] width 31 height 12
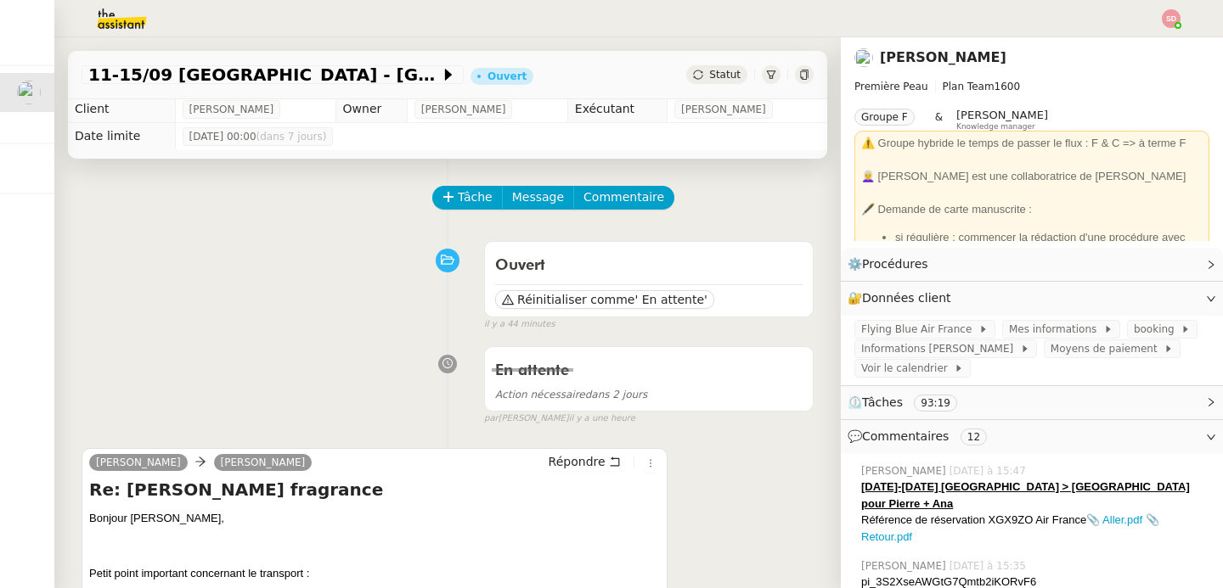
scroll to position [0, 0]
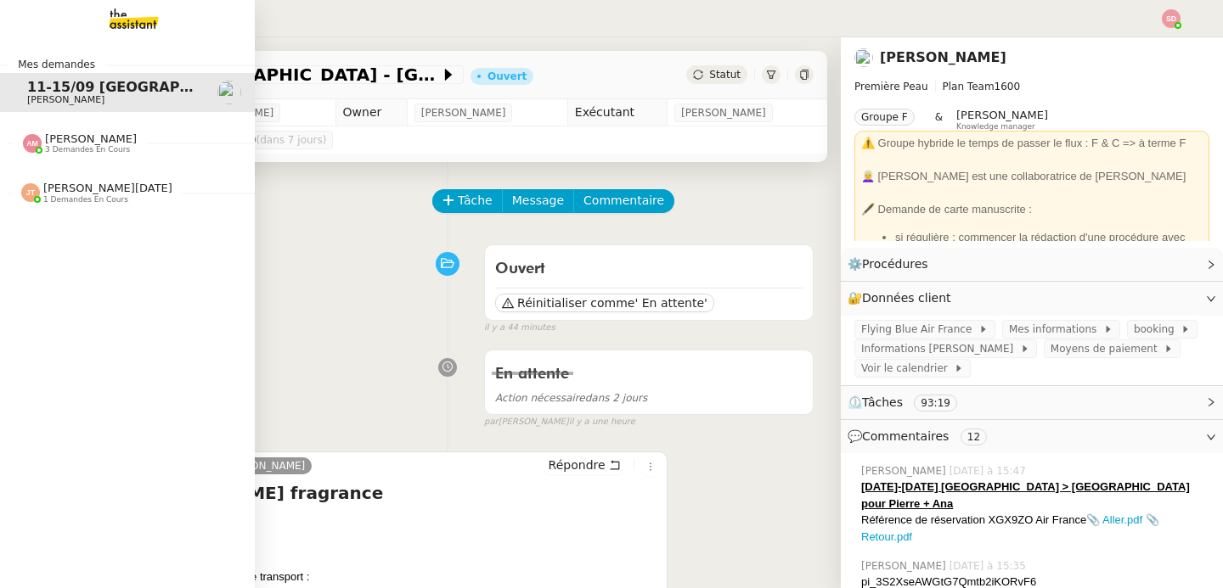
click at [83, 135] on span "[PERSON_NAME]" at bounding box center [91, 138] width 92 height 13
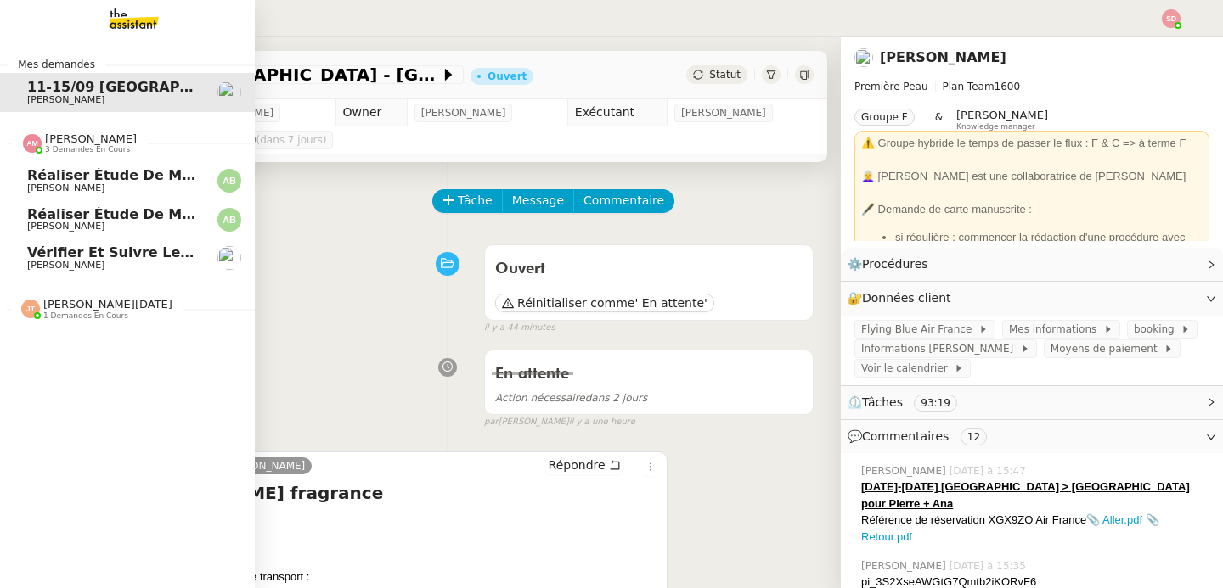
click at [83, 135] on span "[PERSON_NAME]" at bounding box center [91, 138] width 92 height 13
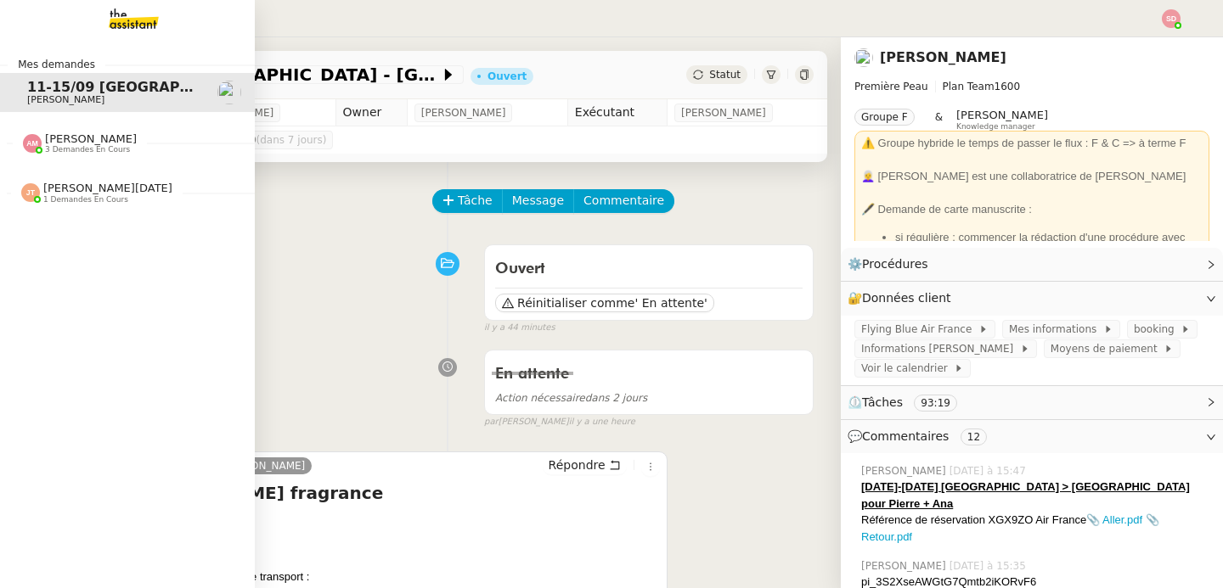
click at [70, 199] on span "1 demandes en cours" at bounding box center [85, 199] width 85 height 9
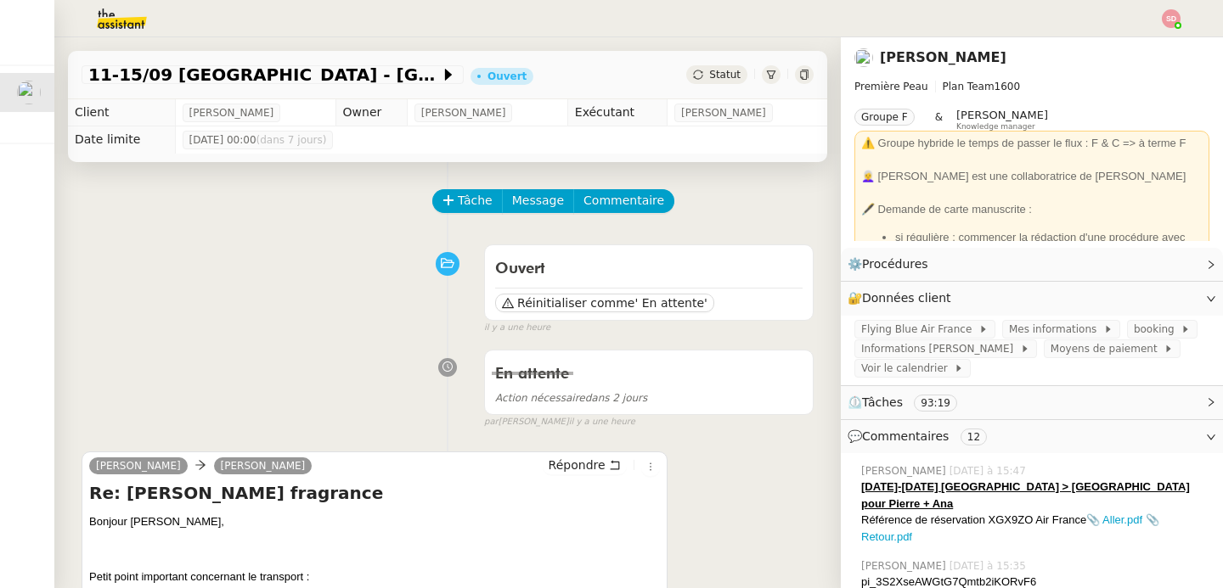
click at [274, 279] on div "Ouvert Réinitialiser comme ' En attente' false il y a une heure" at bounding box center [448, 286] width 732 height 98
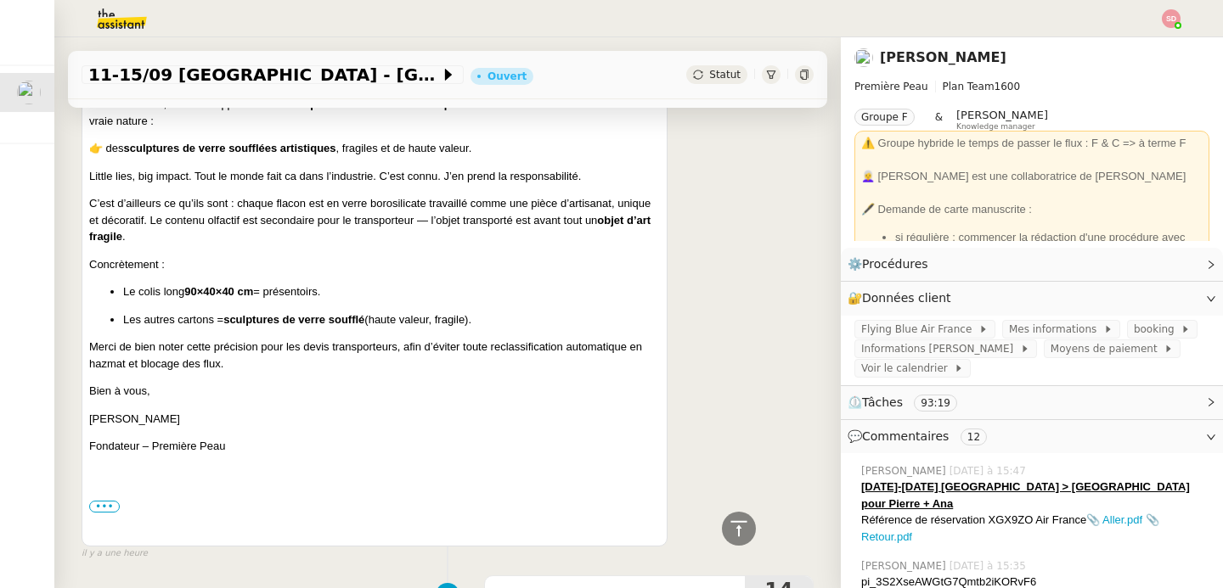
scroll to position [876, 0]
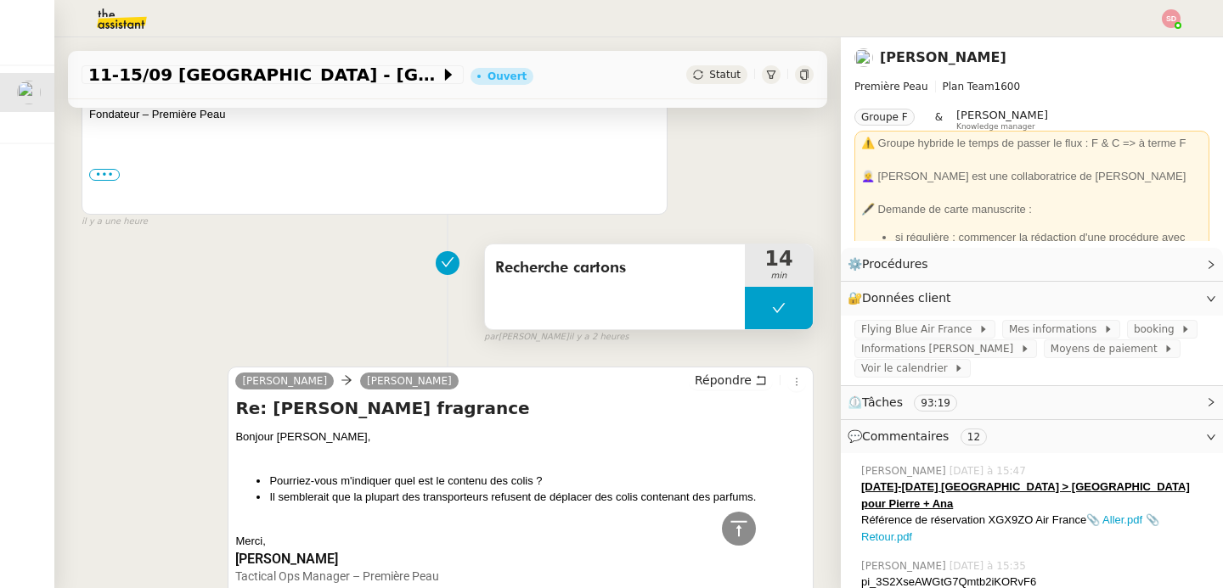
click at [745, 319] on button at bounding box center [779, 308] width 68 height 42
click at [745, 319] on div at bounding box center [762, 308] width 34 height 42
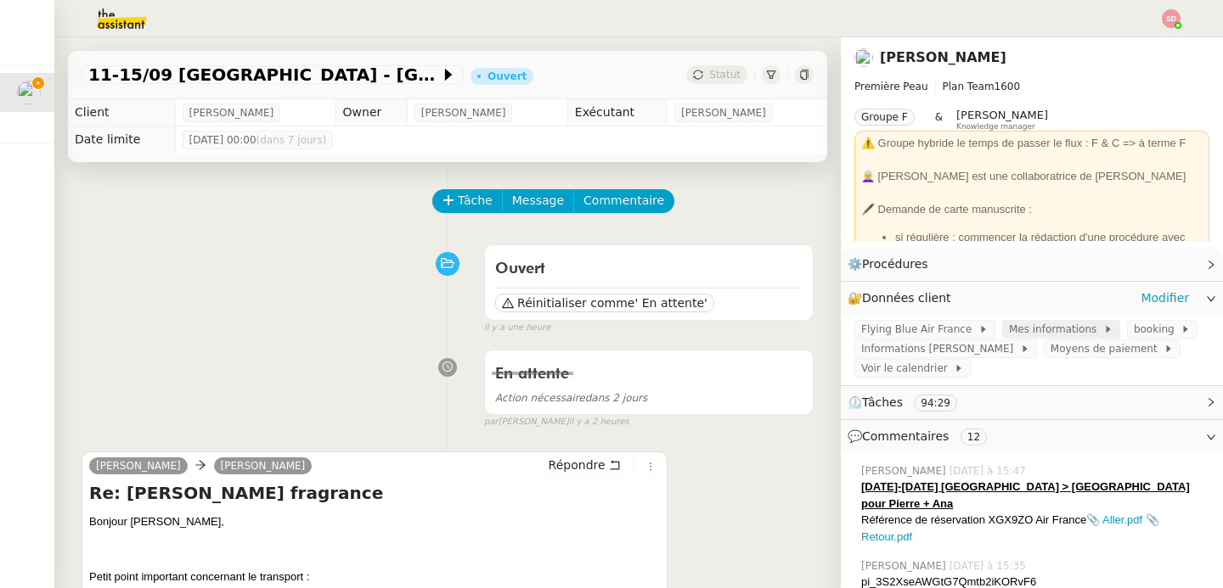
click at [1044, 331] on span "Mes informations" at bounding box center [1056, 329] width 94 height 17
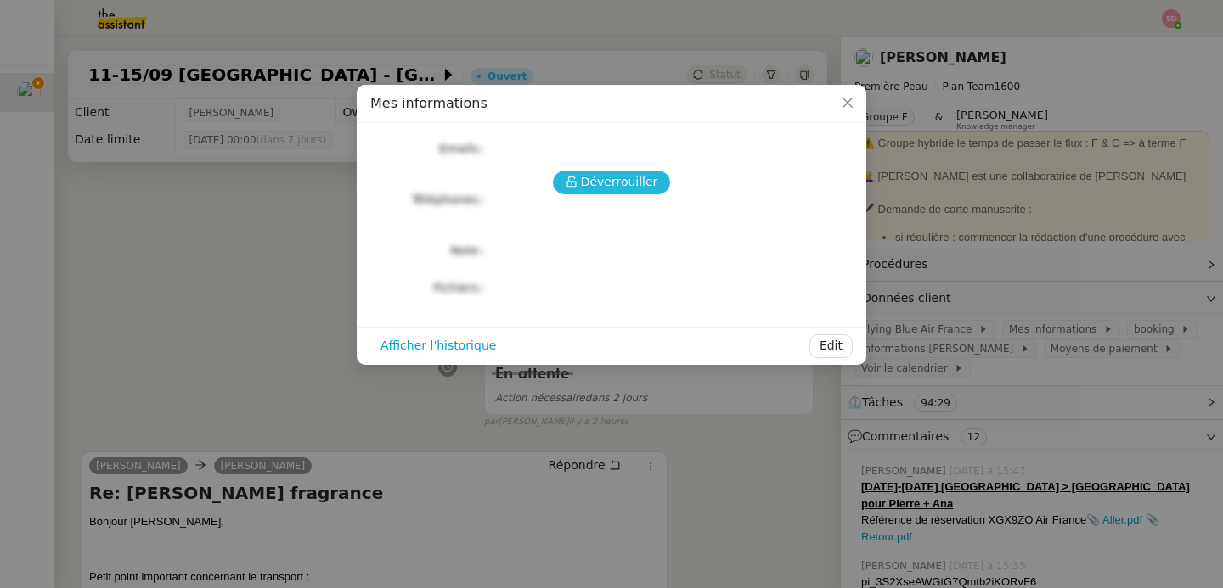
click at [601, 192] on span "Déverrouiller" at bounding box center [619, 182] width 77 height 20
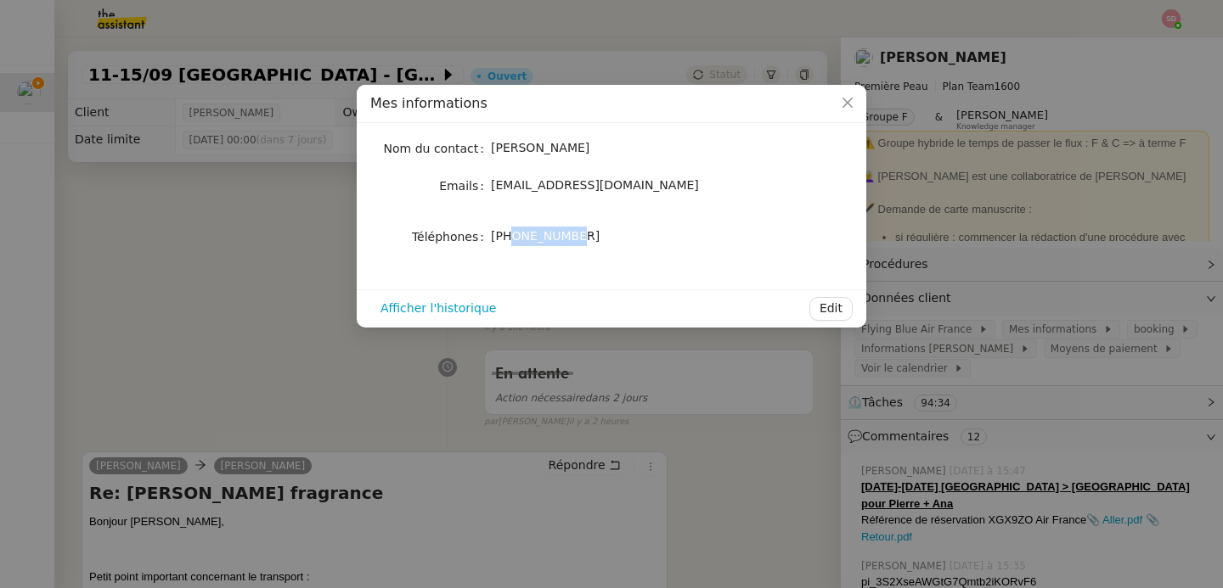
drag, startPoint x: 514, startPoint y: 239, endPoint x: 606, endPoint y: 231, distance: 92.9
click at [606, 231] on div "[PHONE_NUMBER]" at bounding box center [631, 237] width 281 height 20
copy span "783893035"
click at [154, 464] on nz-modal-container "Mes informations Nom du contact [PERSON_NAME] Emails [EMAIL_ADDRESS][DOMAIN_NAM…" at bounding box center [611, 294] width 1223 height 588
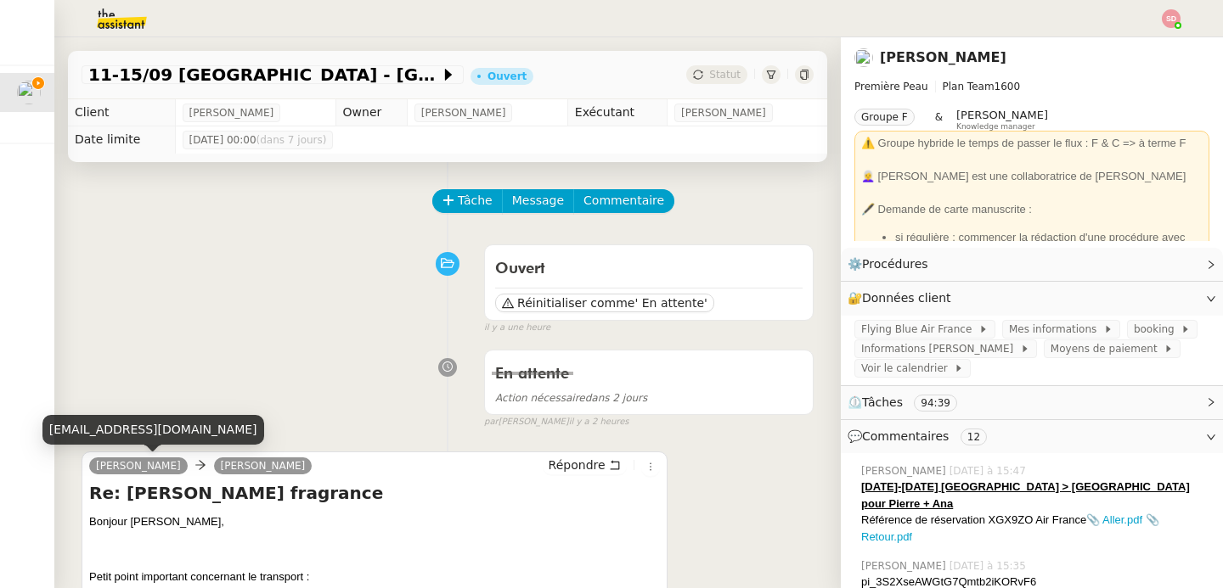
click at [135, 431] on div "[EMAIL_ADDRESS][DOMAIN_NAME]" at bounding box center [153, 430] width 222 height 30
copy div "[EMAIL_ADDRESS][DOMAIN_NAME]"
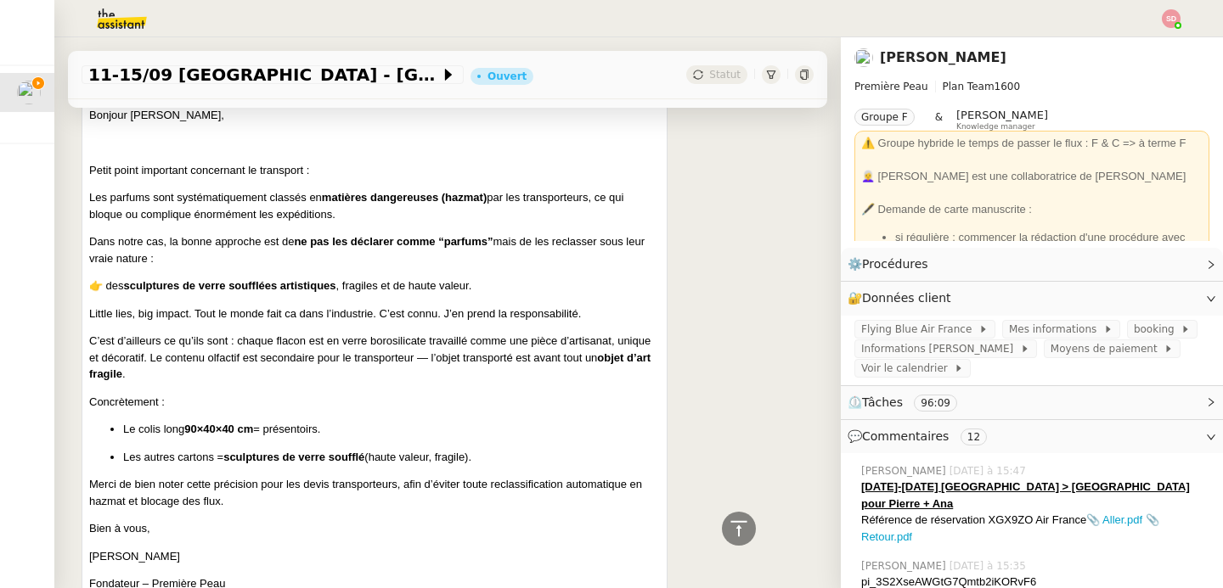
scroll to position [545, 0]
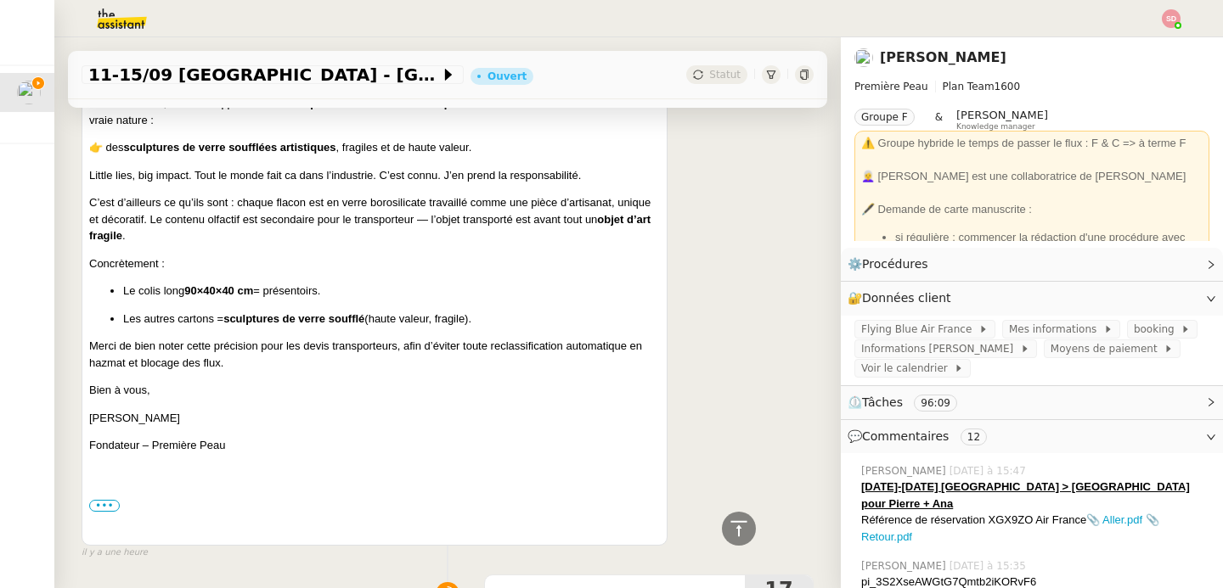
click at [289, 289] on p "Le colis long 90×40×40 cm = présentoirs." at bounding box center [391, 291] width 537 height 17
copy p "présentoirs"
drag, startPoint x: 227, startPoint y: 318, endPoint x: 501, endPoint y: 313, distance: 274.3
click at [501, 313] on p "Les autres cartons = sculptures de verre soufflé (haute valeur, fragile)." at bounding box center [391, 319] width 537 height 17
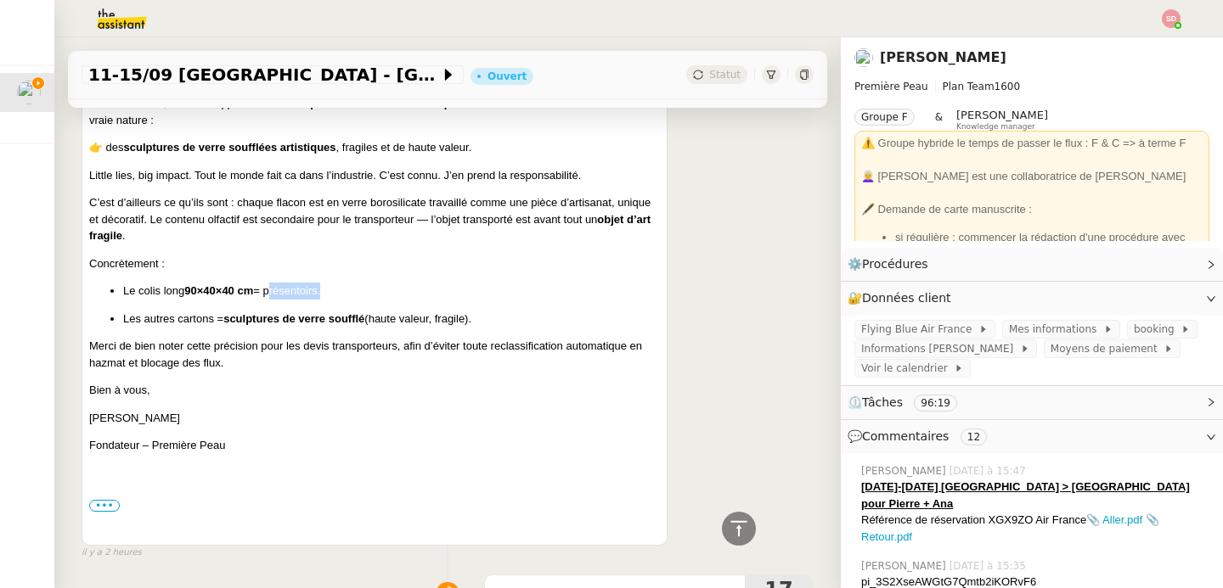
copy p "sculptures de verre soufflé (haute valeur, fragile)."
click at [439, 264] on p "Concrètement :" at bounding box center [374, 264] width 571 height 17
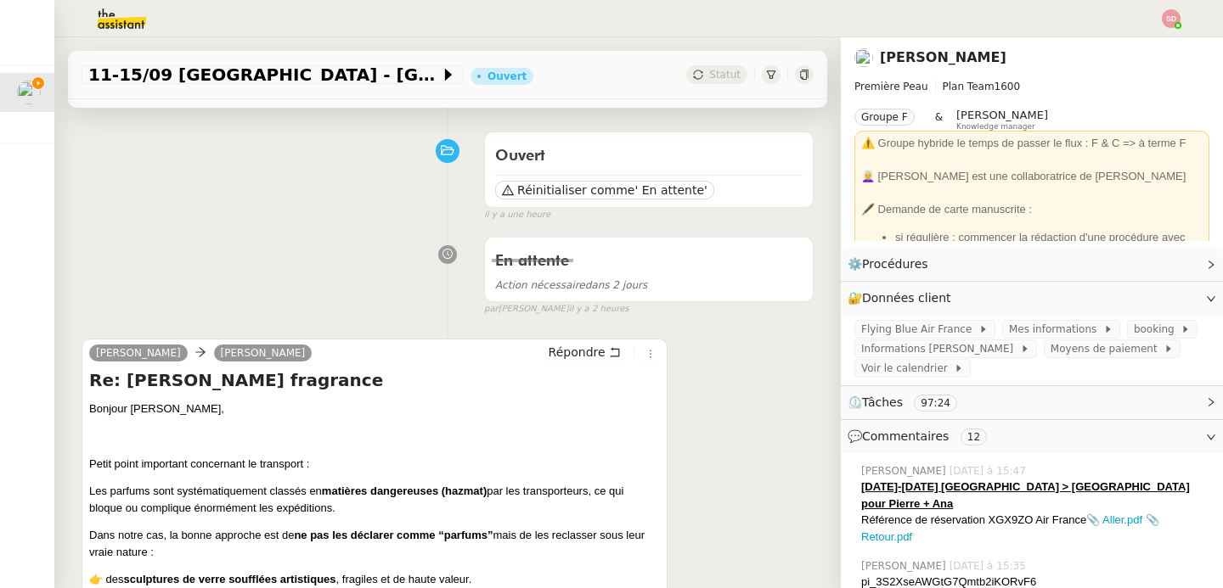
scroll to position [0, 0]
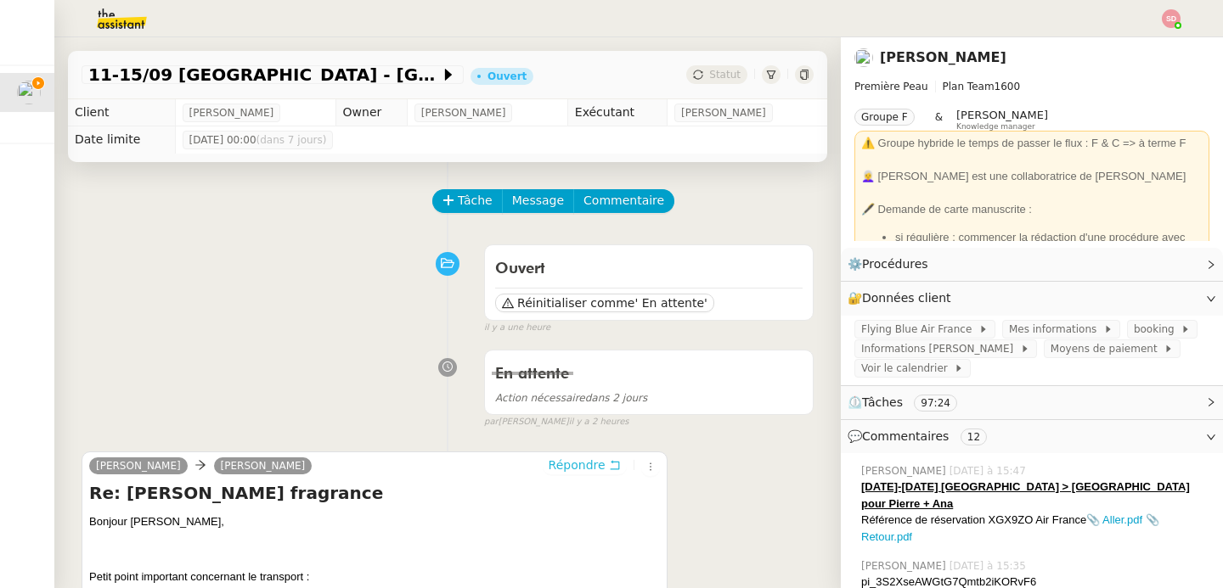
click at [551, 461] on span "Répondre" at bounding box center [577, 465] width 57 height 17
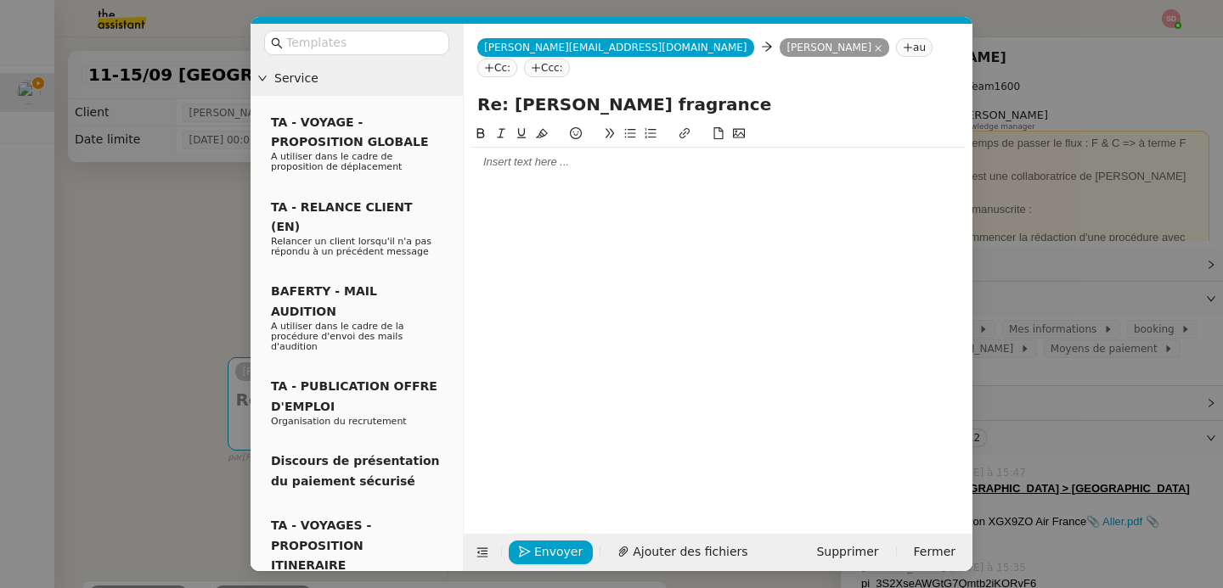
click at [568, 155] on div at bounding box center [717, 162] width 495 height 15
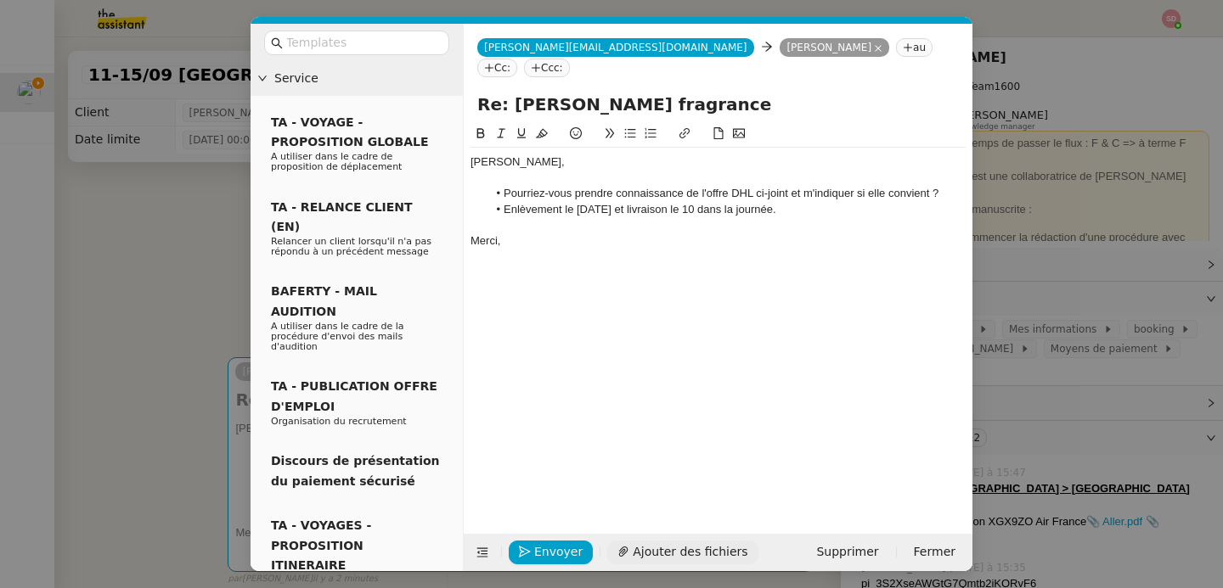
click at [692, 563] on button "Ajouter des fichiers" at bounding box center [682, 553] width 150 height 24
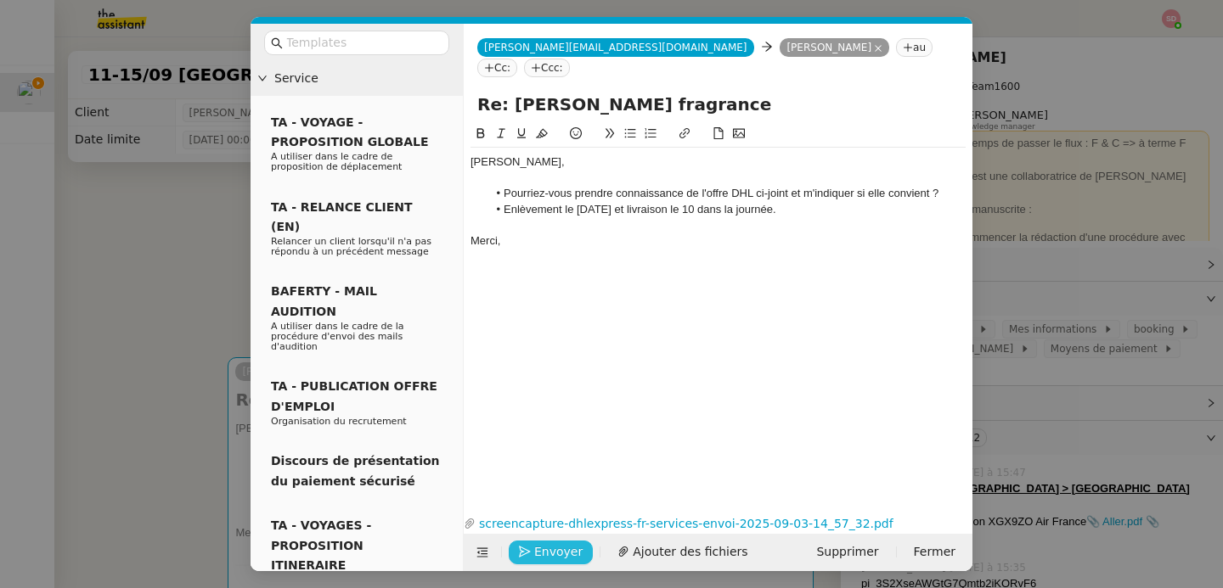
click at [545, 554] on span "Envoyer" at bounding box center [558, 553] width 48 height 20
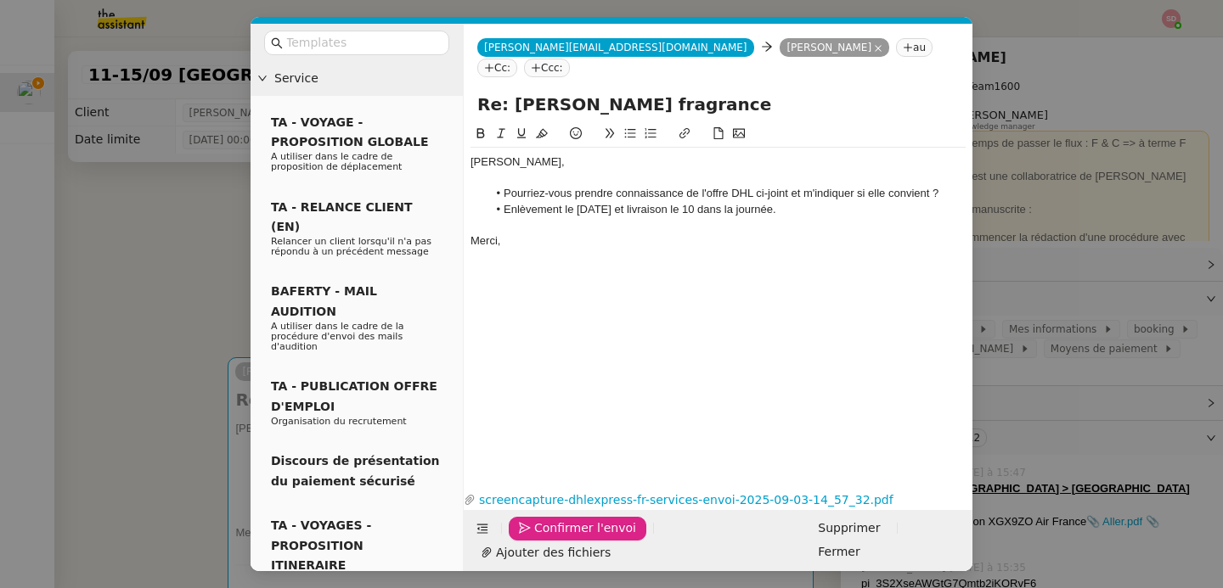
click at [545, 538] on span "Confirmer l'envoi" at bounding box center [585, 529] width 102 height 20
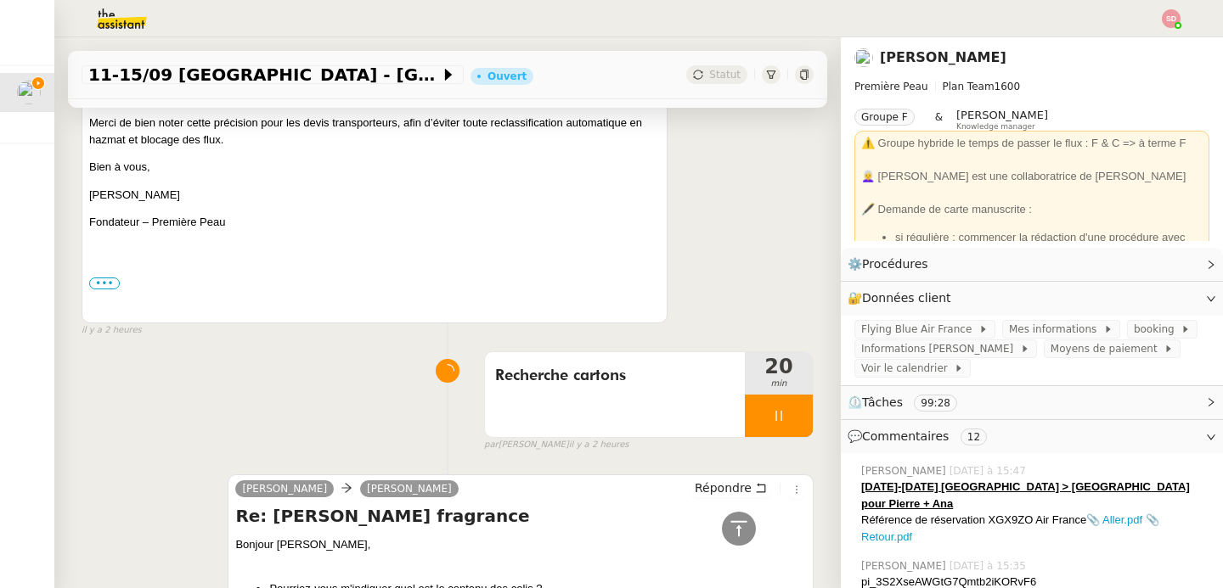
scroll to position [1226, 0]
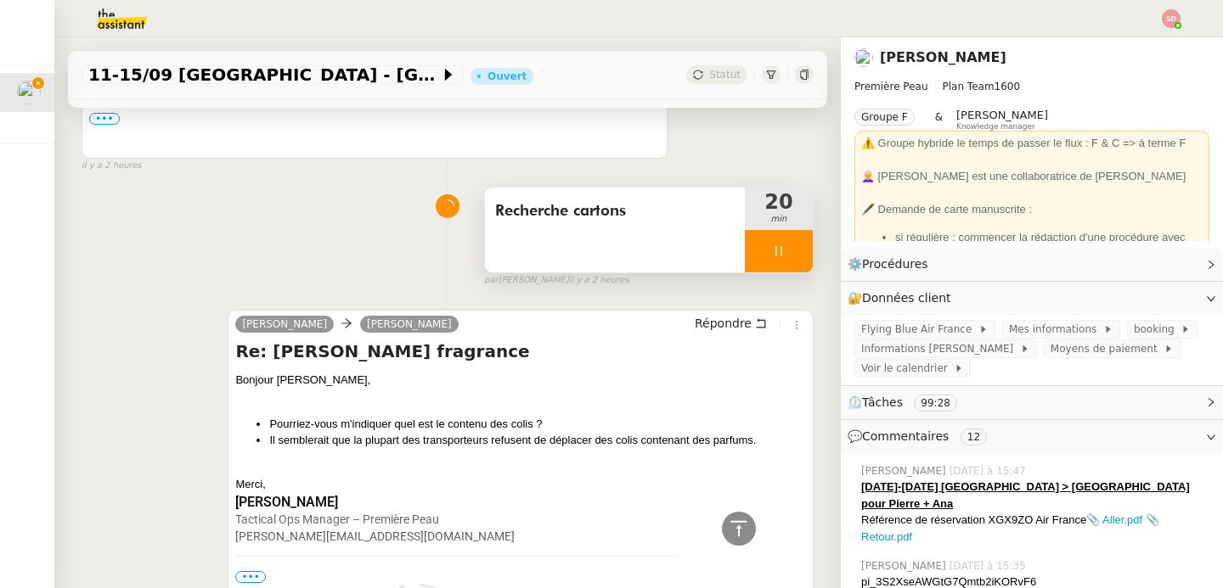
click at [781, 262] on div at bounding box center [779, 251] width 68 height 42
click at [813, 262] on button at bounding box center [813, 251] width 0 height 42
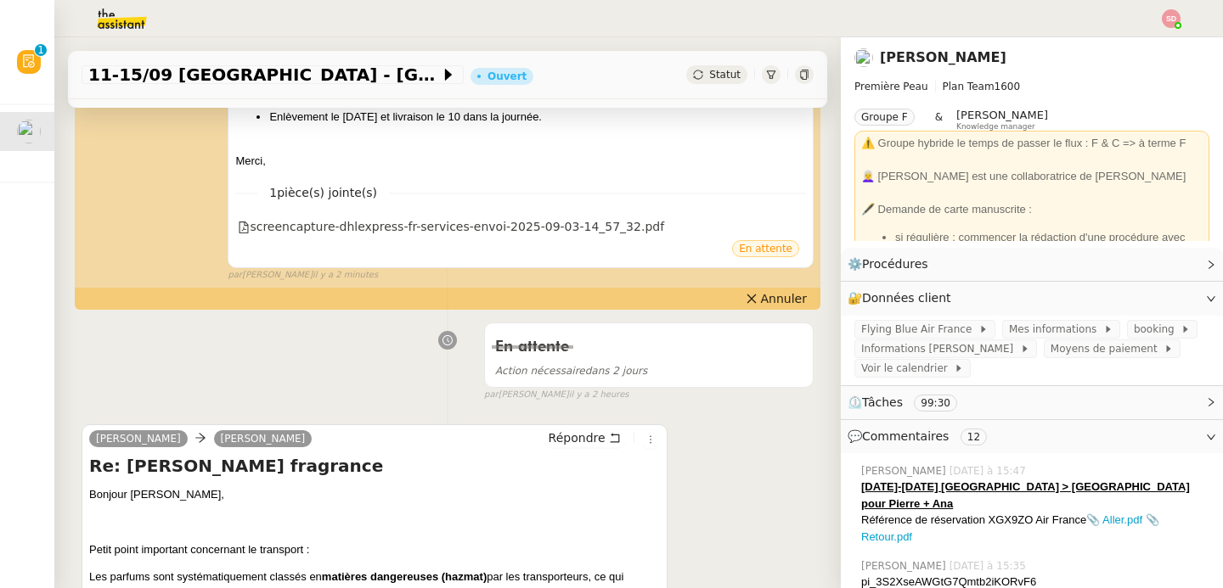
scroll to position [0, 0]
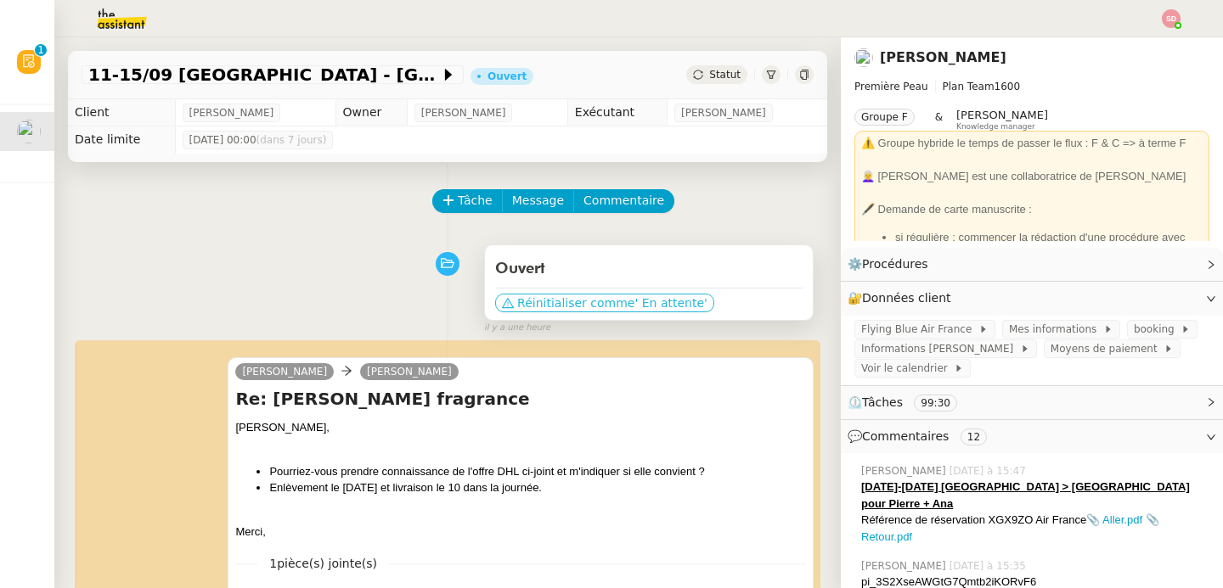
click at [642, 302] on span "' En attente'" at bounding box center [670, 303] width 72 height 17
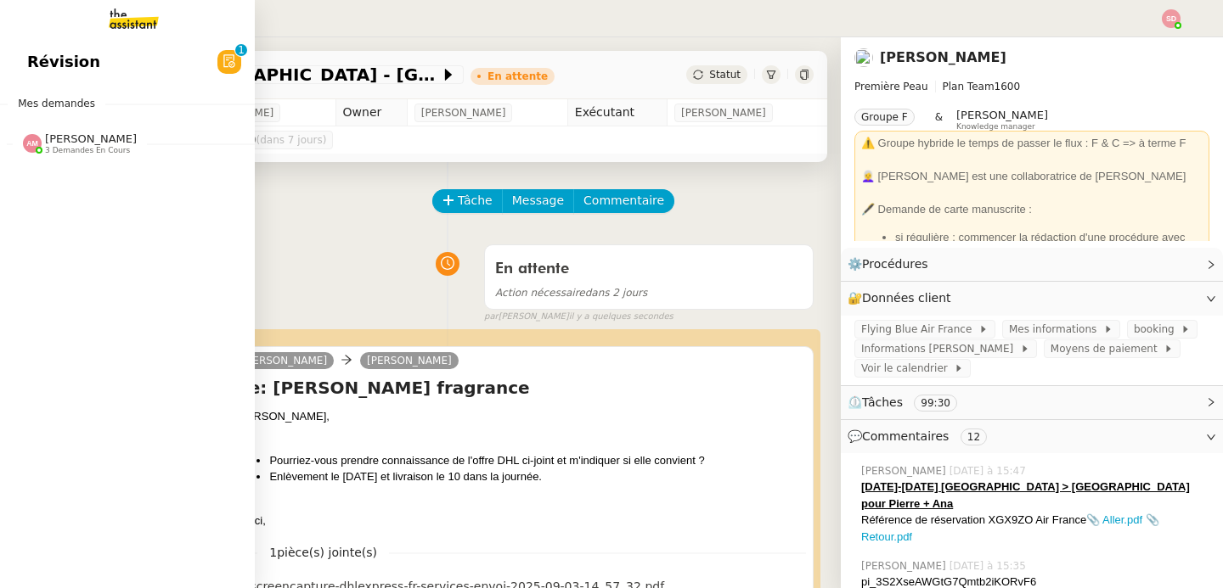
click at [45, 147] on span "3 demandes en cours" at bounding box center [87, 150] width 85 height 9
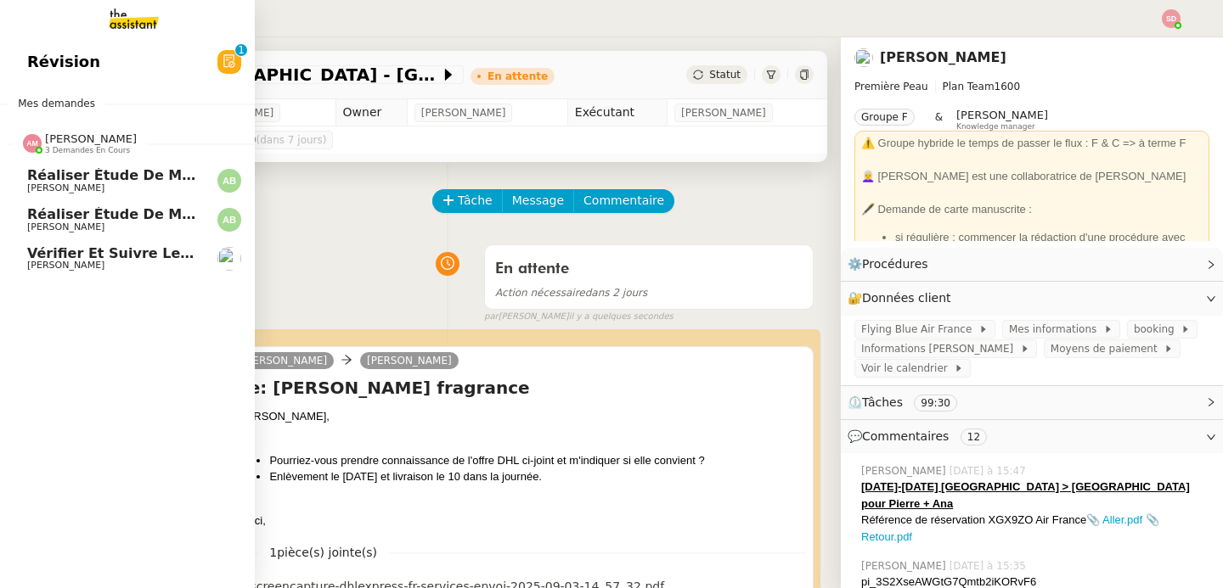
click at [45, 147] on span "3 demandes en cours" at bounding box center [87, 150] width 85 height 9
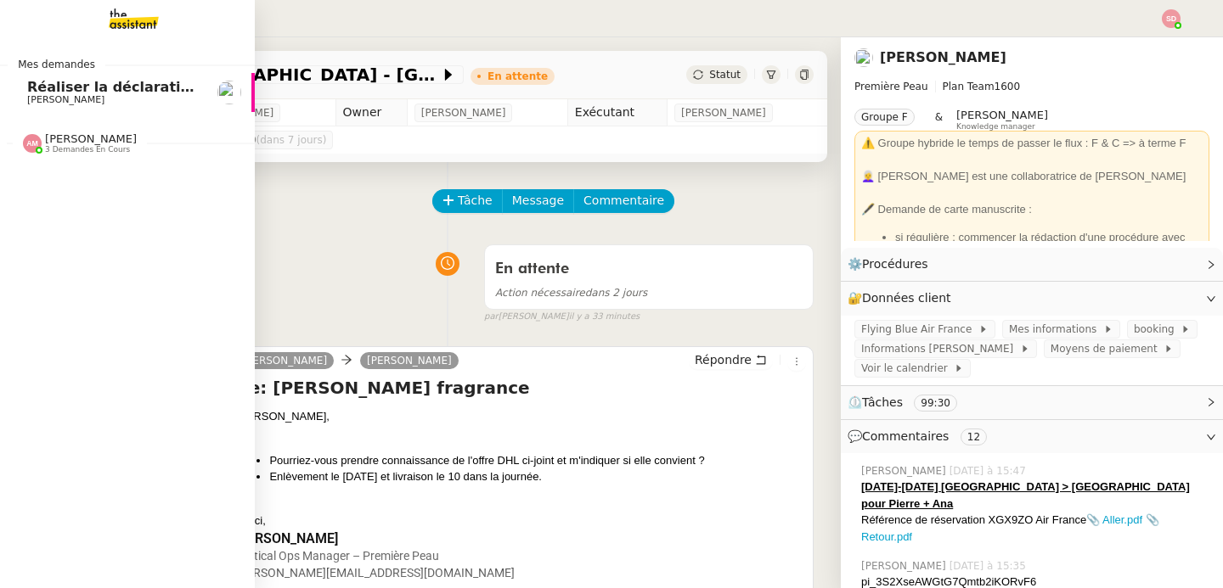
click at [27, 89] on span "Réaliser la déclaration phytosanitaire 2024" at bounding box center [192, 87] width 331 height 16
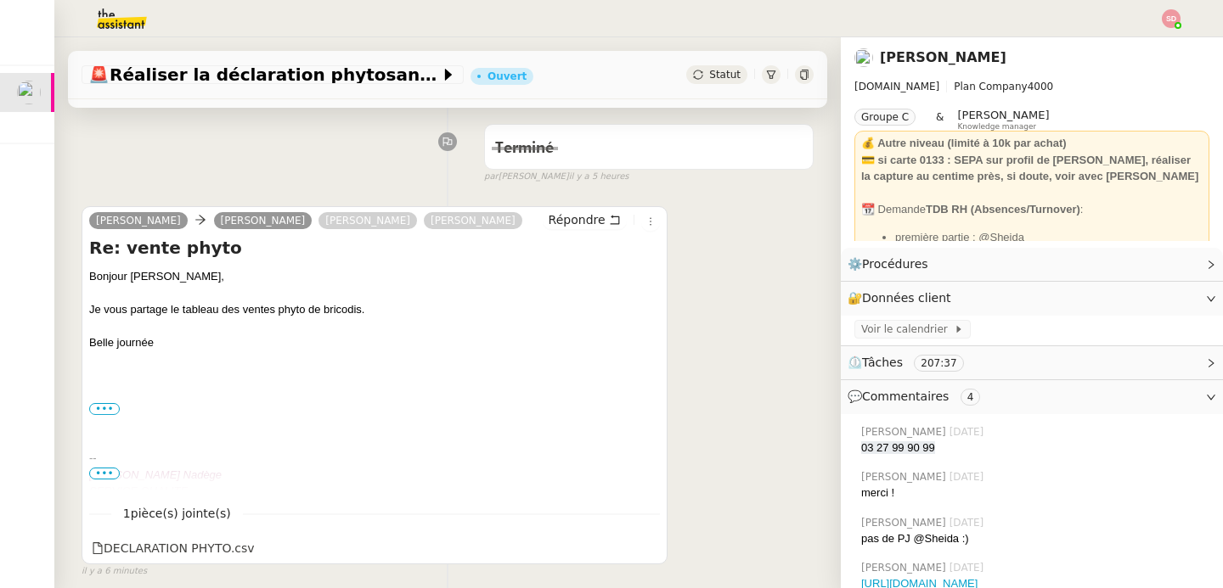
scroll to position [386, 0]
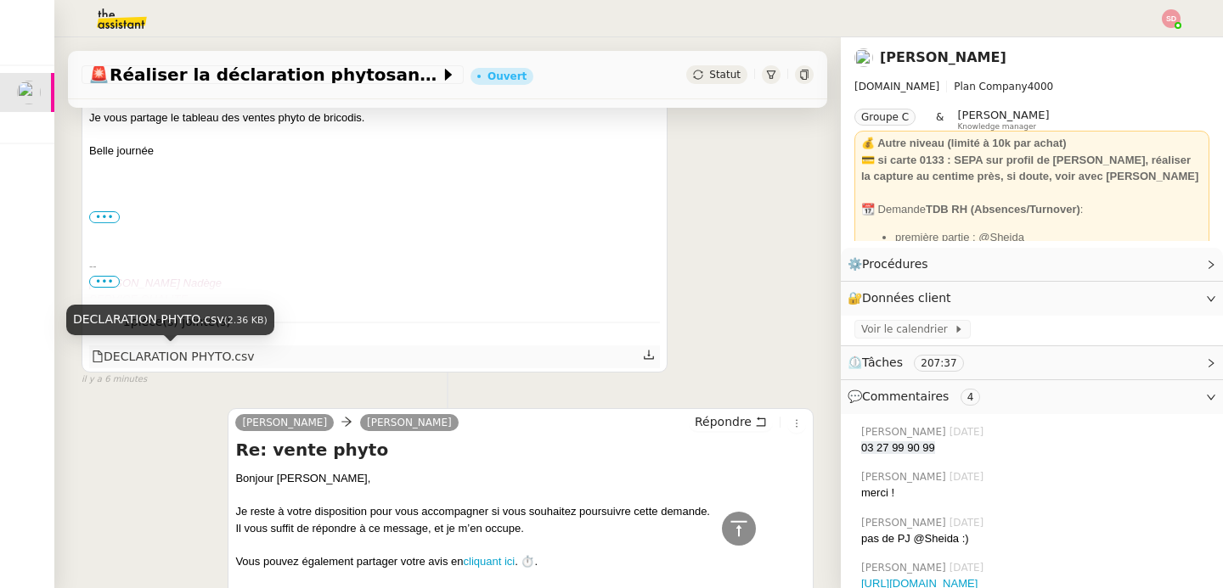
click at [217, 355] on div "DECLARATION PHYTO.csv" at bounding box center [173, 357] width 163 height 20
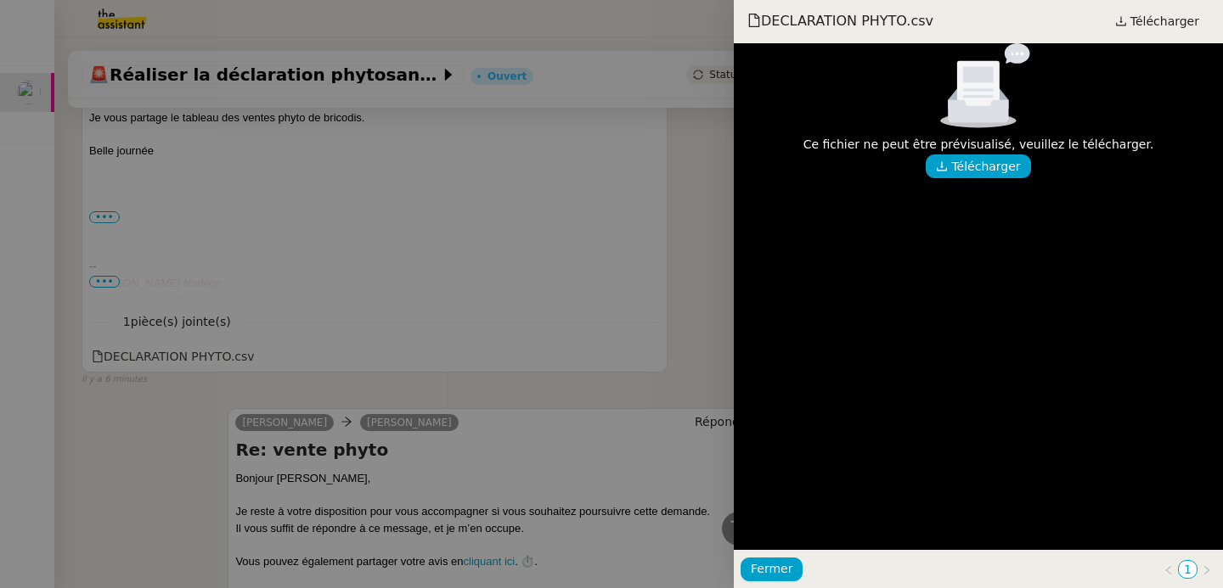
click at [331, 288] on div at bounding box center [611, 294] width 1223 height 588
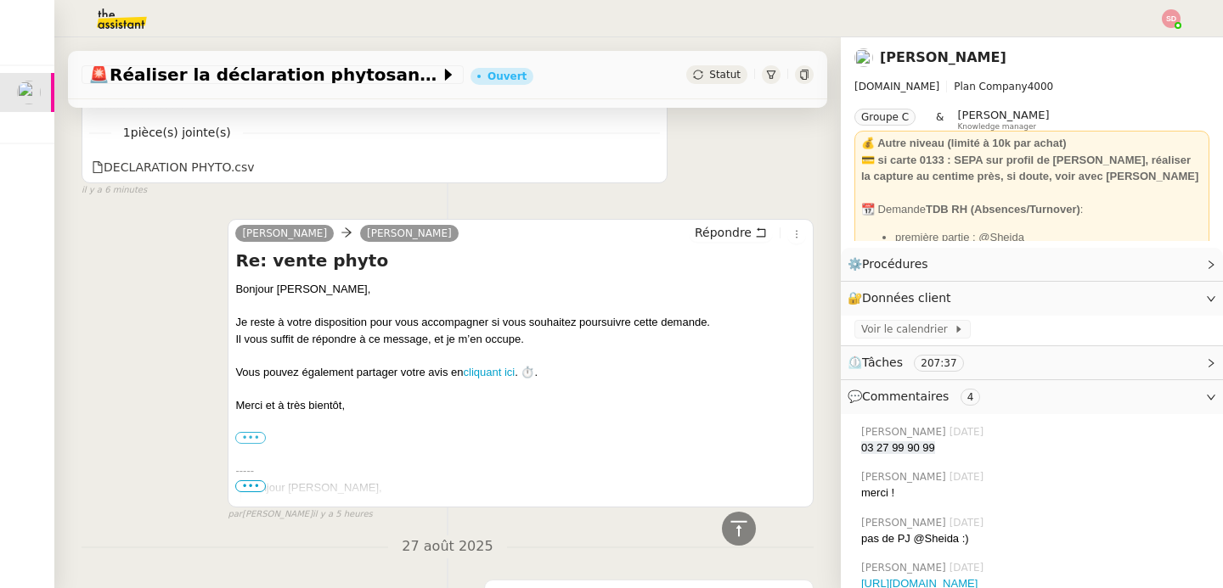
scroll to position [49, 0]
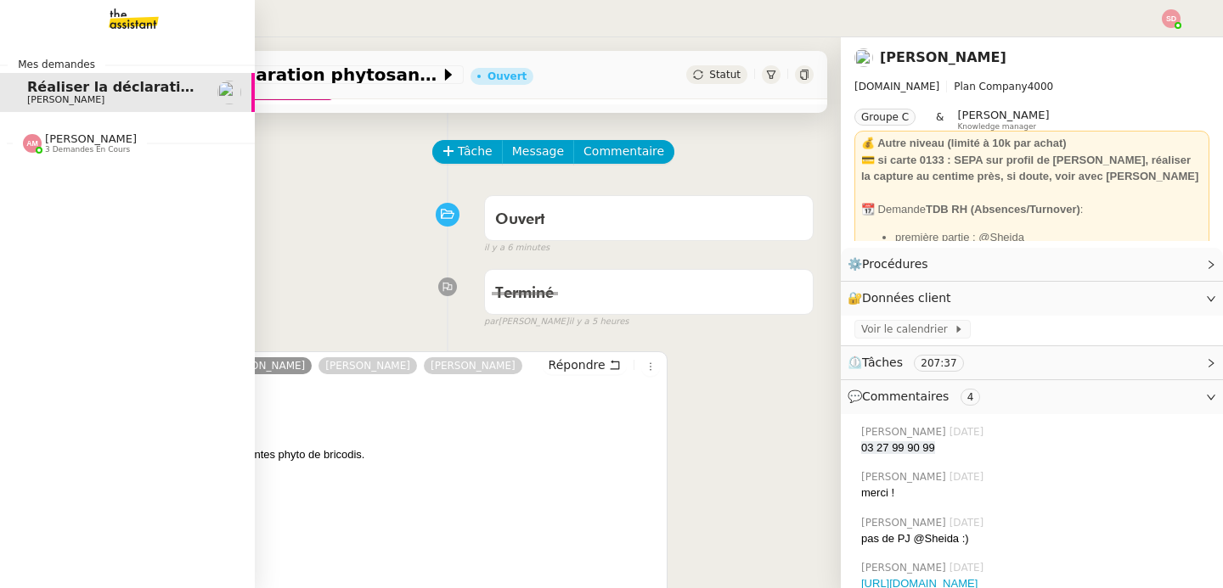
click at [52, 134] on span "[PERSON_NAME]" at bounding box center [91, 138] width 92 height 13
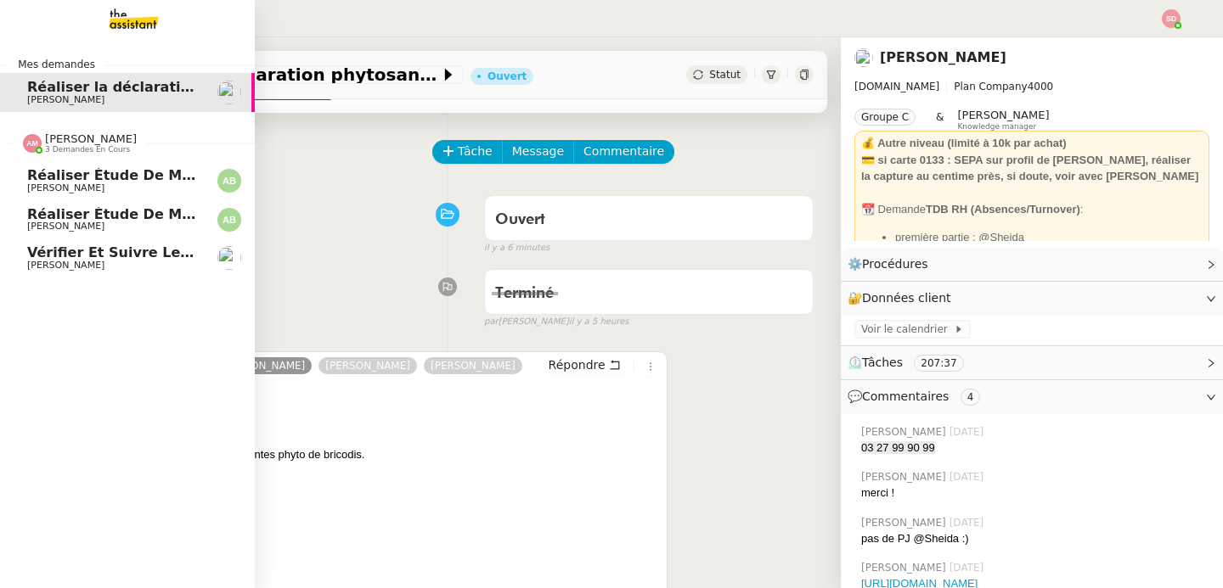
click at [52, 134] on span "[PERSON_NAME]" at bounding box center [91, 138] width 92 height 13
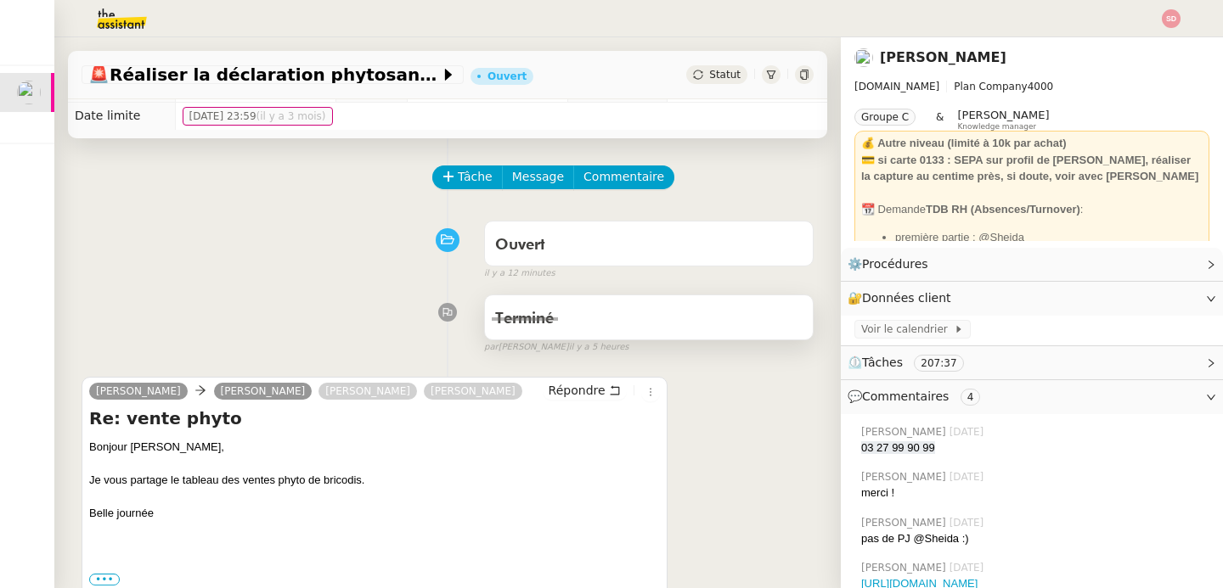
scroll to position [0, 0]
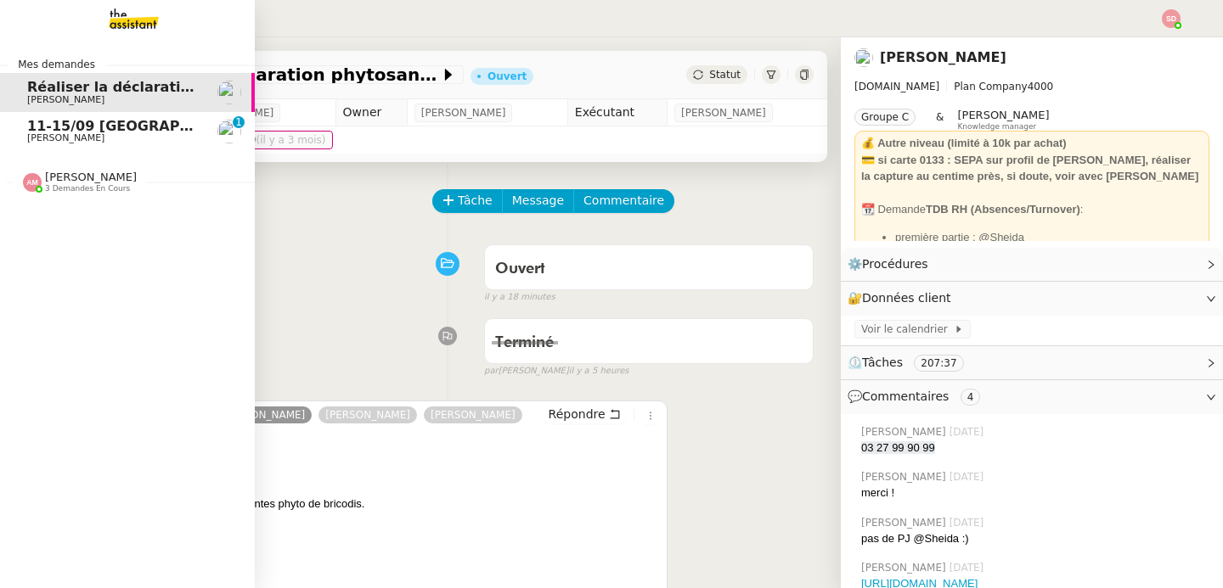
click at [91, 135] on span "[PERSON_NAME]" at bounding box center [113, 138] width 172 height 10
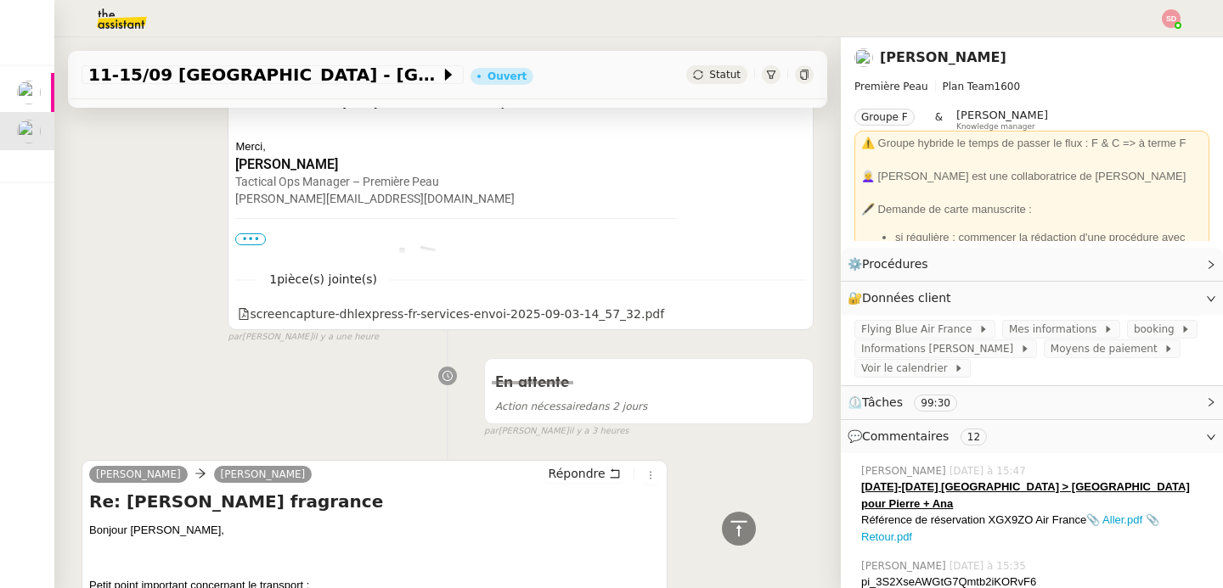
scroll to position [1261, 0]
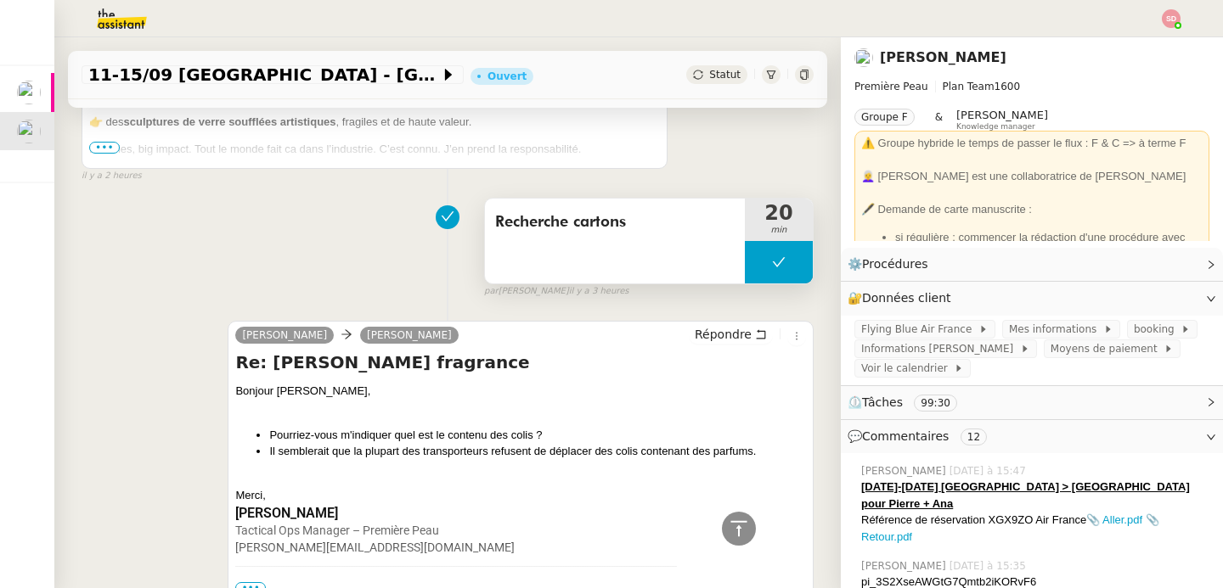
click at [745, 271] on button at bounding box center [779, 262] width 68 height 42
click at [745, 271] on div at bounding box center [762, 262] width 34 height 42
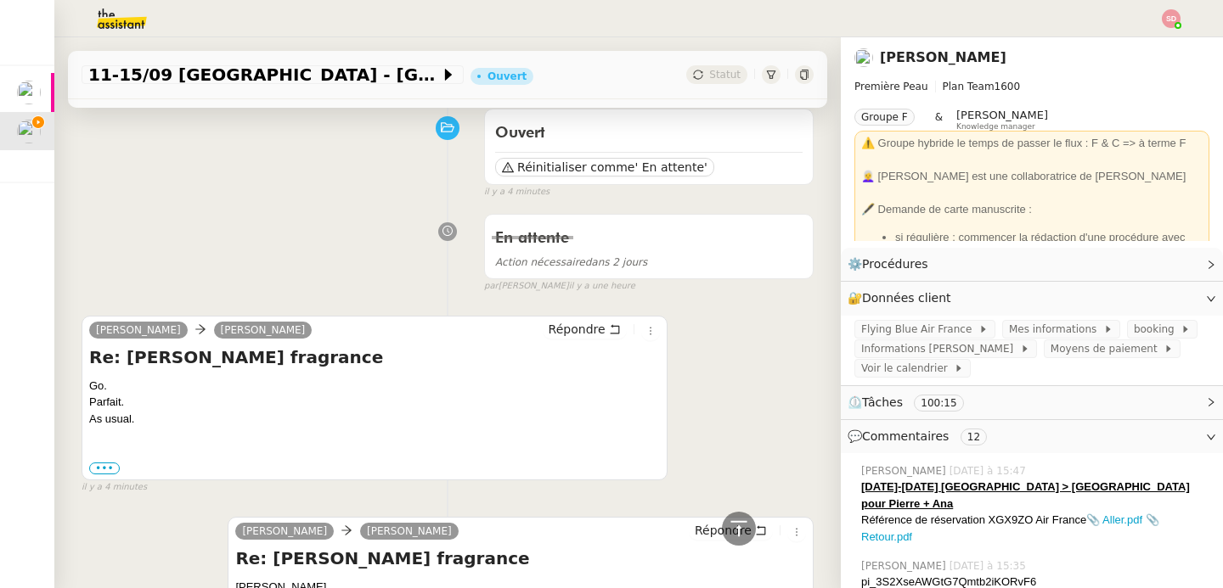
scroll to position [0, 0]
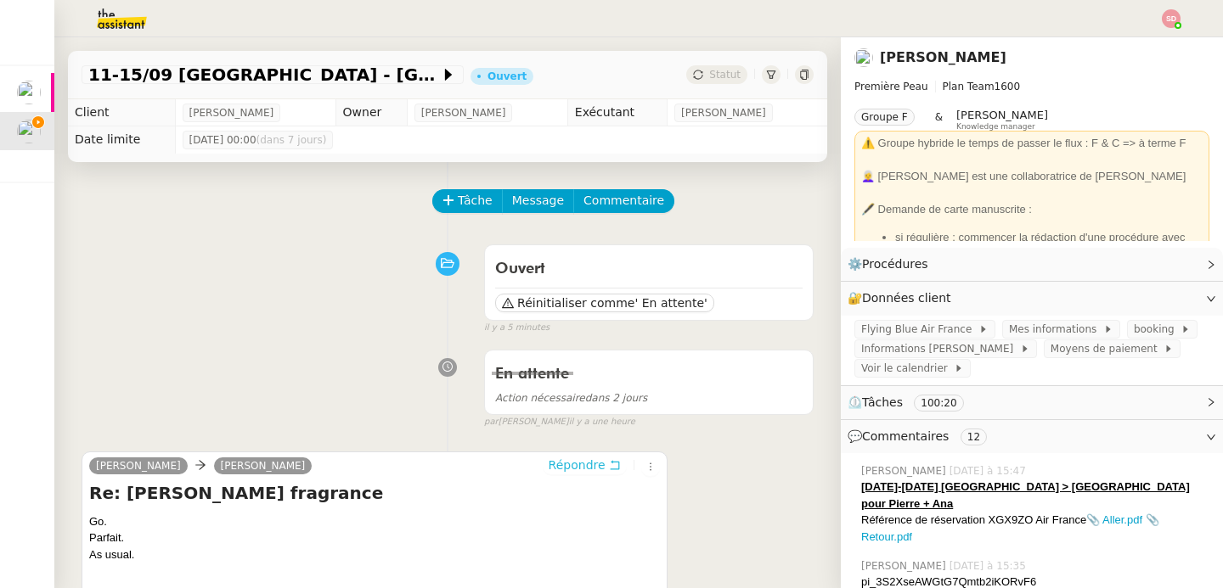
click at [549, 472] on span "Répondre" at bounding box center [577, 465] width 57 height 17
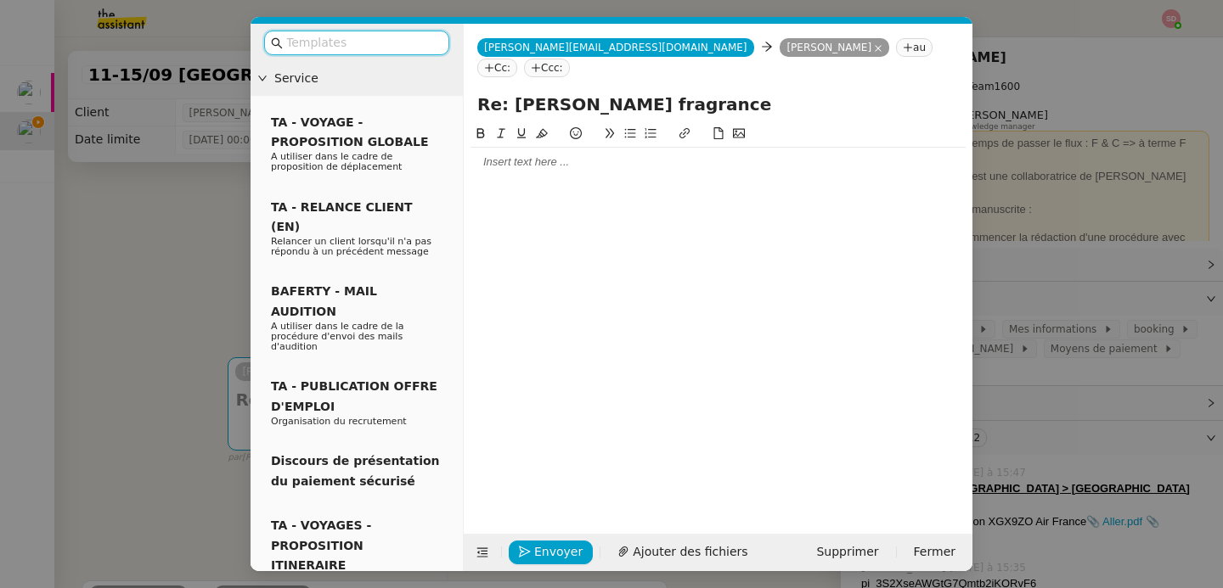
click at [532, 153] on div at bounding box center [717, 162] width 495 height 29
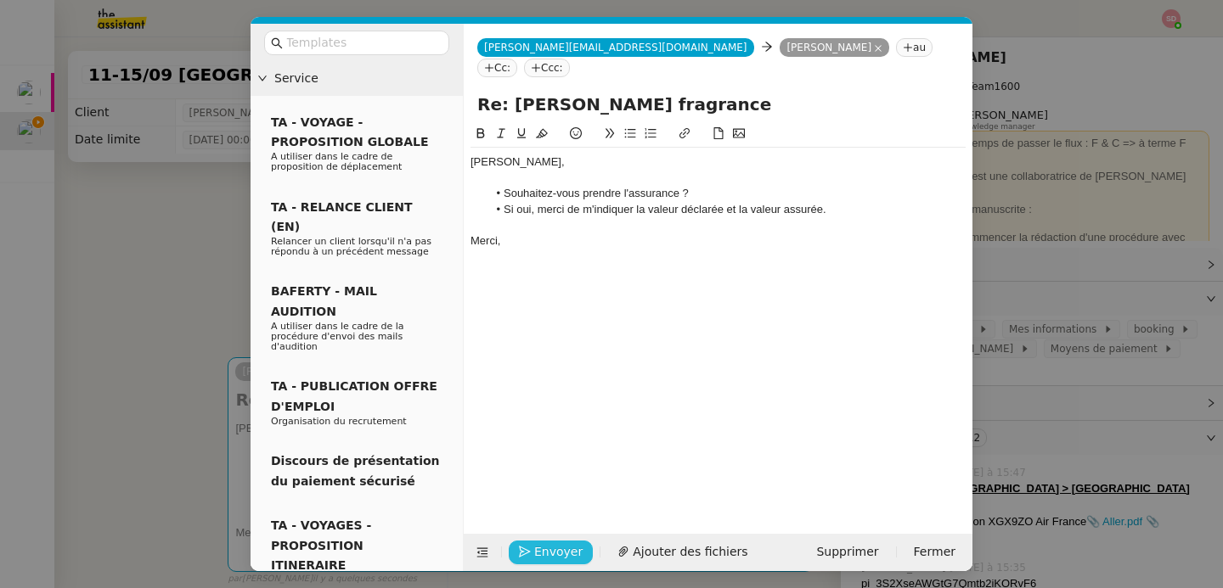
click at [546, 563] on button "Envoyer" at bounding box center [551, 553] width 84 height 24
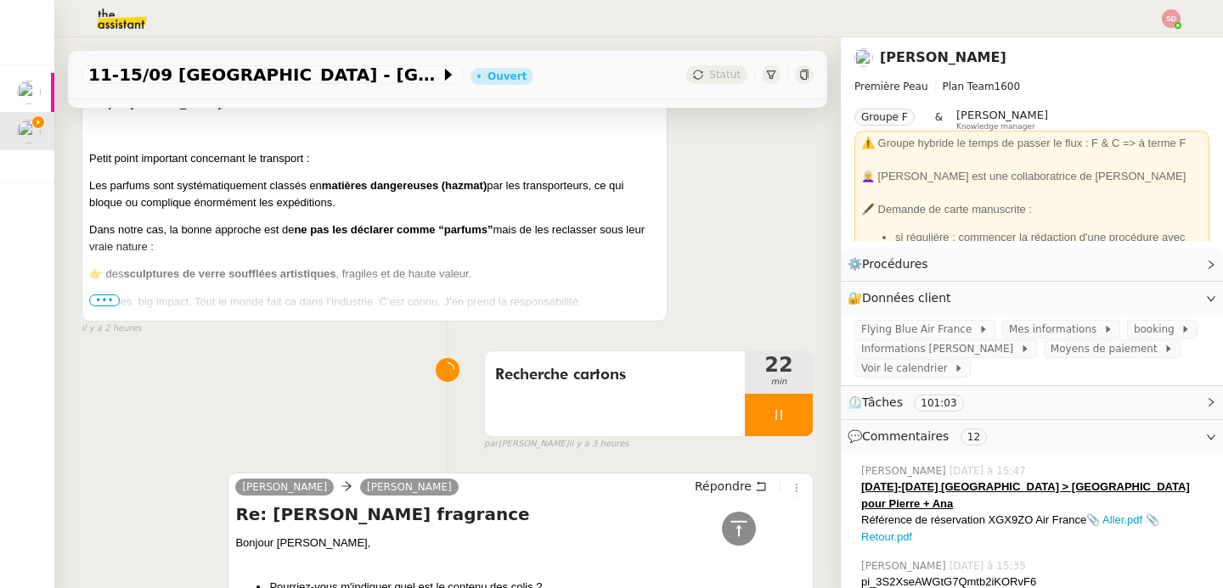
scroll to position [1340, 0]
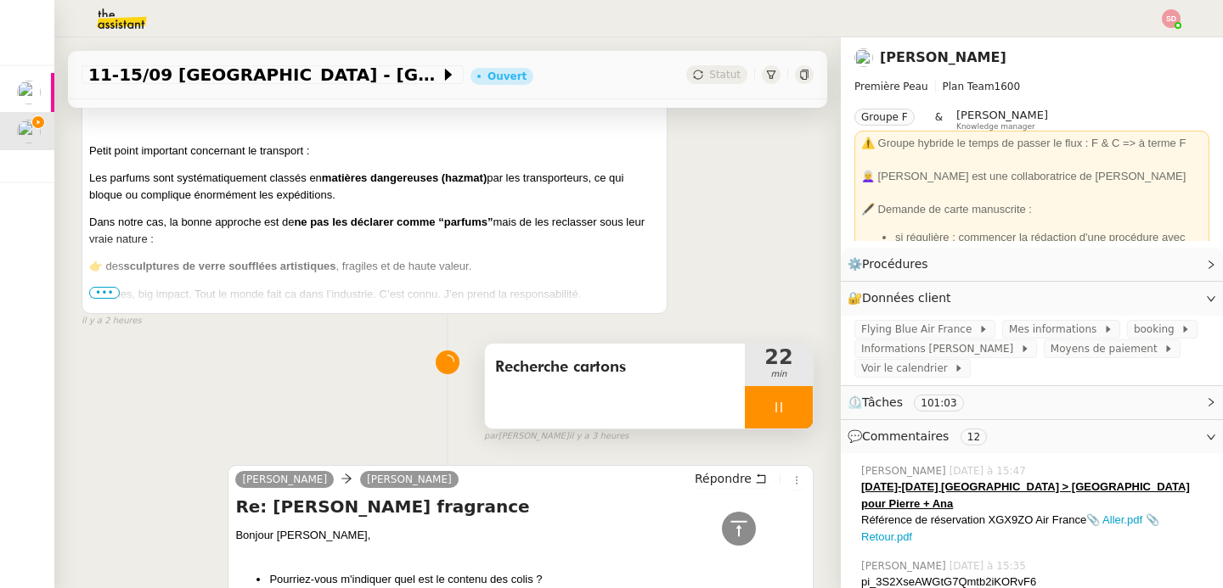
click at [770, 402] on div at bounding box center [779, 407] width 68 height 42
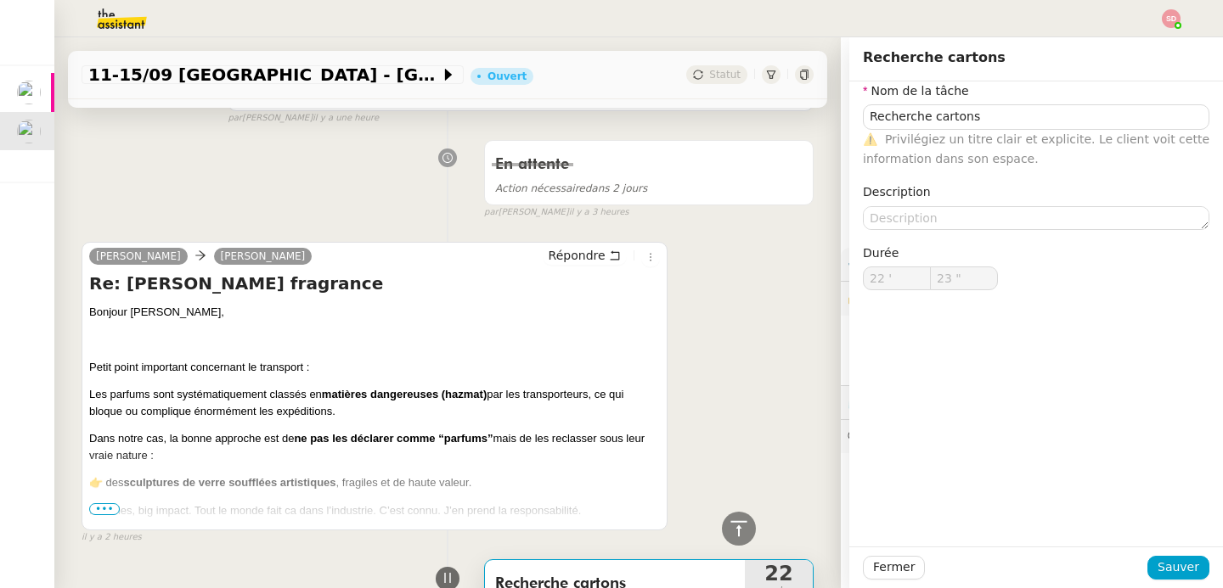
type input "Recherche cartons"
type input "22 '"
type input "23 ""
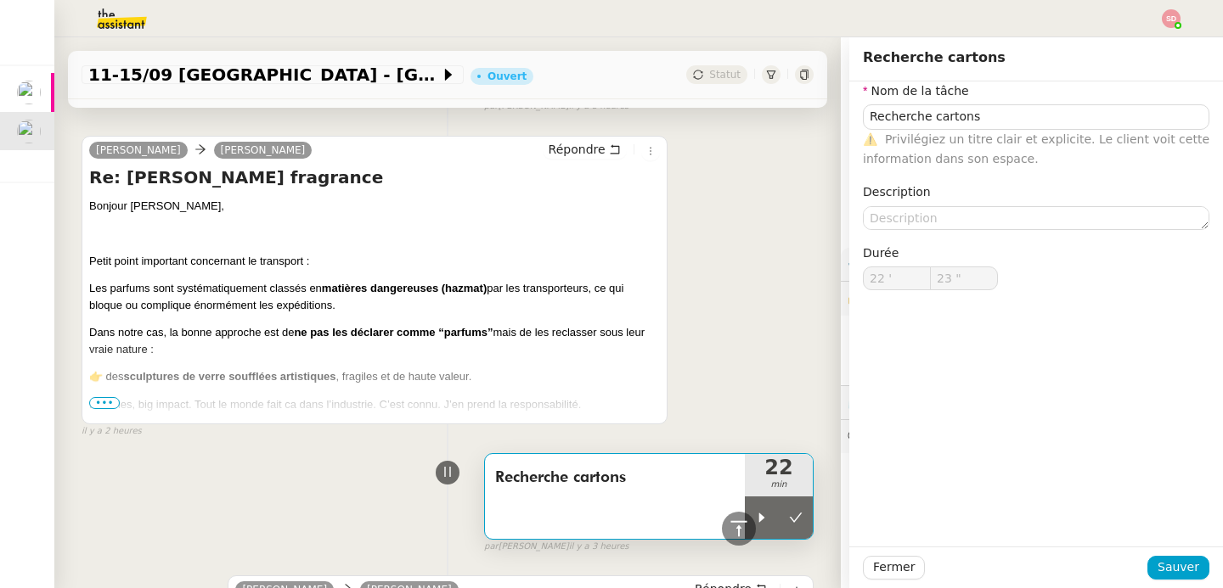
scroll to position [1277, 0]
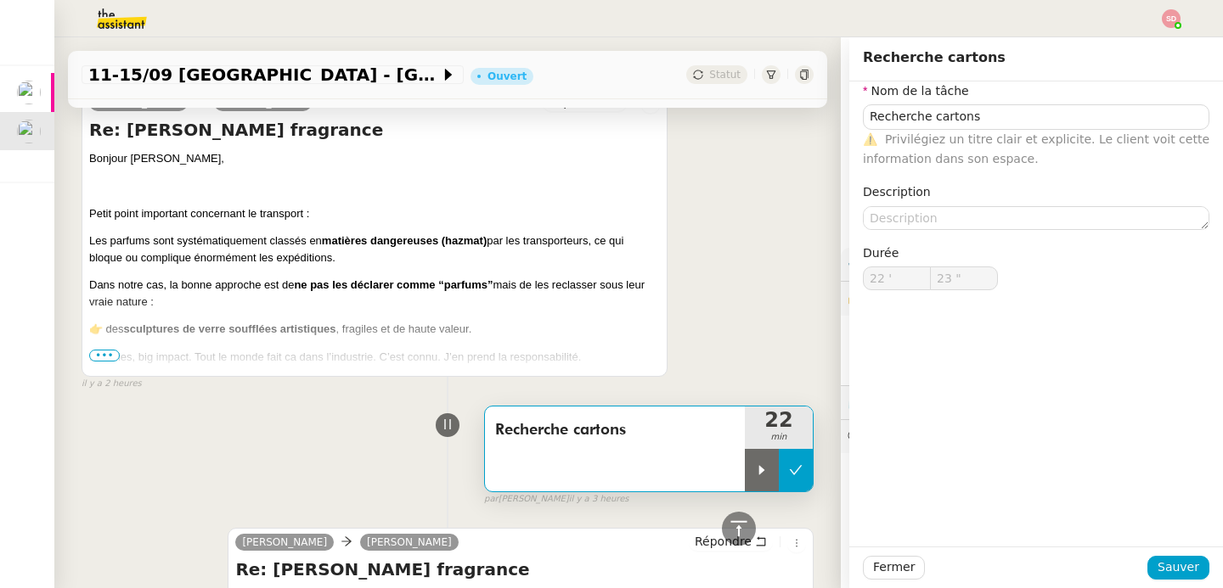
click at [779, 461] on button at bounding box center [796, 470] width 34 height 42
type input "Recherche cartons"
type input "22 '"
type input "23 ""
click at [732, 524] on icon at bounding box center [739, 529] width 20 height 20
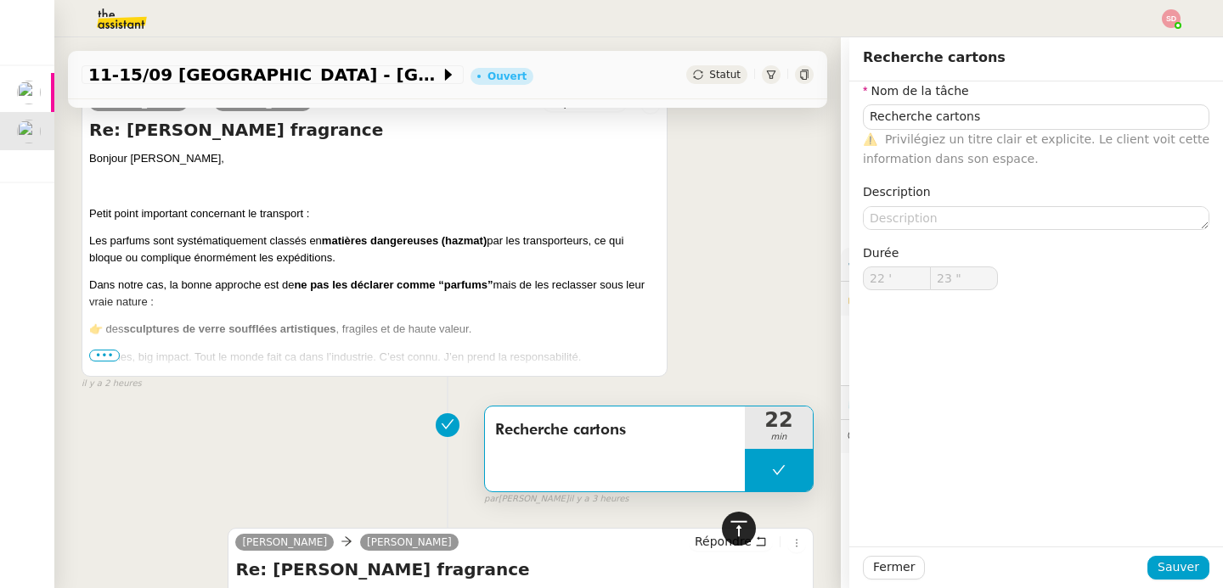
type input "Recherche cartons"
type input "22 '"
type input "23 ""
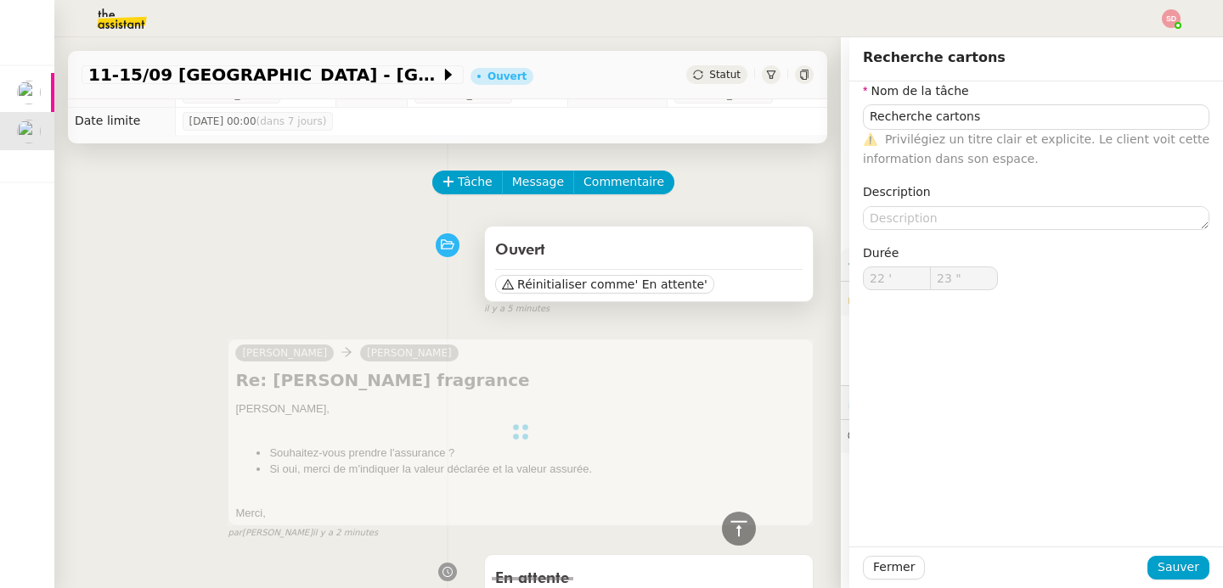
scroll to position [0, 0]
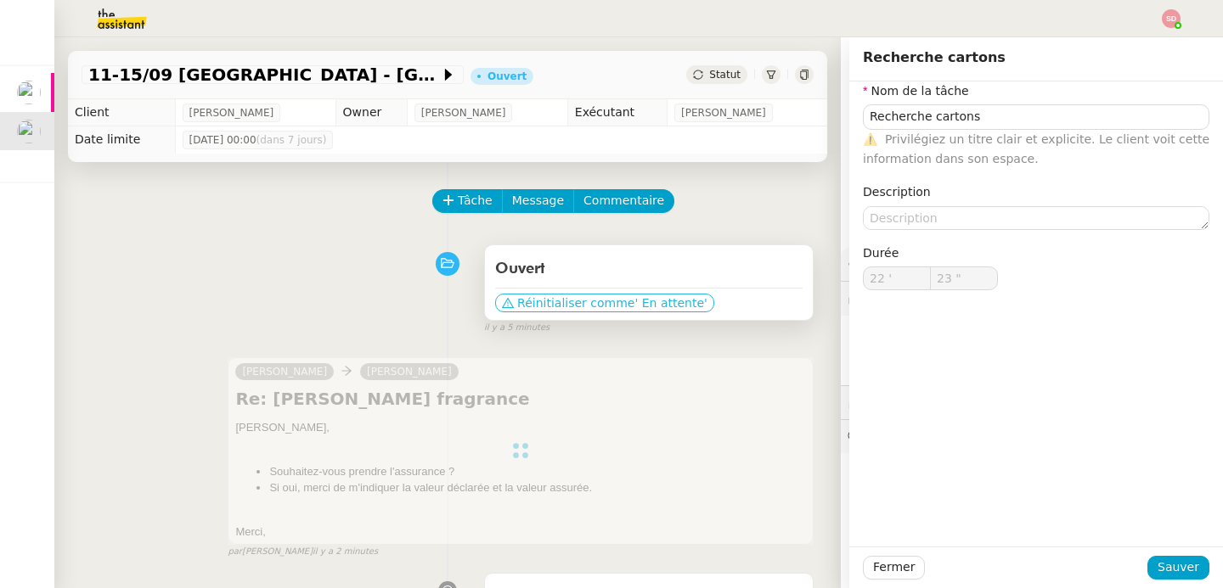
click at [592, 299] on span "Réinitialiser comme" at bounding box center [575, 303] width 117 height 17
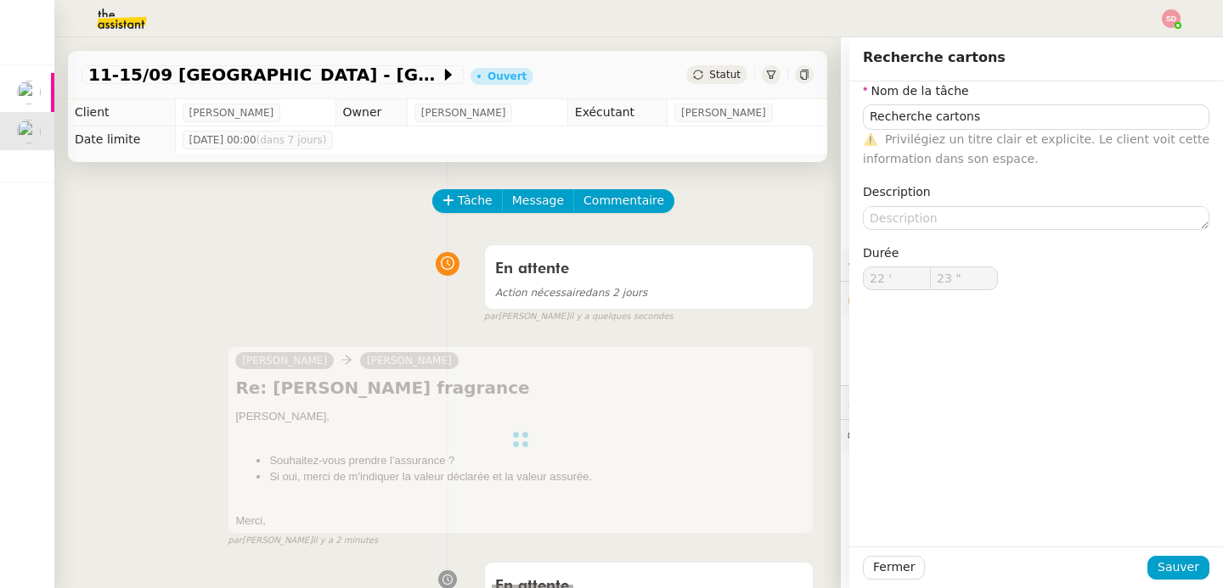
type input "Recherche cartons"
type input "22 '"
type input "23 ""
type input "Recherche cartons"
type input "22 '"
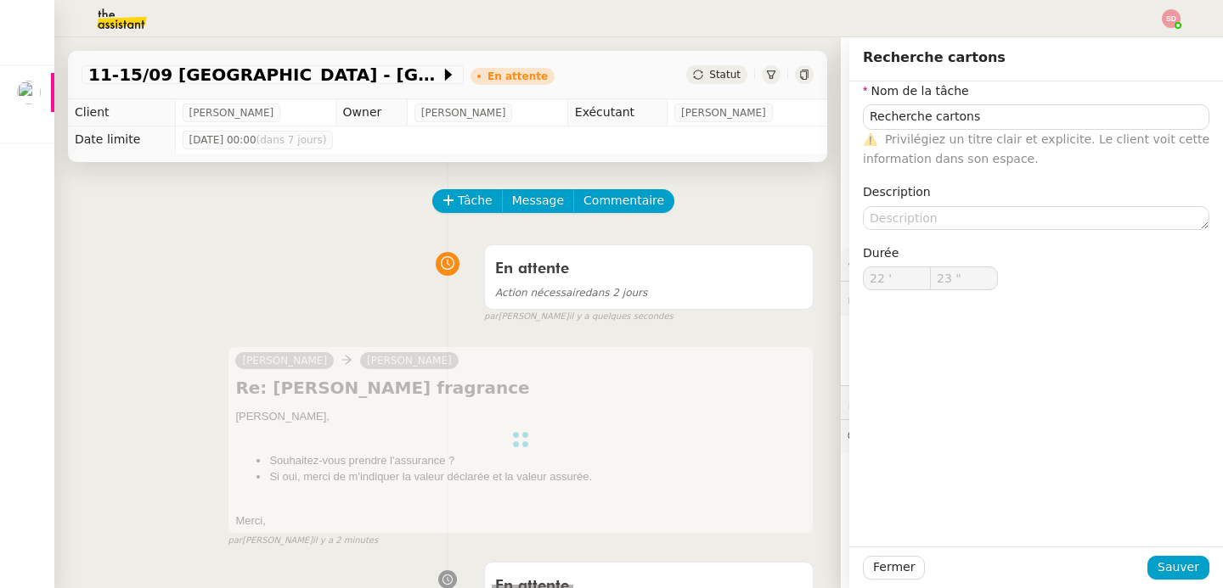
type input "23 ""
type input "Recherche cartons"
type input "22 '"
type input "23 ""
type input "Recherche cartons"
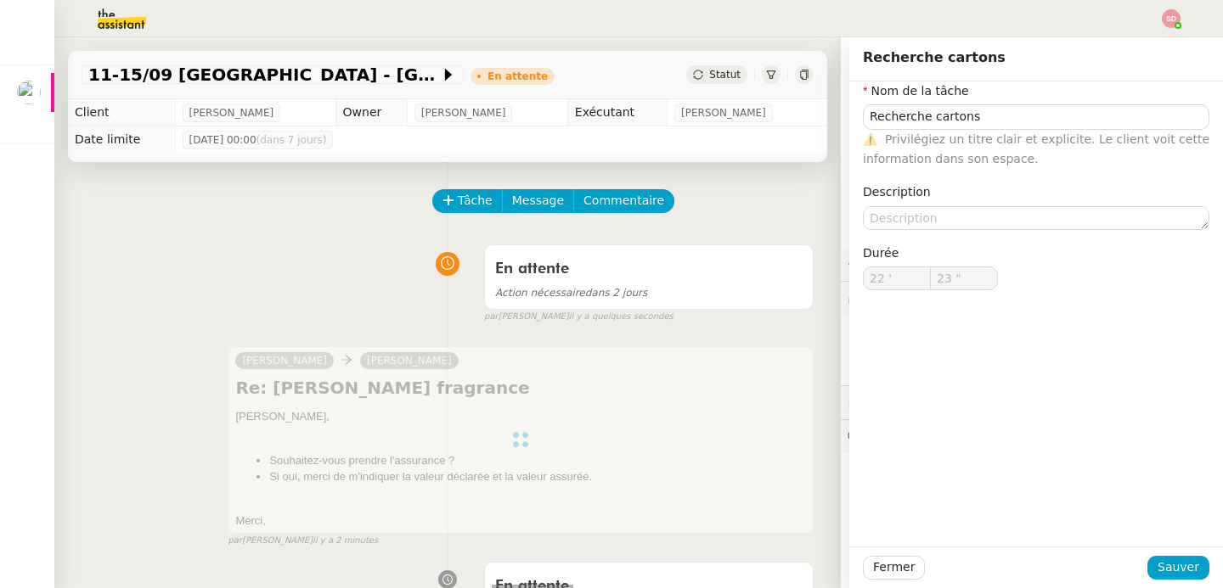
type input "22 '"
type input "23 ""
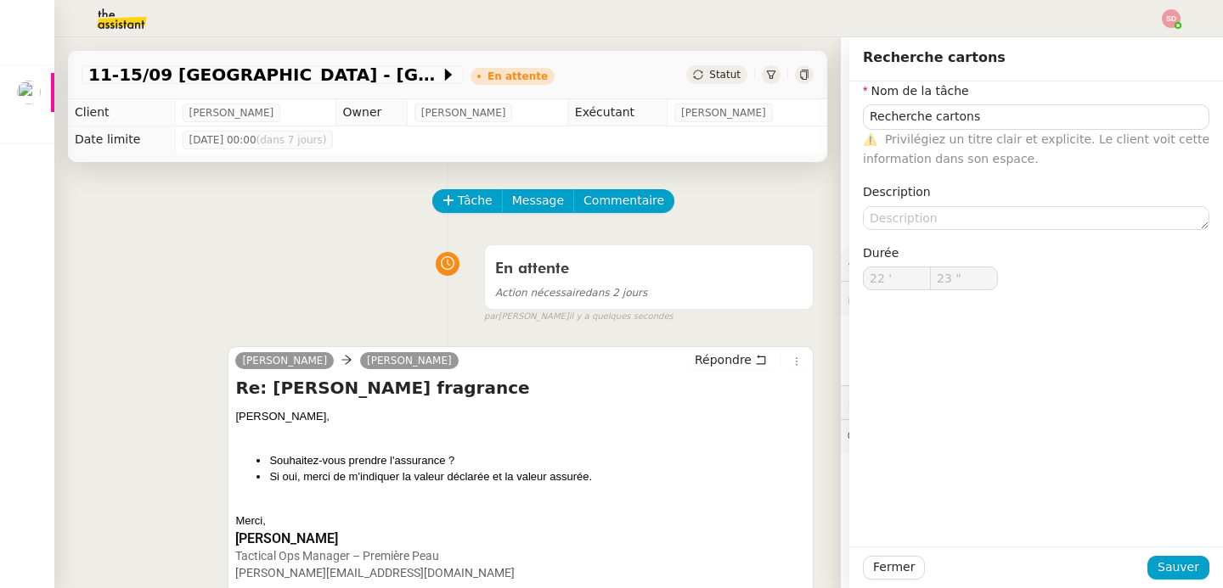
type input "Recherche cartons"
type input "22 '"
type input "23 ""
type input "Recherche cartons"
type input "22 '"
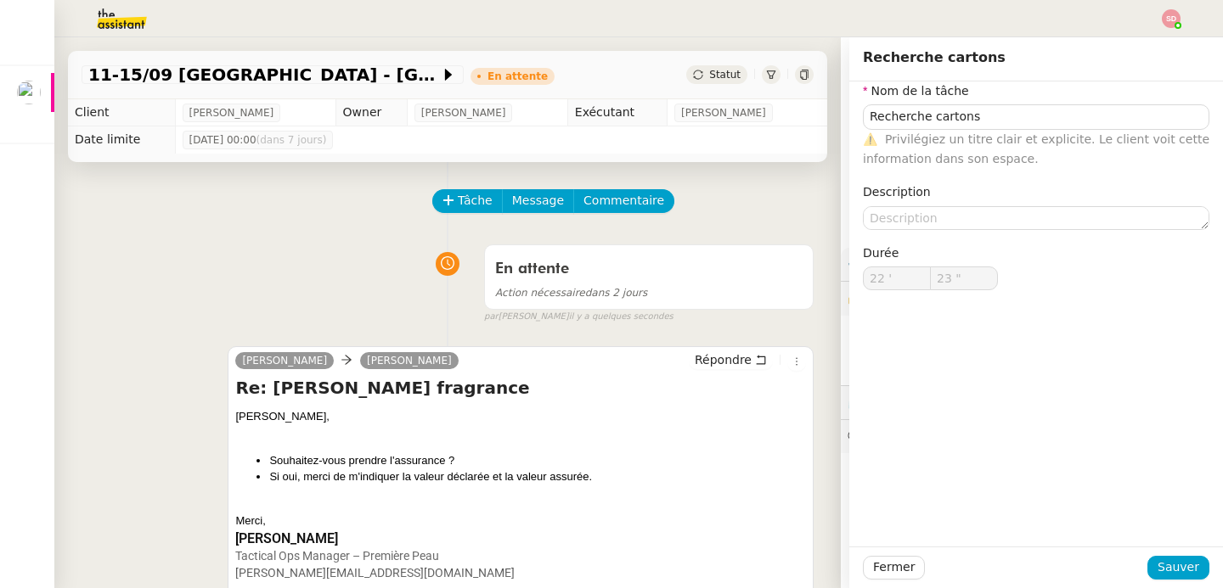
type input "23 ""
type input "Recherche cartons"
type input "22 '"
type input "23 ""
click at [169, 284] on div "En attente Action nécessaire dans 2 jours false par [PERSON_NAME] il y a 5 minu…" at bounding box center [448, 280] width 732 height 87
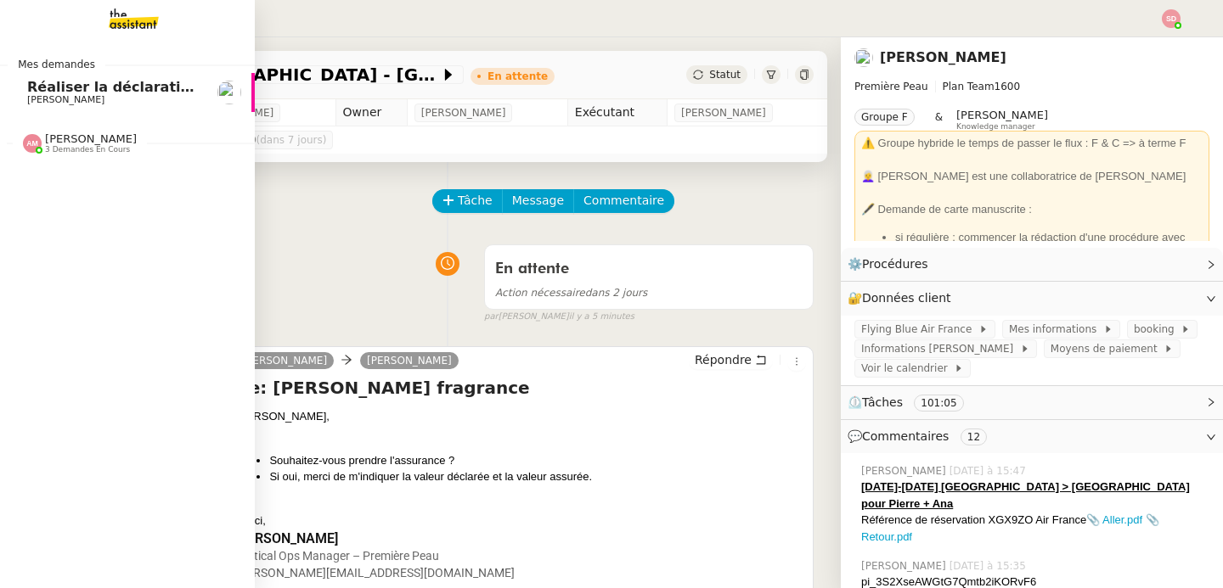
click at [43, 89] on span "Réaliser la déclaration phytosanitaire 2024" at bounding box center [192, 87] width 331 height 16
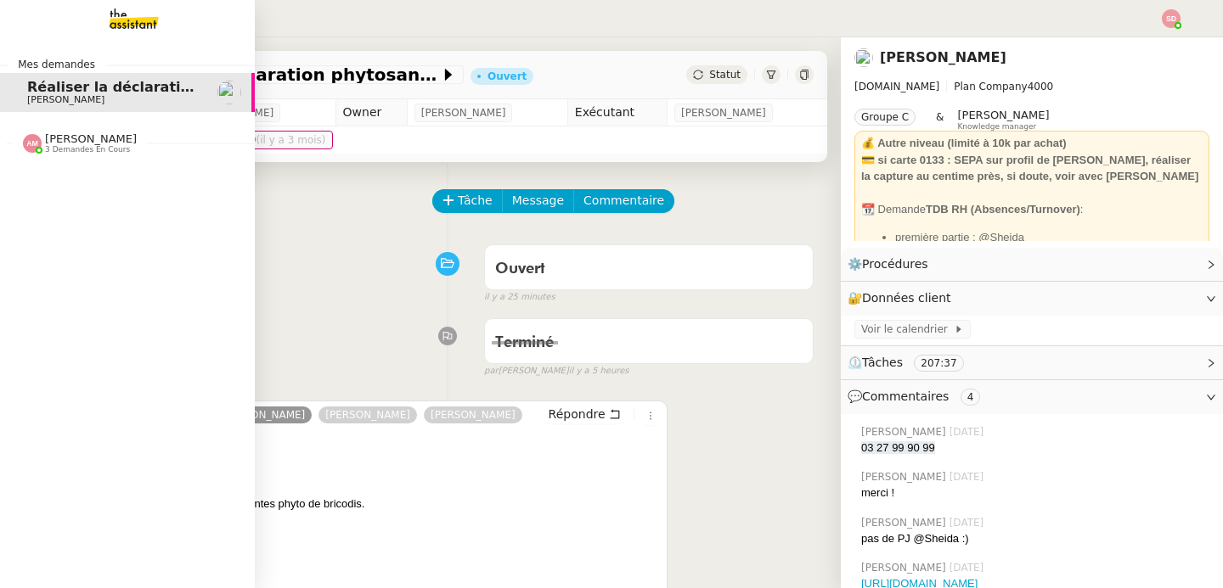
click at [48, 145] on span "3 demandes en cours" at bounding box center [87, 149] width 85 height 9
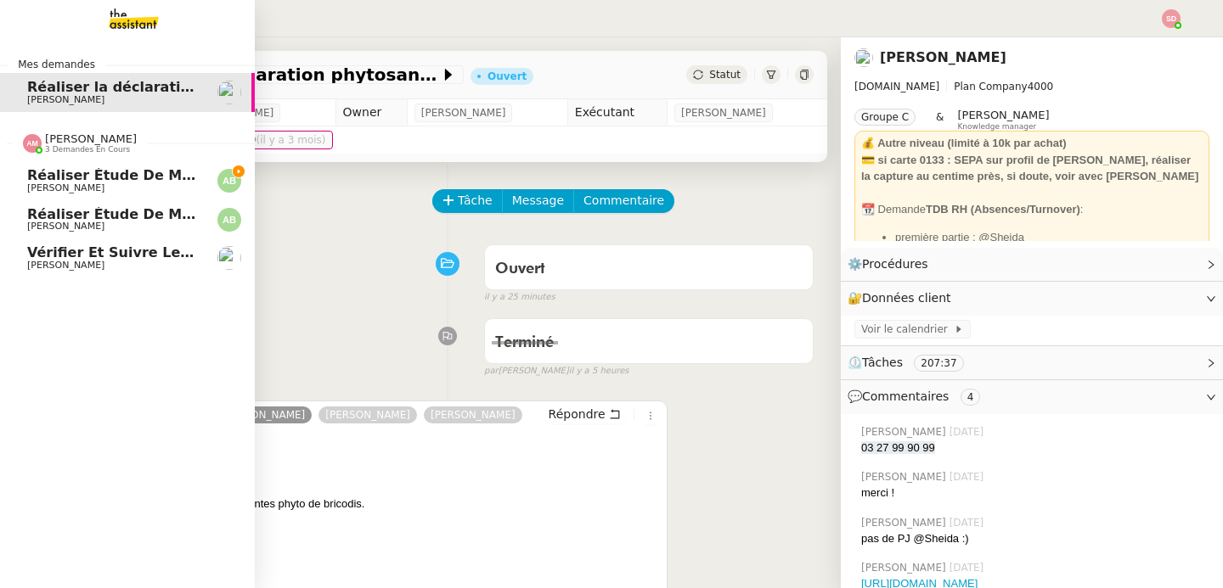
click at [48, 145] on span "3 demandes en cours" at bounding box center [87, 149] width 85 height 9
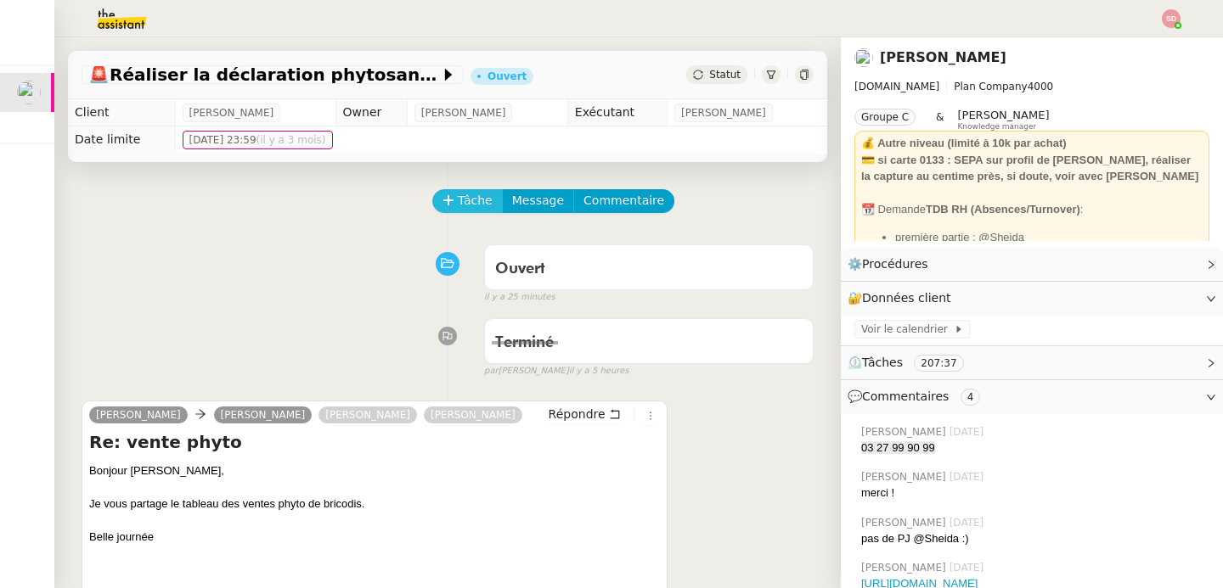
click at [465, 199] on span "Tâche" at bounding box center [475, 201] width 35 height 20
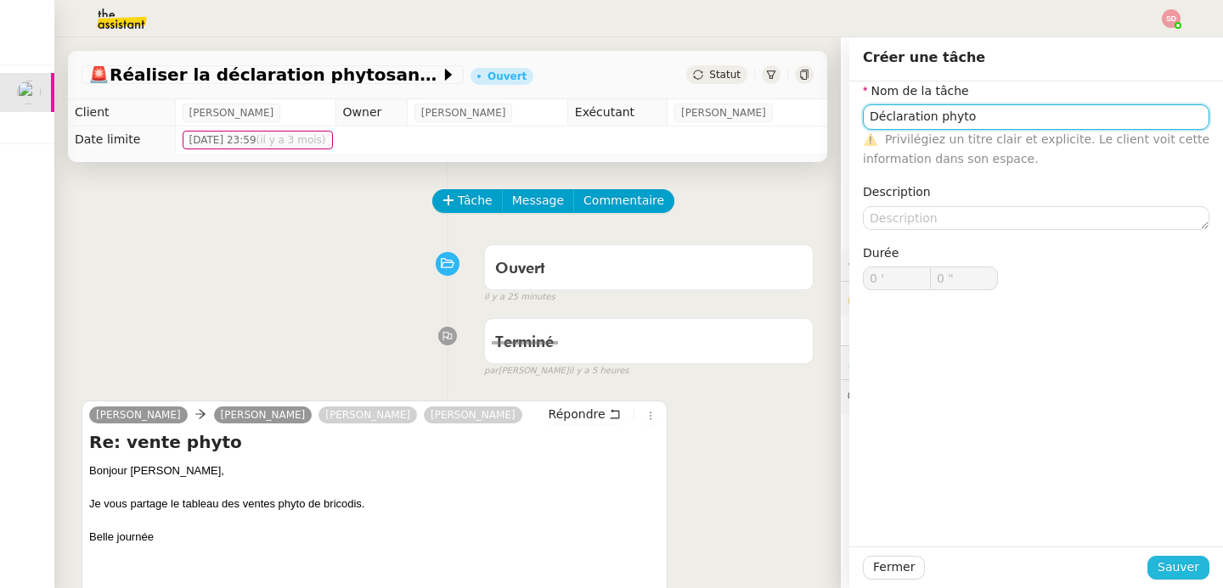
type input "Déclaration phyto"
click at [1147, 563] on button "Sauver" at bounding box center [1178, 568] width 62 height 24
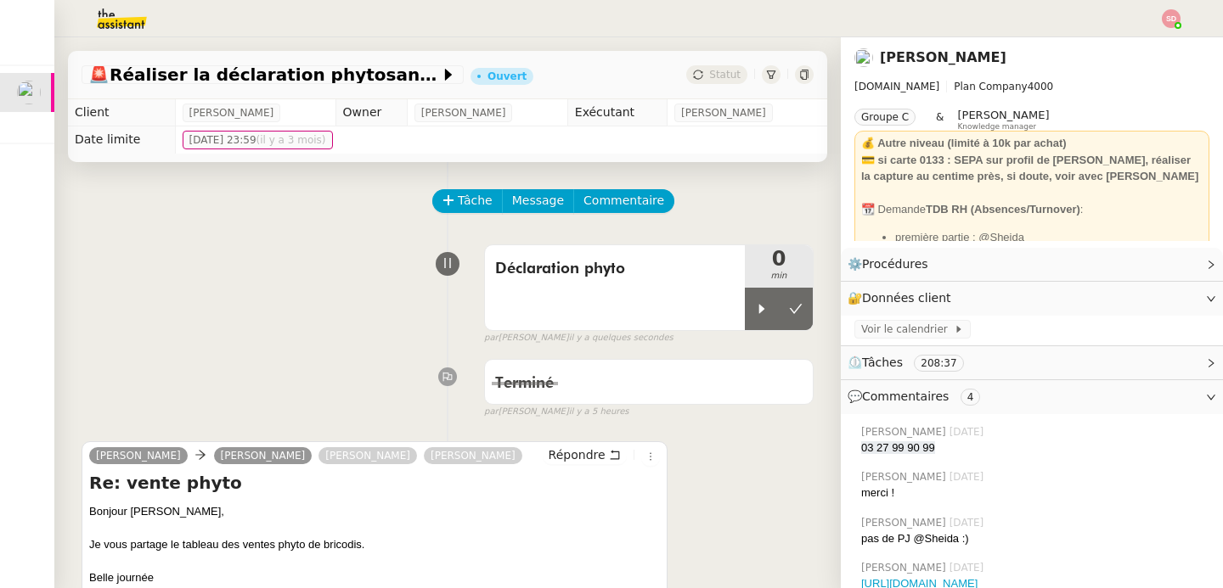
click at [729, 332] on div "par [PERSON_NAME] il y a quelques secondes" at bounding box center [648, 338] width 329 height 14
click at [745, 320] on div at bounding box center [762, 309] width 34 height 42
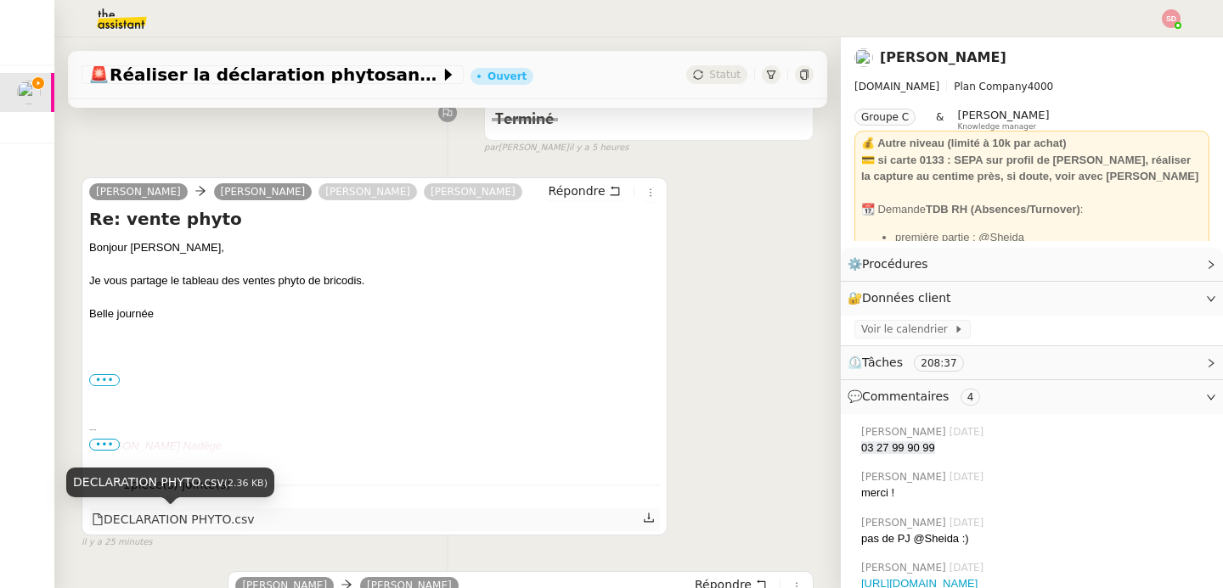
click at [215, 518] on div "DECLARATION PHYTO.csv" at bounding box center [173, 520] width 163 height 20
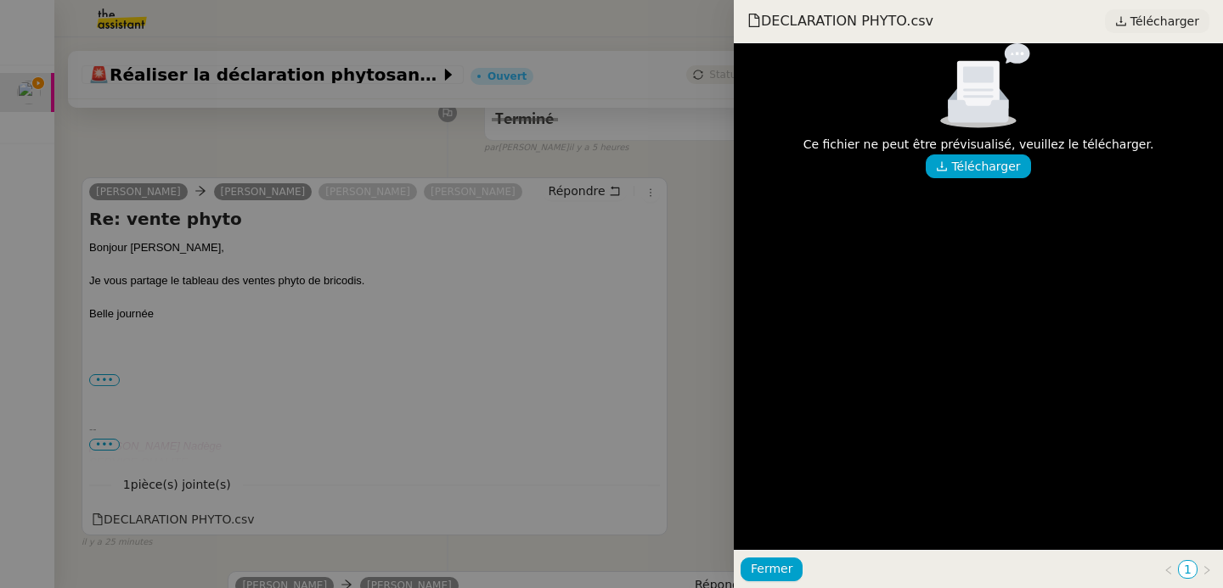
click at [1160, 14] on span "Télécharger" at bounding box center [1164, 21] width 69 height 22
click at [253, 324] on div at bounding box center [611, 294] width 1223 height 588
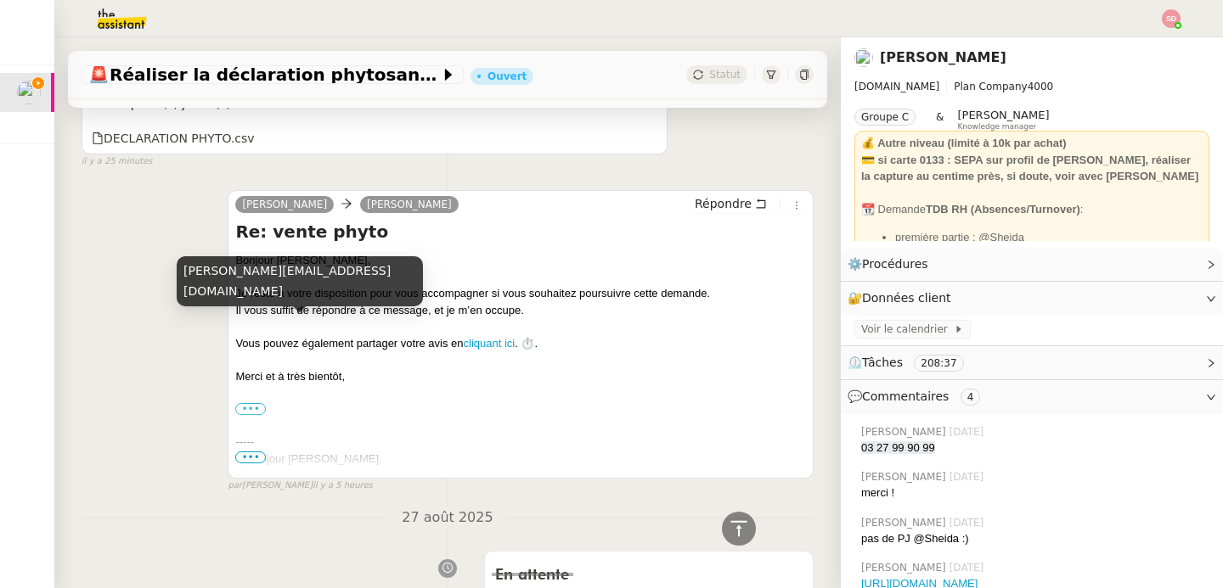
scroll to position [1173, 0]
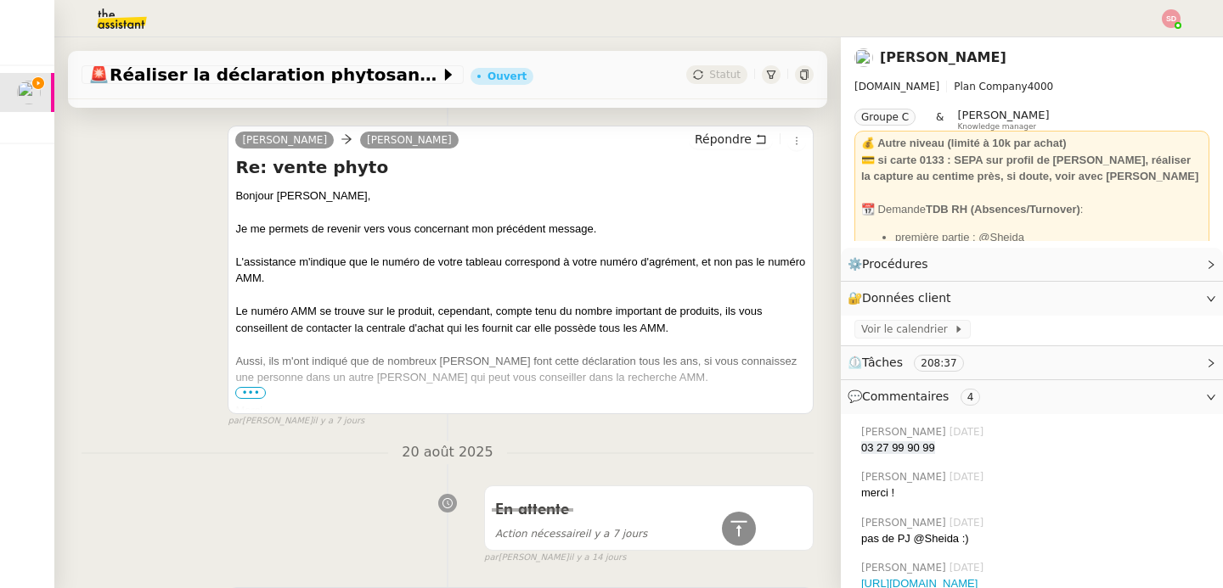
click at [251, 391] on span "•••" at bounding box center [250, 393] width 31 height 12
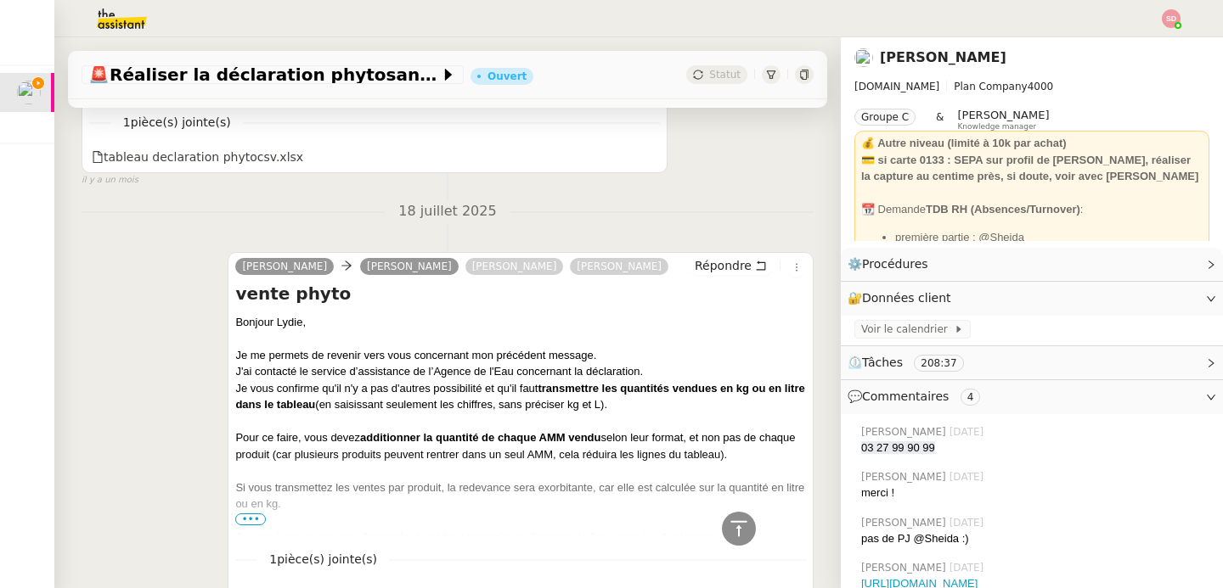
scroll to position [8982, 0]
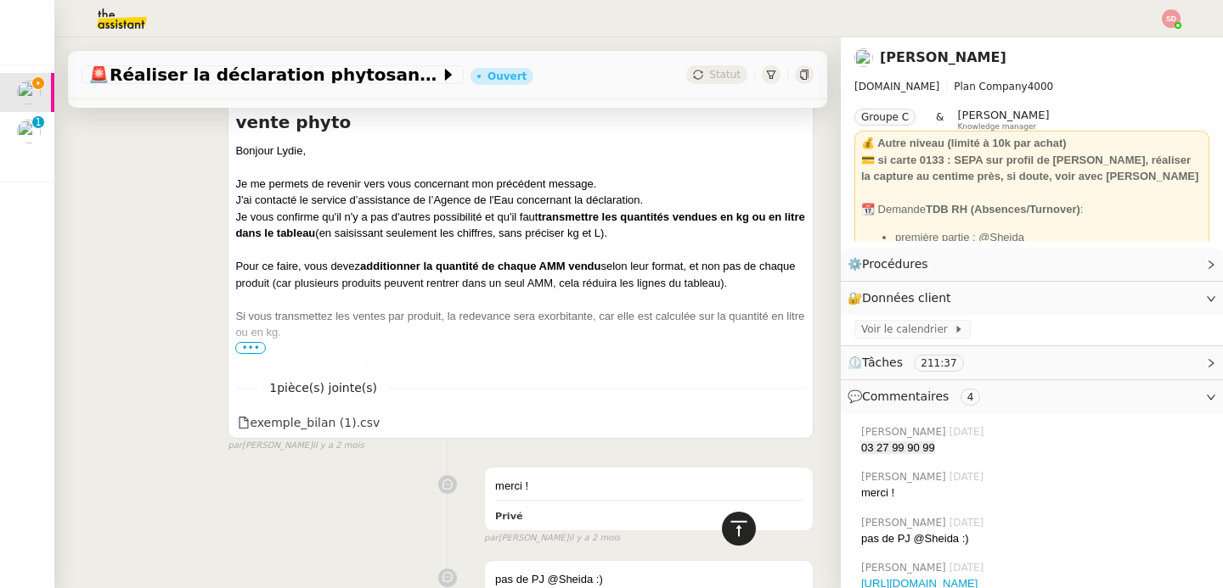
click at [739, 528] on div at bounding box center [739, 529] width 34 height 34
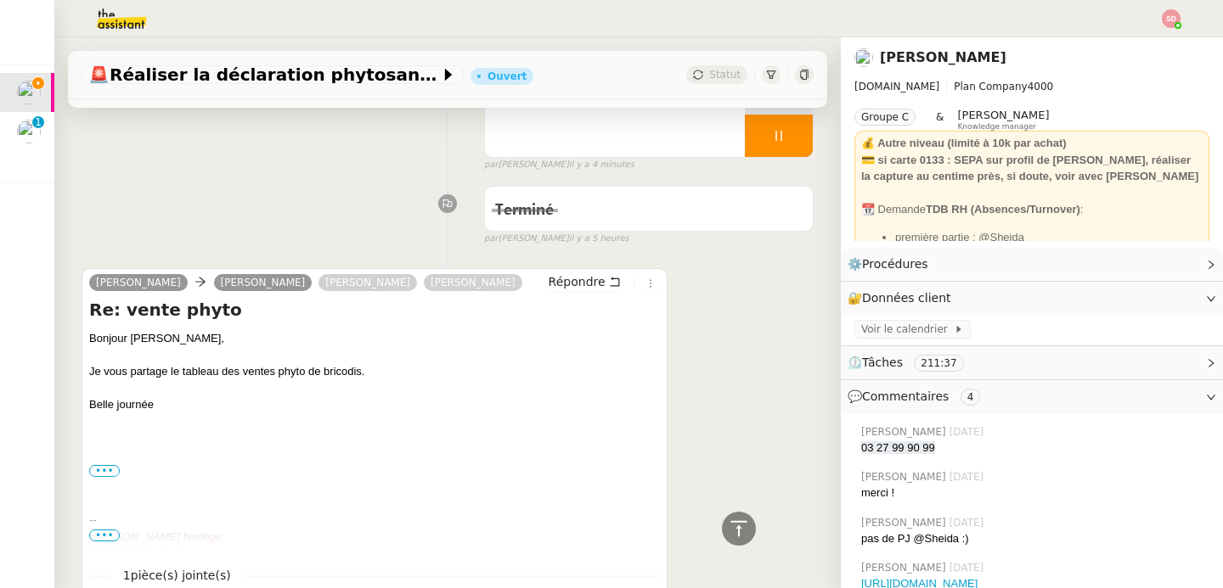
scroll to position [0, 0]
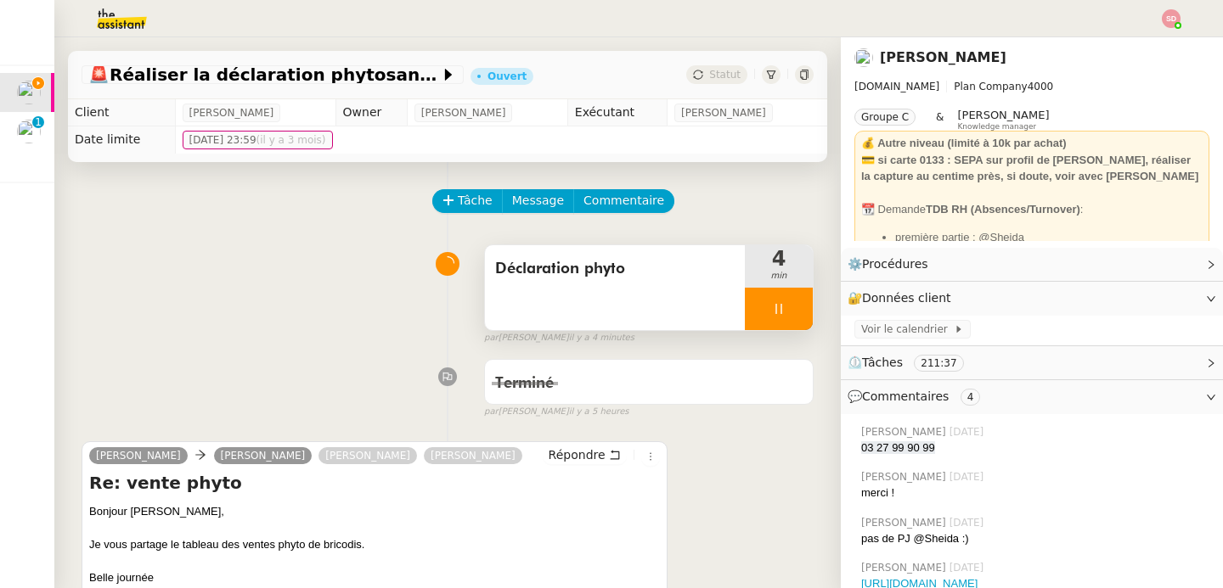
click at [772, 312] on icon at bounding box center [779, 309] width 14 height 14
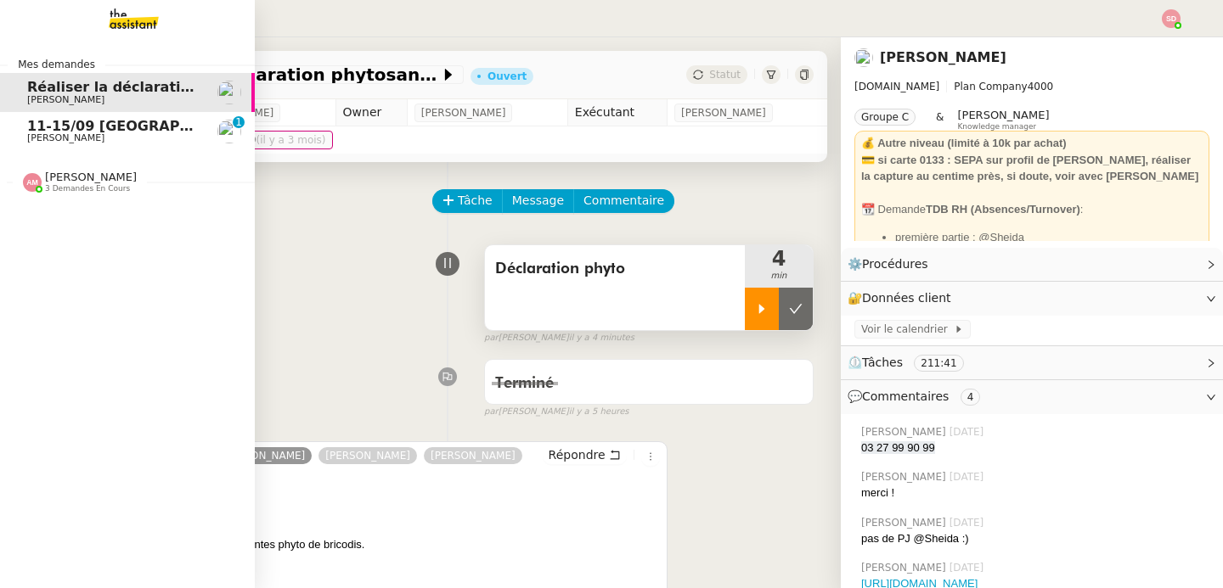
click at [80, 125] on span "11-15/09 [GEOGRAPHIC_DATA] - [GEOGRAPHIC_DATA] + cartons" at bounding box center [269, 126] width 484 height 16
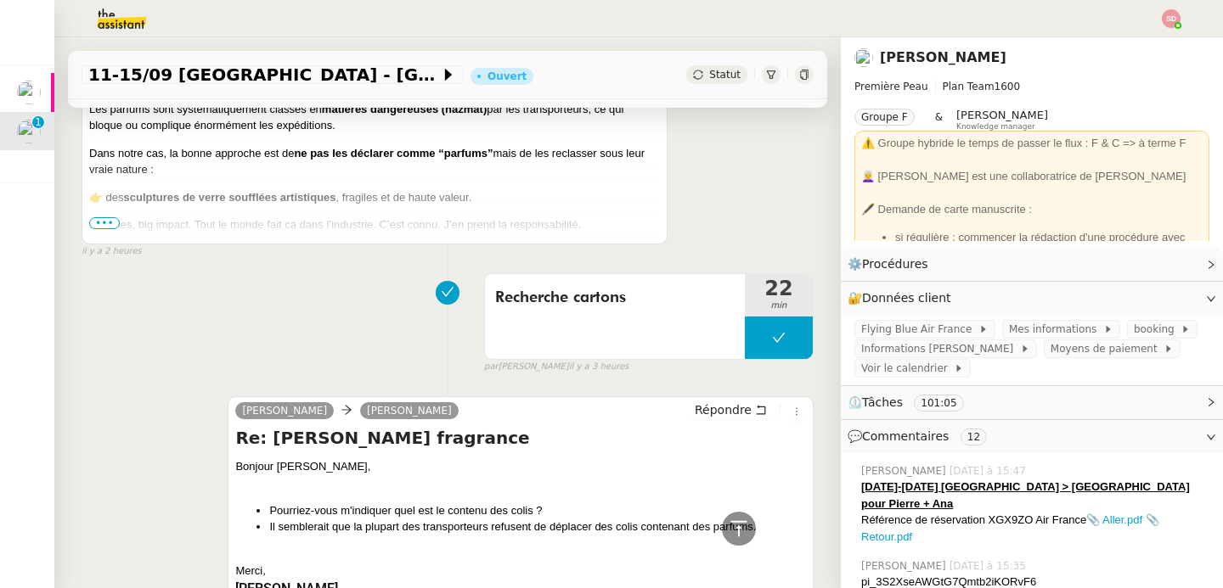
scroll to position [1870, 0]
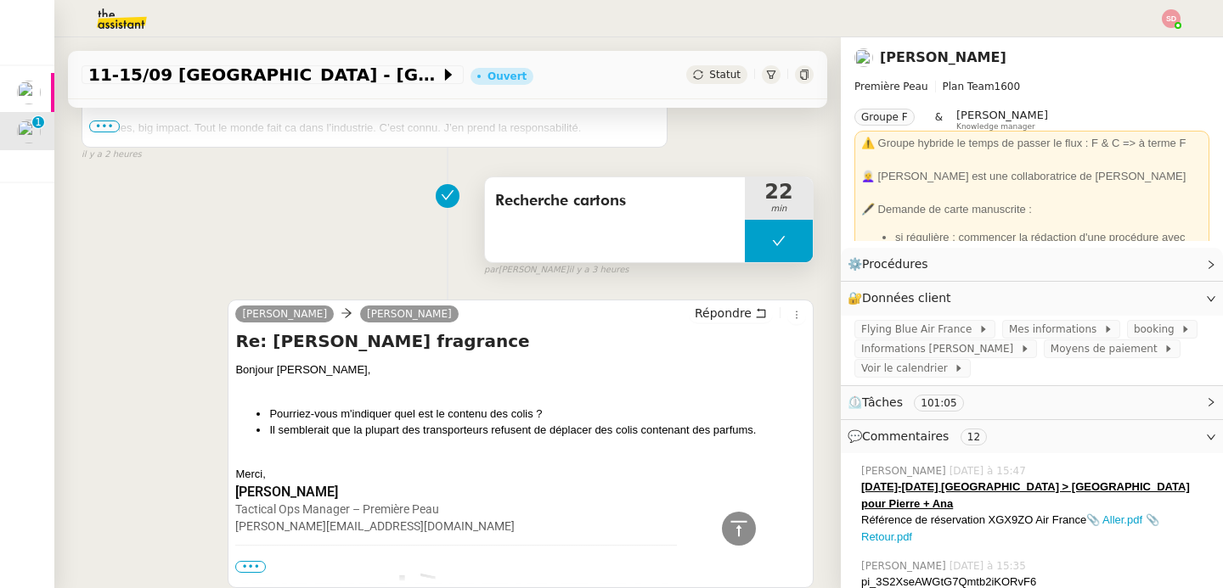
click at [745, 230] on button at bounding box center [779, 241] width 68 height 42
click at [745, 230] on div at bounding box center [762, 241] width 34 height 42
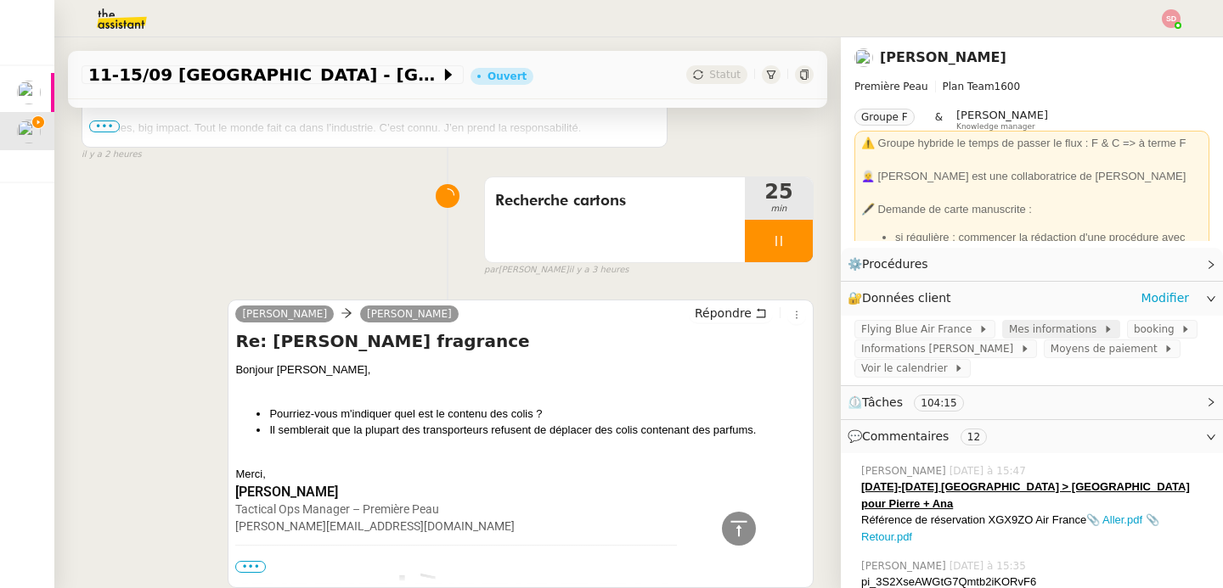
click at [1054, 330] on span "Mes informations" at bounding box center [1056, 329] width 94 height 17
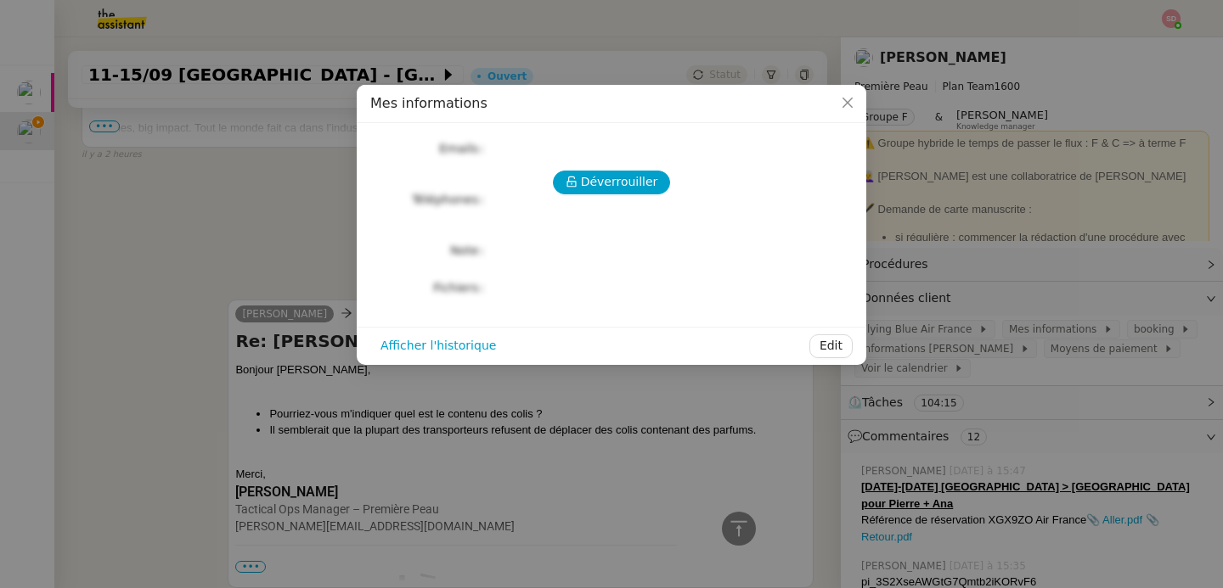
click at [1042, 363] on nz-modal-container "Mes informations Déverrouiller Emails Téléphones Note Fichiers Upload Afficher …" at bounding box center [611, 294] width 1223 height 588
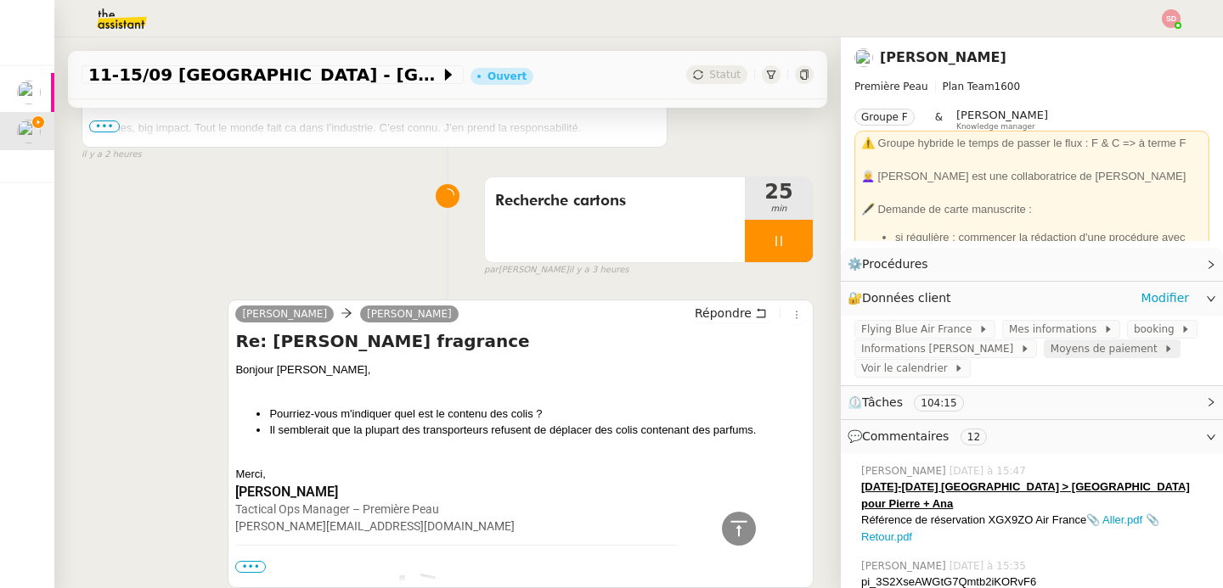
click at [1078, 351] on span "Moyens de paiement" at bounding box center [1106, 348] width 113 height 17
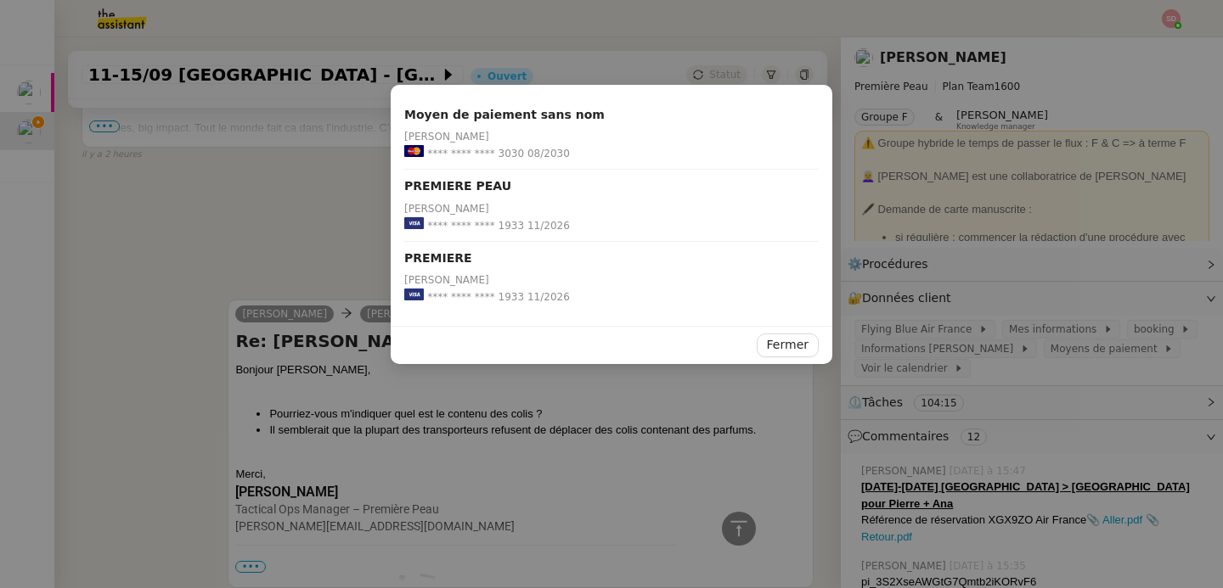
click at [504, 296] on span "**** **** **** 1933" at bounding box center [475, 297] width 97 height 17
copy span "1933"
click at [196, 163] on nz-modal-container "Moyen de paiement sans nom [PERSON_NAME] **** **** **** 3030 08/2030 PREMIERE P…" at bounding box center [611, 294] width 1223 height 588
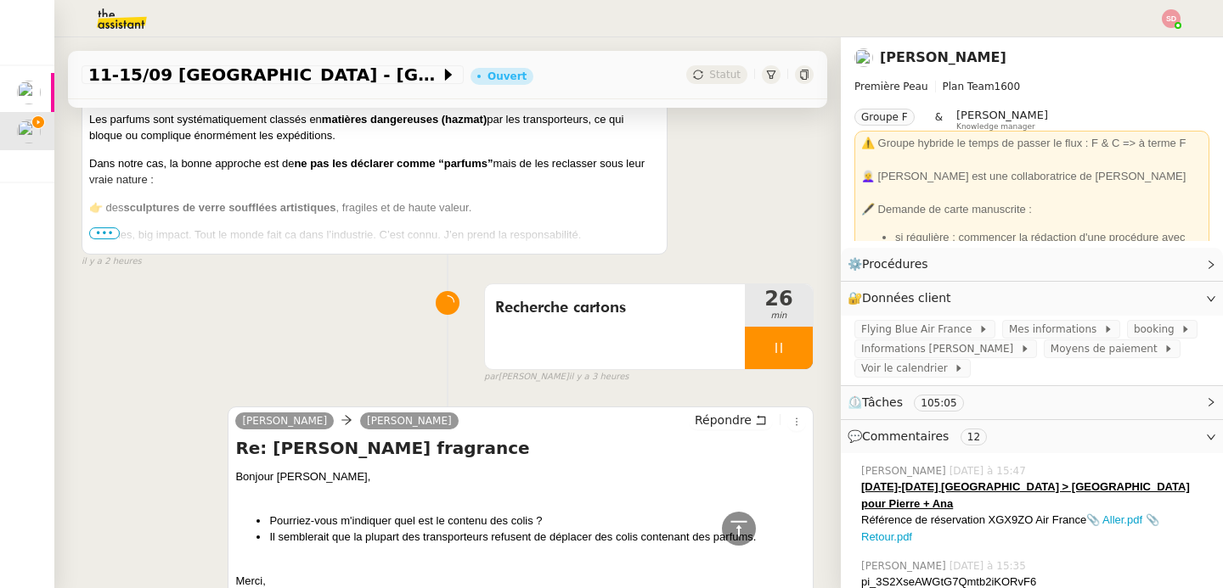
scroll to position [1761, 0]
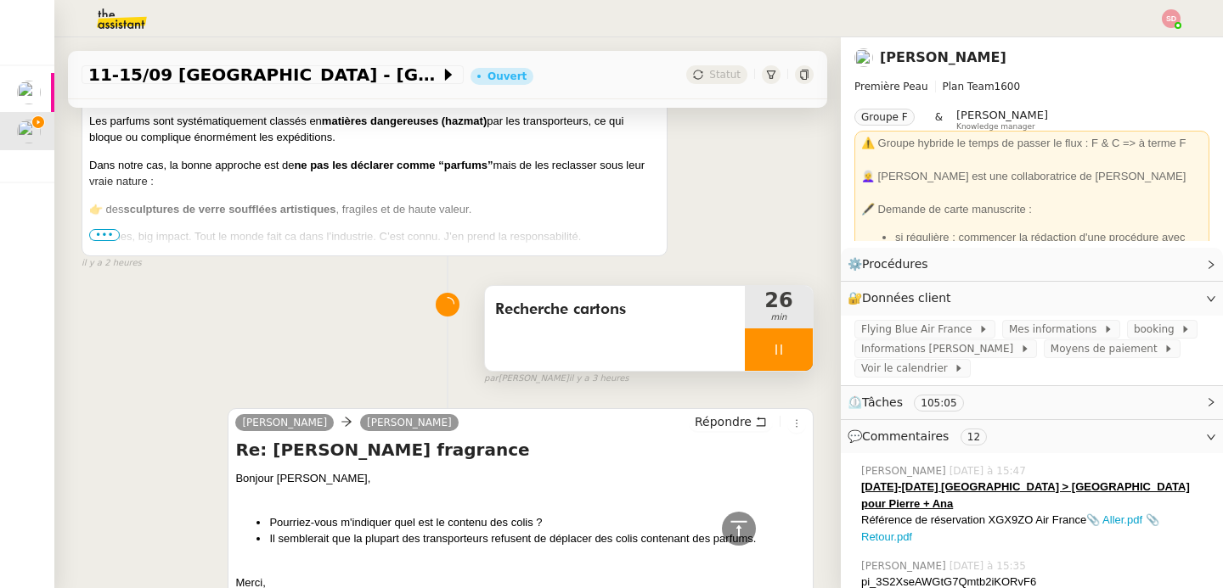
click at [772, 346] on icon at bounding box center [779, 350] width 14 height 14
click at [789, 346] on icon at bounding box center [796, 350] width 14 height 14
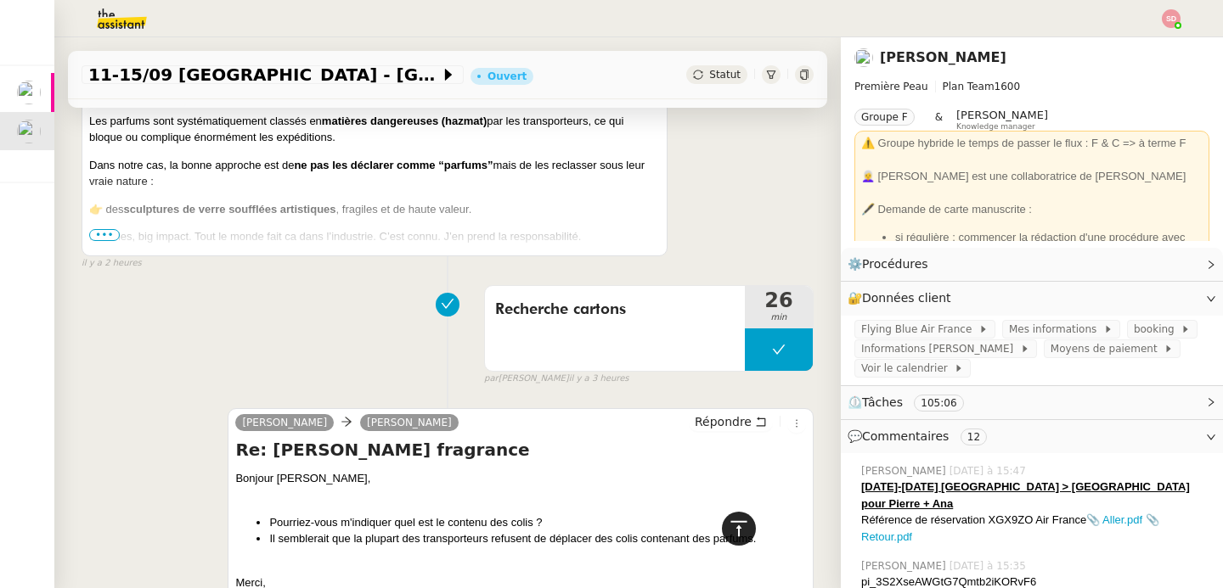
click at [729, 519] on icon at bounding box center [739, 529] width 20 height 20
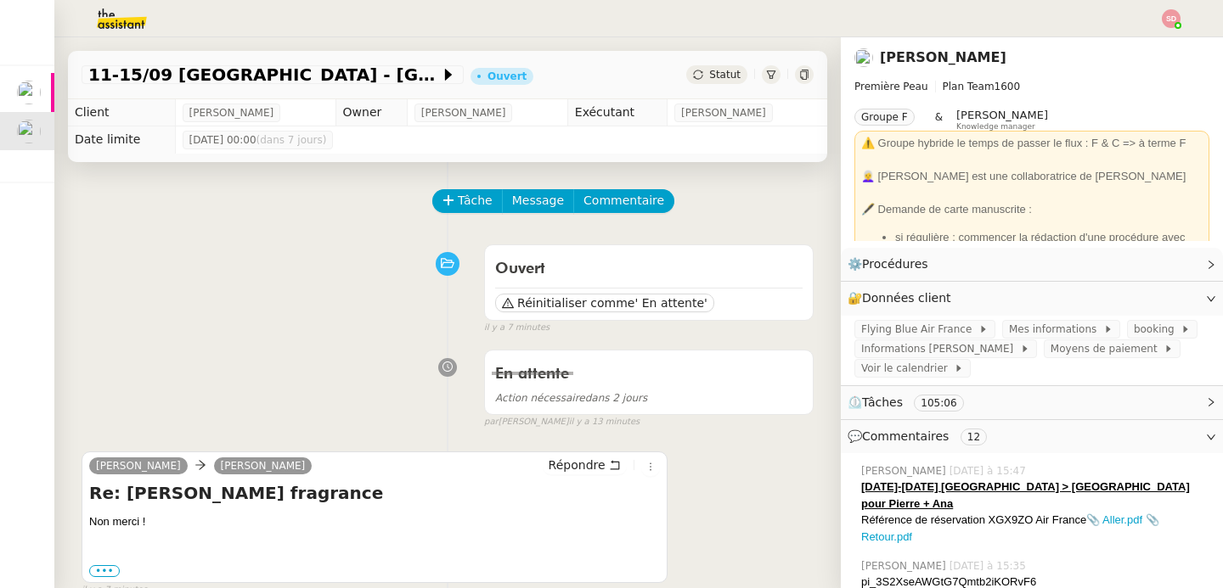
scroll to position [0, 0]
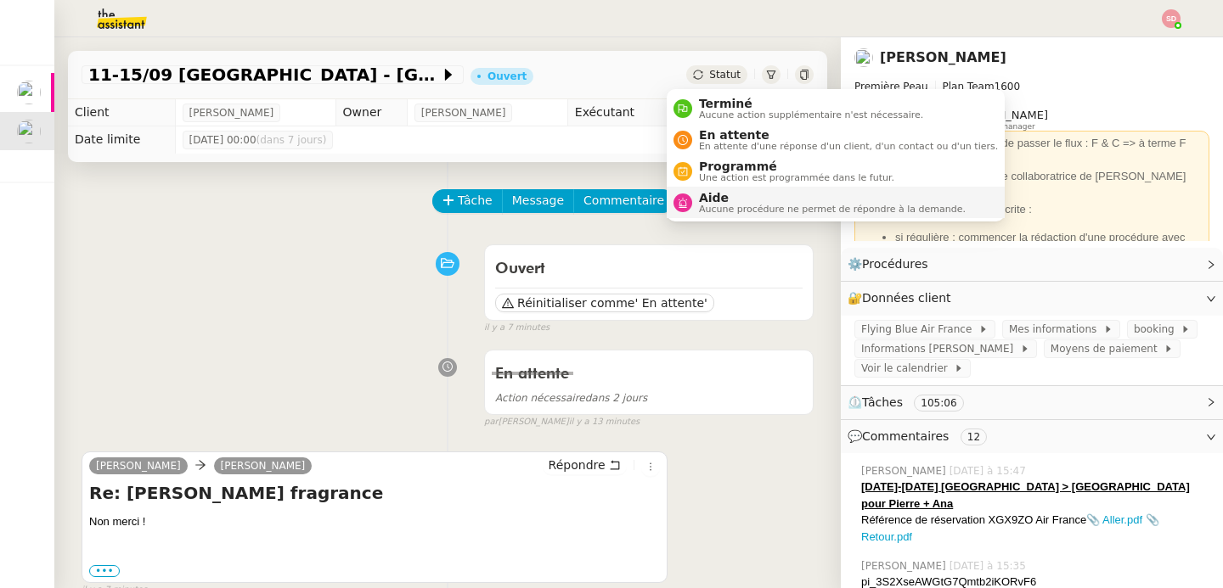
click at [712, 213] on span "Aucune procédure ne permet de répondre à la demande." at bounding box center [832, 209] width 267 height 9
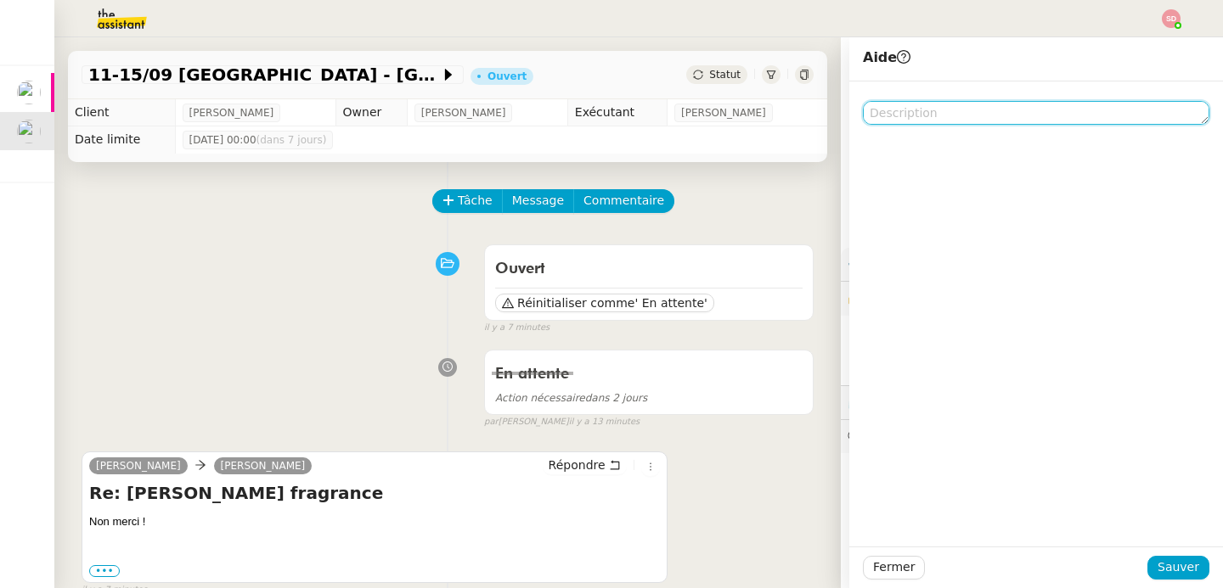
click at [909, 112] on textarea at bounding box center [1036, 113] width 346 height 24
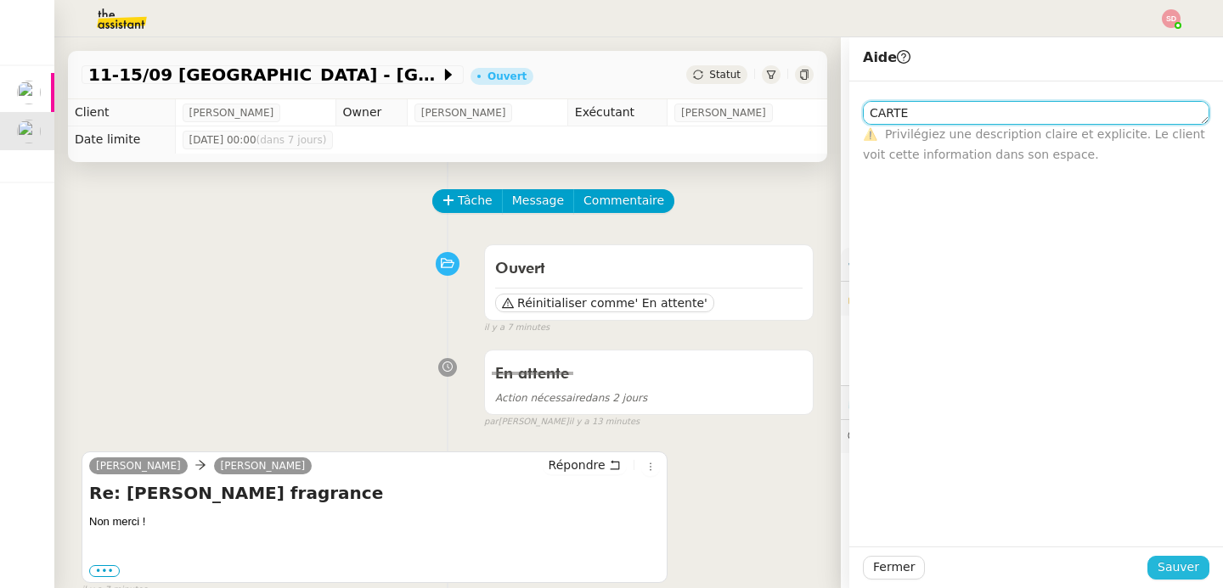
type textarea "CARTE"
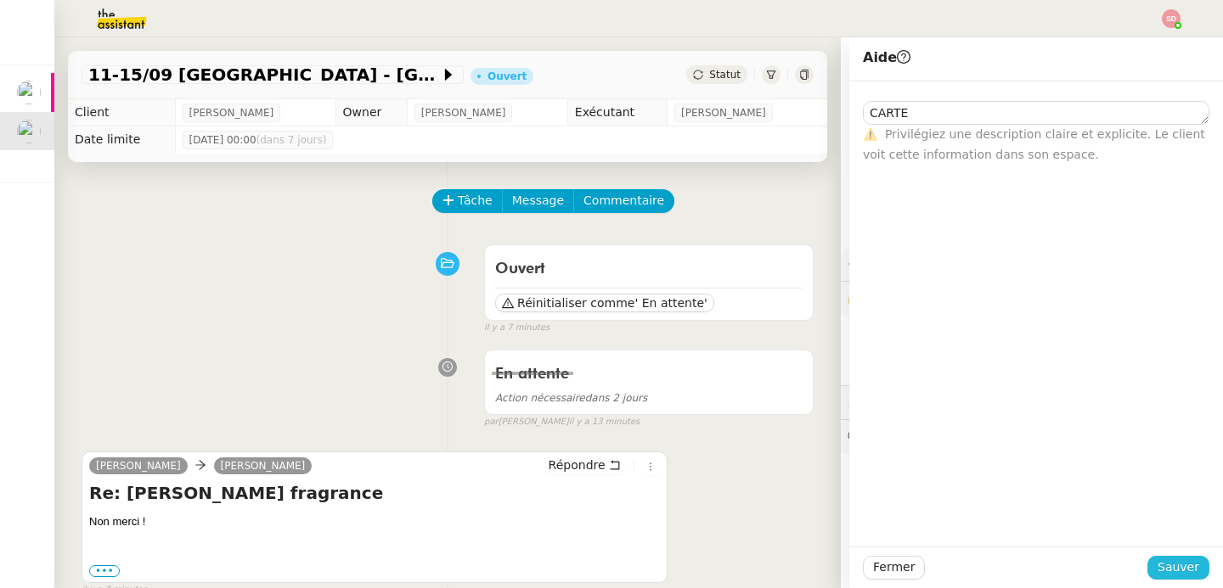
click at [1173, 566] on span "Sauver" at bounding box center [1178, 568] width 42 height 20
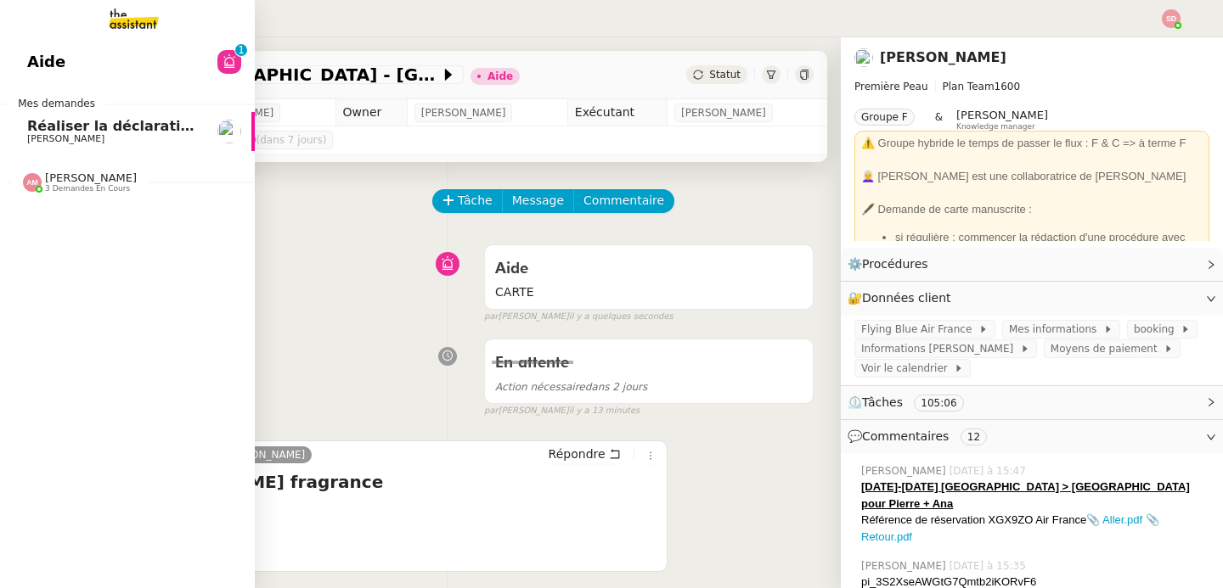
click at [87, 119] on span "Réaliser la déclaration phytosanitaire 2024" at bounding box center [192, 126] width 331 height 16
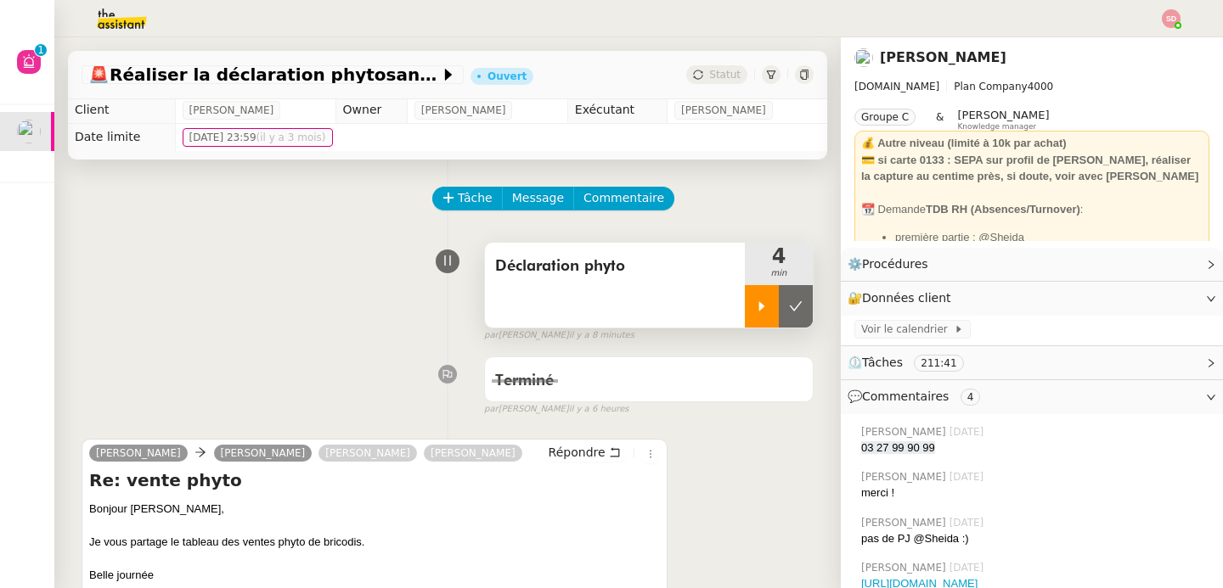
scroll to position [3, 0]
click at [755, 301] on icon at bounding box center [762, 306] width 14 height 14
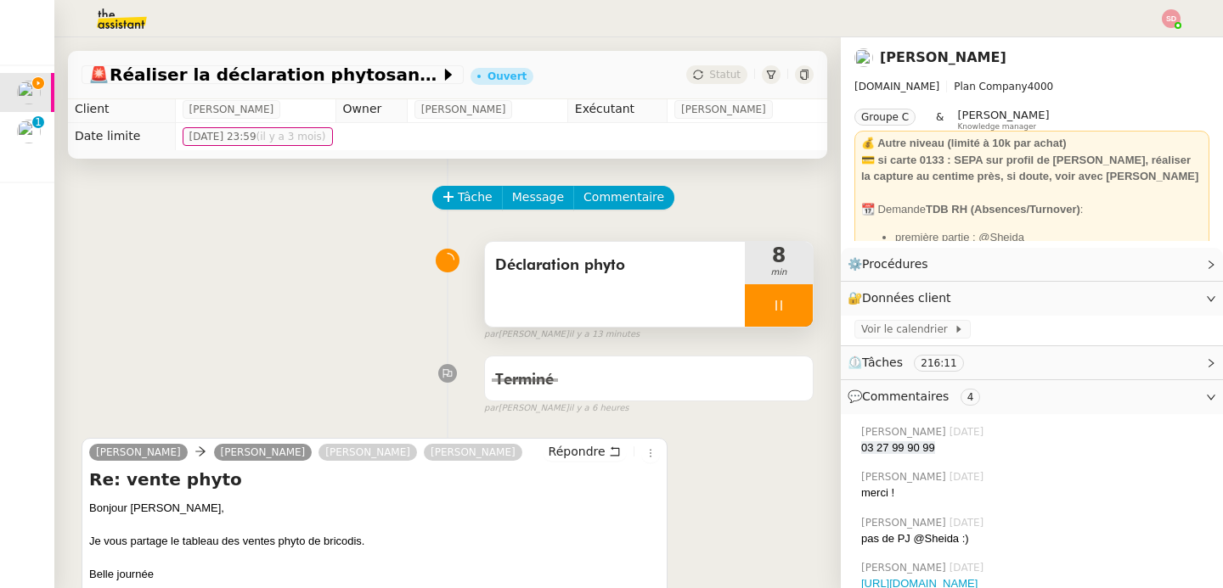
click at [779, 290] on div at bounding box center [779, 305] width 68 height 42
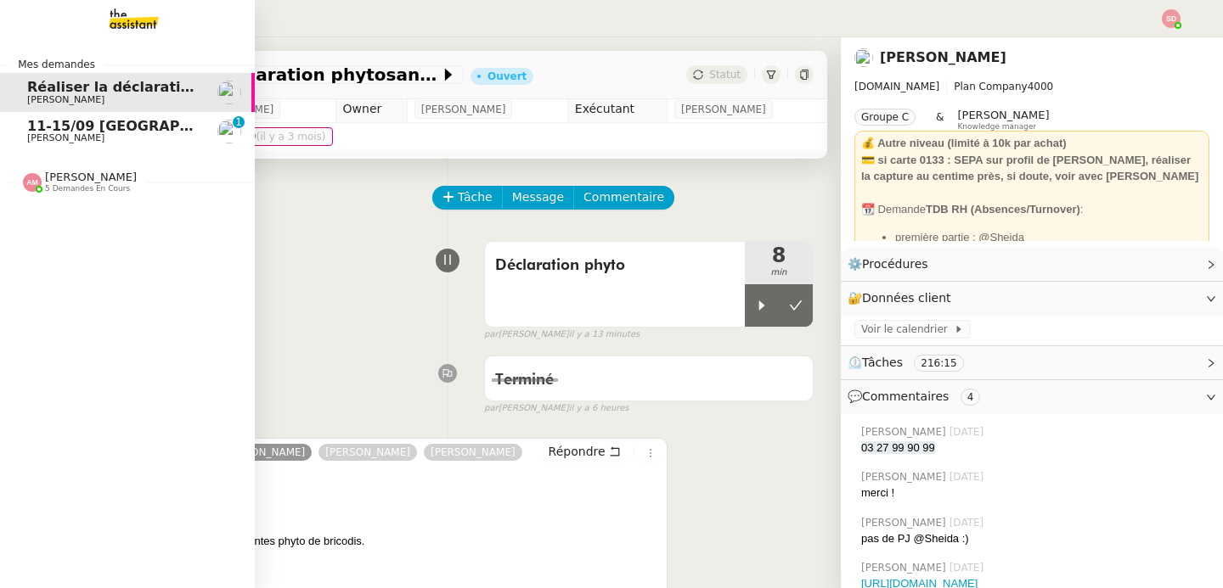
click at [52, 127] on span "11-15/09 [GEOGRAPHIC_DATA] - [GEOGRAPHIC_DATA] + cartons" at bounding box center [269, 126] width 484 height 16
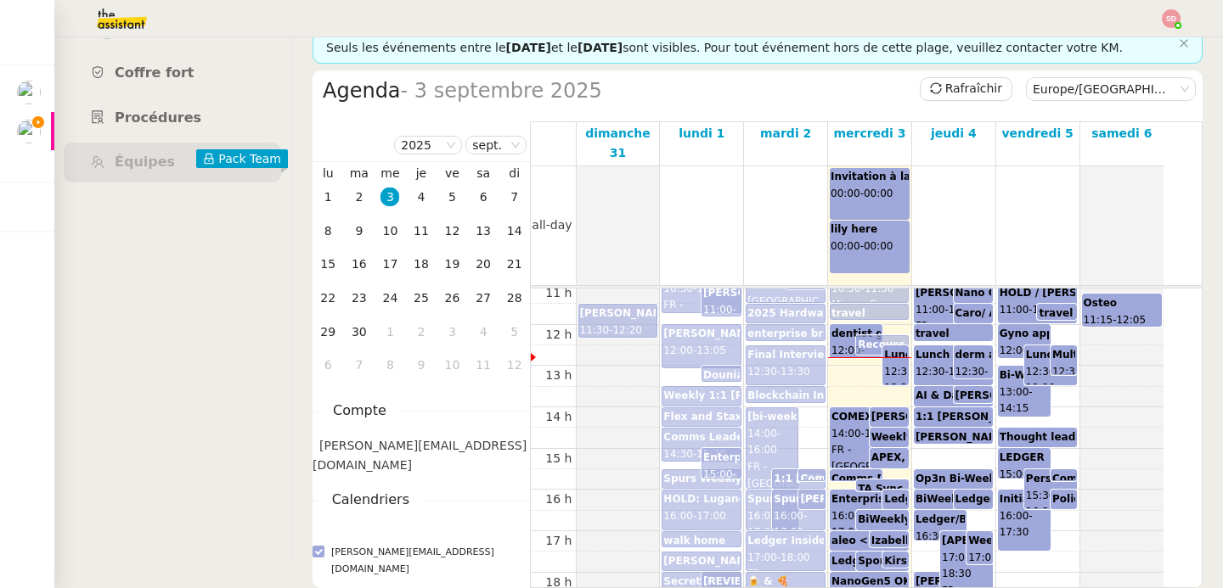
scroll to position [478, 0]
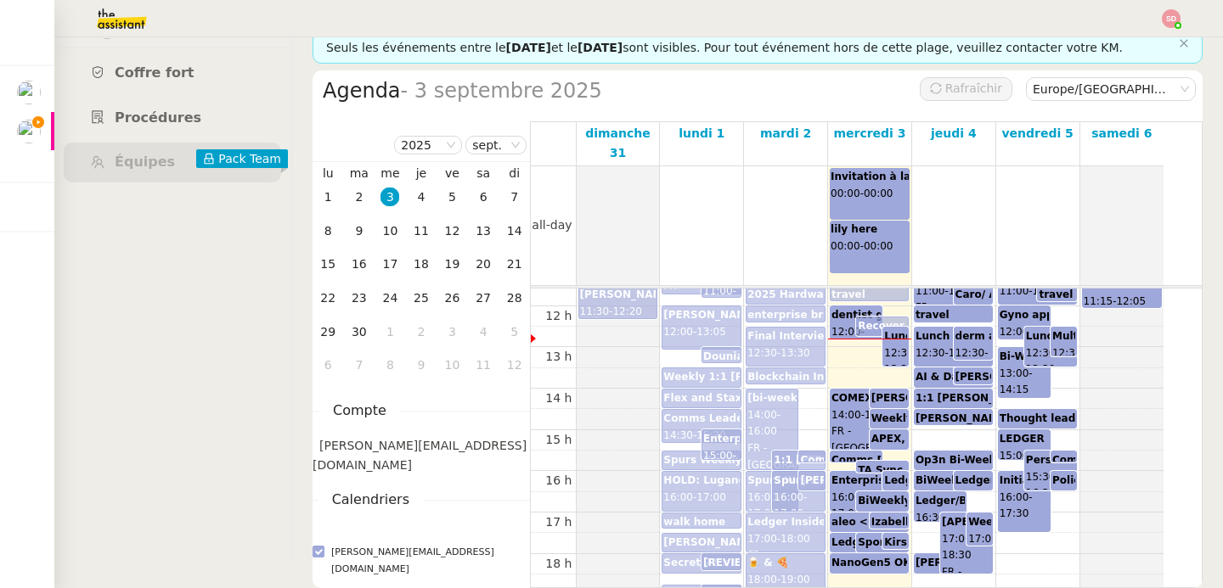
click at [956, 406] on div "00 h 01 h 02 h 03 h 04 h 05 h 06 h 07 h 08 h 09 h 10 h 11 h 12 h 13 h 14 h 15 h…" at bounding box center [847, 306] width 633 height 991
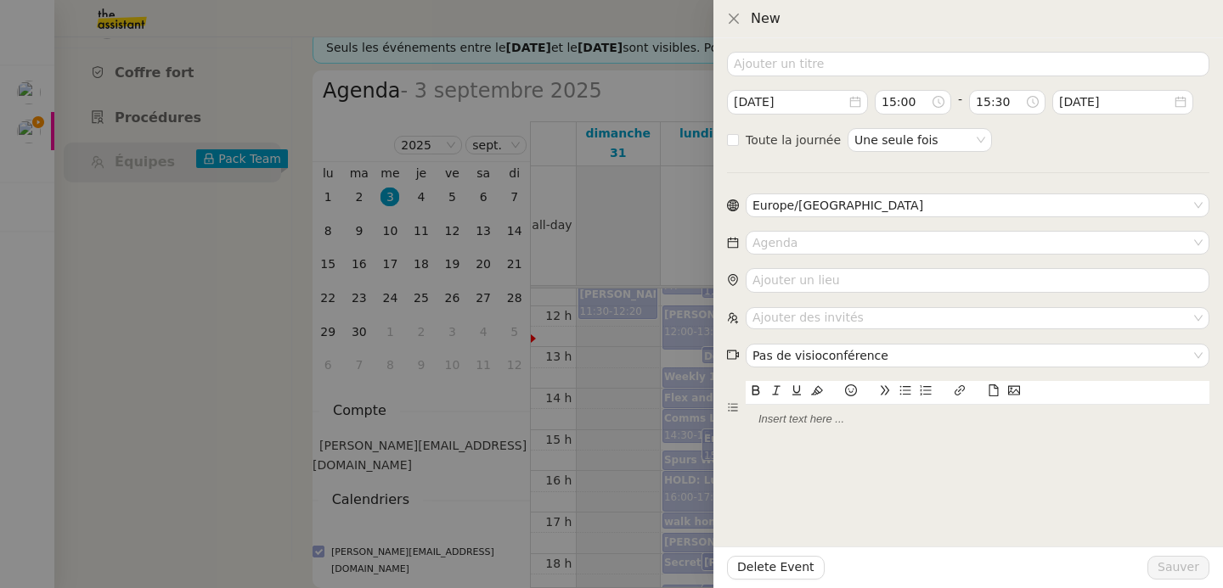
click at [605, 410] on div at bounding box center [611, 294] width 1223 height 588
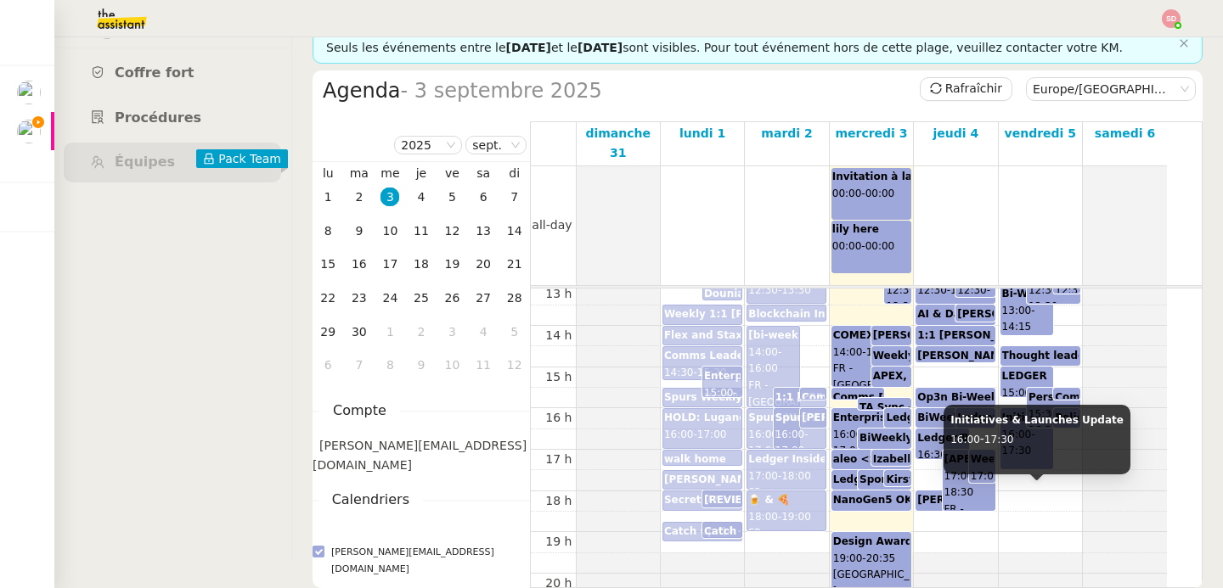
scroll to position [551, 0]
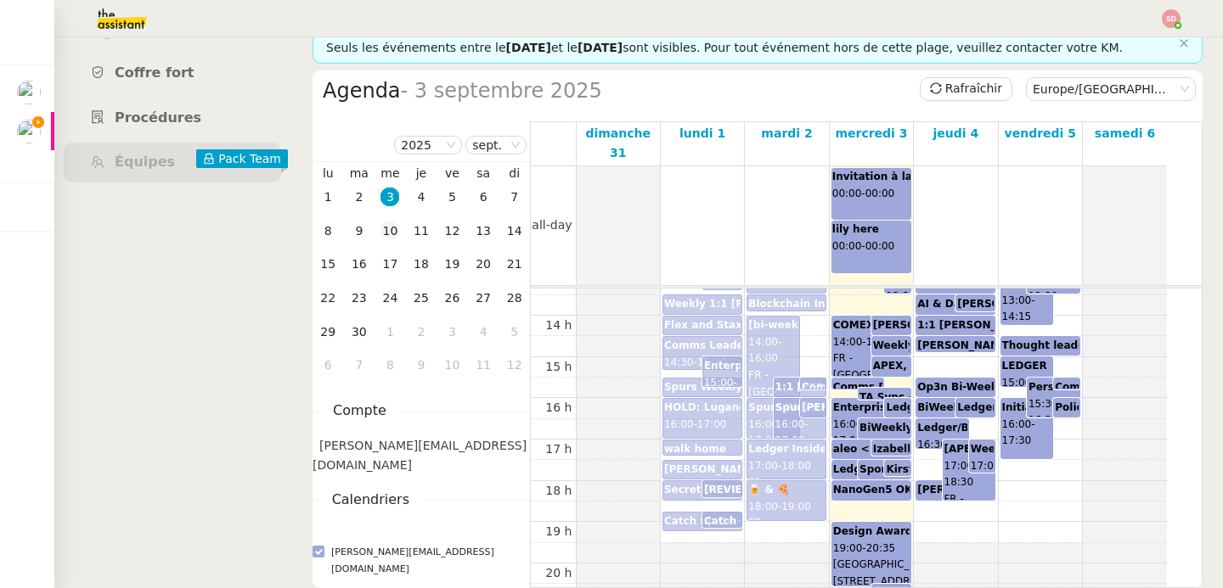
click at [395, 228] on div "10" at bounding box center [389, 231] width 19 height 19
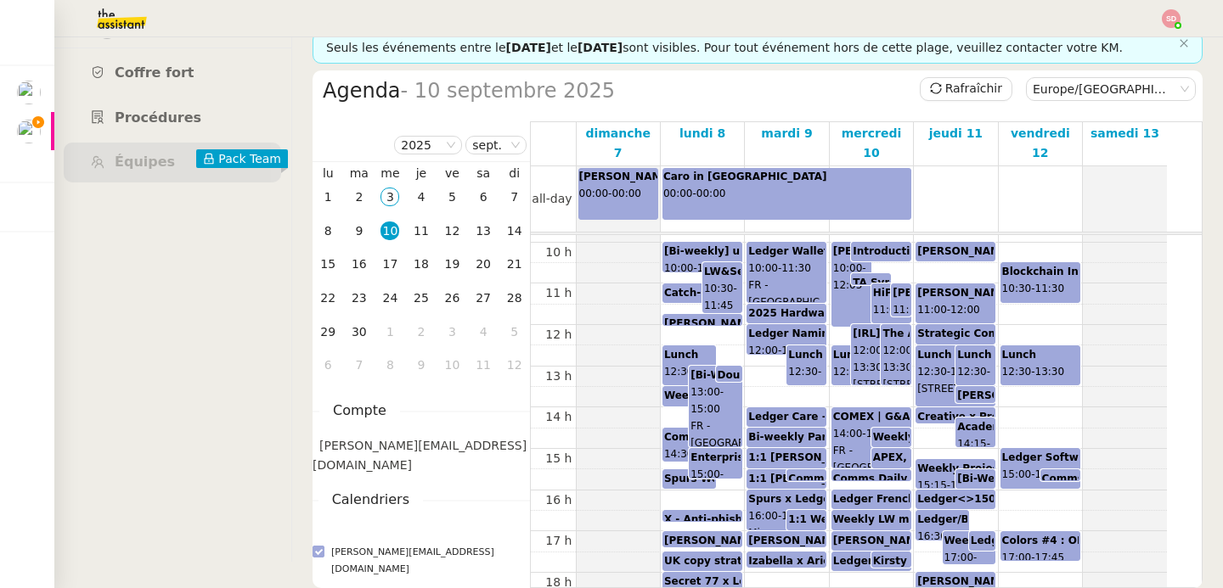
scroll to position [408, 0]
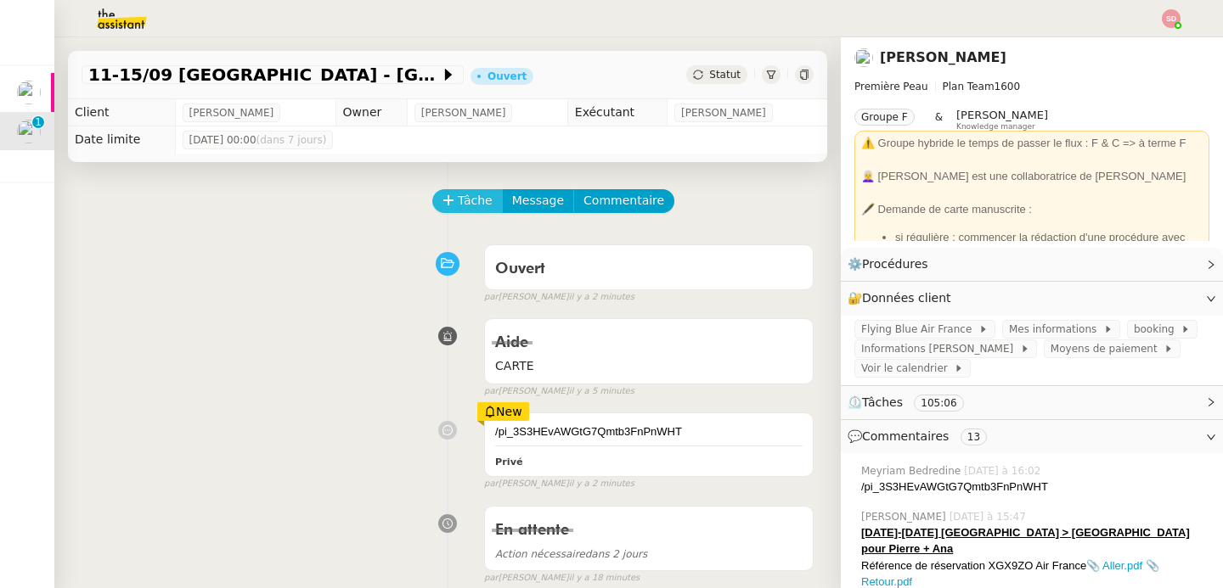
click at [466, 197] on span "Tâche" at bounding box center [475, 201] width 35 height 20
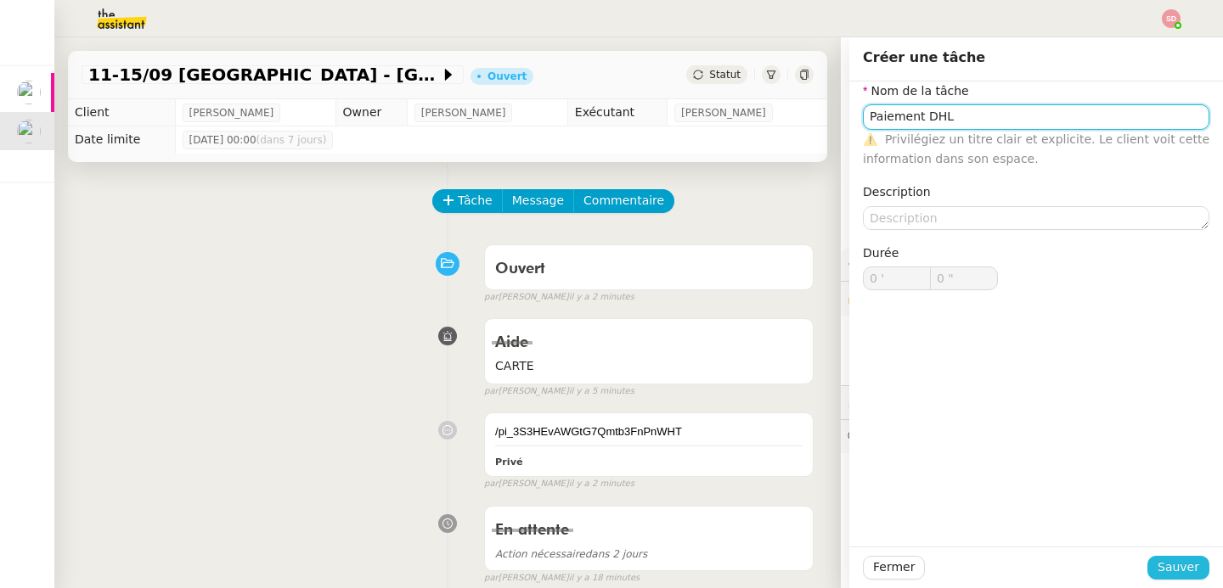
type input "Paiement DHL"
click at [1173, 574] on span "Sauver" at bounding box center [1178, 568] width 42 height 20
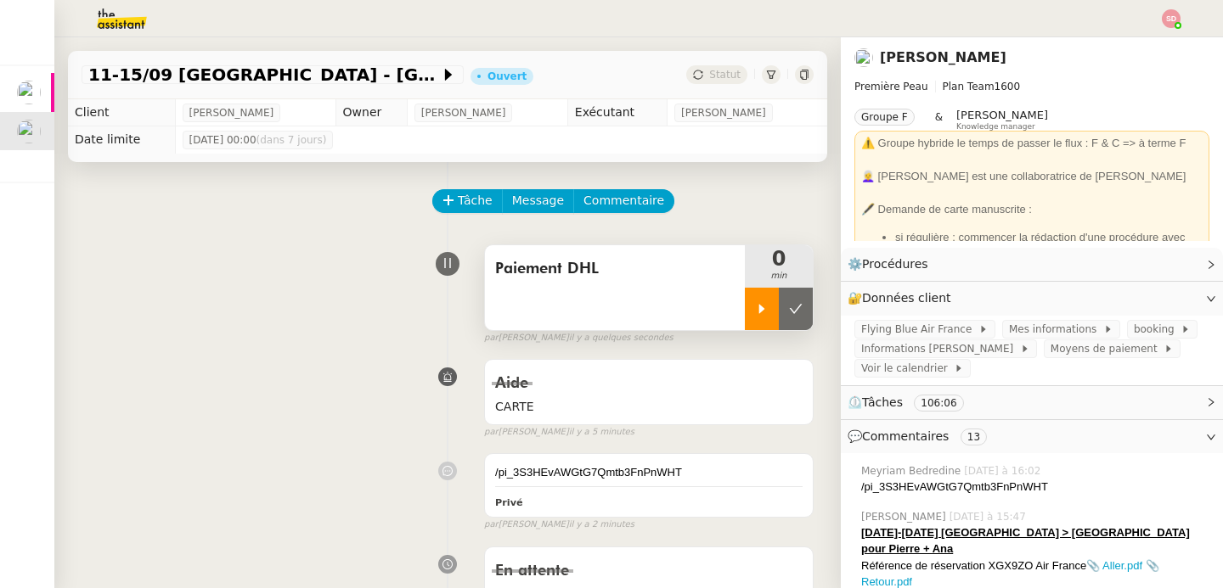
click at [745, 315] on div at bounding box center [762, 309] width 34 height 42
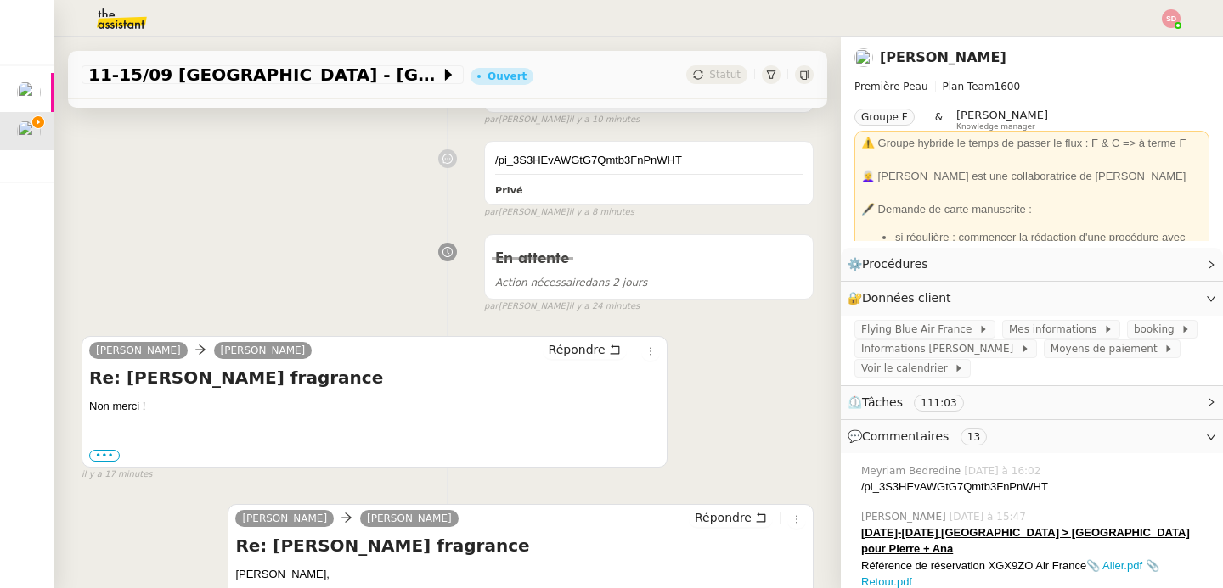
scroll to position [344, 0]
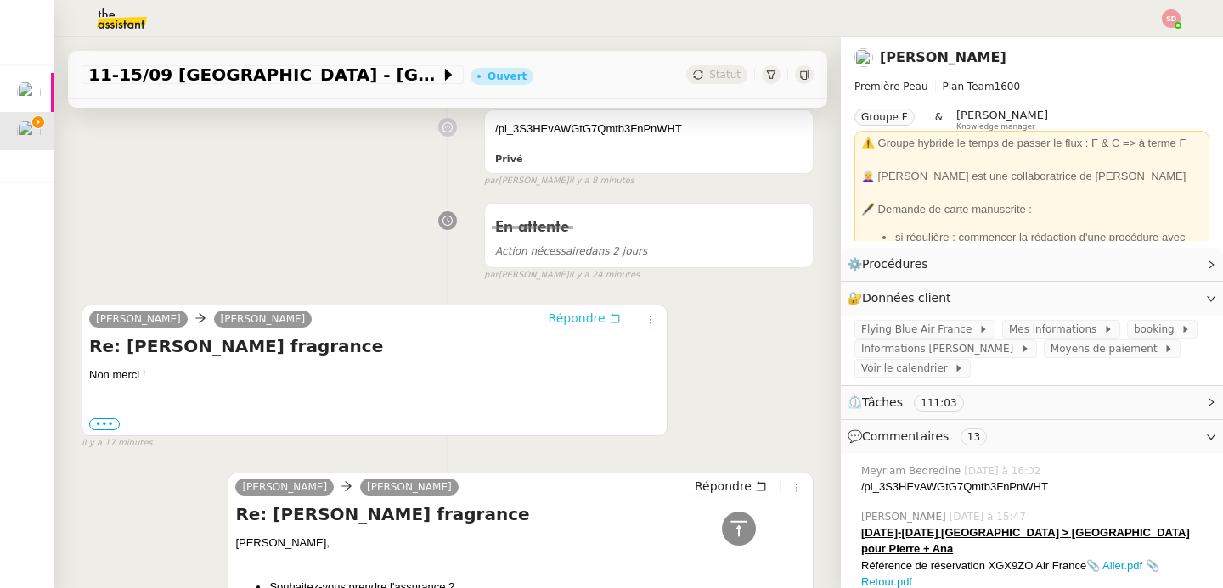
click at [584, 325] on span "Répondre" at bounding box center [577, 318] width 57 height 17
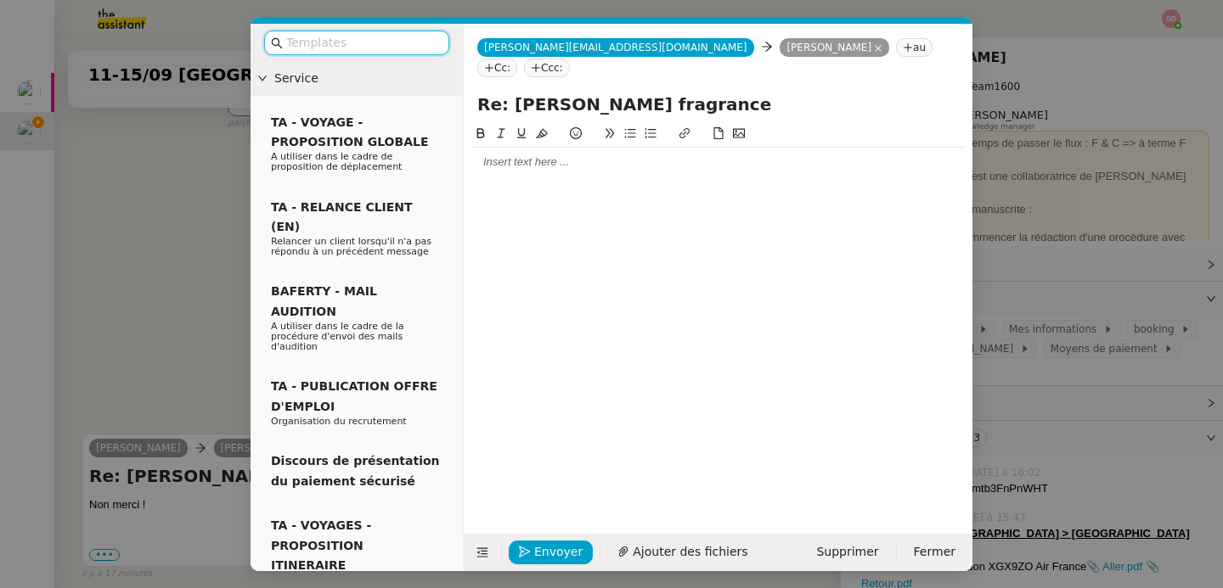
scroll to position [474, 0]
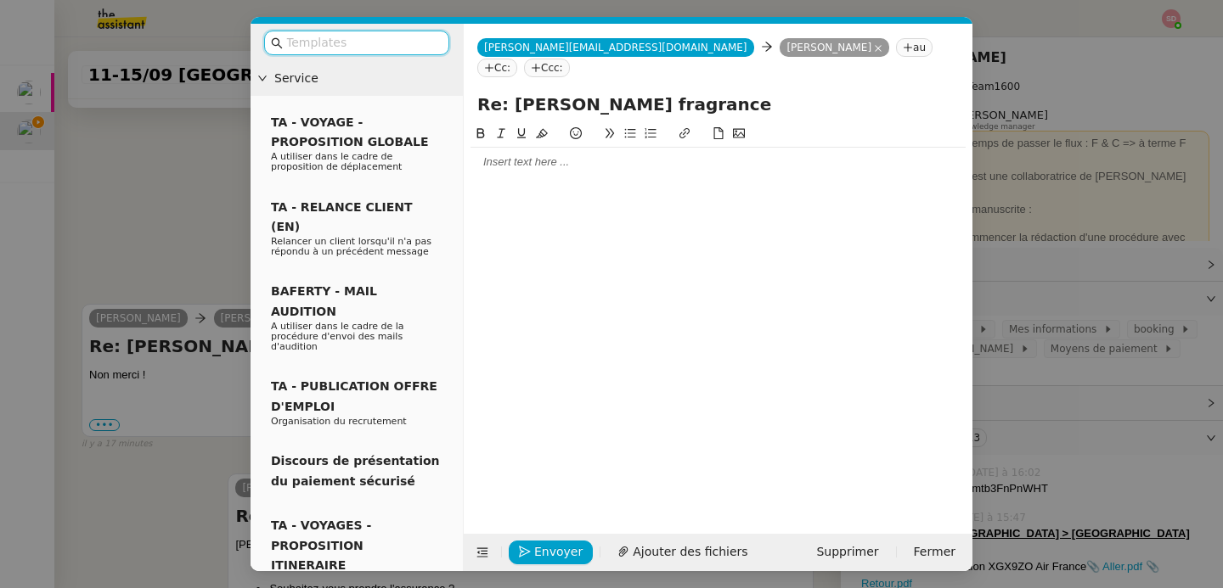
click at [509, 155] on div at bounding box center [717, 162] width 495 height 29
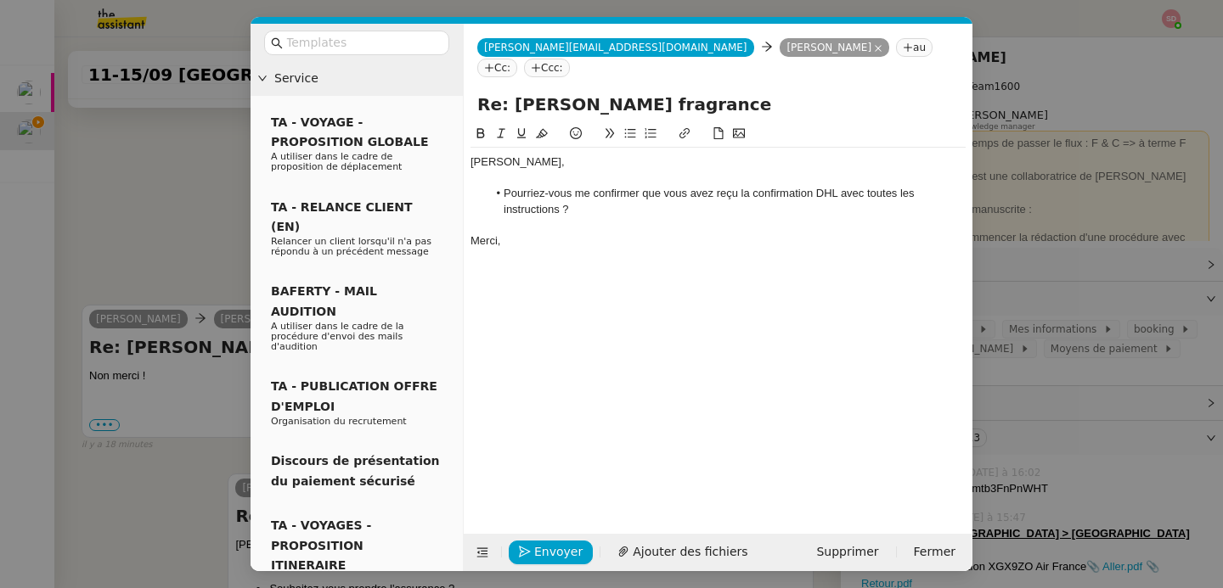
scroll to position [578, 0]
click at [537, 543] on span "Envoyer" at bounding box center [558, 553] width 48 height 20
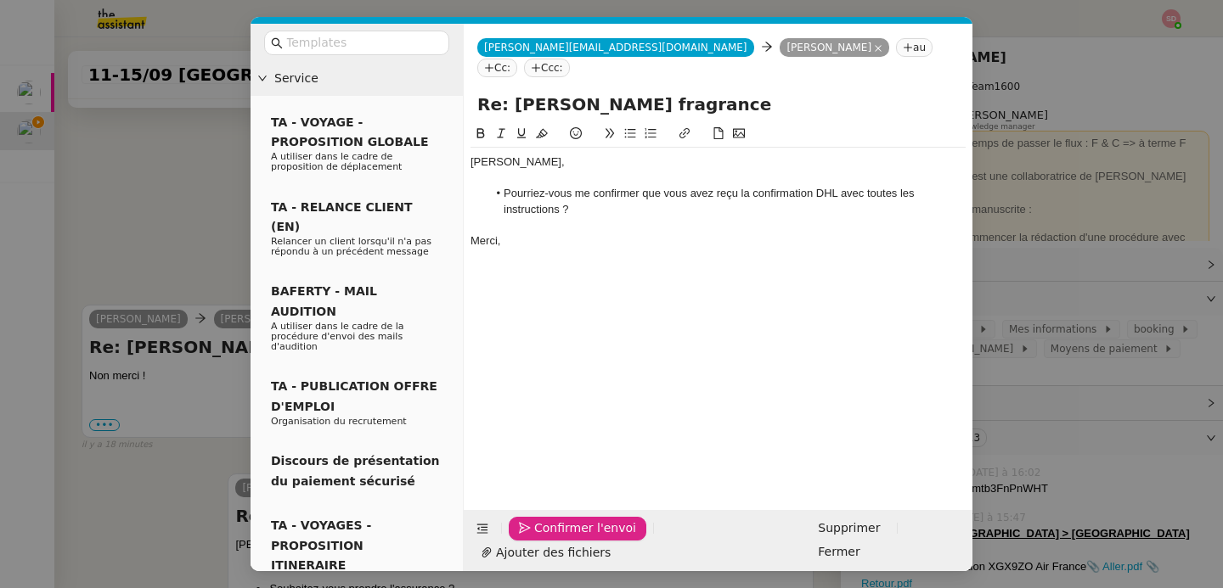
click at [537, 538] on span "Confirmer l'envoi" at bounding box center [585, 529] width 102 height 20
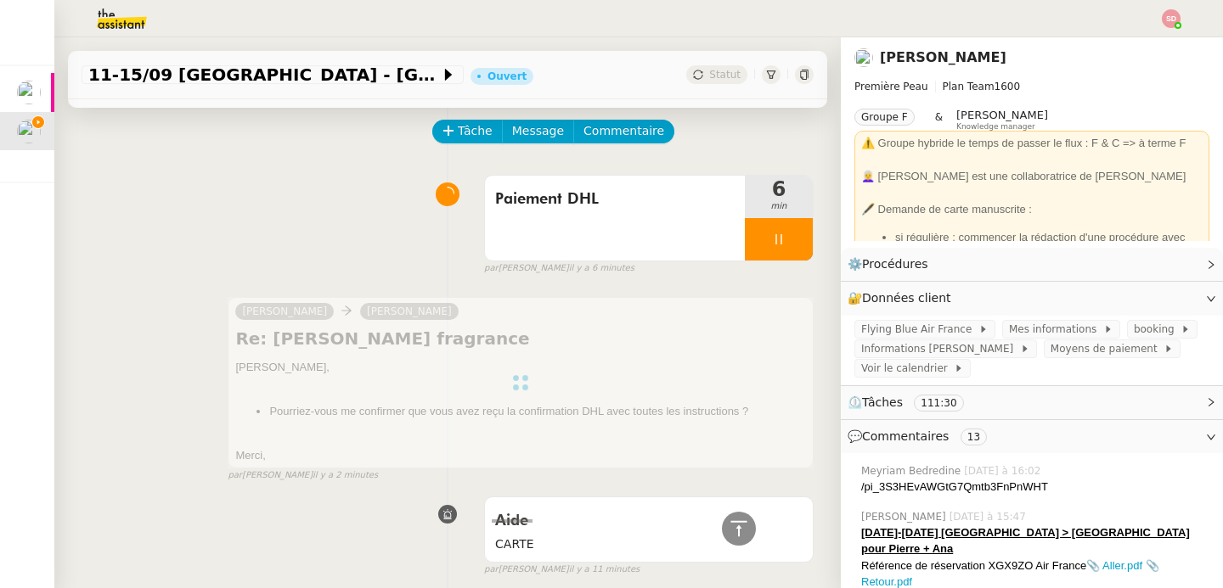
scroll to position [0, 0]
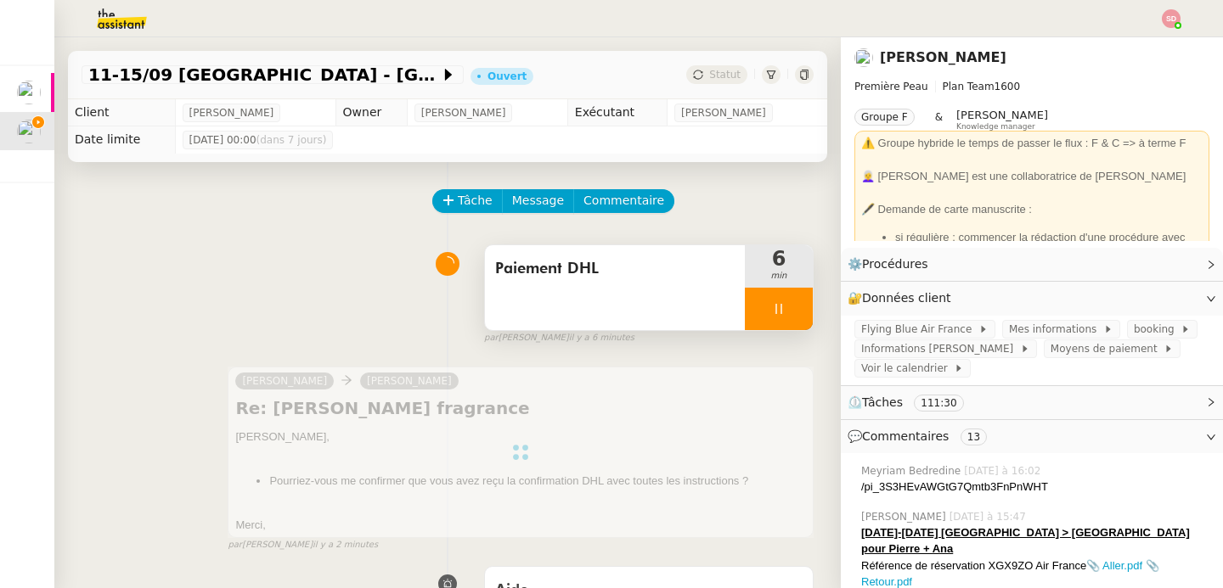
click at [783, 306] on div at bounding box center [779, 309] width 68 height 42
click at [813, 306] on button at bounding box center [813, 309] width 0 height 42
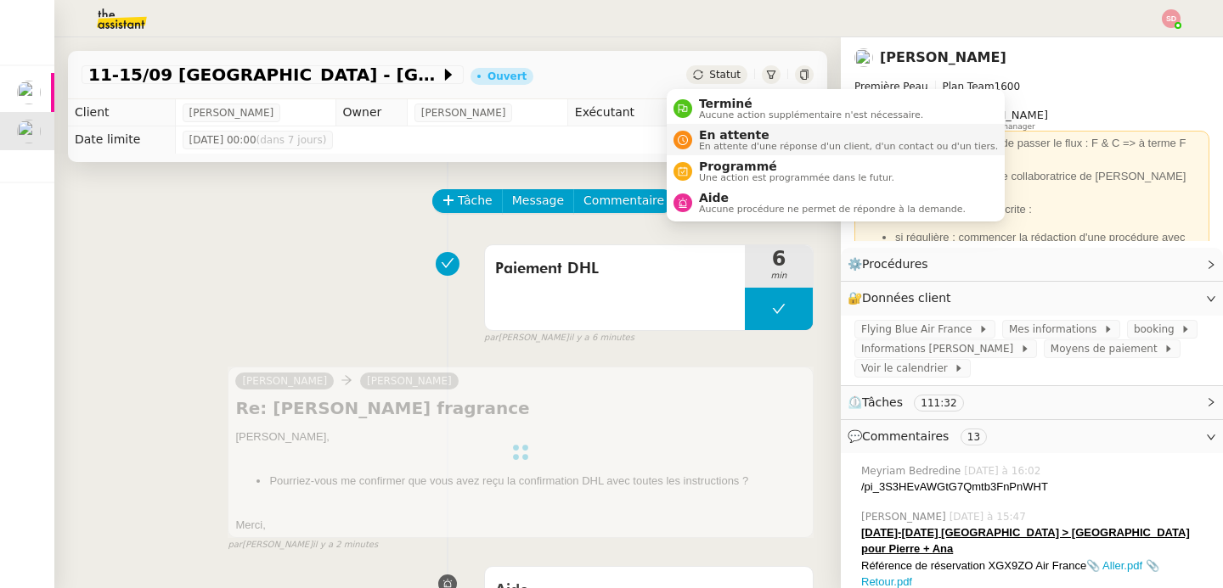
click at [687, 143] on icon at bounding box center [683, 140] width 10 height 10
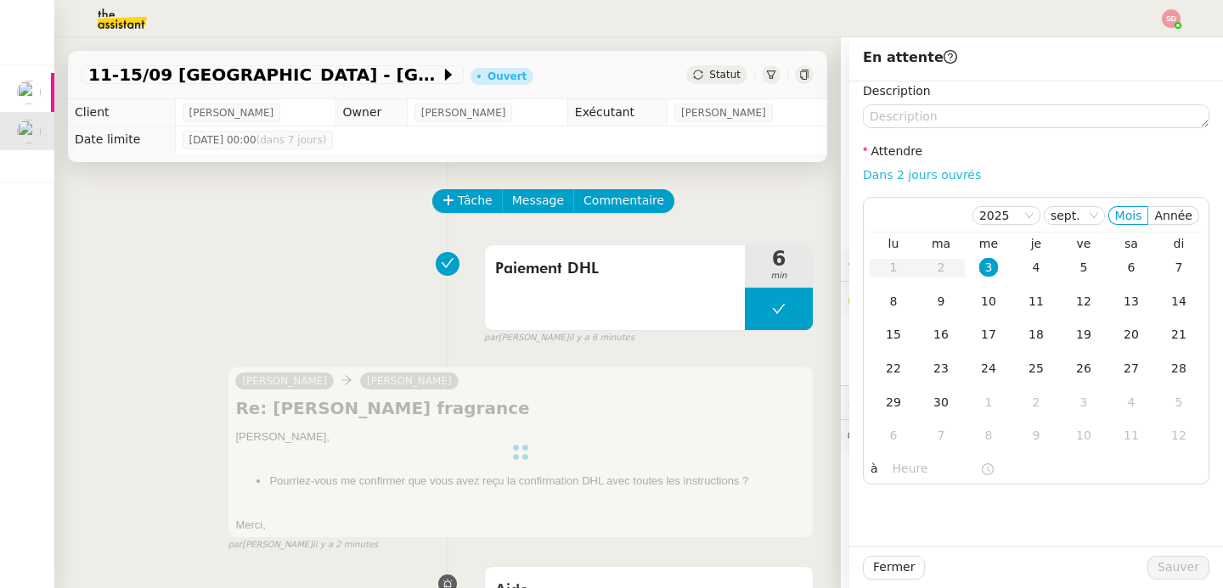
click at [898, 173] on link "Dans 2 jours ouvrés" at bounding box center [922, 175] width 118 height 14
type input "07:00"
click at [1163, 565] on span "Sauver" at bounding box center [1178, 568] width 42 height 20
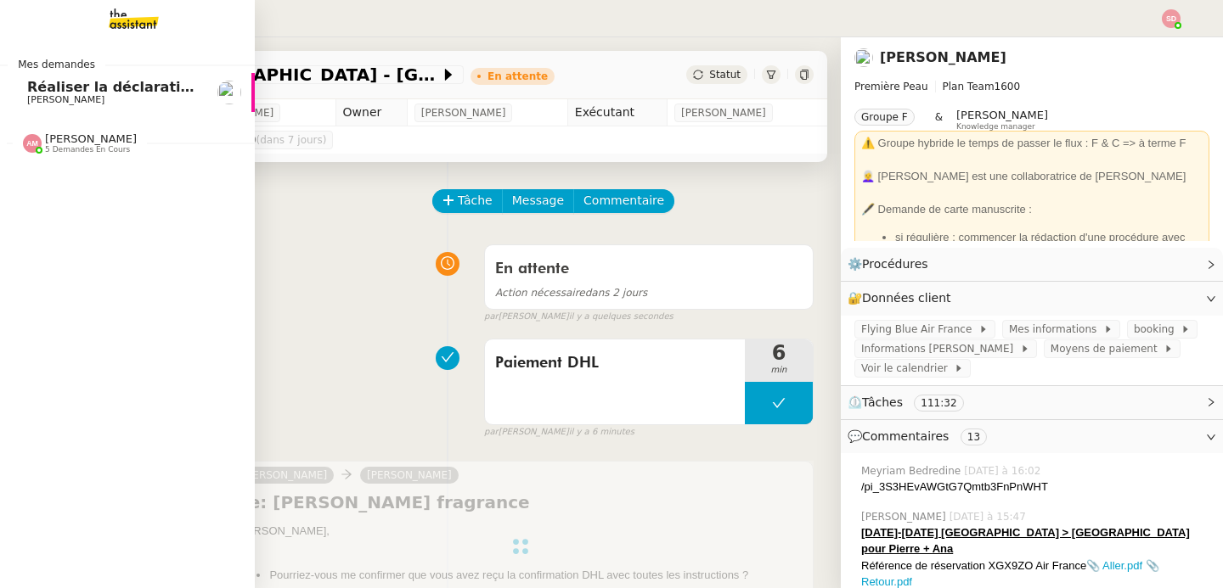
click at [27, 97] on span "[PERSON_NAME]" at bounding box center [65, 99] width 77 height 11
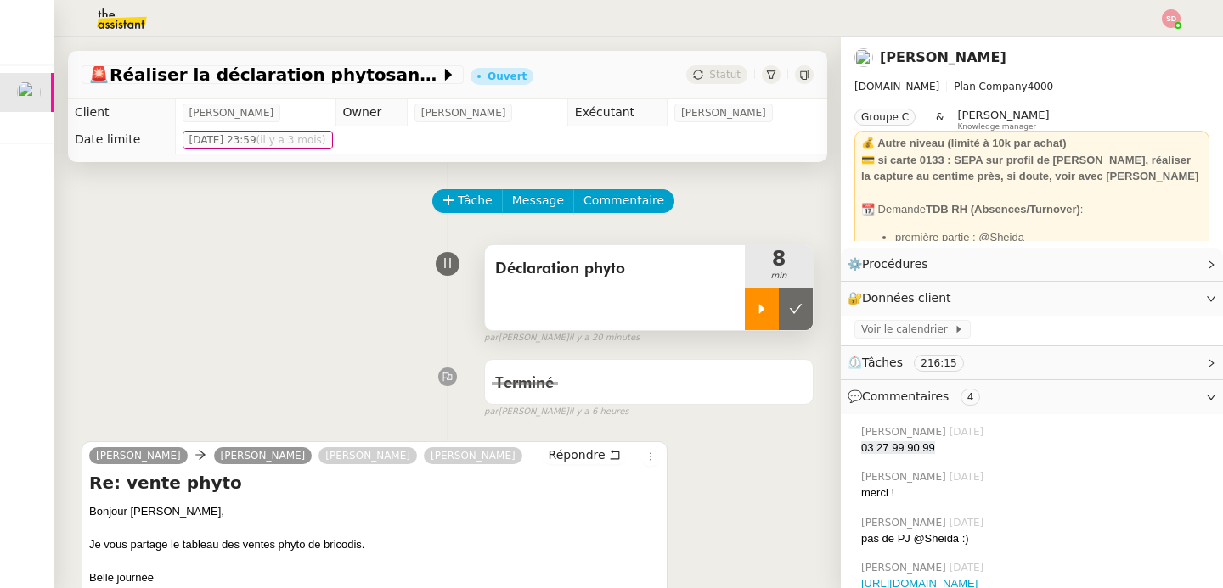
click at [749, 313] on div at bounding box center [762, 309] width 34 height 42
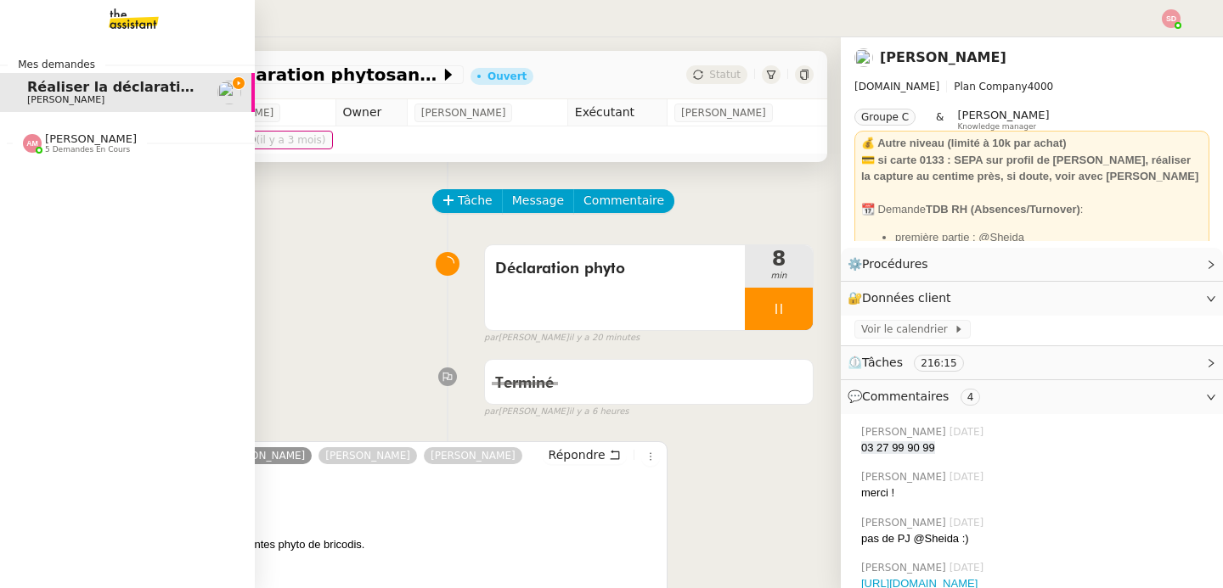
click at [47, 142] on span "[PERSON_NAME]" at bounding box center [91, 138] width 92 height 13
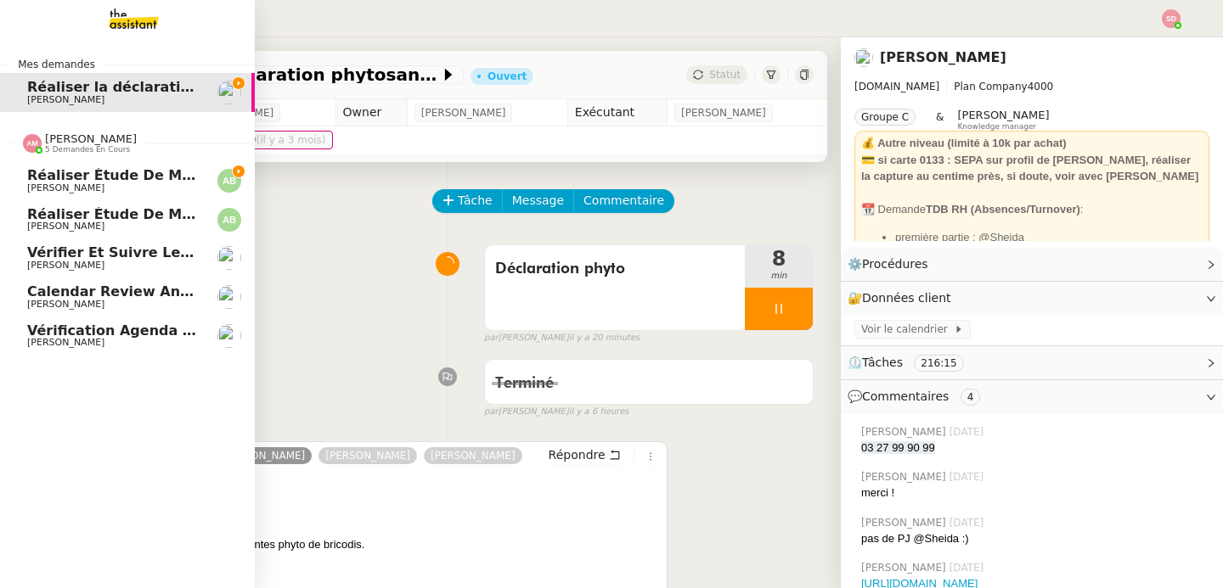
click at [47, 142] on span "[PERSON_NAME]" at bounding box center [91, 138] width 92 height 13
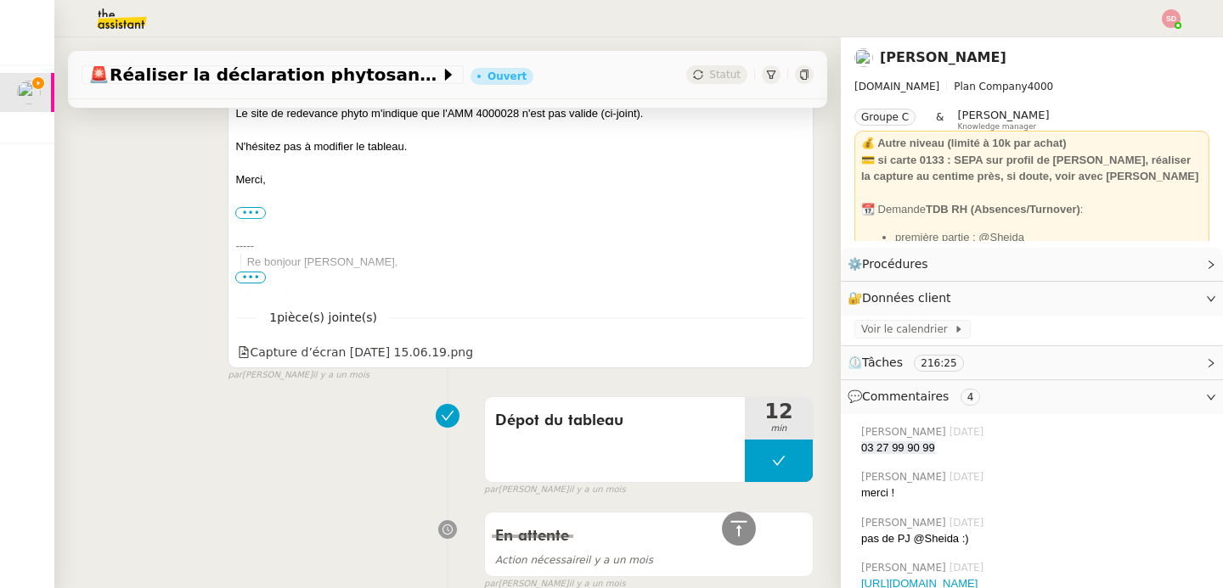
scroll to position [4632, 0]
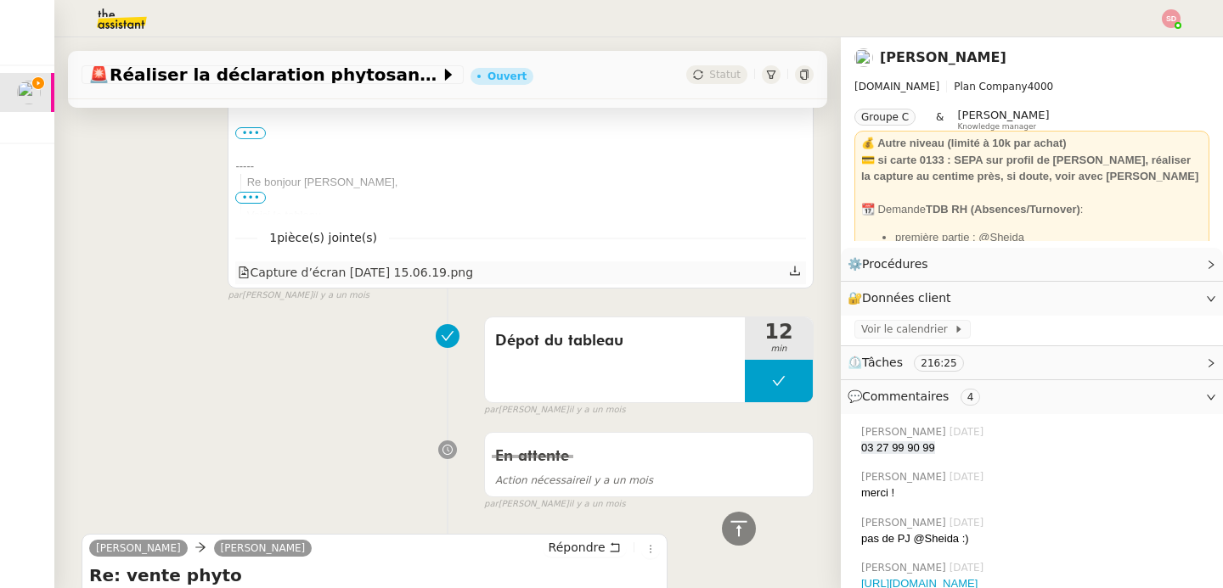
click at [473, 271] on div "Capture d’écran [DATE] 15.06.19.png" at bounding box center [355, 273] width 235 height 20
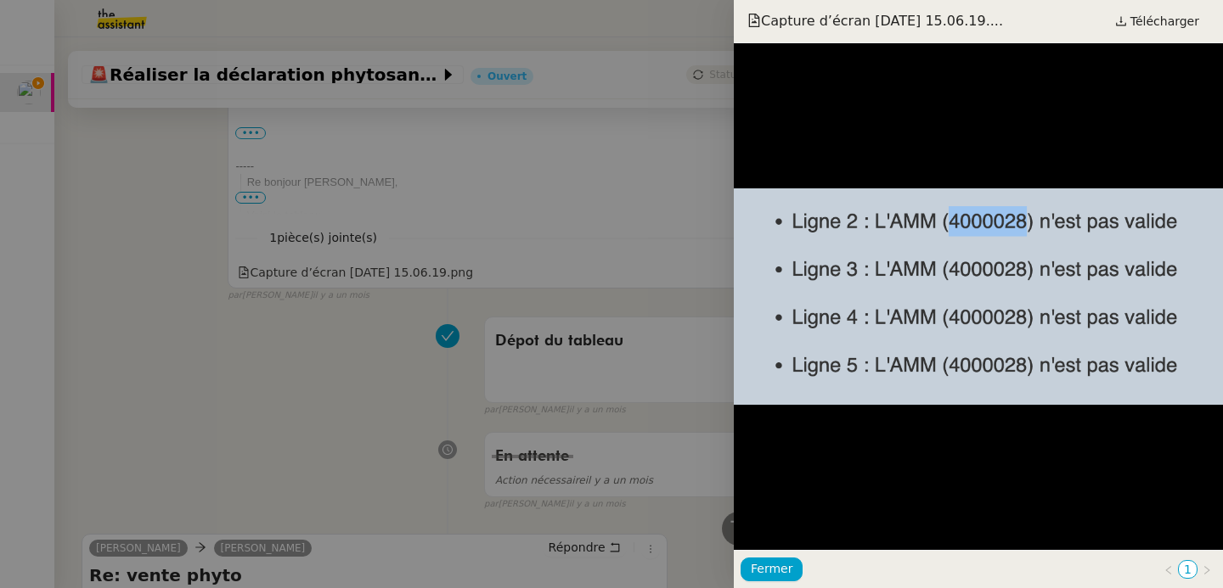
click at [267, 334] on div at bounding box center [611, 294] width 1223 height 588
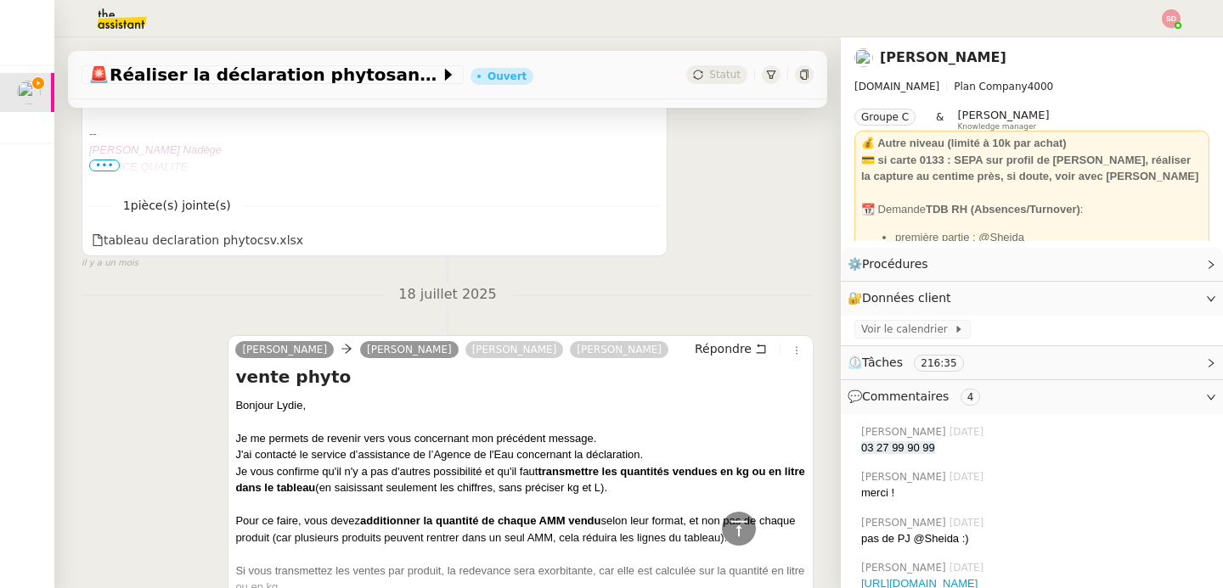
scroll to position [7763, 0]
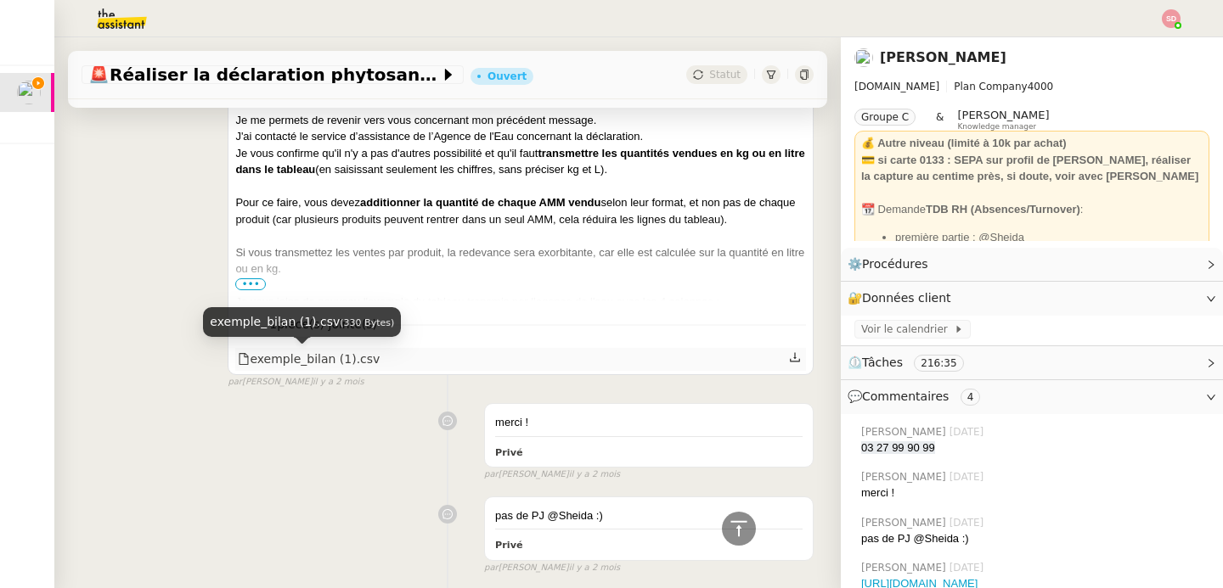
click at [328, 360] on div "exemple_bilan (1).csv" at bounding box center [309, 360] width 142 height 20
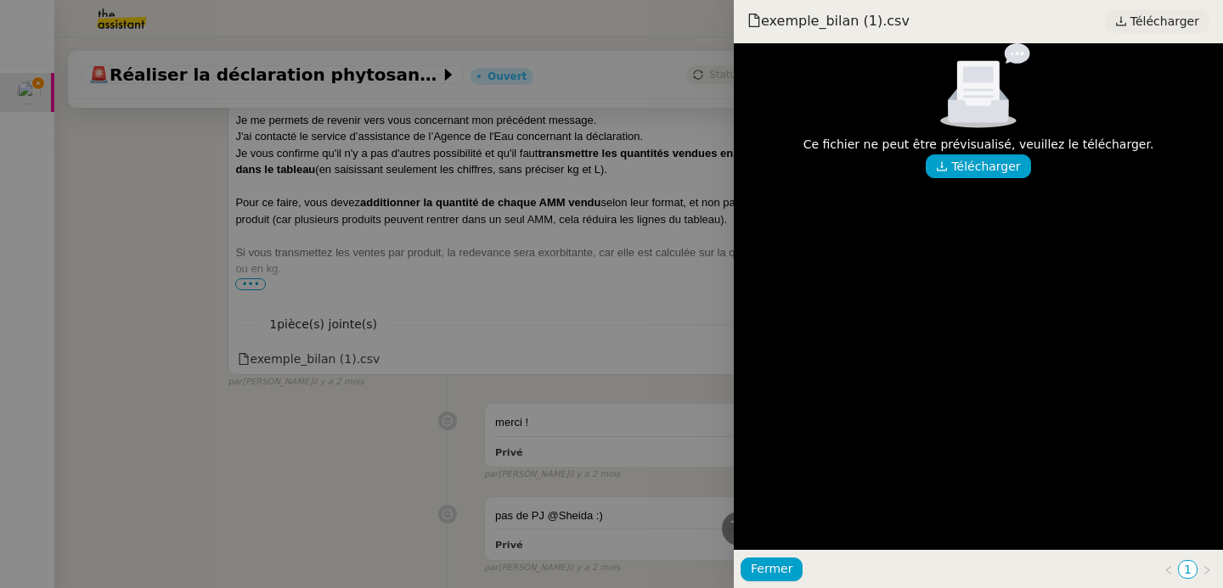
click at [1168, 15] on span "Télécharger" at bounding box center [1164, 21] width 69 height 22
click at [197, 309] on div at bounding box center [611, 294] width 1223 height 588
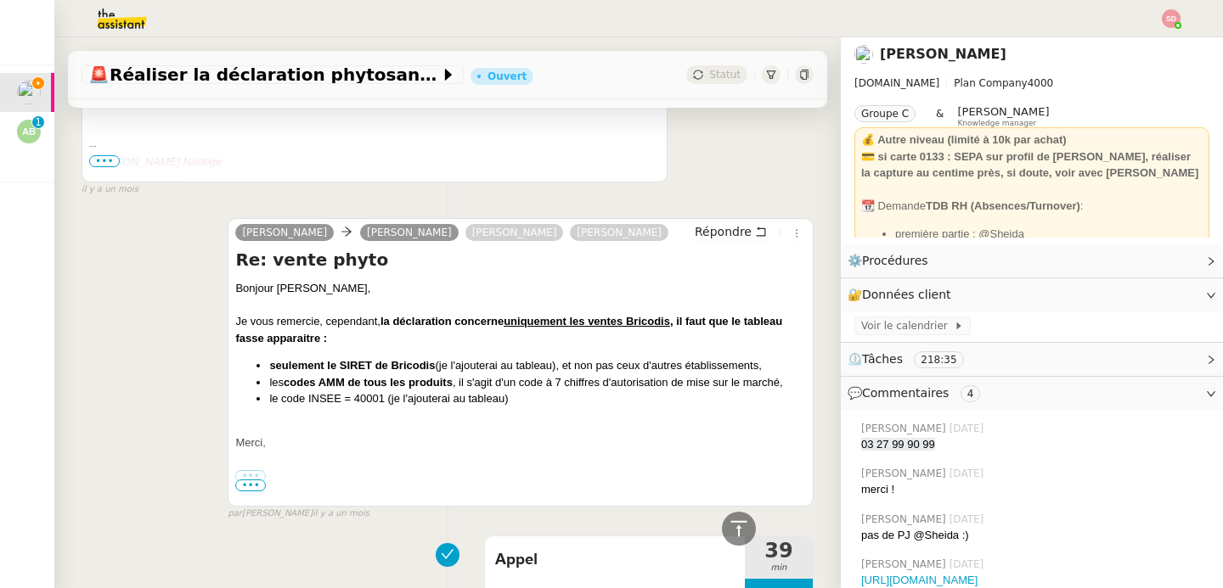
scroll to position [0, 0]
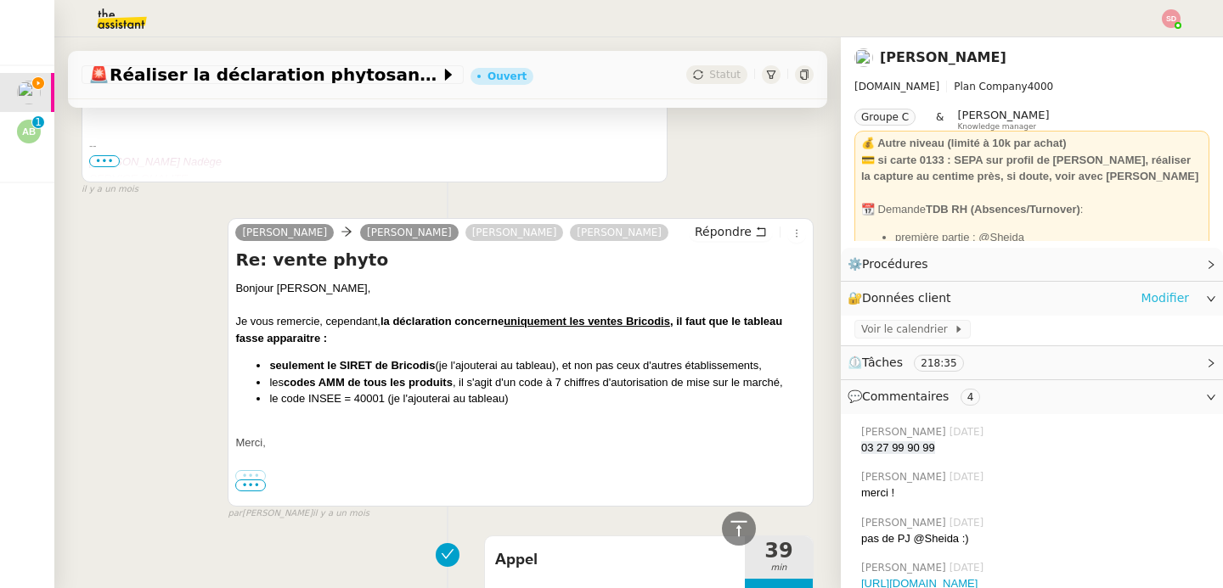
click at [1140, 295] on link "Modifier" at bounding box center [1164, 299] width 48 height 20
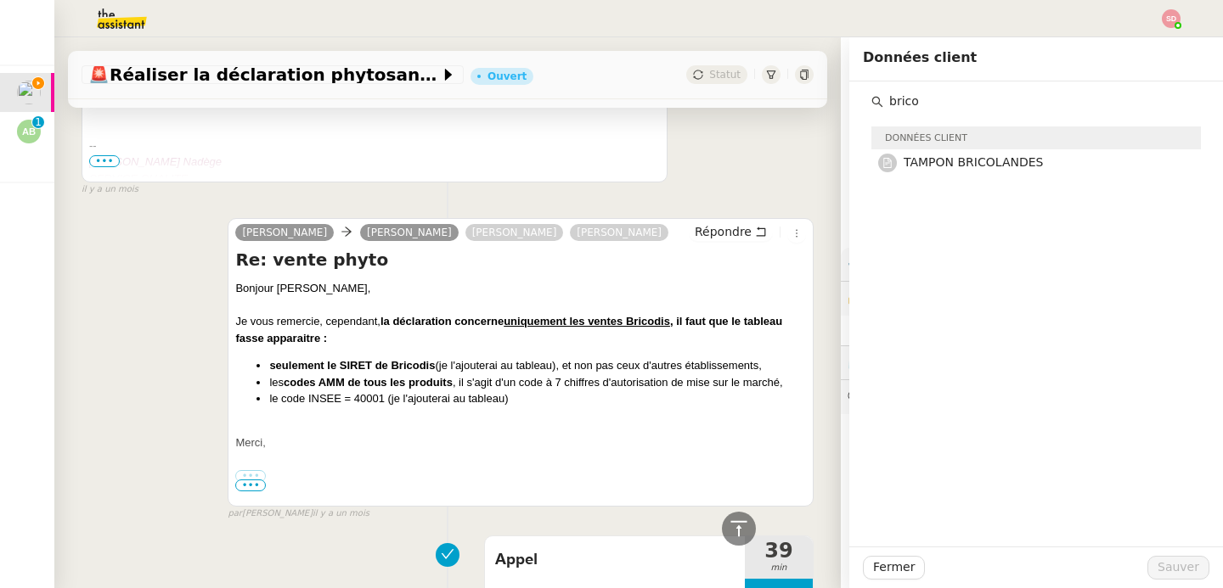
type input "brico"
click at [357, 394] on li "le code INSEE = 40001 (je l'ajouterai au tableau)" at bounding box center [537, 399] width 537 height 17
copy li "40001"
click at [584, 521] on div "par Frédérique A. il y a un mois" at bounding box center [521, 514] width 586 height 14
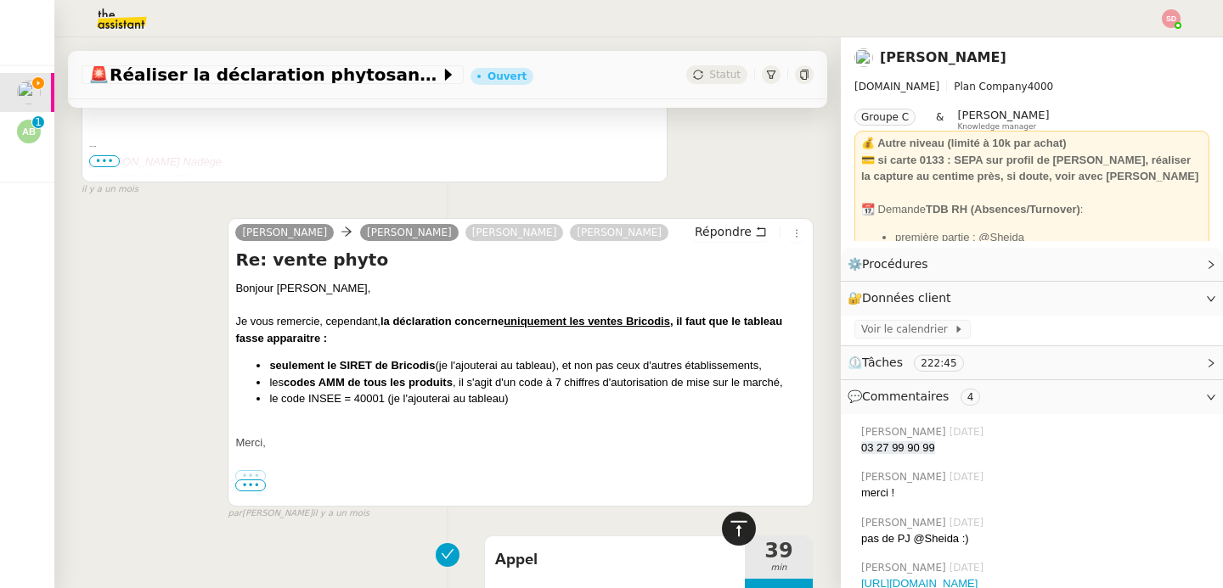
click at [729, 525] on icon at bounding box center [739, 529] width 20 height 20
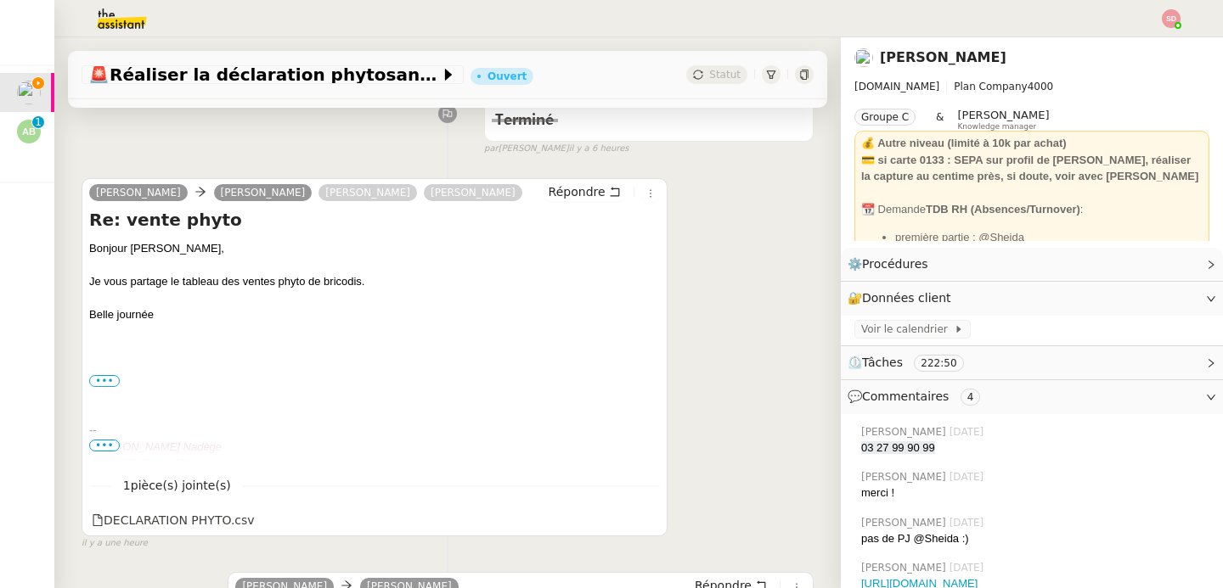
scroll to position [261, 0]
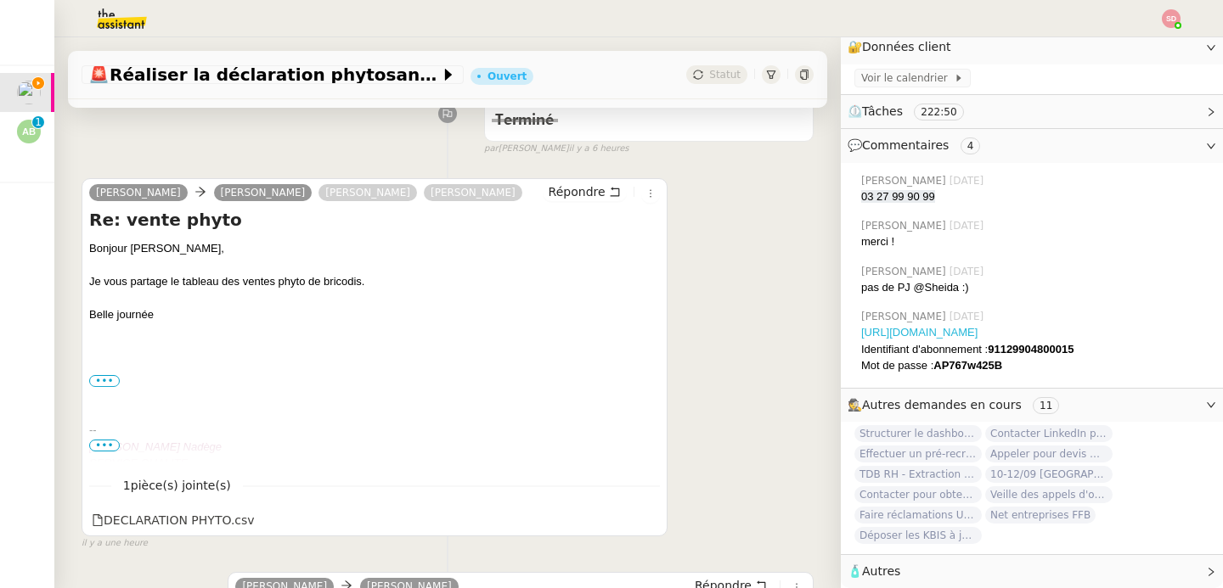
click at [965, 326] on link "[URL][DOMAIN_NAME]" at bounding box center [919, 332] width 116 height 13
click at [1032, 343] on strong "91129904800015" at bounding box center [1031, 349] width 86 height 13
copy strong "91129904800015"
click at [967, 363] on div "Mot de passe : AP767w425B" at bounding box center [1035, 365] width 348 height 17
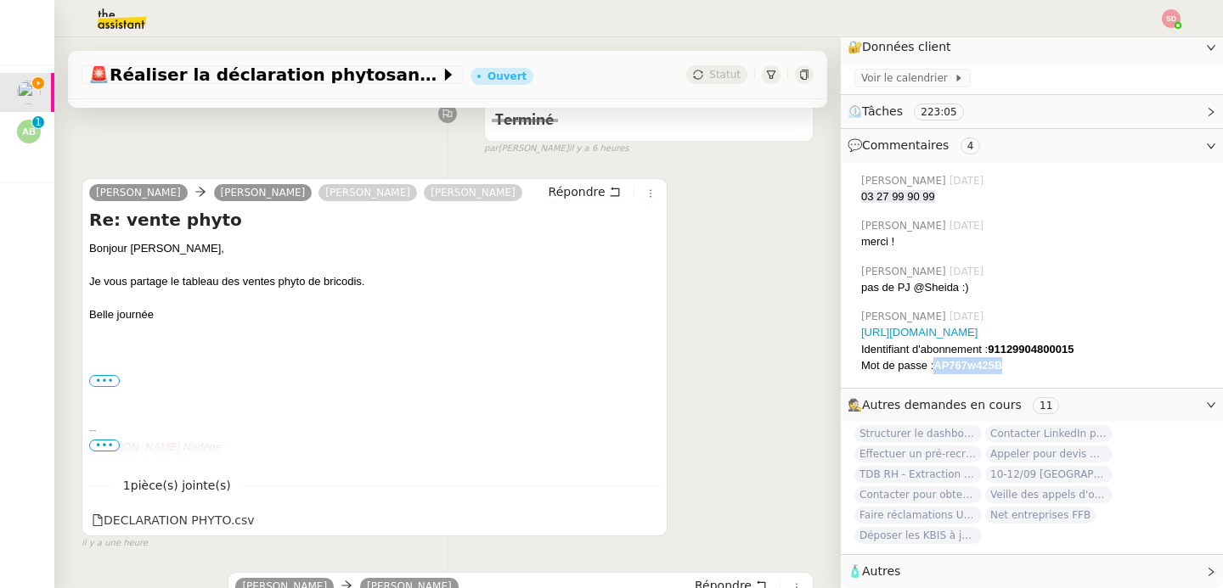
click at [967, 363] on div "Mot de passe : AP767w425B" at bounding box center [1035, 365] width 348 height 17
copy strong "AP767w425B"
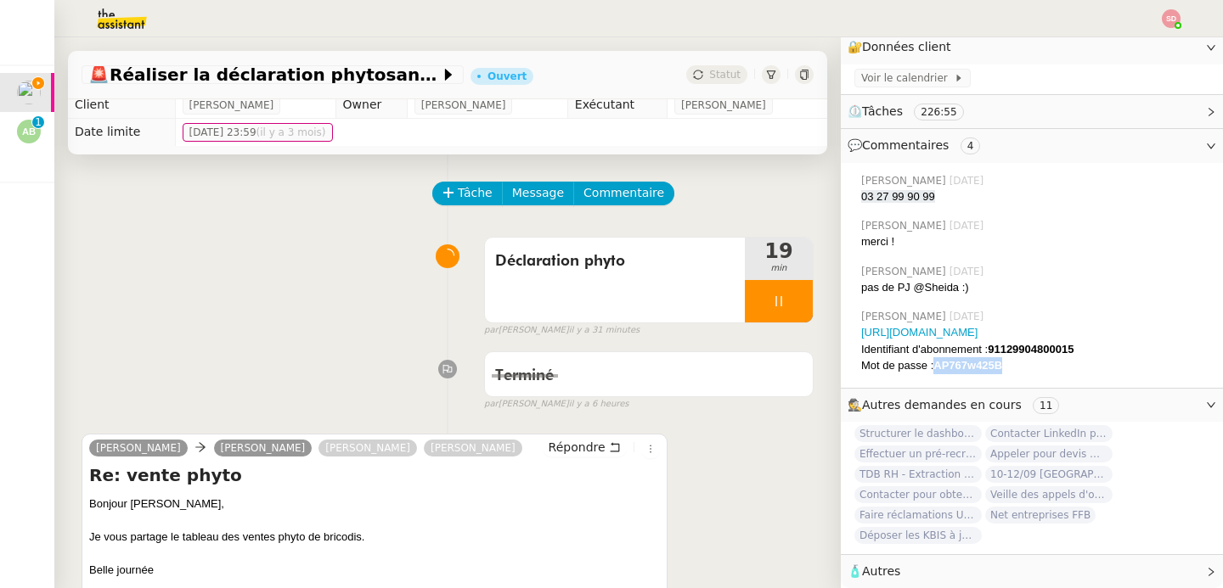
scroll to position [0, 0]
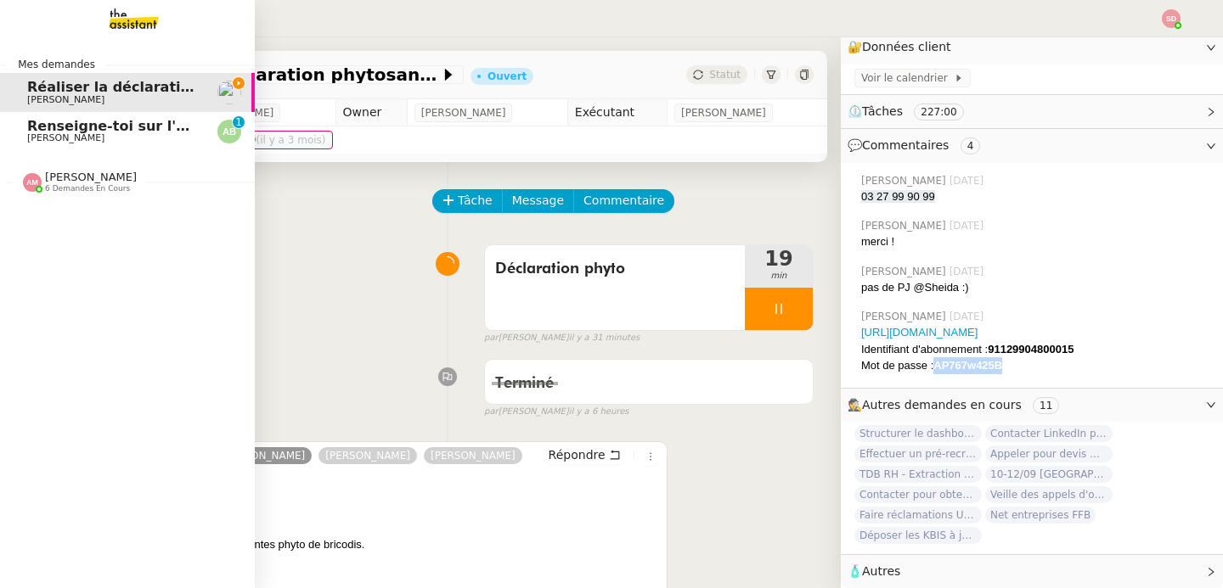
click at [51, 138] on span "[PERSON_NAME]" at bounding box center [65, 137] width 77 height 11
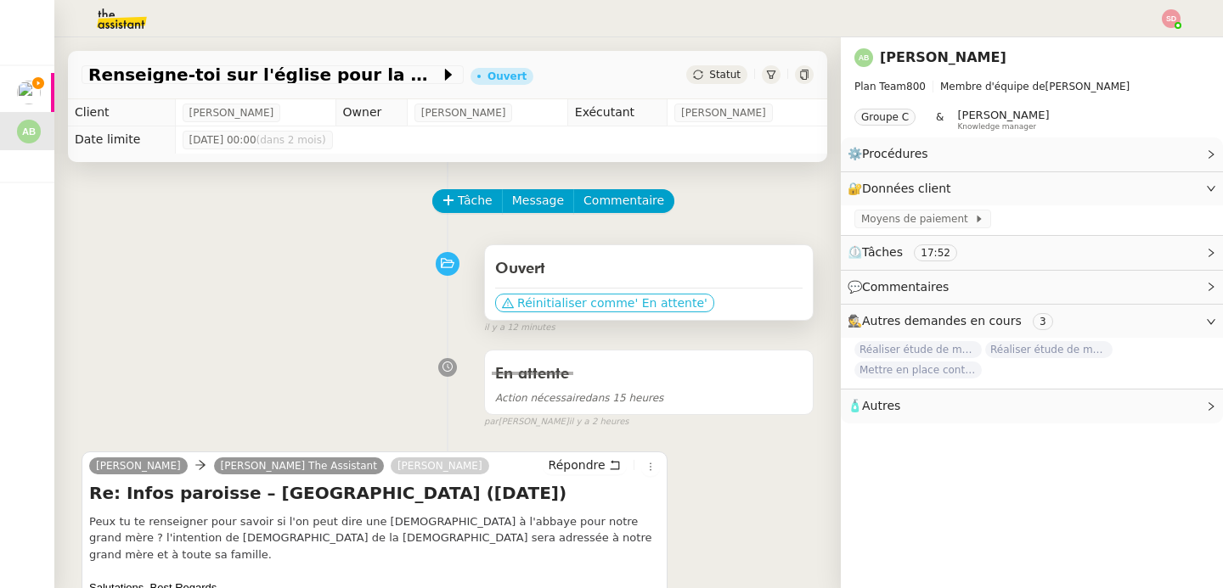
click at [521, 305] on span "Réinitialiser comme" at bounding box center [575, 303] width 117 height 17
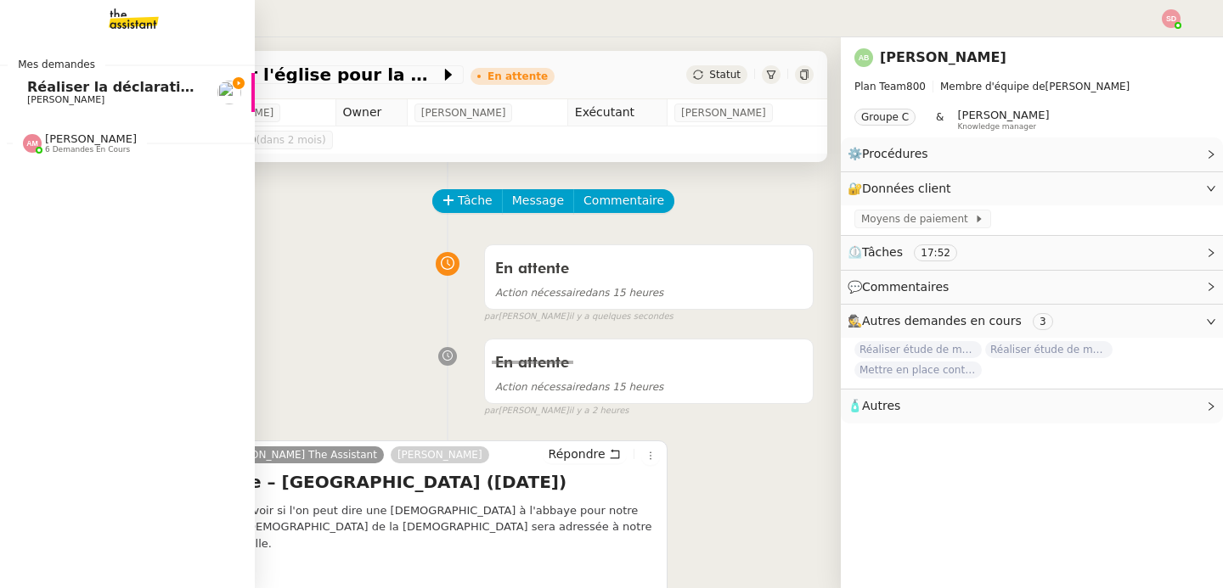
click at [45, 148] on span "6 demandes en cours" at bounding box center [87, 149] width 85 height 9
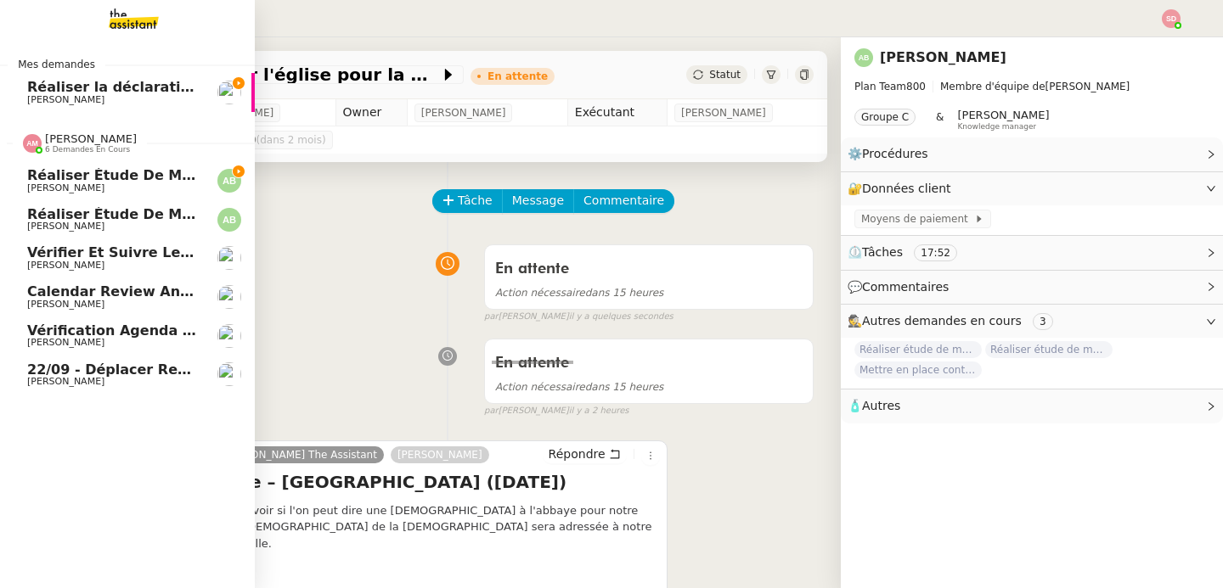
click at [45, 148] on span "6 demandes en cours" at bounding box center [87, 149] width 85 height 9
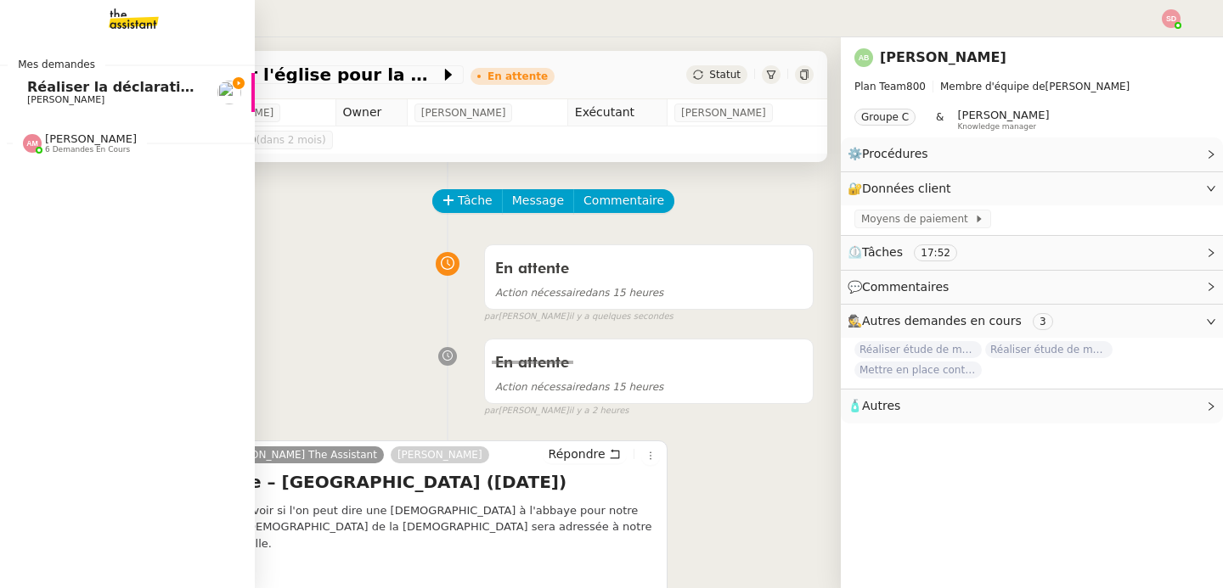
click at [135, 87] on span "Réaliser la déclaration phytosanitaire 2024" at bounding box center [192, 87] width 331 height 16
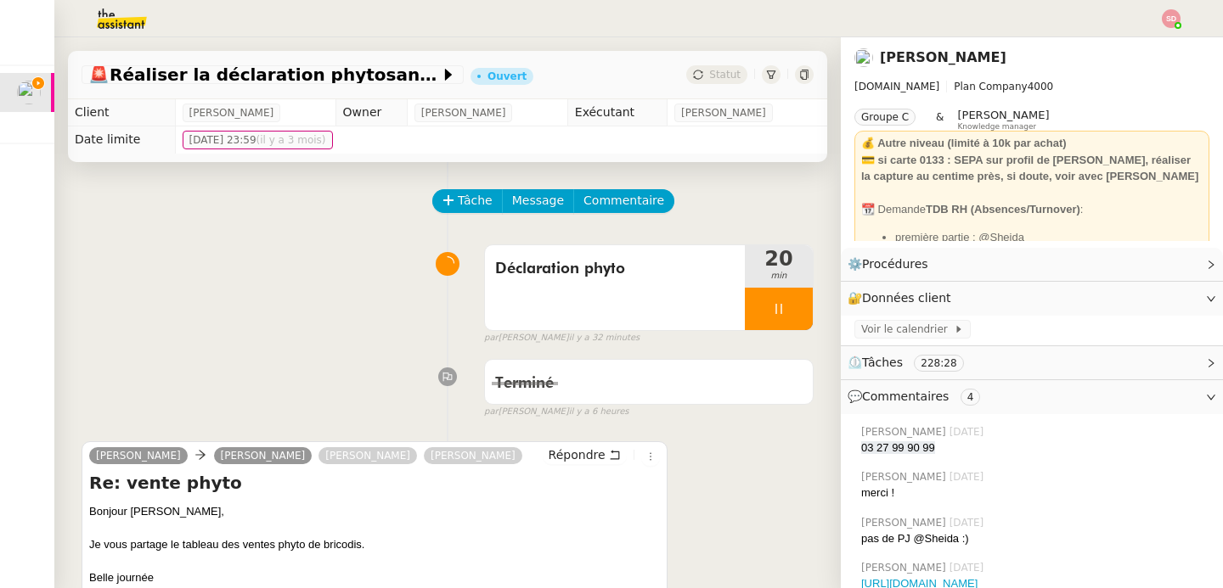
click at [285, 339] on div "Déclaration phyto 20 min false par Sheida D. il y a 32 minutes" at bounding box center [448, 291] width 732 height 109
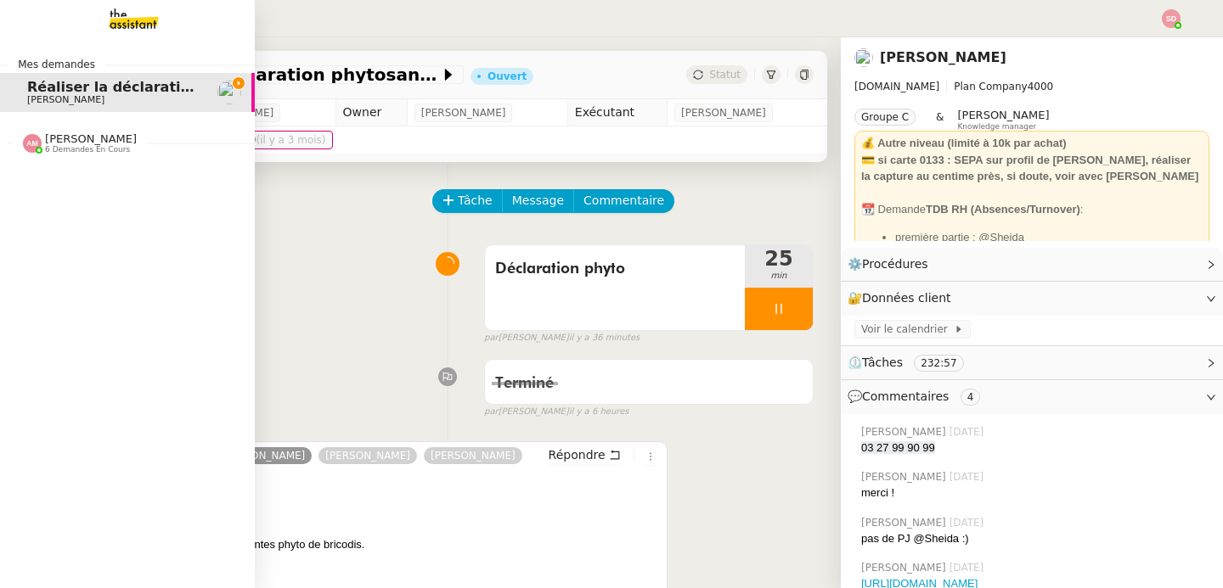
click at [48, 154] on span "6 demandes en cours" at bounding box center [87, 149] width 85 height 9
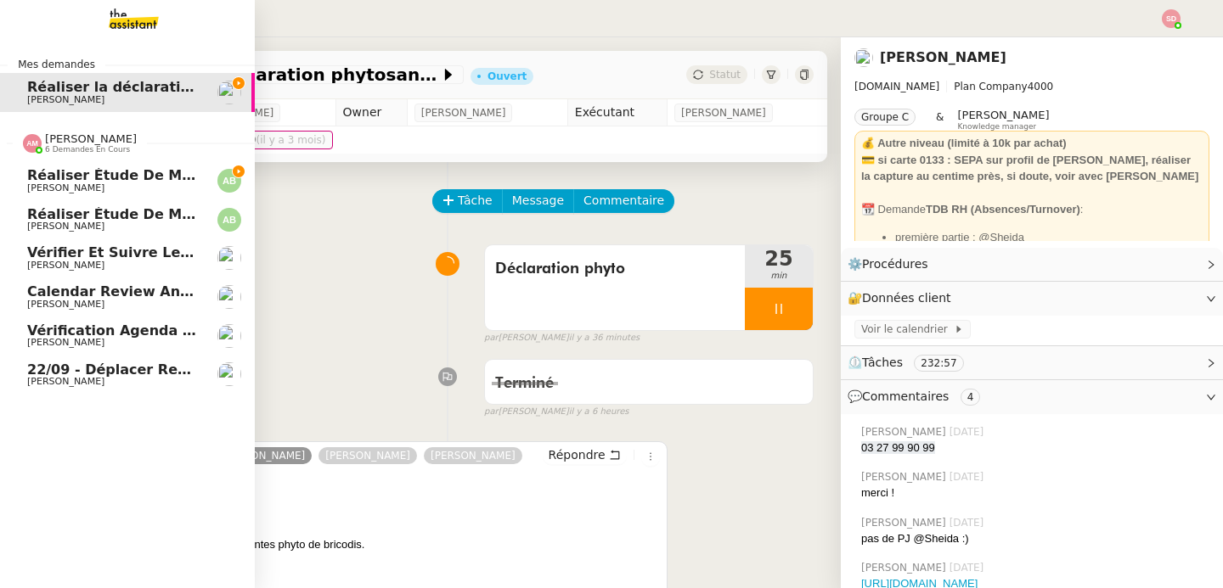
click at [48, 154] on span "6 demandes en cours" at bounding box center [87, 149] width 85 height 9
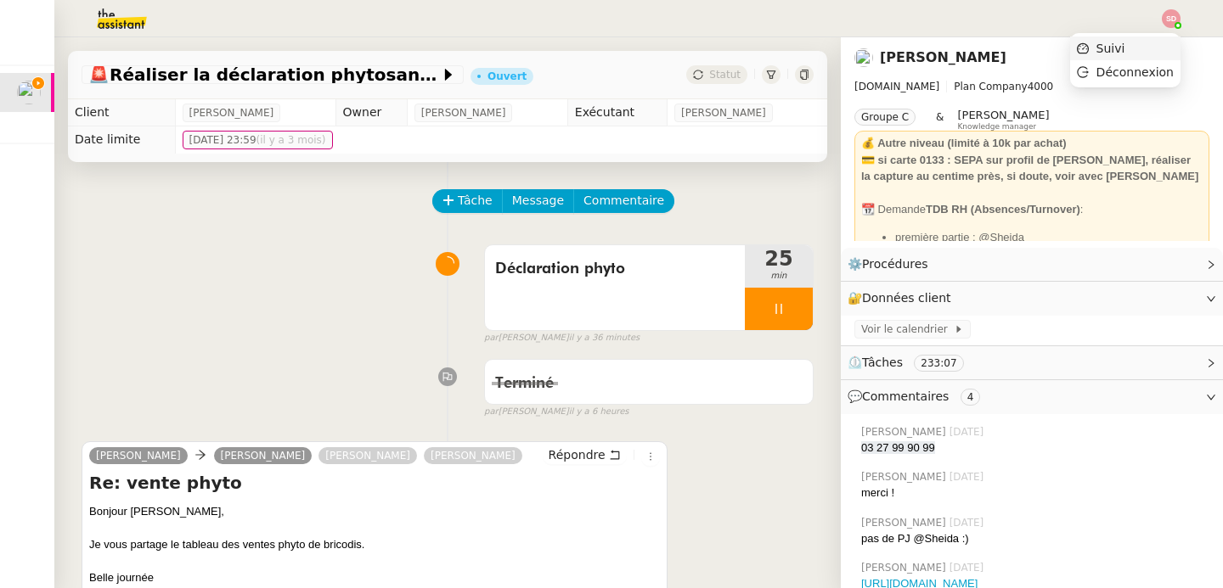
click at [1150, 53] on li "Suivi" at bounding box center [1125, 49] width 110 height 24
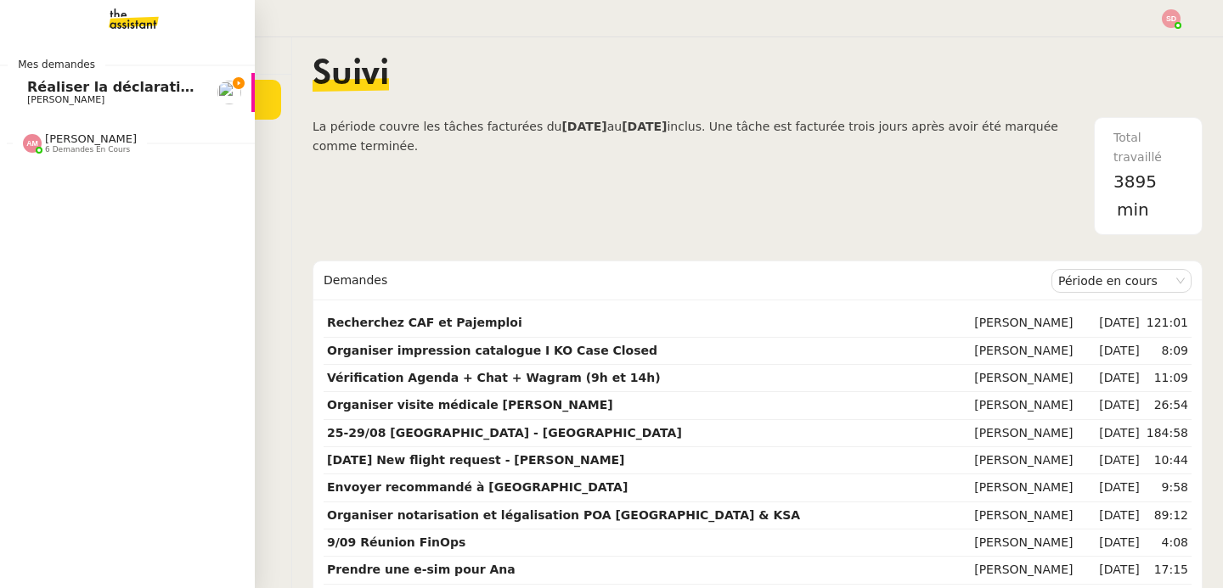
click at [39, 95] on span "[PERSON_NAME]" at bounding box center [65, 99] width 77 height 11
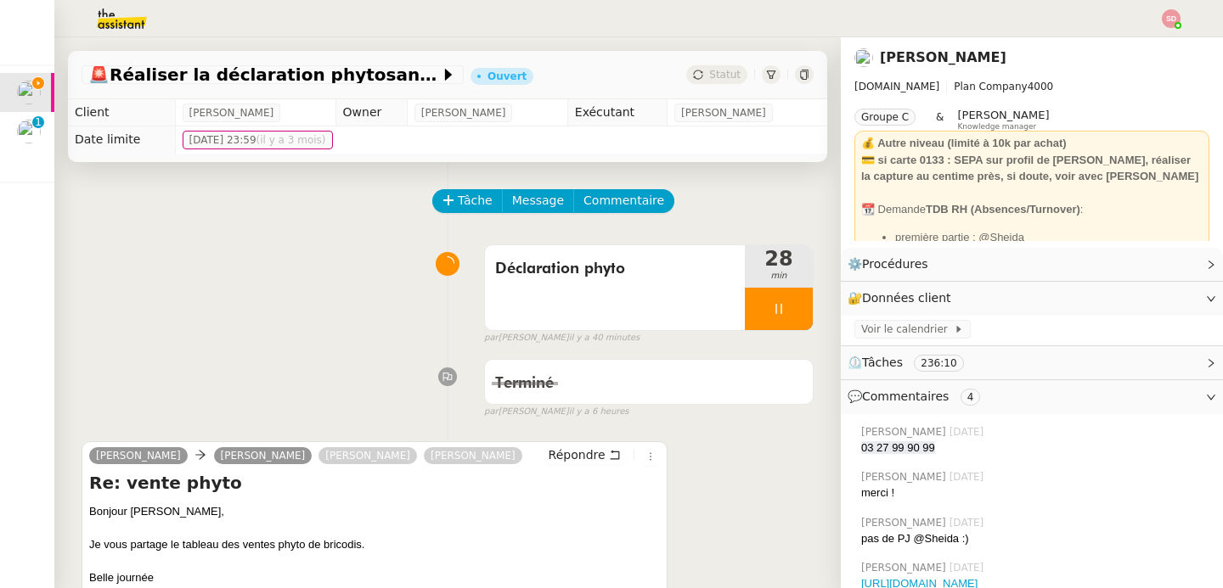
click at [276, 259] on div "Déclaration phyto 28 min false par Sheida D. il y a 40 minutes" at bounding box center [448, 291] width 732 height 109
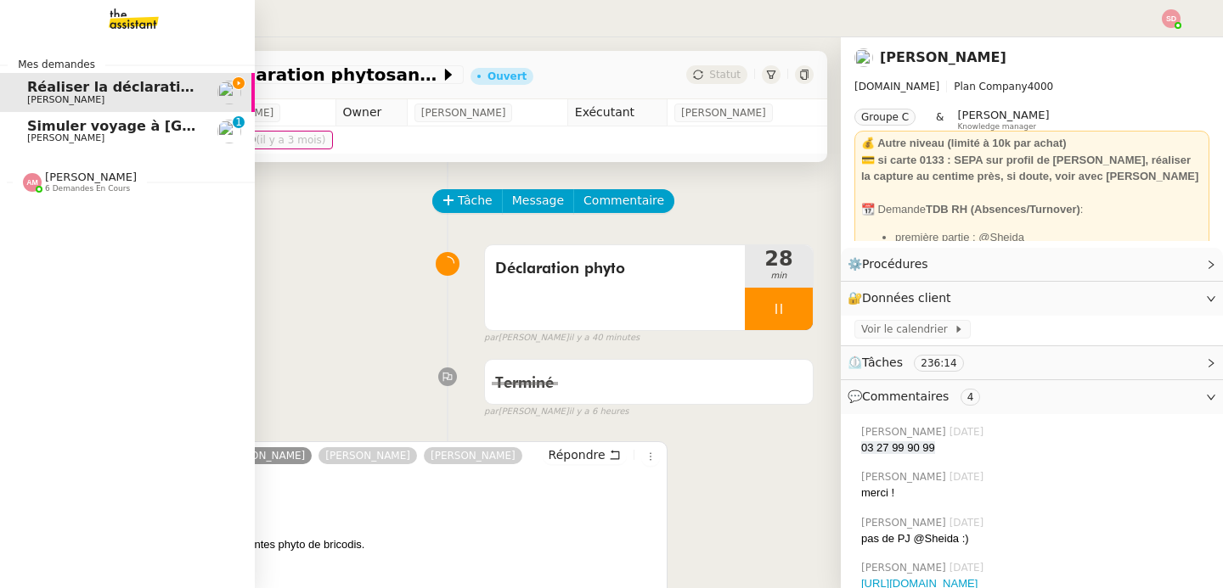
click at [27, 122] on span "Simuler voyage à Sao Tomé" at bounding box center [175, 126] width 296 height 16
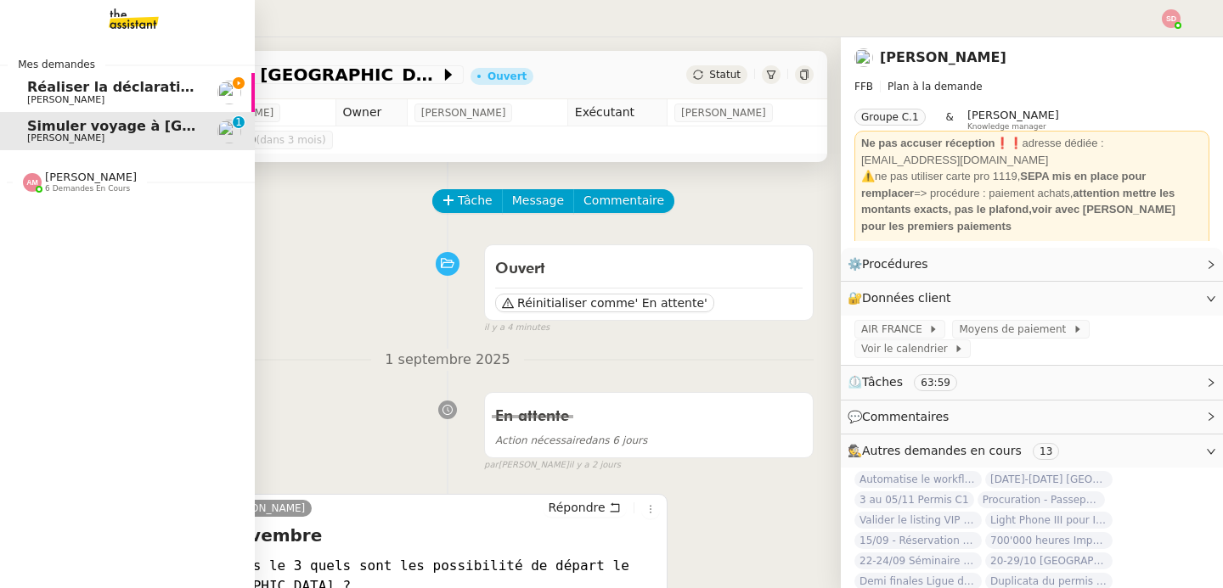
click at [65, 91] on span "Réaliser la déclaration phytosanitaire 2024" at bounding box center [192, 87] width 331 height 16
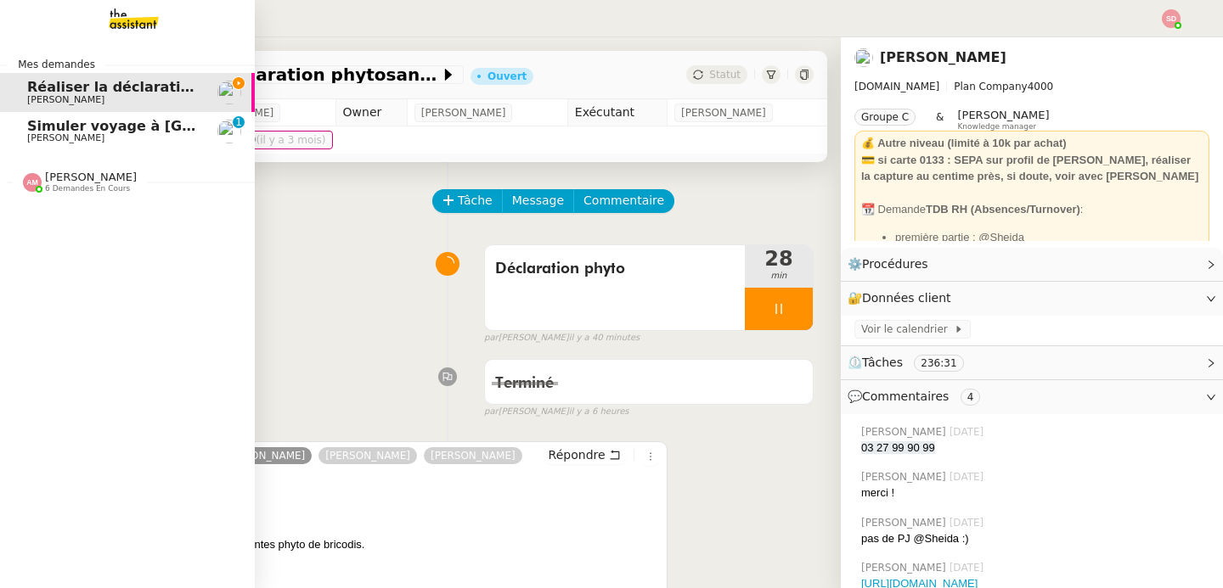
click at [52, 172] on span "[PERSON_NAME]" at bounding box center [91, 177] width 92 height 13
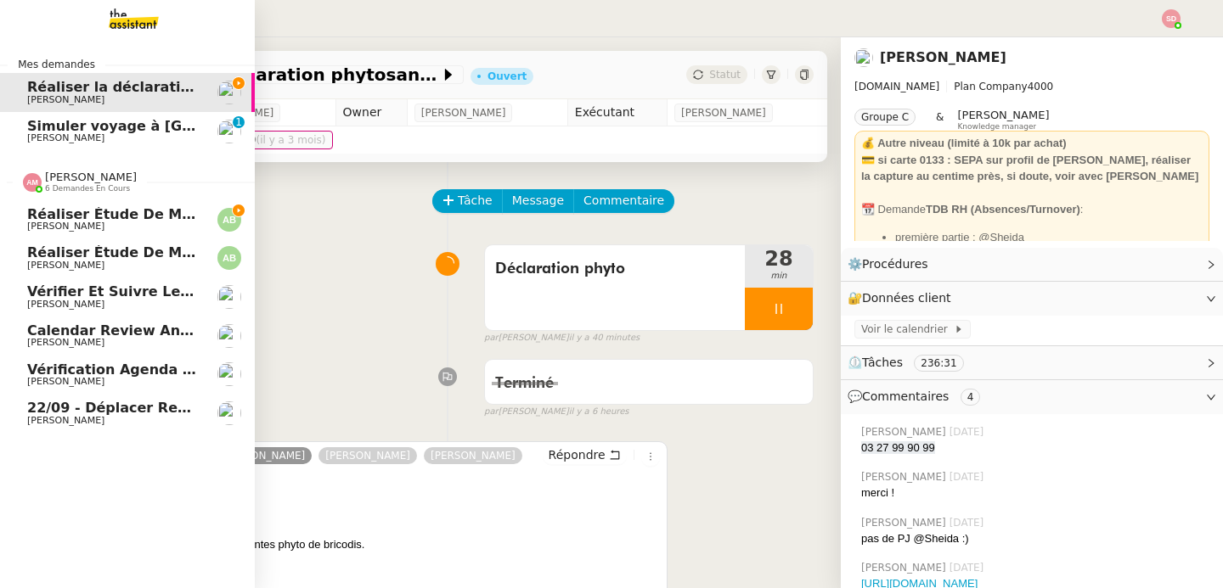
click at [52, 172] on span "[PERSON_NAME]" at bounding box center [91, 177] width 92 height 13
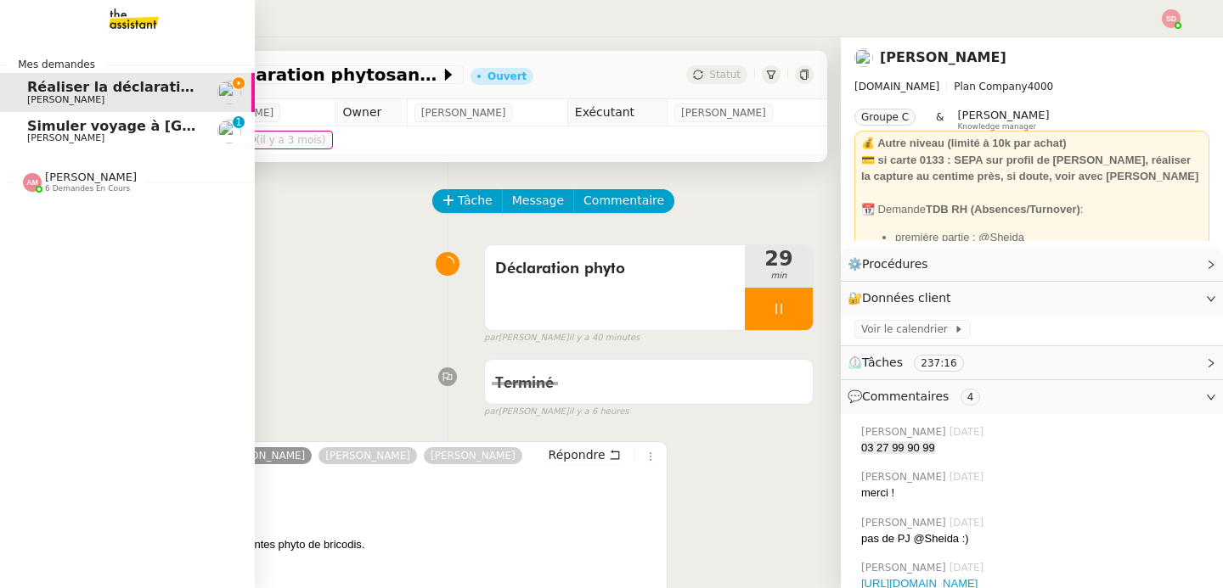
click at [34, 181] on div "Amyna Mehrez 6 demandes en cours" at bounding box center [80, 182] width 114 height 22
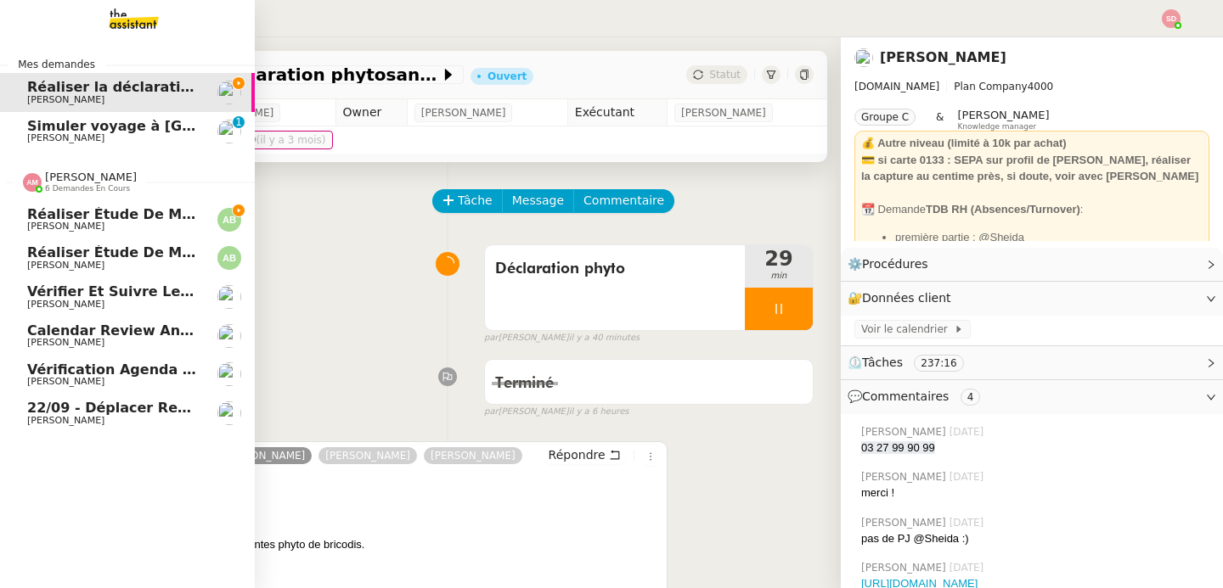
click at [34, 181] on div "Amyna Mehrez 6 demandes en cours" at bounding box center [80, 182] width 114 height 22
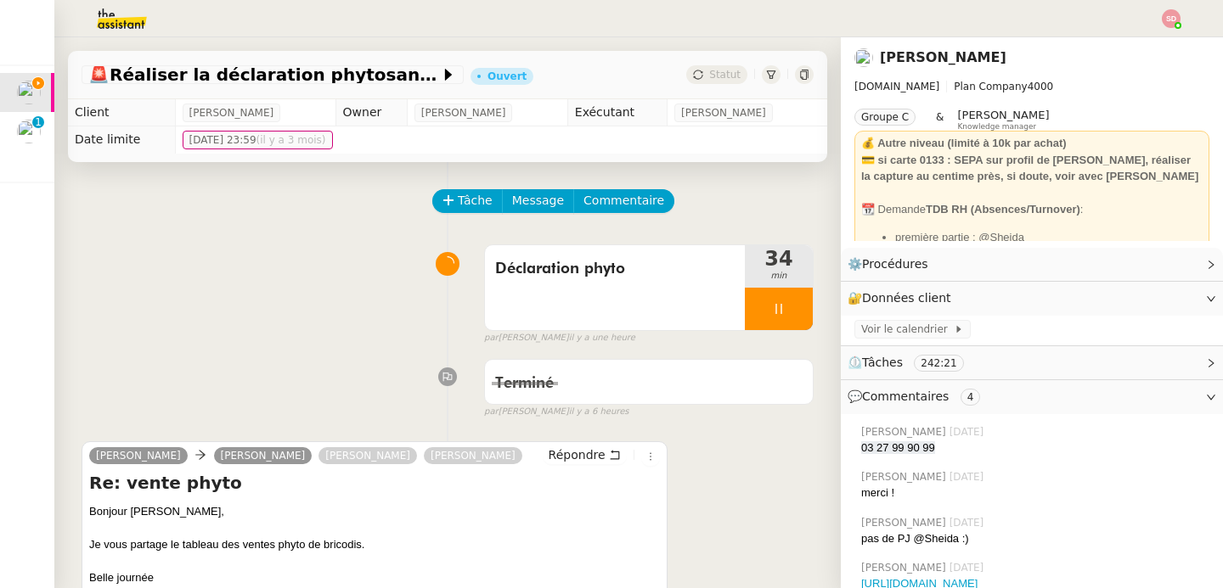
drag, startPoint x: 278, startPoint y: 257, endPoint x: 307, endPoint y: 303, distance: 54.2
click at [277, 257] on div "Déclaration phyto 34 min false par Sheida D. il y a une heure" at bounding box center [448, 291] width 732 height 109
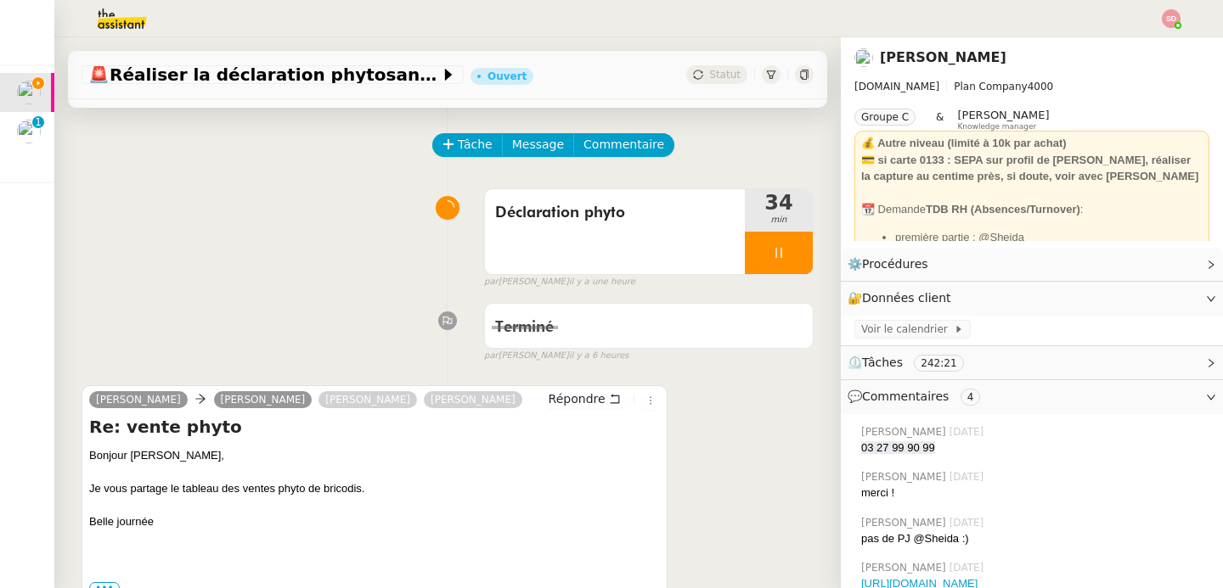
scroll to position [143, 0]
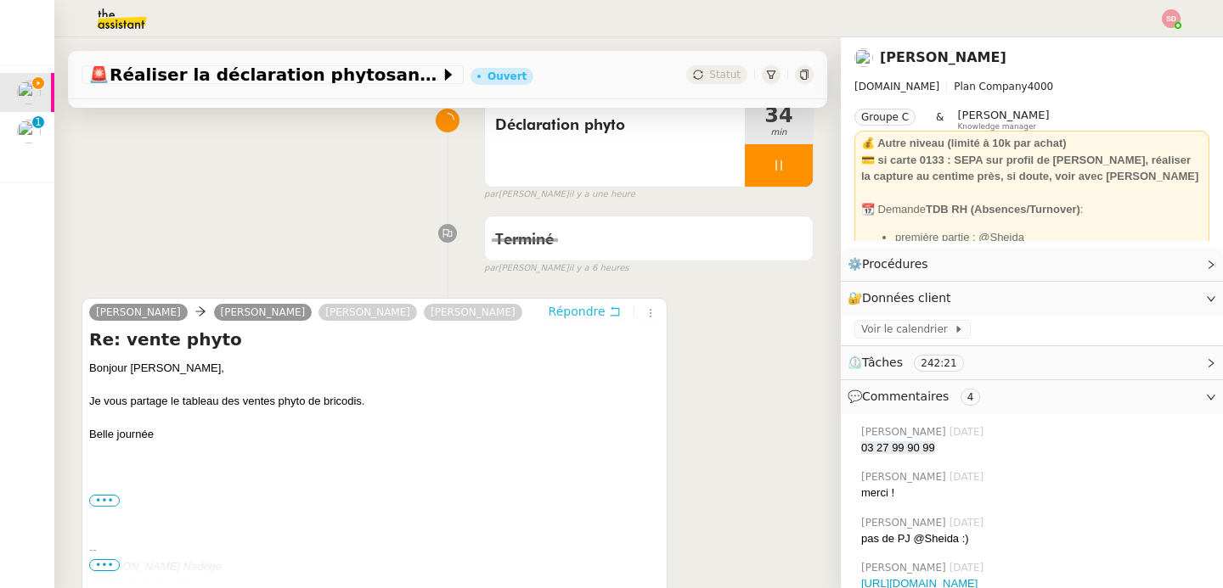
click at [561, 310] on span "Répondre" at bounding box center [577, 311] width 57 height 17
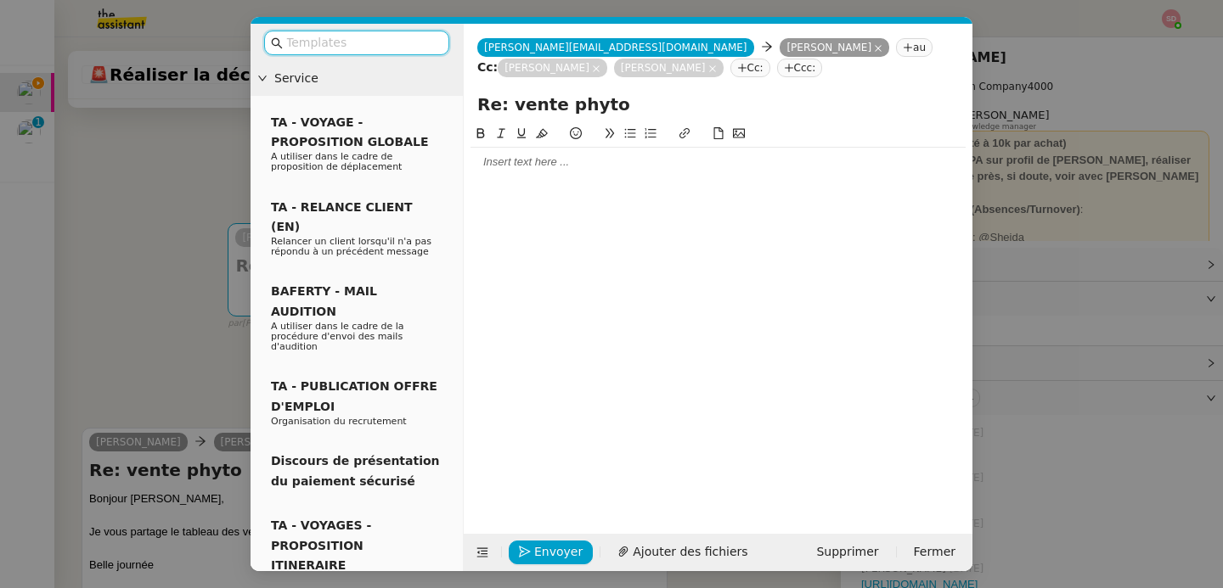
click at [545, 163] on div at bounding box center [717, 162] width 495 height 15
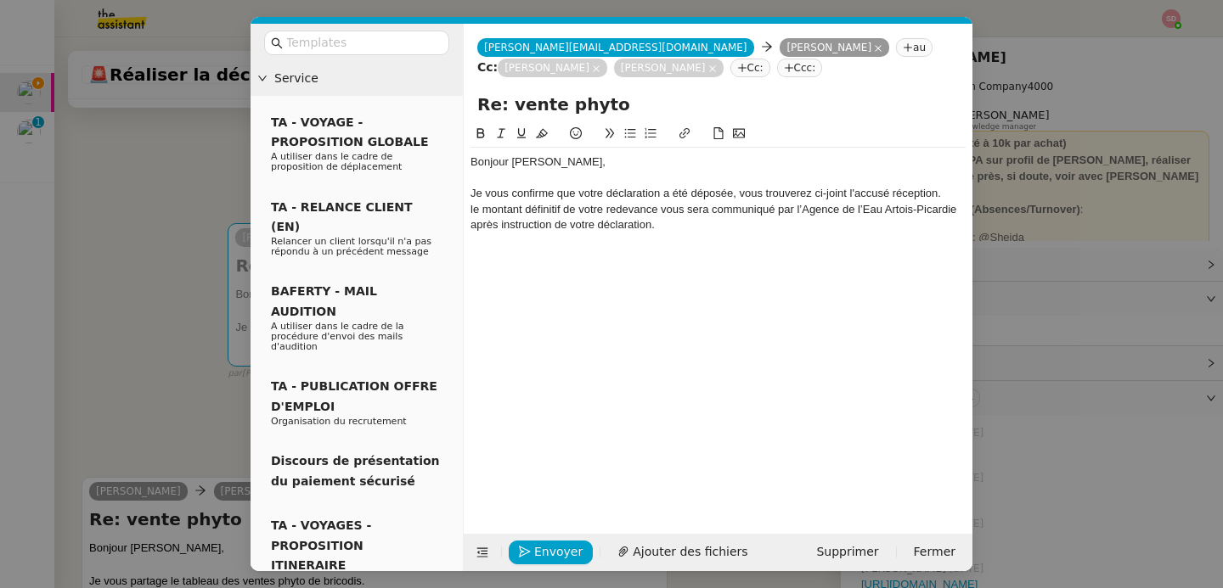
scroll to position [0, 0]
click at [471, 205] on div "le montant définitif de votre redevance vous sera communiqué par l’Agence de l’…" at bounding box center [717, 217] width 495 height 31
click at [708, 236] on div "Bonjour Nadege, Je vous confirme que votre déclaration a été déposée, vous trou…" at bounding box center [717, 194] width 495 height 92
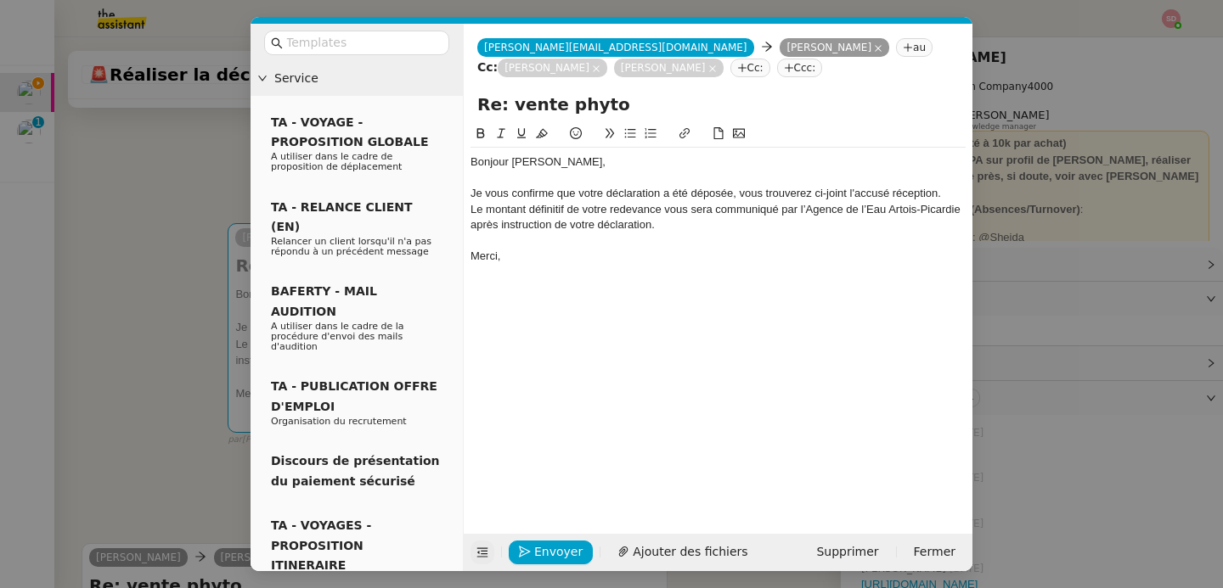
click at [482, 560] on button at bounding box center [482, 553] width 24 height 24
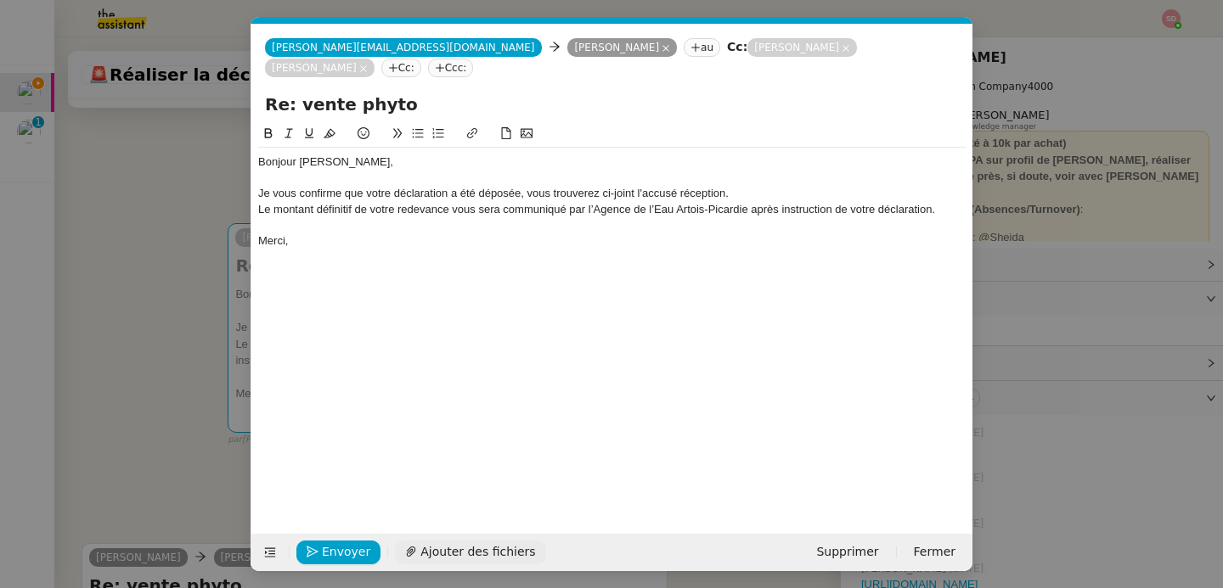
click at [479, 543] on span "Ajouter des fichiers" at bounding box center [477, 553] width 115 height 20
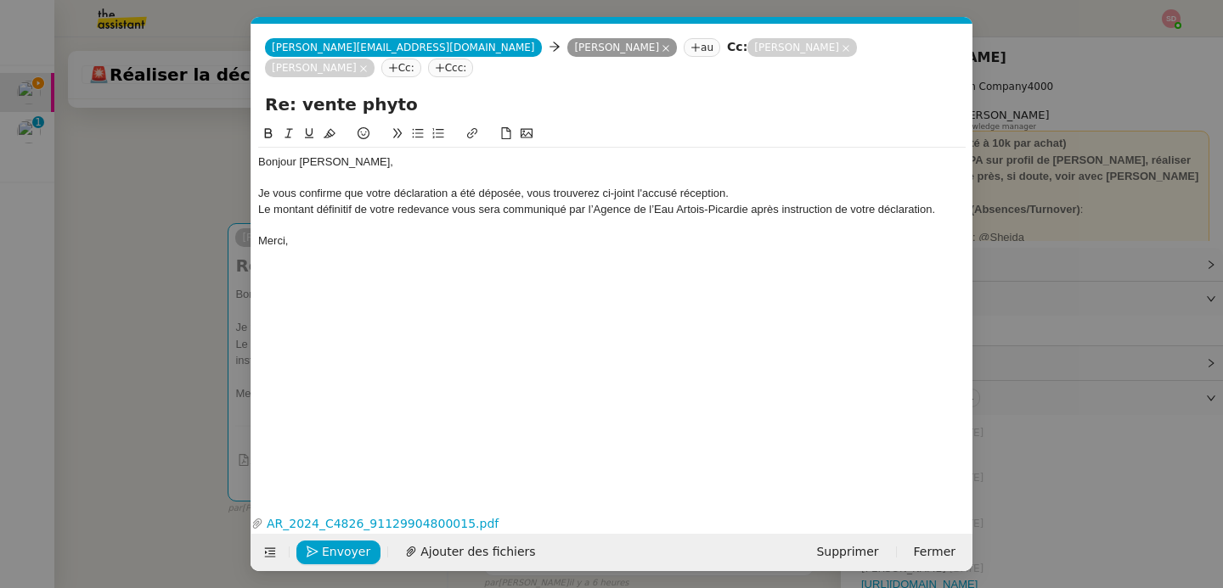
click at [340, 241] on div "Bonjour Nadege, Je vous confirme que votre déclaration a été déposée, vous trou…" at bounding box center [611, 304] width 707 height 360
click at [342, 234] on div "Merci," at bounding box center [611, 241] width 707 height 15
click at [336, 549] on span "Envoyer" at bounding box center [346, 553] width 48 height 20
click at [336, 549] on span "Confirmer l'envoi" at bounding box center [373, 553] width 102 height 20
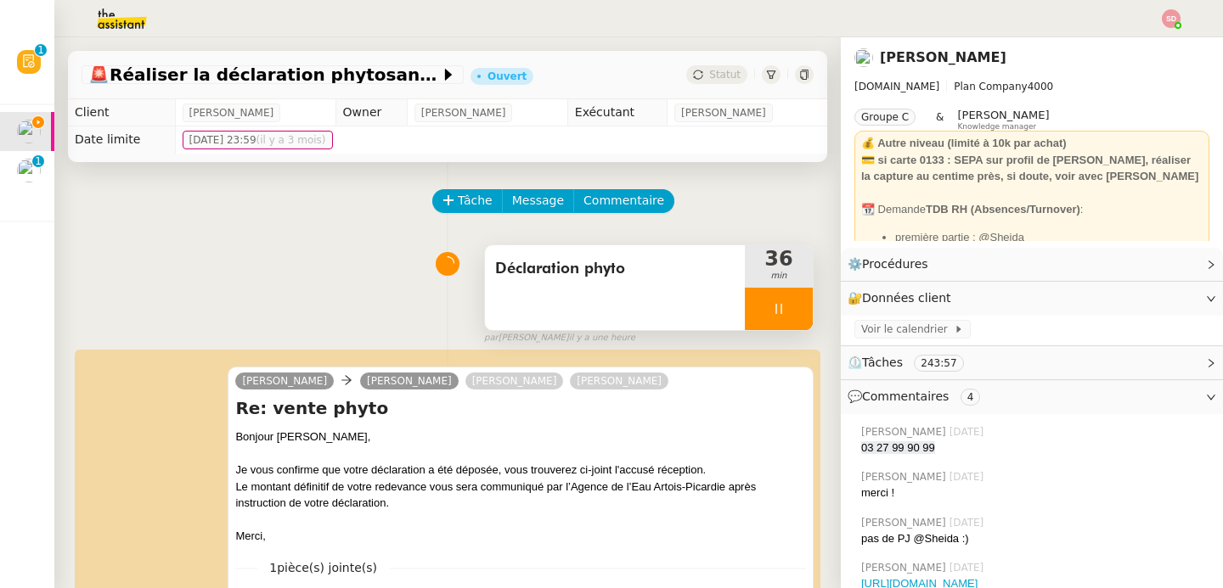
click at [783, 312] on div at bounding box center [779, 309] width 68 height 42
click at [783, 312] on button at bounding box center [796, 309] width 34 height 42
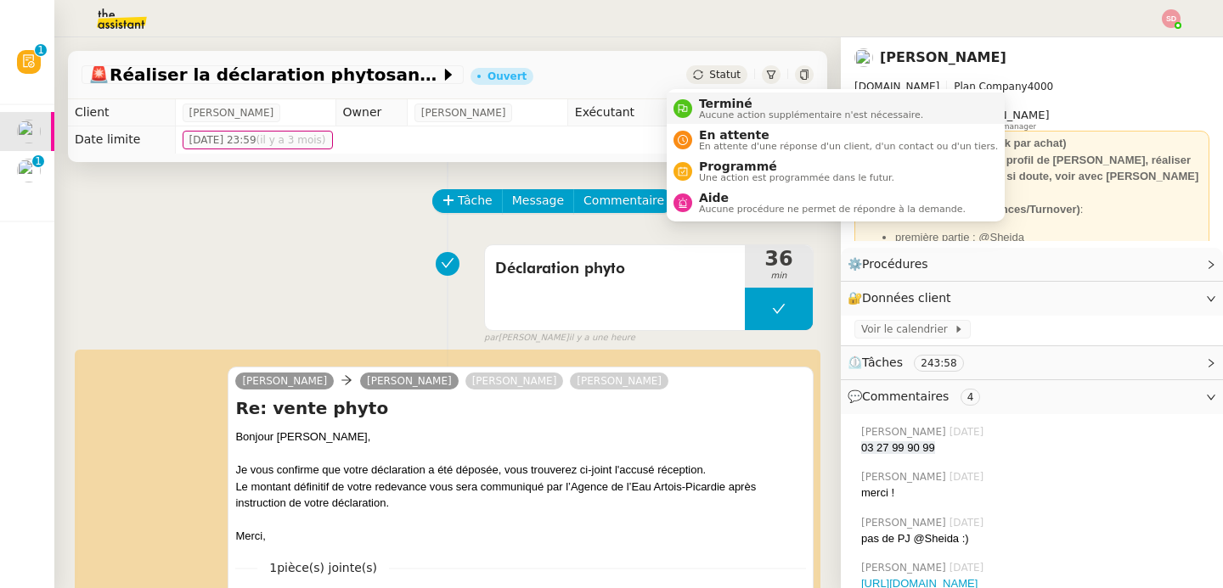
click at [689, 98] on div "Terminé Aucune action supplémentaire n'est nécessaire." at bounding box center [798, 108] width 250 height 23
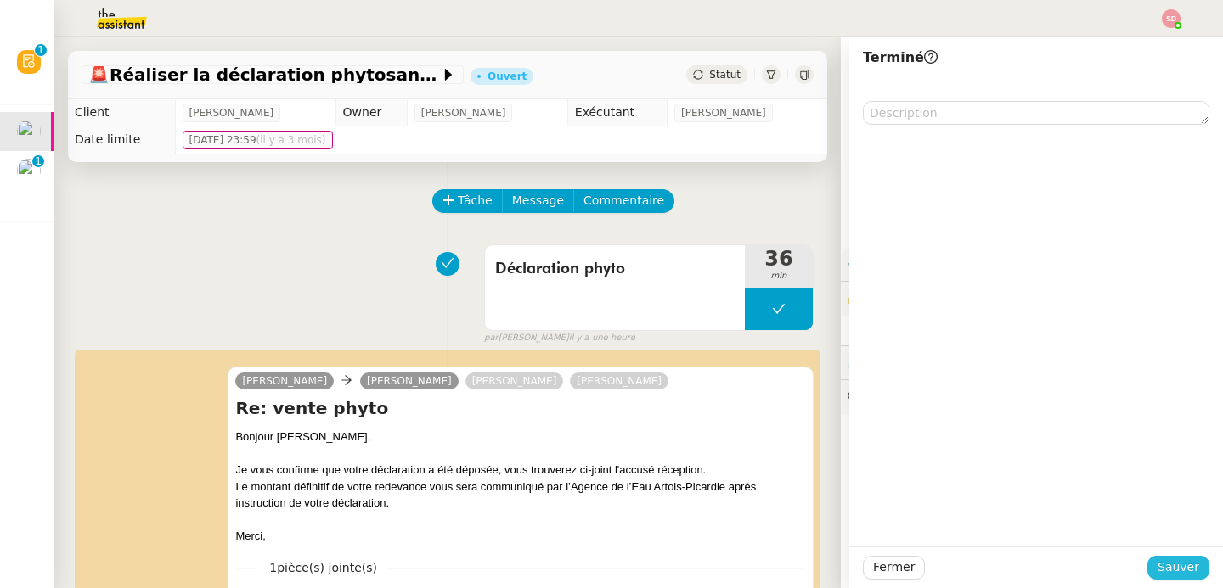
click at [1185, 571] on span "Sauver" at bounding box center [1178, 568] width 42 height 20
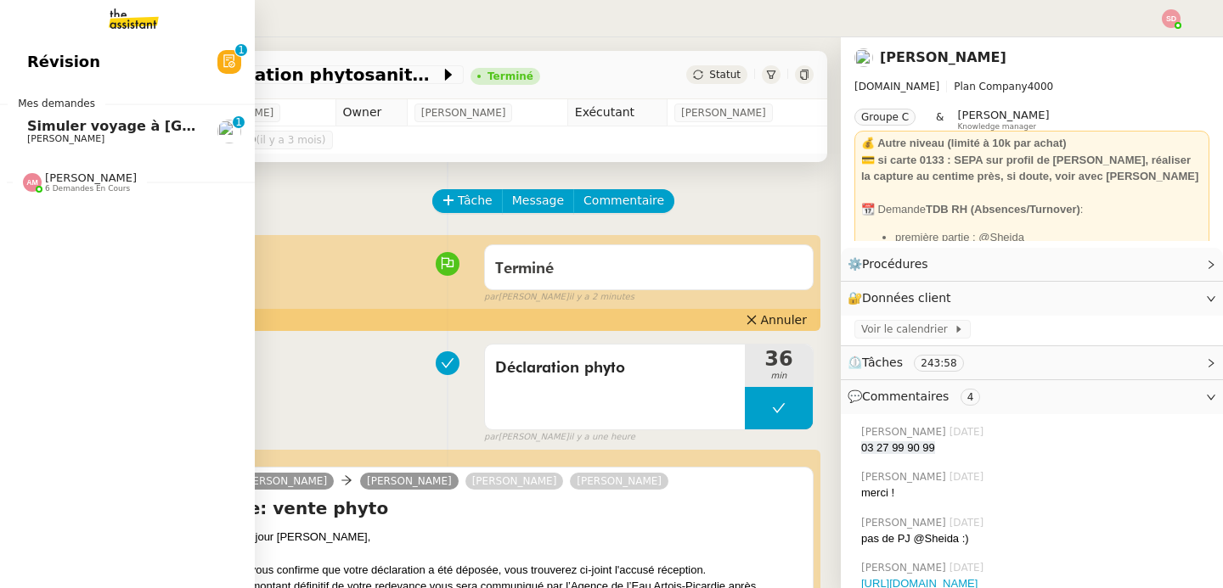
click at [32, 128] on span "Simuler voyage à Sao Tomé" at bounding box center [175, 126] width 296 height 16
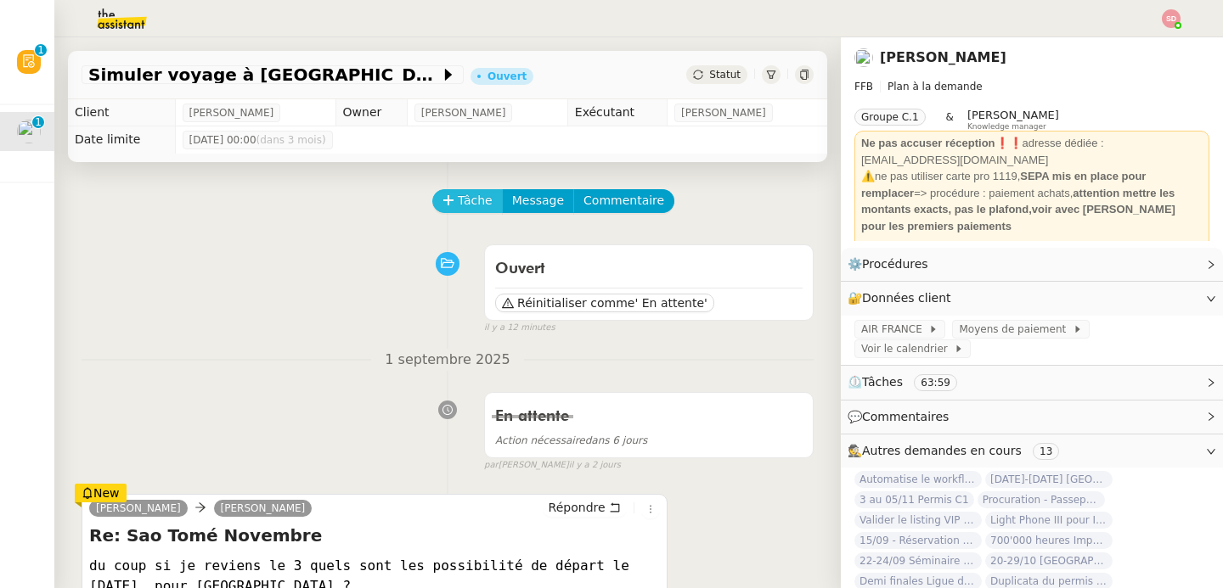
click at [458, 194] on span "Tâche" at bounding box center [475, 201] width 35 height 20
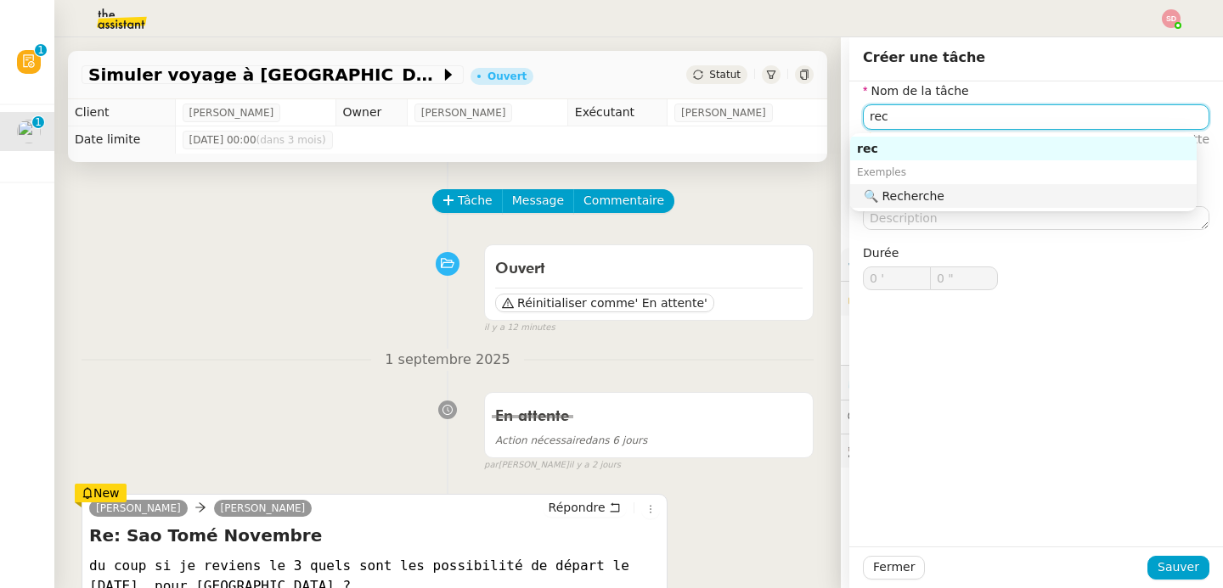
click at [965, 189] on div "🔍 Recherche" at bounding box center [1027, 196] width 326 height 15
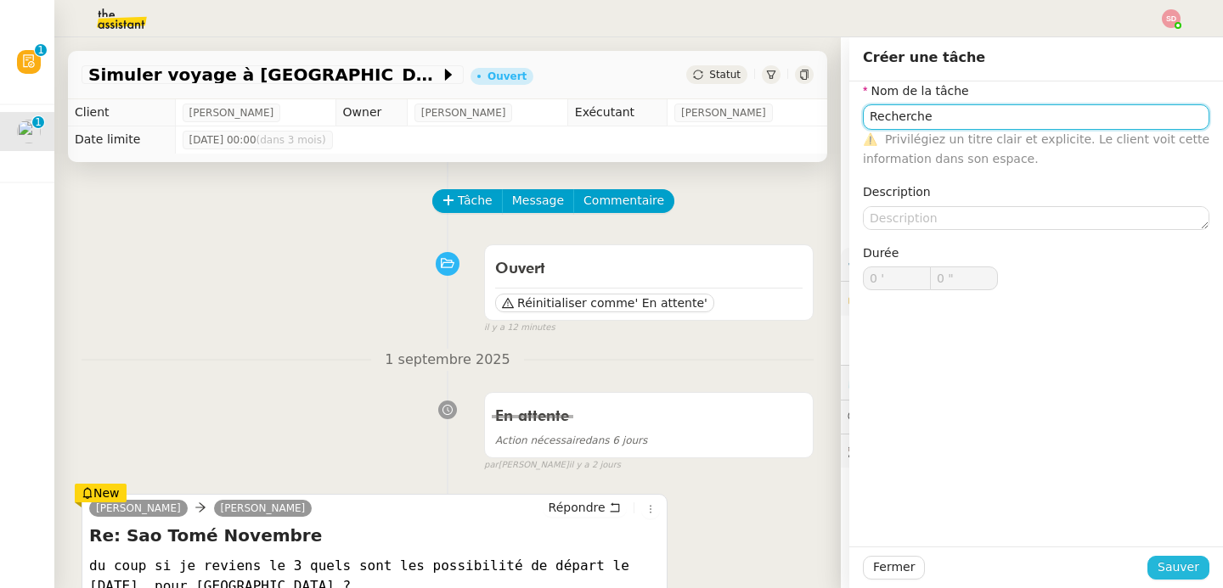
type input "Recherche"
click at [1169, 572] on span "Sauver" at bounding box center [1178, 568] width 42 height 20
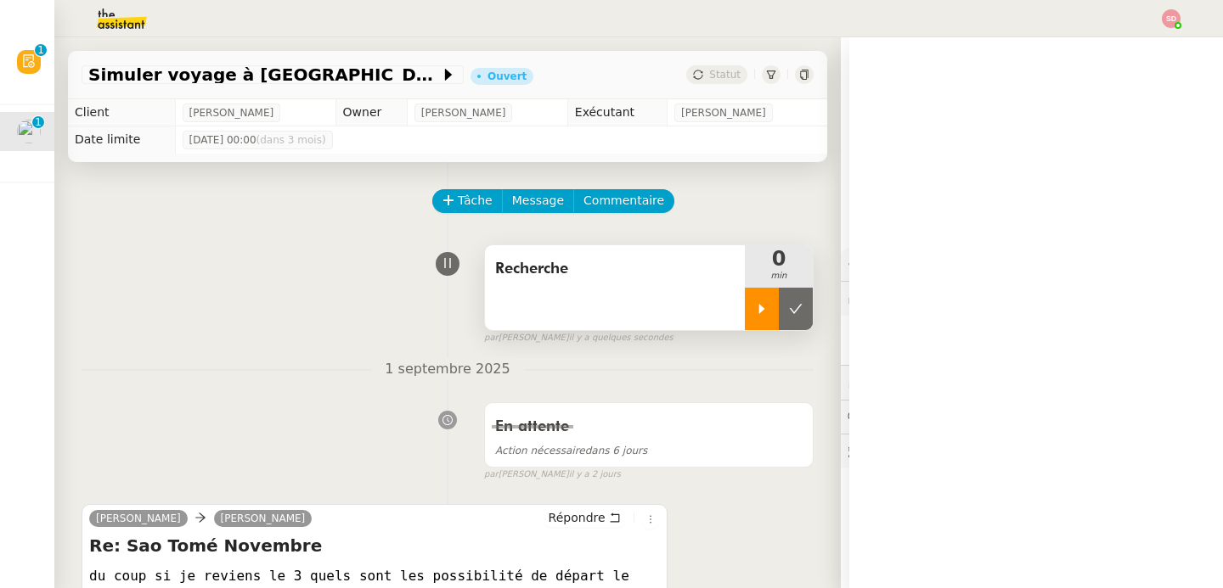
click at [755, 307] on icon at bounding box center [762, 309] width 14 height 14
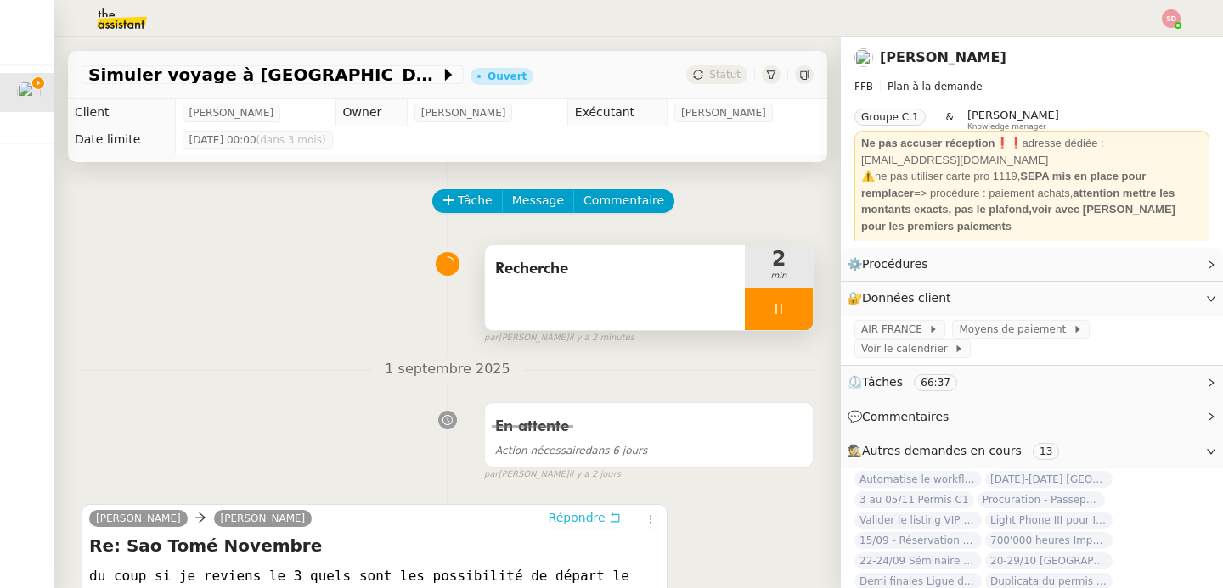
click at [564, 523] on span "Répondre" at bounding box center [577, 517] width 57 height 17
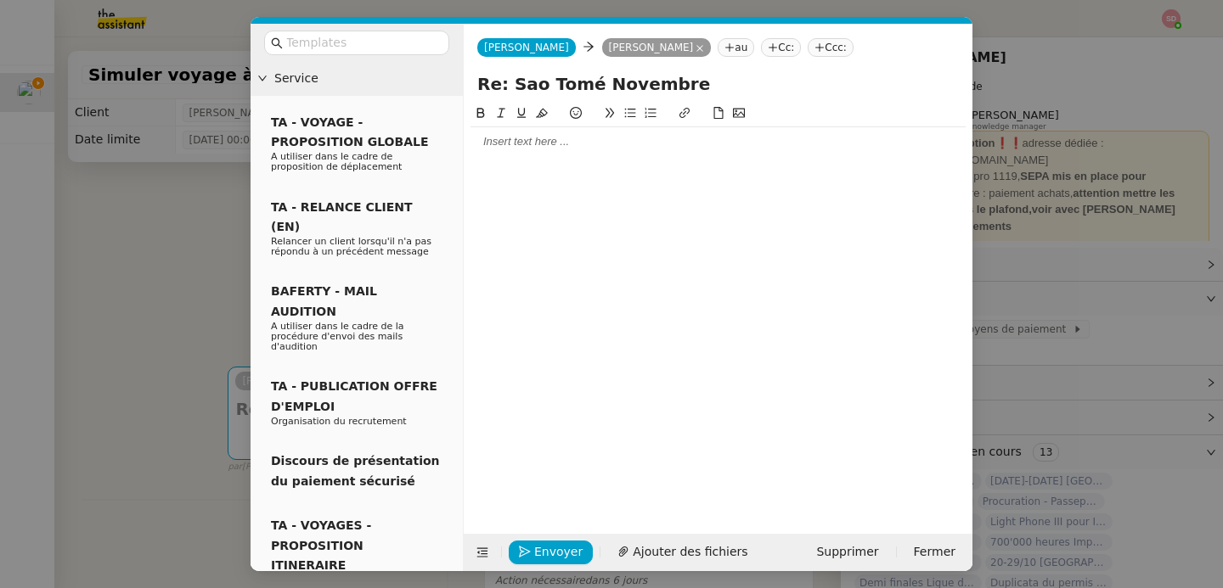
click at [552, 153] on div at bounding box center [717, 141] width 495 height 29
click at [478, 543] on button at bounding box center [482, 553] width 24 height 24
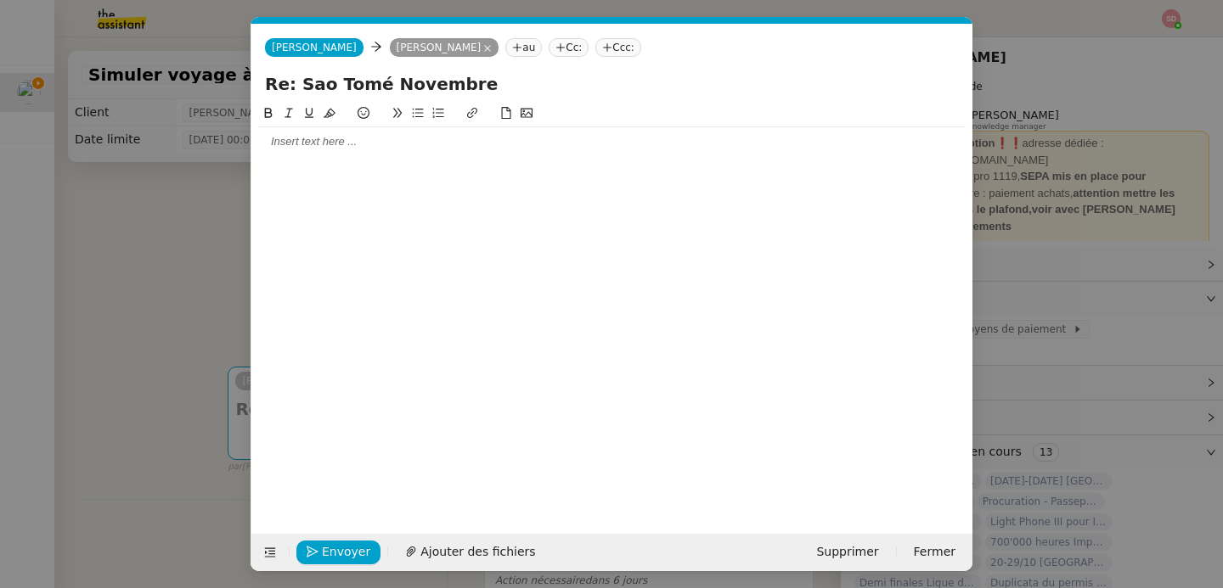
click at [336, 143] on div at bounding box center [611, 141] width 707 height 15
click at [328, 193] on strong "dim., nov. 30" at bounding box center [309, 189] width 37 height 13
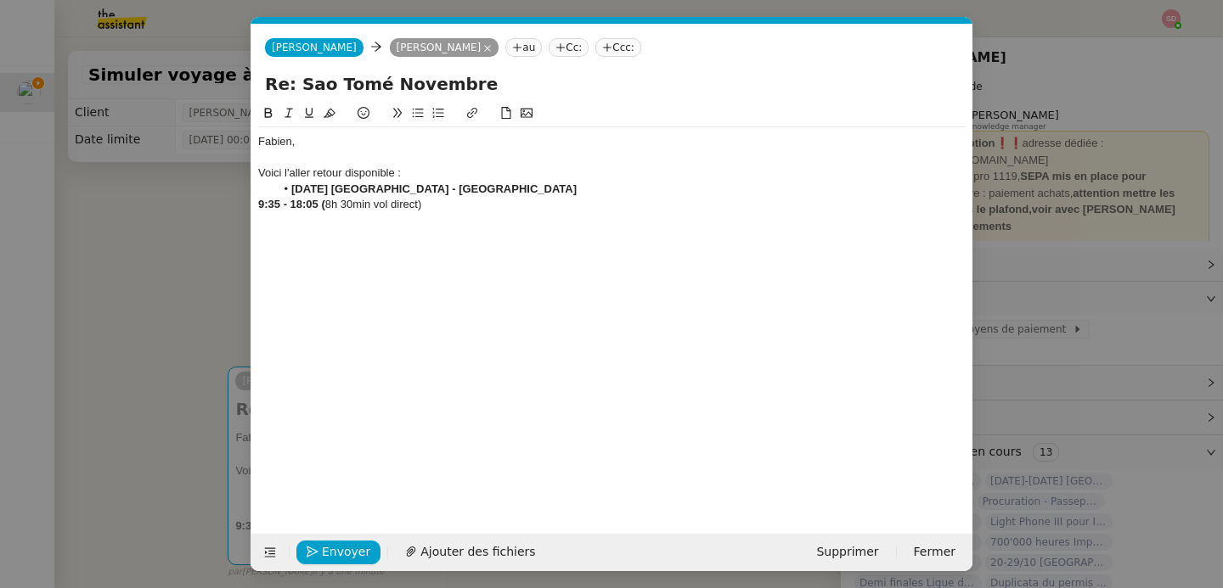
click at [266, 114] on icon at bounding box center [268, 113] width 12 height 12
click at [267, 107] on icon at bounding box center [268, 113] width 12 height 12
click at [418, 107] on icon at bounding box center [418, 113] width 12 height 12
click at [354, 204] on li "9:35 - 18:05 ( 8h 30min vol direct) ﻿" at bounding box center [620, 204] width 691 height 15
click at [259, 114] on button at bounding box center [268, 114] width 20 height 20
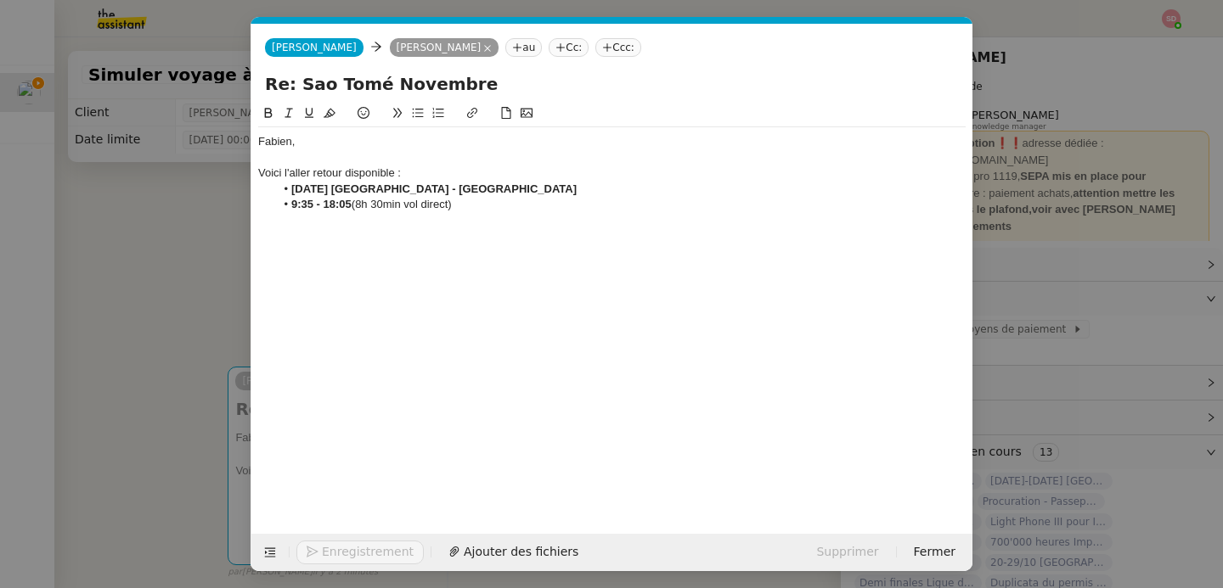
click at [495, 206] on li "9:35 - 18:05 (8h 30min vol direct) ﻿" at bounding box center [620, 204] width 691 height 15
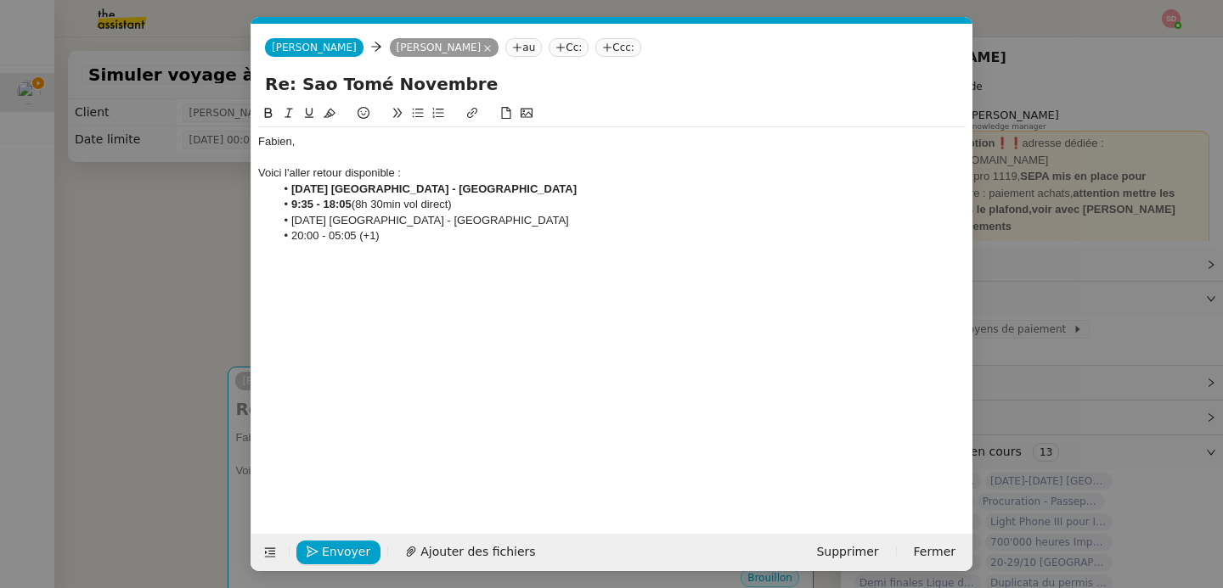
click at [405, 222] on li "Mercredi 3 décembre Sao Tomé - Lisbonne" at bounding box center [620, 220] width 691 height 15
click at [267, 107] on icon at bounding box center [268, 113] width 12 height 12
click at [314, 173] on div "Voici l'aller retour disponible :" at bounding box center [611, 173] width 707 height 15
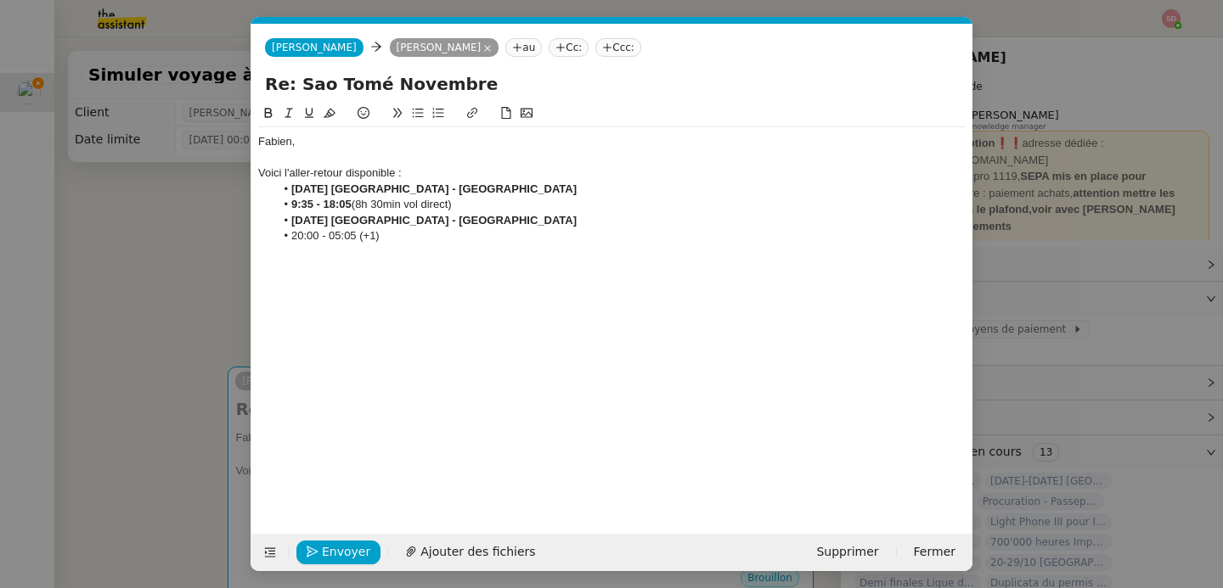
click at [464, 242] on li "20:00 - 05:05 (+1)" at bounding box center [620, 235] width 691 height 15
drag, startPoint x: 380, startPoint y: 240, endPoint x: 266, endPoint y: 239, distance: 113.8
click at [266, 239] on ul "Dimanche 30 novembre Lisbonne - Sao Tomé 9:35 - 18:05 (8h 30min vol direct) Mer…" at bounding box center [611, 213] width 707 height 63
click at [269, 114] on icon at bounding box center [268, 113] width 12 height 12
click at [518, 232] on li "20:00 - 05:05 (+1) (9h vol direct)" at bounding box center [620, 235] width 691 height 15
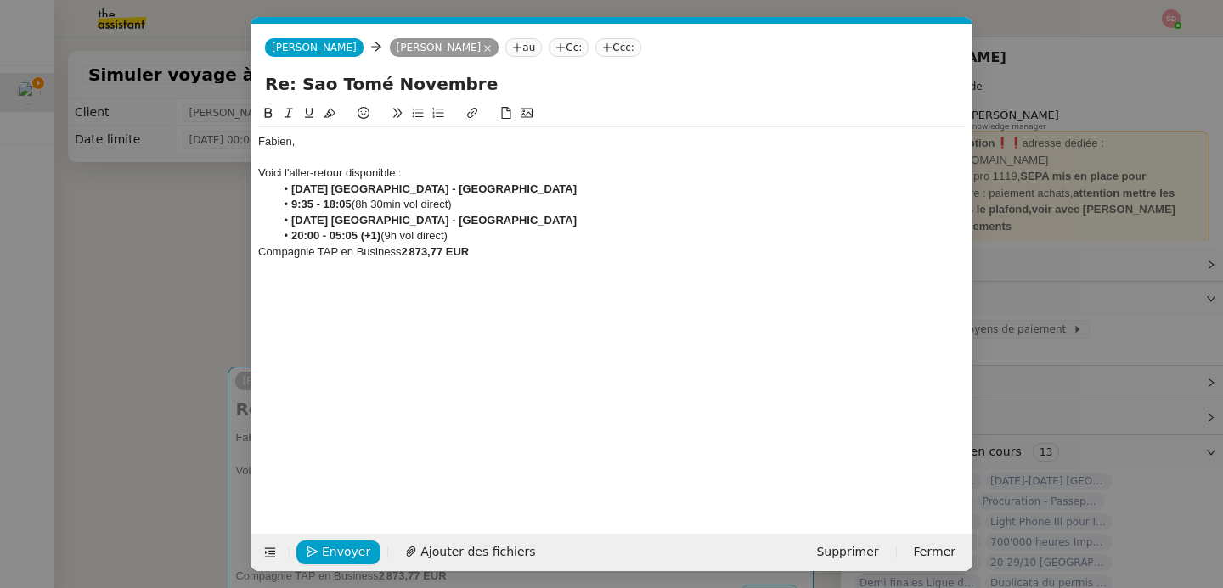
click at [414, 110] on icon at bounding box center [418, 113] width 12 height 12
click at [362, 252] on li "Compagnie TAP en Business 2 873,77 EUR au total" at bounding box center [620, 252] width 691 height 15
click at [266, 104] on button at bounding box center [268, 114] width 20 height 20
click at [622, 246] on li "Compagnie TAP en Business 2 873,77 EUR au total" at bounding box center [620, 252] width 691 height 15
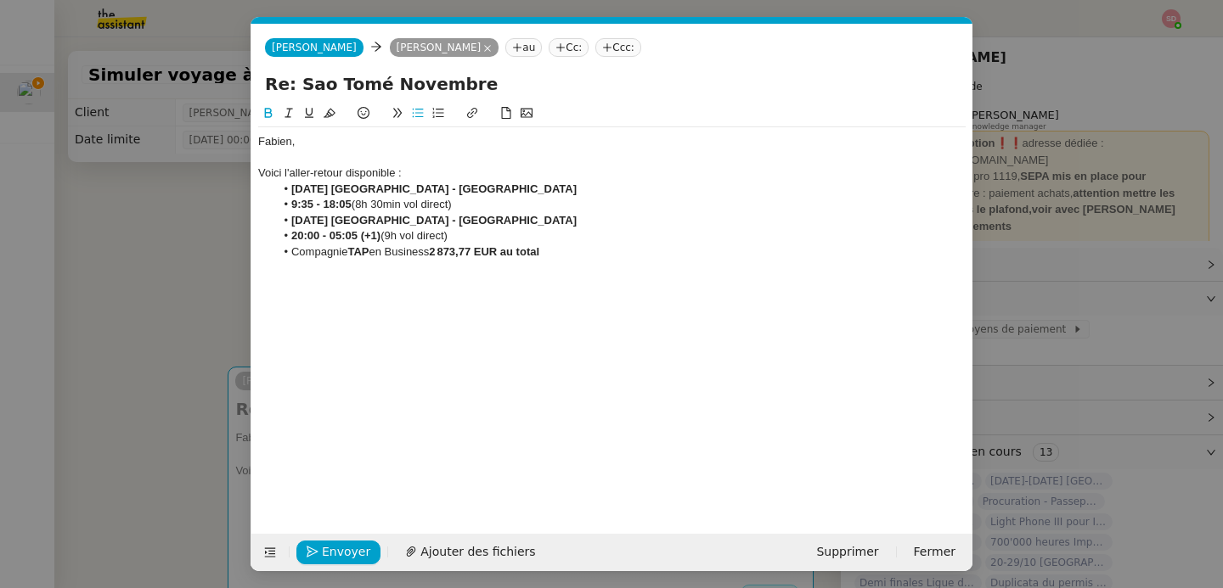
click at [448, 238] on li "20:00 - 05:05 (+1) (9h vol direct)" at bounding box center [620, 235] width 691 height 15
click at [677, 261] on div "Fabien, Voici l'aller-retour disponible : Dimanche 30 novembre Lisbonne - Sao T…" at bounding box center [611, 196] width 707 height 139
click at [335, 195] on li "Dimanche 30 novembre Lisbonne - Sao Tomé" at bounding box center [620, 189] width 691 height 15
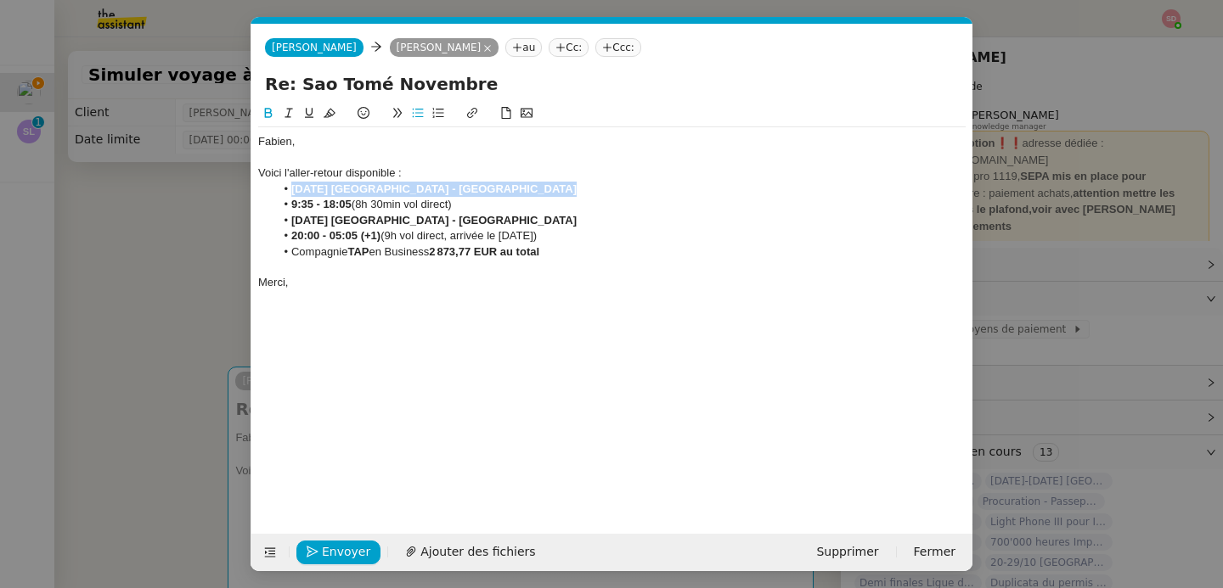
click at [301, 113] on button at bounding box center [309, 114] width 20 height 20
click at [344, 222] on strong "Mercredi 3 décembre Sao Tomé - Lisbonne" at bounding box center [433, 220] width 285 height 13
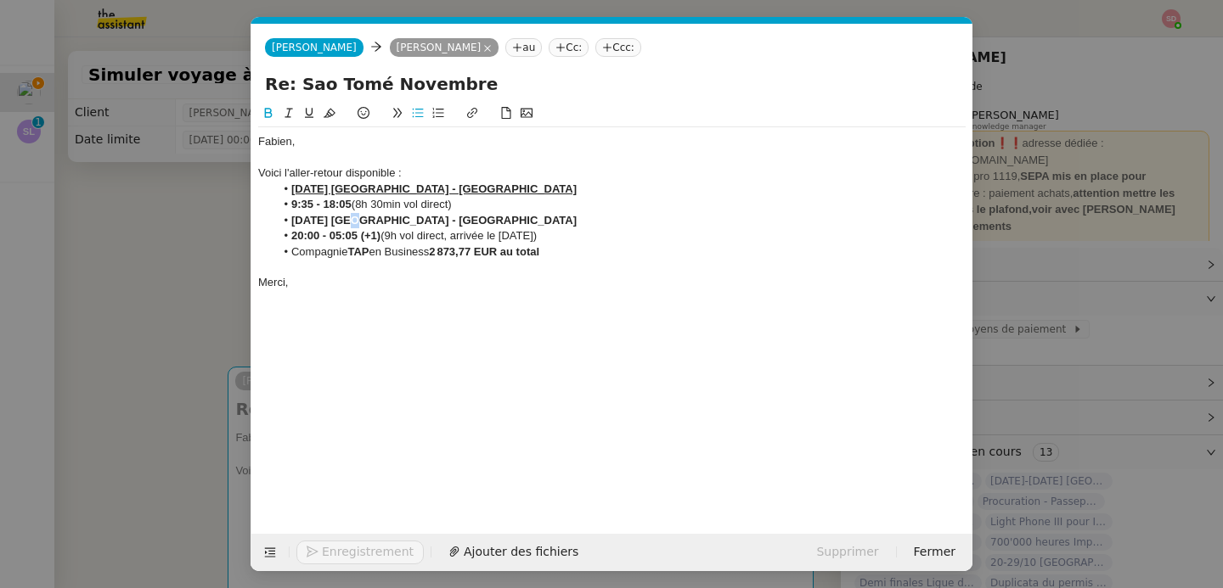
click at [344, 222] on strong "Mercredi 3 décembre Sao Tomé - Lisbonne" at bounding box center [433, 220] width 285 height 13
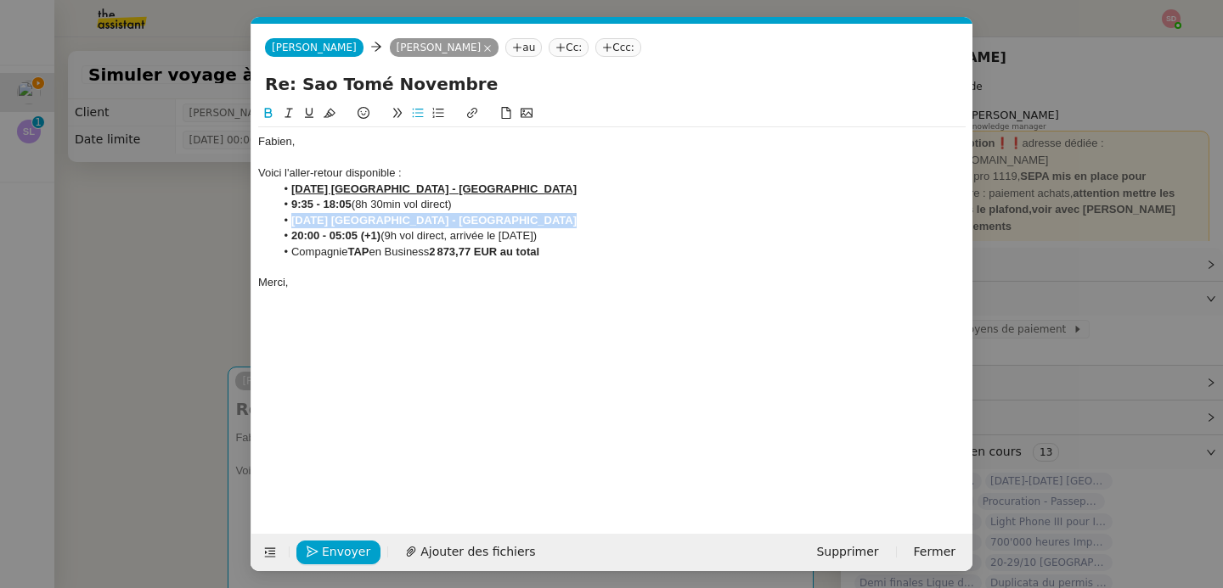
click at [312, 117] on icon at bounding box center [309, 113] width 8 height 10
click at [356, 294] on div "Fabien, Voici l'aller-retour disponible : Dimanche 30 novembre Lisbonne - Sao T…" at bounding box center [611, 212] width 707 height 171
click at [335, 560] on span "Envoyer" at bounding box center [346, 553] width 48 height 20
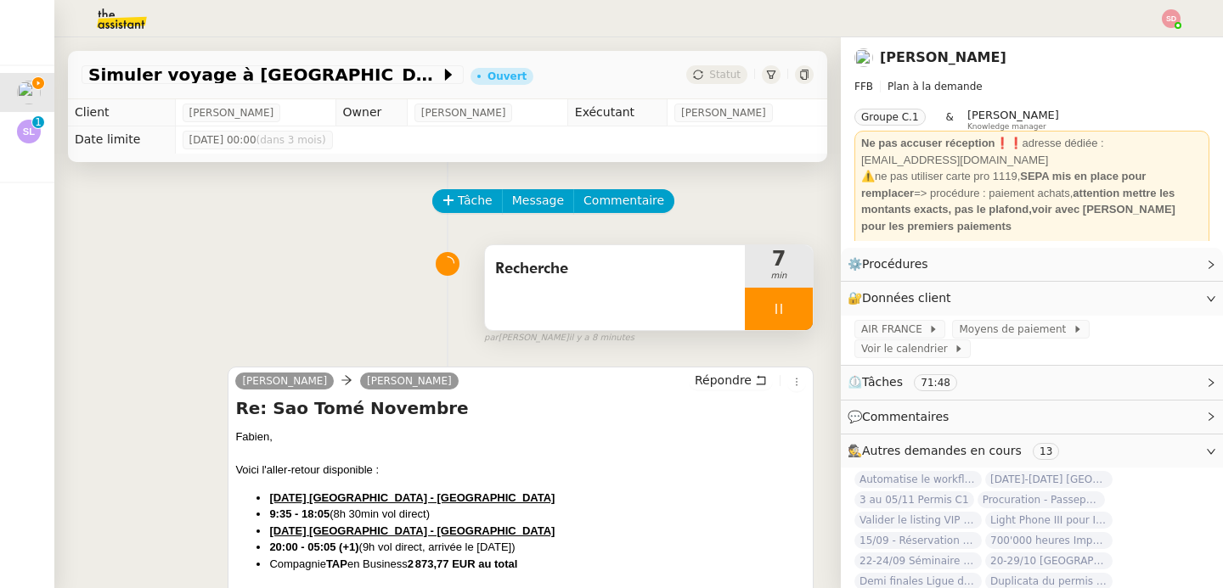
click at [780, 318] on div at bounding box center [779, 309] width 68 height 42
click at [780, 318] on button at bounding box center [796, 309] width 34 height 42
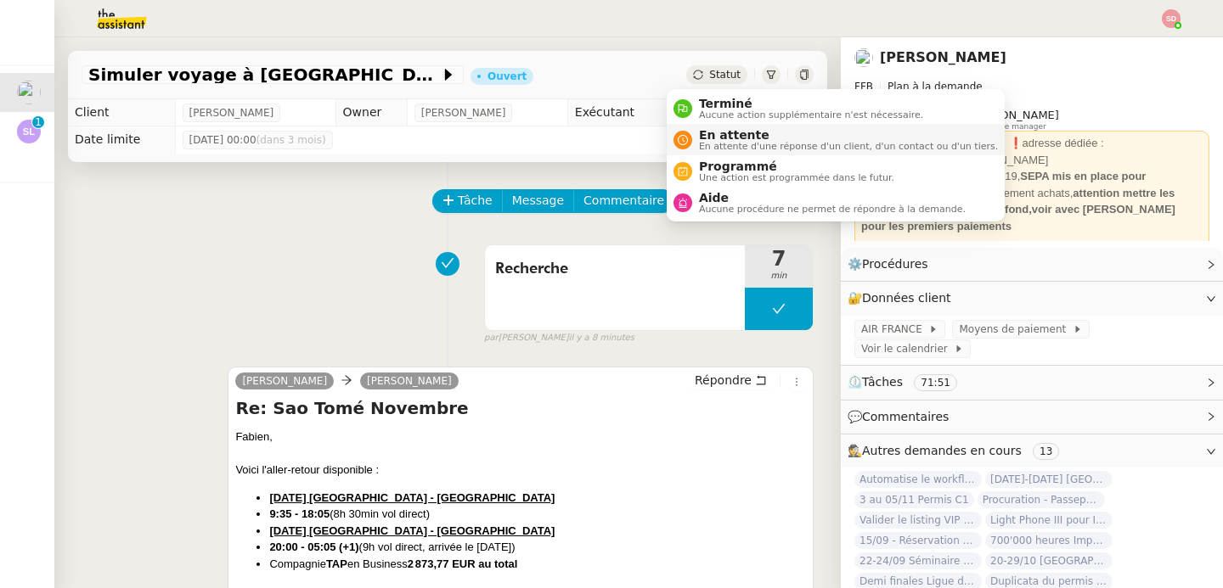
click at [693, 128] on div "En attente En attente d'une réponse d'un client, d'un contact ou d'un tiers." at bounding box center [845, 139] width 306 height 23
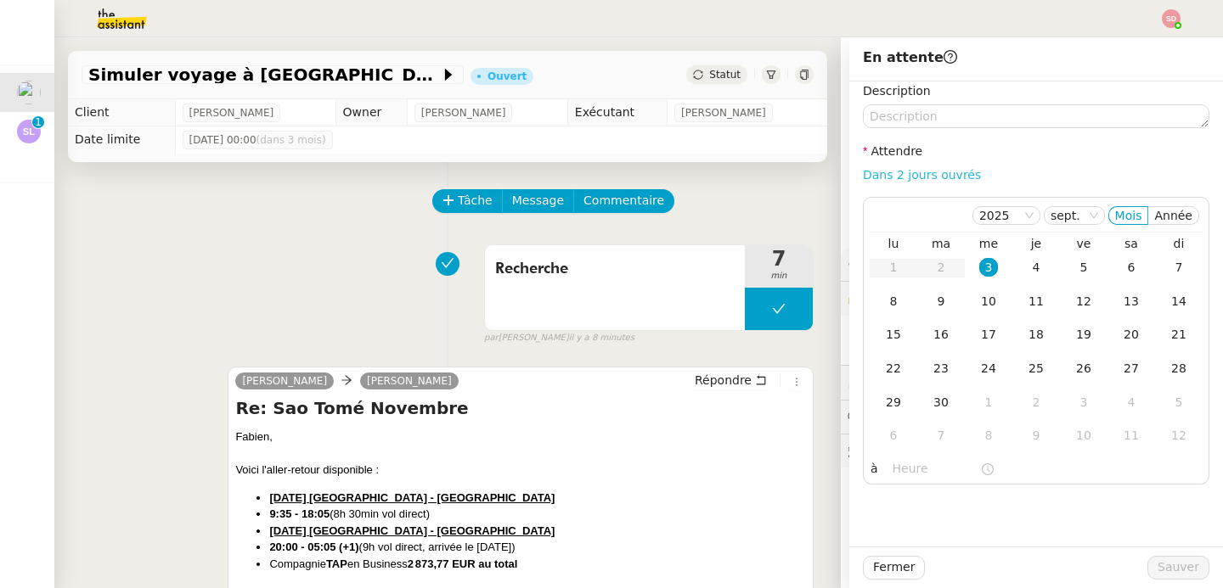
click at [907, 170] on link "Dans 2 jours ouvrés" at bounding box center [922, 175] width 118 height 14
type input "07:00"
click at [1188, 571] on button "Sauver" at bounding box center [1178, 568] width 62 height 24
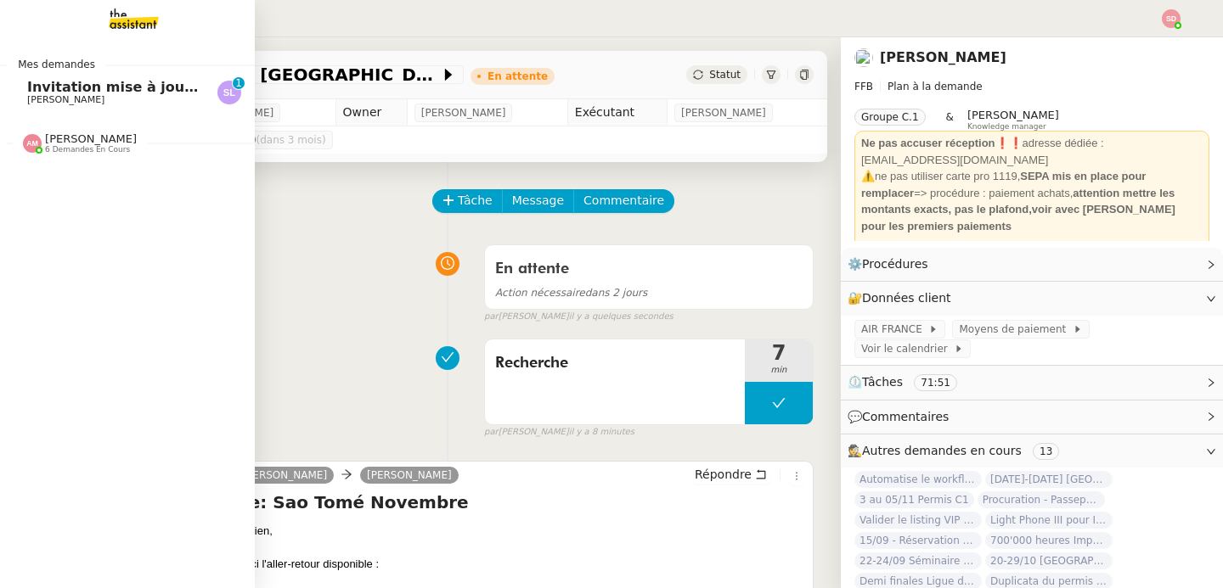
click at [29, 83] on span "Invitation mise à jouRevue de l'IT - lun. 29 sept. 2025 11am - 12:30pm (UTC+2) …" at bounding box center [359, 87] width 664 height 16
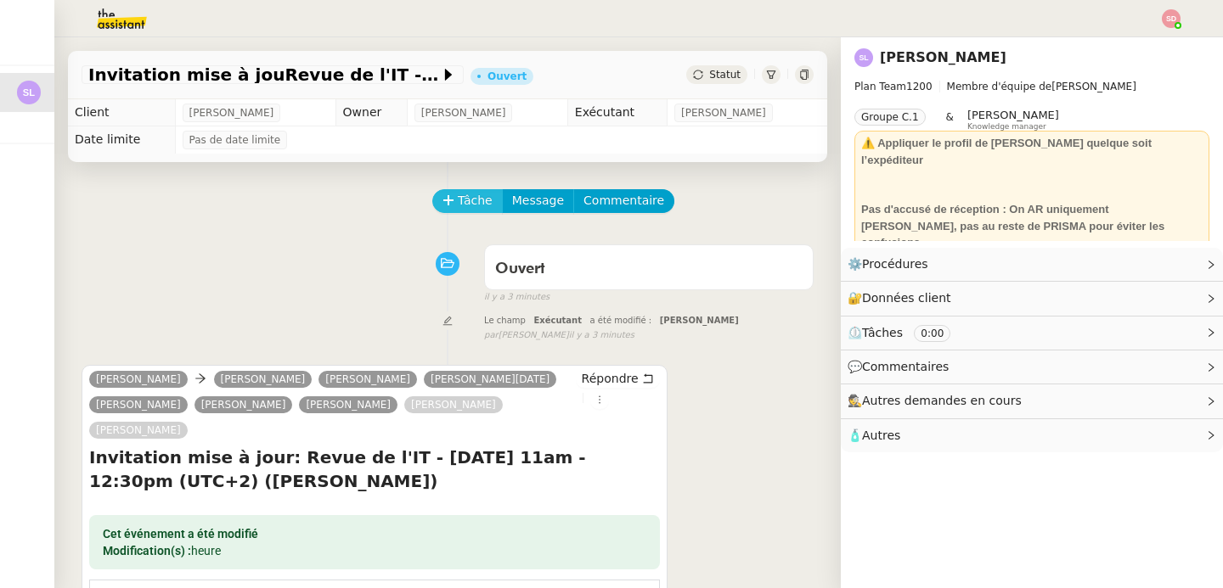
click at [459, 194] on span "Tâche" at bounding box center [475, 201] width 35 height 20
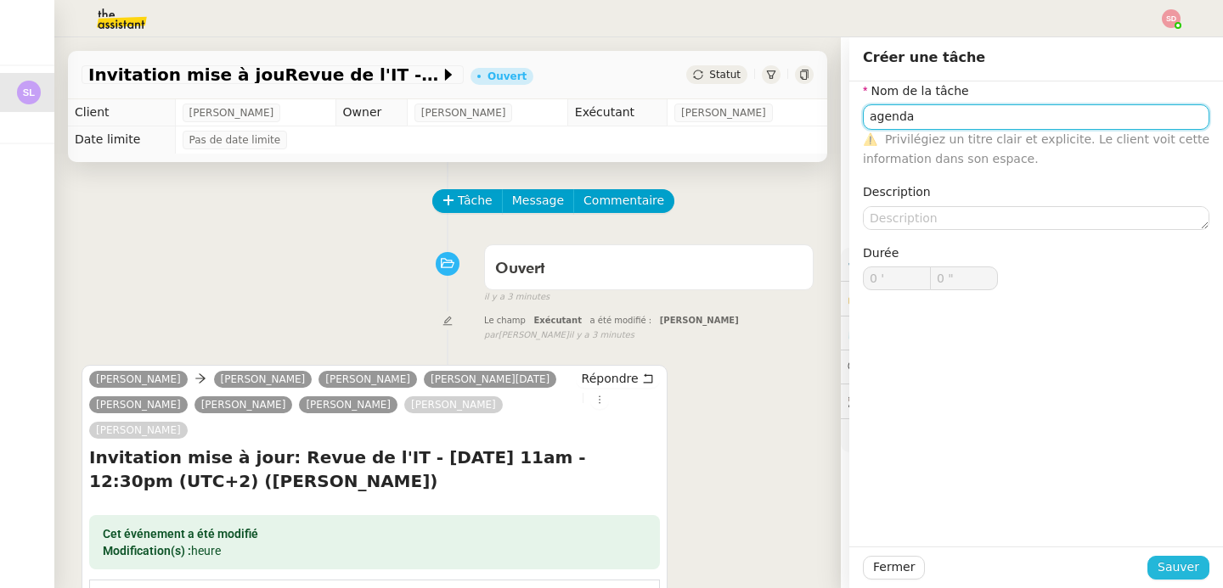
type input "agenda"
click at [1176, 570] on span "Sauver" at bounding box center [1178, 568] width 42 height 20
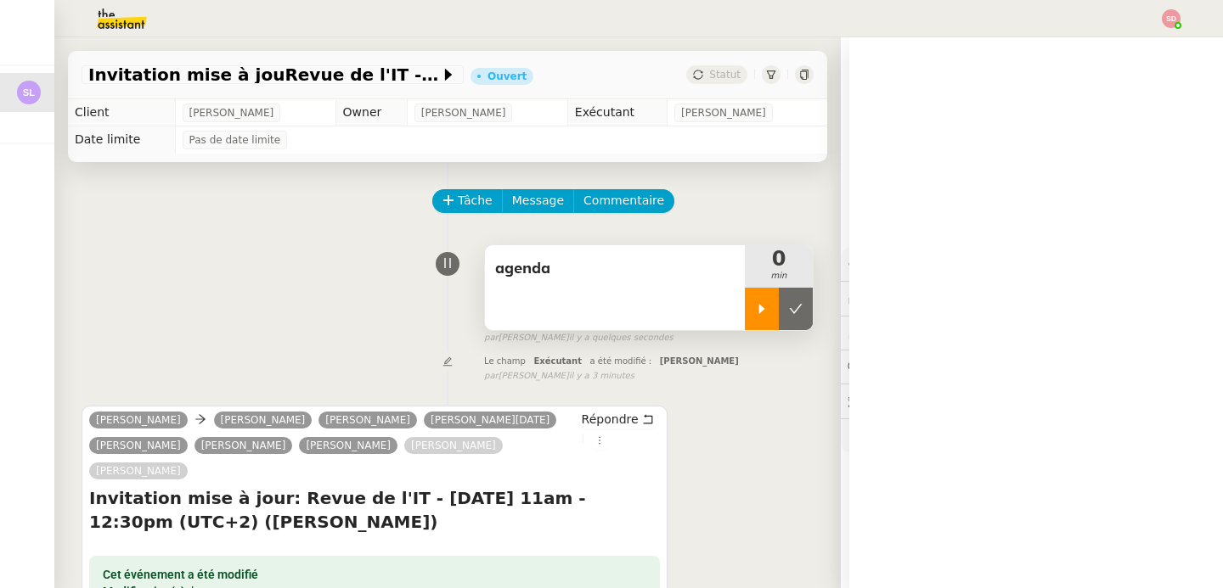
click at [745, 322] on div at bounding box center [762, 309] width 34 height 42
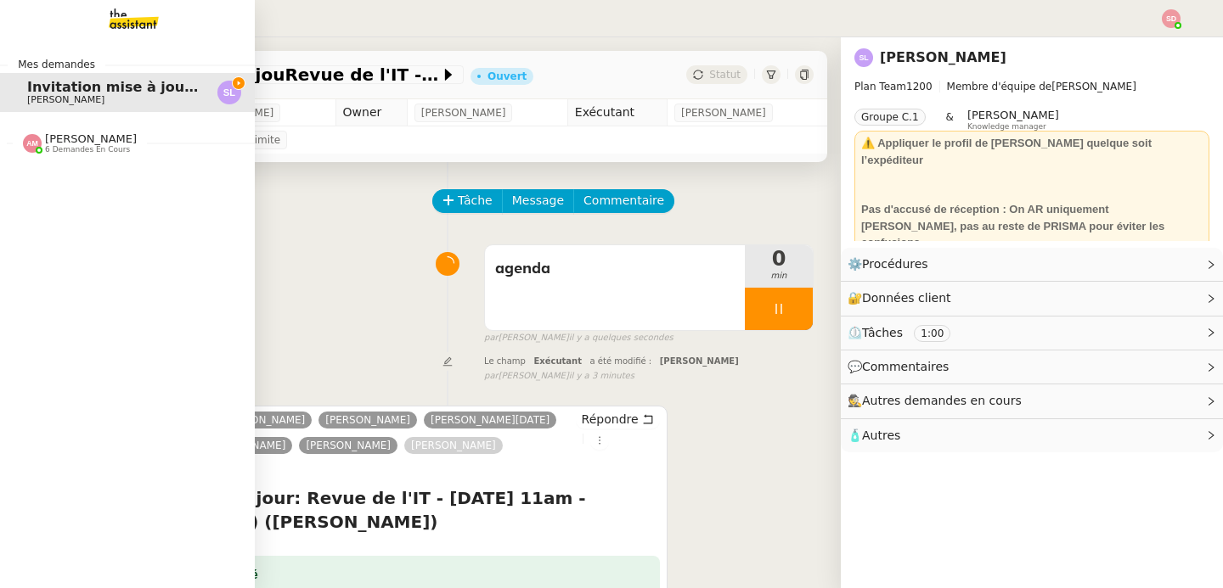
click at [59, 143] on span "[PERSON_NAME]" at bounding box center [91, 138] width 92 height 13
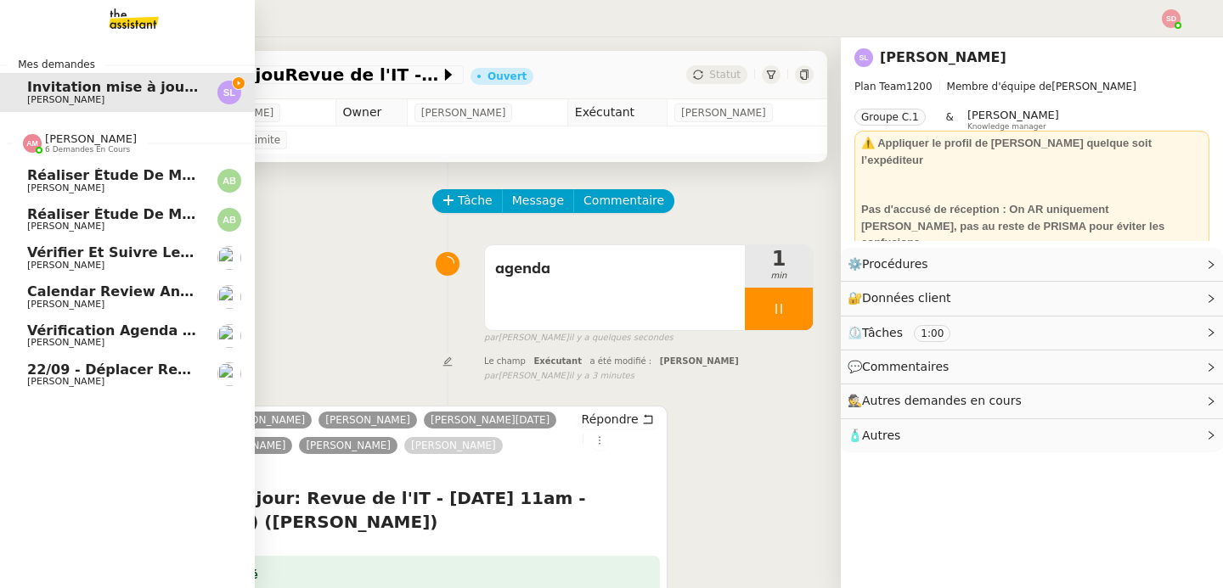
click at [59, 143] on span "[PERSON_NAME]" at bounding box center [91, 138] width 92 height 13
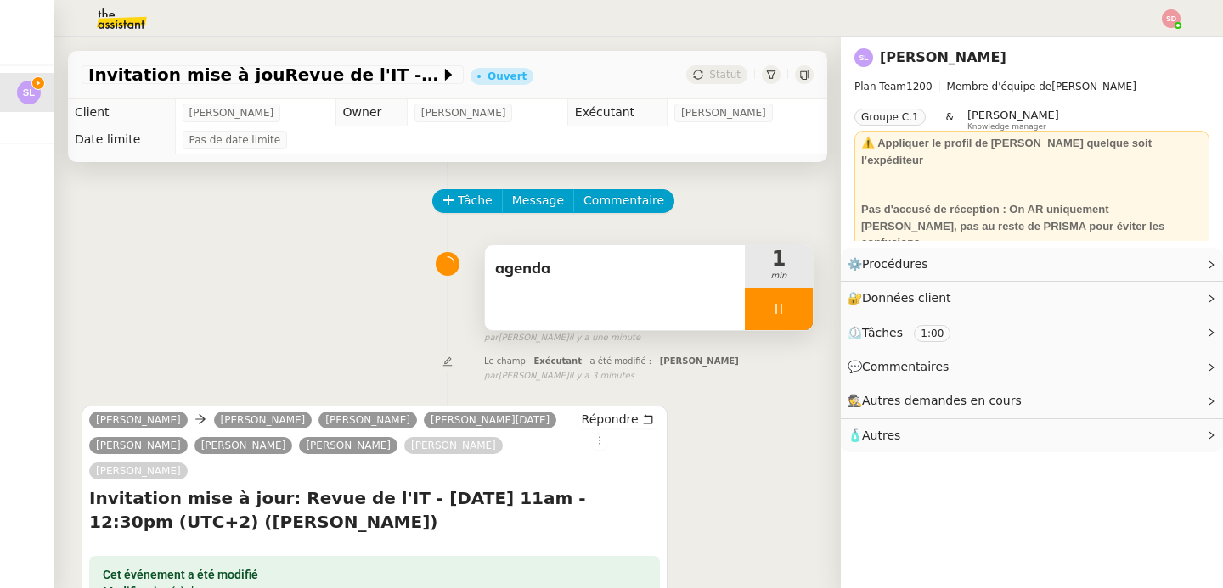
click at [770, 324] on div at bounding box center [779, 309] width 68 height 42
click at [779, 324] on button at bounding box center [796, 309] width 34 height 42
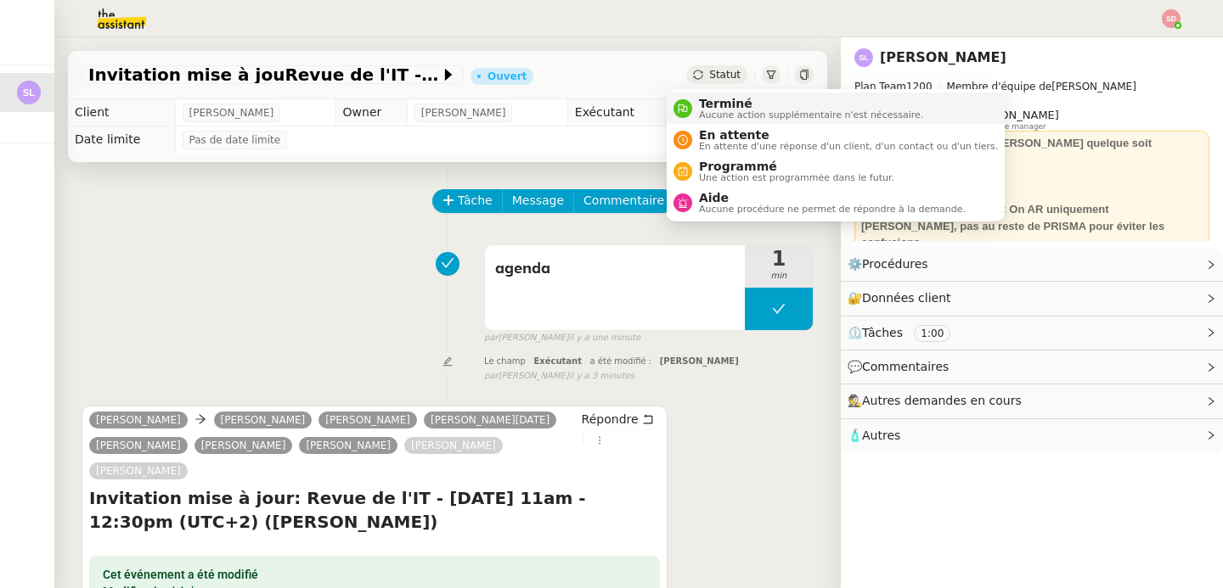
click at [687, 116] on div "Terminé Aucune action supplémentaire n'est nécessaire." at bounding box center [798, 108] width 250 height 23
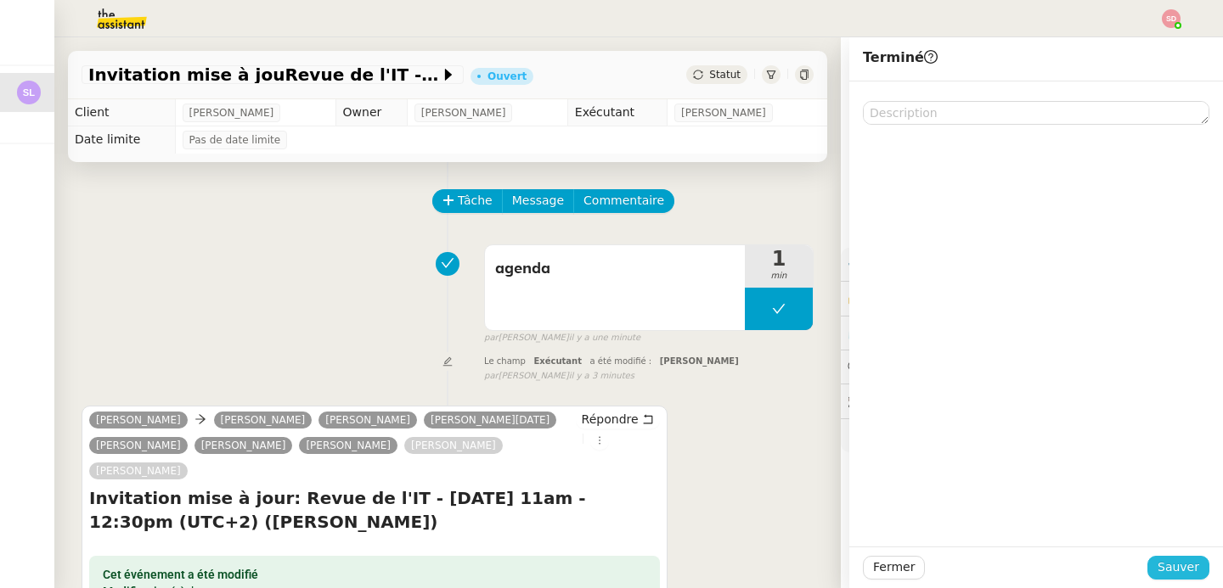
click at [1171, 571] on span "Sauver" at bounding box center [1178, 568] width 42 height 20
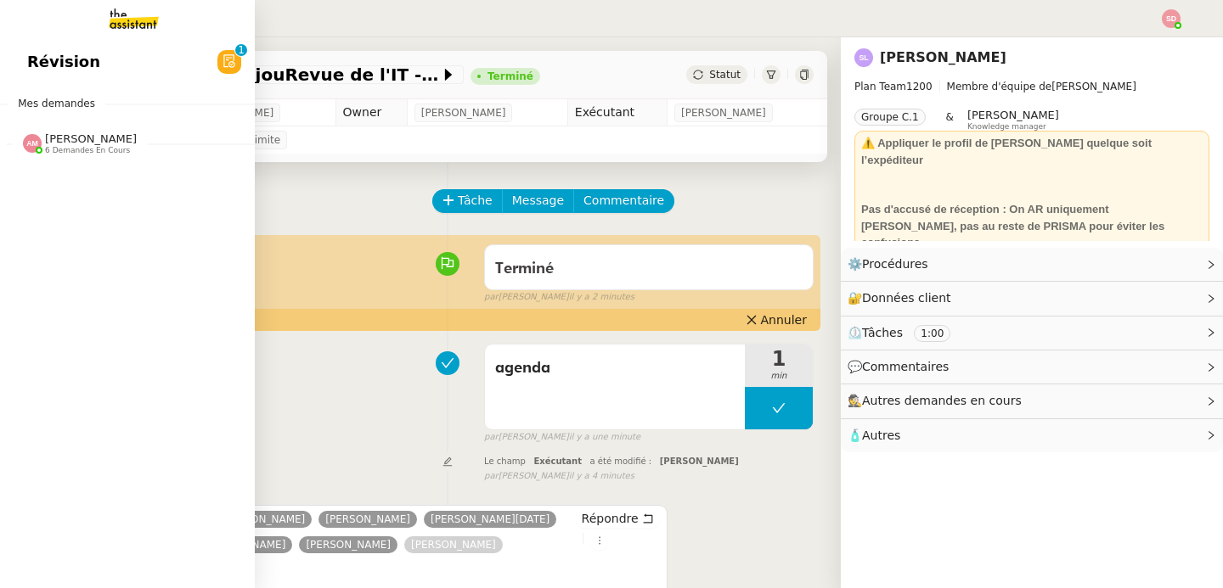
click at [59, 138] on span "[PERSON_NAME]" at bounding box center [91, 138] width 92 height 13
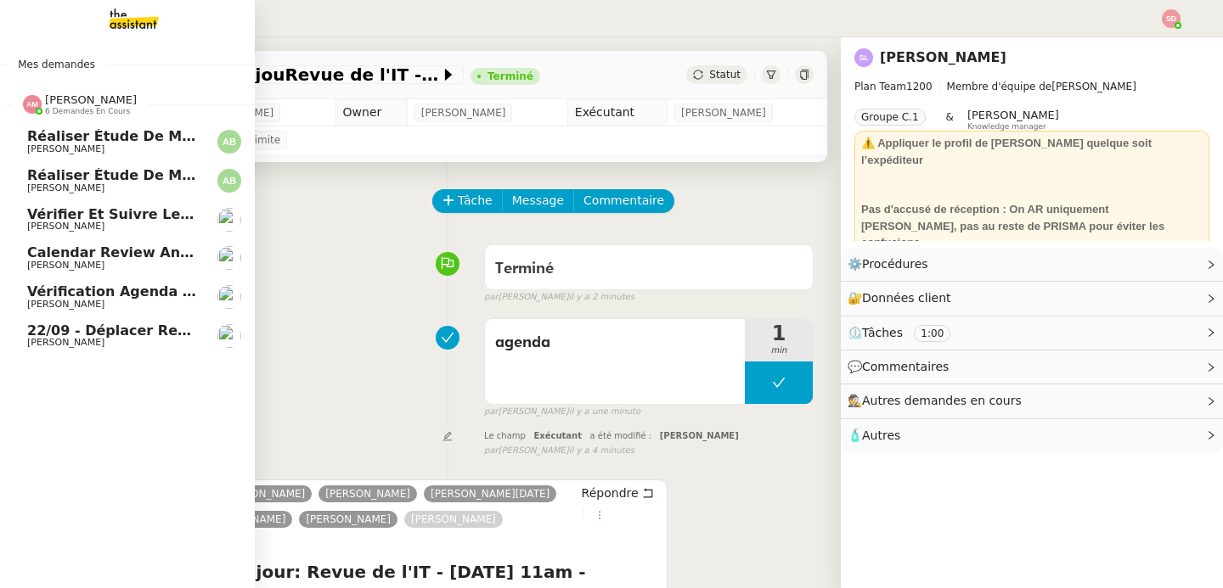
click at [61, 177] on span "Réaliser étude de marché tireuse à bière" at bounding box center [186, 175] width 319 height 16
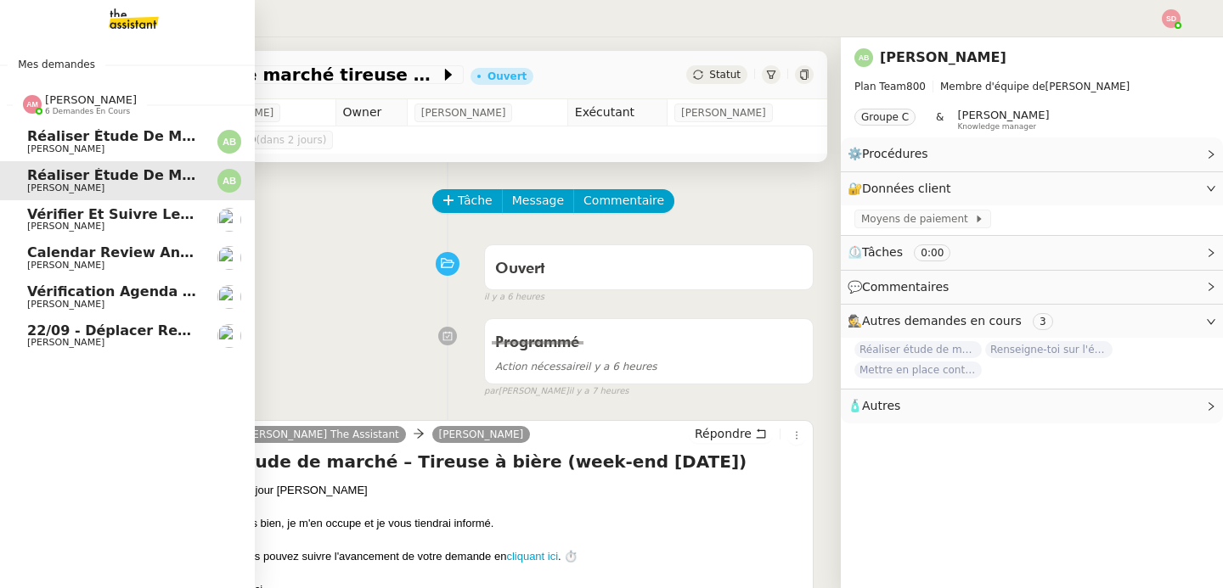
click at [115, 143] on span "Réaliser étude de marché T-shirts personnalisés" at bounding box center [213, 136] width 372 height 16
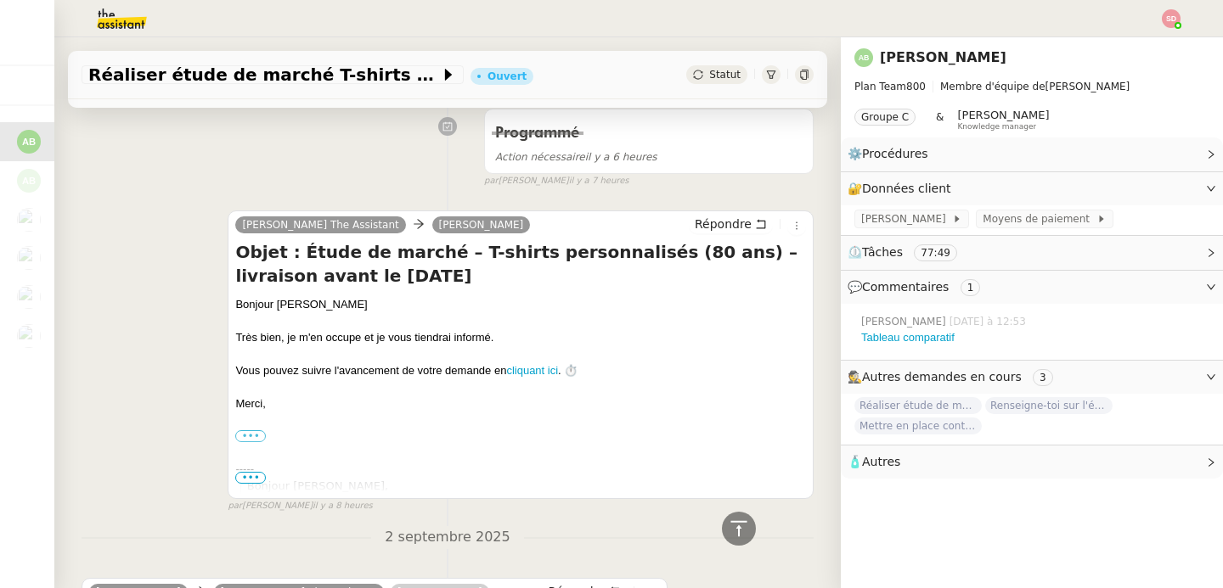
scroll to position [671, 0]
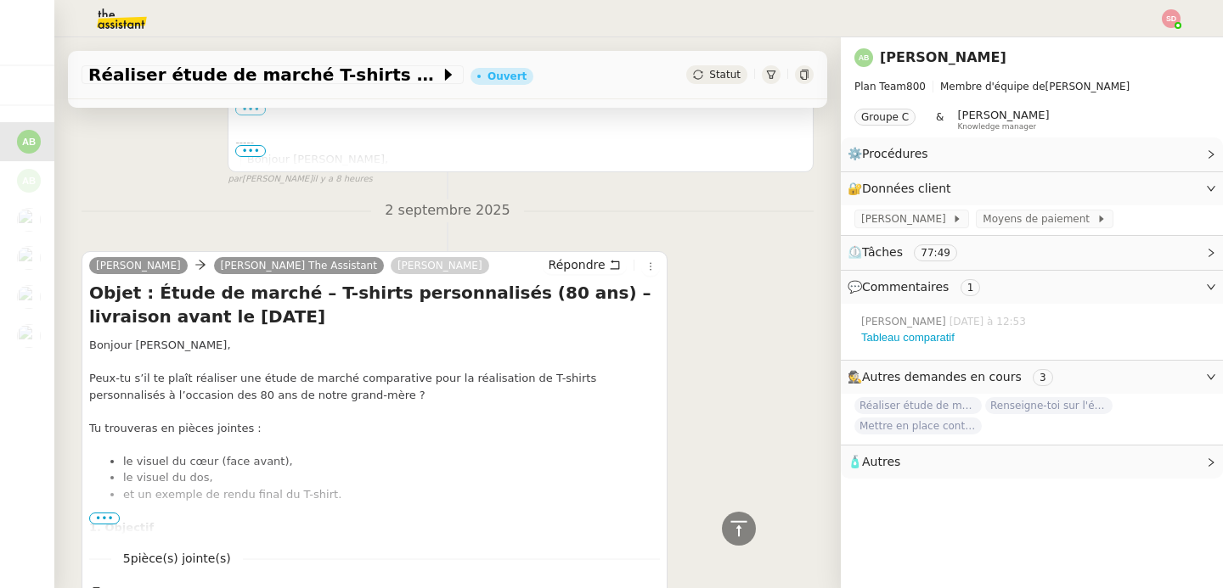
click at [101, 515] on span "•••" at bounding box center [104, 519] width 31 height 12
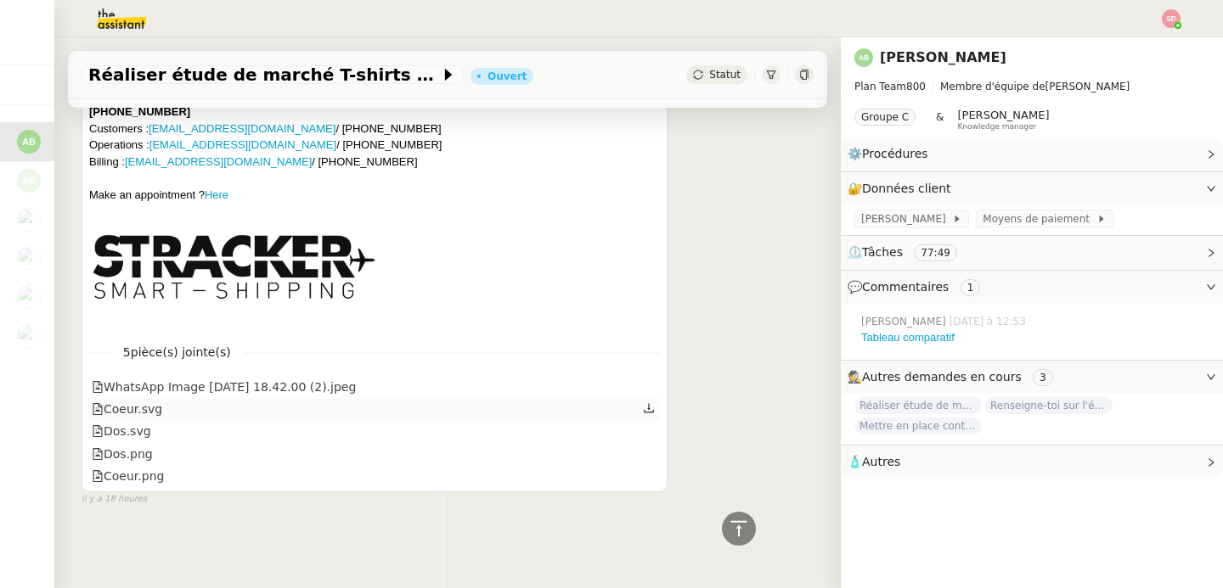
scroll to position [1774, 0]
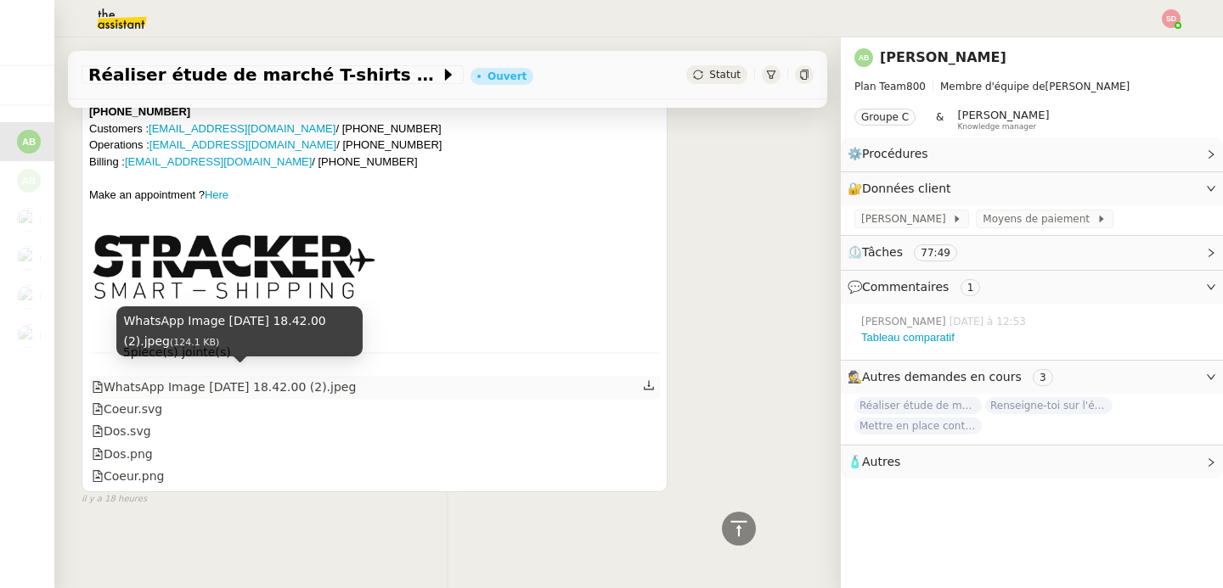
click at [198, 380] on div "WhatsApp Image [DATE] 18.42.00 (2).jpeg" at bounding box center [224, 388] width 264 height 20
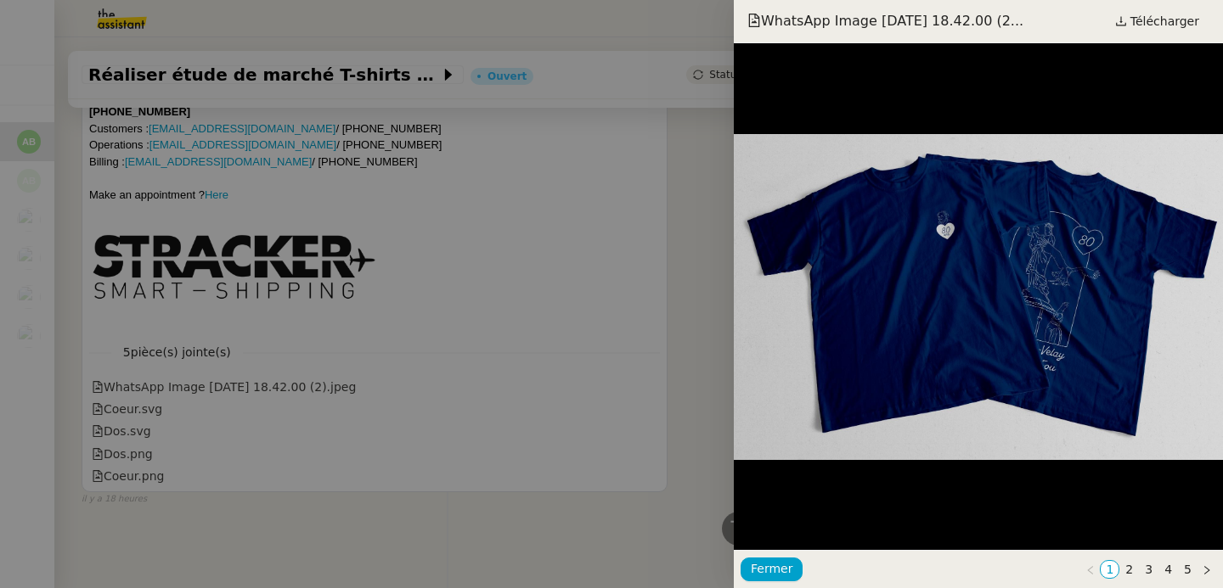
click at [312, 536] on div at bounding box center [611, 294] width 1223 height 588
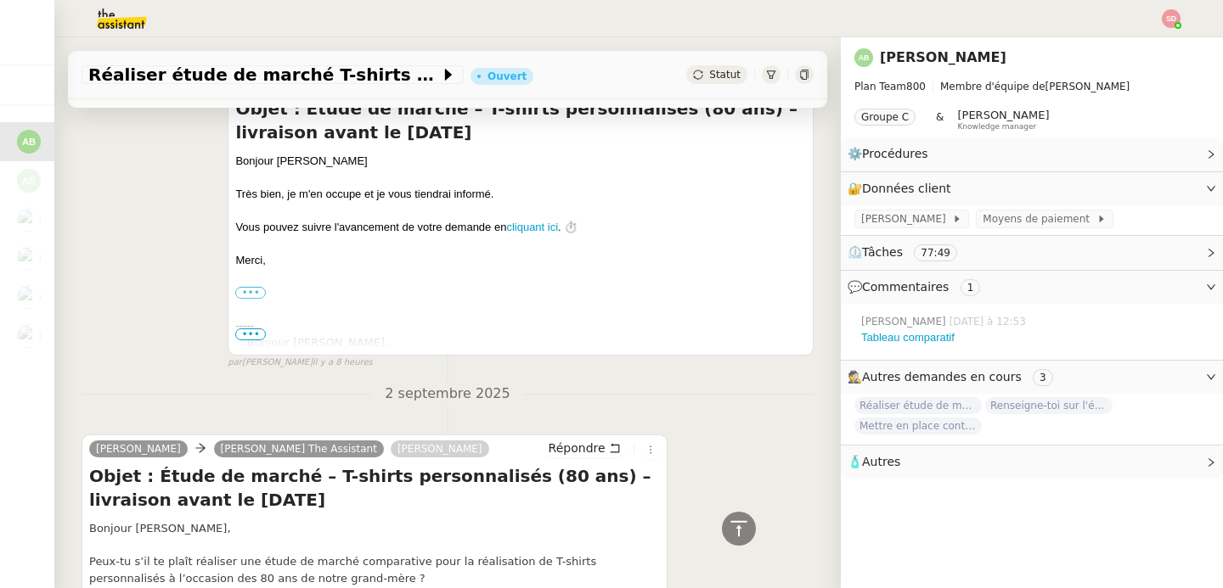
scroll to position [0, 0]
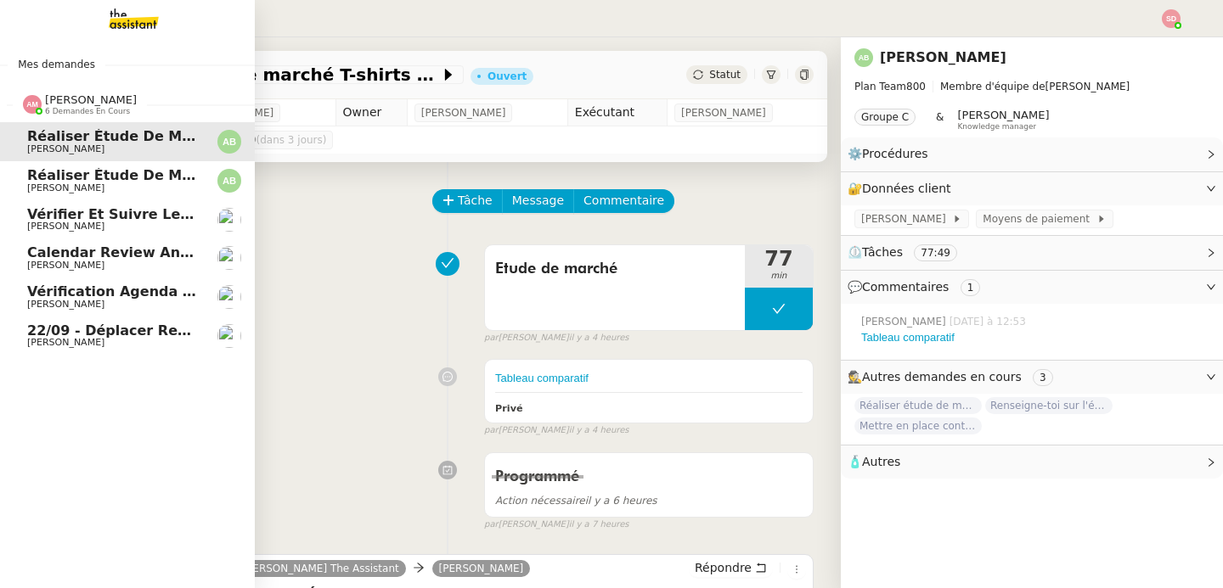
click at [32, 172] on span "Réaliser étude de marché tireuse à bière" at bounding box center [186, 175] width 319 height 16
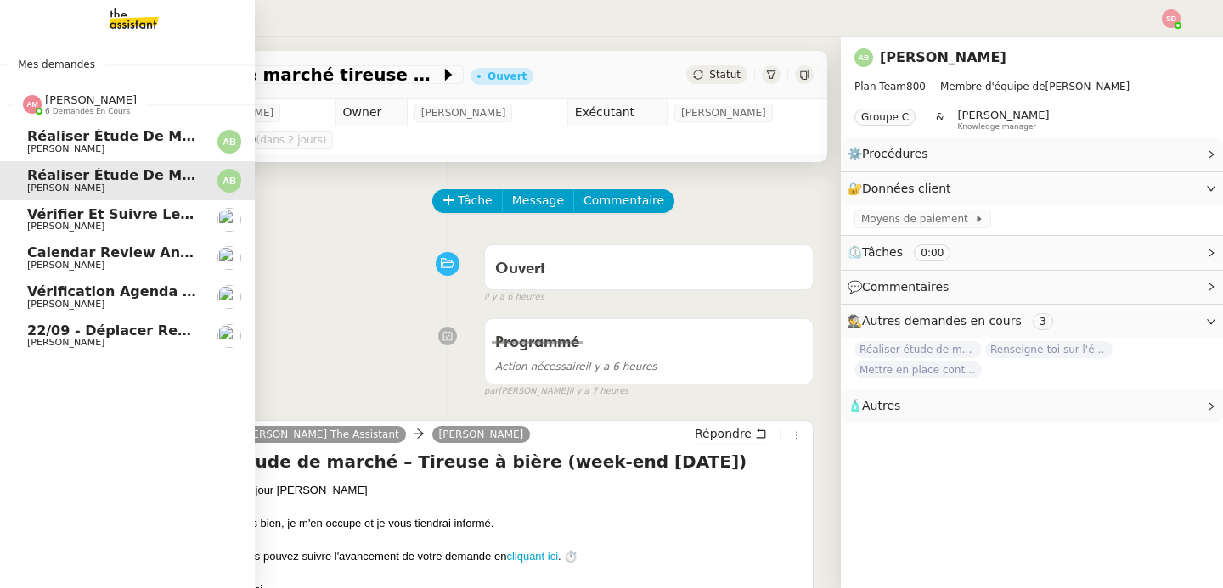
click at [14, 228] on link "Vérifier et suivre les factures [PERSON_NAME]" at bounding box center [127, 219] width 255 height 39
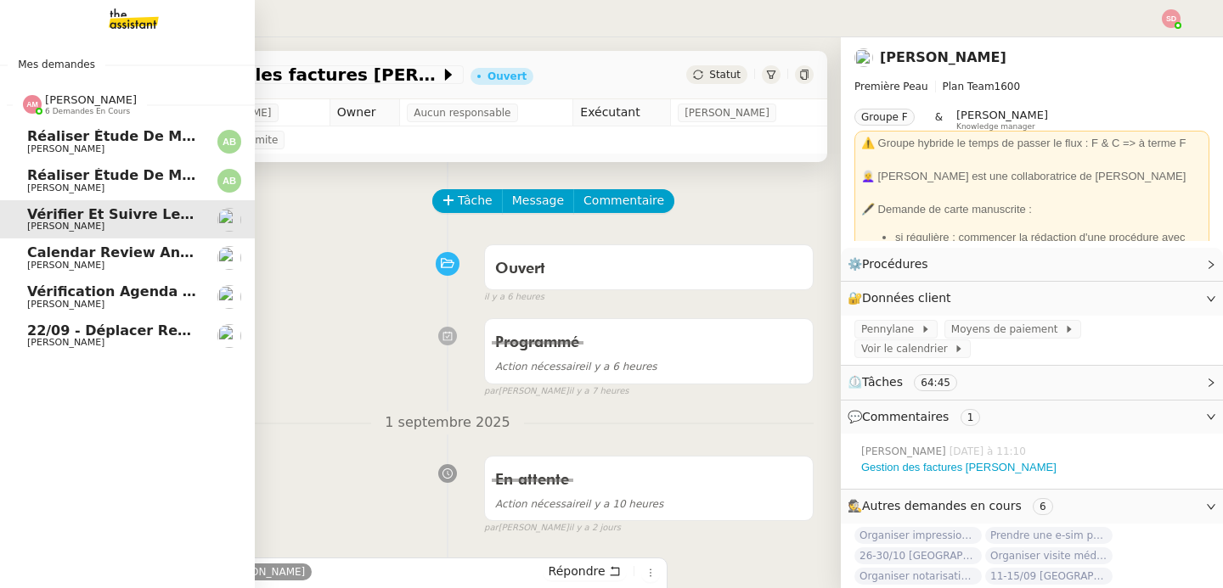
click at [30, 267] on span "[PERSON_NAME]" at bounding box center [65, 265] width 77 height 11
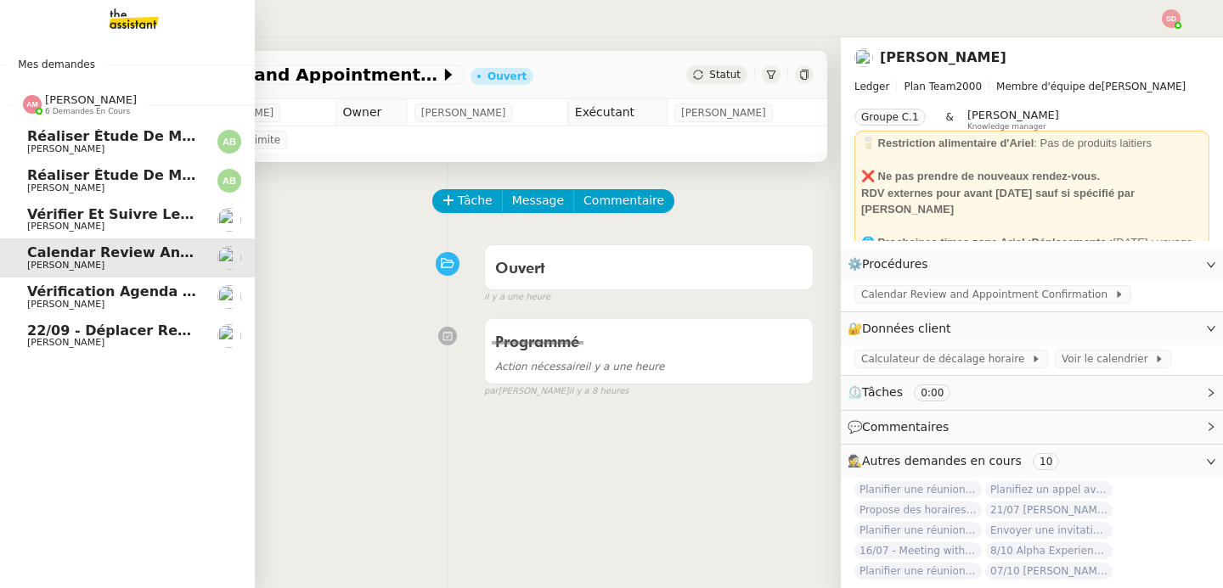
click at [32, 307] on span "[PERSON_NAME]" at bounding box center [65, 304] width 77 height 11
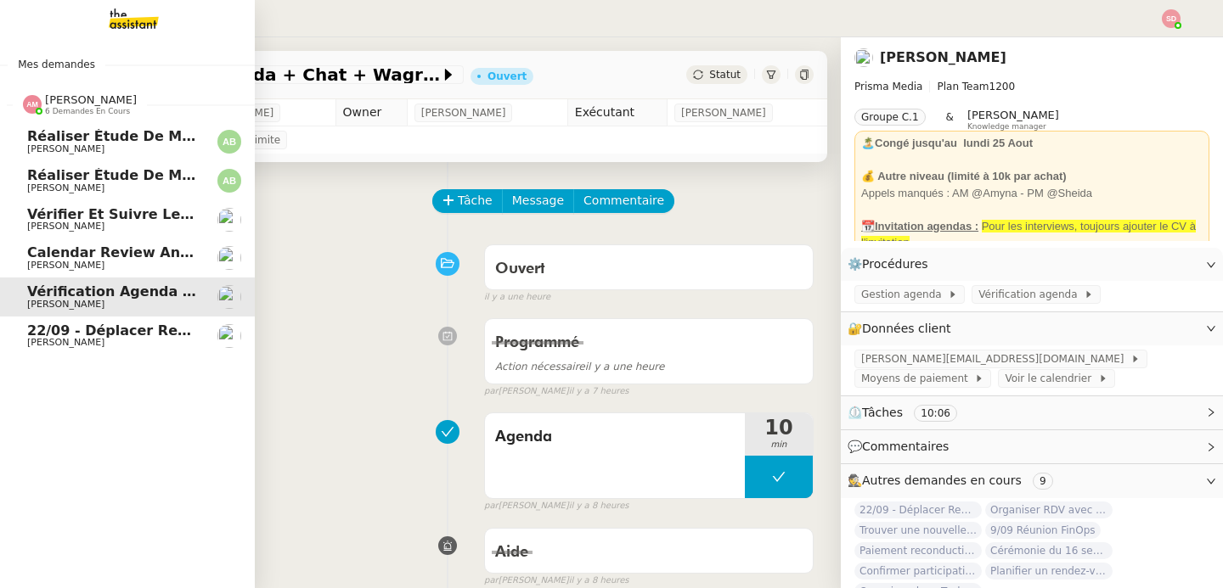
click at [36, 343] on span "[PERSON_NAME]" at bounding box center [65, 342] width 77 height 11
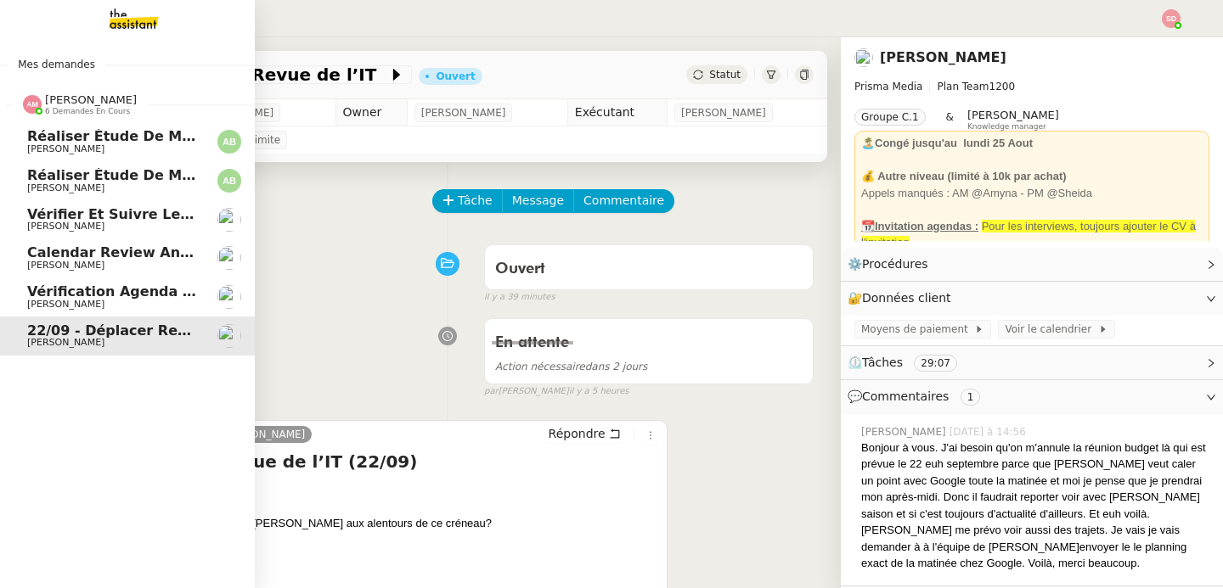
click at [99, 98] on span "[PERSON_NAME]" at bounding box center [91, 99] width 92 height 13
